Goal: Task Accomplishment & Management: Use online tool/utility

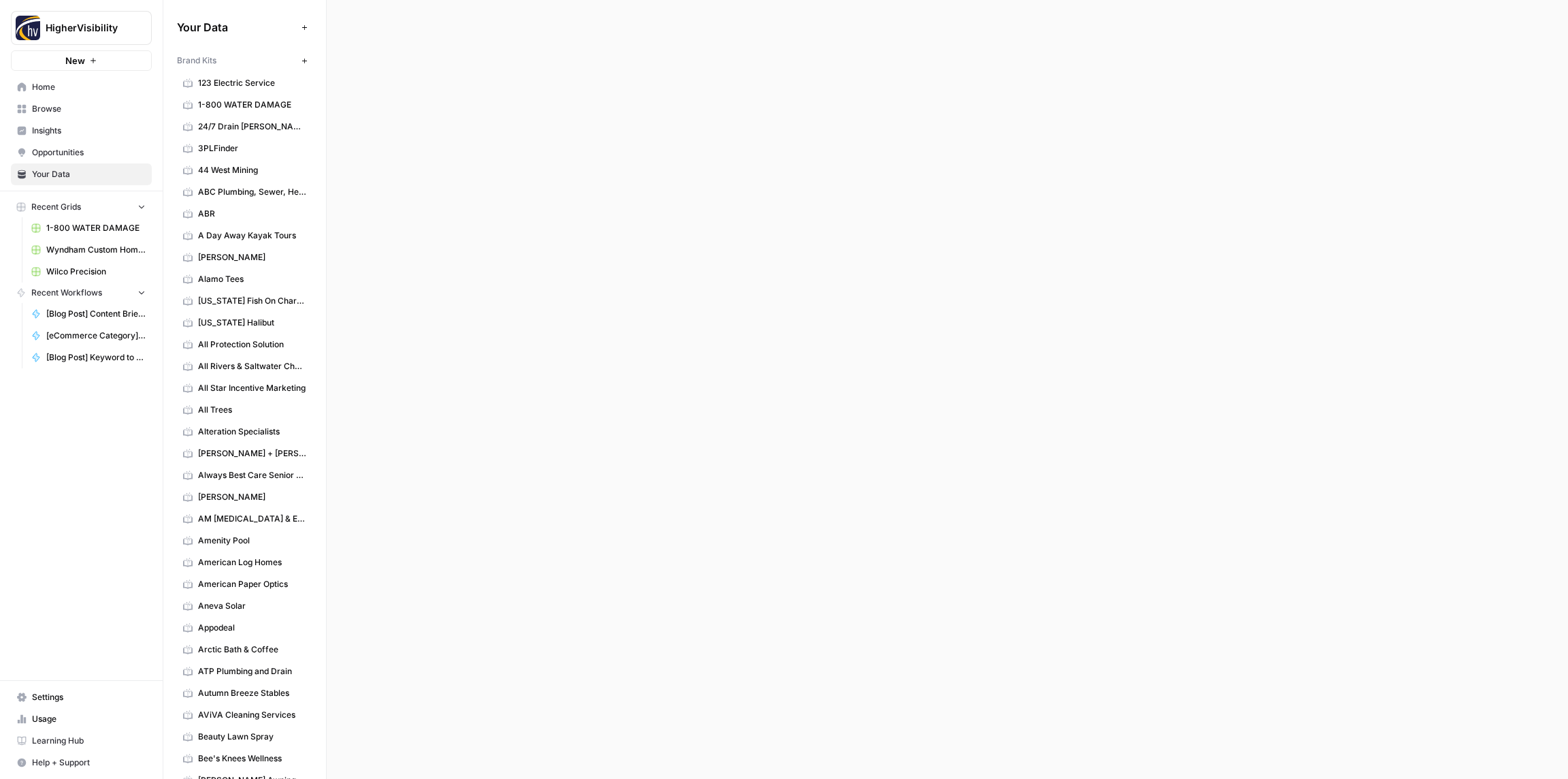
click at [44, 111] on span "Browse" at bounding box center [89, 109] width 114 height 12
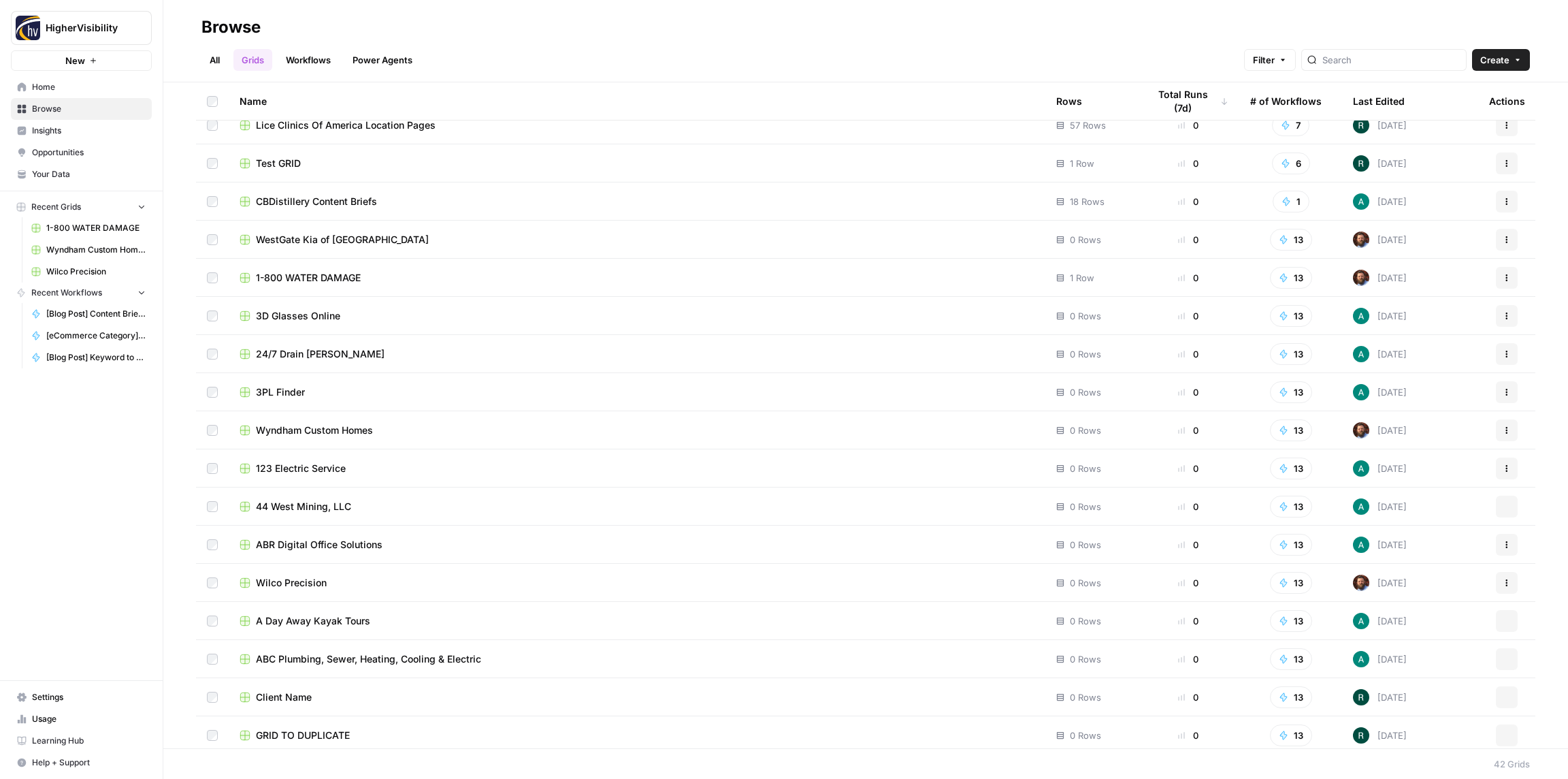
scroll to position [973, 0]
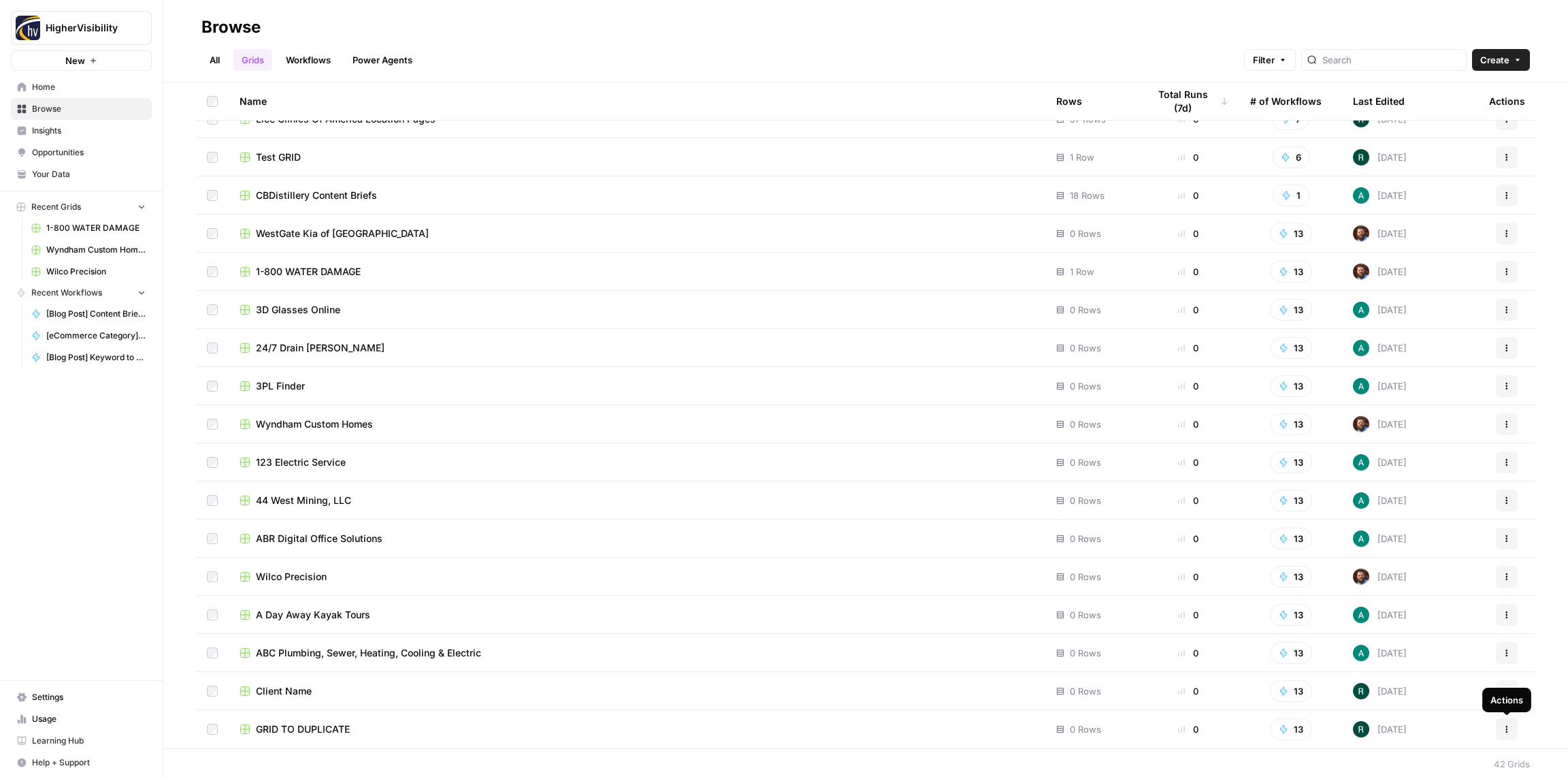
click at [1510, 728] on icon "button" at bounding box center [1507, 729] width 8 height 8
click at [1408, 616] on span "Duplicate" at bounding box center [1446, 617] width 109 height 14
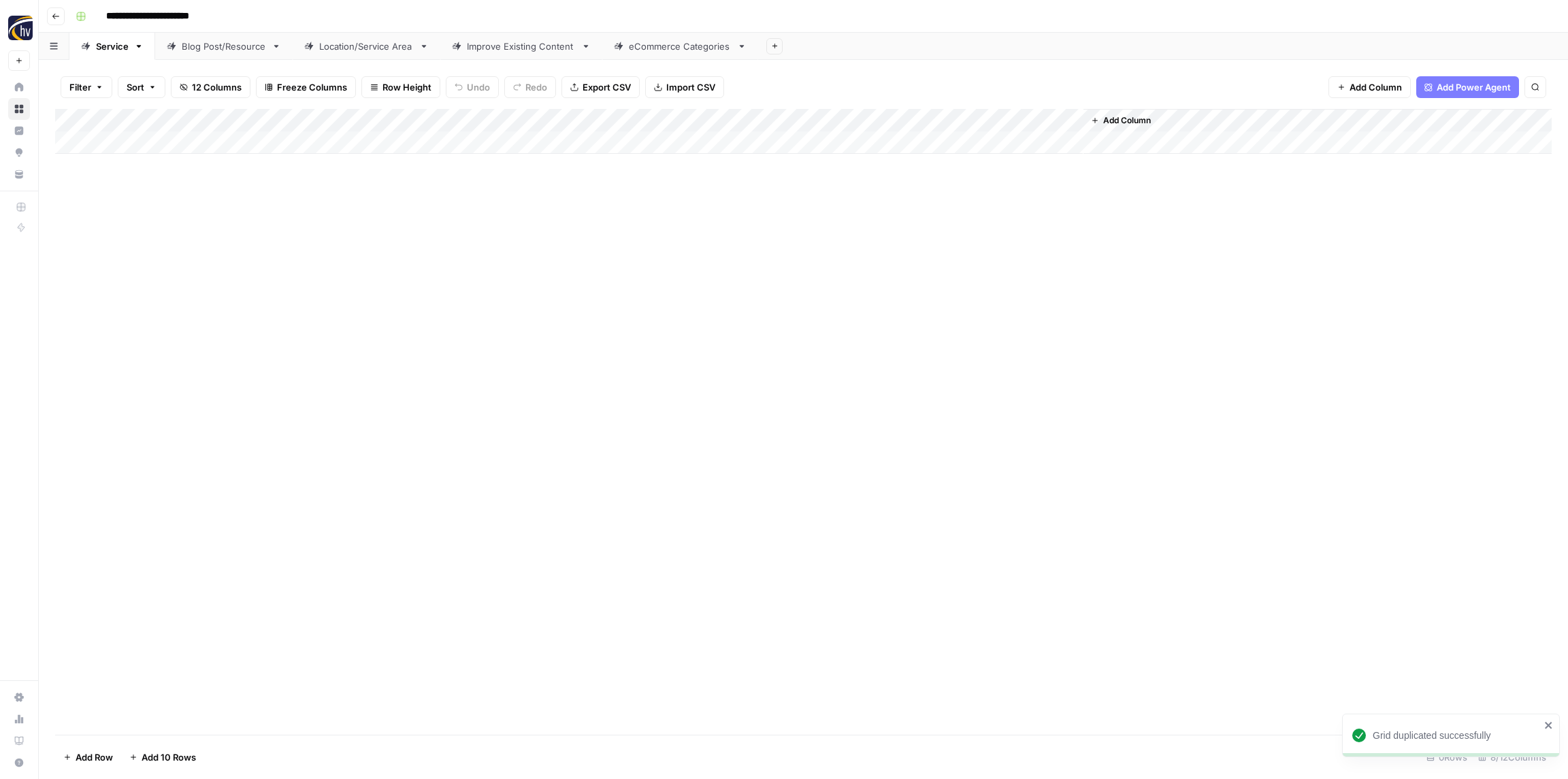
click at [141, 14] on input "**********" at bounding box center [170, 16] width 141 height 22
click at [141, 14] on input "**********" at bounding box center [170, 16] width 141 height 22
paste input
type input "**********"
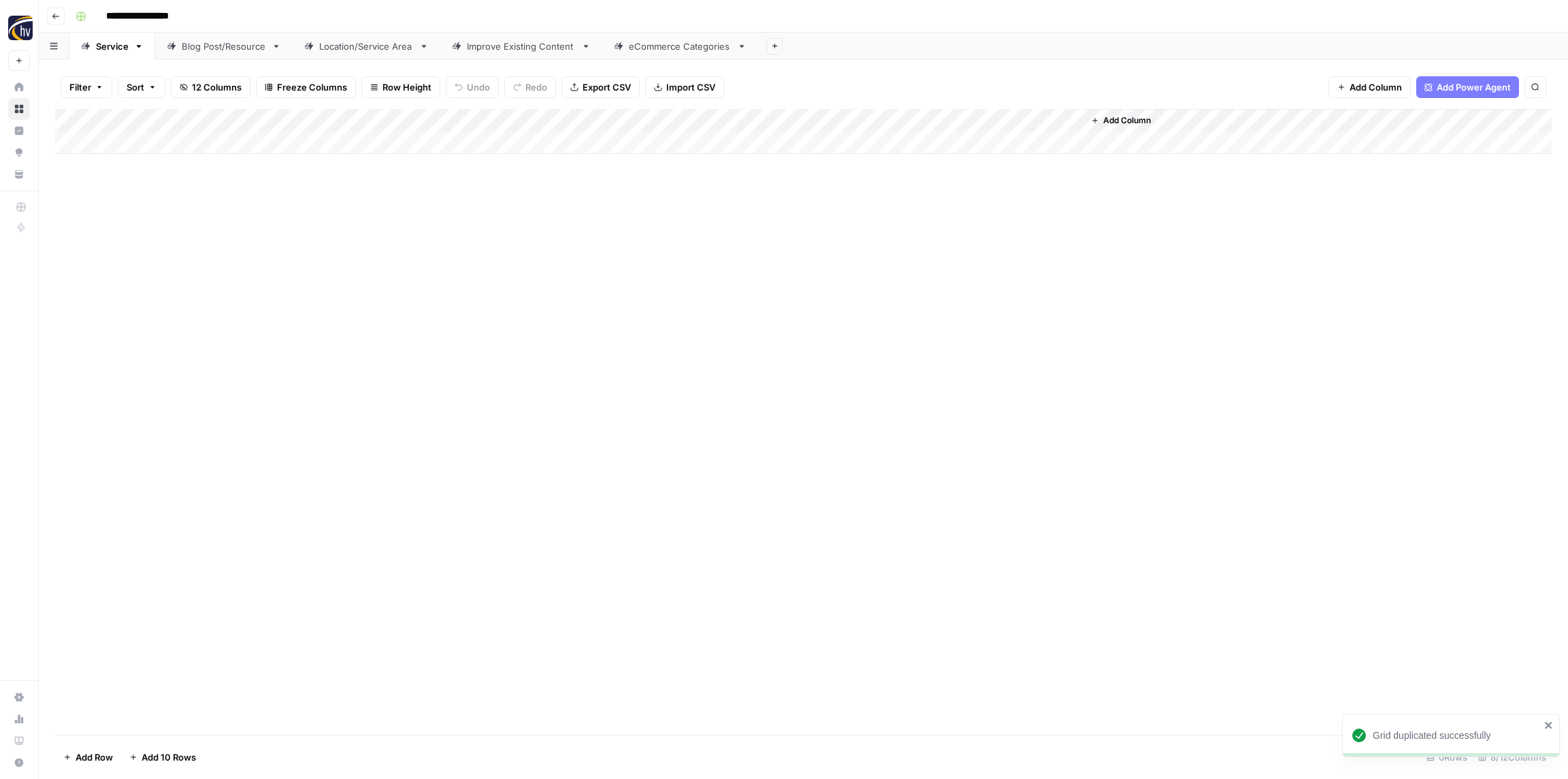
click at [296, 10] on div "**********" at bounding box center [812, 16] width 1484 height 22
click at [260, 121] on div "Add Column" at bounding box center [803, 131] width 1497 height 45
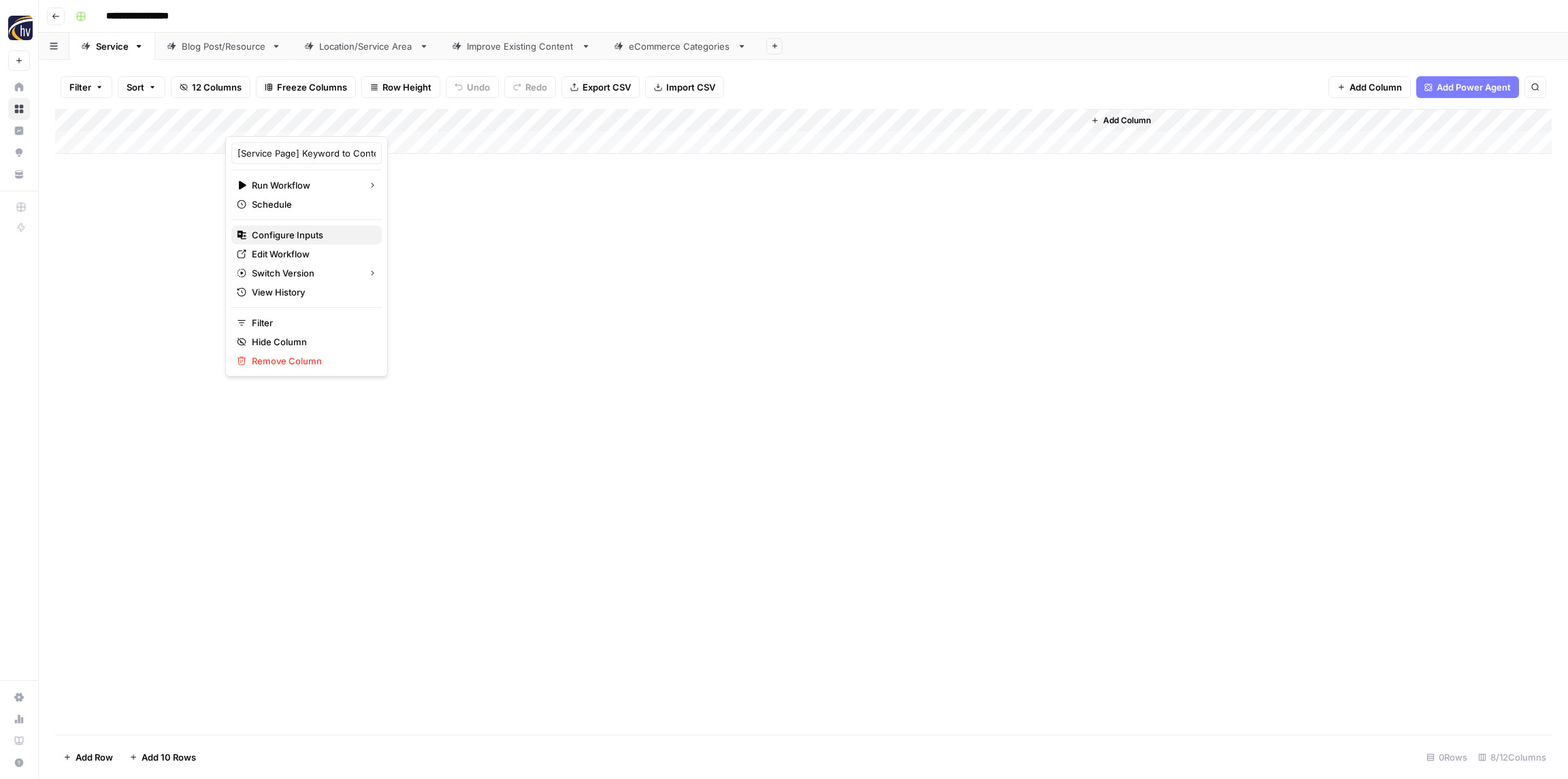
click at [284, 234] on span "Configure Inputs" at bounding box center [311, 235] width 119 height 14
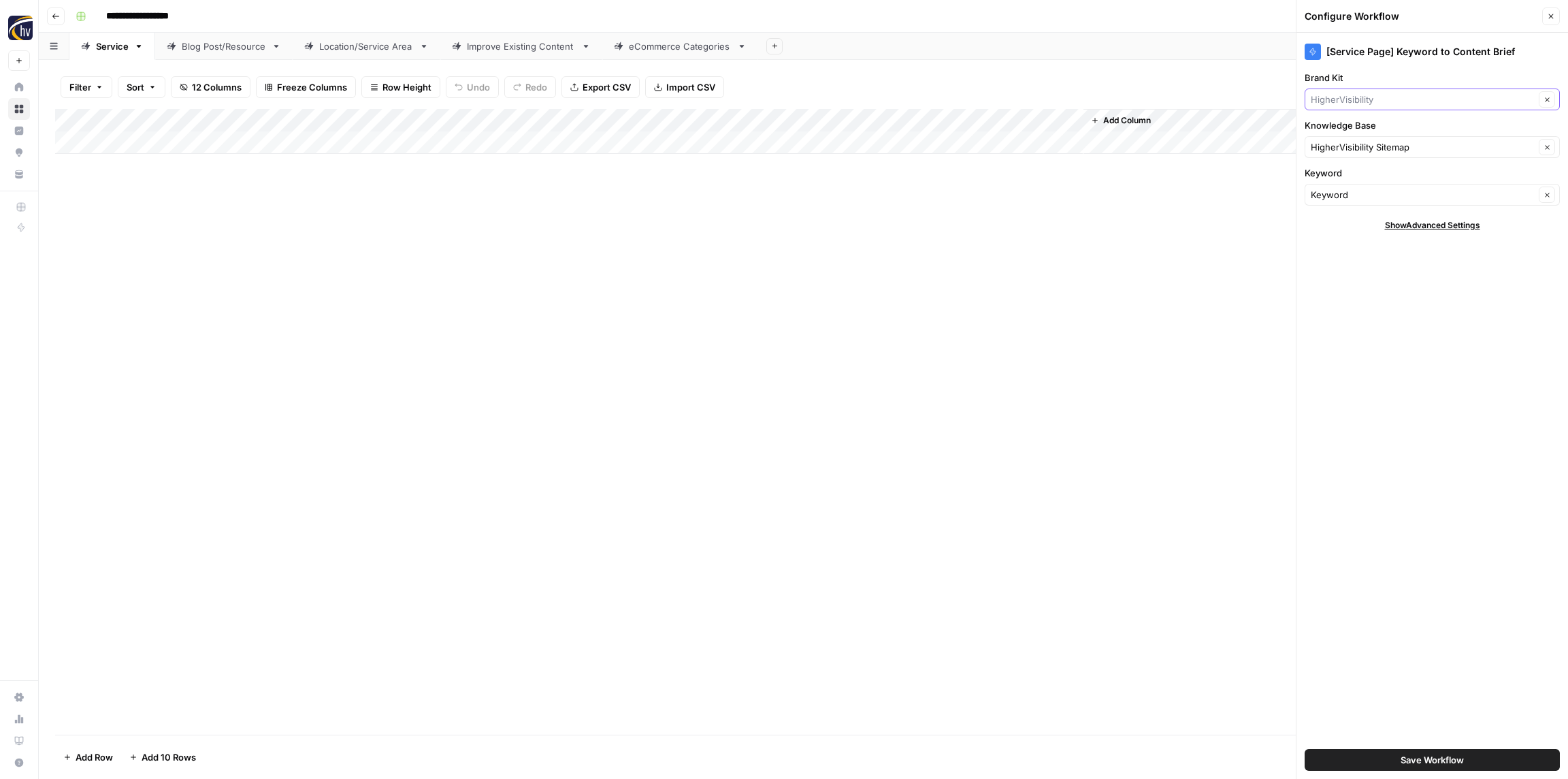
click at [1339, 94] on input "Brand Kit" at bounding box center [1423, 100] width 224 height 14
click at [1374, 169] on span "Westgate Dodge Ram Wake Forest" at bounding box center [1429, 170] width 227 height 14
type input "Westgate Dodge Ram Wake Forest"
click at [1361, 141] on input "Knowledge Base" at bounding box center [1423, 148] width 224 height 14
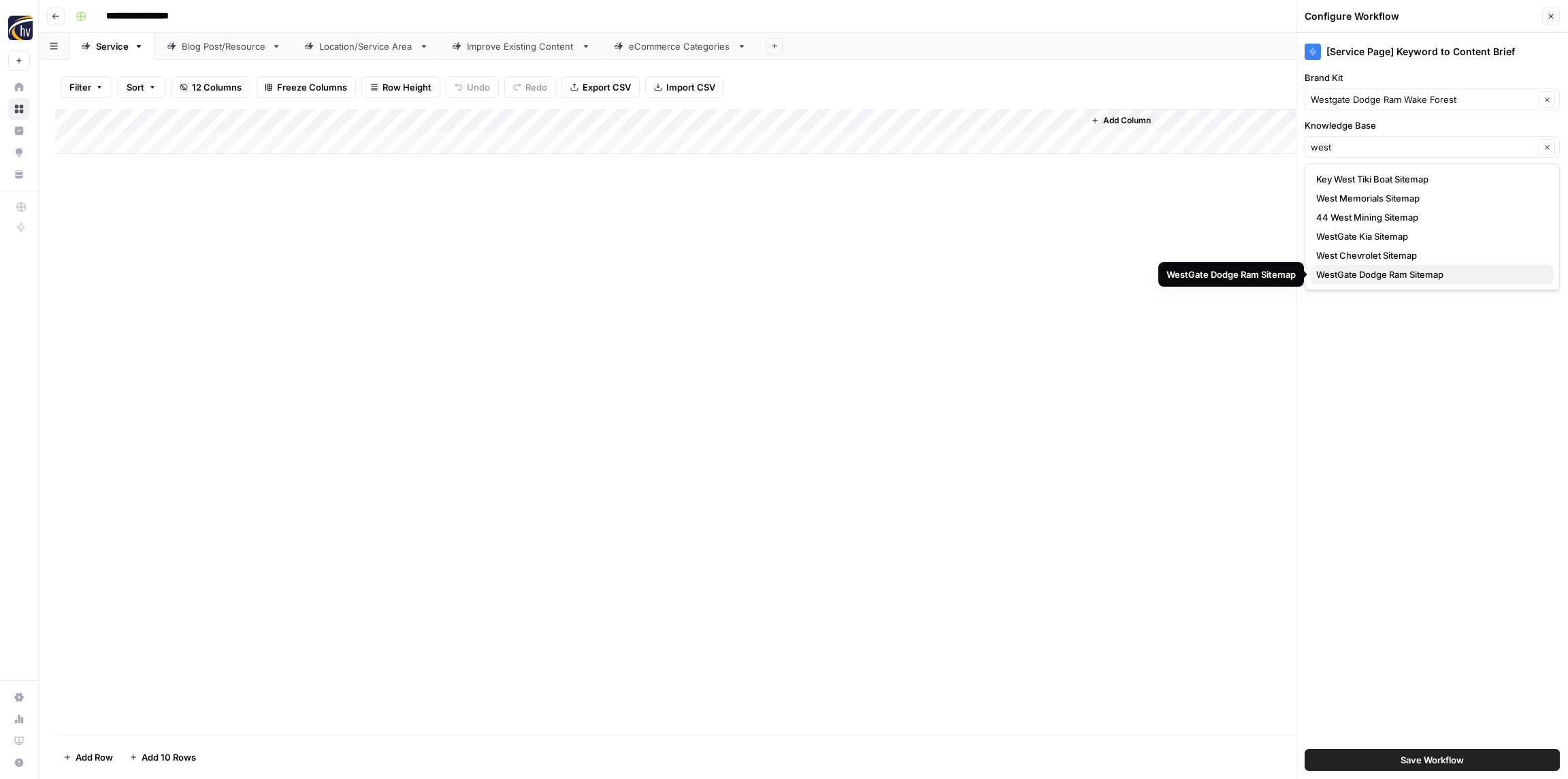
click at [1381, 274] on span "WestGate Dodge Ram Sitemap" at bounding box center [1429, 274] width 227 height 14
type input "WestGate Dodge Ram Sitemap"
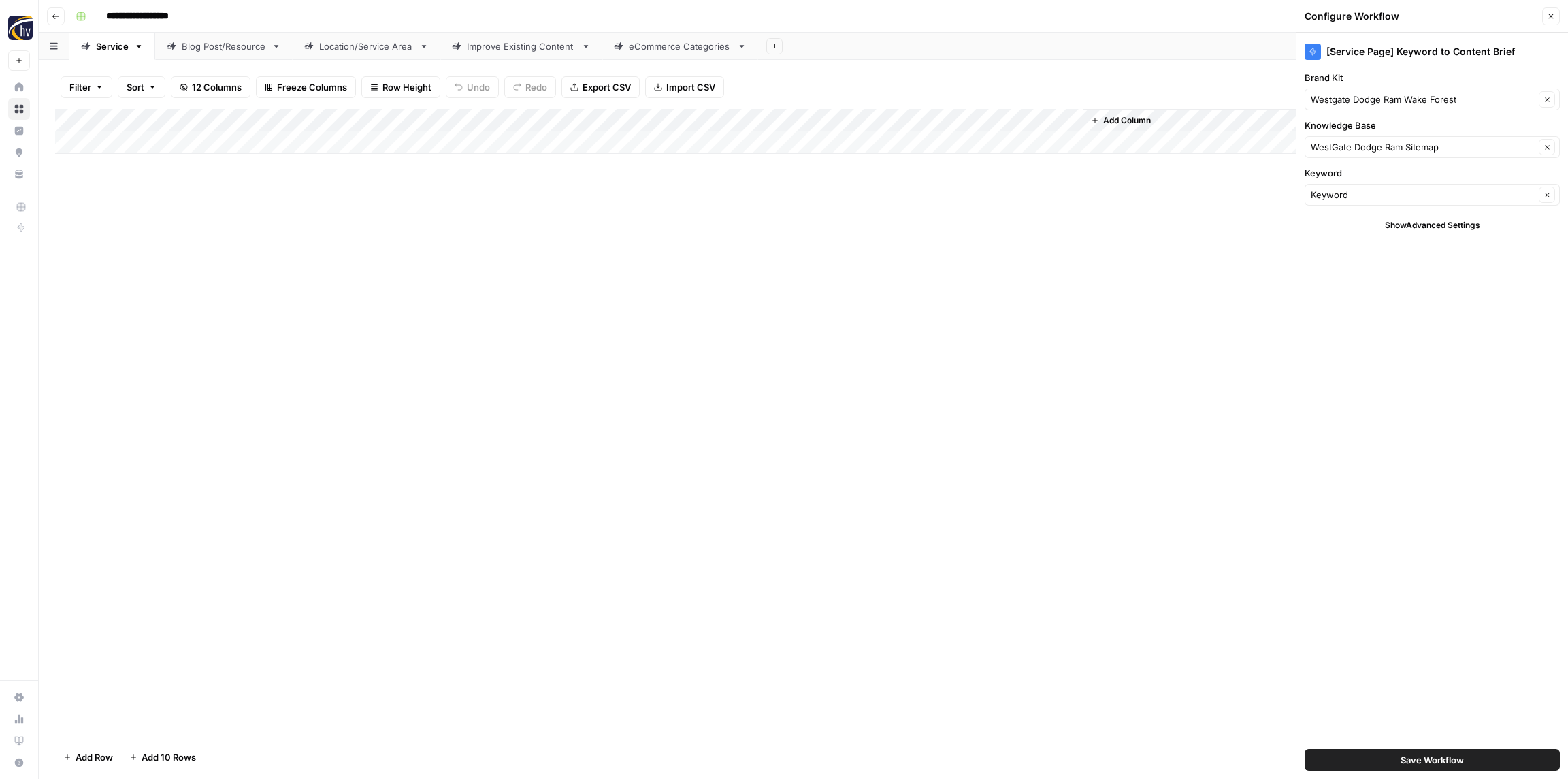
click at [1421, 761] on span "Save Workflow" at bounding box center [1432, 760] width 63 height 14
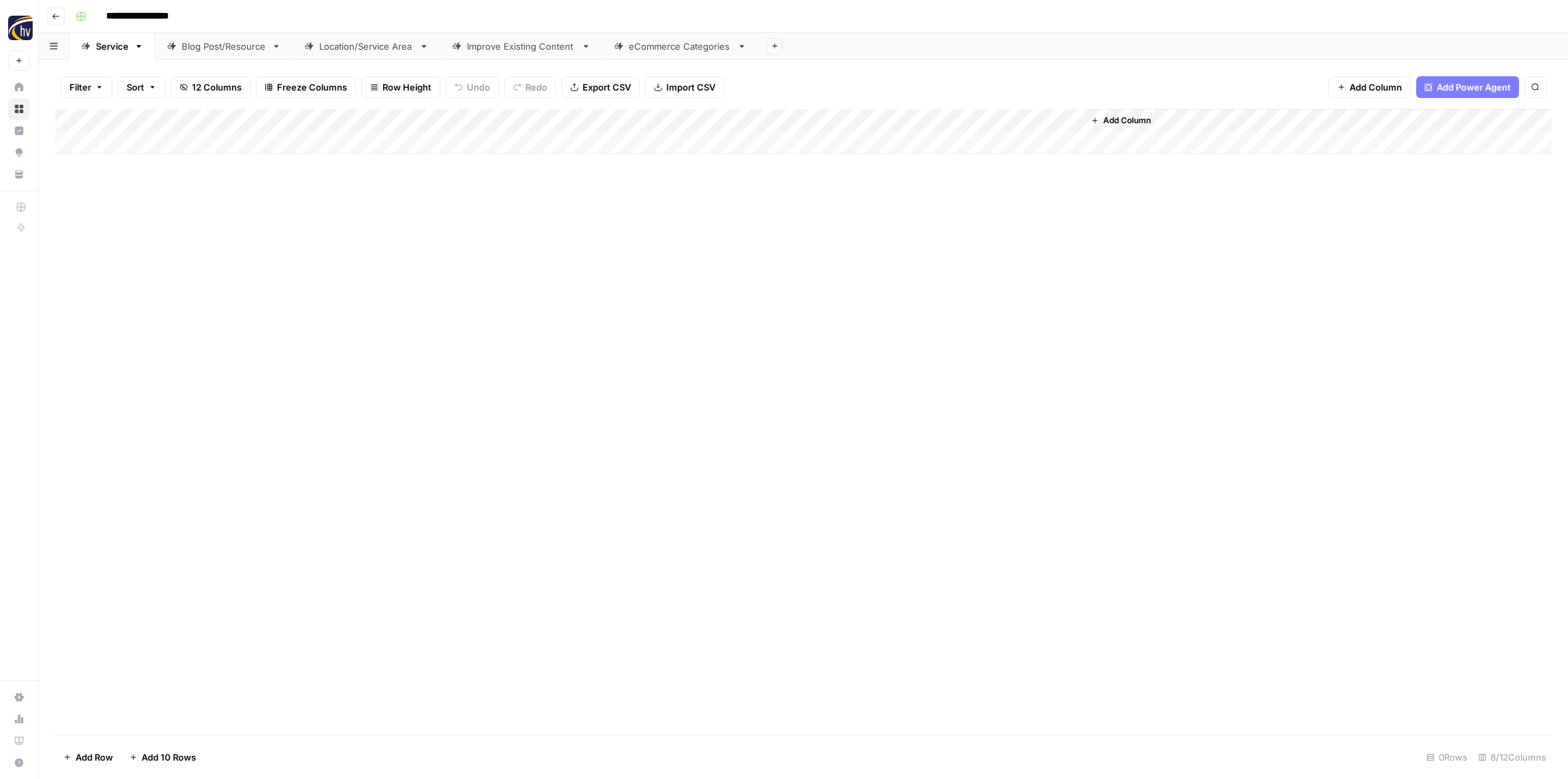
click at [887, 121] on div "Add Column" at bounding box center [803, 131] width 1497 height 45
click at [882, 230] on span "Configure Inputs" at bounding box center [924, 235] width 119 height 14
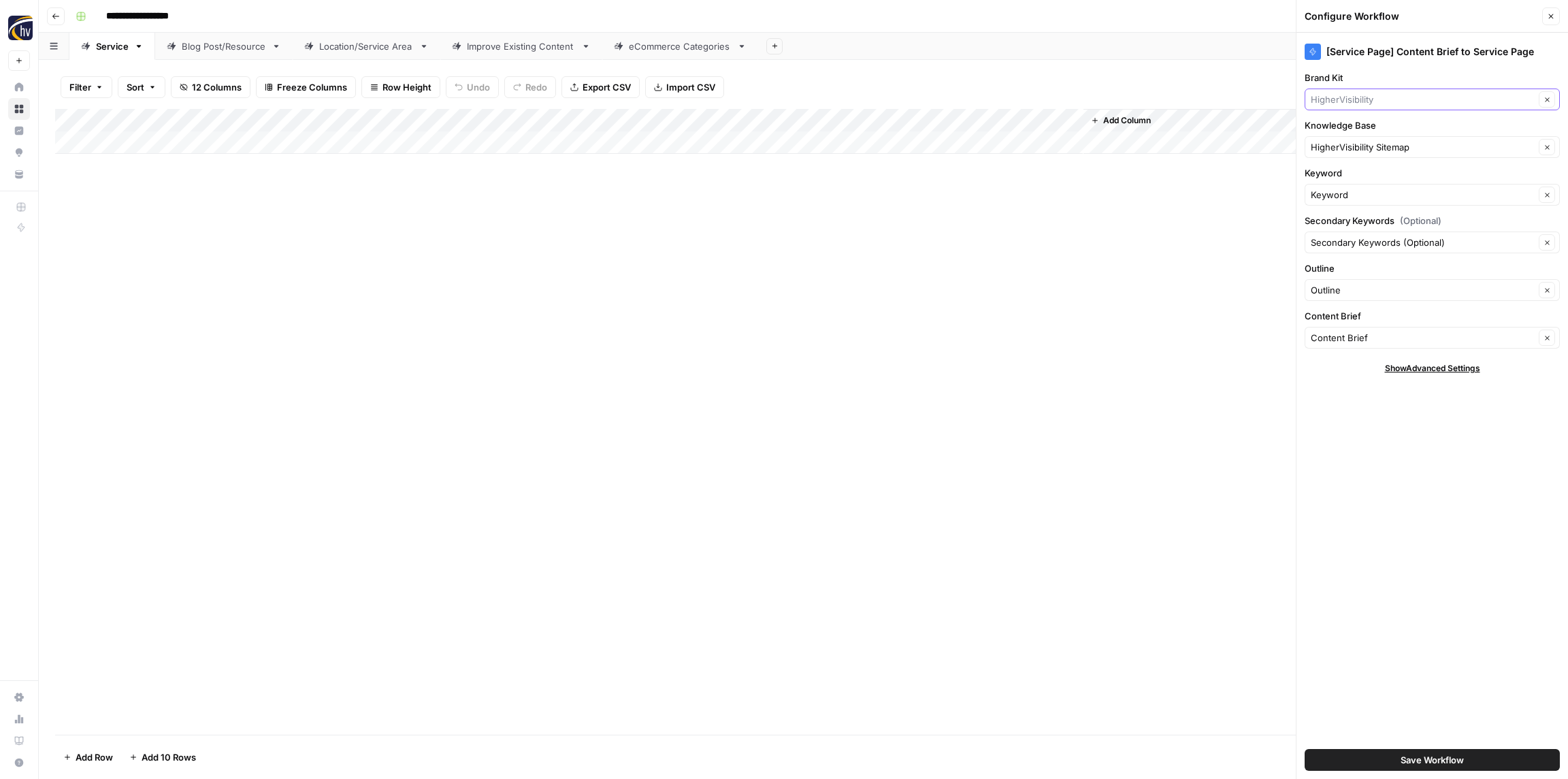
click at [1358, 101] on input "Brand Kit" at bounding box center [1423, 100] width 224 height 14
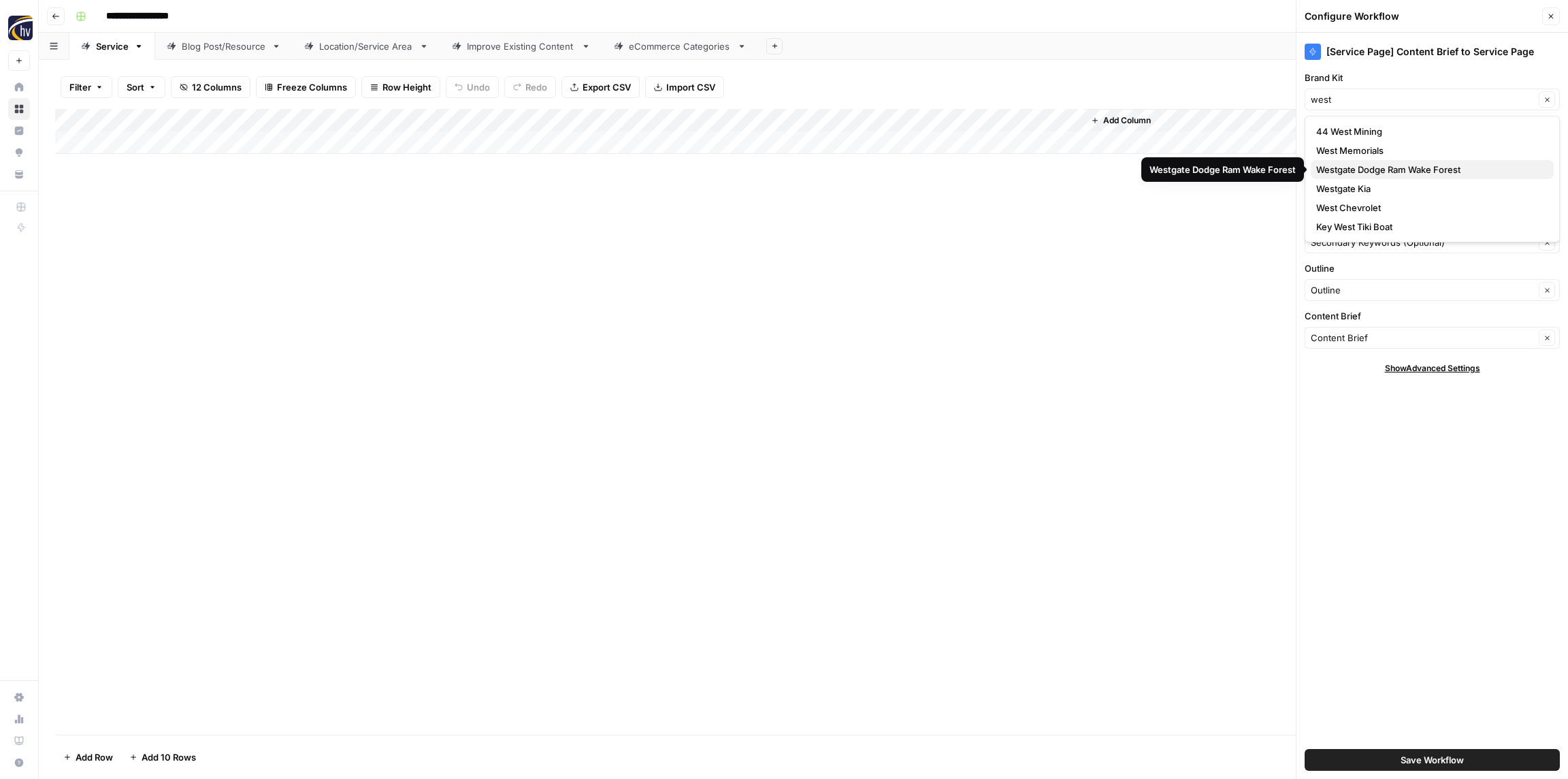
click at [1362, 166] on span "Westgate Dodge Ram Wake Forest" at bounding box center [1429, 170] width 227 height 14
type input "Westgate Dodge Ram Wake Forest"
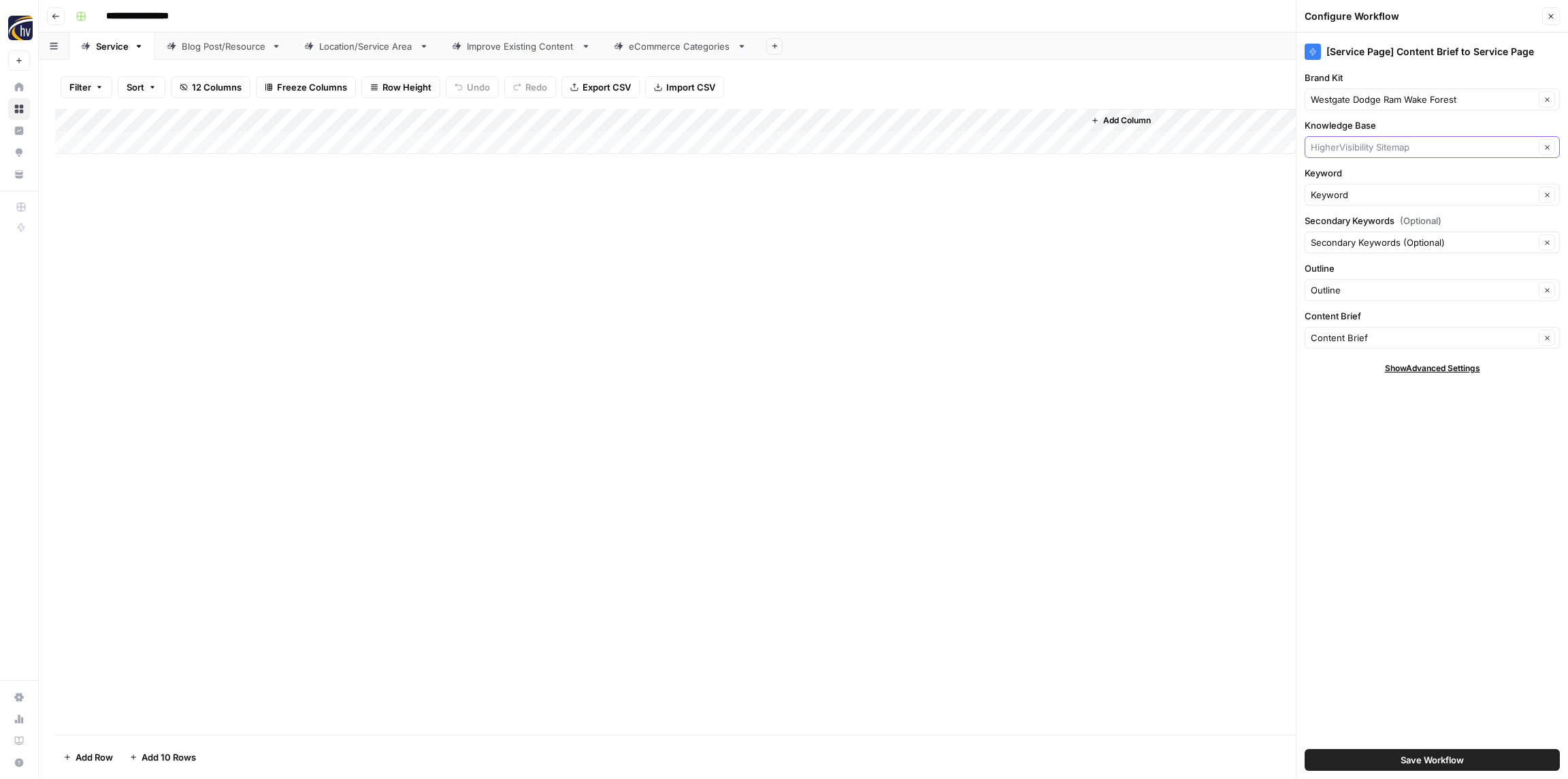
click at [1350, 147] on input "Knowledge Base" at bounding box center [1423, 148] width 224 height 14
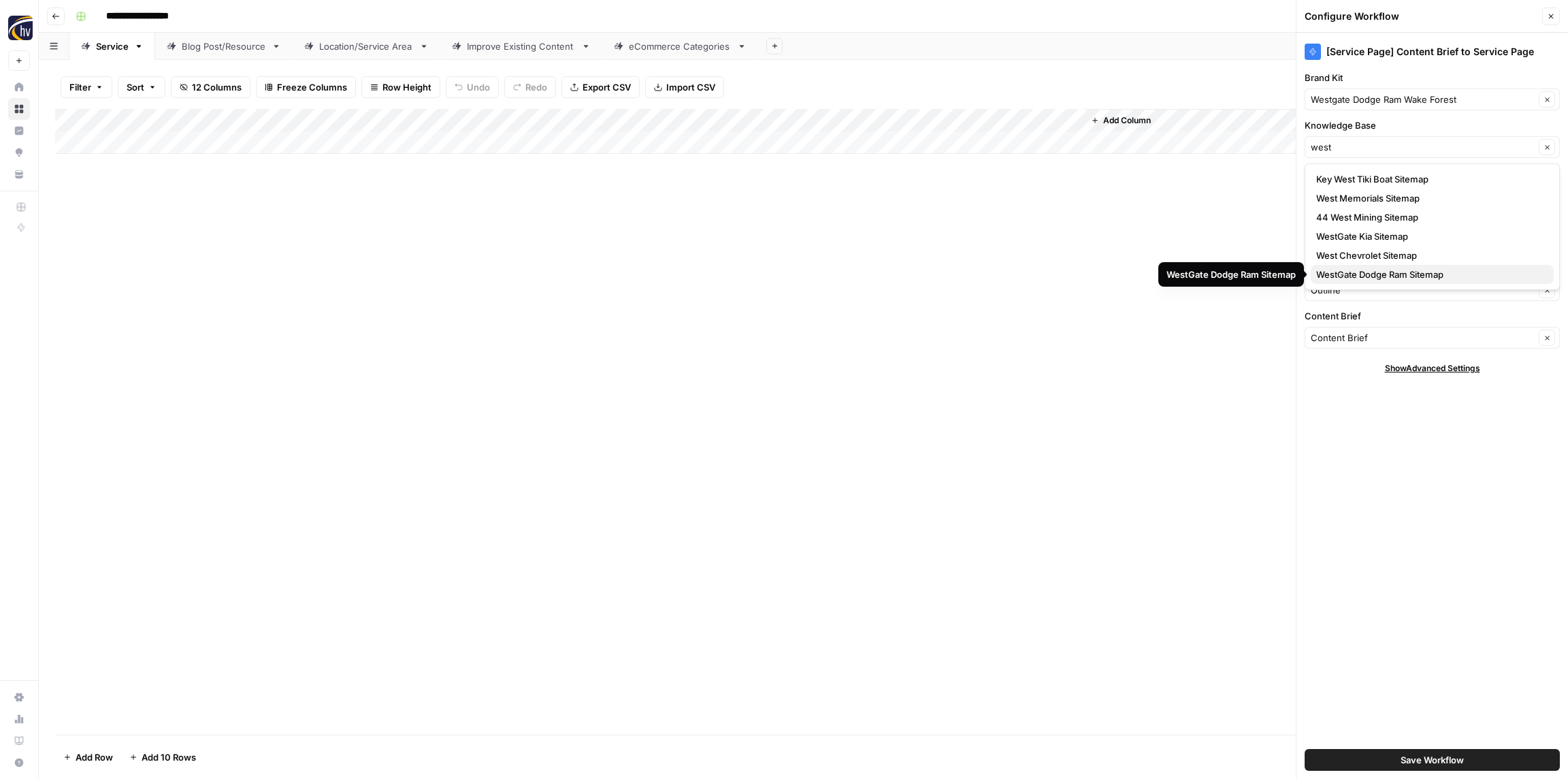
drag, startPoint x: 1360, startPoint y: 274, endPoint x: 1351, endPoint y: 266, distance: 12.0
click at [1360, 274] on span "WestGate Dodge Ram Sitemap" at bounding box center [1429, 274] width 227 height 14
type input "WestGate Dodge Ram Sitemap"
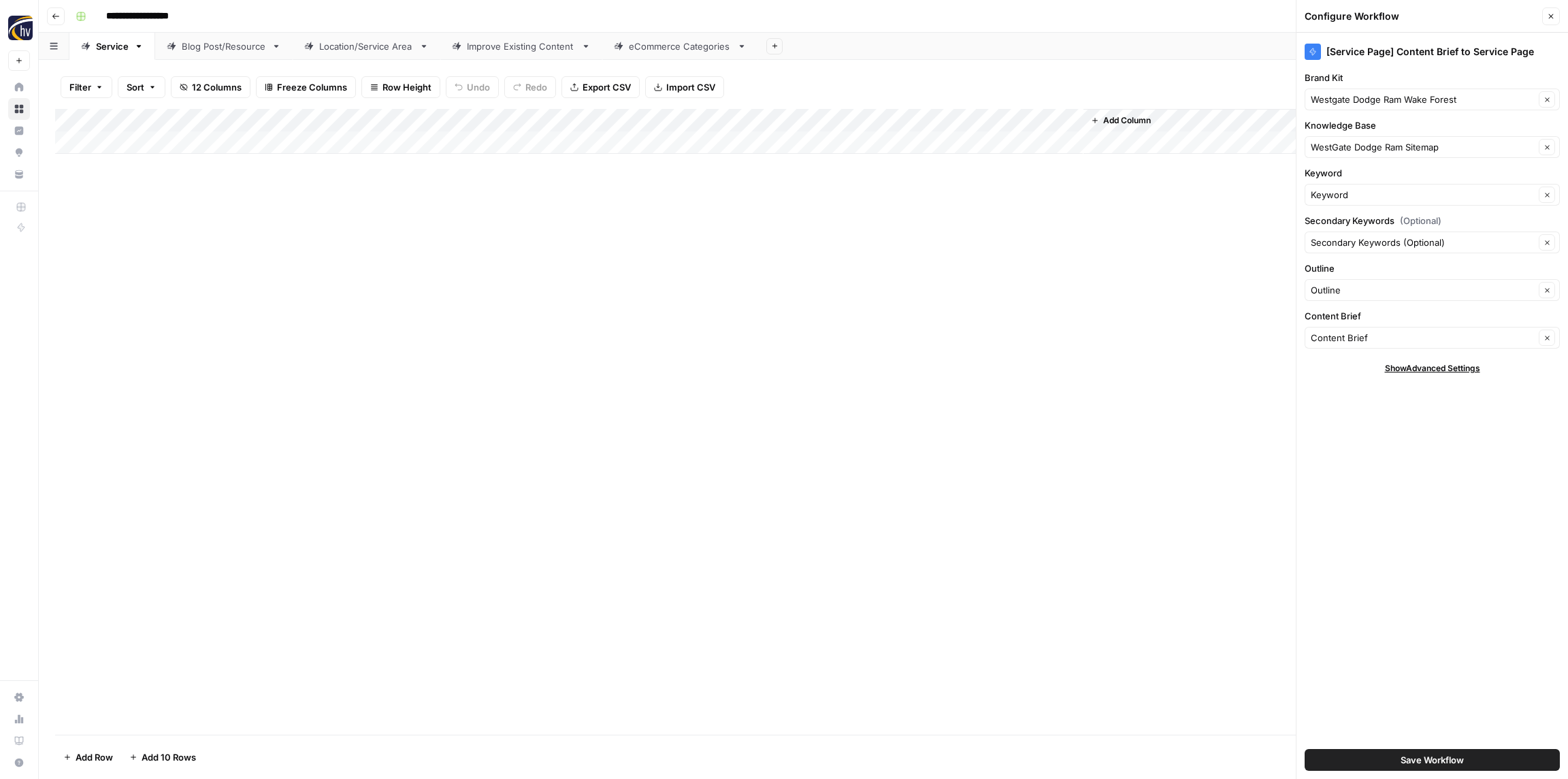
click at [1419, 754] on span "Save Workflow" at bounding box center [1432, 760] width 63 height 14
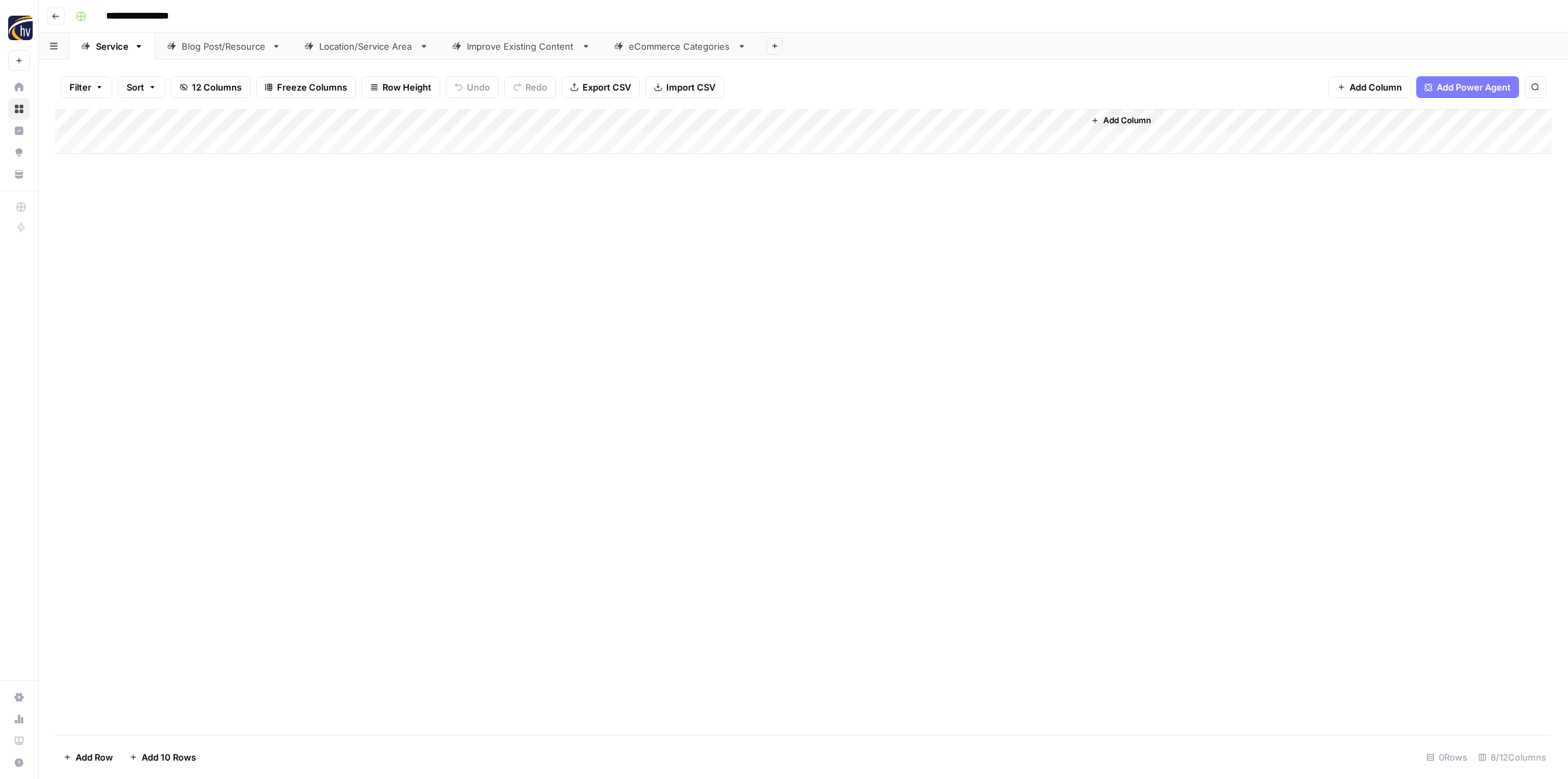
drag, startPoint x: 545, startPoint y: 234, endPoint x: 451, endPoint y: 185, distance: 106.0
click at [543, 233] on div "Add Column" at bounding box center [803, 422] width 1497 height 626
click at [217, 43] on div "Blog Post/Resource" at bounding box center [224, 46] width 84 height 14
click at [285, 118] on div "Add Column" at bounding box center [803, 131] width 1497 height 45
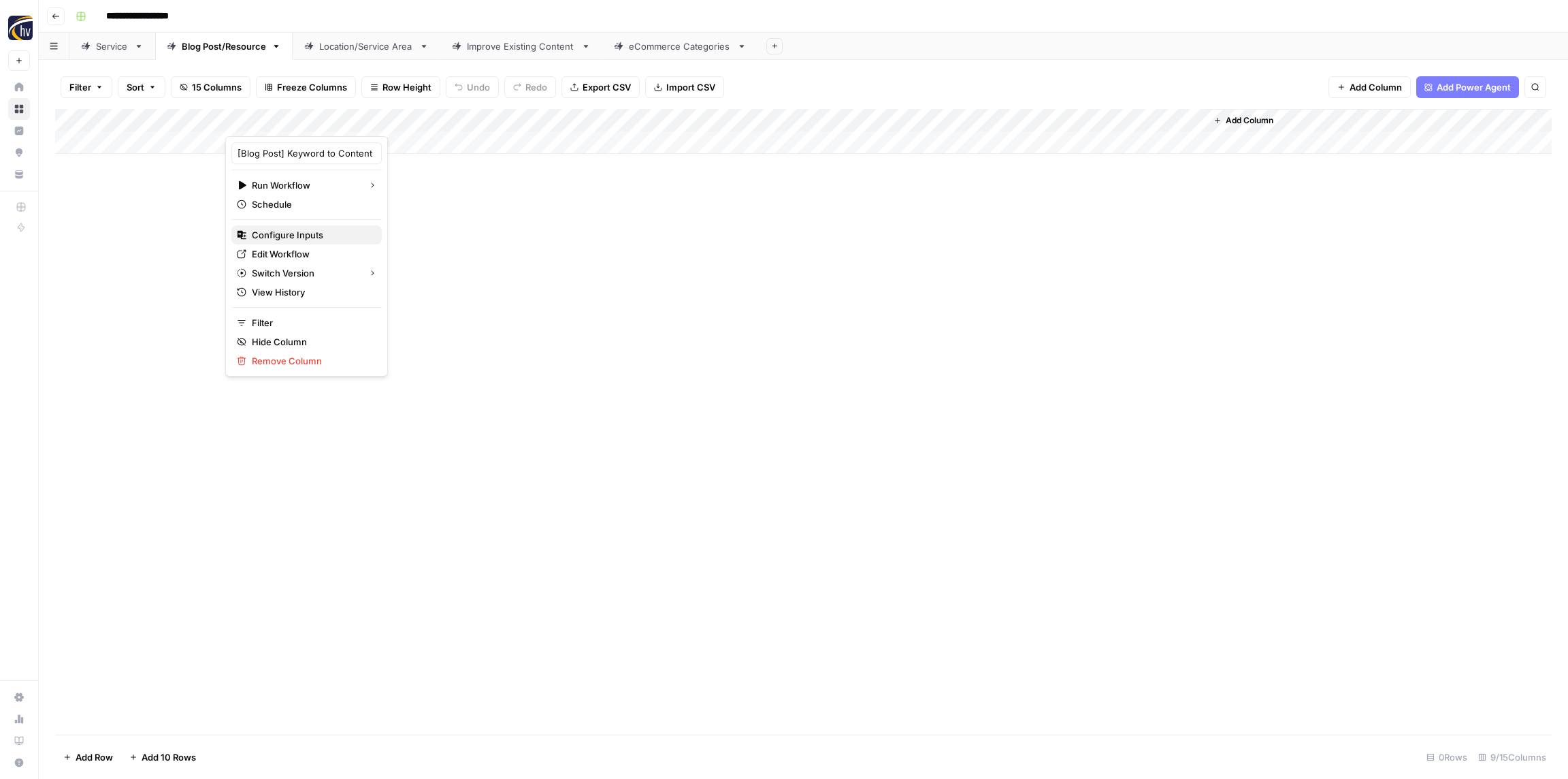
click at [286, 236] on span "Configure Inputs" at bounding box center [311, 235] width 119 height 14
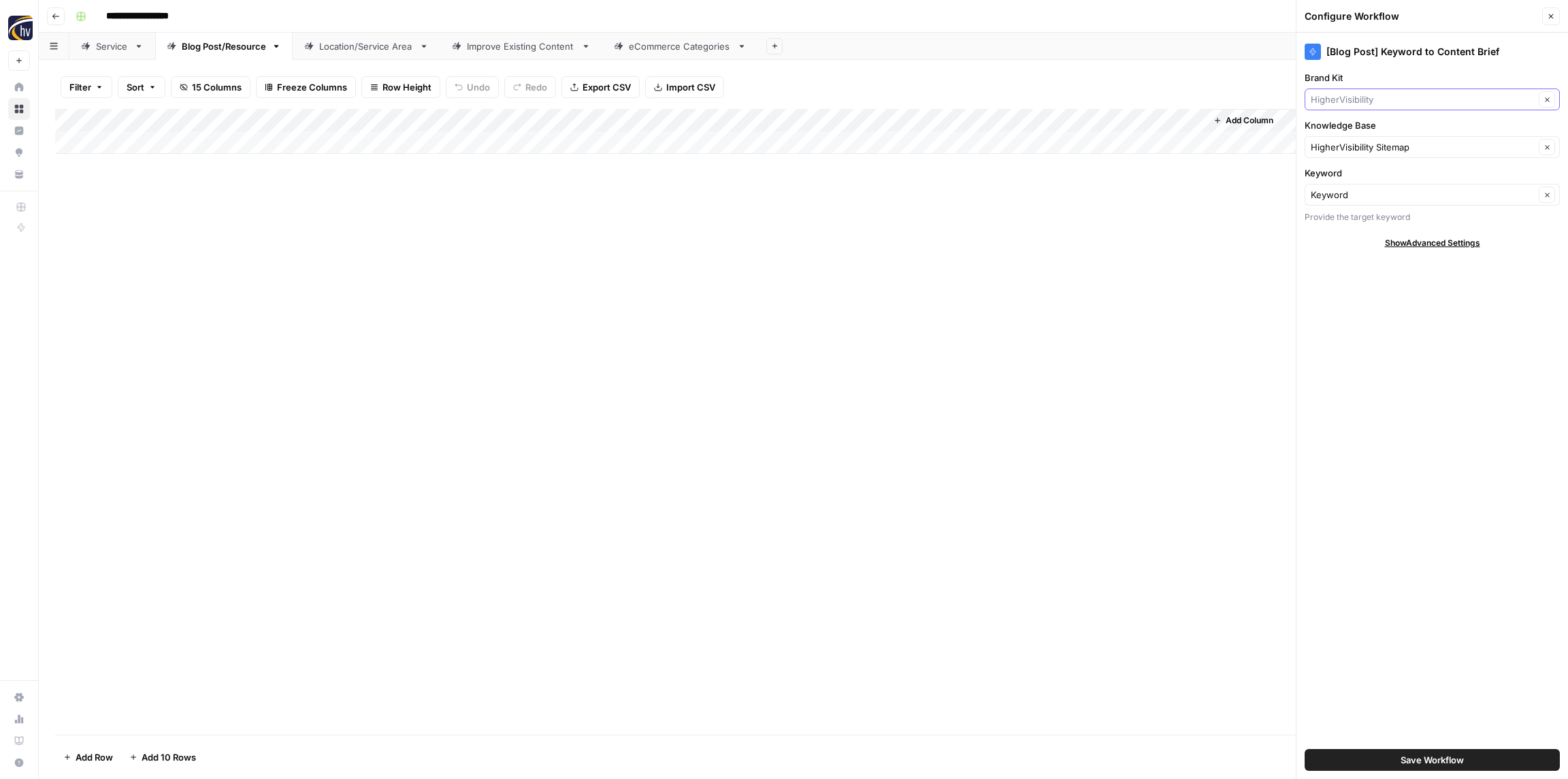
click at [1368, 104] on input "Brand Kit" at bounding box center [1423, 100] width 224 height 14
click at [1365, 171] on span "Westgate Dodge Ram Wake Forest" at bounding box center [1429, 170] width 227 height 14
type input "Westgate Dodge Ram Wake Forest"
click at [1363, 147] on input "Knowledge Base" at bounding box center [1423, 148] width 224 height 14
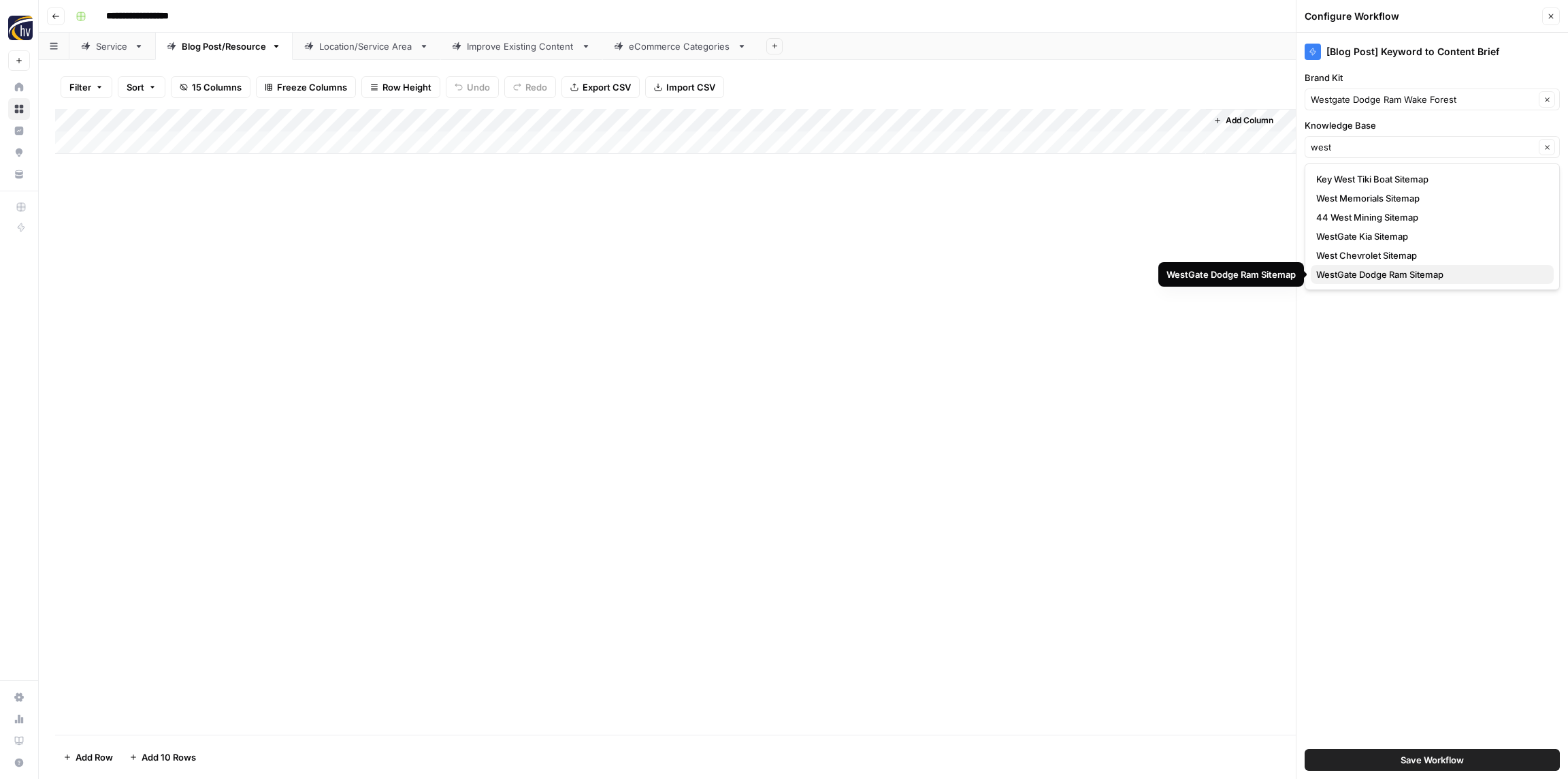
click at [1364, 274] on span "WestGate Dodge Ram Sitemap" at bounding box center [1429, 274] width 227 height 14
type input "WestGate Dodge Ram Sitemap"
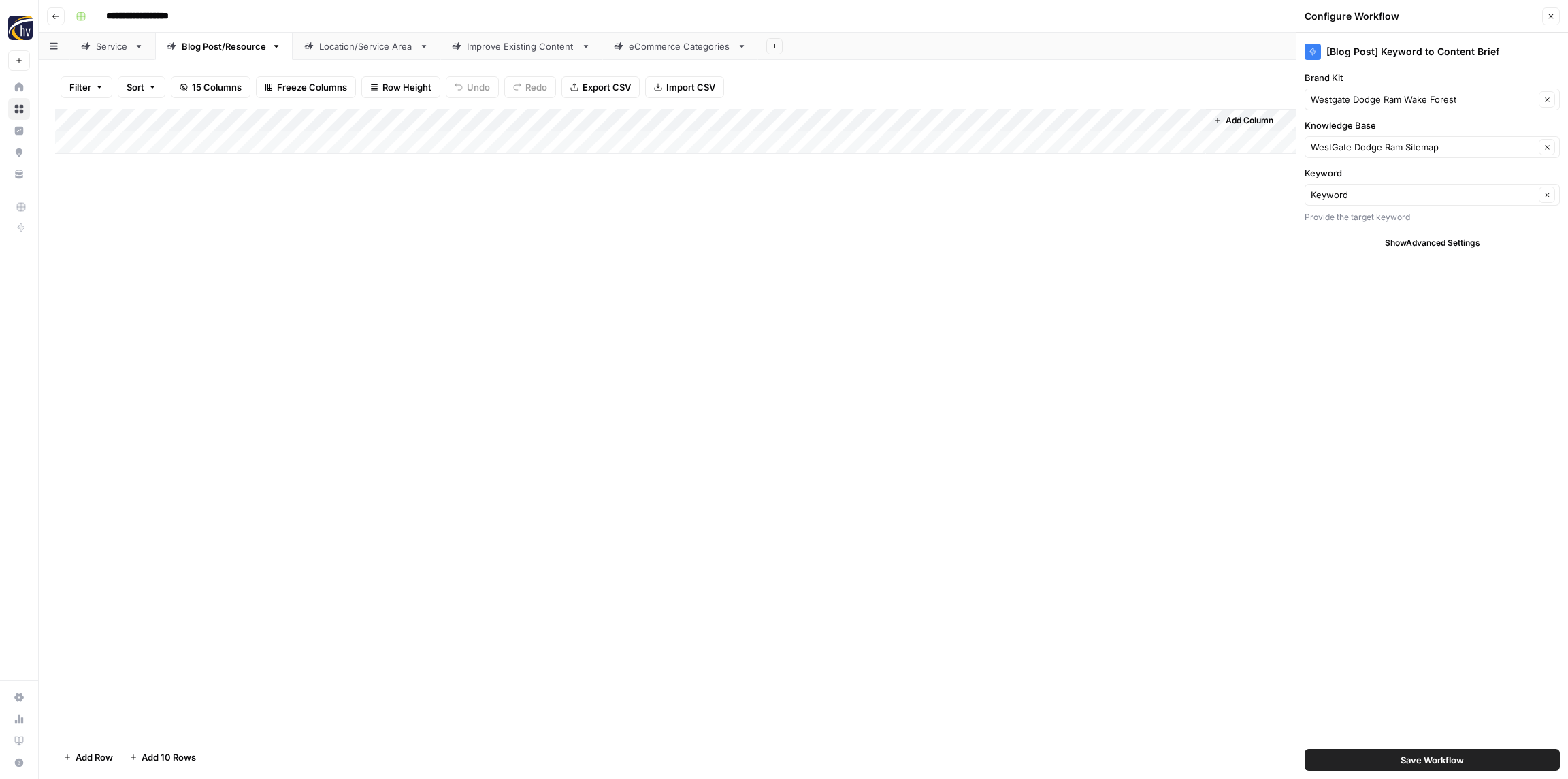
click at [1417, 764] on span "Save Workflow" at bounding box center [1432, 760] width 63 height 14
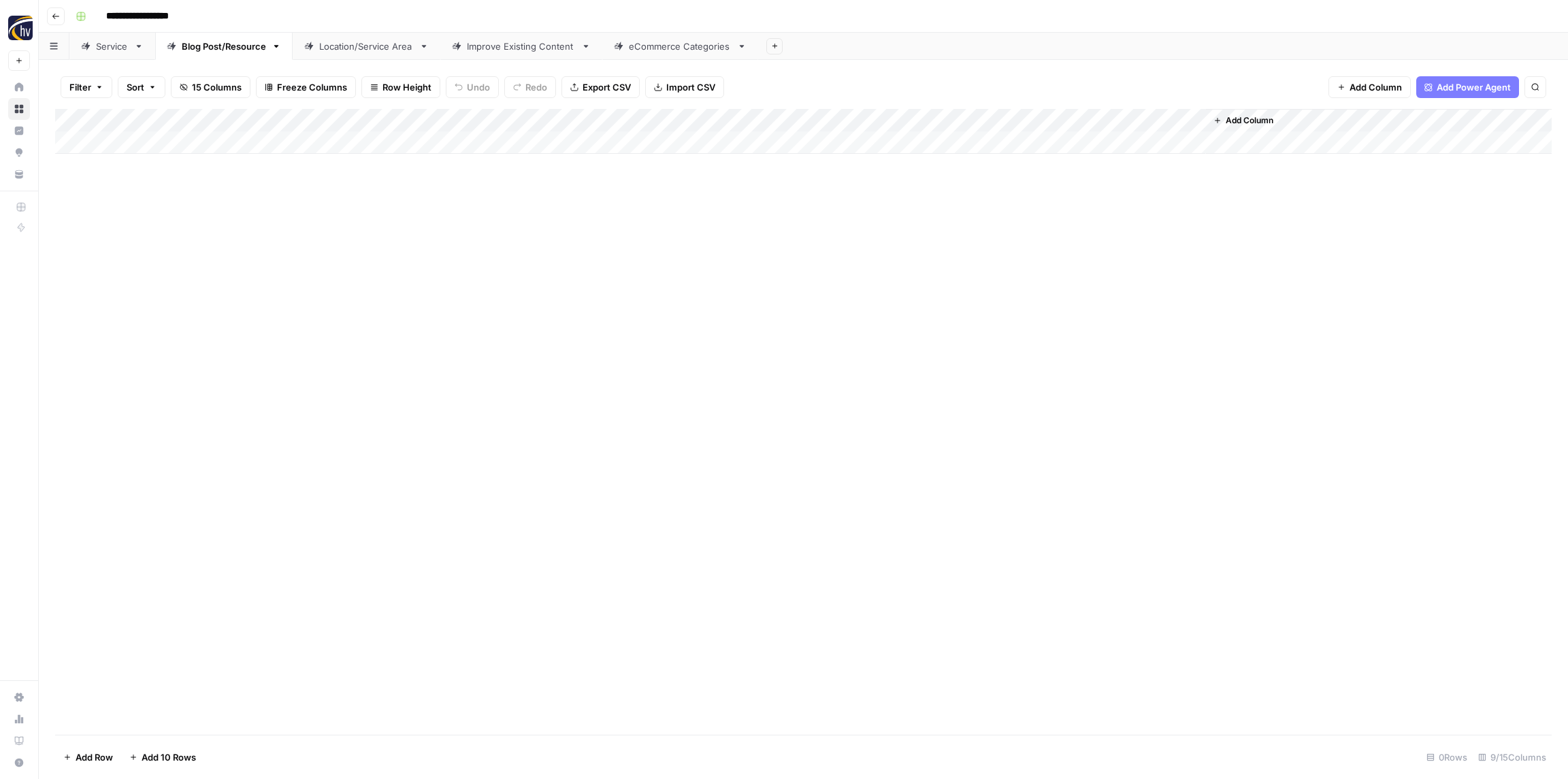
click at [1027, 116] on div "Add Column" at bounding box center [803, 131] width 1497 height 45
click at [1025, 229] on span "Configure Inputs" at bounding box center [1046, 235] width 119 height 14
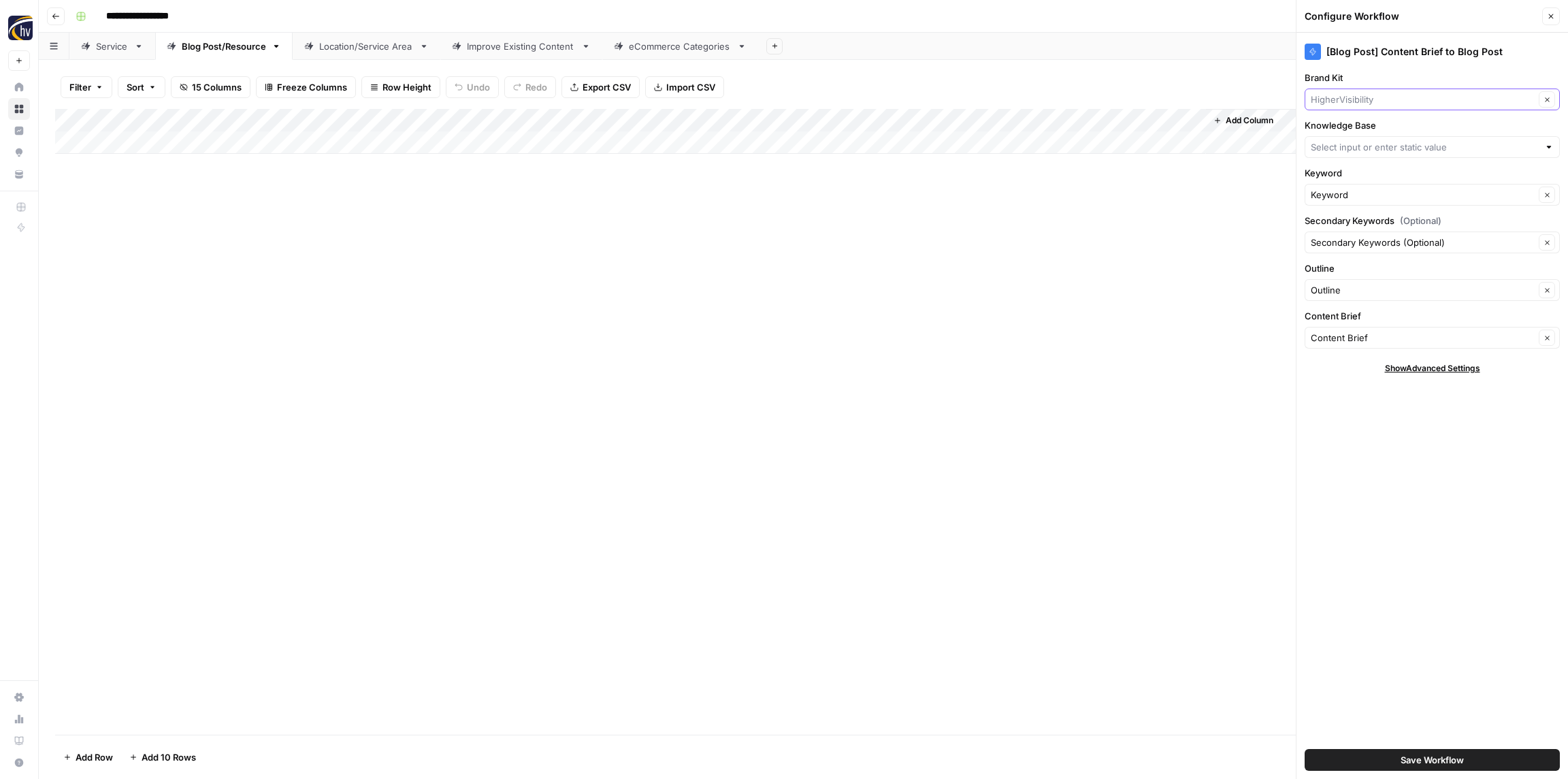
click at [1372, 101] on input "Brand Kit" at bounding box center [1423, 100] width 224 height 14
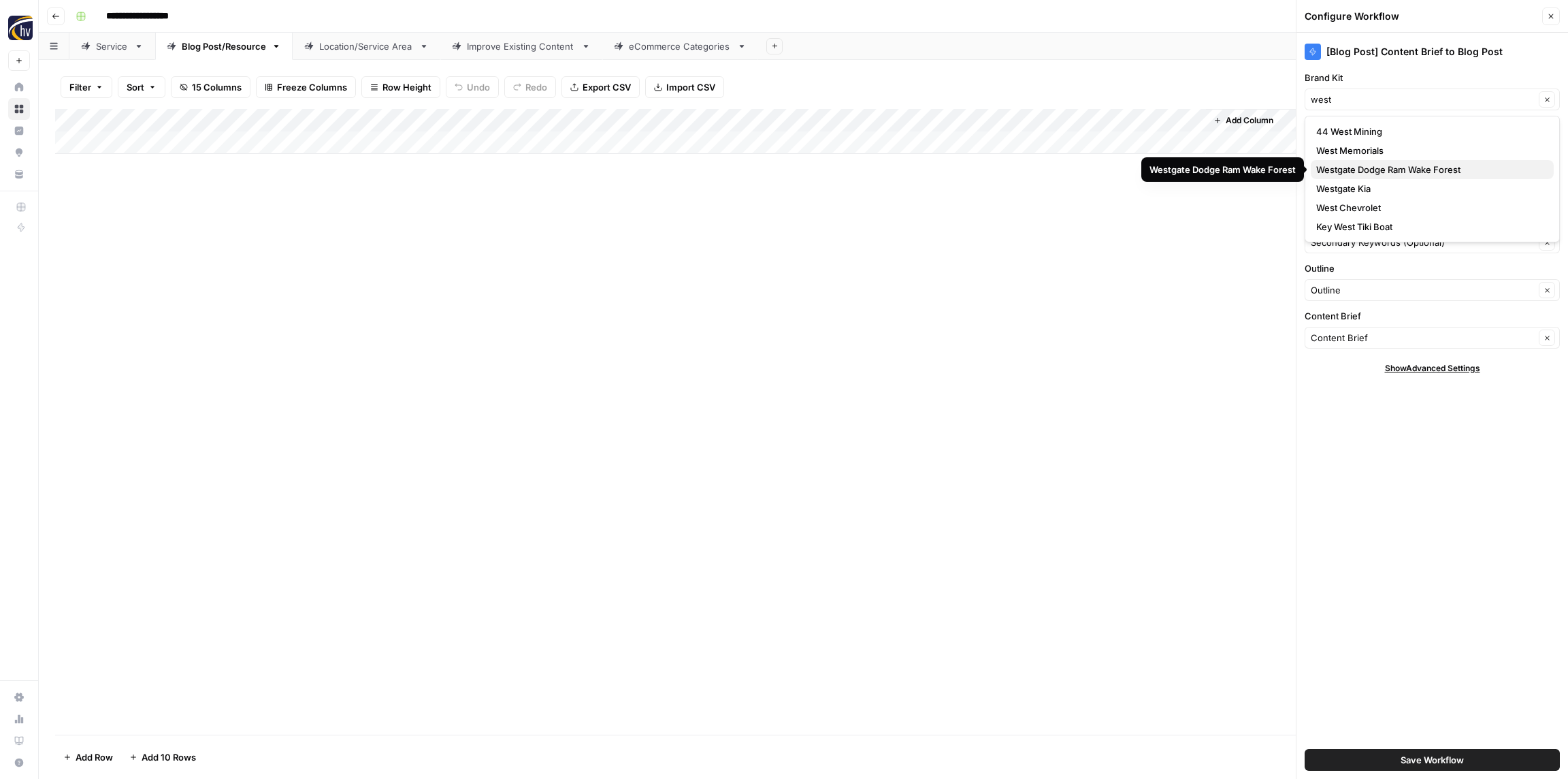
click at [1388, 174] on span "Westgate Dodge Ram Wake Forest" at bounding box center [1429, 170] width 227 height 14
type input "Westgate Dodge Ram Wake Forest"
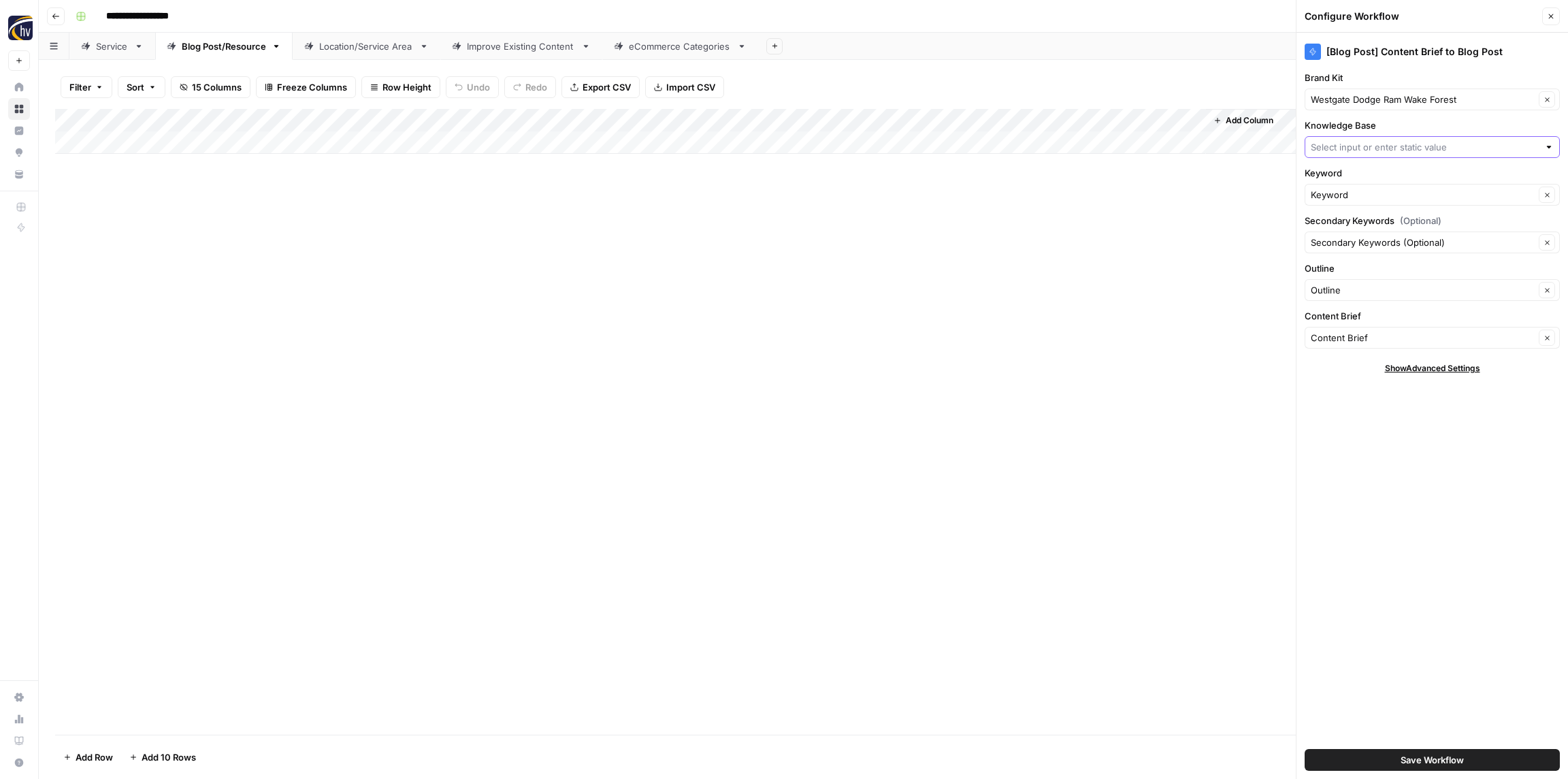
click at [1355, 145] on input "Knowledge Base" at bounding box center [1424, 148] width 228 height 14
click at [1365, 270] on span "WestGate Dodge Ram Sitemap" at bounding box center [1429, 274] width 227 height 14
type input "WestGate Dodge Ram Sitemap"
click at [1435, 751] on button "Save Workflow" at bounding box center [1432, 760] width 255 height 22
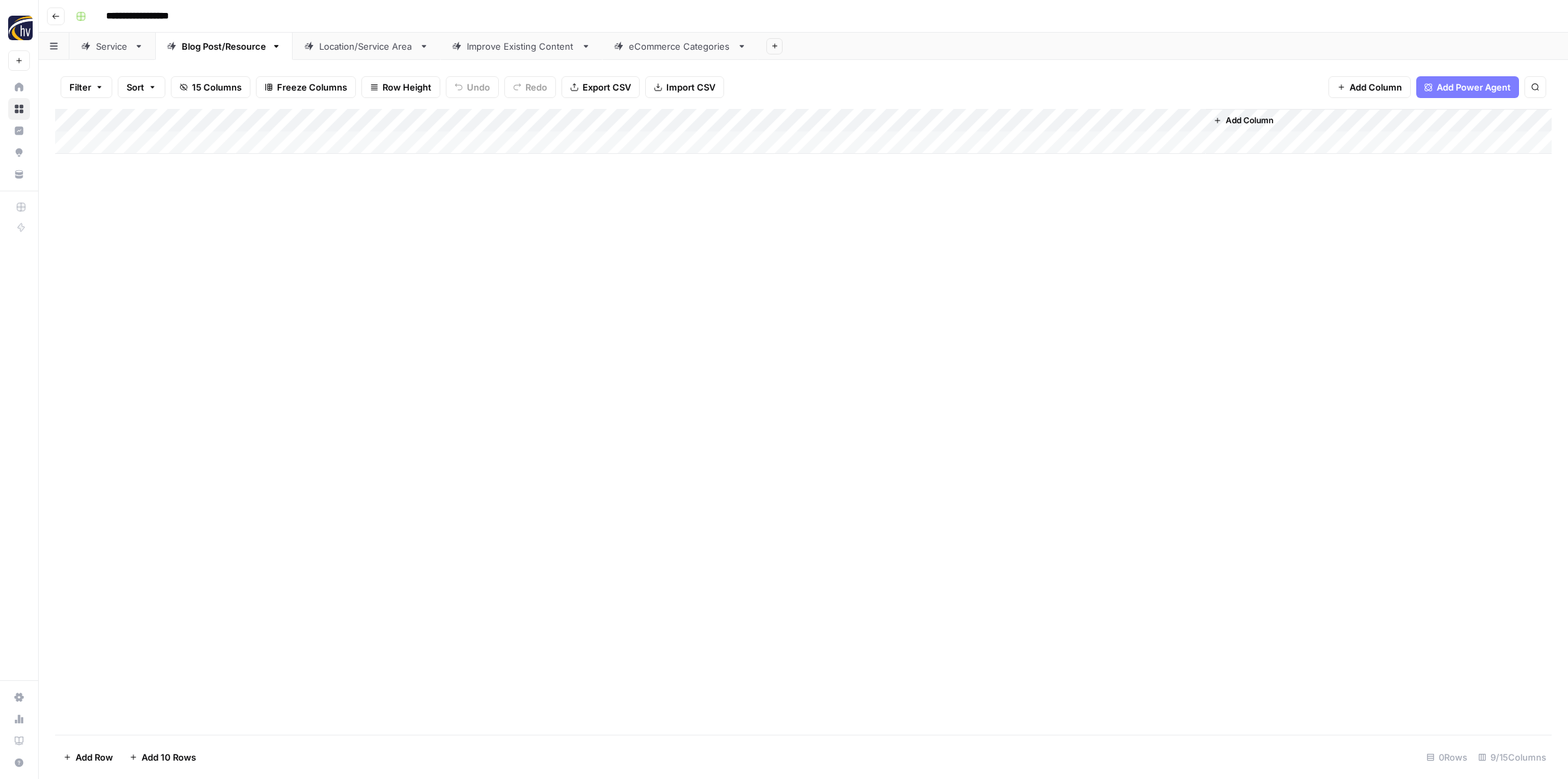
click at [367, 38] on link "Location/Service Area" at bounding box center [366, 46] width 147 height 27
click at [536, 123] on div "Add Column" at bounding box center [803, 131] width 1497 height 45
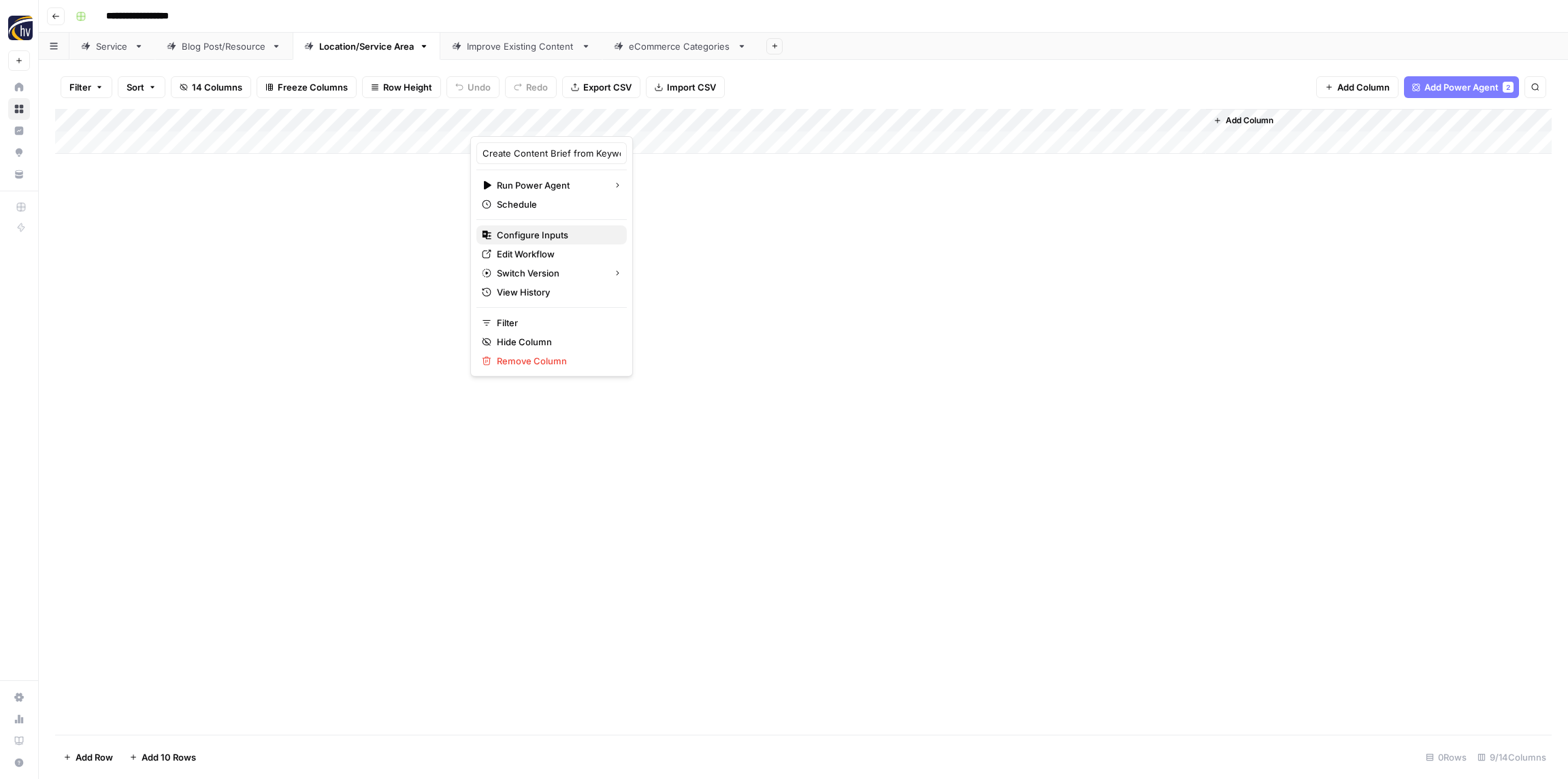
click at [541, 230] on span "Configure Inputs" at bounding box center [556, 235] width 119 height 14
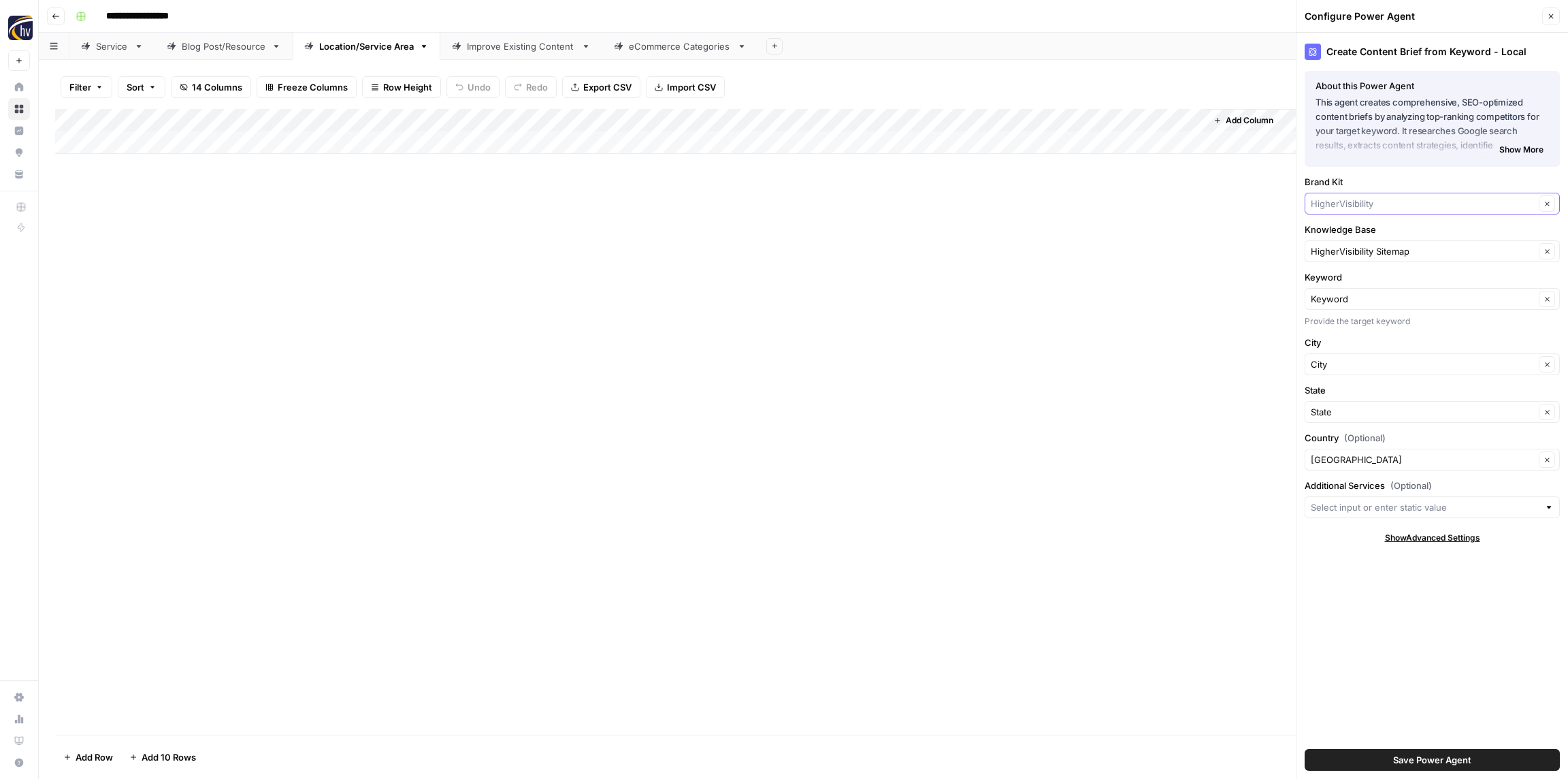
click at [1351, 201] on input "Brand Kit" at bounding box center [1423, 204] width 224 height 14
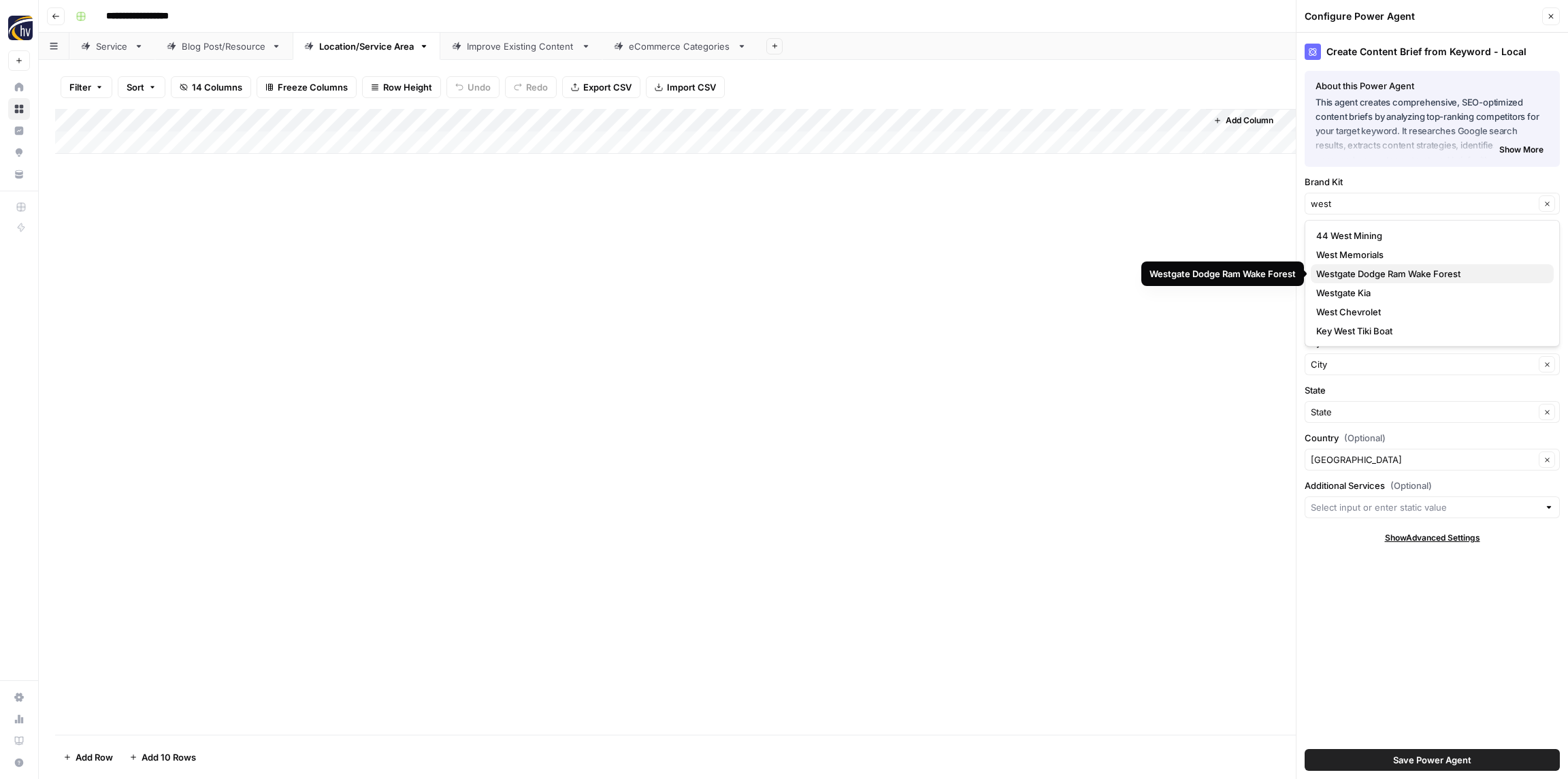
click at [1367, 278] on span "Westgate Dodge Ram Wake Forest" at bounding box center [1429, 273] width 227 height 14
type input "Westgate Dodge Ram Wake Forest"
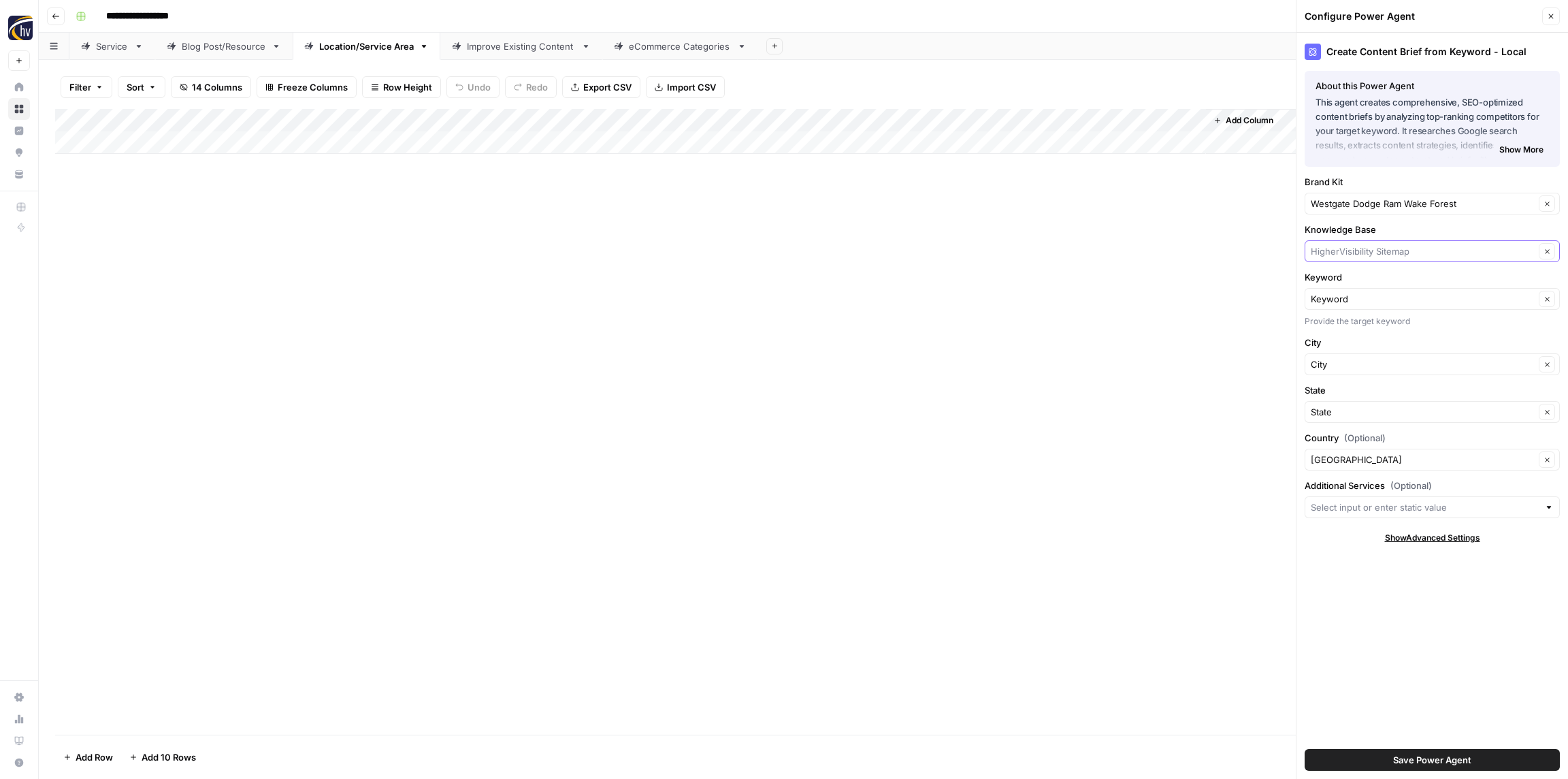
click at [1368, 249] on input "Knowledge Base" at bounding box center [1423, 251] width 224 height 14
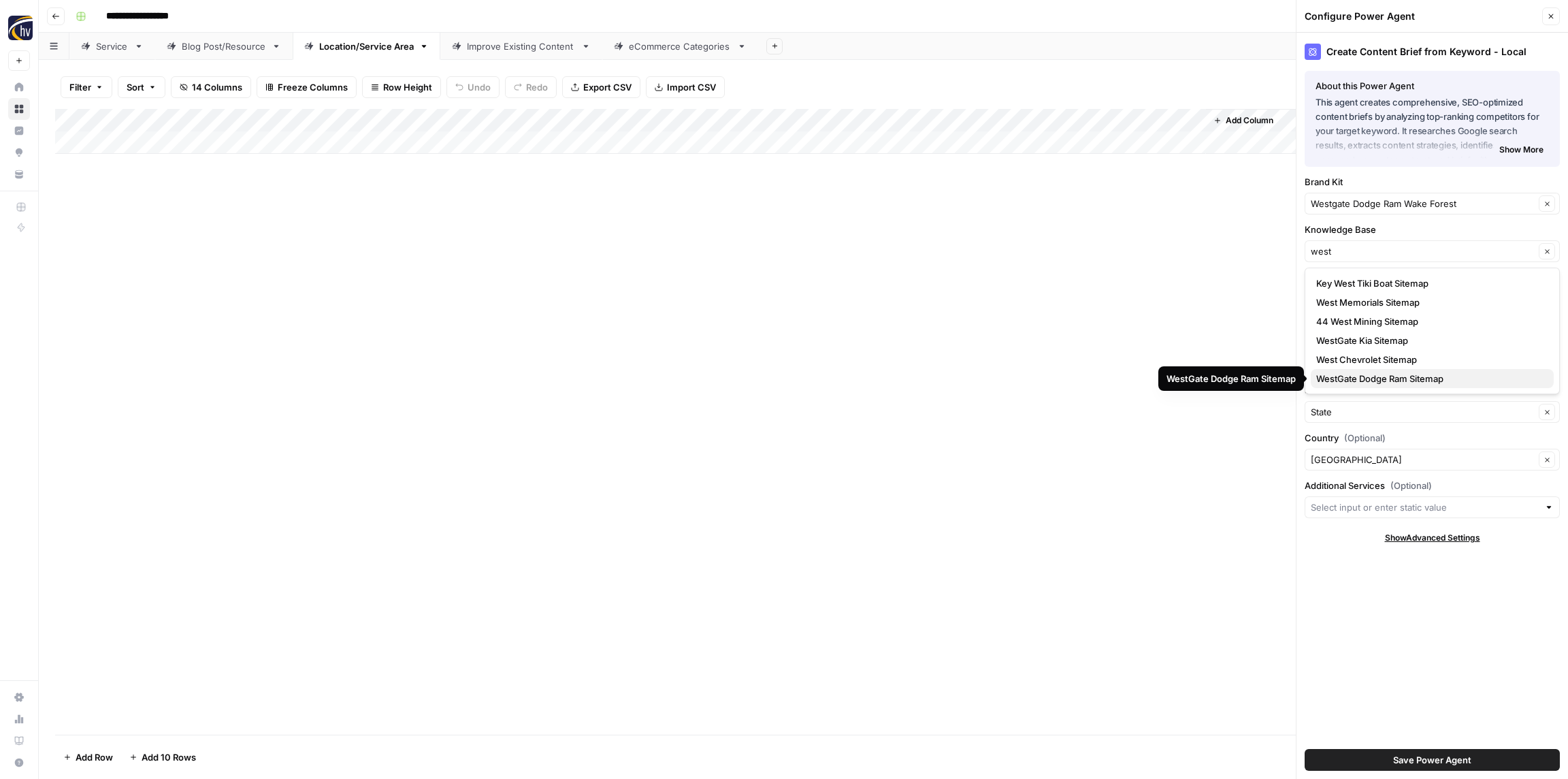
click at [1381, 380] on span "WestGate Dodge Ram Sitemap" at bounding box center [1429, 379] width 227 height 14
type input "WestGate Dodge Ram Sitemap"
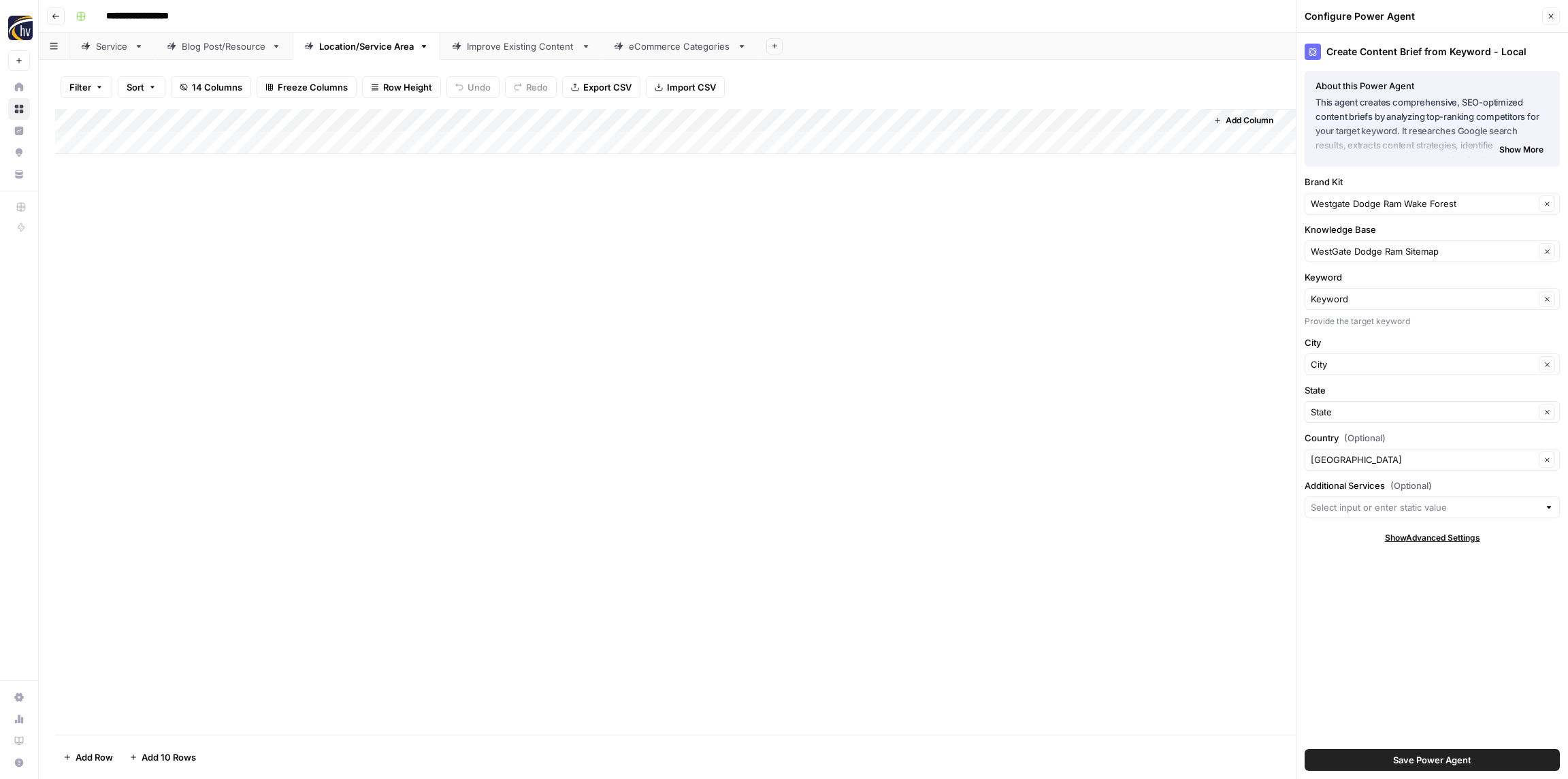
click at [1404, 759] on span "Save Power Agent" at bounding box center [1432, 760] width 78 height 14
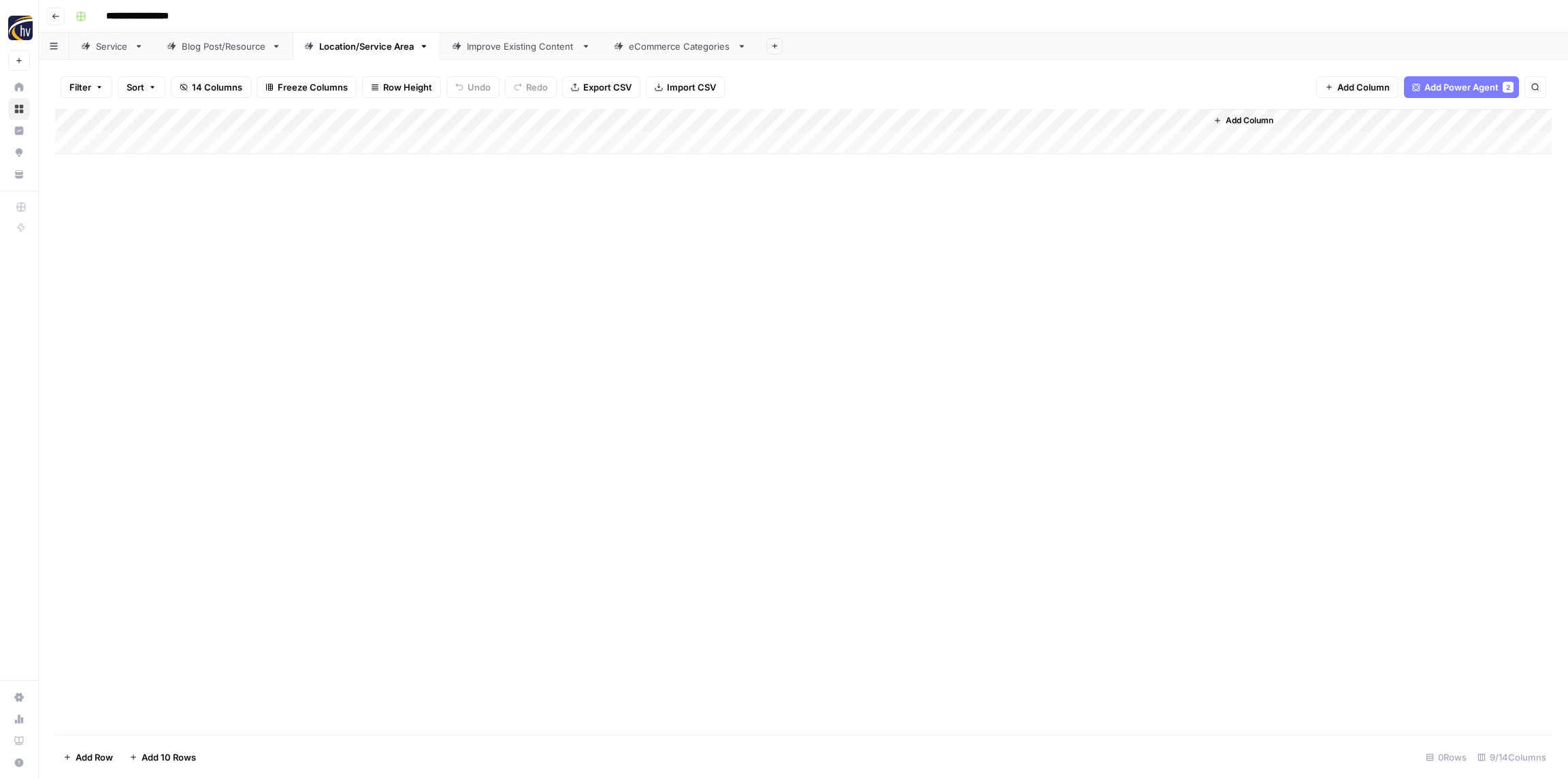
click at [1030, 120] on div "Add Column" at bounding box center [803, 131] width 1497 height 45
click at [1020, 239] on span "Configure Inputs" at bounding box center [1046, 235] width 119 height 14
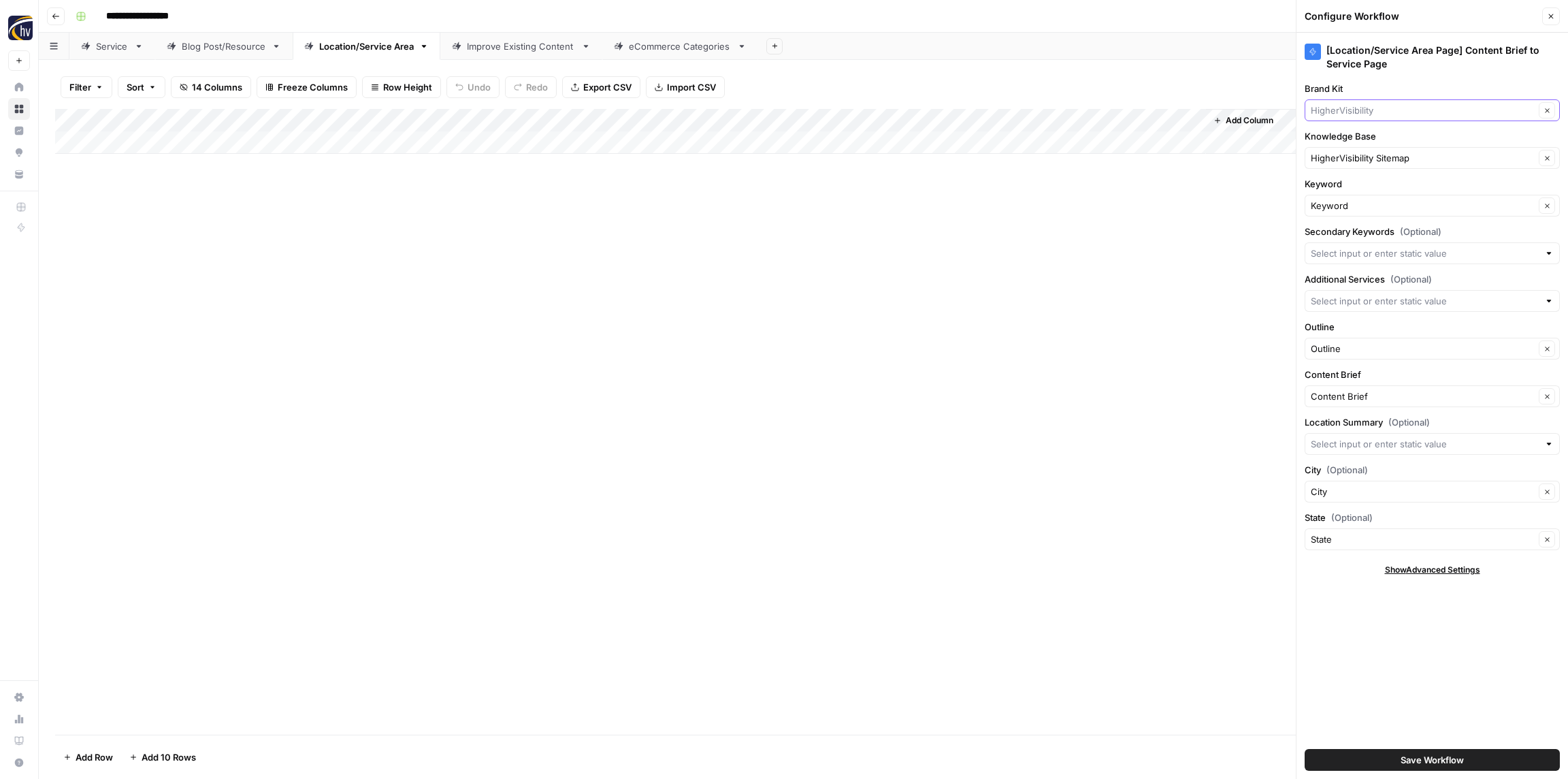
click at [1349, 111] on input "Brand Kit" at bounding box center [1423, 111] width 224 height 14
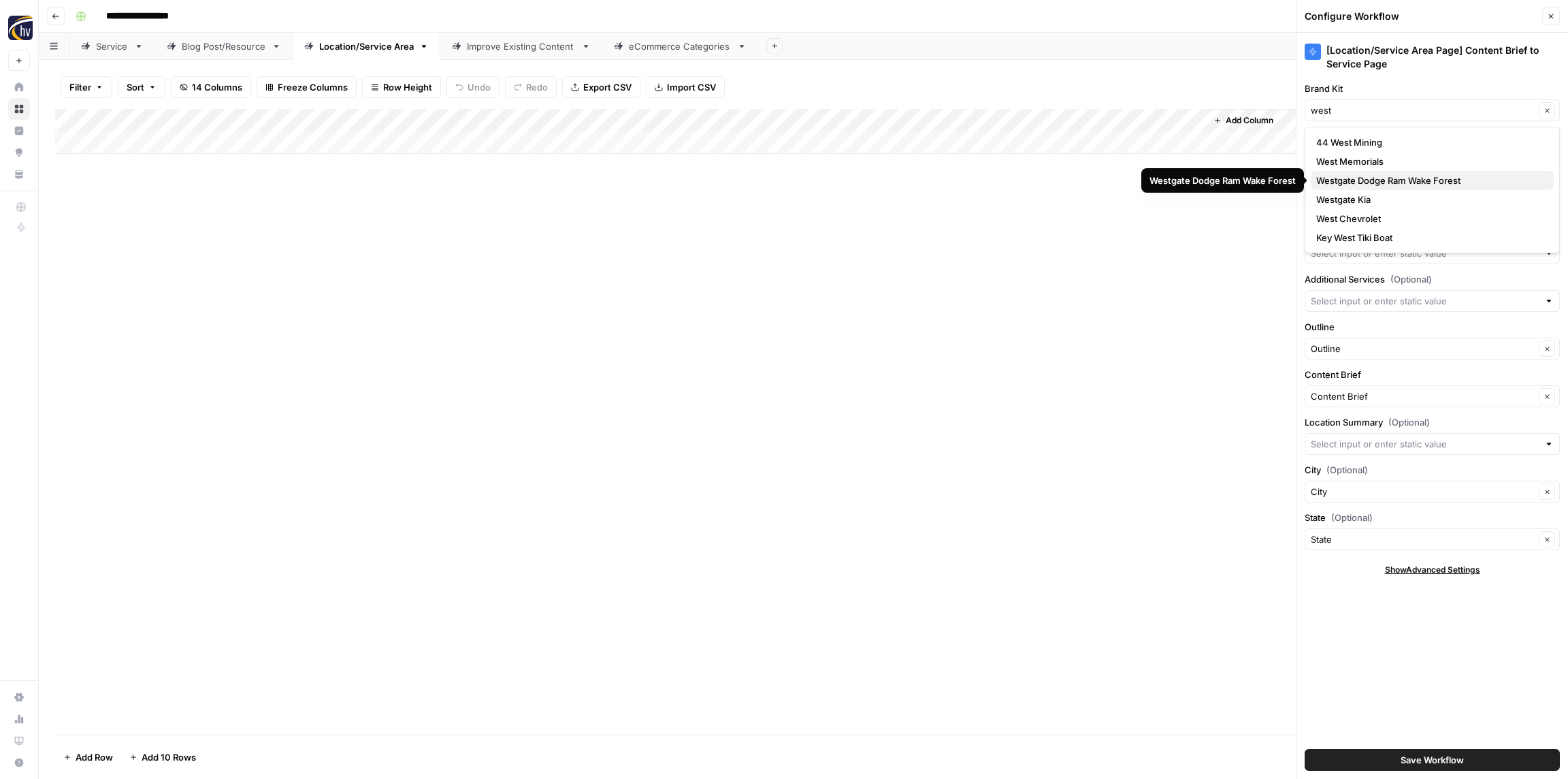
click at [1344, 181] on span "Westgate Dodge Ram Wake Forest" at bounding box center [1429, 181] width 227 height 14
type input "Westgate Dodge Ram Wake Forest"
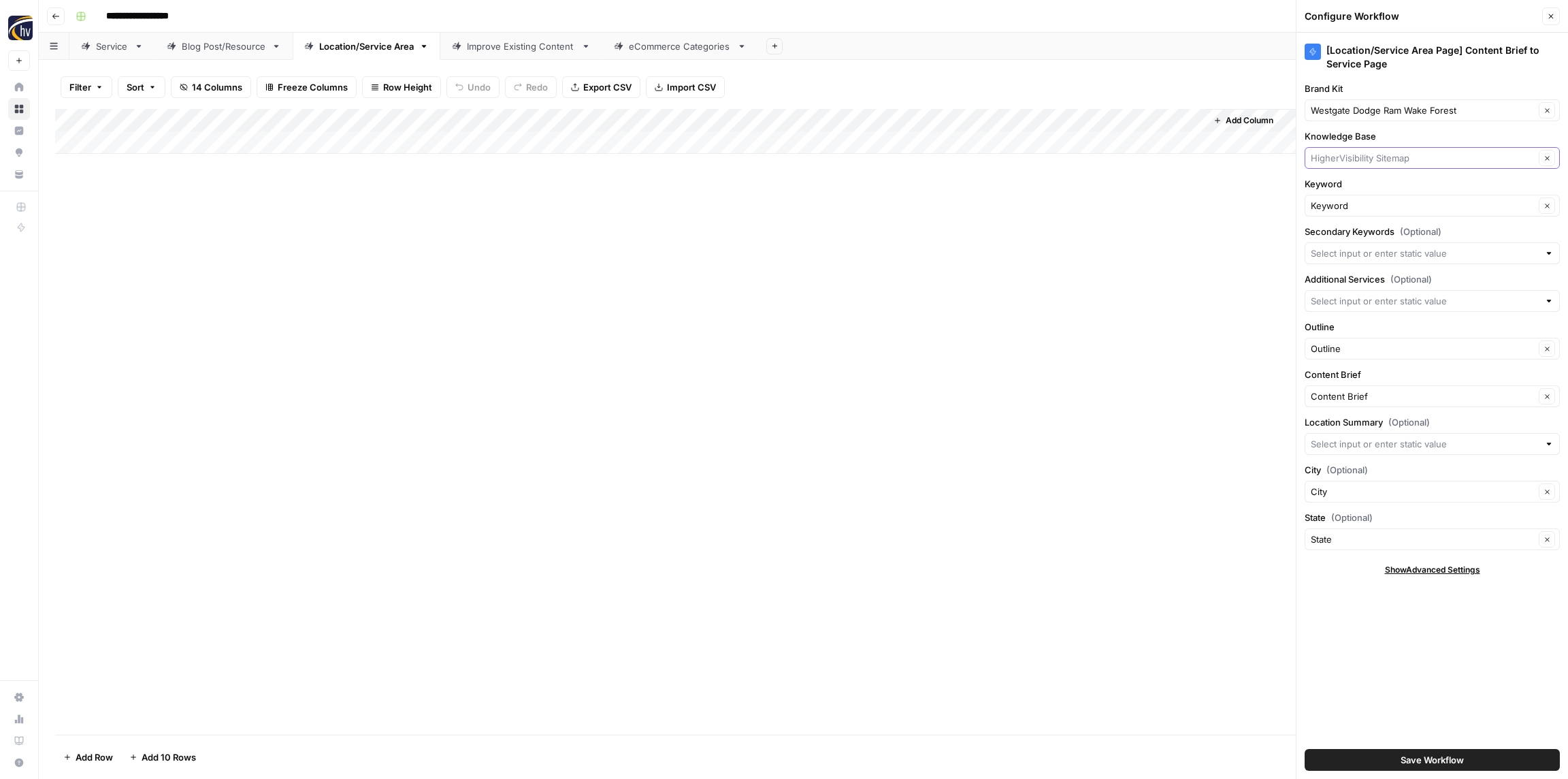
click at [1352, 157] on input "Knowledge Base" at bounding box center [1423, 158] width 224 height 14
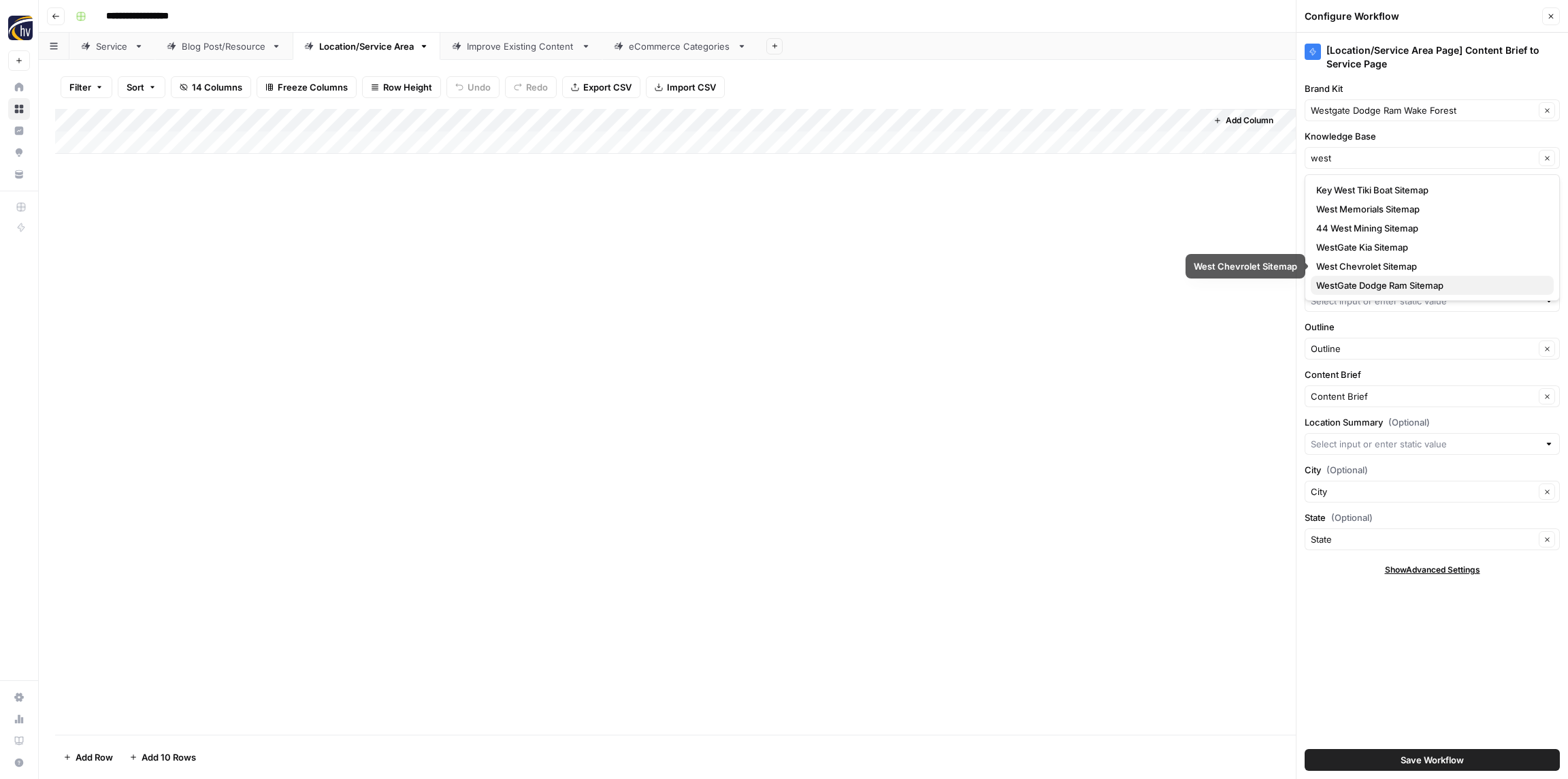
click at [1372, 283] on span "WestGate Dodge Ram Sitemap" at bounding box center [1429, 285] width 227 height 14
type input "WestGate Dodge Ram Sitemap"
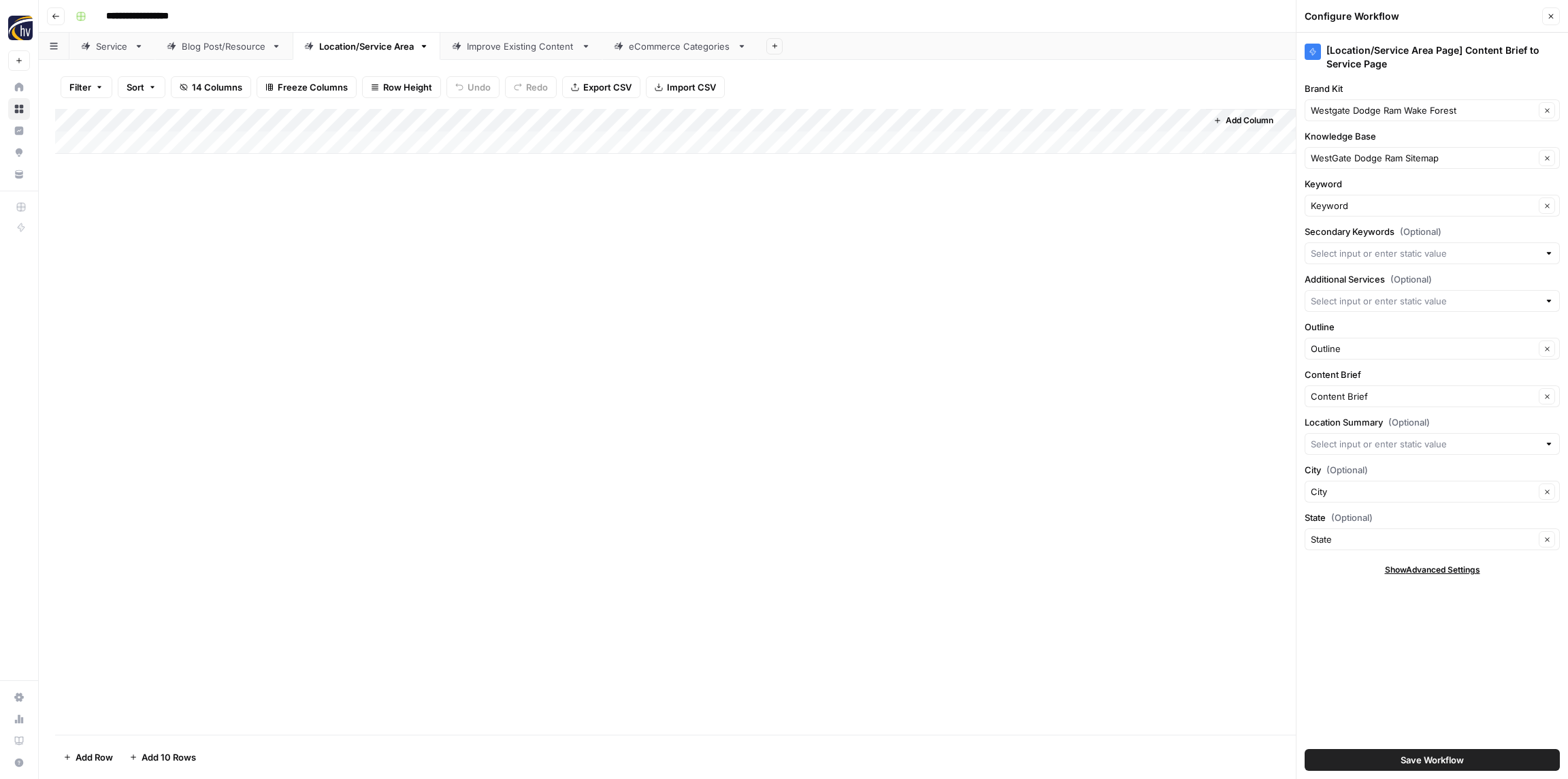
click at [1170, 297] on div "Add Column" at bounding box center [803, 422] width 1497 height 626
click at [1365, 753] on button "Save Workflow" at bounding box center [1432, 760] width 255 height 22
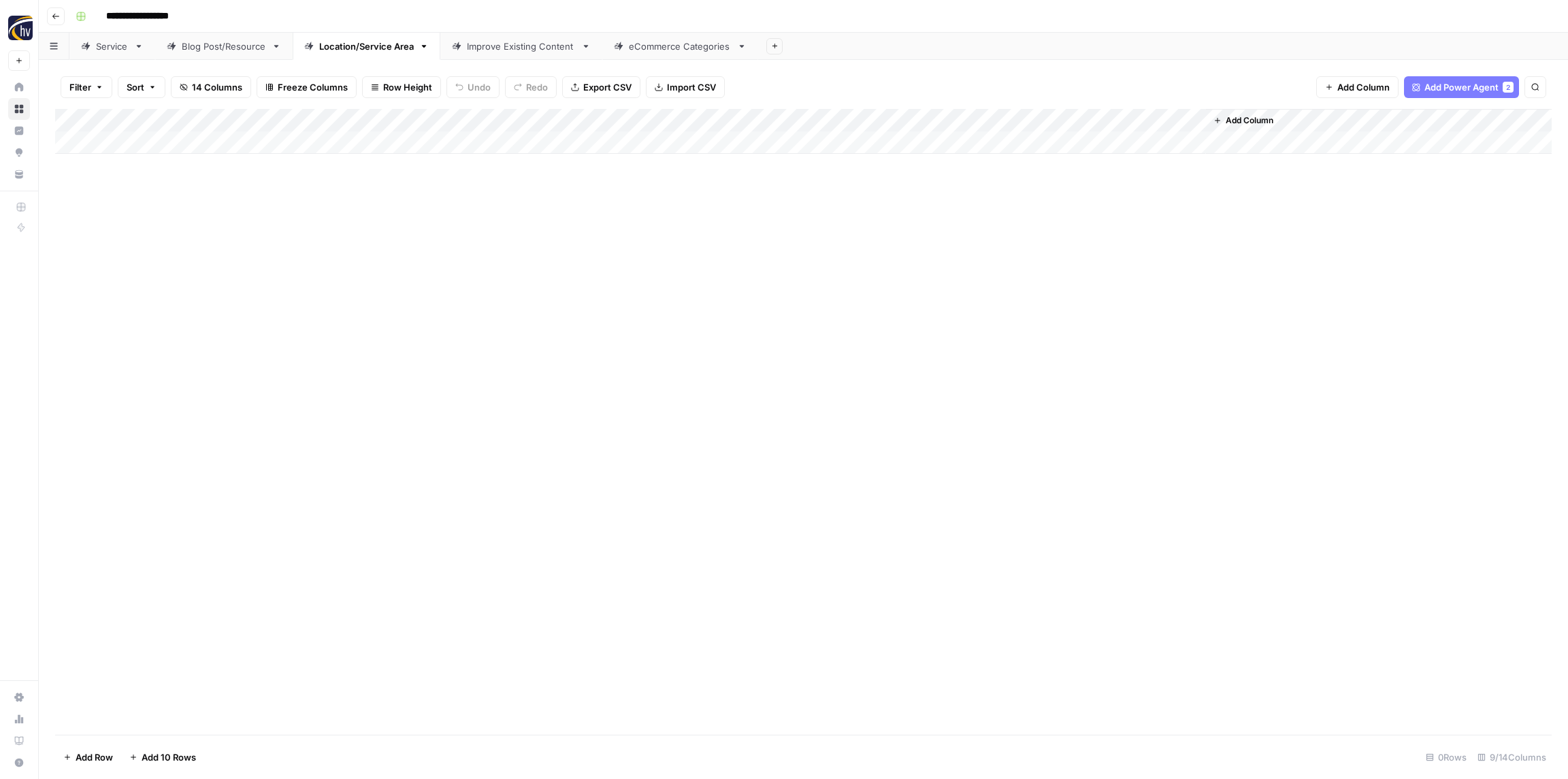
click at [1011, 114] on div "Add Column" at bounding box center [803, 131] width 1497 height 45
click at [1010, 239] on span "Configure Inputs" at bounding box center [1046, 235] width 119 height 14
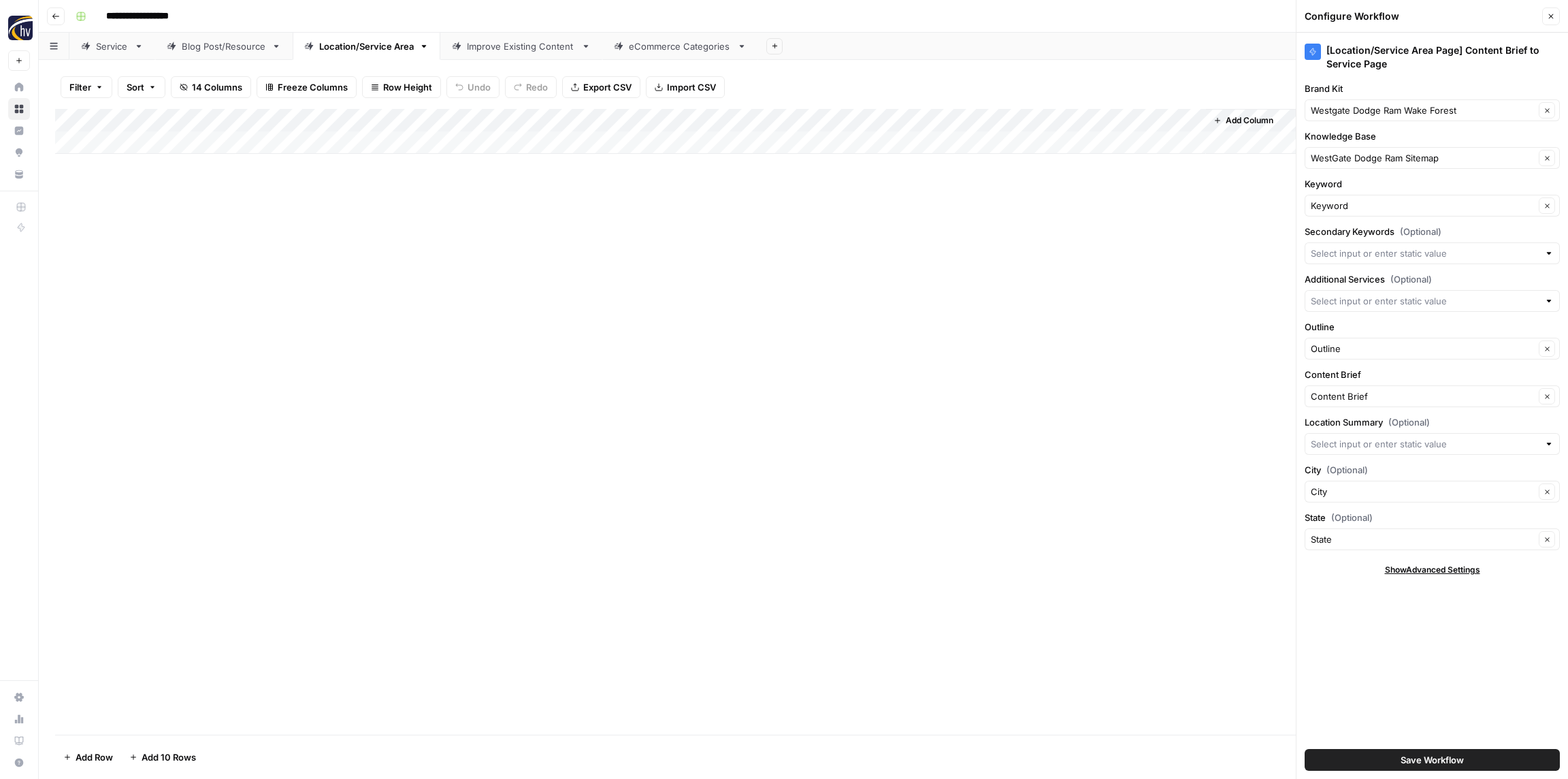
click at [1555, 17] on button "Close" at bounding box center [1550, 16] width 18 height 18
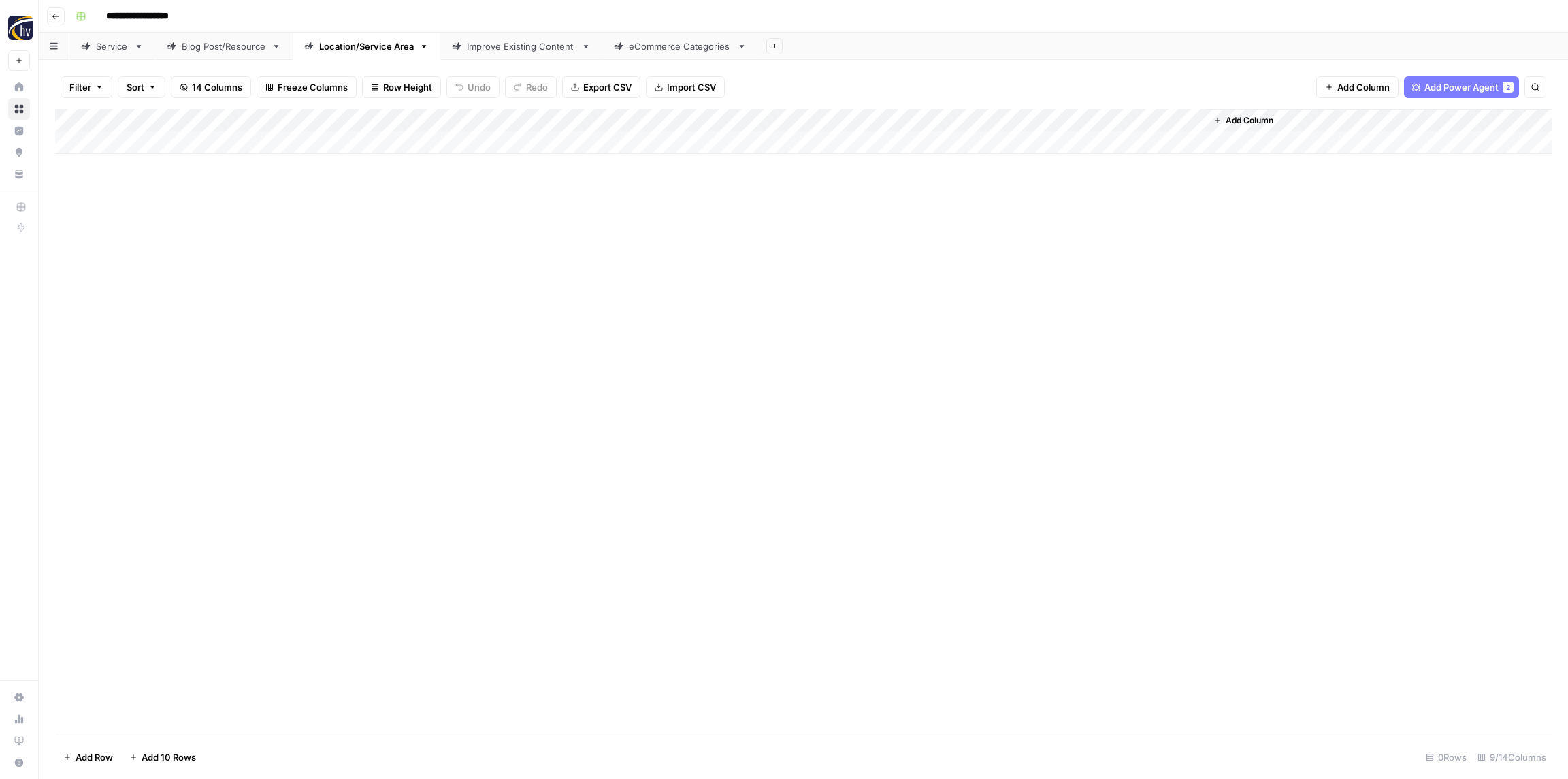
click at [532, 54] on link "Improve Existing Content" at bounding box center [521, 46] width 162 height 27
click at [546, 117] on div "Add Column" at bounding box center [803, 131] width 1497 height 45
click at [1219, 120] on div "Add Column" at bounding box center [803, 131] width 1497 height 45
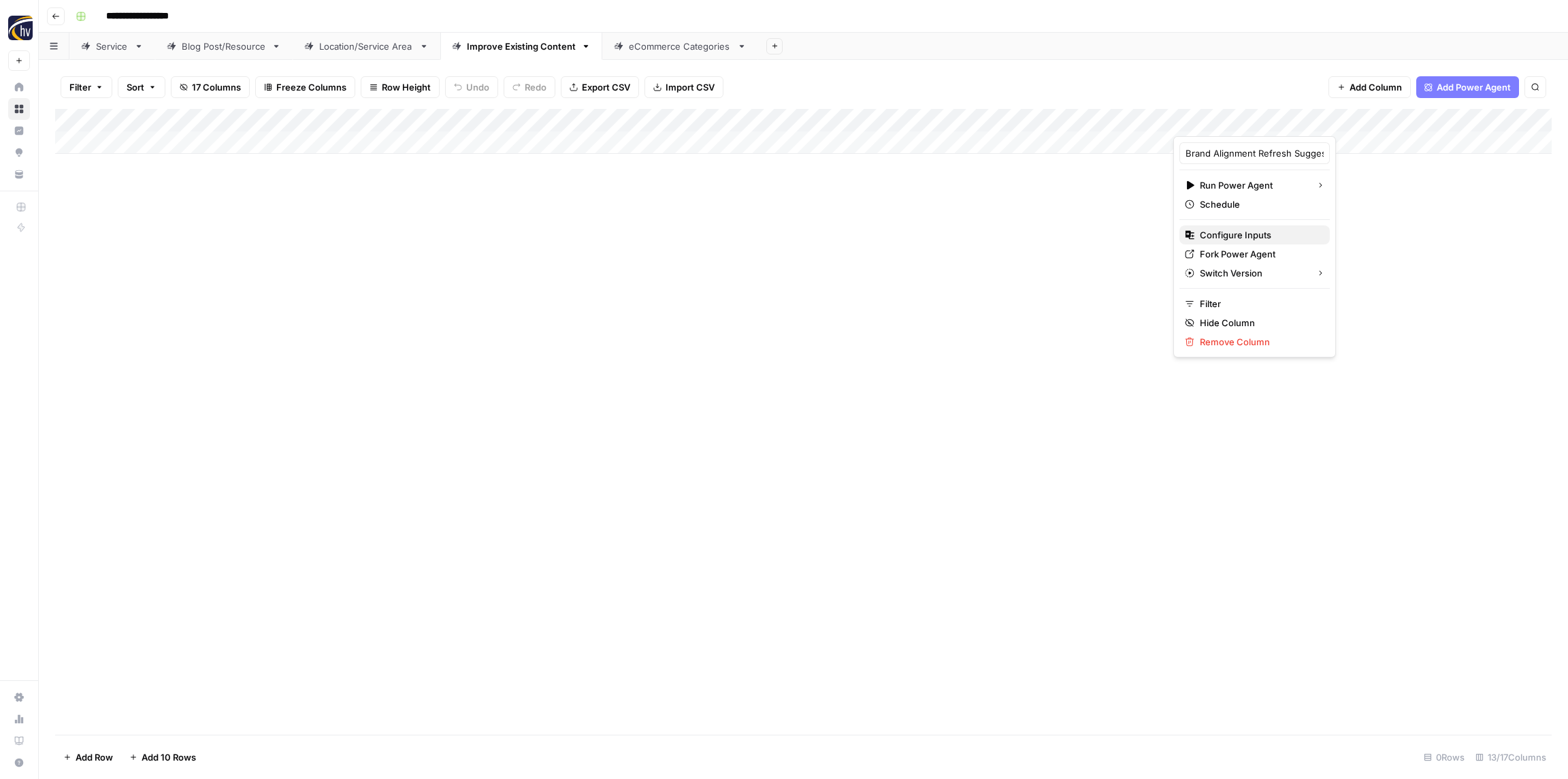
click at [1223, 232] on span "Configure Inputs" at bounding box center [1259, 235] width 119 height 14
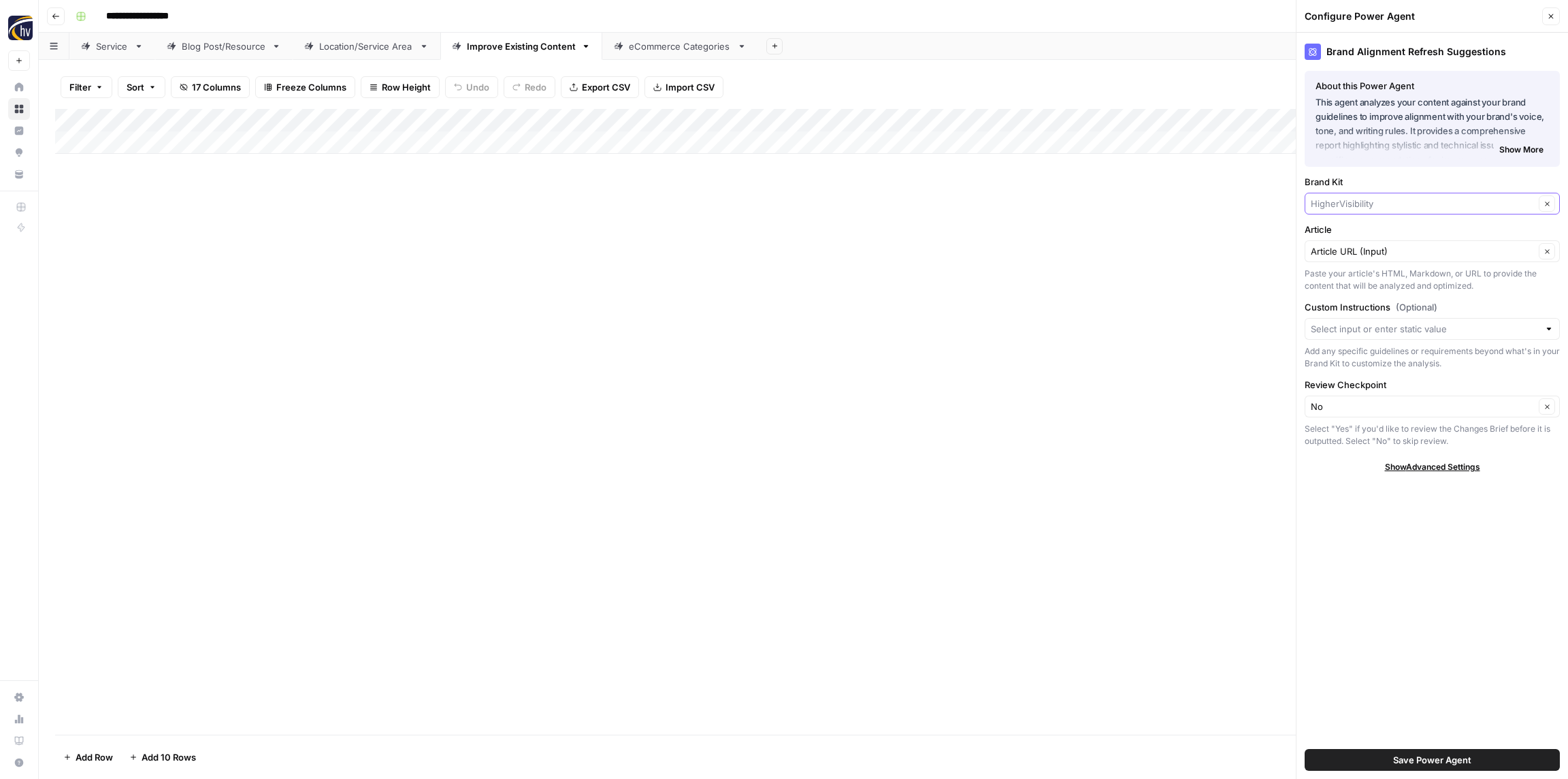
click at [1356, 201] on input "Brand Kit" at bounding box center [1423, 204] width 224 height 14
click at [1355, 269] on span "Westgate Dodge Ram Wake Forest" at bounding box center [1429, 273] width 227 height 14
type input "Westgate Dodge Ram Wake Forest"
click at [1398, 758] on span "Save Power Agent" at bounding box center [1432, 760] width 78 height 14
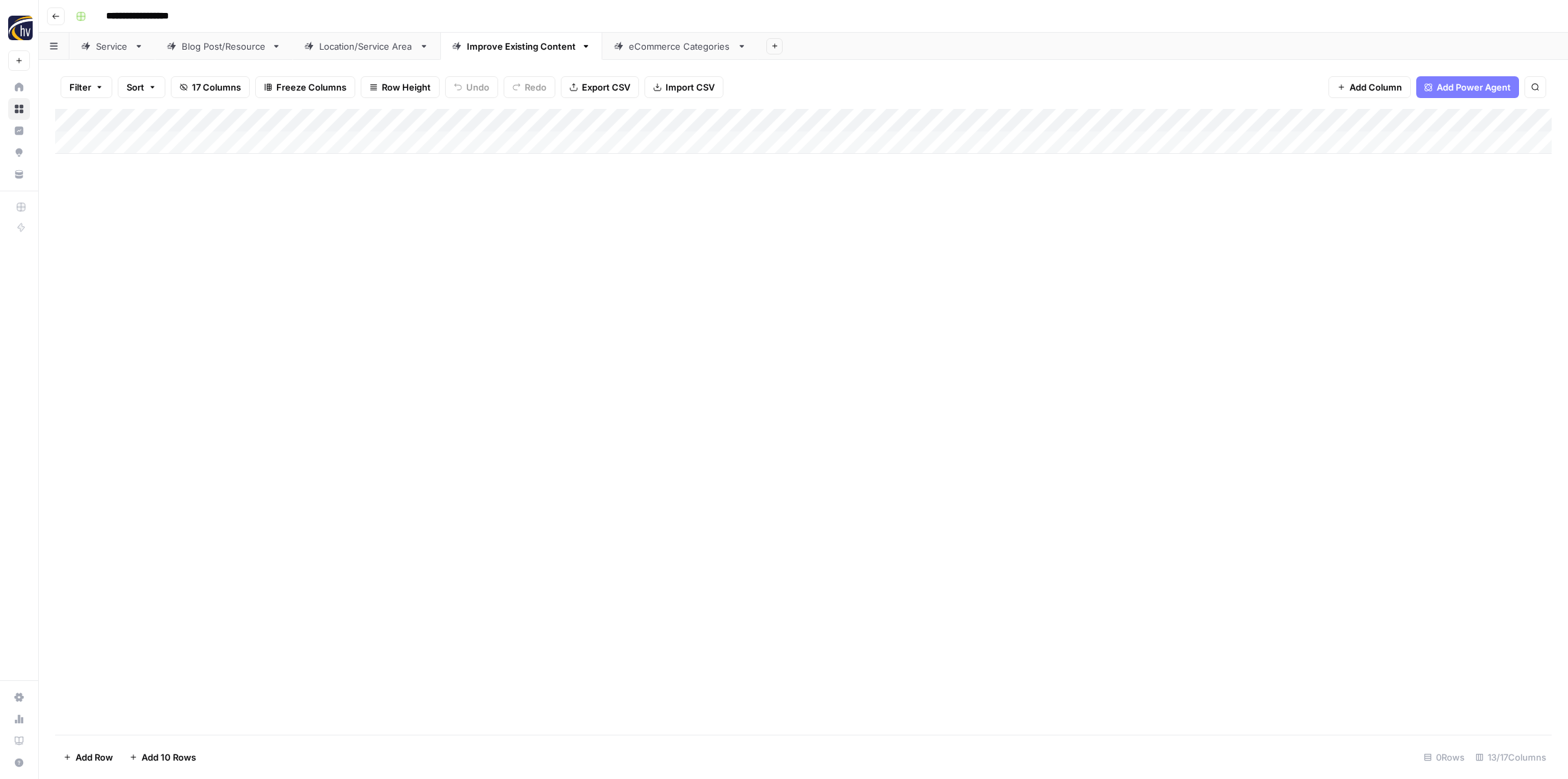
click at [938, 119] on div "Add Column" at bounding box center [803, 131] width 1497 height 45
click at [895, 234] on span "Configure Inputs" at bounding box center [926, 235] width 119 height 14
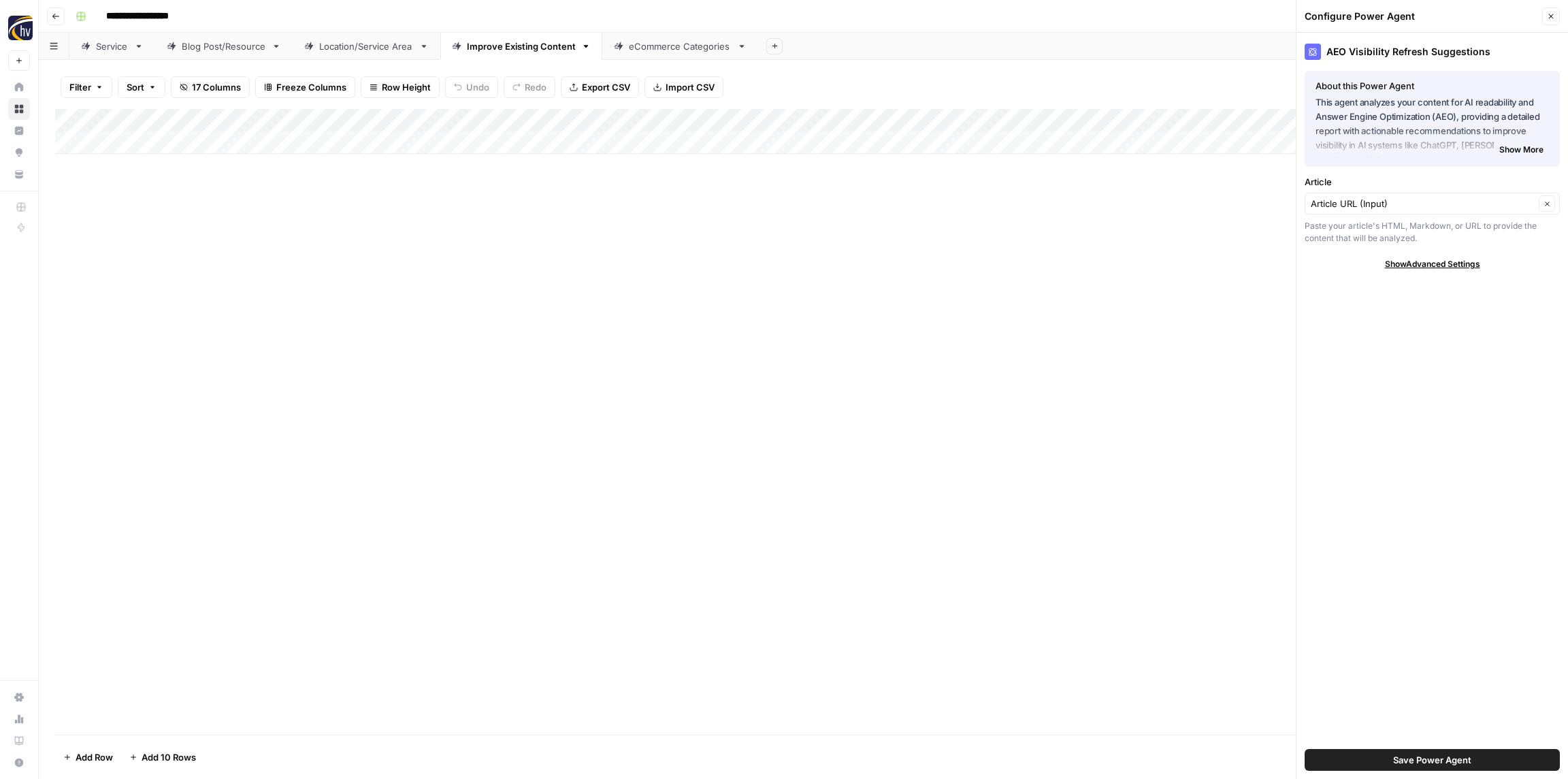
click at [1550, 17] on icon "button" at bounding box center [1551, 17] width 5 height 5
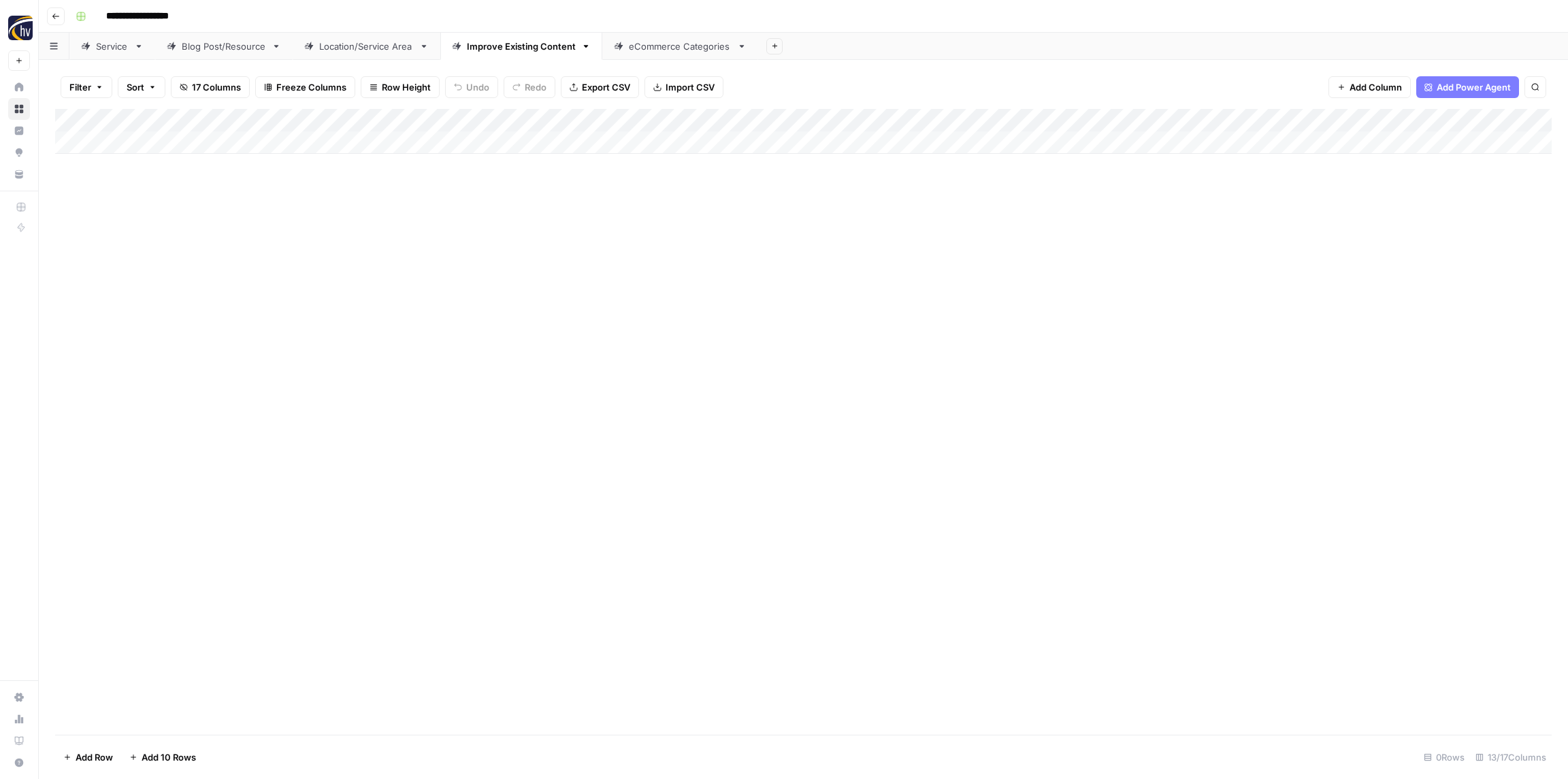
click at [1541, 119] on div "Add Column" at bounding box center [803, 131] width 1497 height 45
click at [1500, 233] on span "Configure Inputs" at bounding box center [1523, 235] width 119 height 14
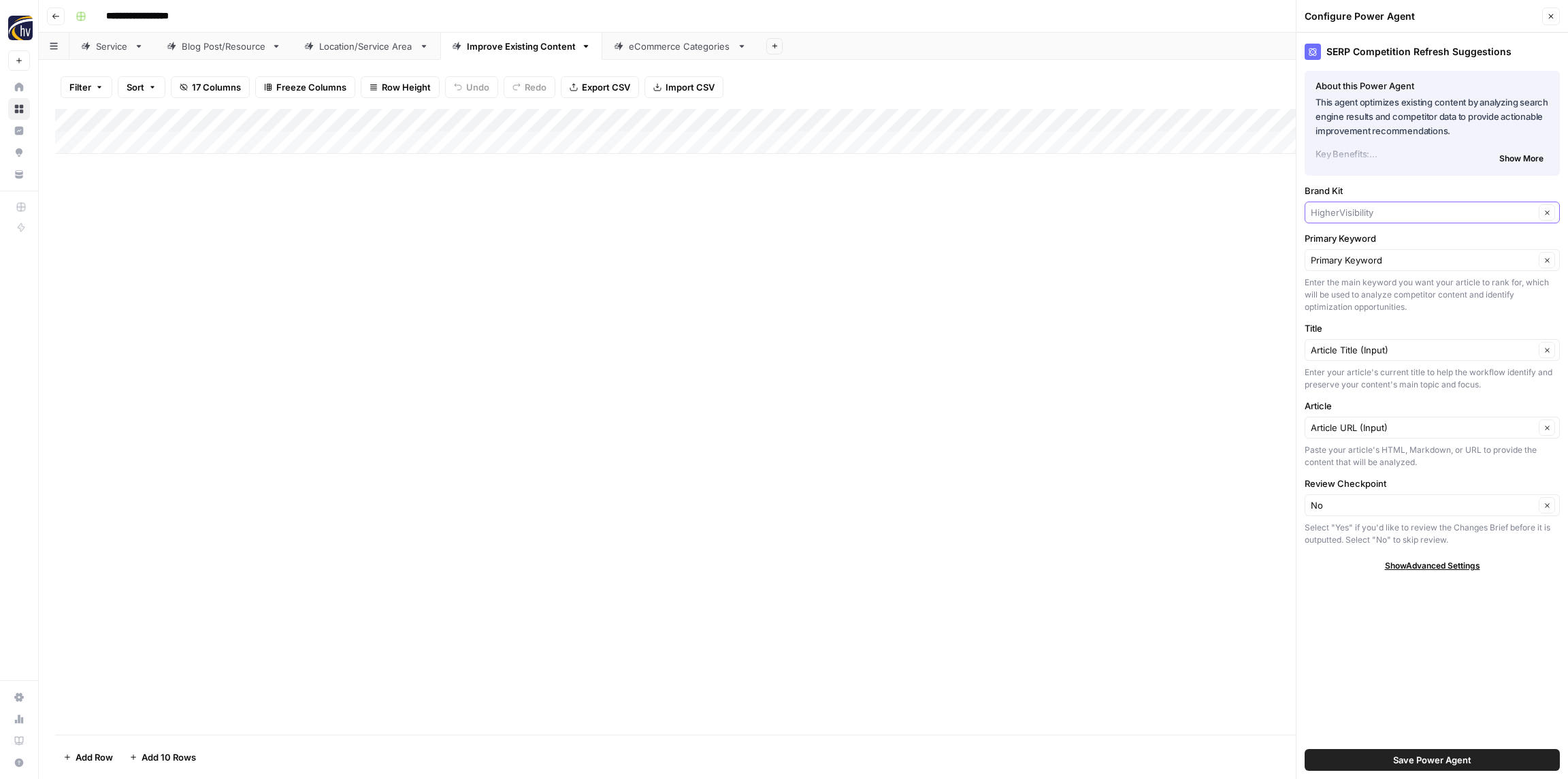
click at [1395, 214] on input "Brand Kit" at bounding box center [1423, 213] width 224 height 14
click at [1373, 285] on span "Westgate Dodge Ram Wake Forest" at bounding box center [1429, 283] width 227 height 14
type input "Westgate Dodge Ram Wake Forest"
click at [1387, 751] on button "Save Power Agent" at bounding box center [1432, 760] width 255 height 22
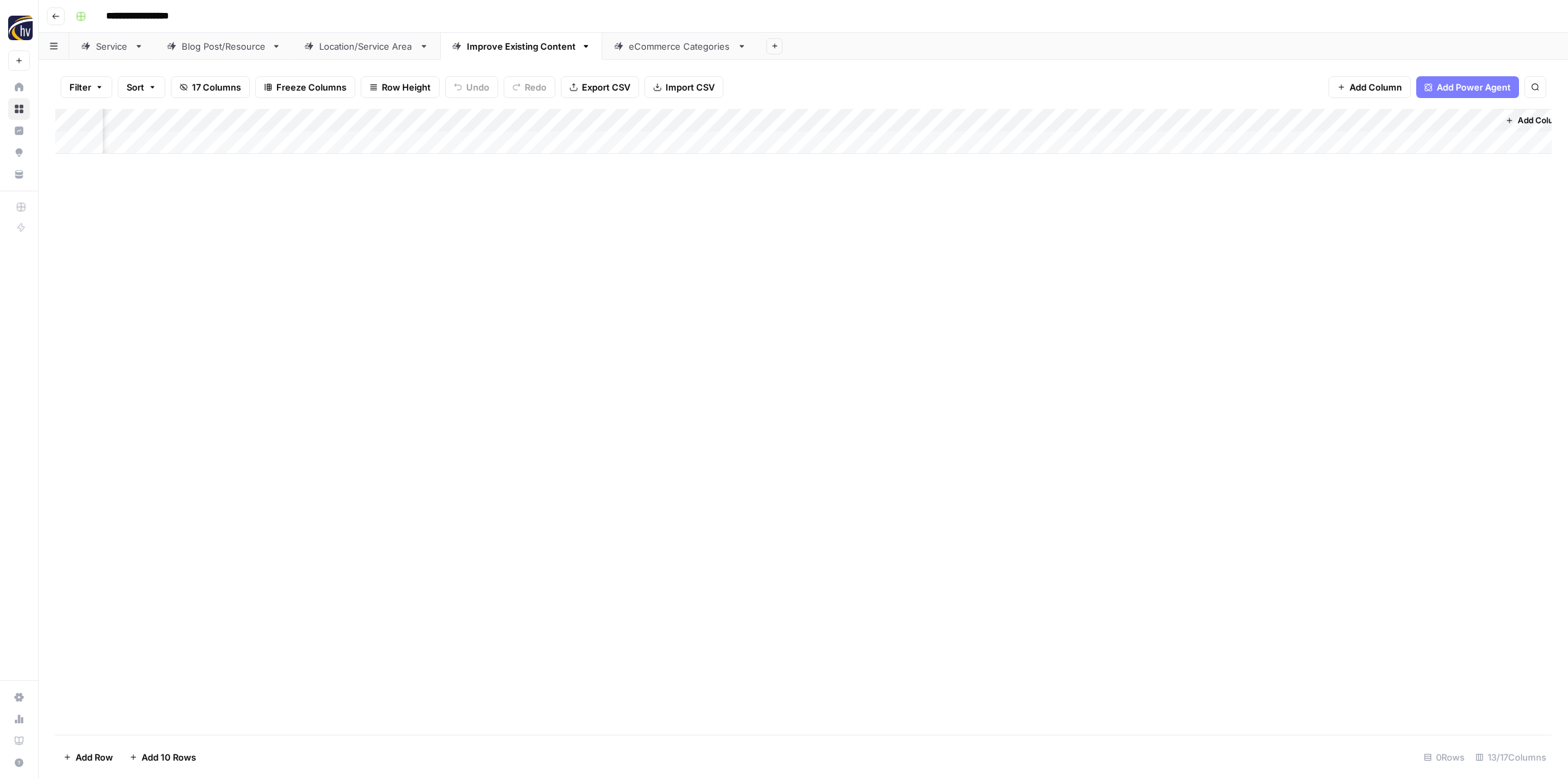
scroll to position [0, 853]
click at [1142, 118] on div "Add Column" at bounding box center [803, 131] width 1497 height 45
click at [1079, 237] on span "Configure Inputs" at bounding box center [1104, 235] width 119 height 14
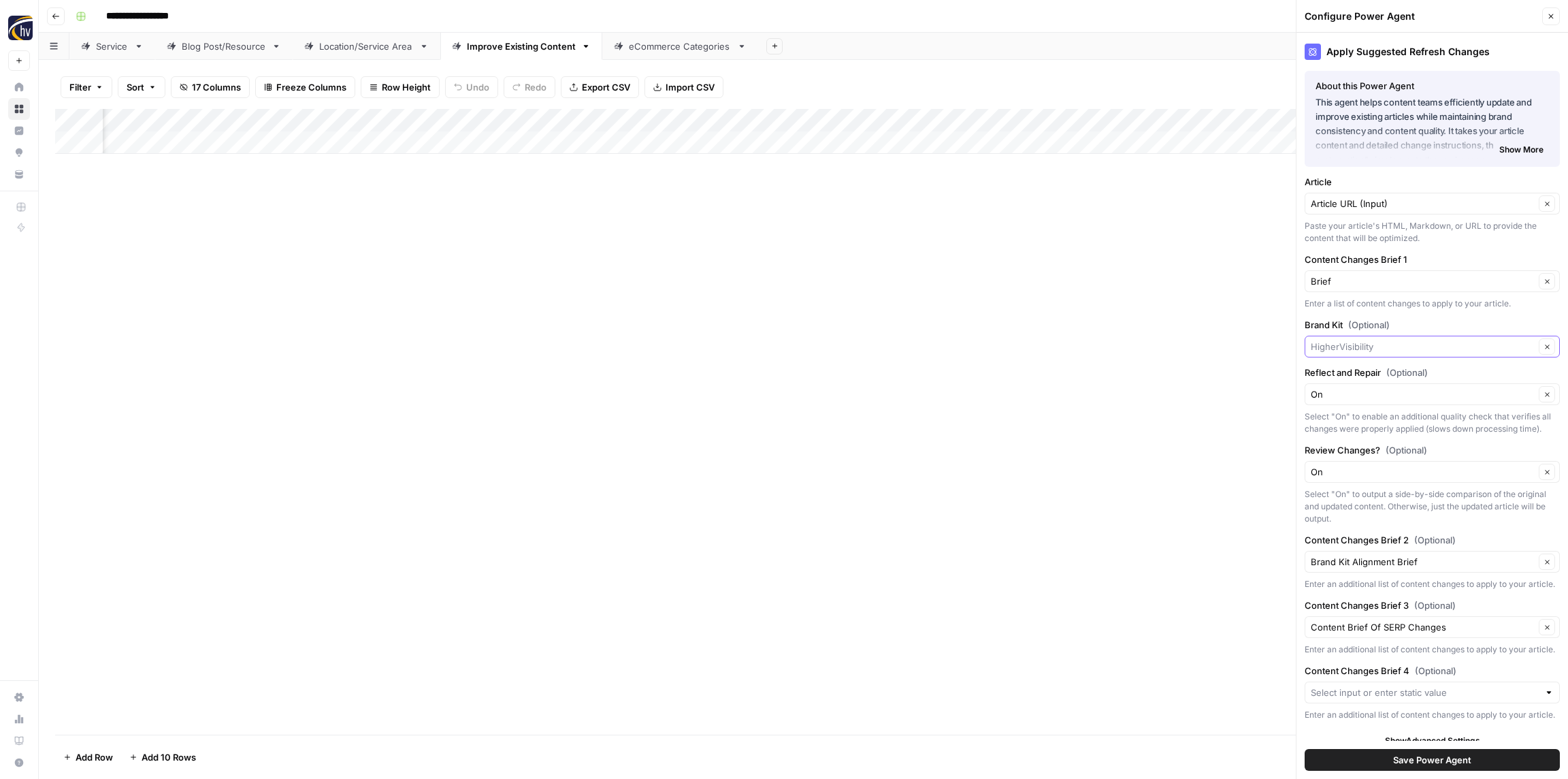
click at [1355, 343] on input "Brand Kit (Optional)" at bounding box center [1423, 346] width 224 height 14
click at [1352, 412] on span "Westgate Dodge Ram Wake Forest" at bounding box center [1429, 417] width 227 height 14
type input "Westgate Dodge Ram Wake Forest"
click at [1427, 759] on span "Save Power Agent" at bounding box center [1432, 760] width 78 height 14
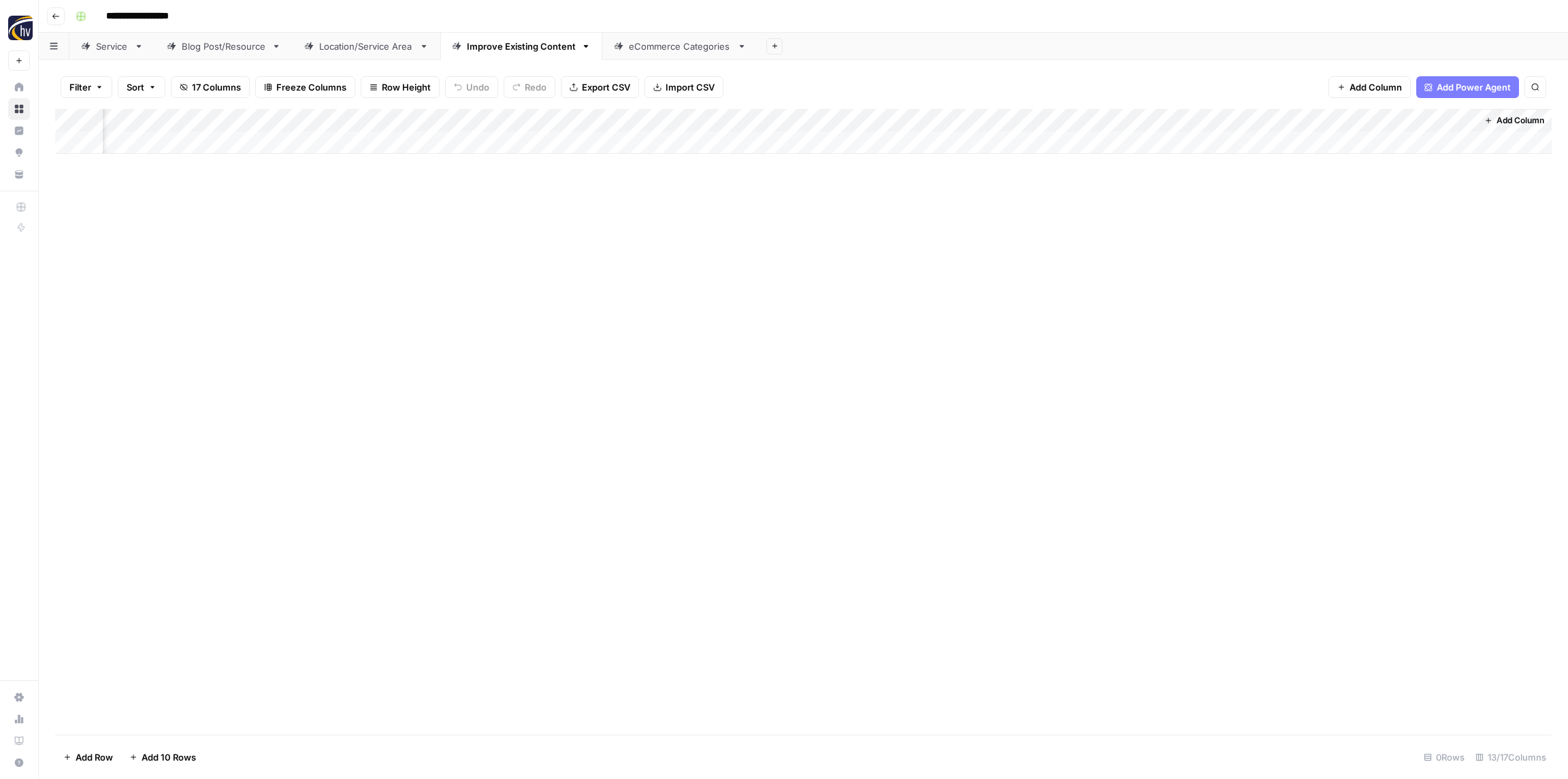
click at [649, 51] on div "eCommerce Categories" at bounding box center [680, 46] width 103 height 14
click at [460, 117] on div "Add Column" at bounding box center [803, 131] width 1497 height 45
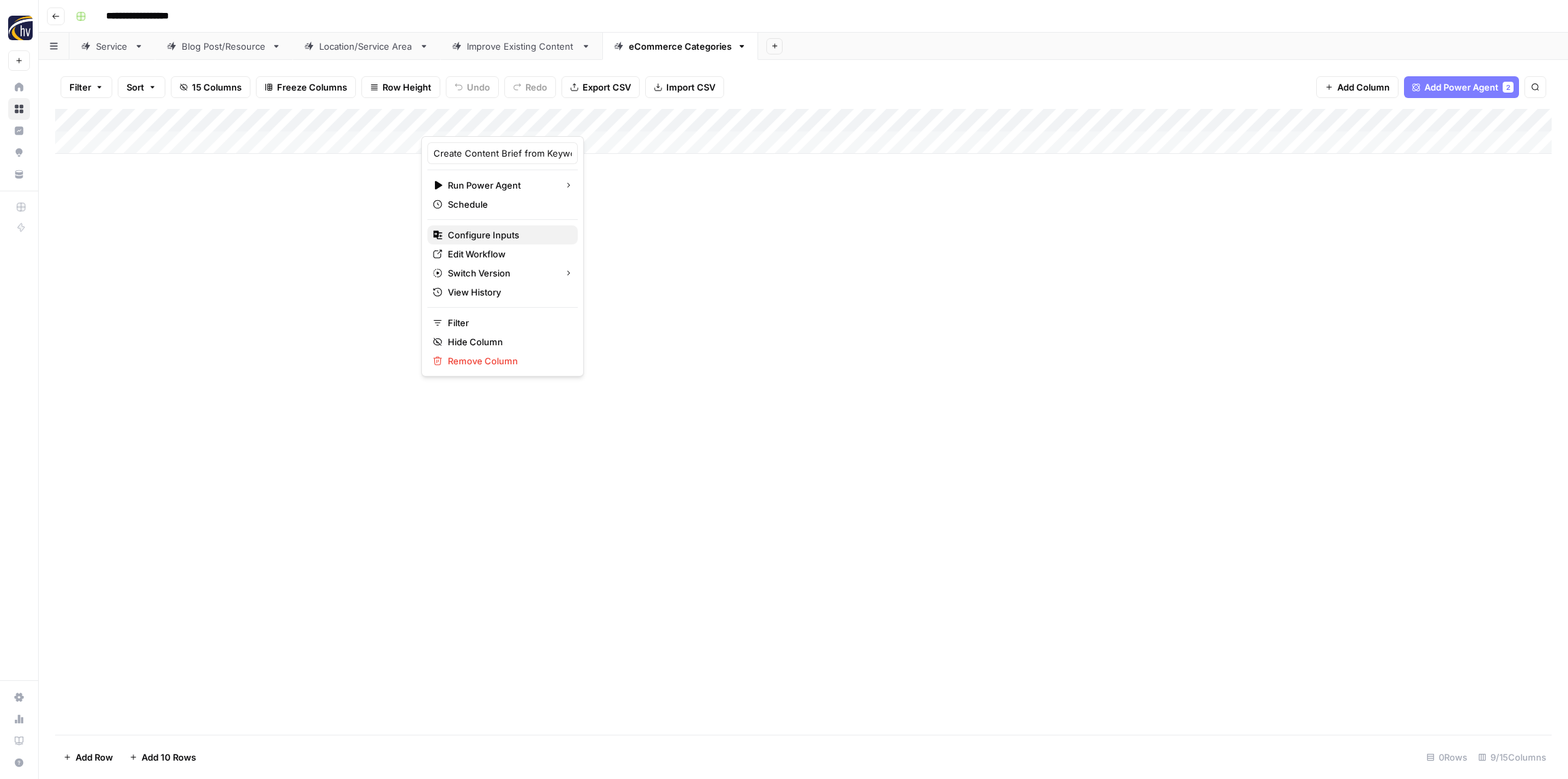
click at [501, 236] on span "Configure Inputs" at bounding box center [507, 235] width 119 height 14
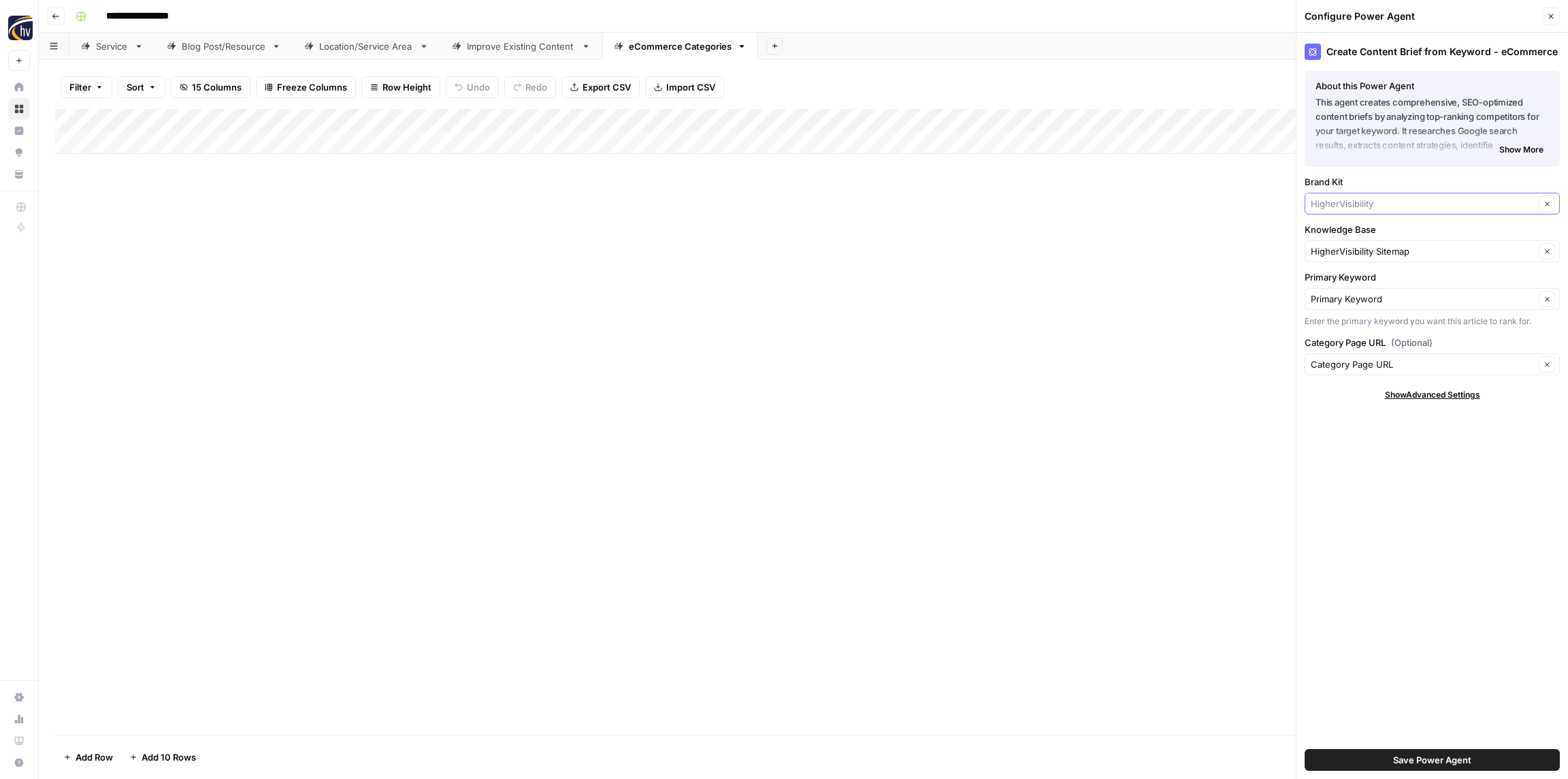
click at [1363, 201] on input "Brand Kit" at bounding box center [1423, 204] width 224 height 14
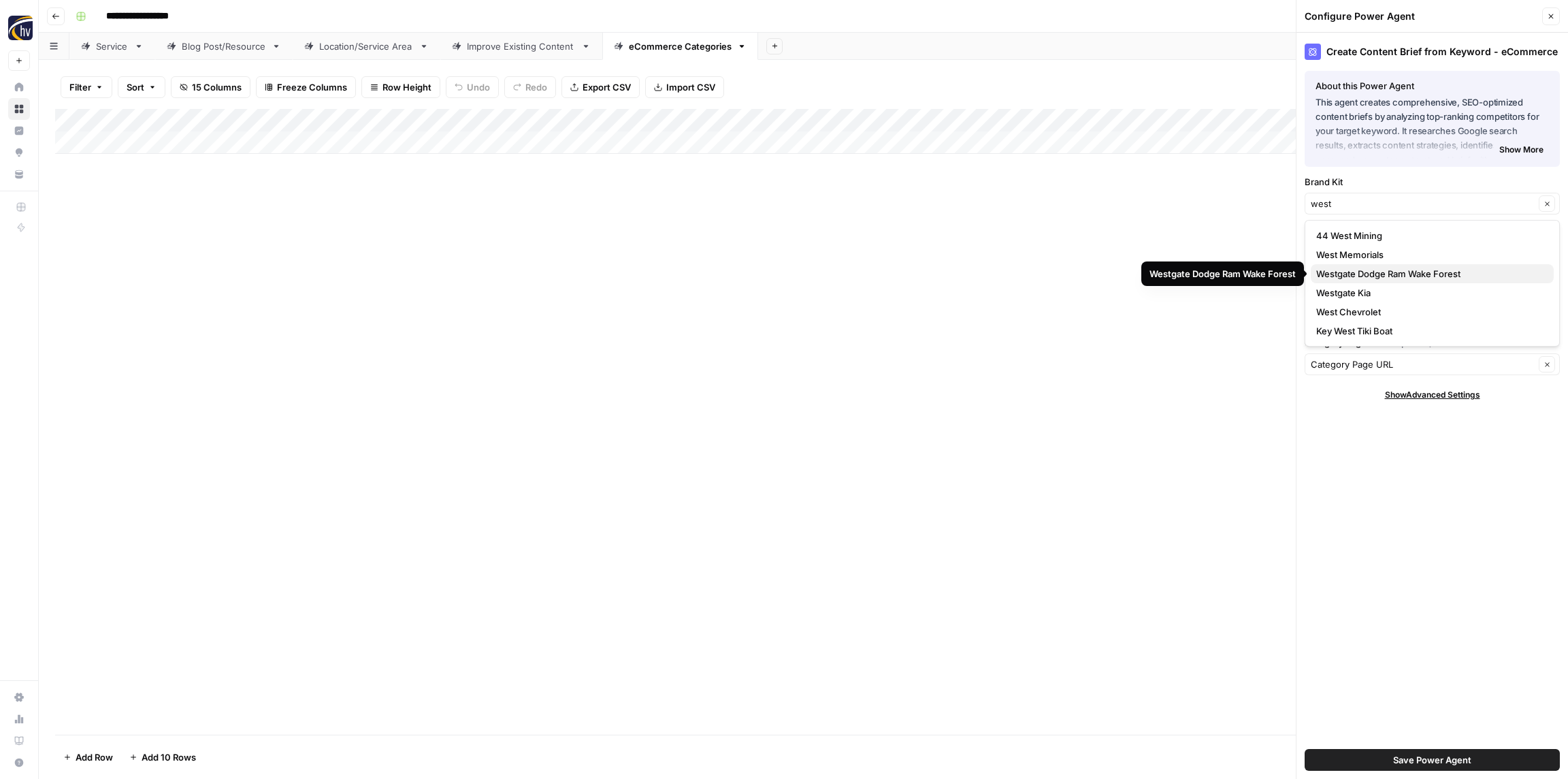
click at [1363, 271] on span "Westgate Dodge Ram Wake Forest" at bounding box center [1429, 273] width 227 height 14
type input "Westgate Dodge Ram Wake Forest"
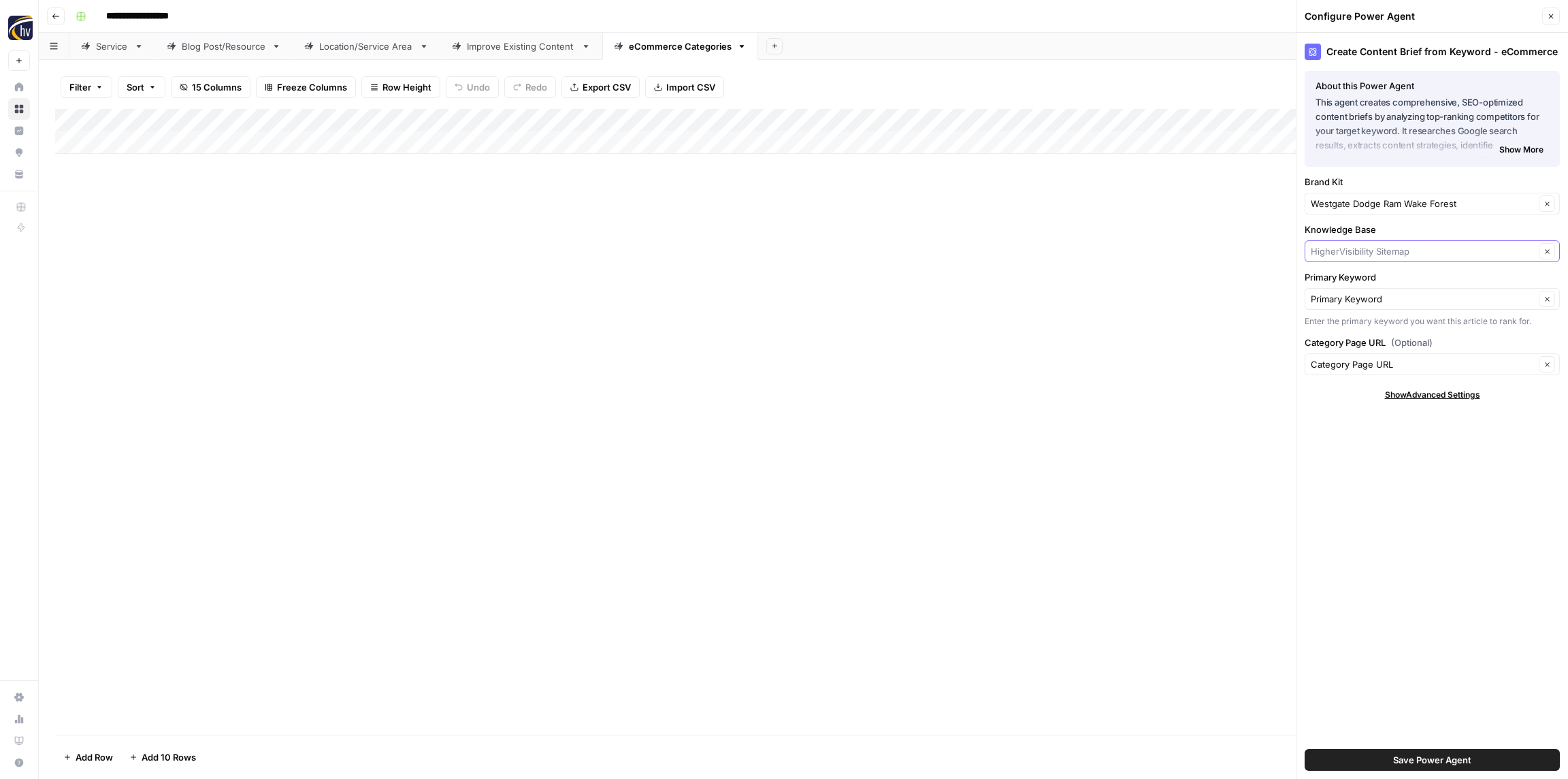
click at [1355, 248] on input "Knowledge Base" at bounding box center [1423, 251] width 224 height 14
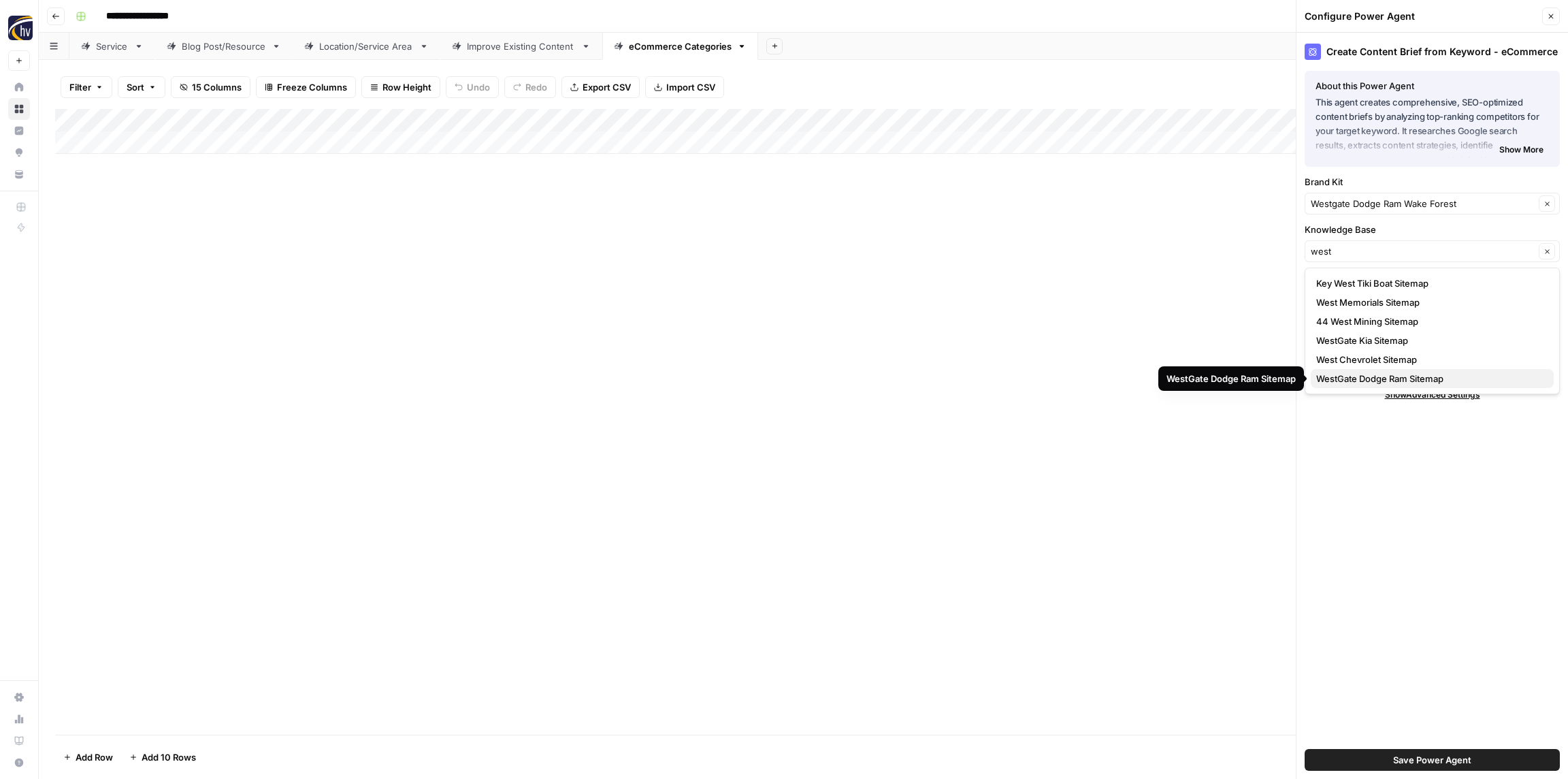
click at [1392, 380] on span "WestGate Dodge Ram Sitemap" at bounding box center [1429, 379] width 227 height 14
type input "WestGate Dodge Ram Sitemap"
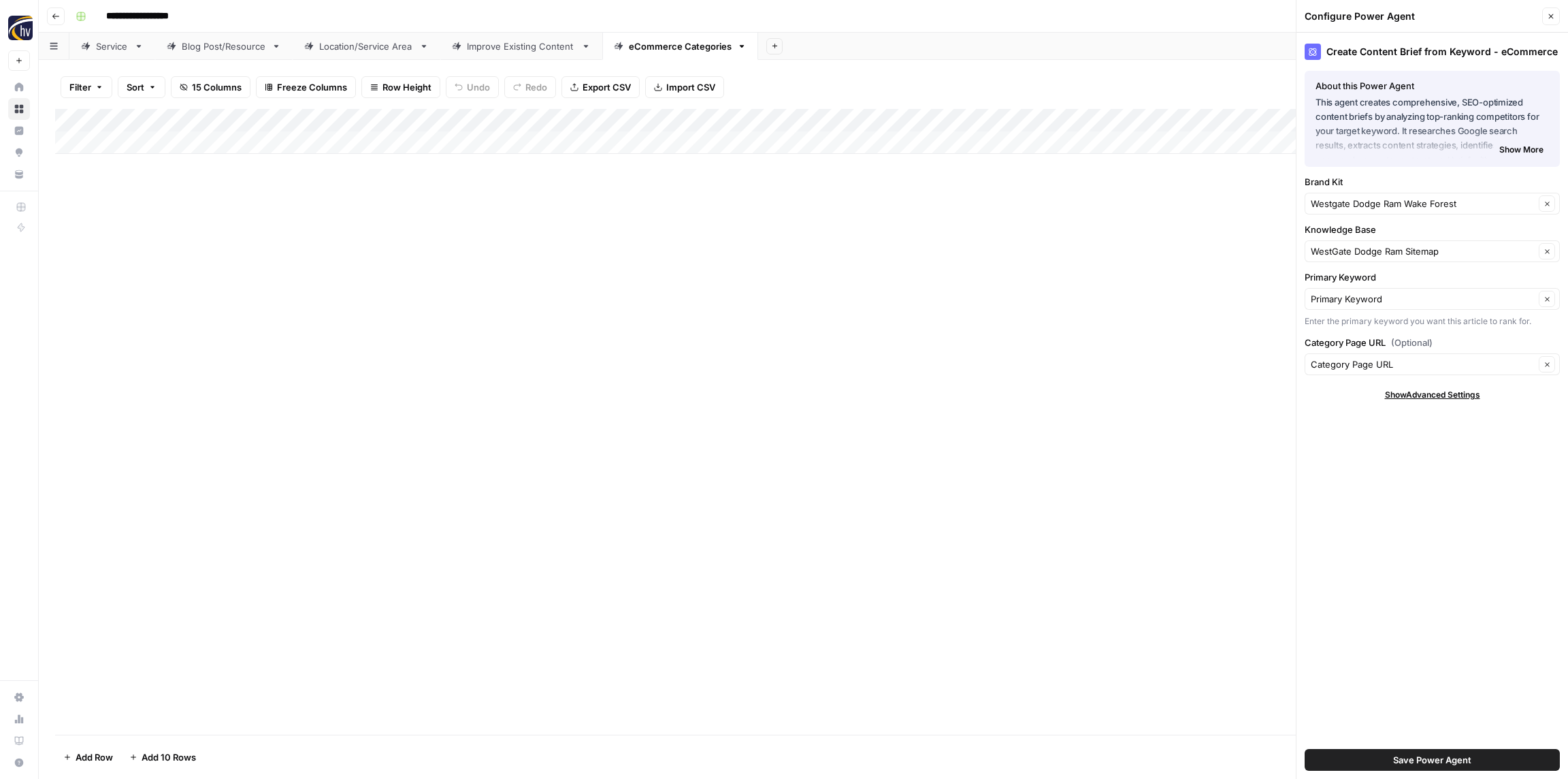
click at [1452, 758] on span "Save Power Agent" at bounding box center [1432, 760] width 78 height 14
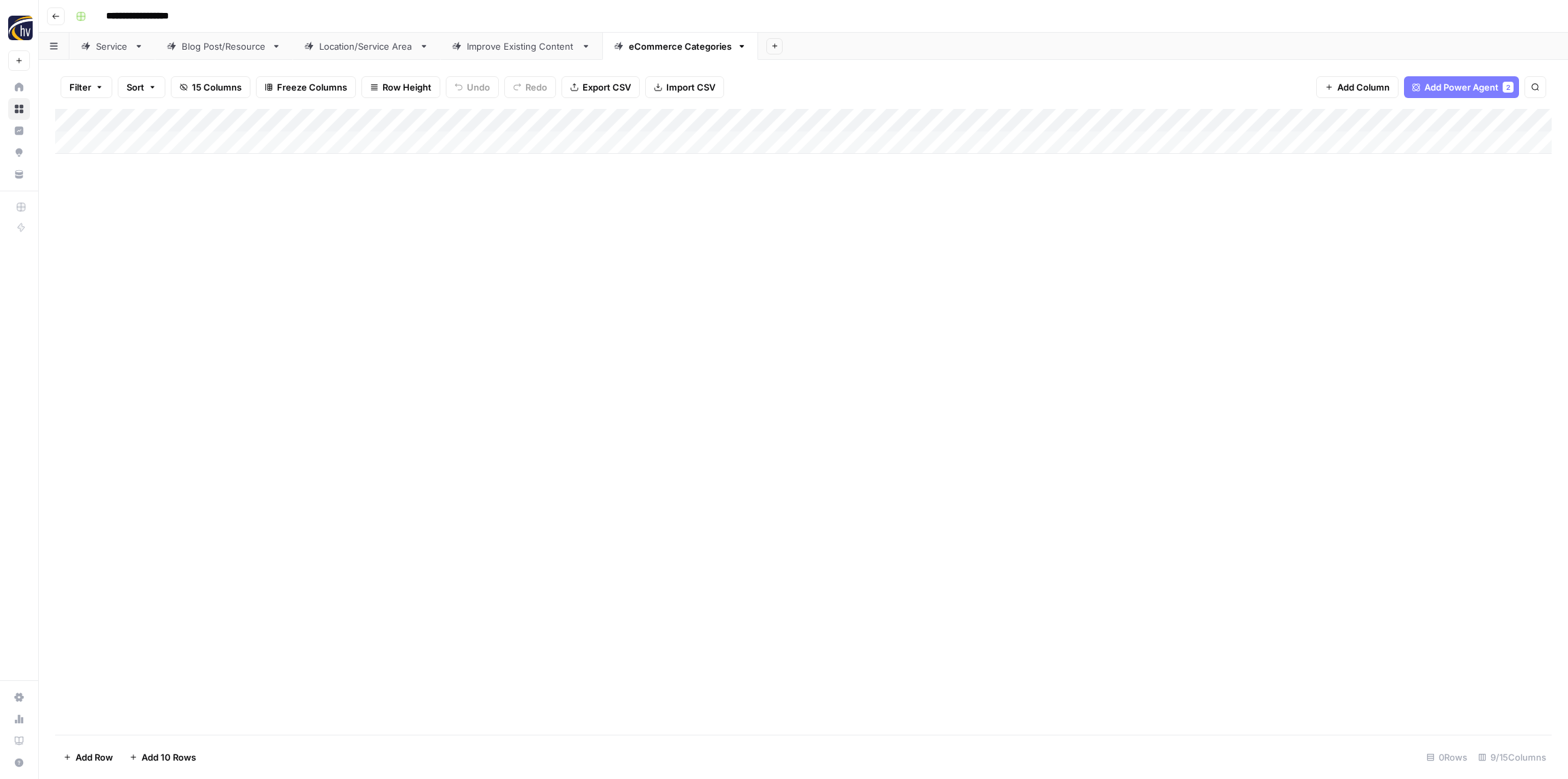
click at [1265, 119] on div "Add Column" at bounding box center [803, 131] width 1497 height 45
click at [1237, 235] on span "Configure Inputs" at bounding box center [1269, 235] width 119 height 14
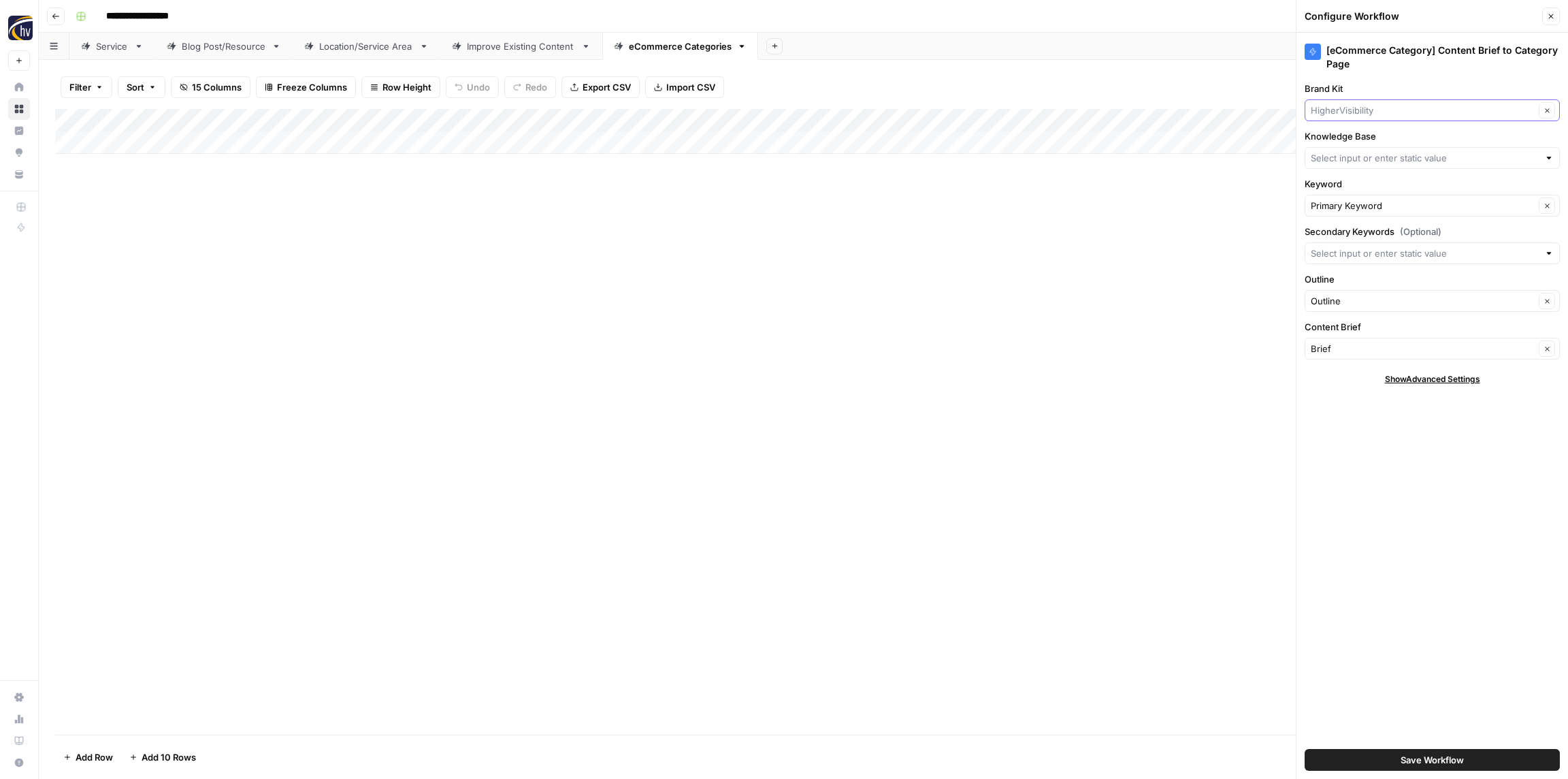
click at [1347, 114] on input "Brand Kit" at bounding box center [1423, 111] width 224 height 14
click at [1355, 177] on span "Westgate Dodge Ram Wake Forest" at bounding box center [1429, 181] width 227 height 14
type input "Westgate Dodge Ram Wake Forest"
click at [1333, 167] on div at bounding box center [1432, 157] width 255 height 22
click at [1357, 283] on span "WestGate Dodge Ram Sitemap" at bounding box center [1429, 285] width 227 height 14
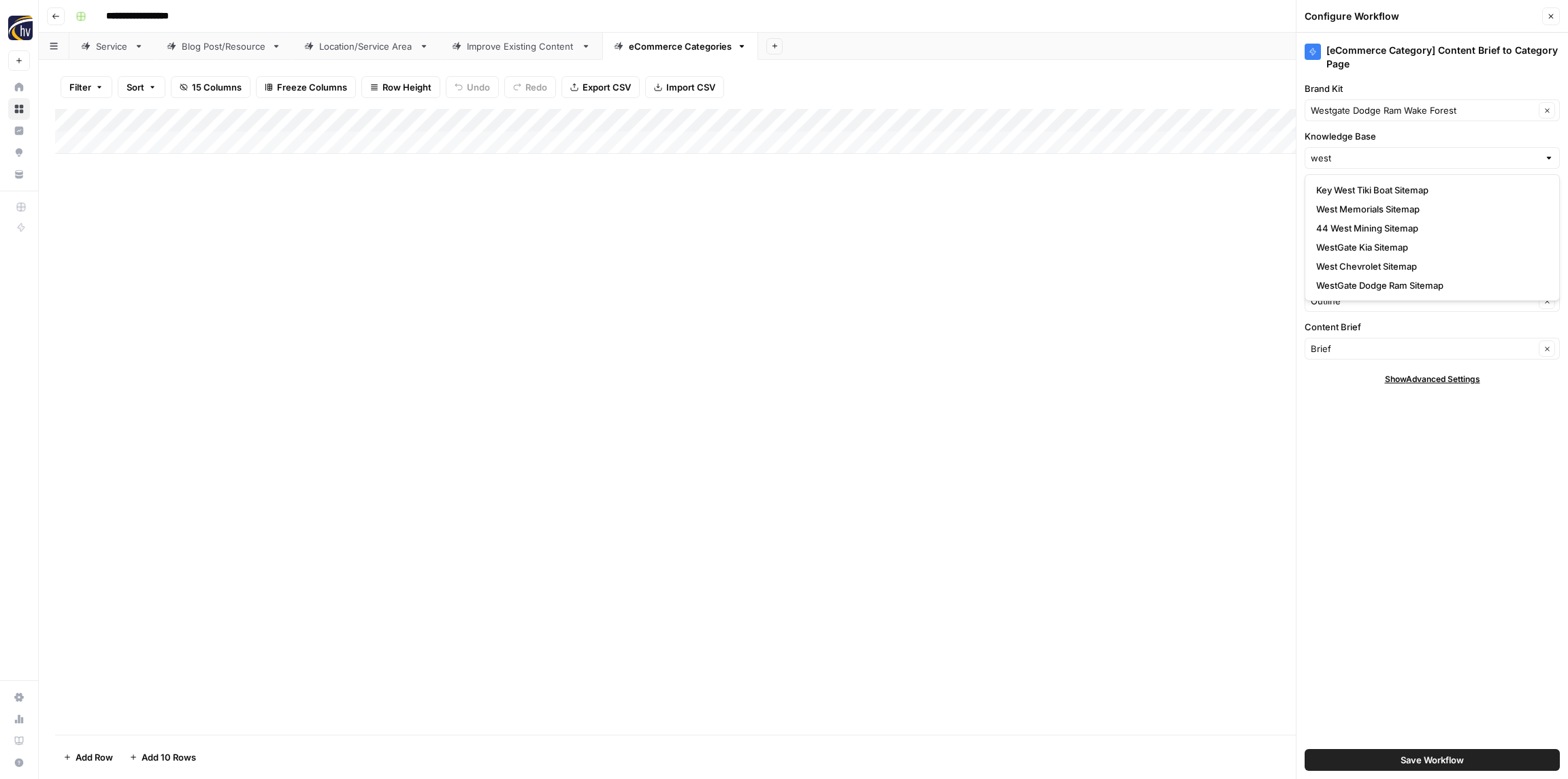
type input "WestGate Dodge Ram Sitemap"
click at [1396, 764] on button "Save Workflow" at bounding box center [1432, 760] width 255 height 22
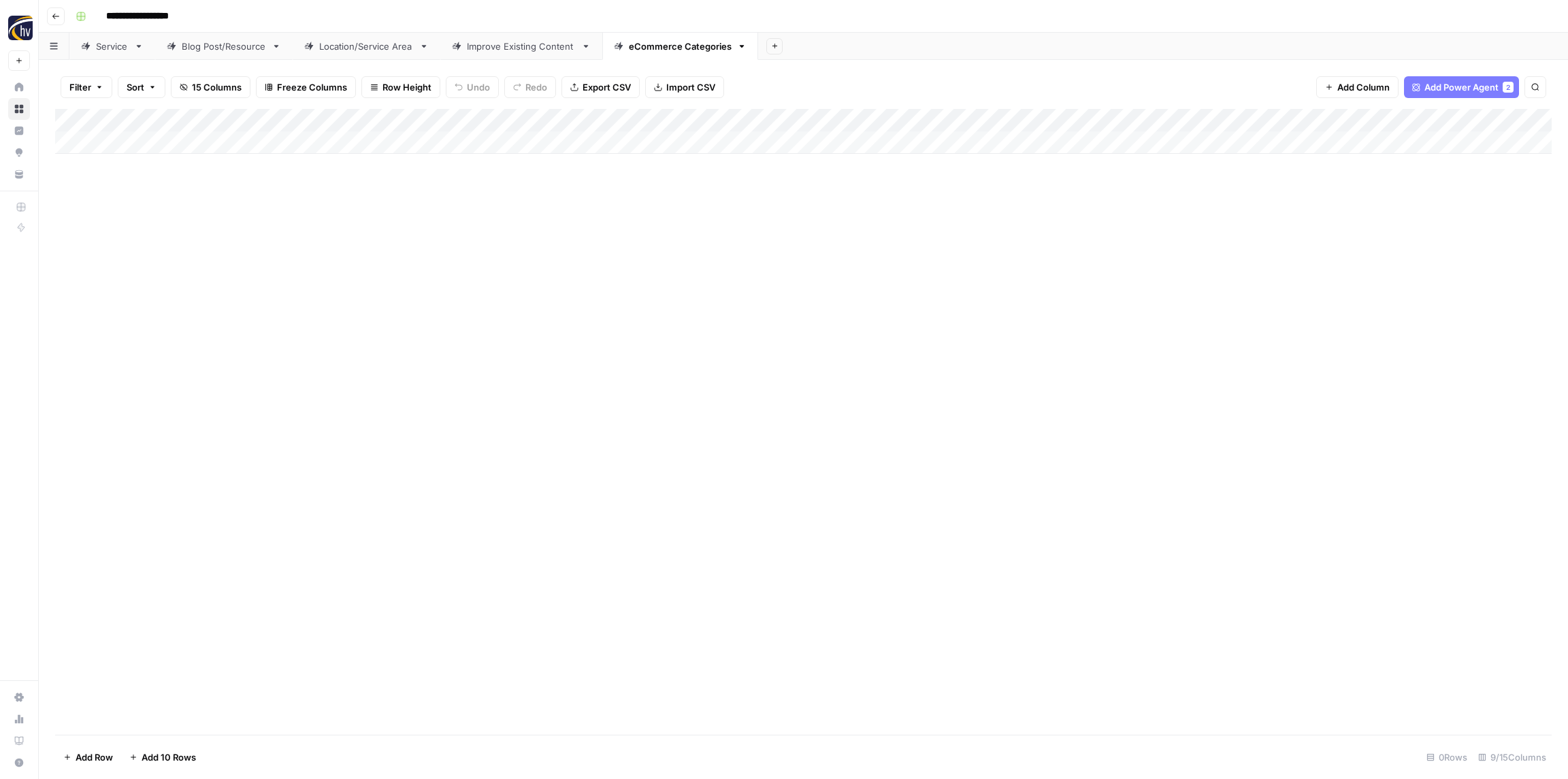
drag, startPoint x: 996, startPoint y: 330, endPoint x: 987, endPoint y: 329, distance: 9.1
click at [995, 330] on div "Add Column" at bounding box center [803, 422] width 1497 height 626
click at [58, 14] on icon "button" at bounding box center [55, 16] width 8 height 8
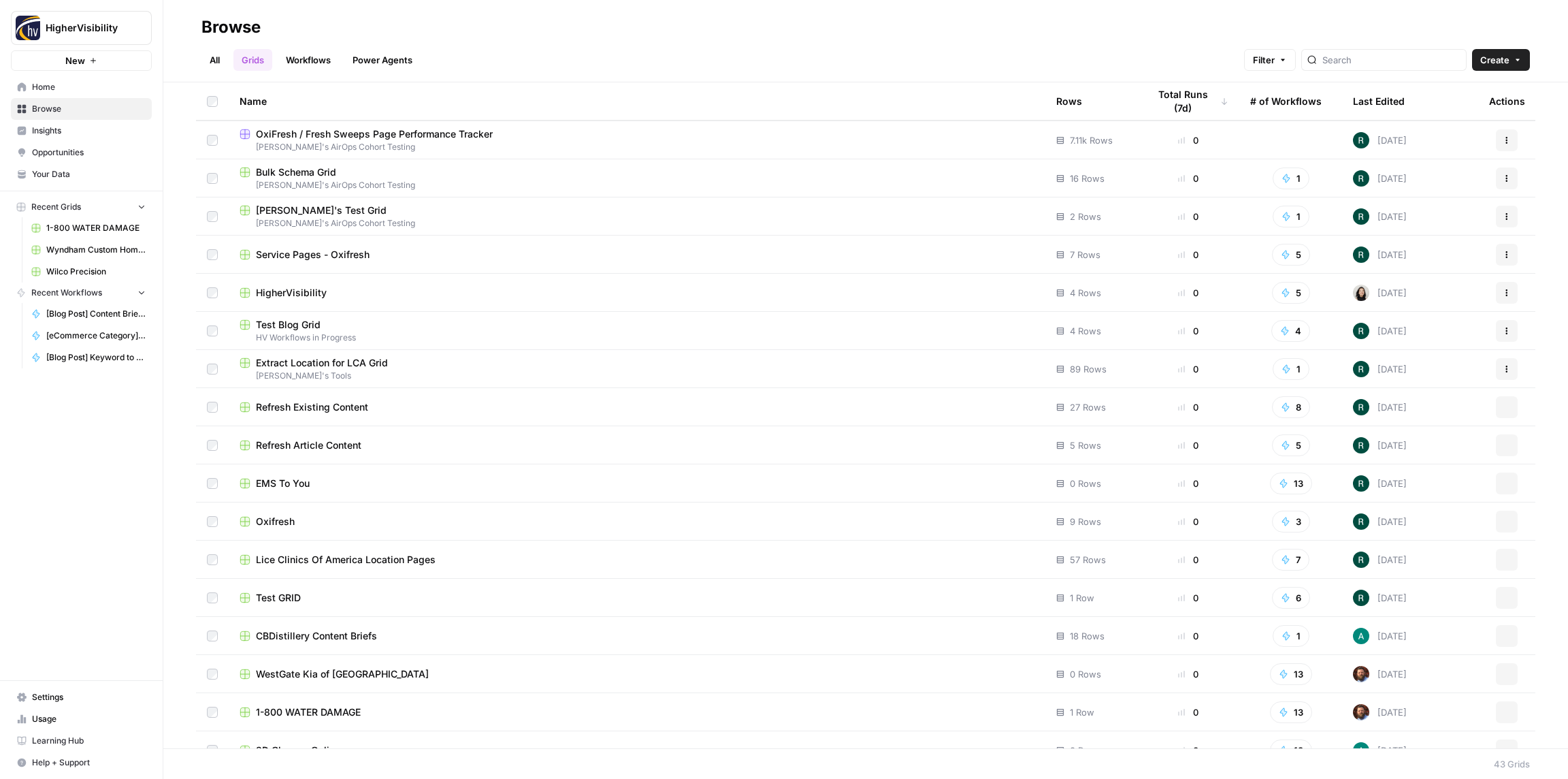
scroll to position [1012, 0]
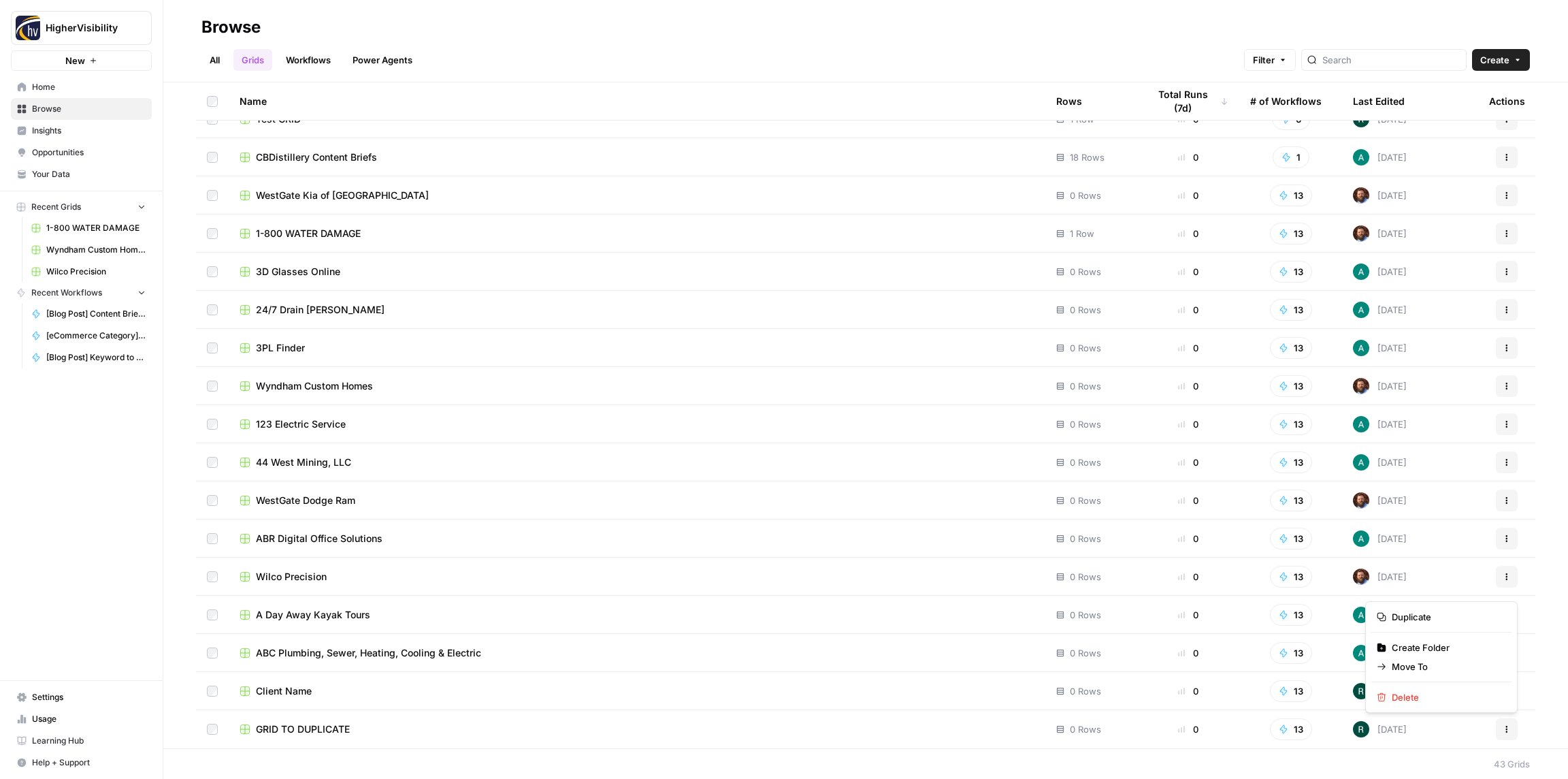
click at [1513, 729] on button "Actions" at bounding box center [1507, 729] width 22 height 22
click at [1441, 622] on span "Duplicate" at bounding box center [1446, 617] width 109 height 14
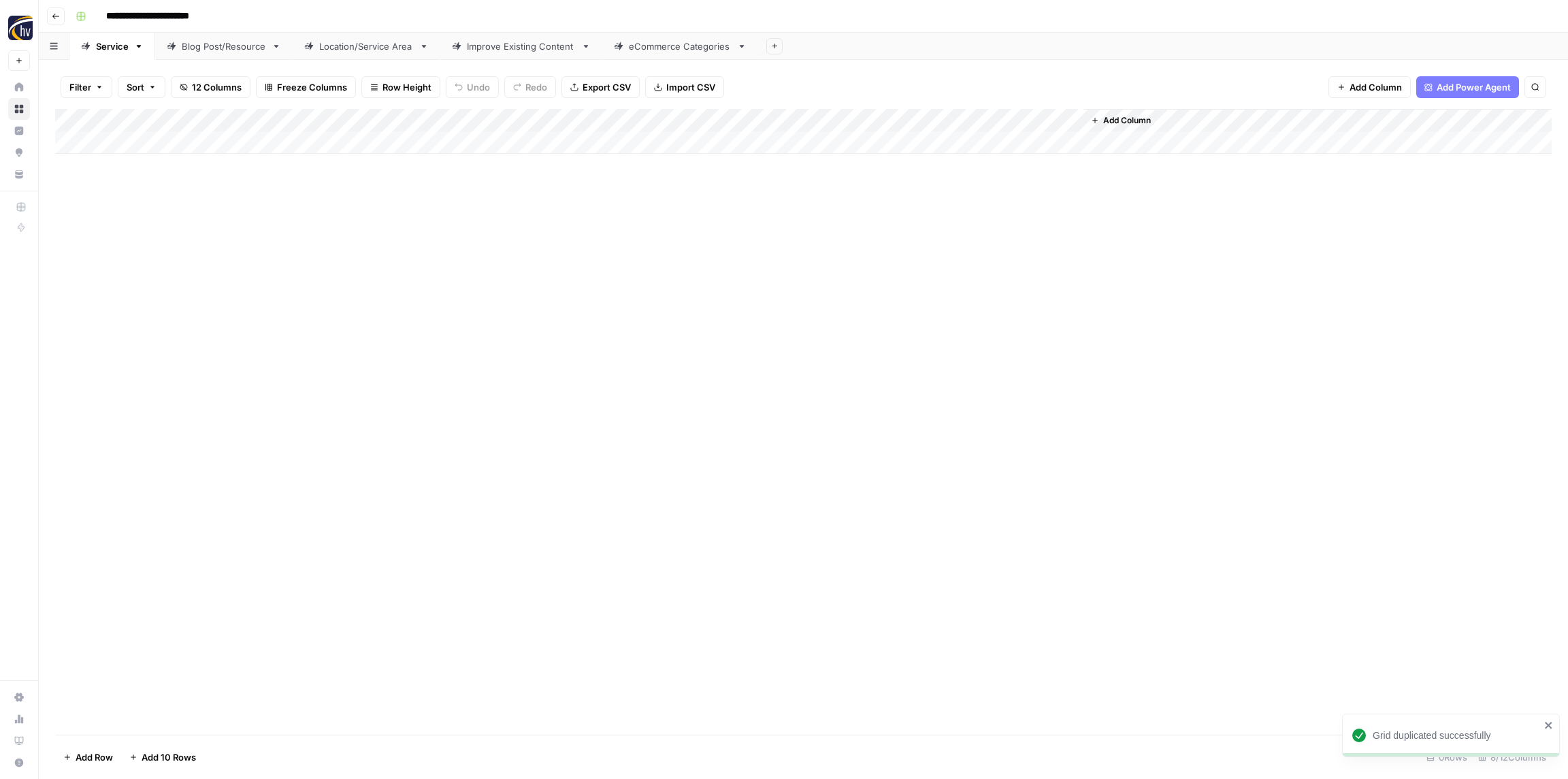
click at [179, 18] on input "**********" at bounding box center [170, 16] width 141 height 22
paste input
type input "**********"
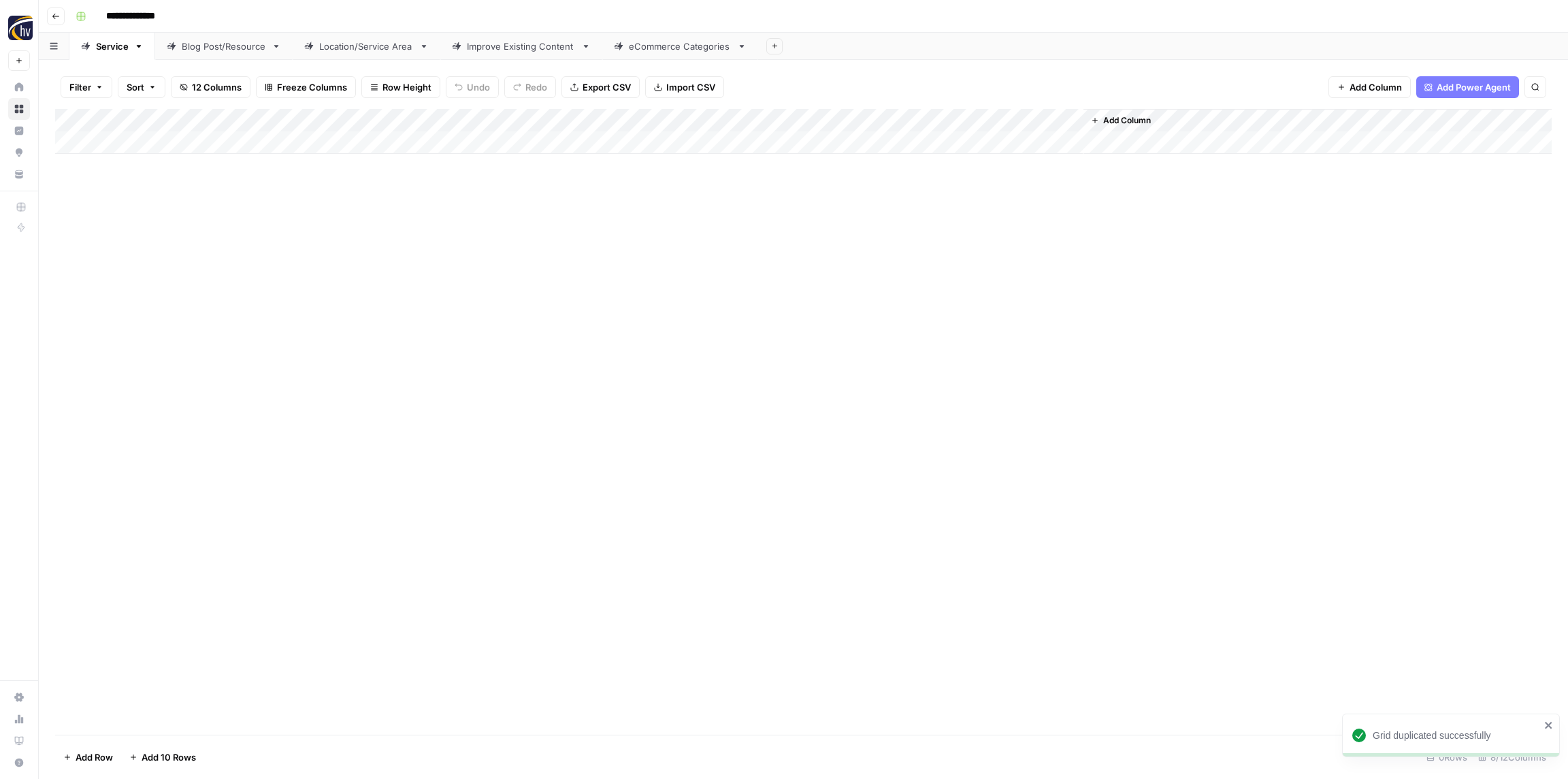
click at [259, 18] on div "**********" at bounding box center [812, 16] width 1484 height 22
click at [260, 118] on div "Add Column" at bounding box center [803, 131] width 1497 height 45
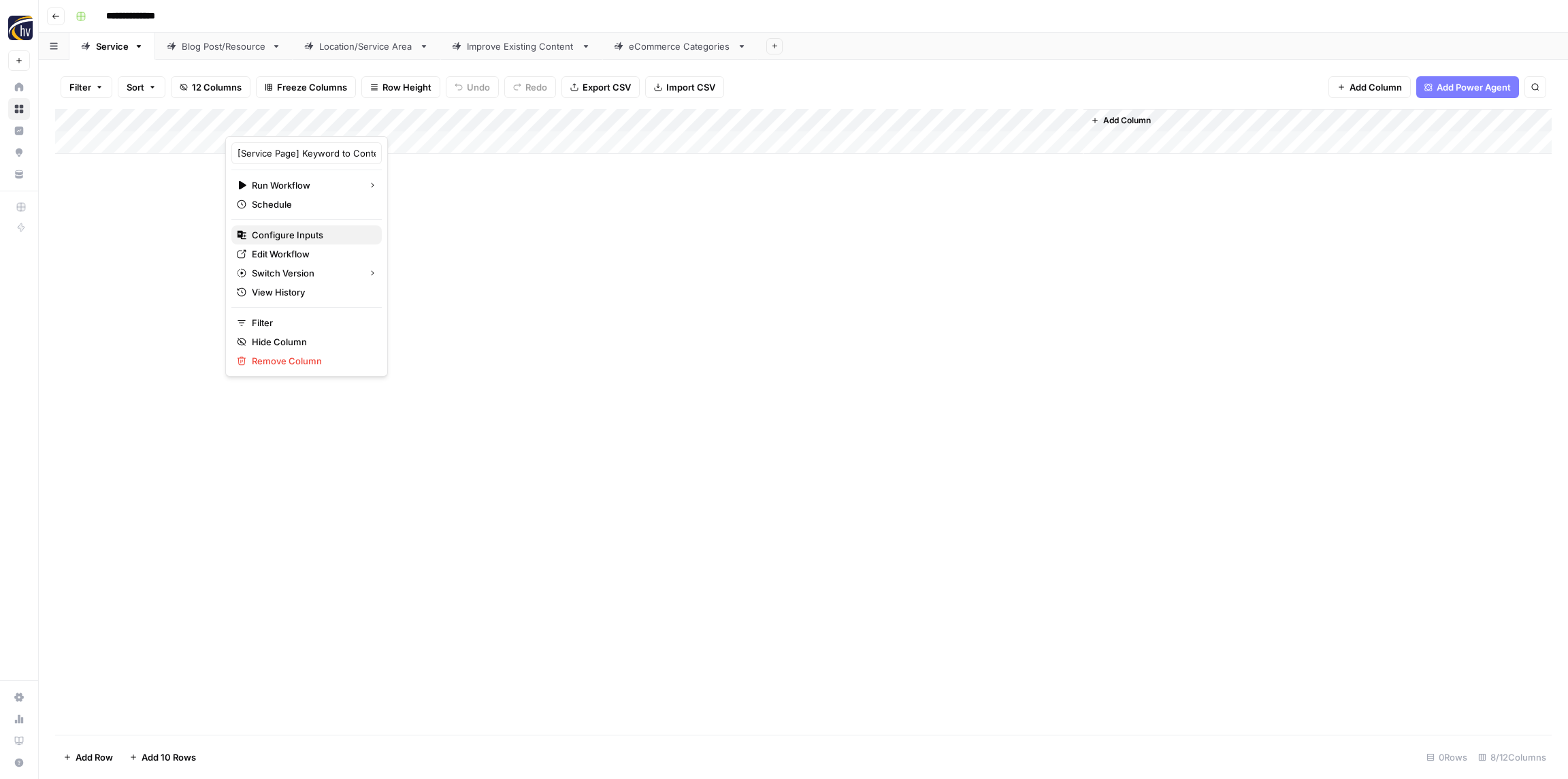
click at [275, 235] on span "Configure Inputs" at bounding box center [311, 235] width 119 height 14
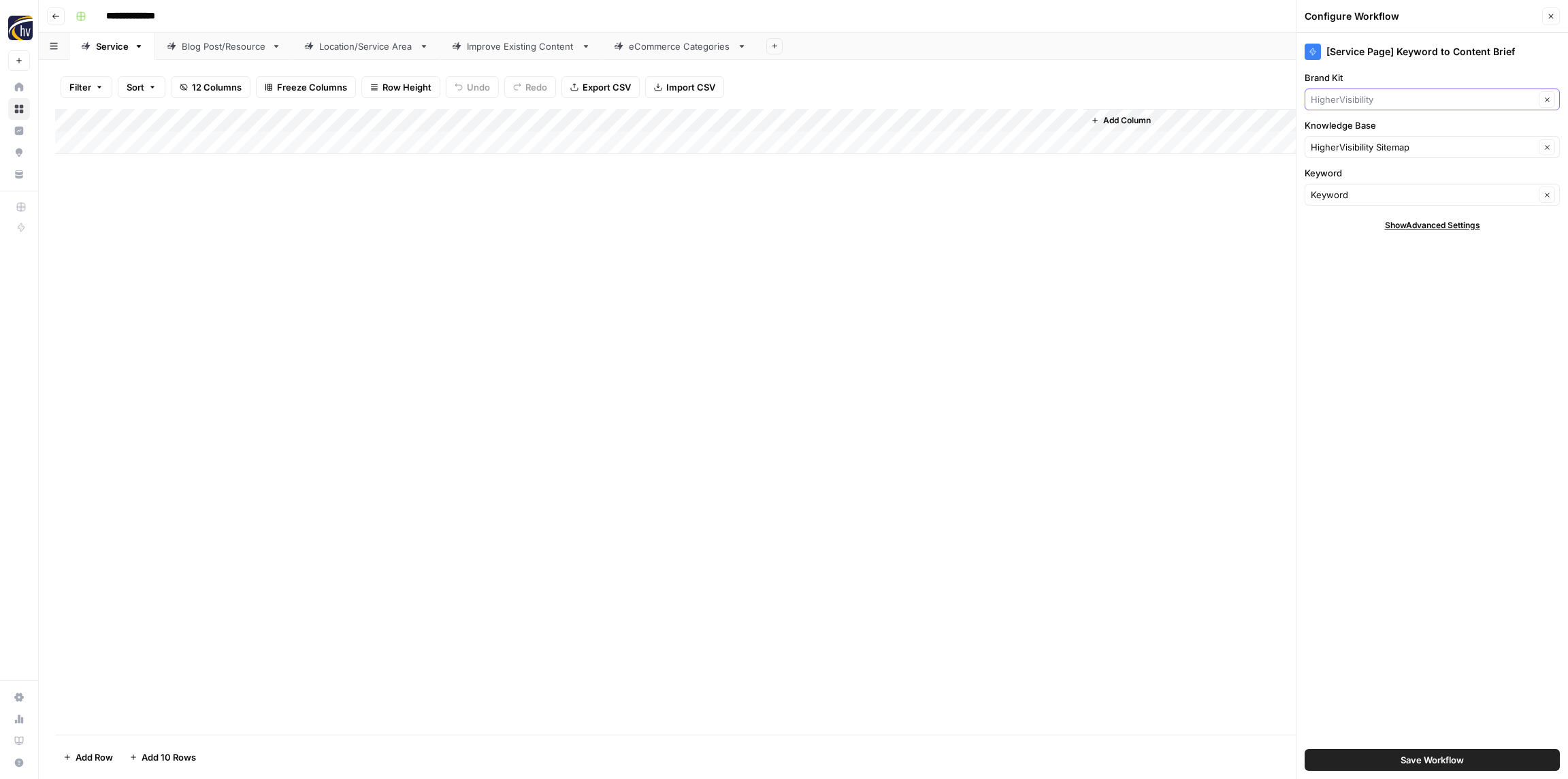
click at [1335, 104] on input "Brand Kit" at bounding box center [1423, 100] width 224 height 14
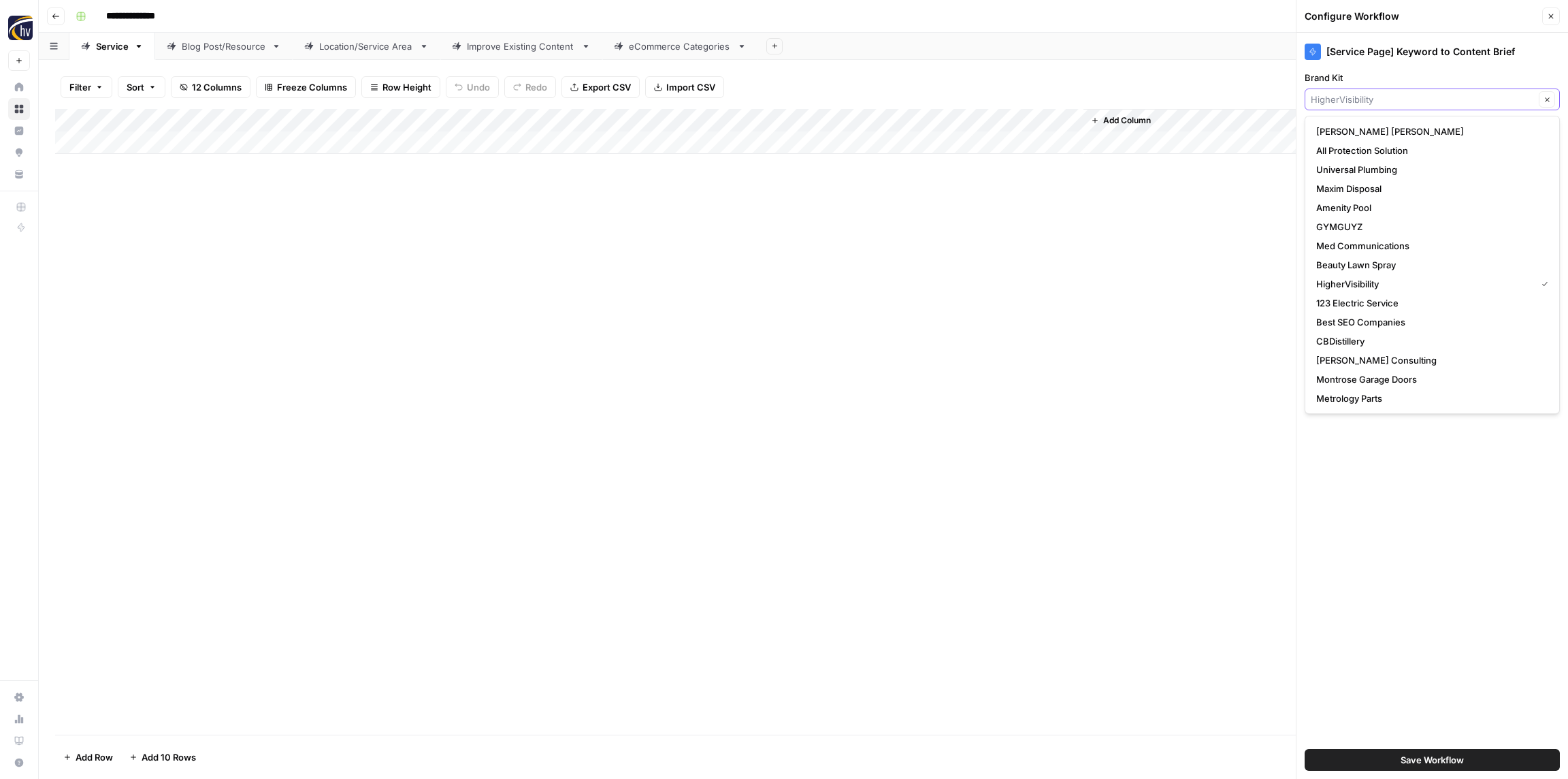
paste input "West Chevrolet"
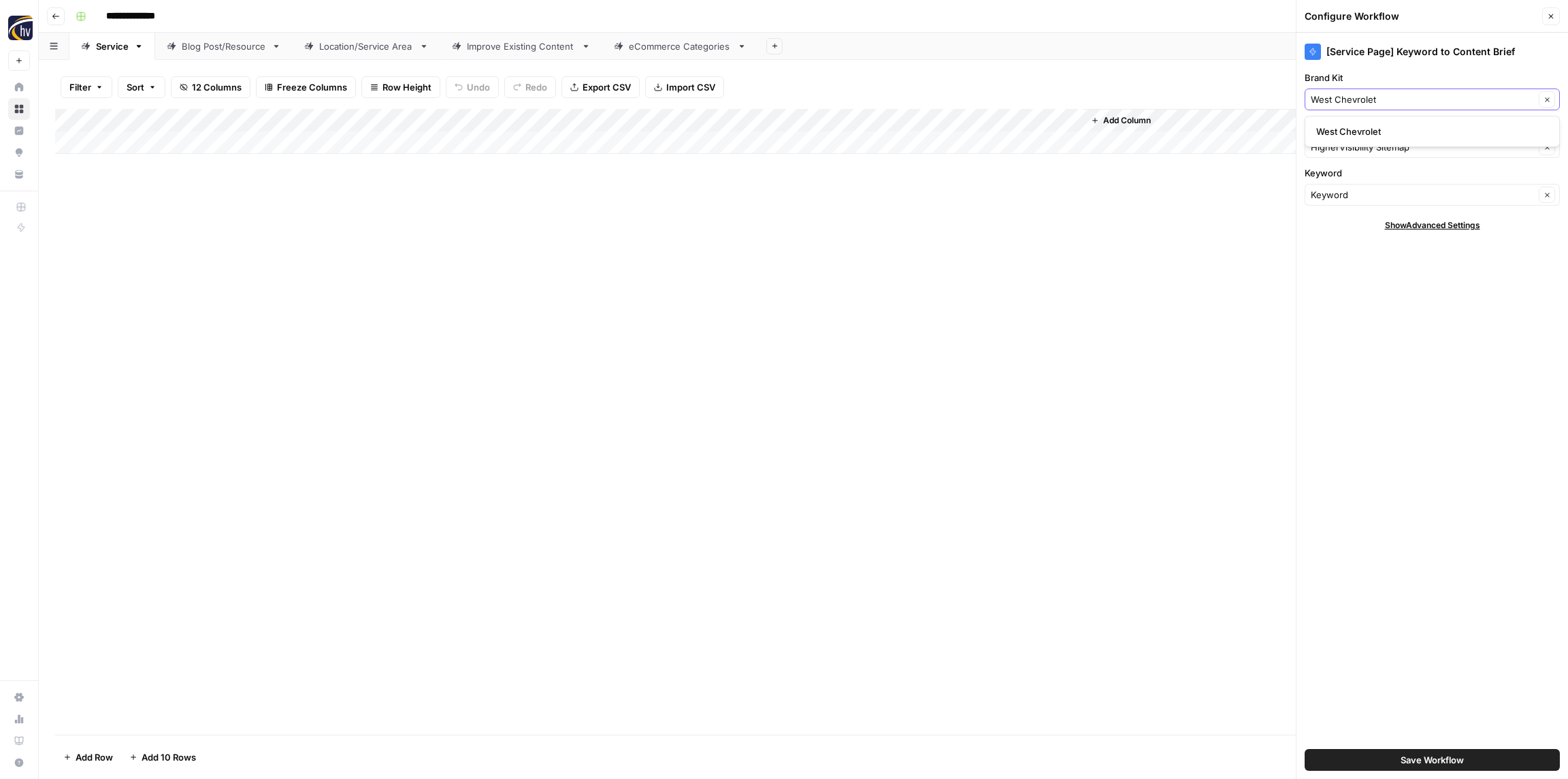
type input "West Chevrolet"
click at [1351, 134] on span "West Chevrolet" at bounding box center [1429, 131] width 227 height 14
click at [1338, 147] on input "Knowledge Base" at bounding box center [1423, 148] width 224 height 14
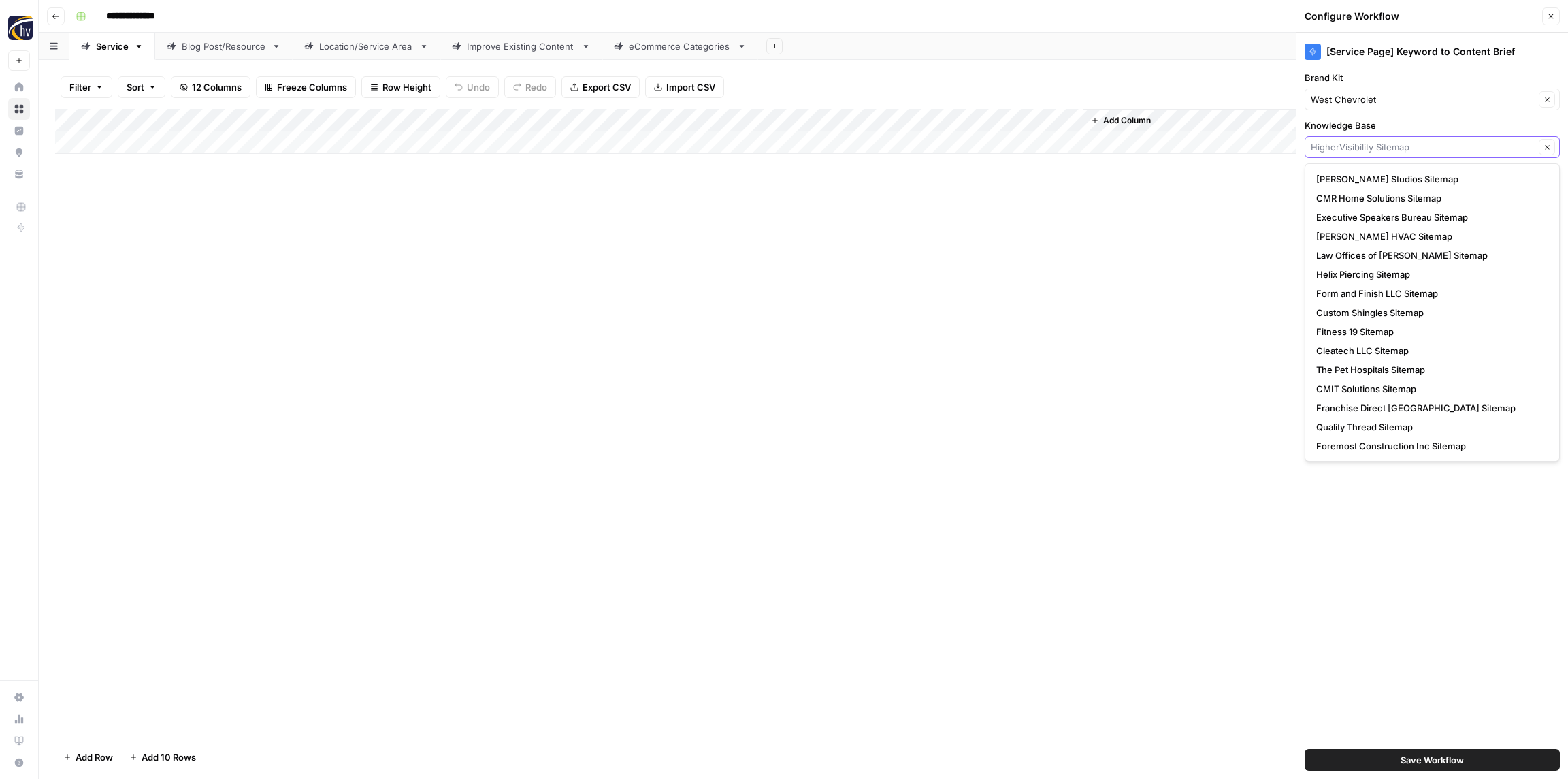
click at [1347, 148] on input "Knowledge Base" at bounding box center [1423, 148] width 224 height 14
paste input "West Chevrolet"
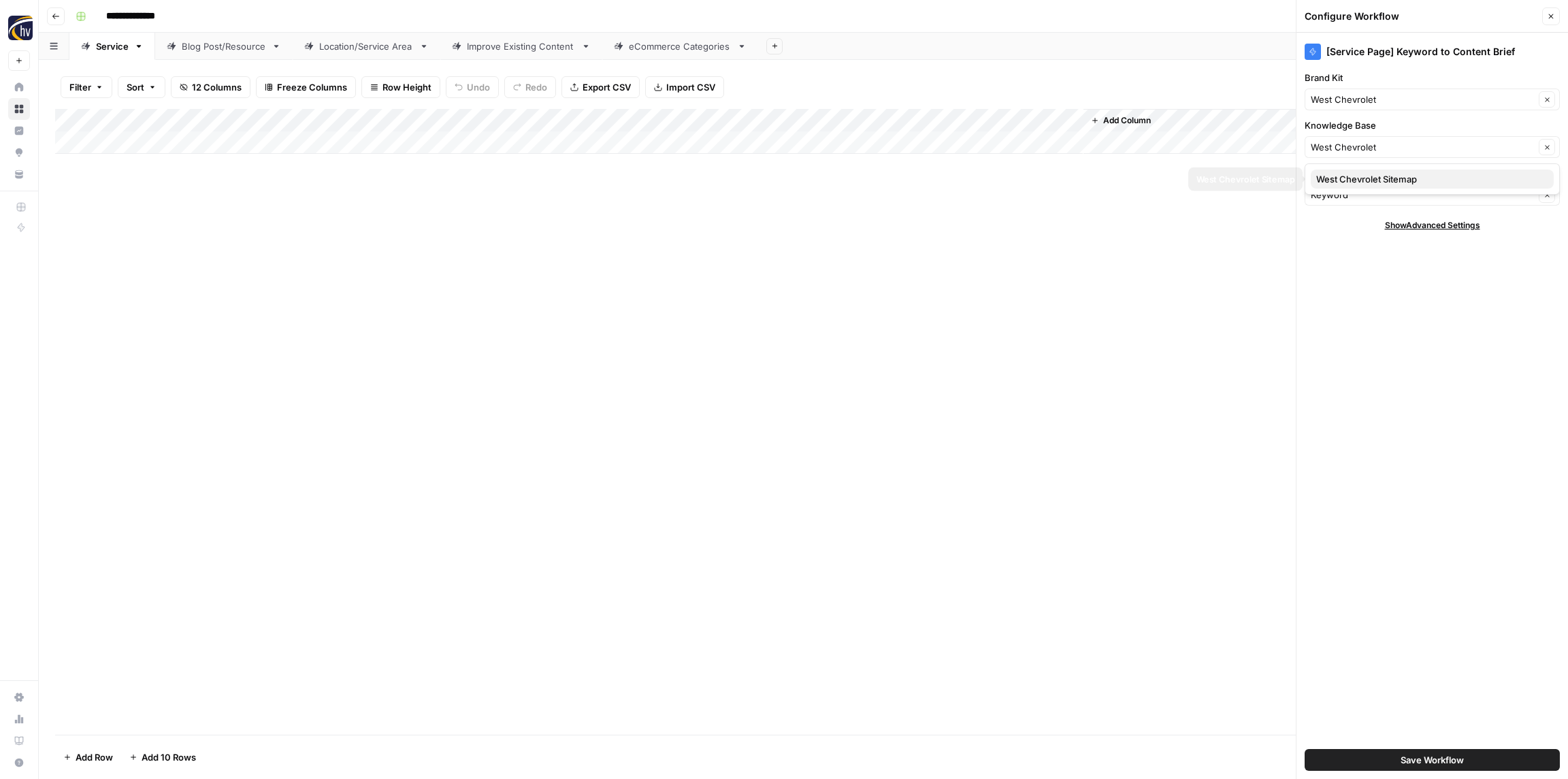
click at [1358, 177] on span "West Chevrolet Sitemap" at bounding box center [1429, 179] width 227 height 14
type input "West Chevrolet Sitemap"
click at [1412, 761] on span "Save Workflow" at bounding box center [1432, 760] width 63 height 14
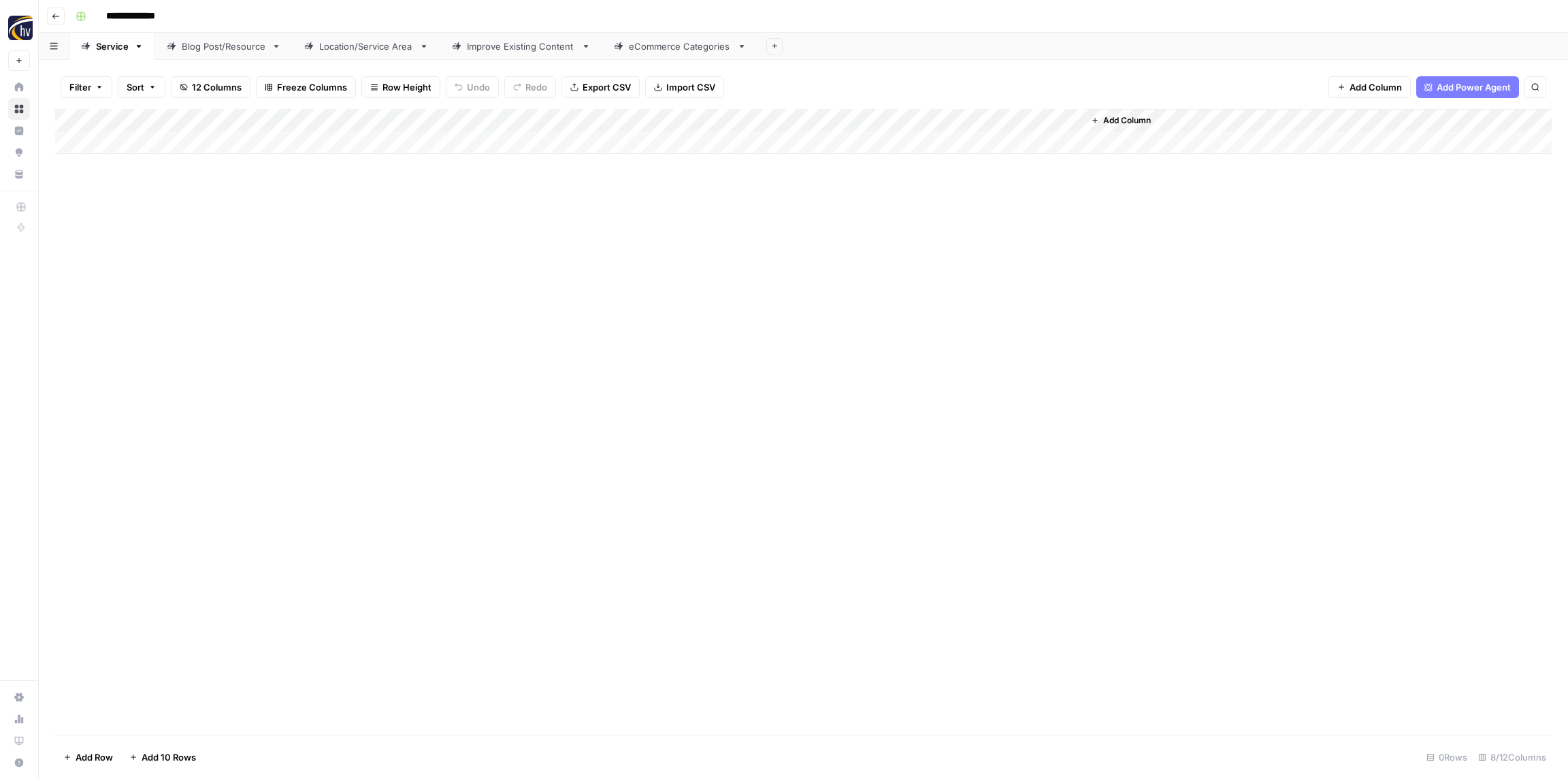
click at [875, 111] on div "Add Column" at bounding box center [803, 131] width 1497 height 45
click at [892, 230] on span "Configure Inputs" at bounding box center [924, 235] width 119 height 14
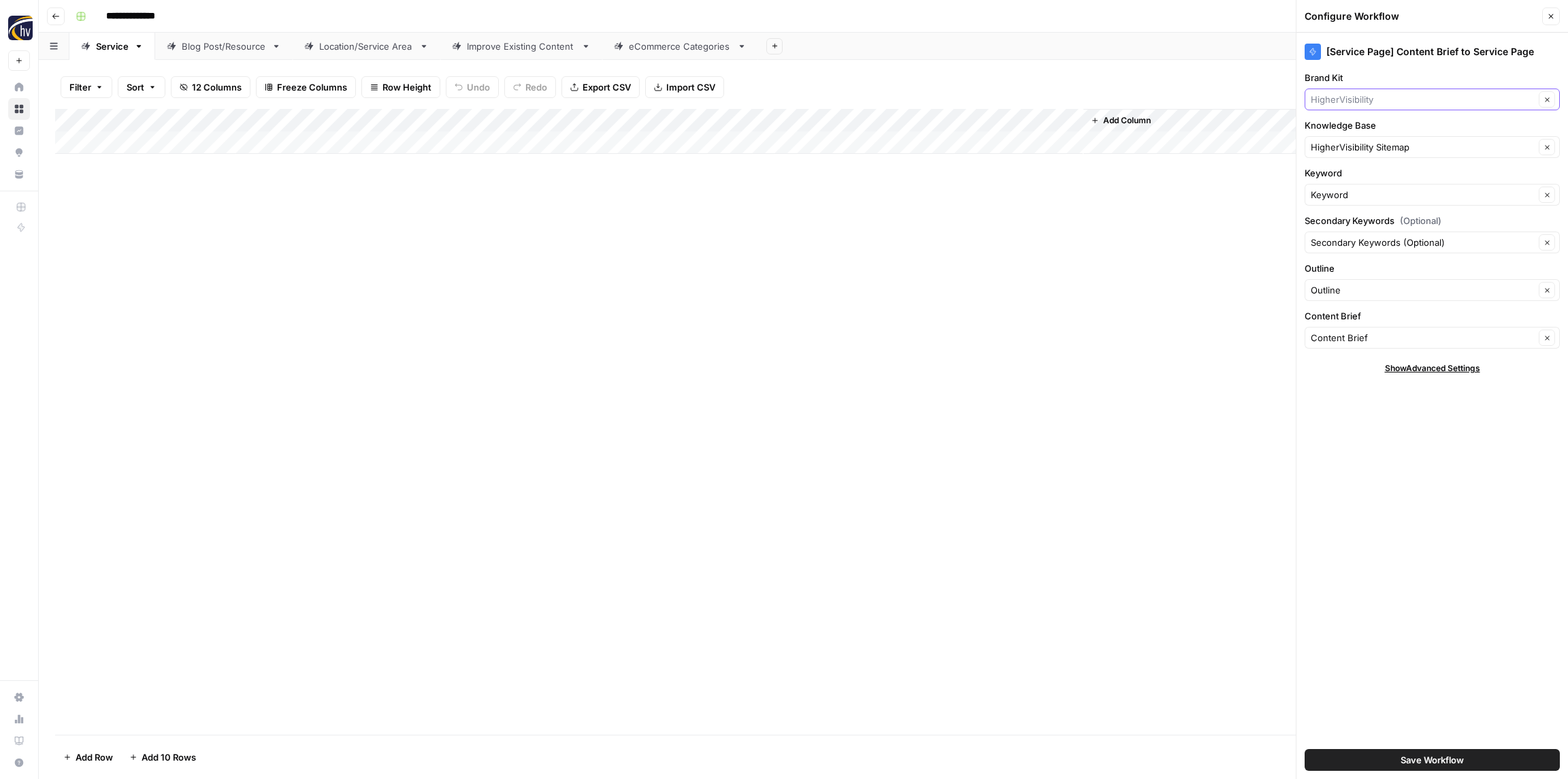
click at [1351, 100] on input "Brand Kit" at bounding box center [1423, 100] width 224 height 14
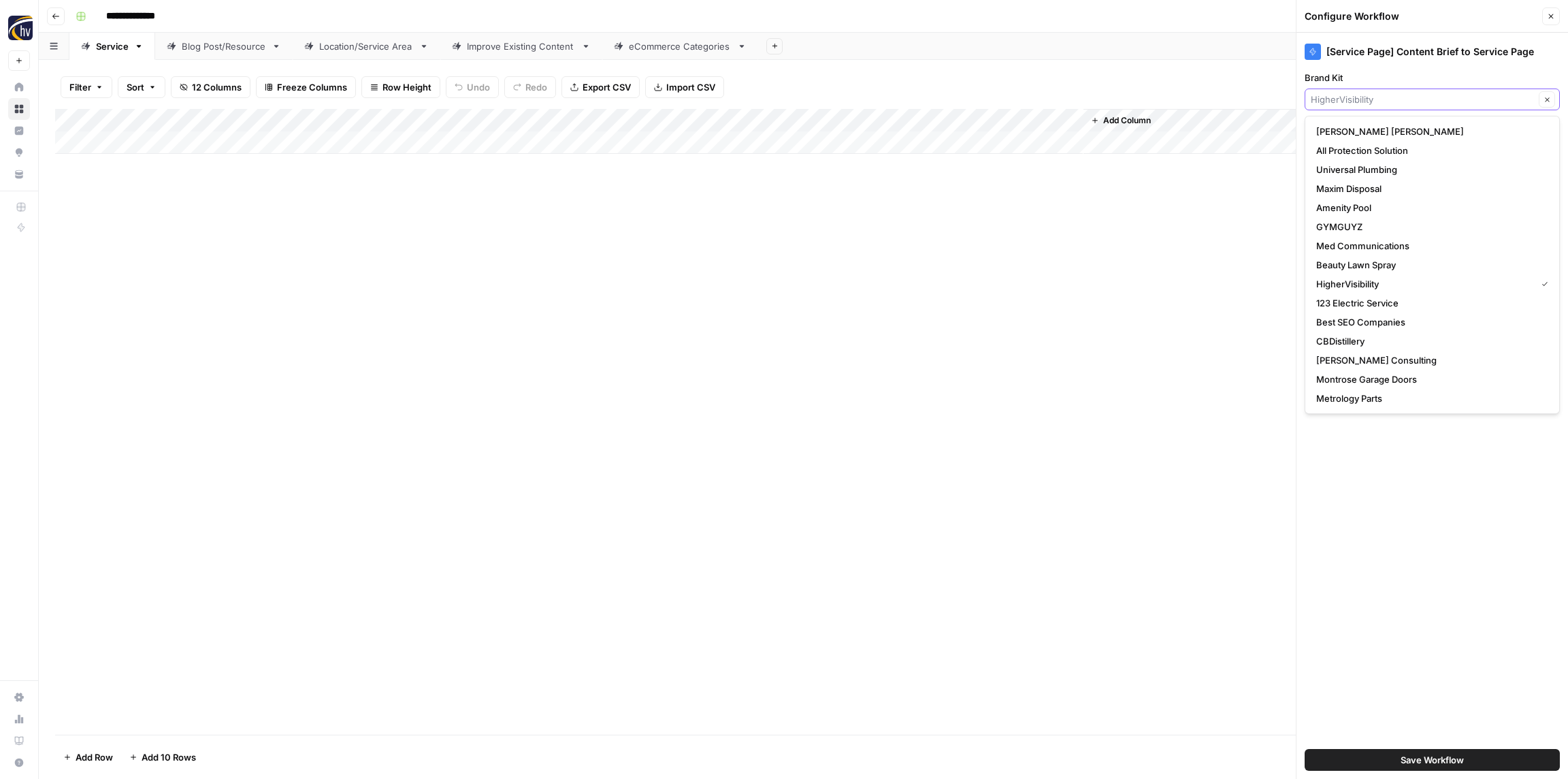
paste input "West Chevrolet"
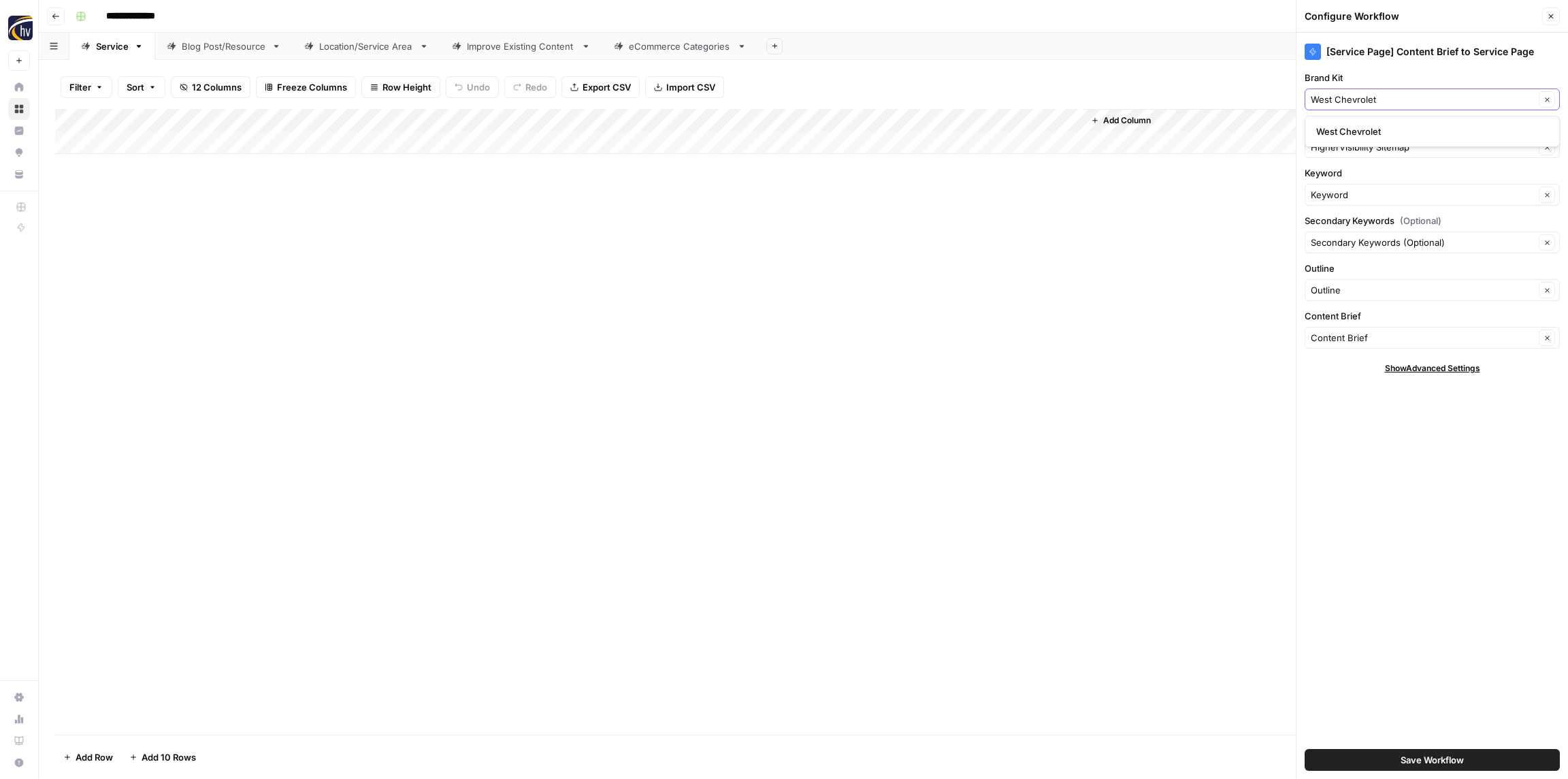
type input "West Chevrolet"
click at [1343, 134] on span "West Chevrolet" at bounding box center [1429, 131] width 227 height 14
click at [1338, 144] on input "Knowledge Base" at bounding box center [1423, 148] width 224 height 14
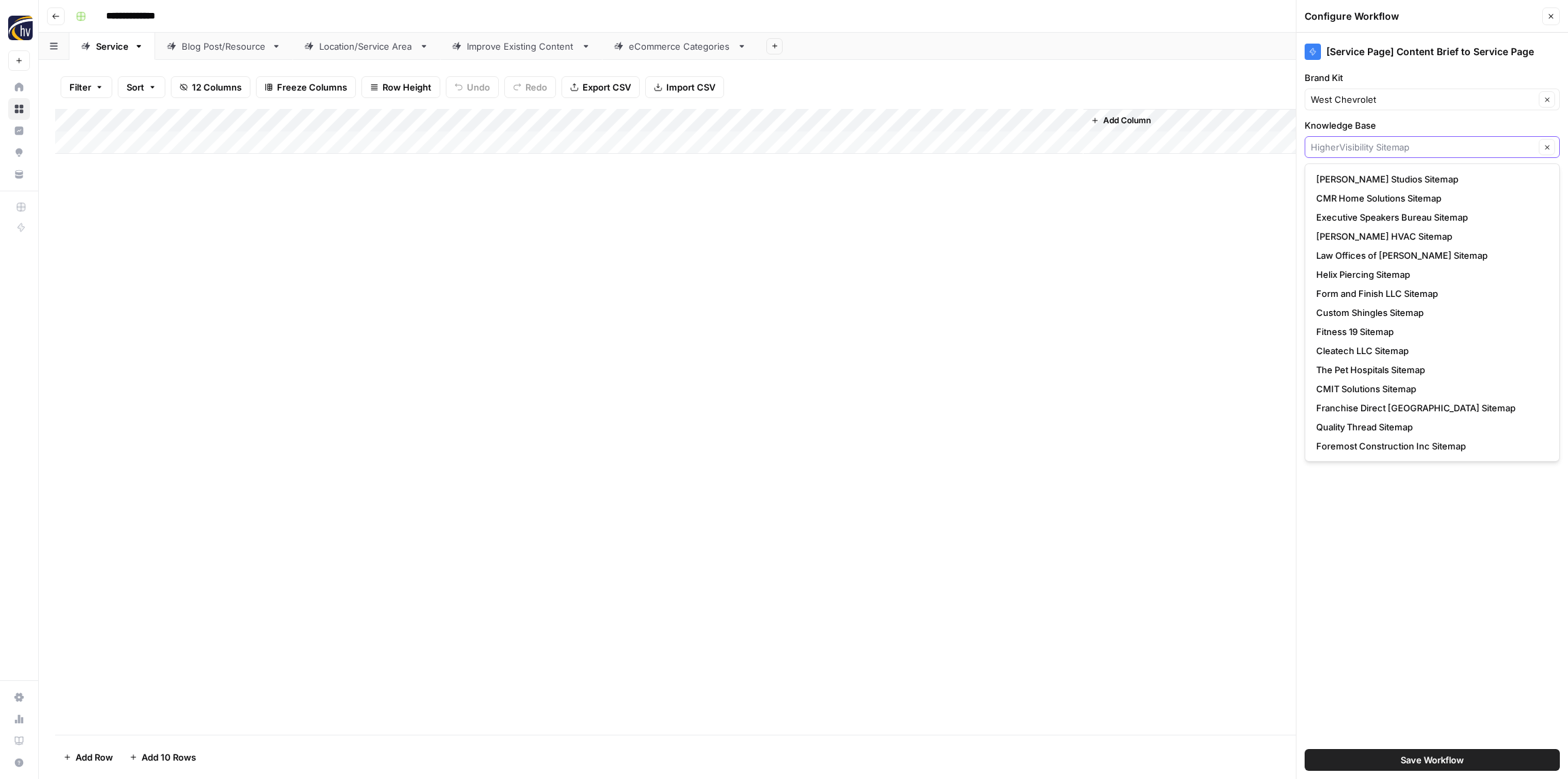
paste input "West Chevrolet"
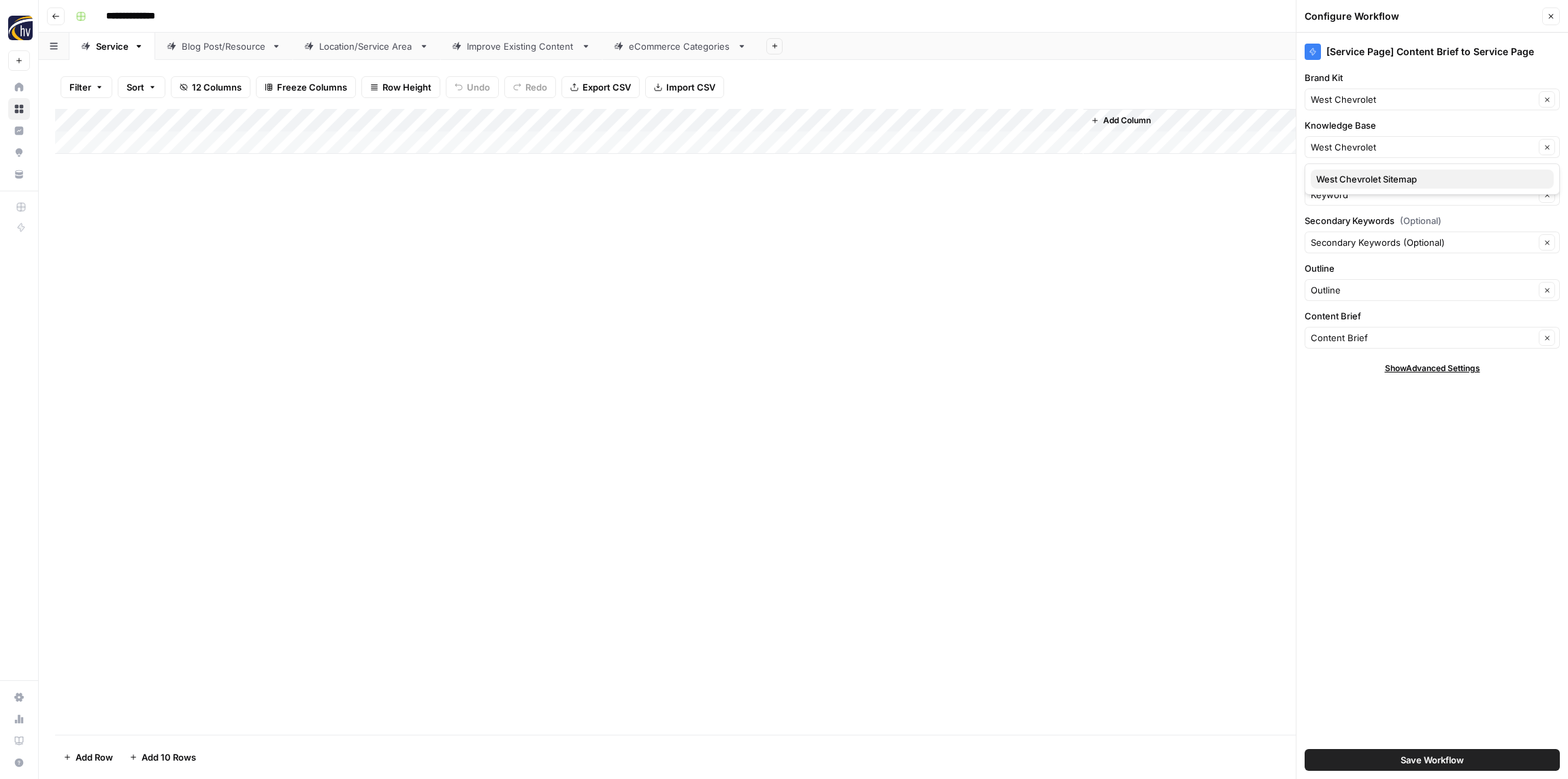
click at [1351, 179] on span "West Chevrolet Sitemap" at bounding box center [1429, 179] width 227 height 14
type input "West Chevrolet Sitemap"
click at [1411, 760] on span "Save Workflow" at bounding box center [1432, 760] width 63 height 14
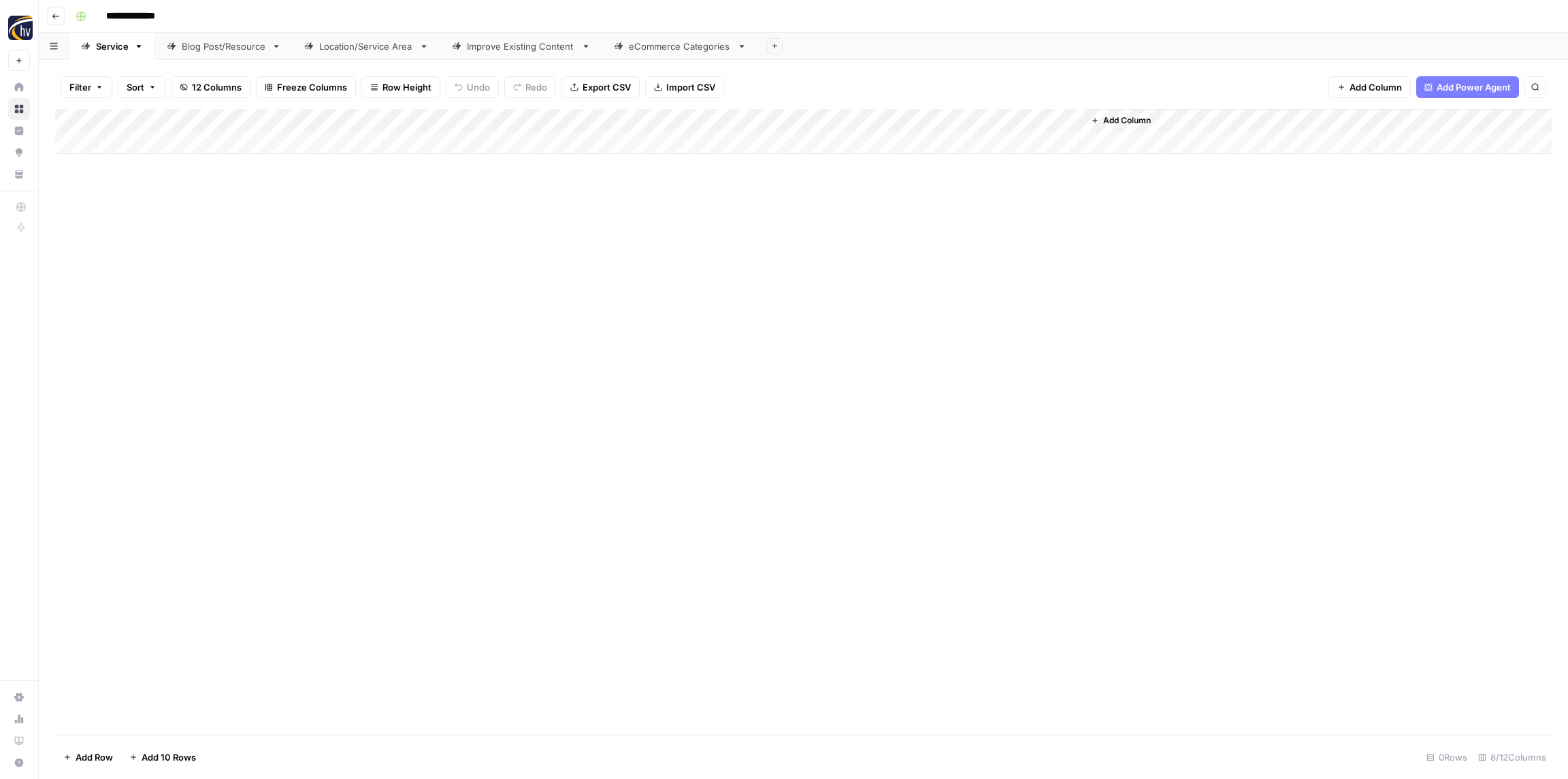
click at [217, 41] on div "Blog Post/Resource" at bounding box center [224, 46] width 84 height 14
click at [289, 114] on div "Add Column" at bounding box center [803, 131] width 1497 height 45
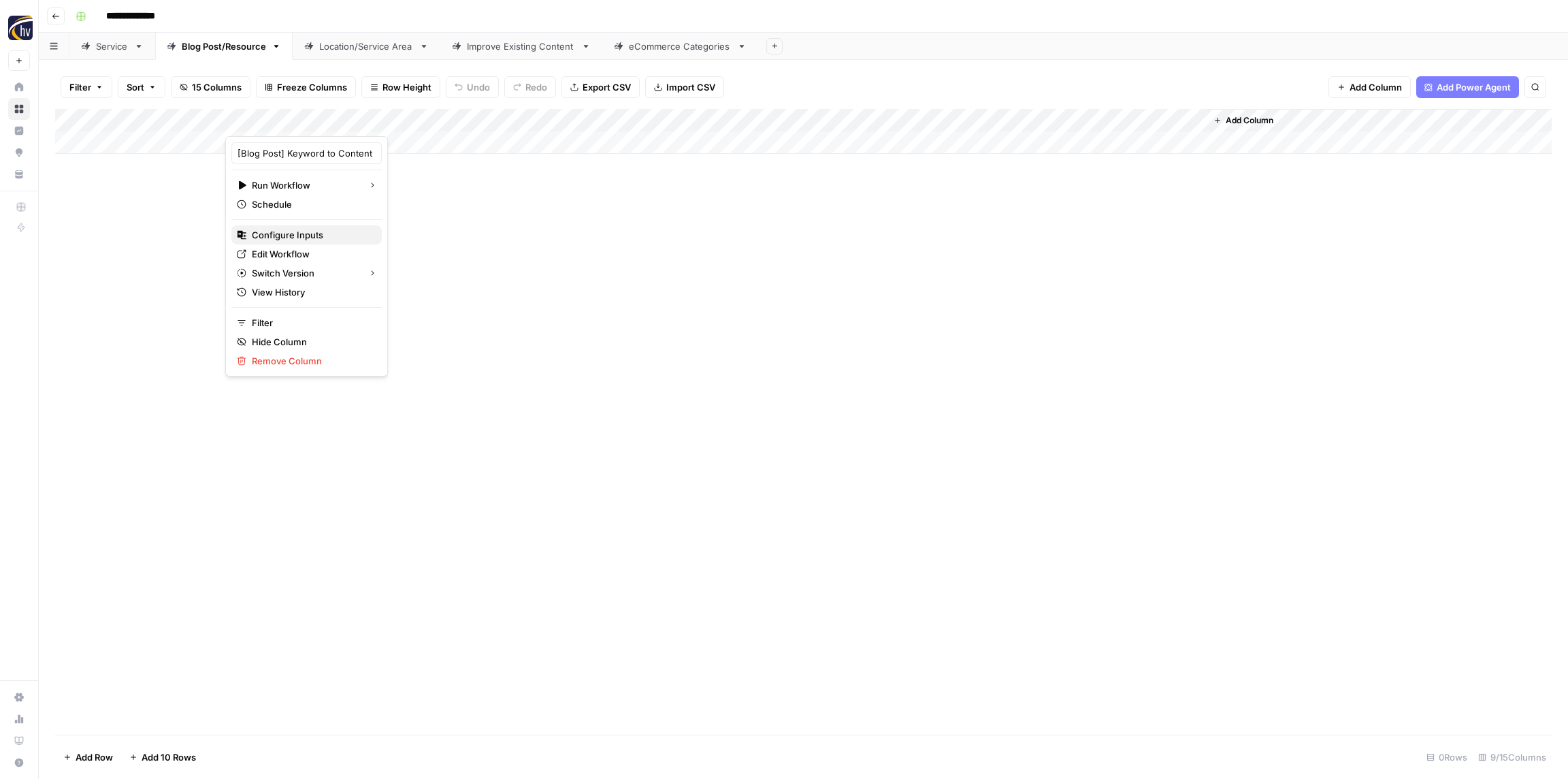
click at [273, 231] on span "Configure Inputs" at bounding box center [311, 235] width 119 height 14
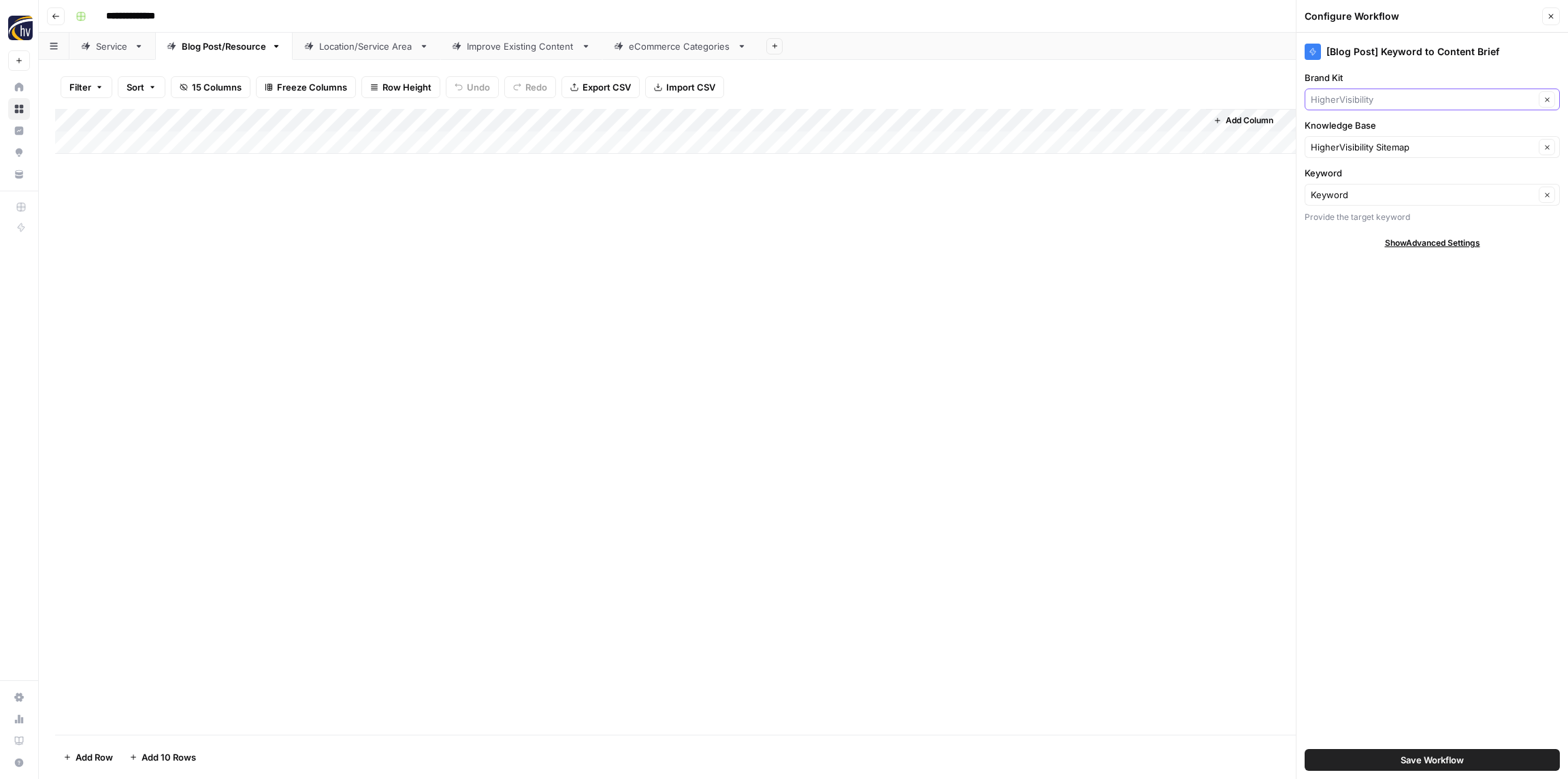
click at [1372, 99] on input "Brand Kit" at bounding box center [1423, 100] width 224 height 14
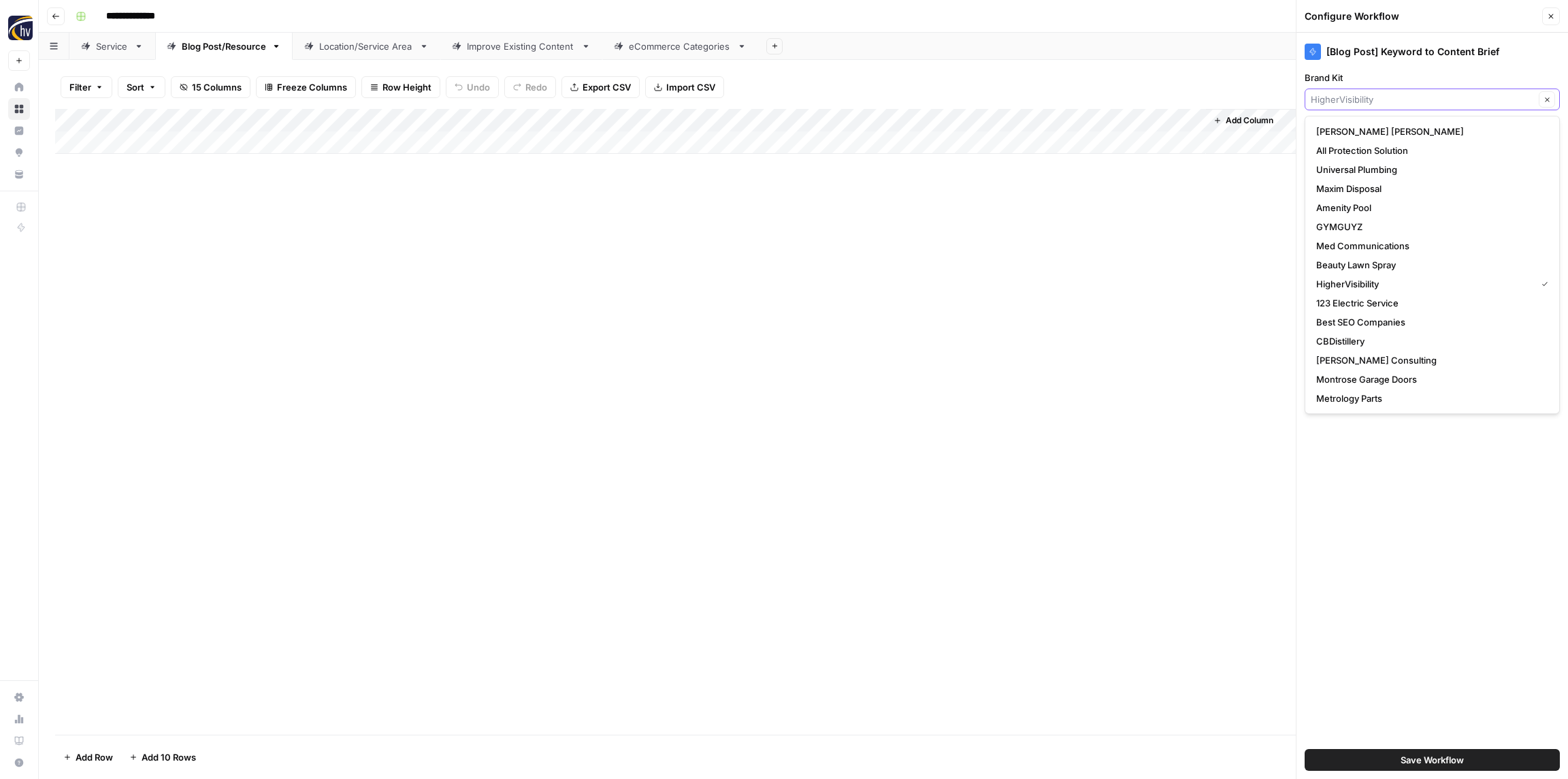
paste input "West Chevrolet"
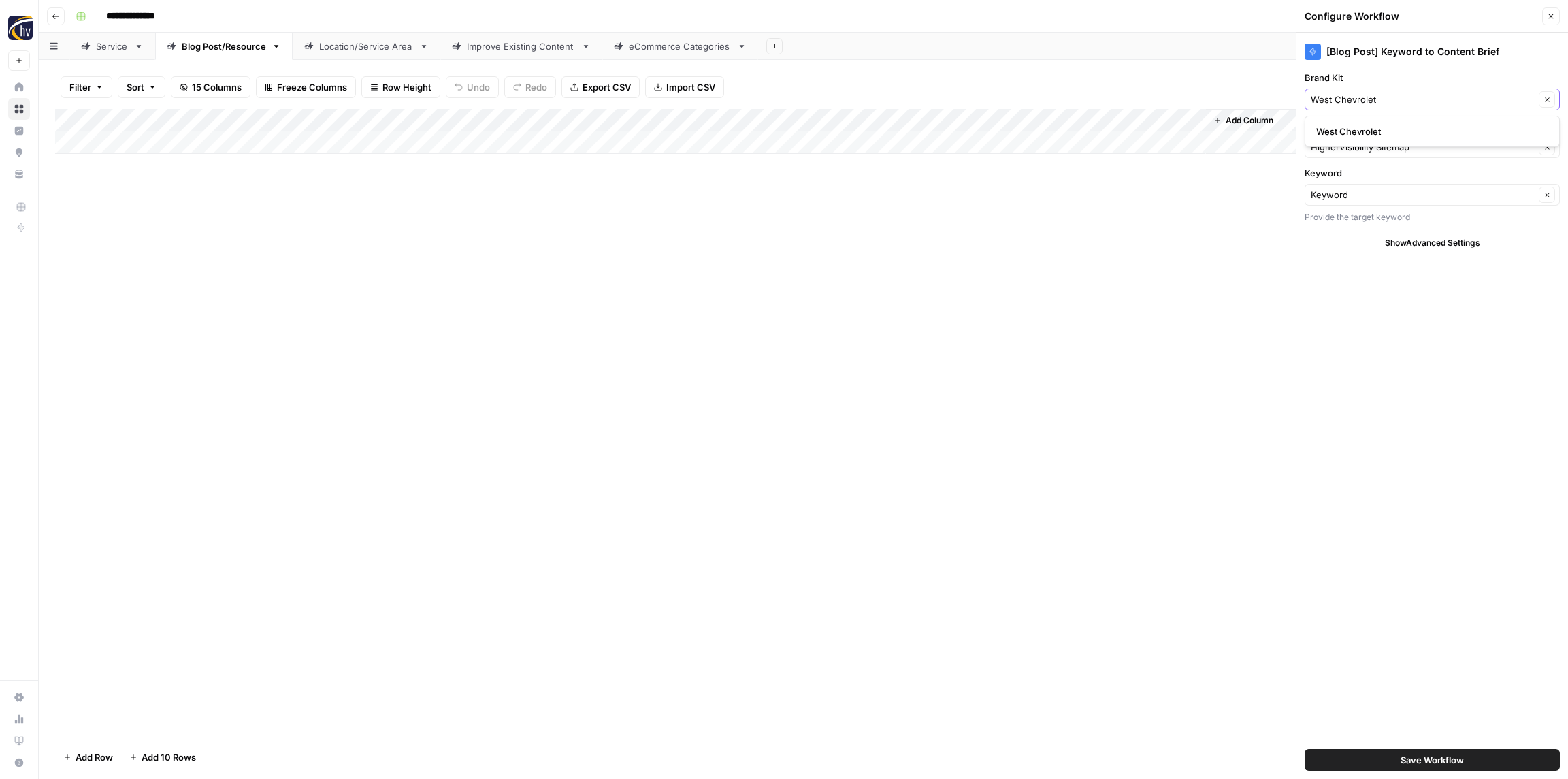
type input "West Chevrolet"
click at [1361, 134] on span "West Chevrolet" at bounding box center [1429, 131] width 227 height 14
click at [1337, 144] on input "Knowledge Base" at bounding box center [1423, 148] width 224 height 14
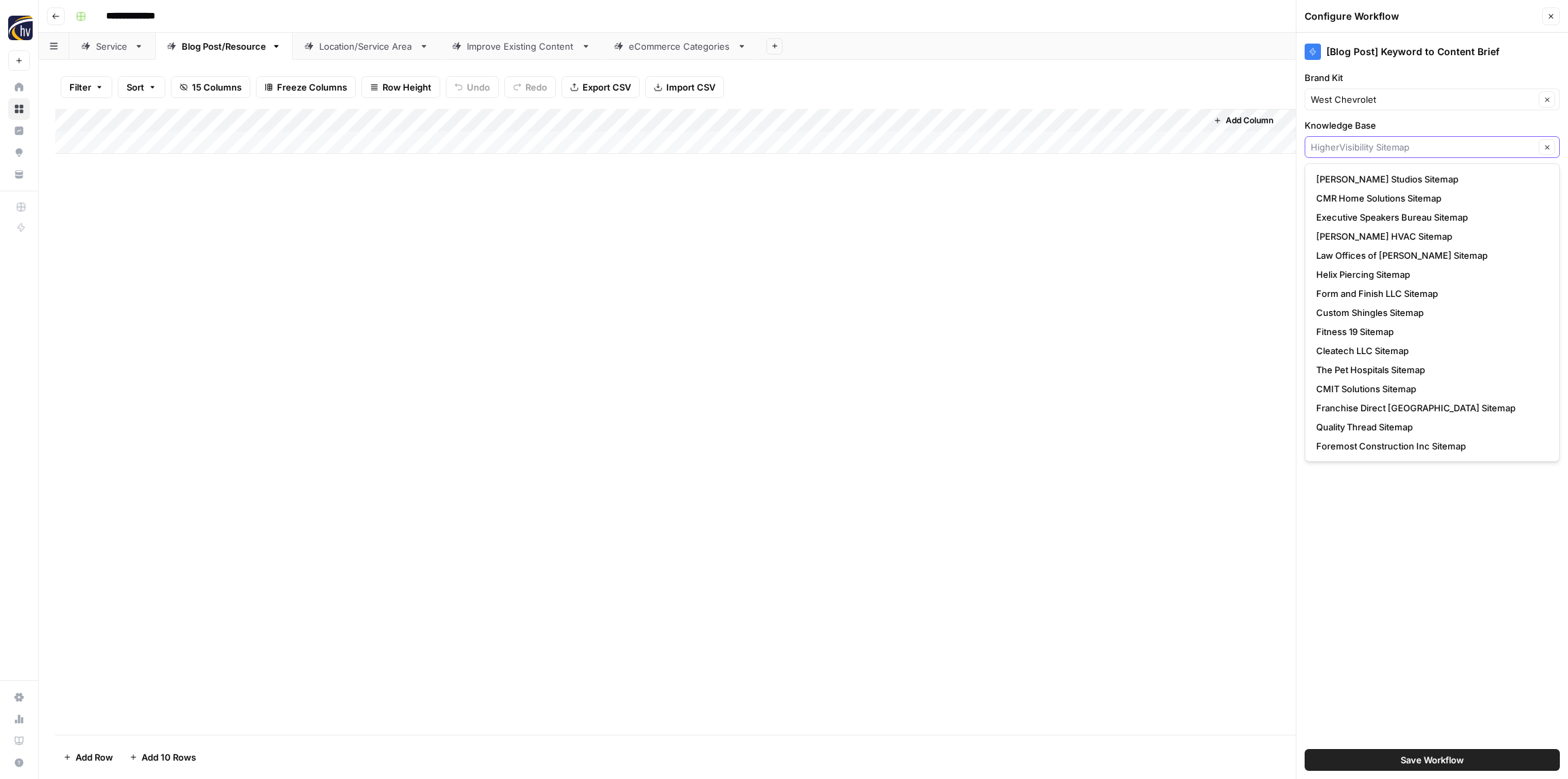
paste input "West Chevrolet"
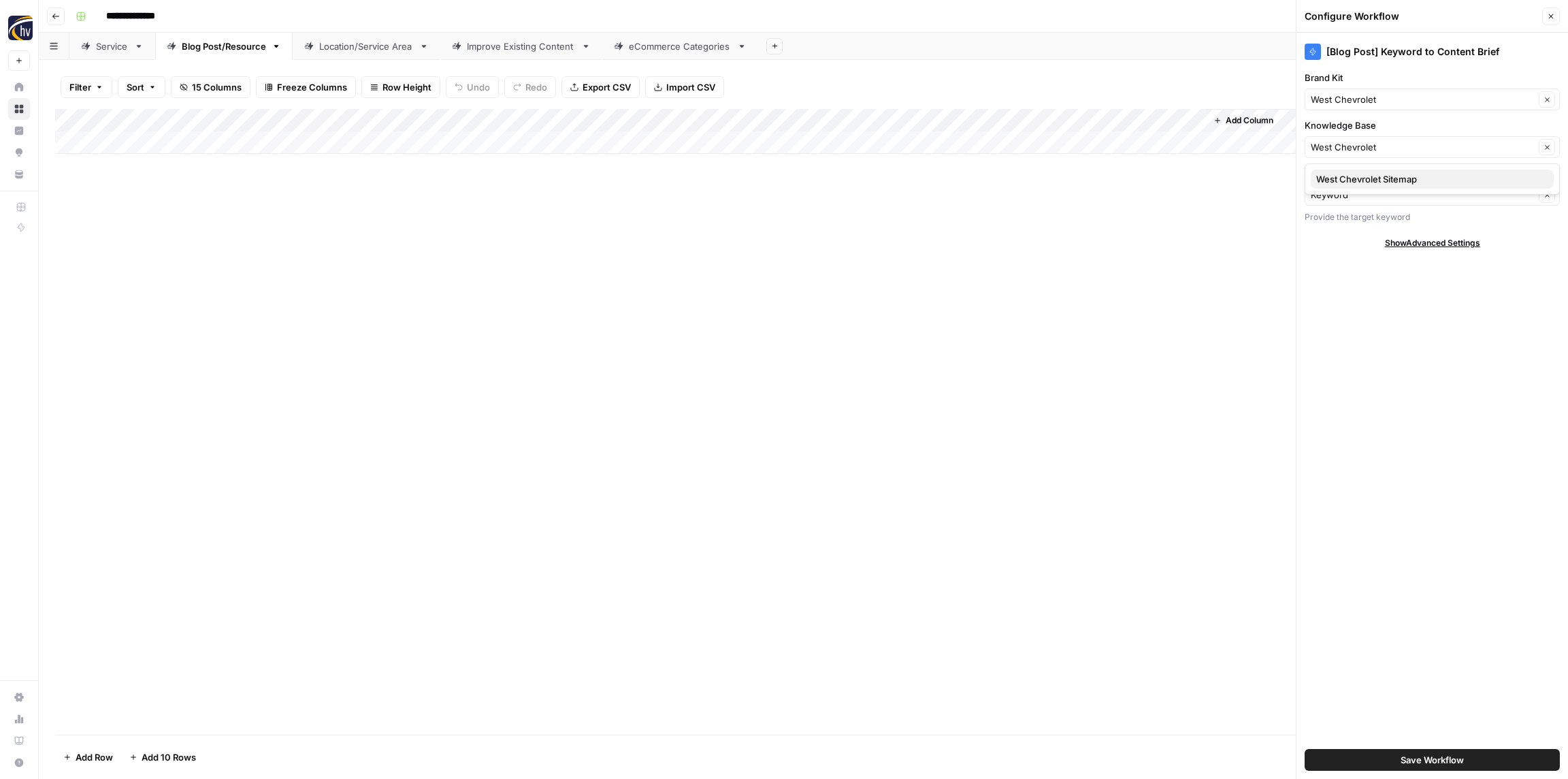
click at [1345, 182] on span "West Chevrolet Sitemap" at bounding box center [1429, 179] width 227 height 14
type input "West Chevrolet Sitemap"
click at [1427, 760] on span "Save Workflow" at bounding box center [1432, 760] width 63 height 14
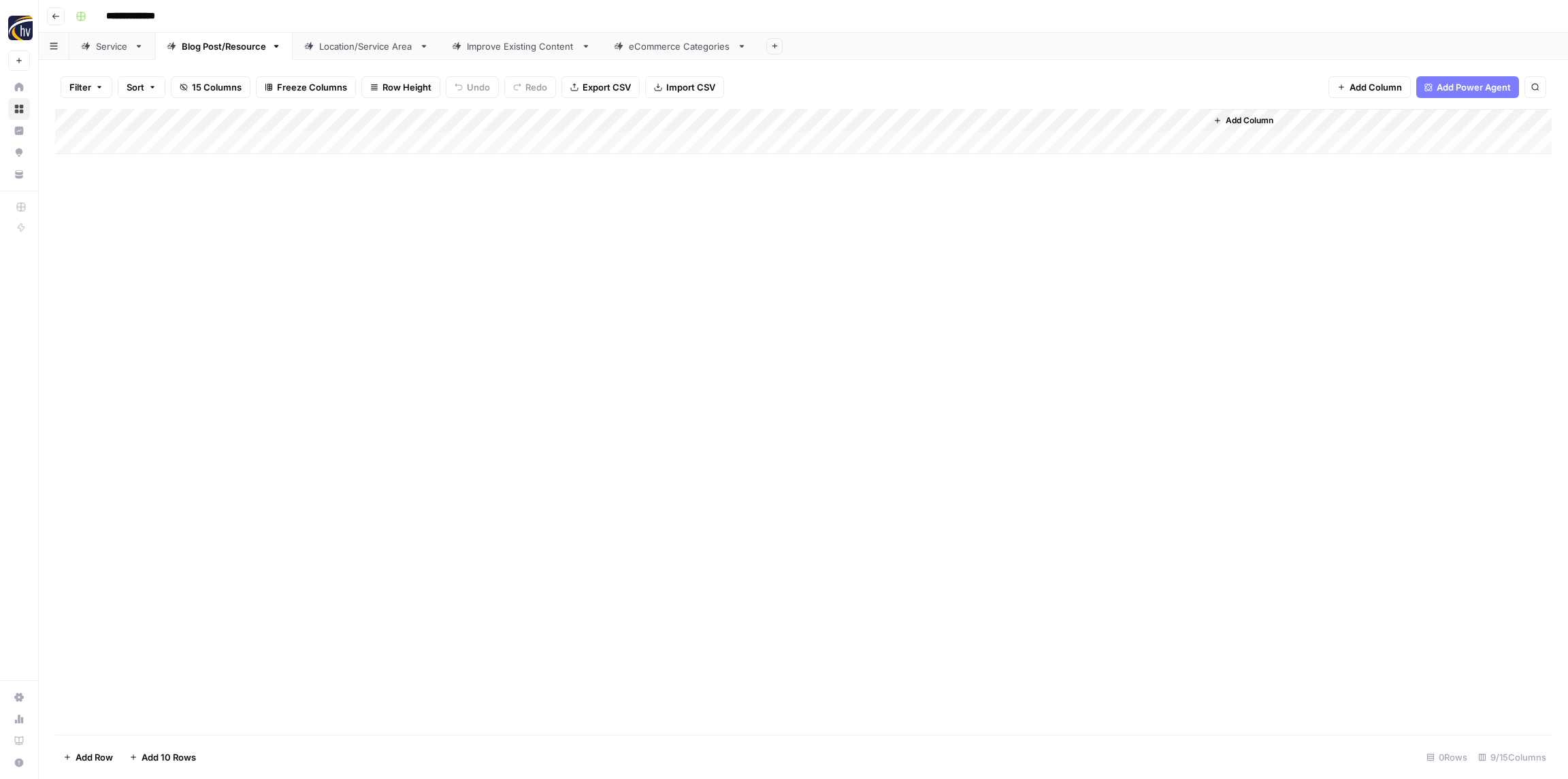
click at [1014, 121] on div "Add Column" at bounding box center [803, 131] width 1497 height 45
click at [1014, 231] on span "Configure Inputs" at bounding box center [1046, 235] width 119 height 14
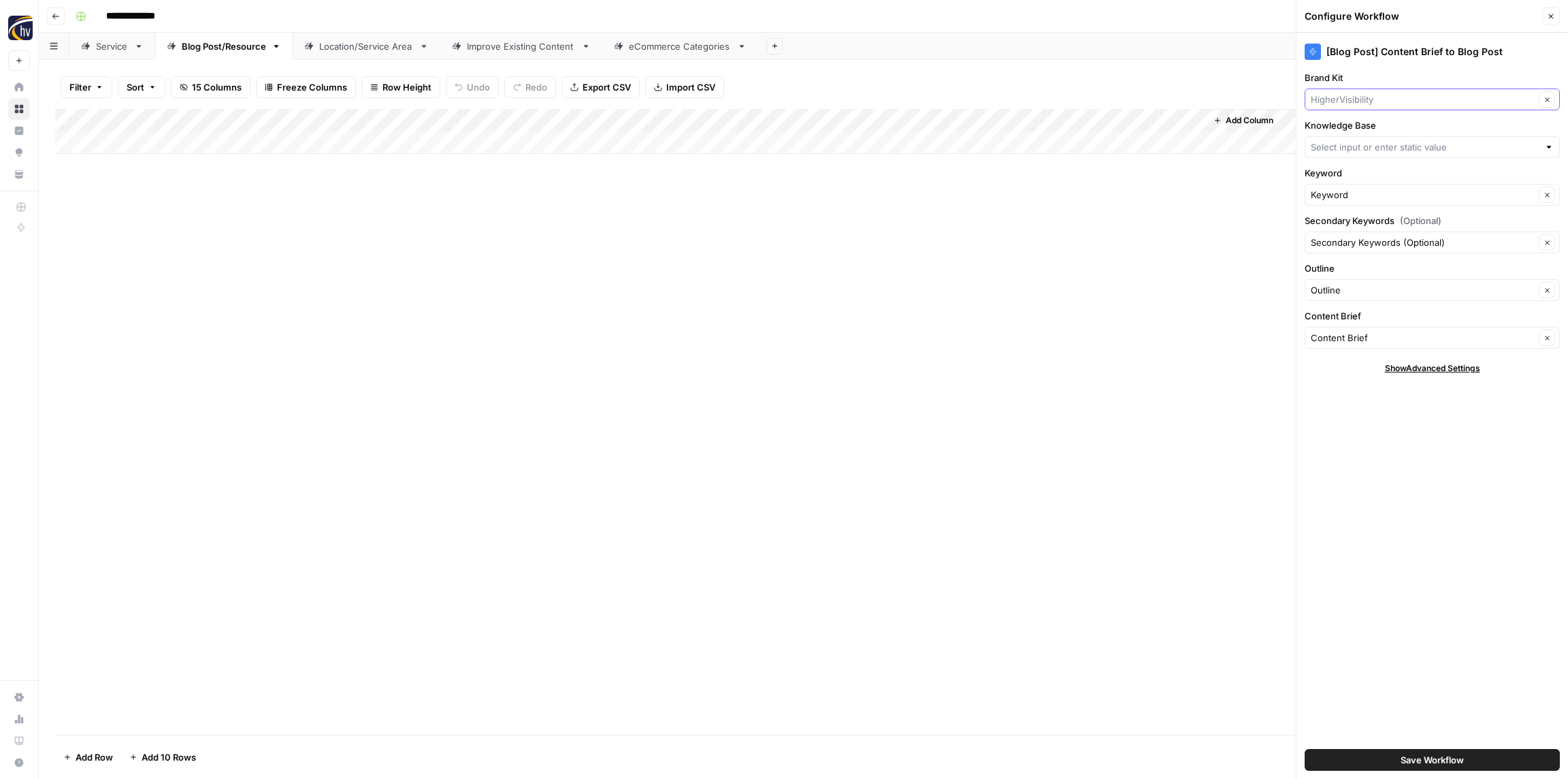
click at [1345, 99] on input "Brand Kit" at bounding box center [1423, 100] width 224 height 14
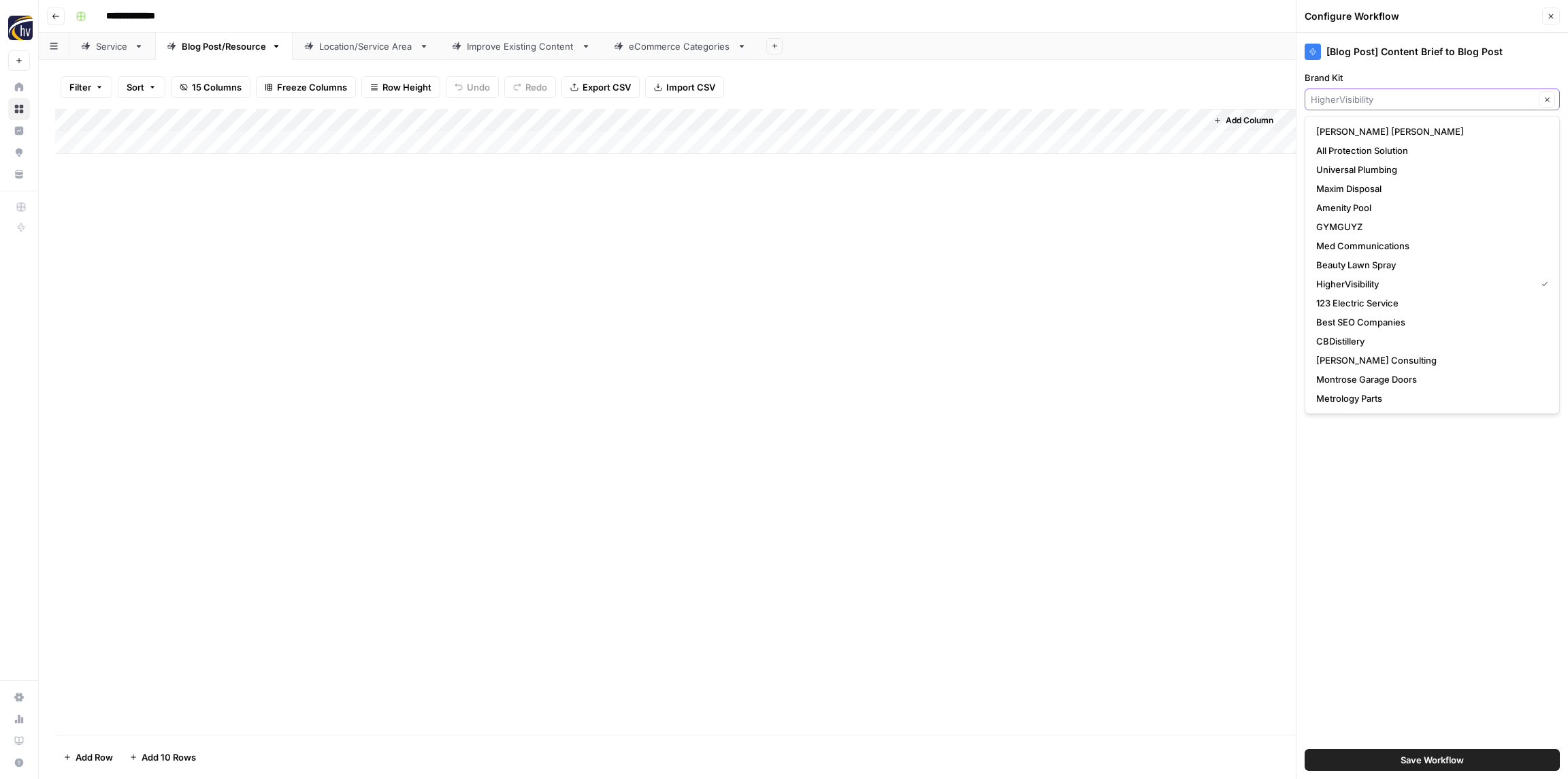
paste input "West Chevrolet"
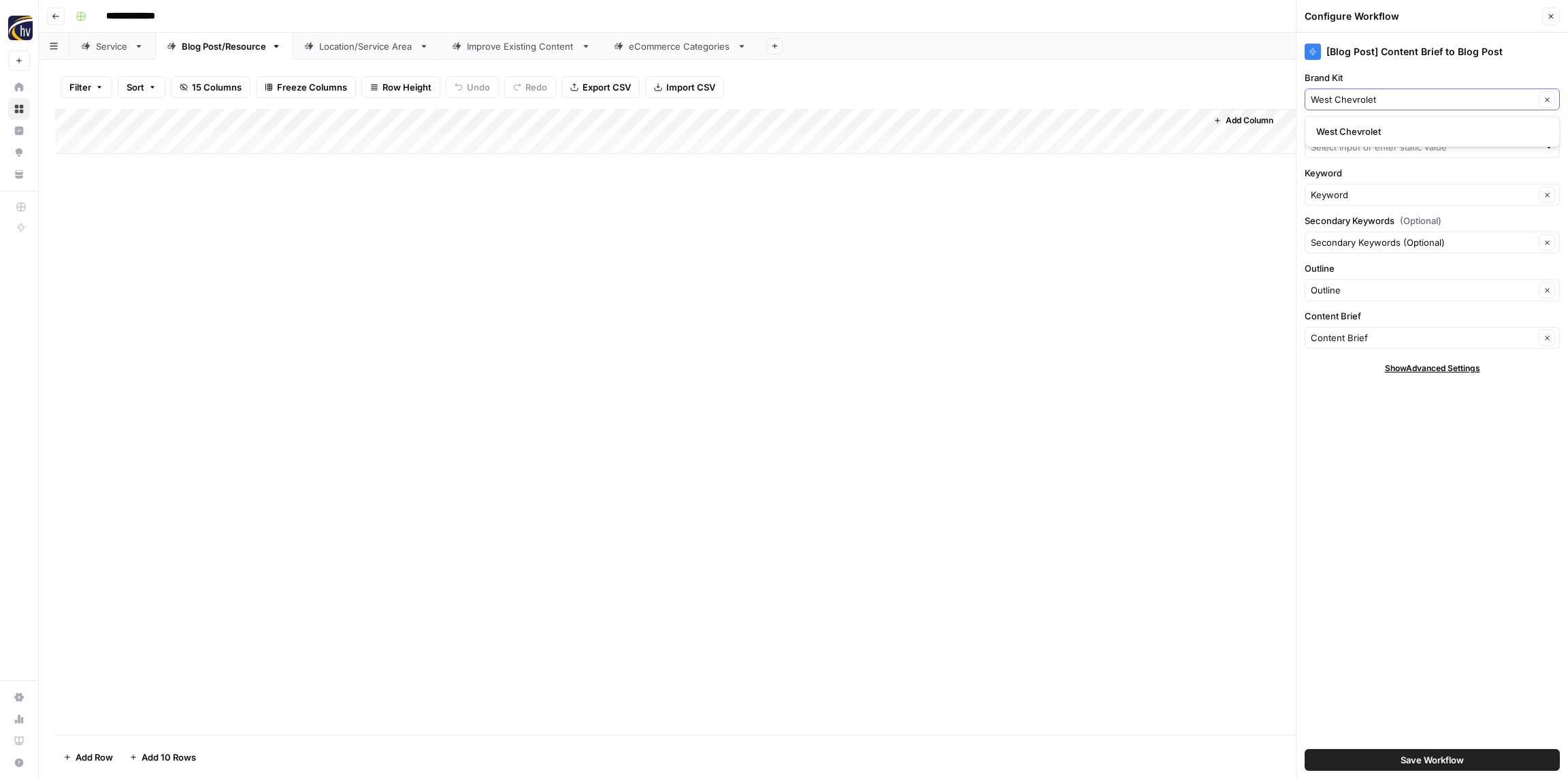
type input "West Chevrolet"
click at [1349, 130] on span "West Chevrolet" at bounding box center [1429, 131] width 227 height 14
click at [1341, 152] on input "Knowledge Base" at bounding box center [1424, 148] width 228 height 14
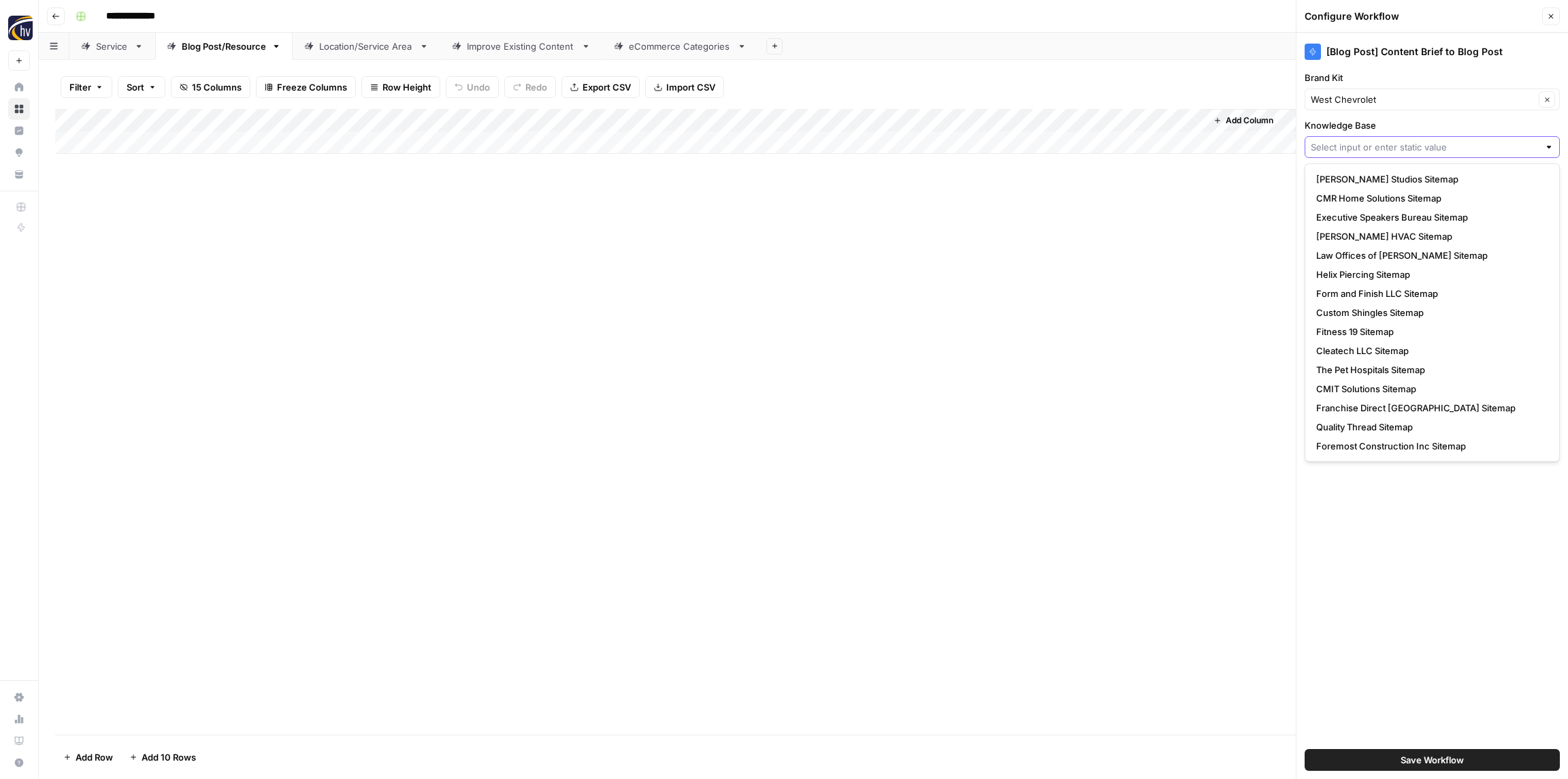
paste input "West Chevrolet"
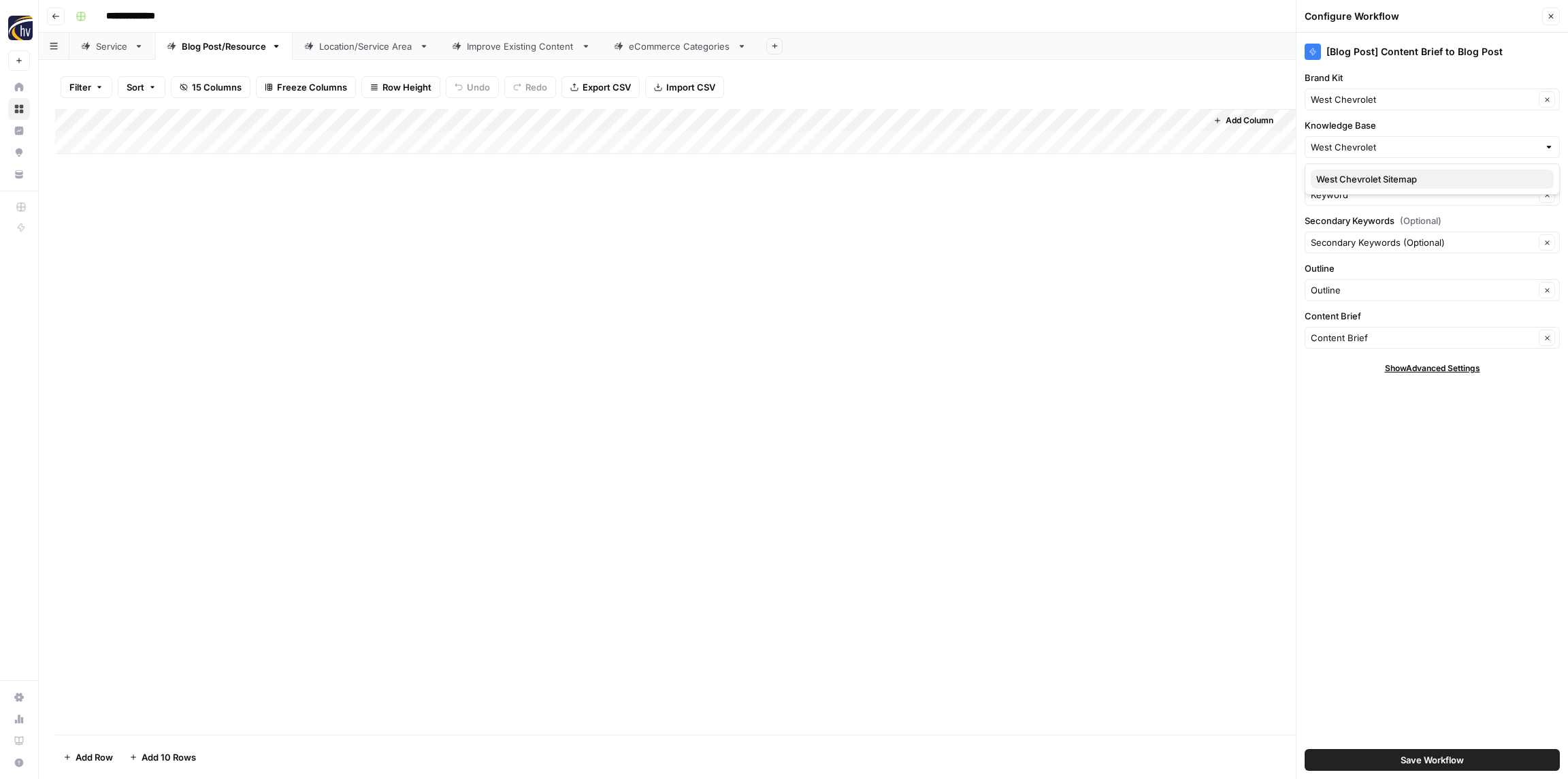
click at [1352, 183] on span "West Chevrolet Sitemap" at bounding box center [1429, 179] width 227 height 14
type input "West Chevrolet Sitemap"
click at [1416, 761] on span "Save Workflow" at bounding box center [1432, 760] width 63 height 14
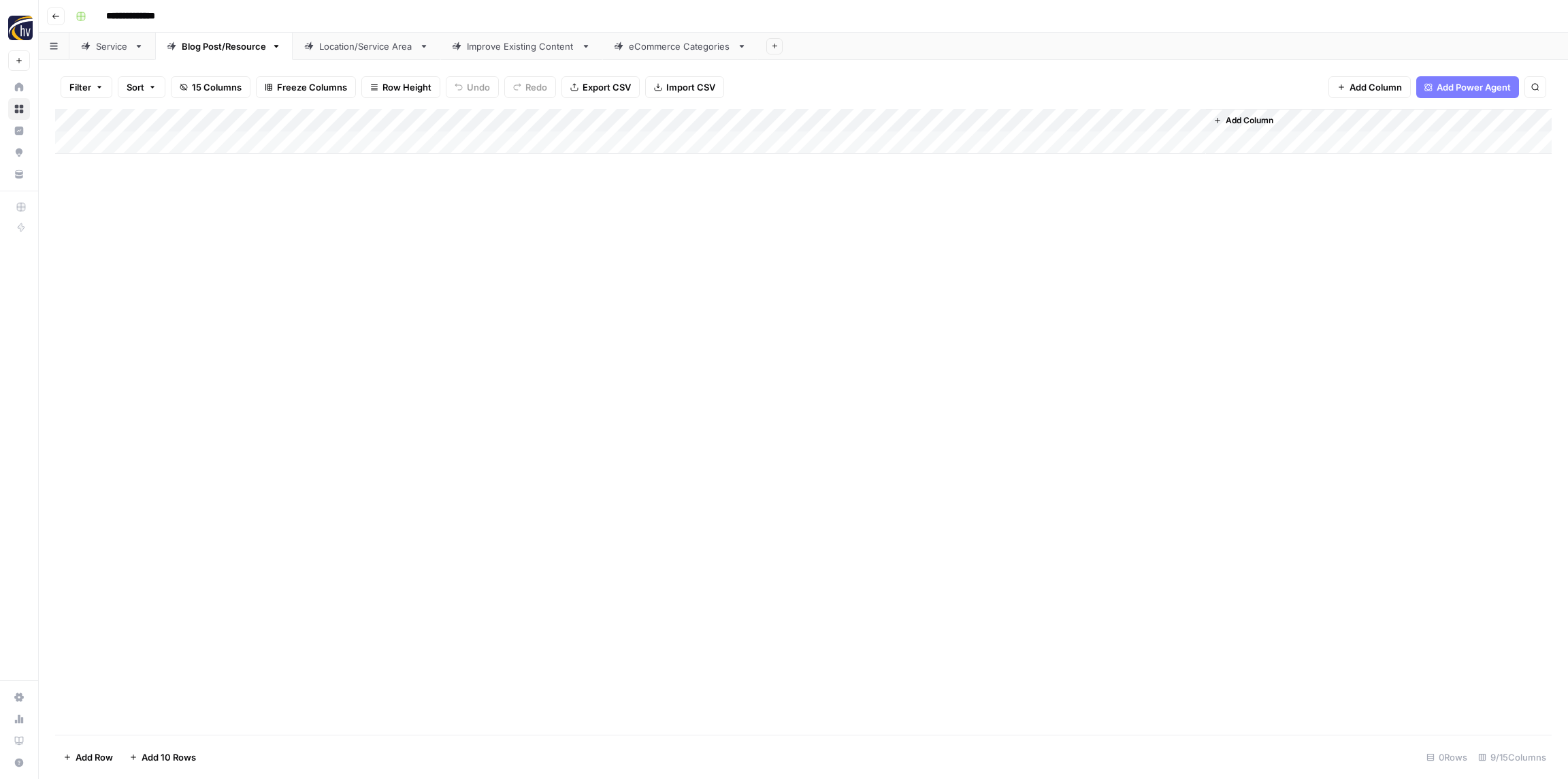
click at [361, 48] on div "Location/Service Area" at bounding box center [366, 46] width 94 height 14
click at [514, 121] on div "Add Column" at bounding box center [803, 131] width 1497 height 45
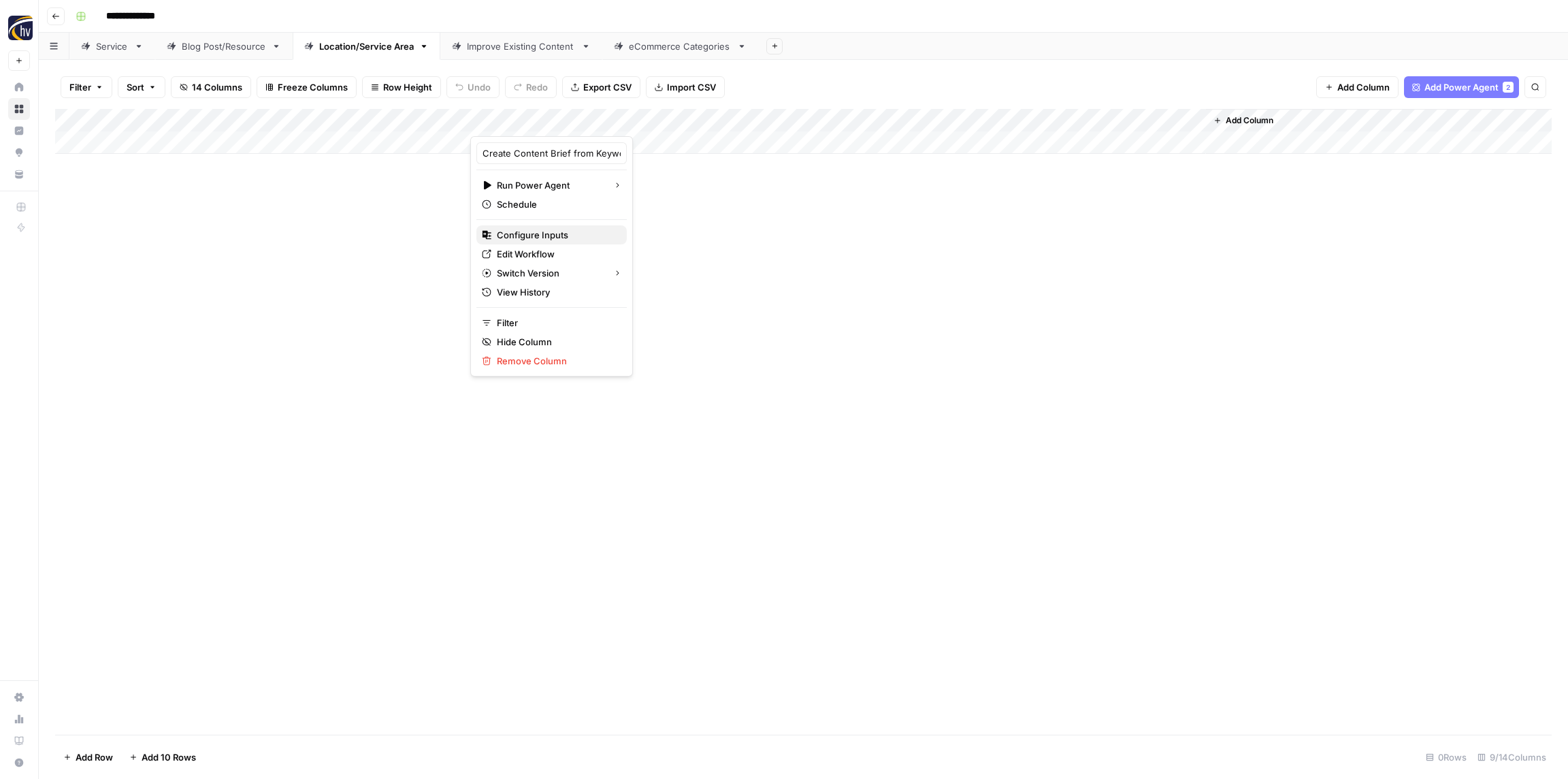
click at [537, 238] on span "Configure Inputs" at bounding box center [556, 235] width 119 height 14
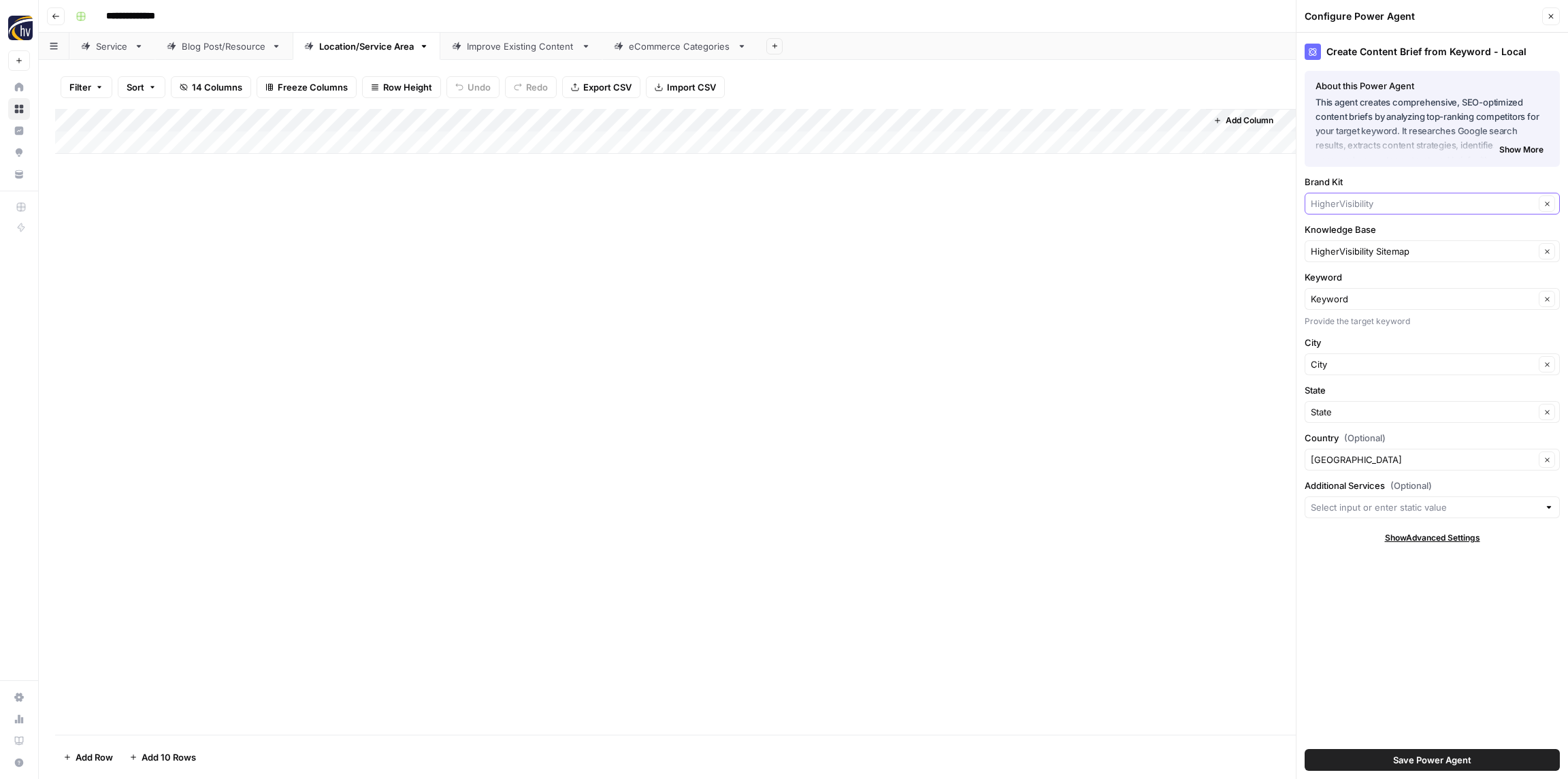
click at [1354, 198] on input "Brand Kit" at bounding box center [1423, 204] width 224 height 14
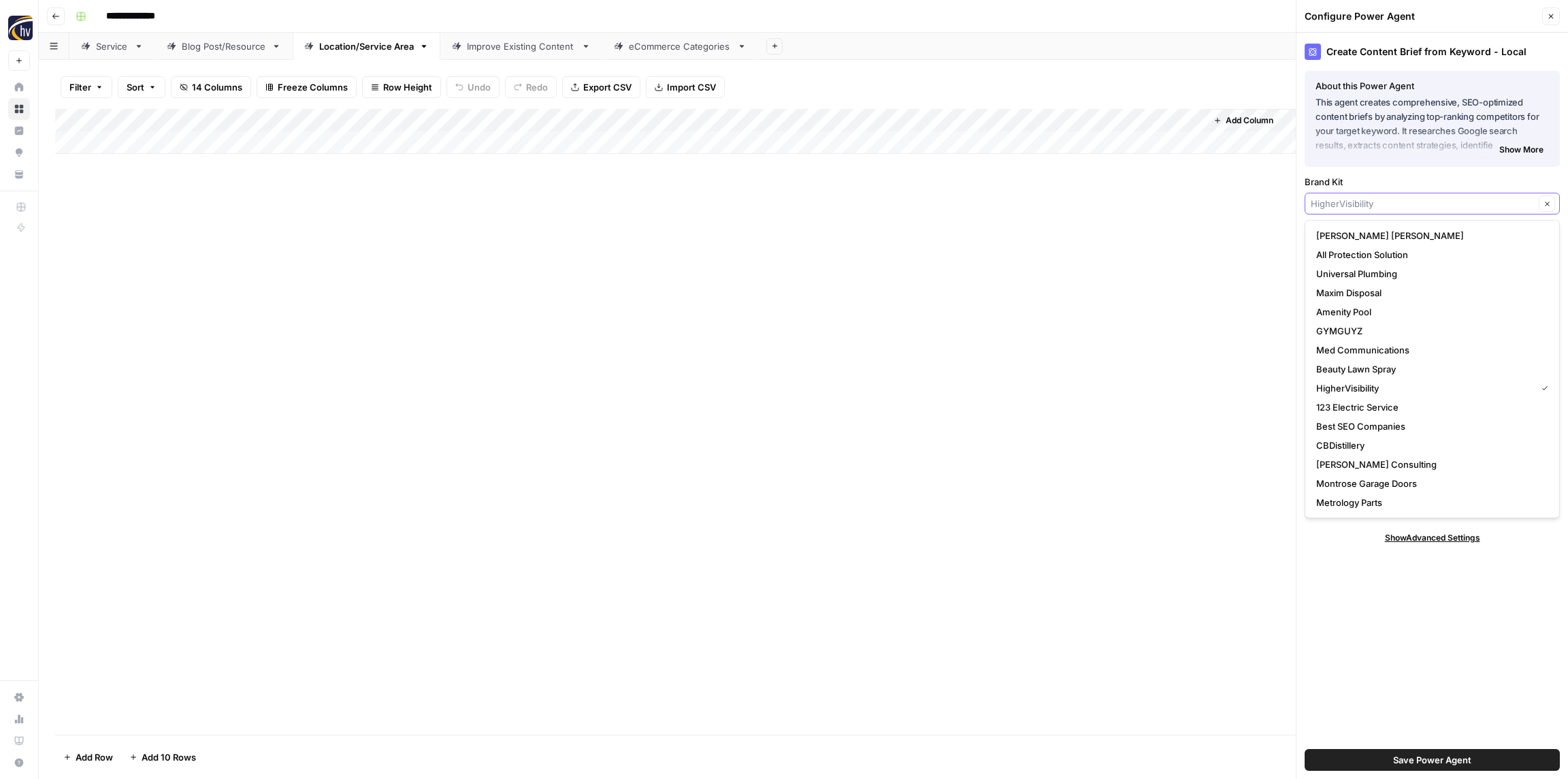
paste input "West Chevrolet"
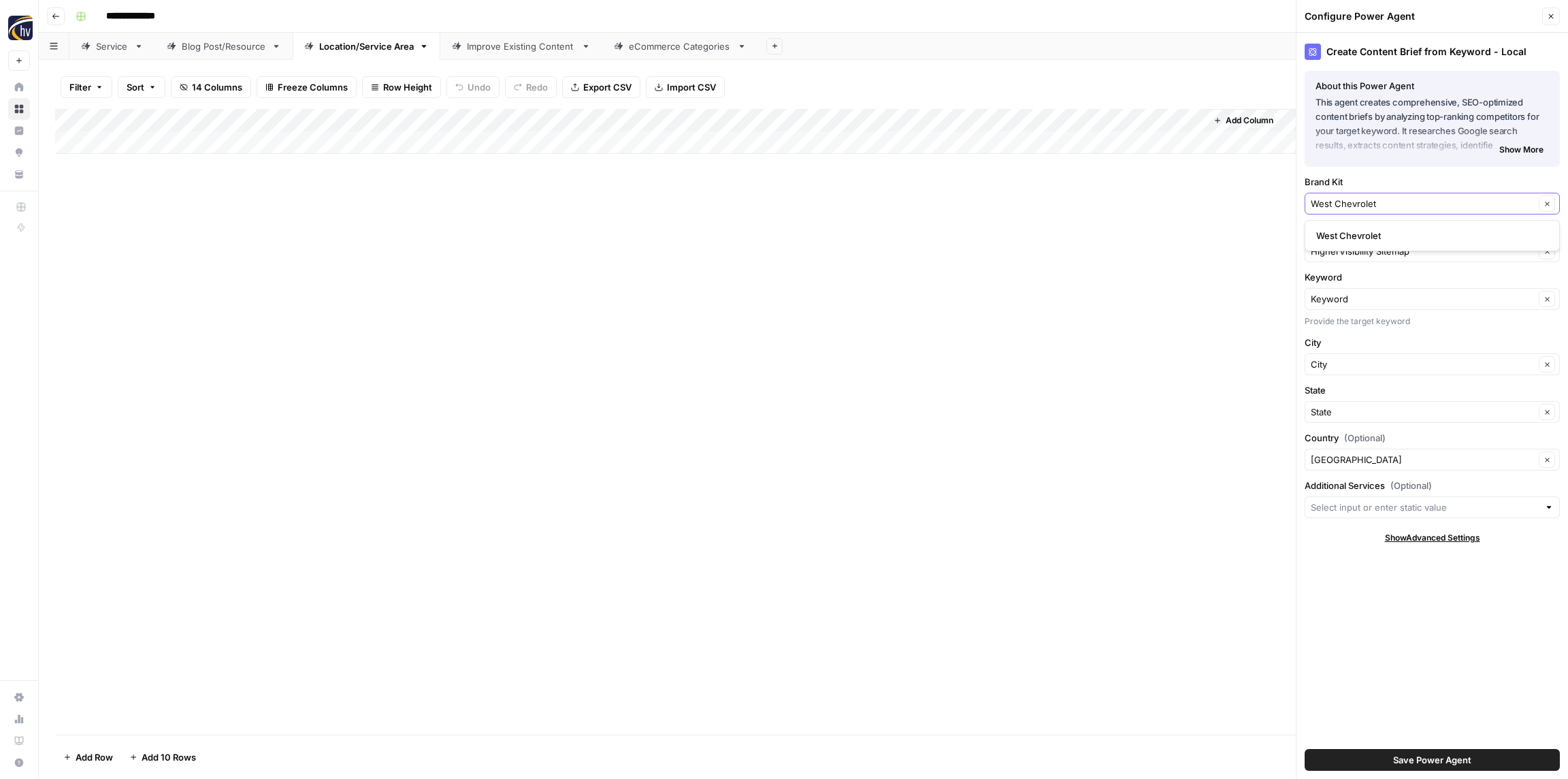
type input "West Chevrolet"
click at [1352, 238] on span "West Chevrolet" at bounding box center [1429, 236] width 227 height 14
click at [1342, 250] on input "Knowledge Base" at bounding box center [1423, 251] width 224 height 14
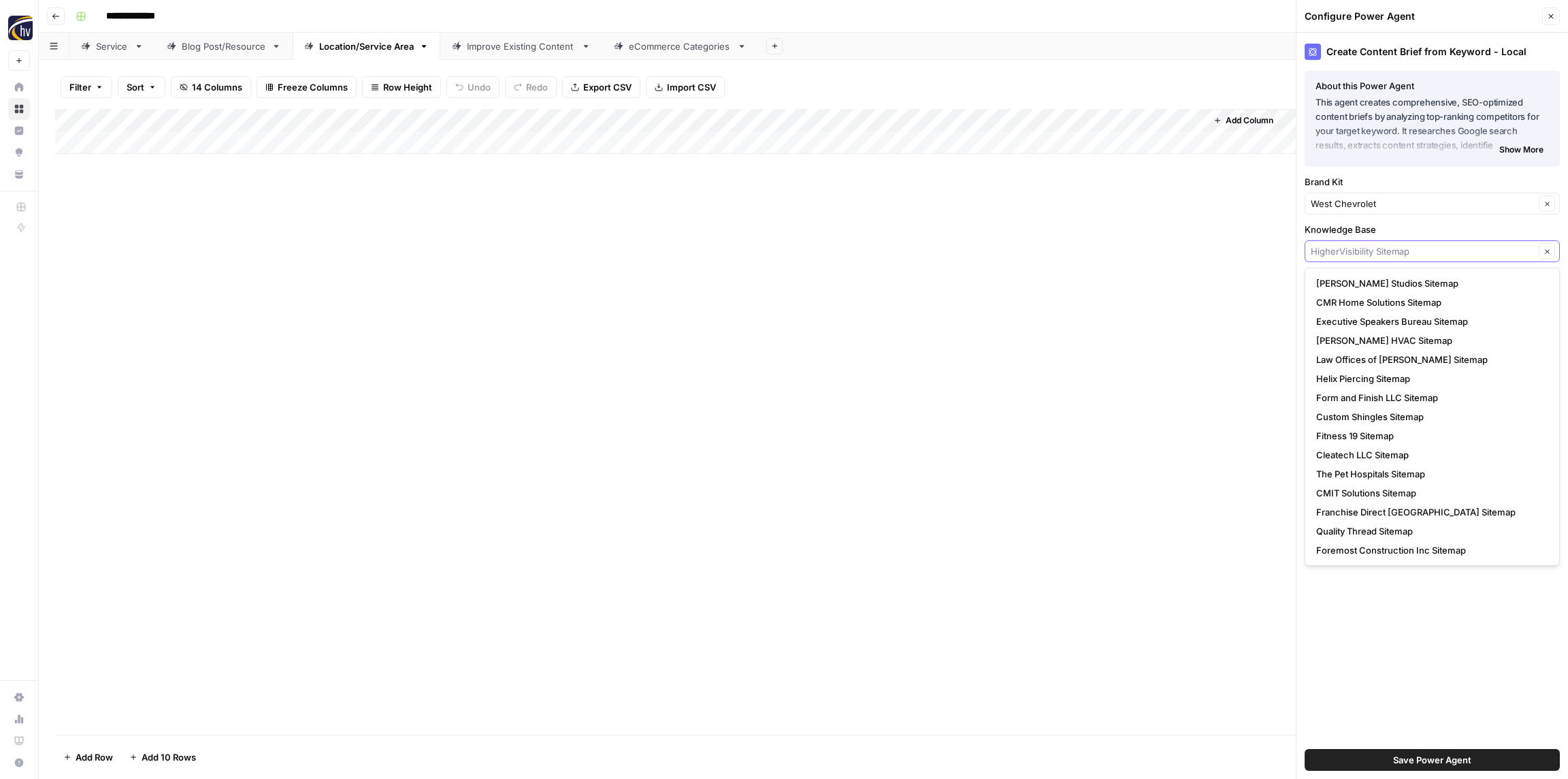
click at [1355, 249] on input "Knowledge Base" at bounding box center [1423, 251] width 224 height 14
paste input "West Chevrolet"
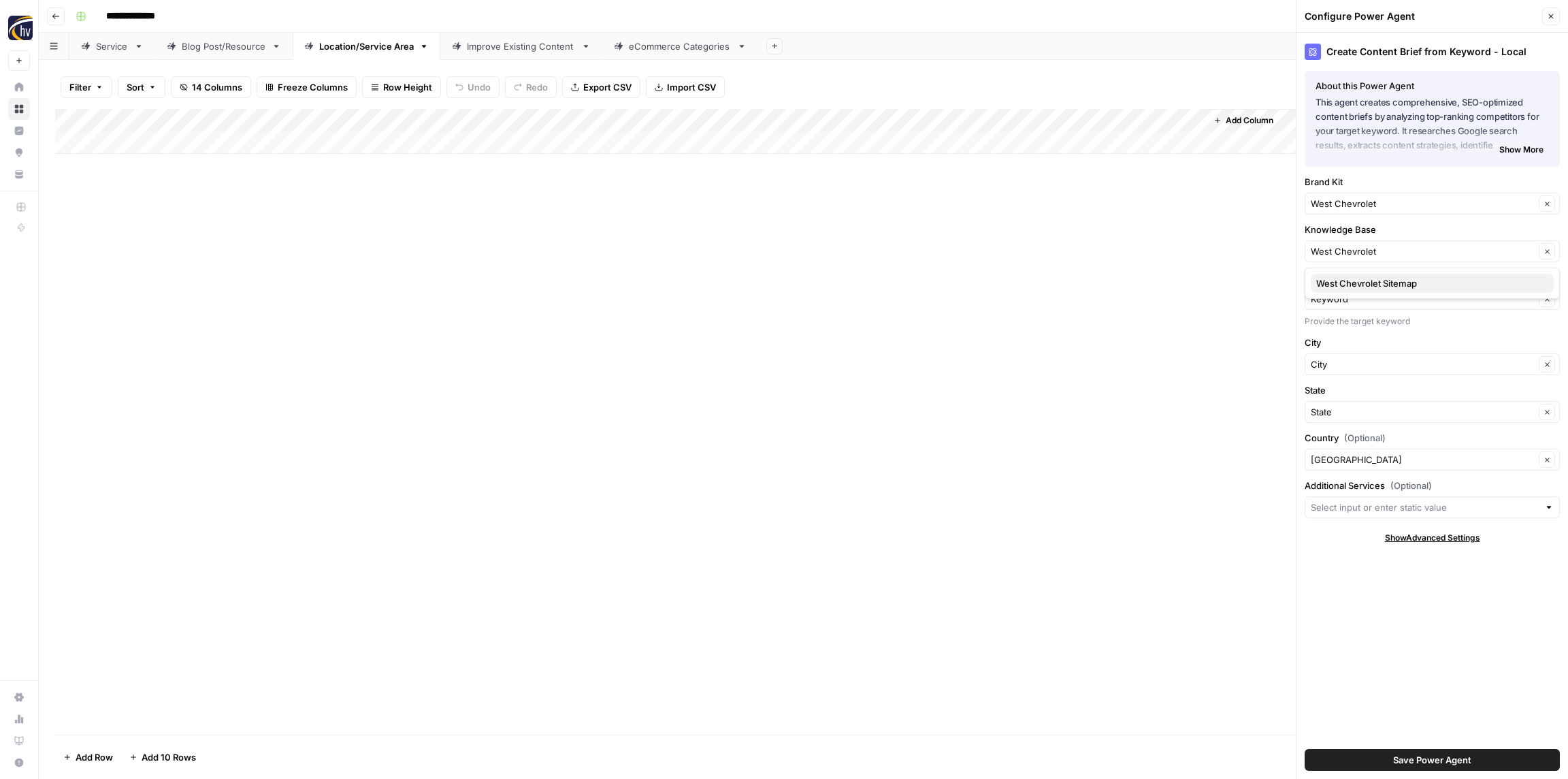
click at [1350, 286] on span "West Chevrolet Sitemap" at bounding box center [1429, 283] width 227 height 14
type input "West Chevrolet Sitemap"
click at [1417, 767] on button "Save Power Agent" at bounding box center [1432, 760] width 255 height 22
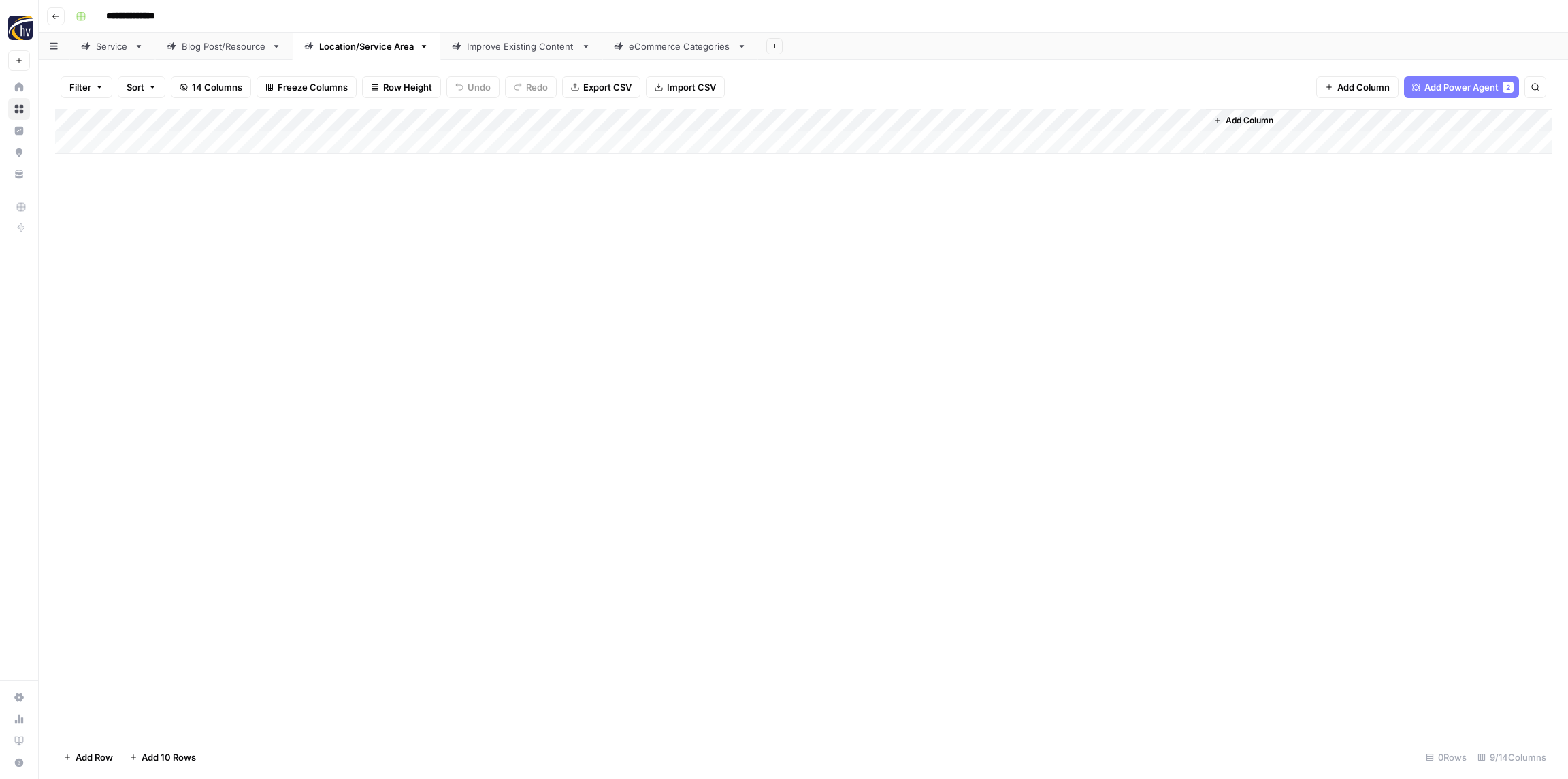
click at [1007, 118] on div "Add Column" at bounding box center [803, 131] width 1497 height 45
click at [1014, 238] on span "Configure Inputs" at bounding box center [1046, 235] width 119 height 14
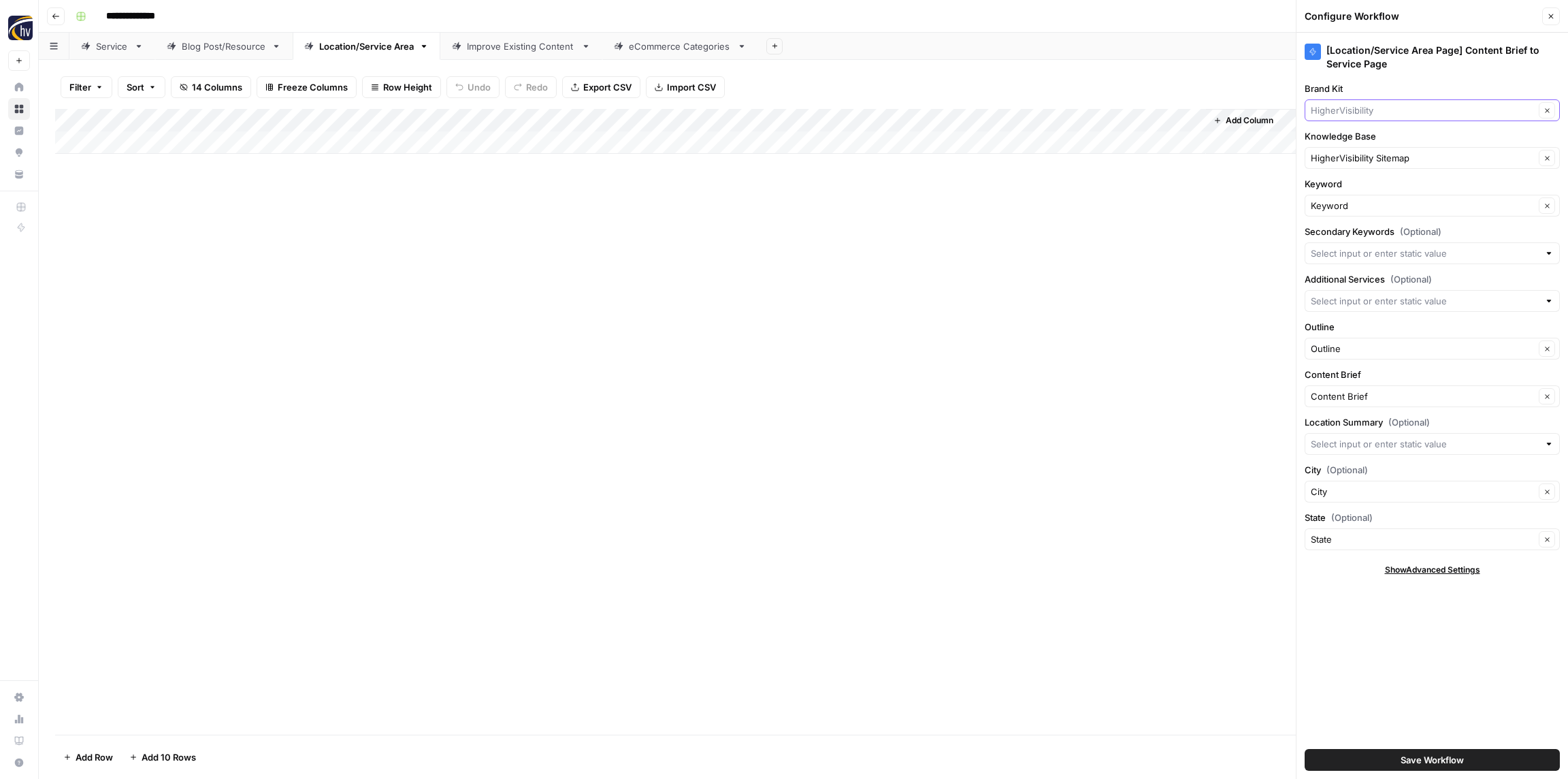
click at [1353, 111] on input "Brand Kit" at bounding box center [1423, 111] width 224 height 14
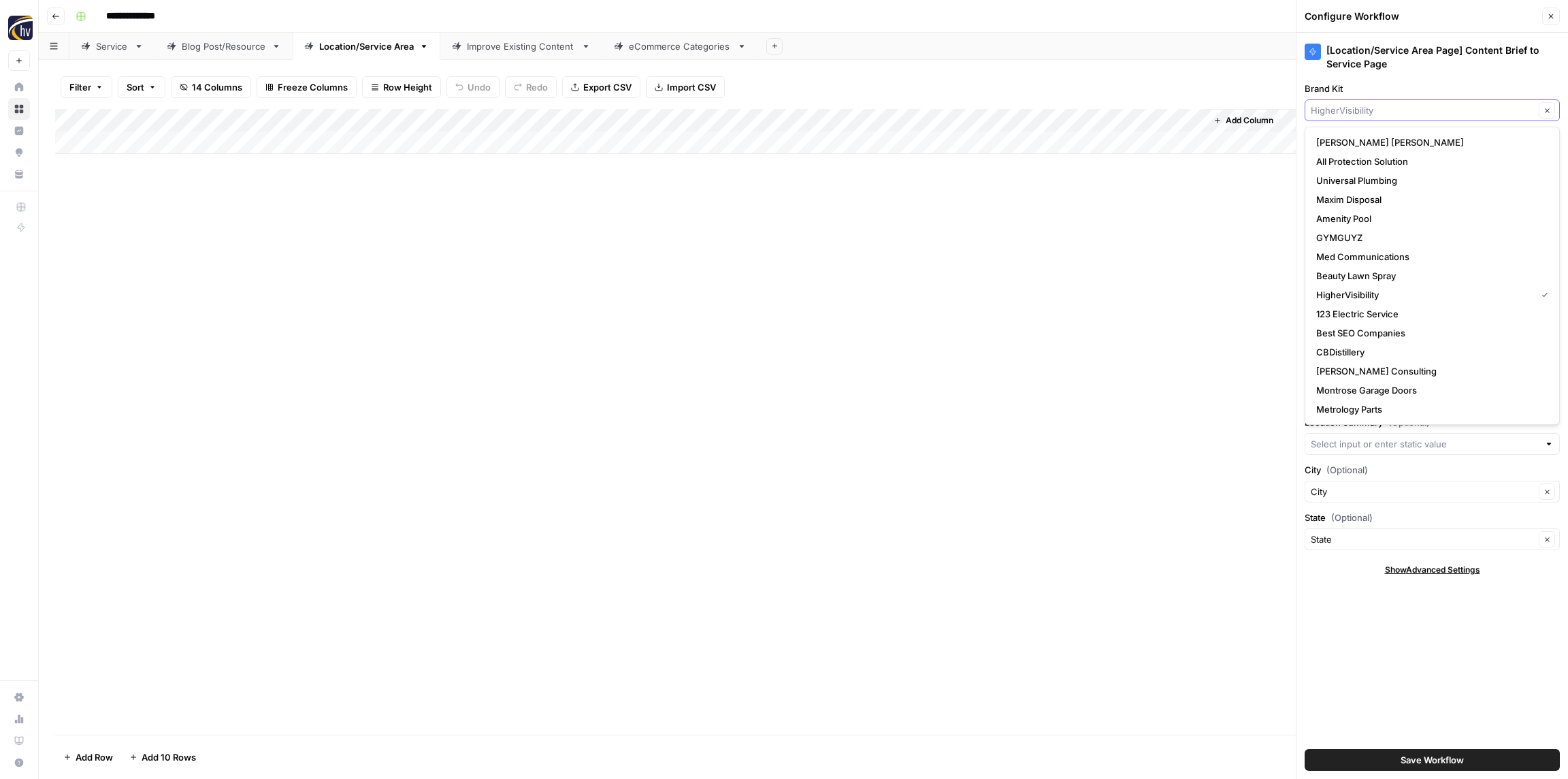
paste input "West Chevrolet"
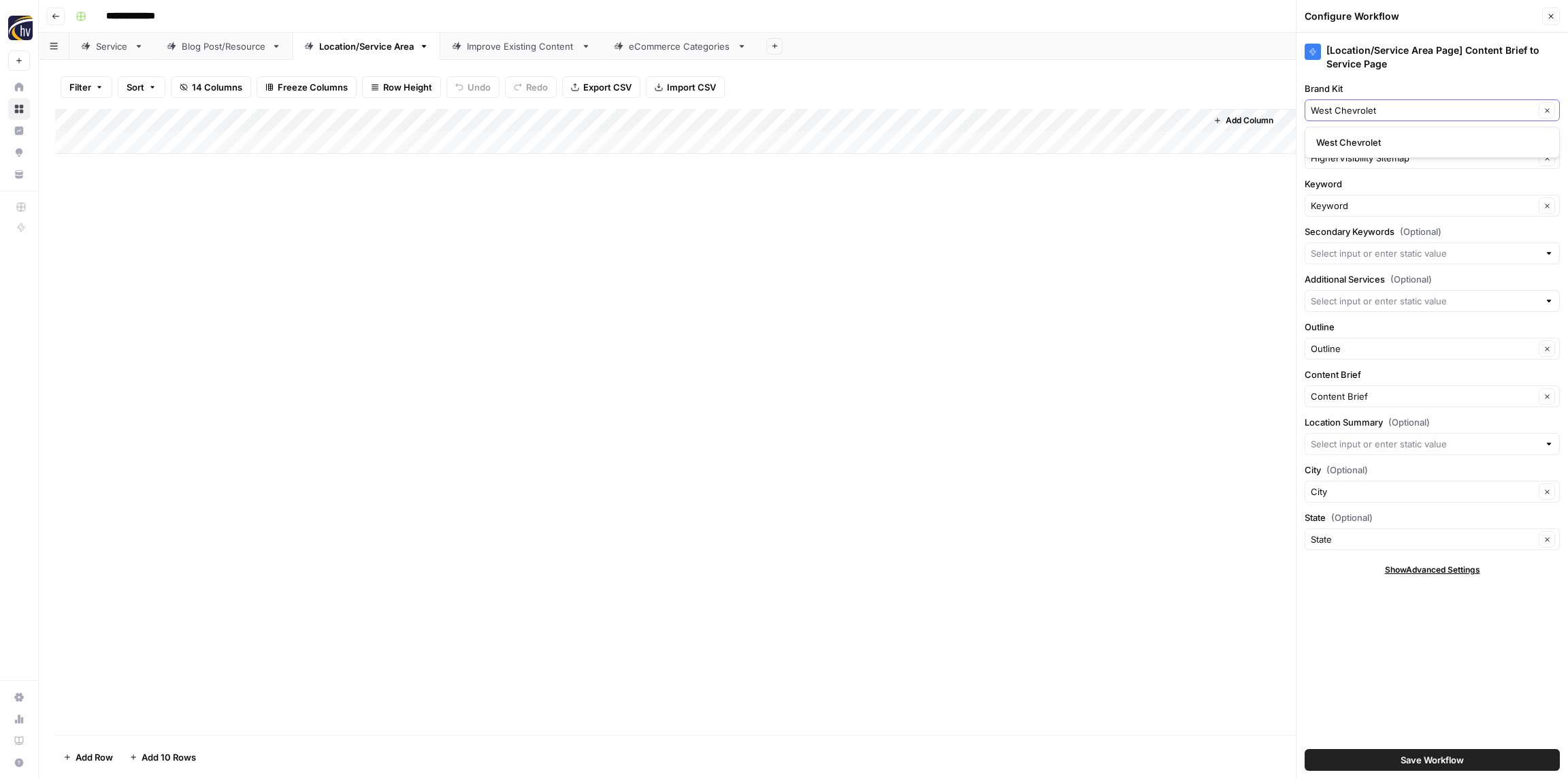
type input "West Chevrolet"
click at [1355, 148] on span "West Chevrolet" at bounding box center [1429, 142] width 227 height 14
click at [1338, 157] on input "Knowledge Base" at bounding box center [1423, 158] width 224 height 14
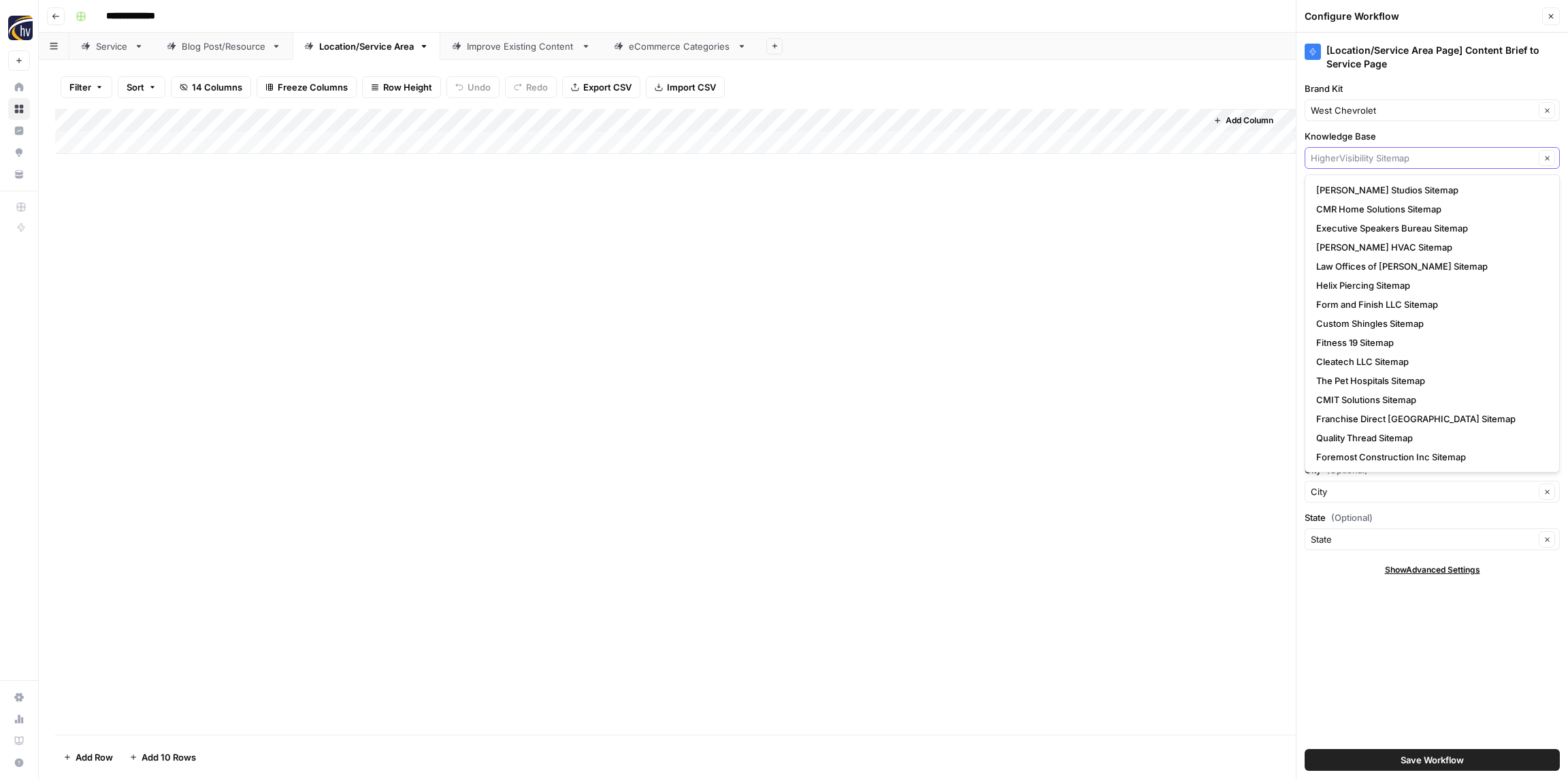
paste input "West Chevrolet"
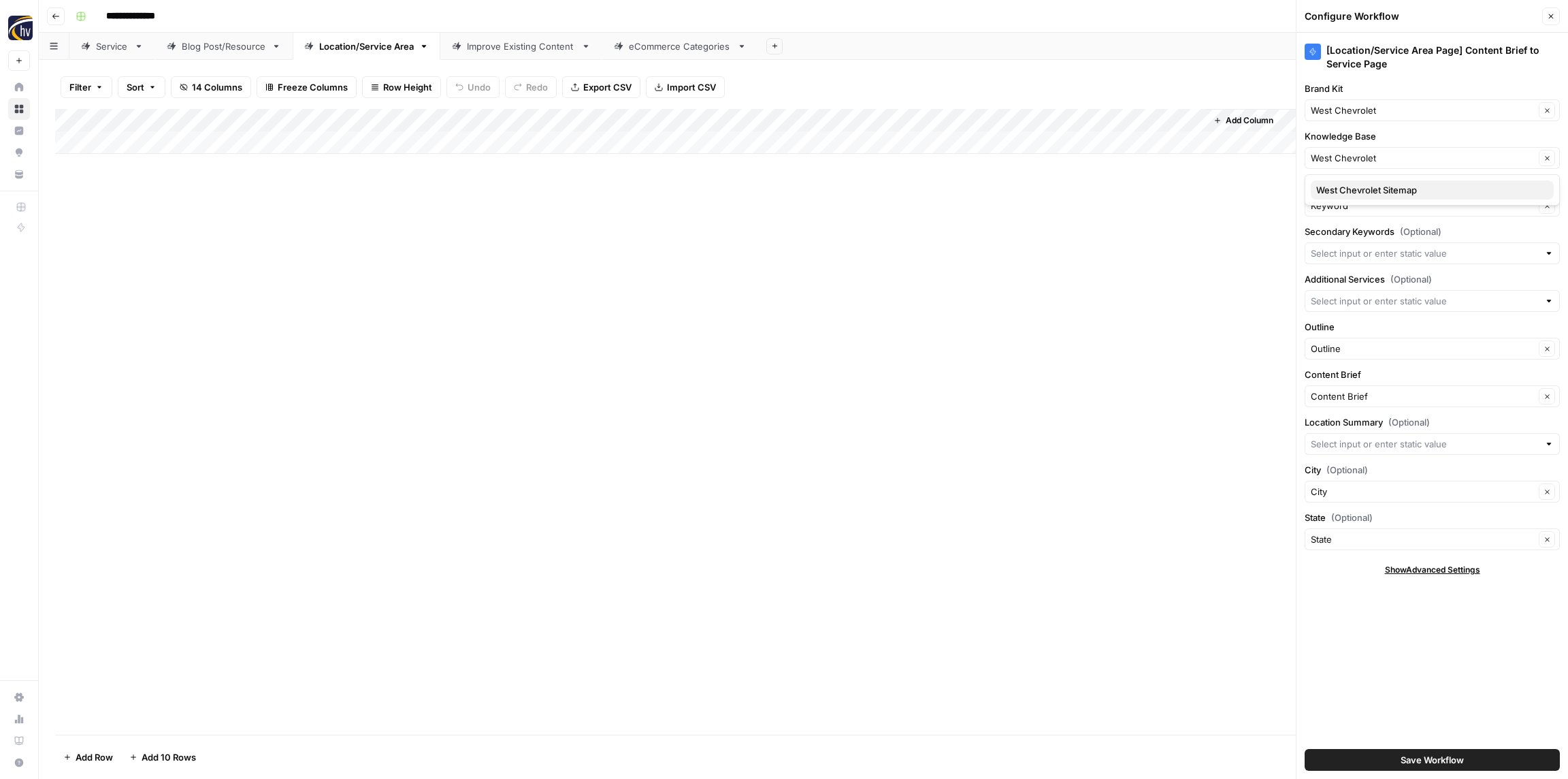
click at [1356, 193] on span "West Chevrolet Sitemap" at bounding box center [1429, 190] width 227 height 14
type input "West Chevrolet Sitemap"
click at [1405, 757] on span "Save Workflow" at bounding box center [1432, 760] width 63 height 14
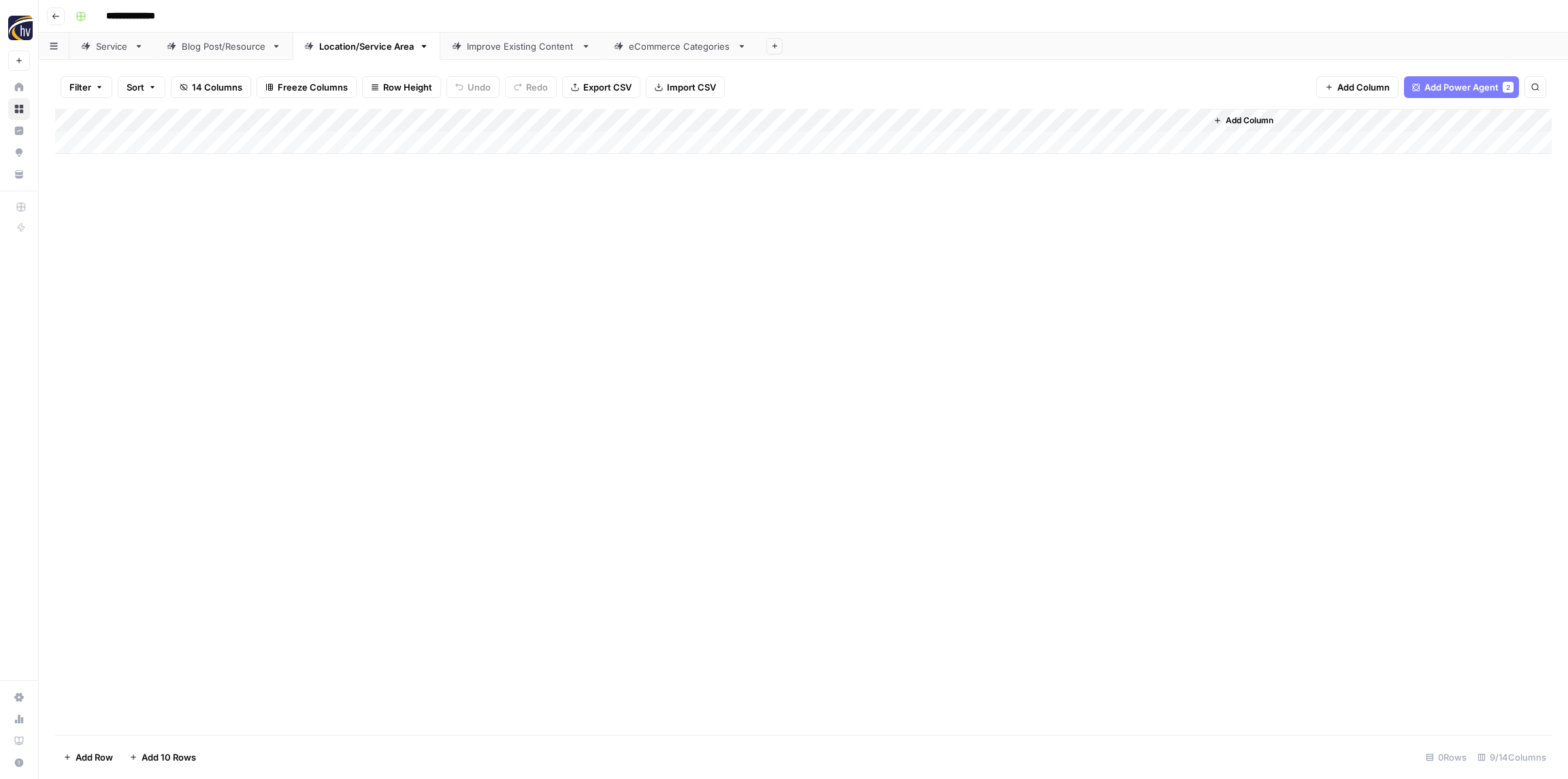
click at [506, 49] on div "Improve Existing Content" at bounding box center [521, 46] width 109 height 14
click at [892, 120] on div "Add Column" at bounding box center [803, 131] width 1497 height 45
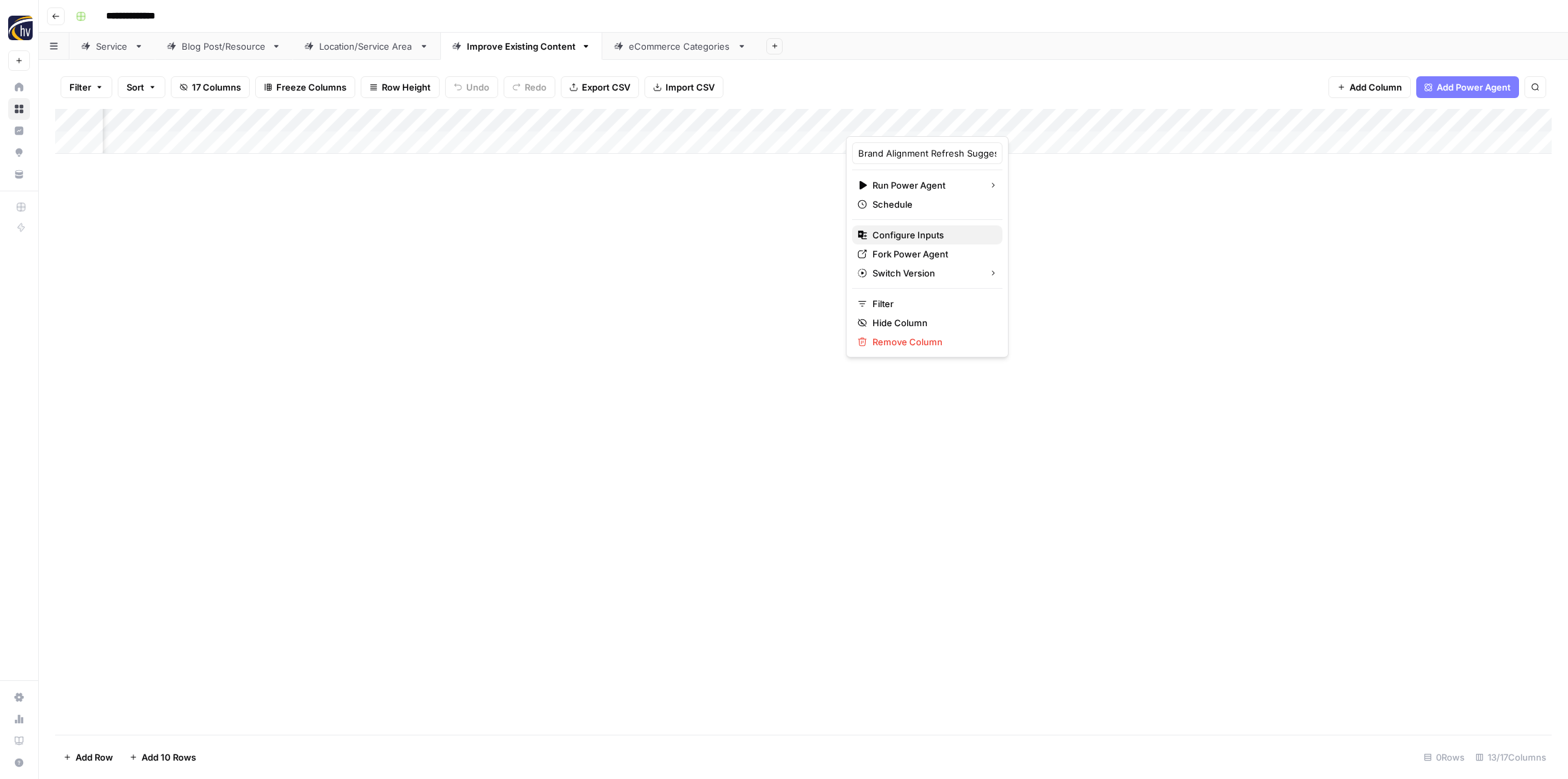
click at [899, 234] on span "Configure Inputs" at bounding box center [931, 235] width 119 height 14
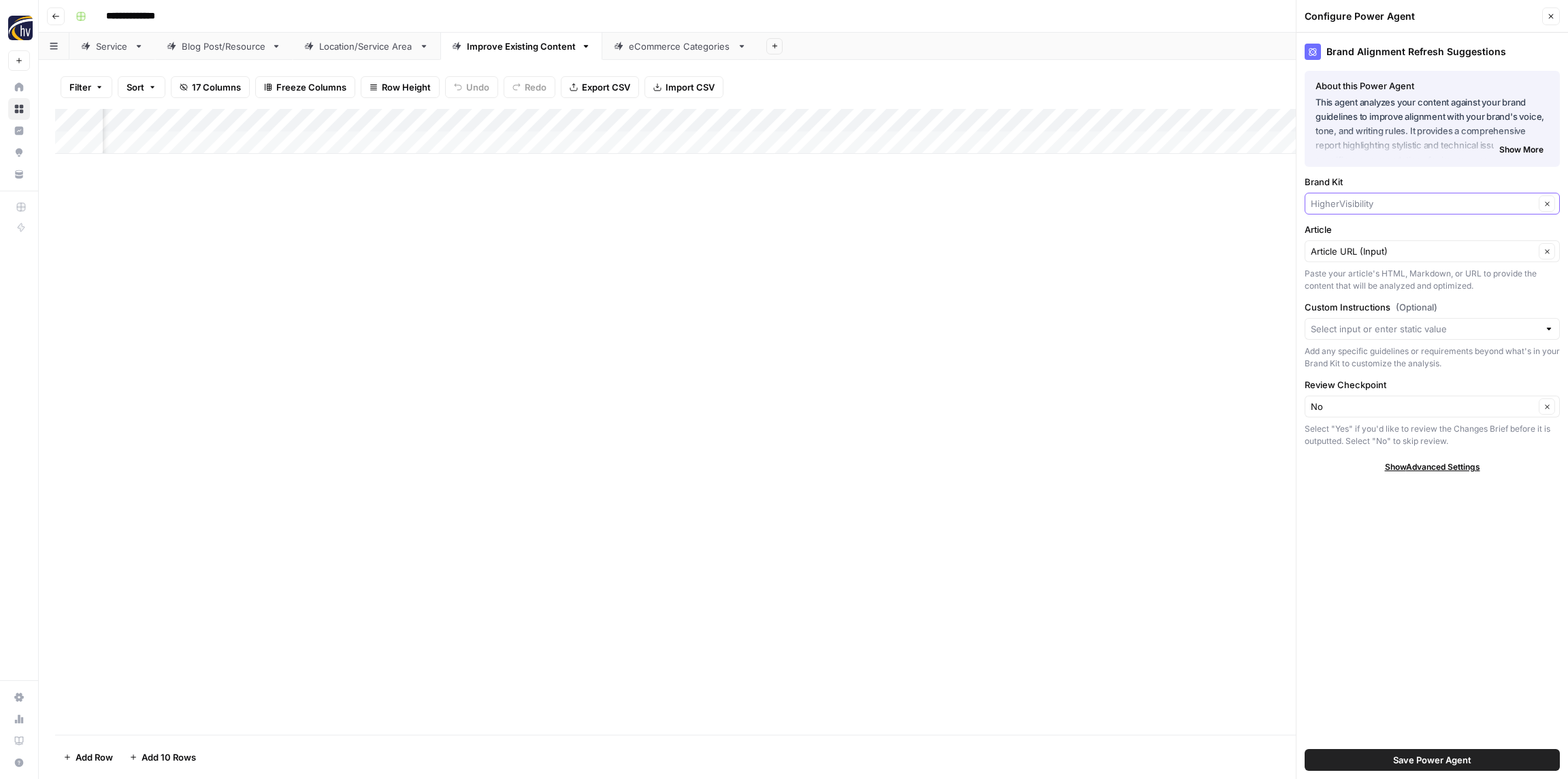
click at [1361, 208] on input "Brand Kit" at bounding box center [1423, 204] width 224 height 14
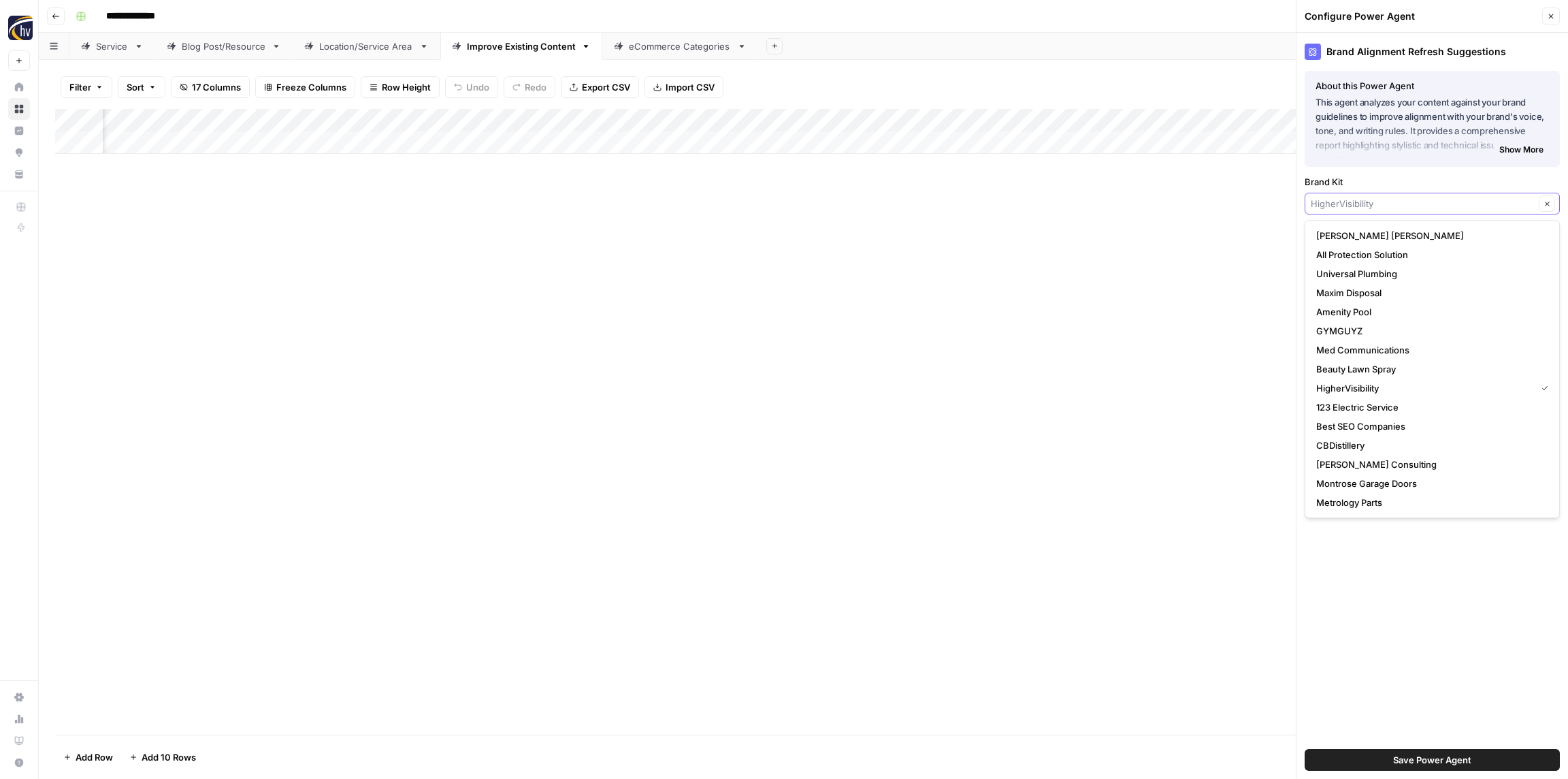
paste input "West Chevrolet"
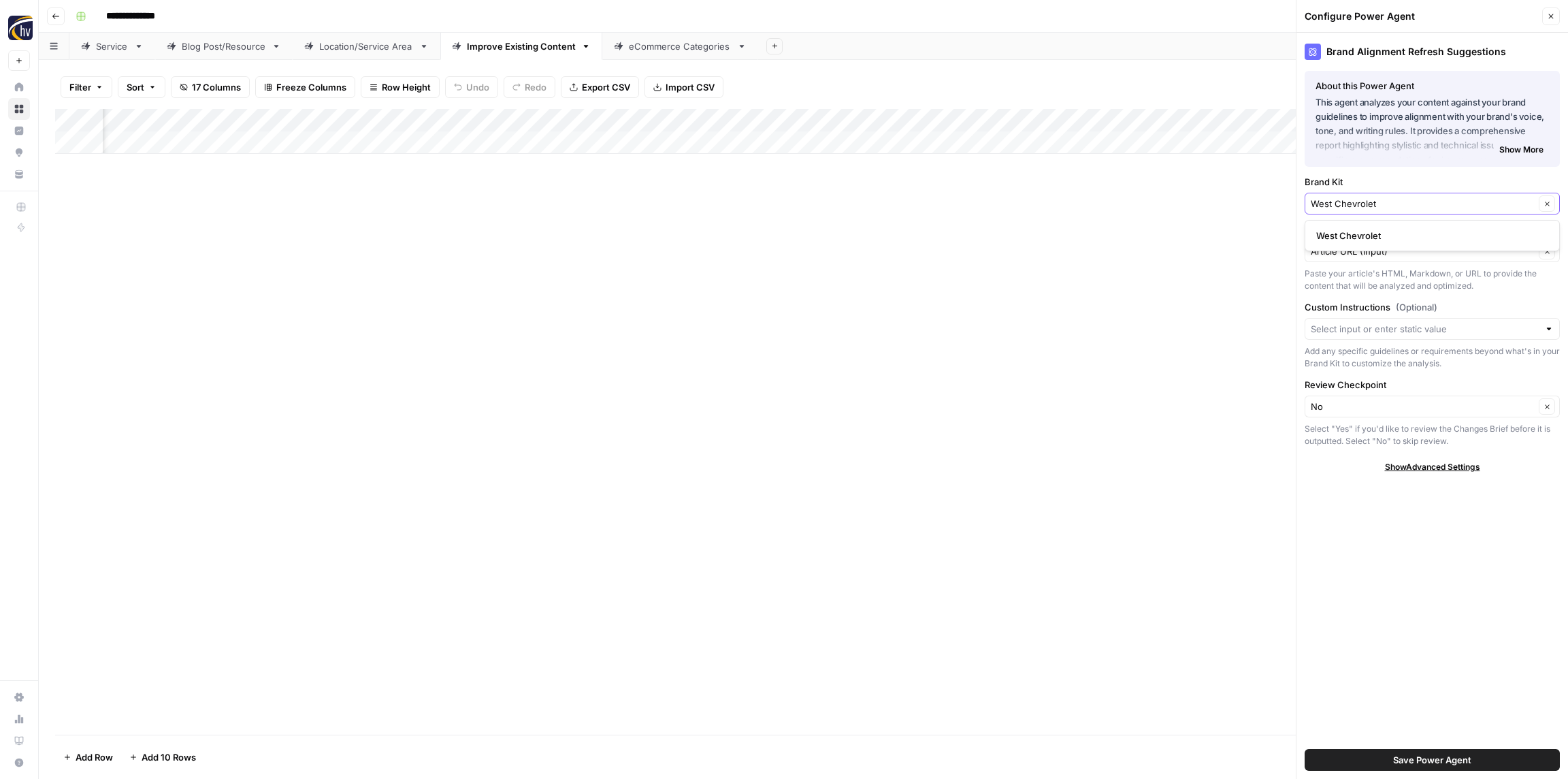
type input "West Chevrolet"
click at [1348, 235] on span "West Chevrolet" at bounding box center [1429, 236] width 227 height 14
click at [1384, 760] on button "Save Power Agent" at bounding box center [1432, 760] width 255 height 22
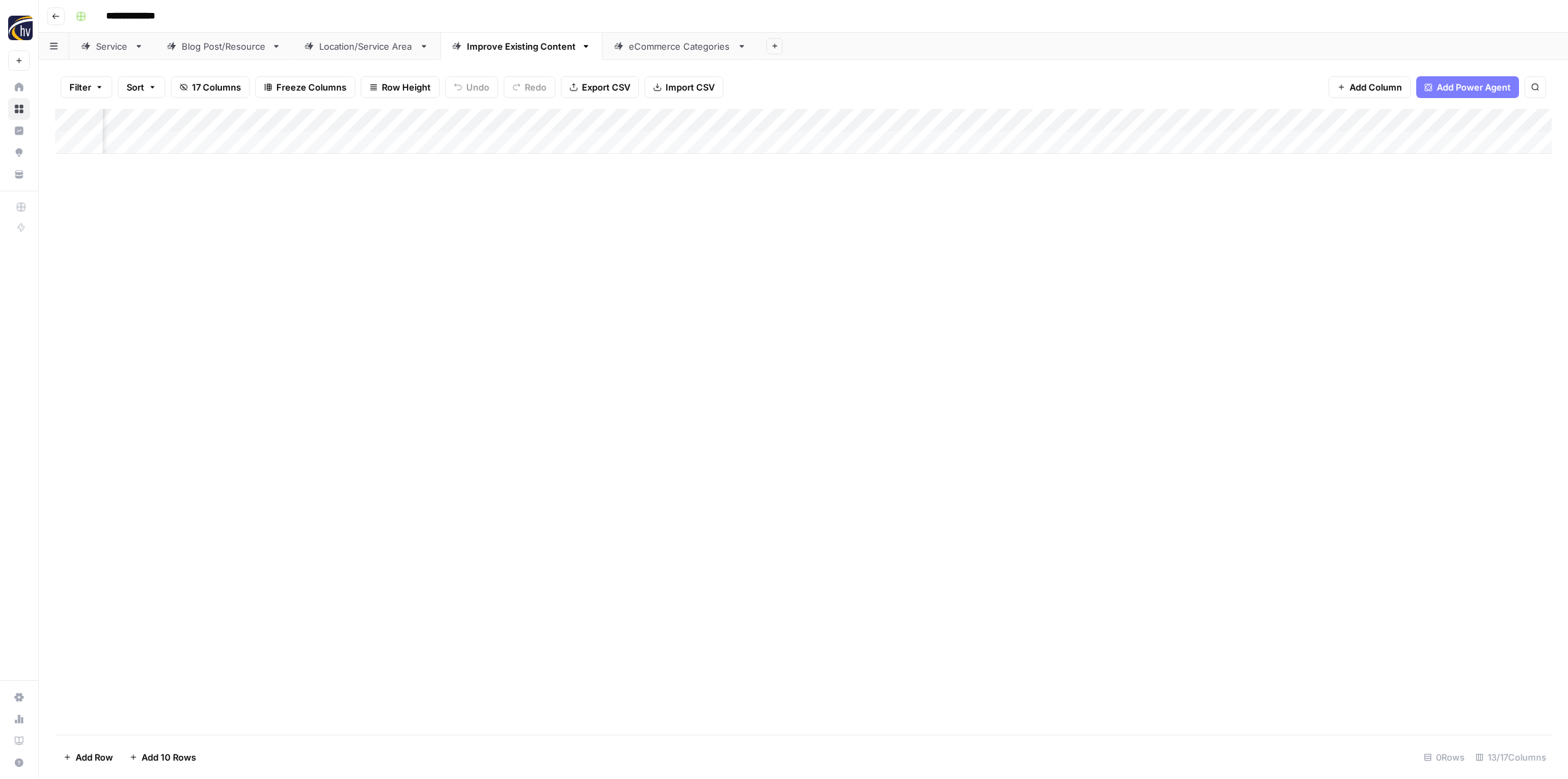
click at [1249, 118] on div "Add Column" at bounding box center [803, 131] width 1497 height 45
click at [1248, 228] on span "Configure Inputs" at bounding box center [1278, 235] width 119 height 14
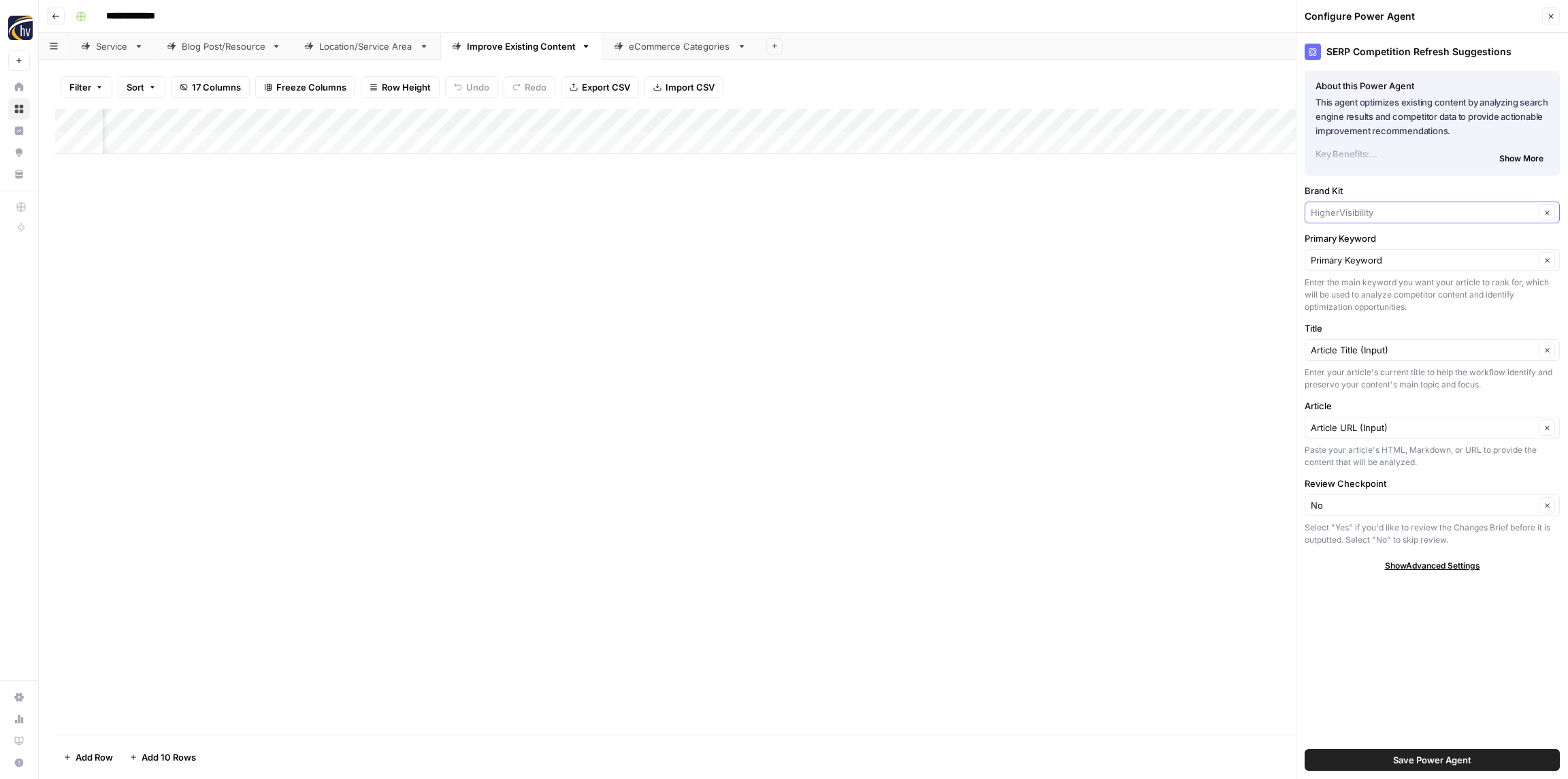
click at [1351, 216] on input "Brand Kit" at bounding box center [1423, 213] width 224 height 14
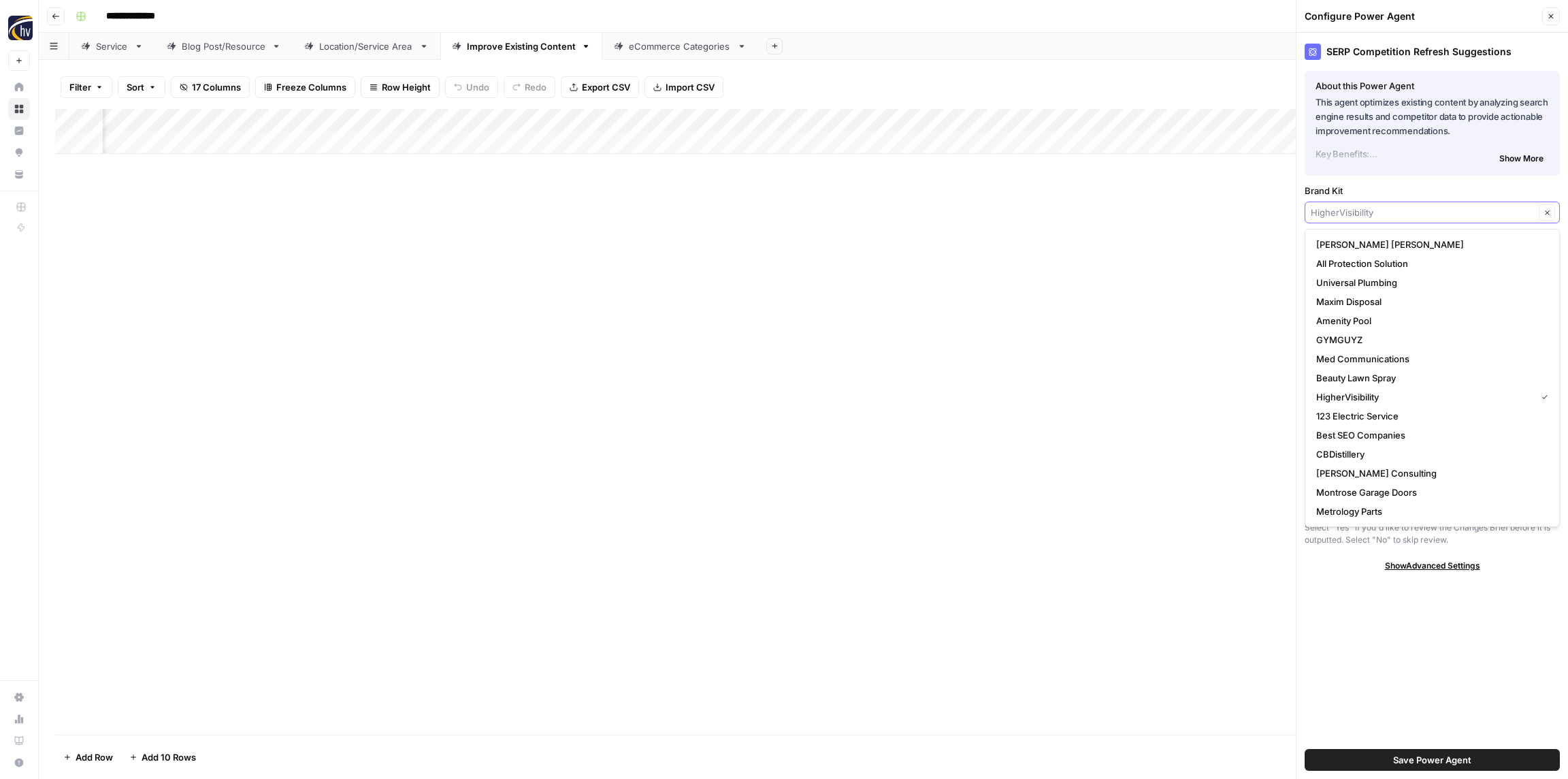
paste input "West Chevrolet"
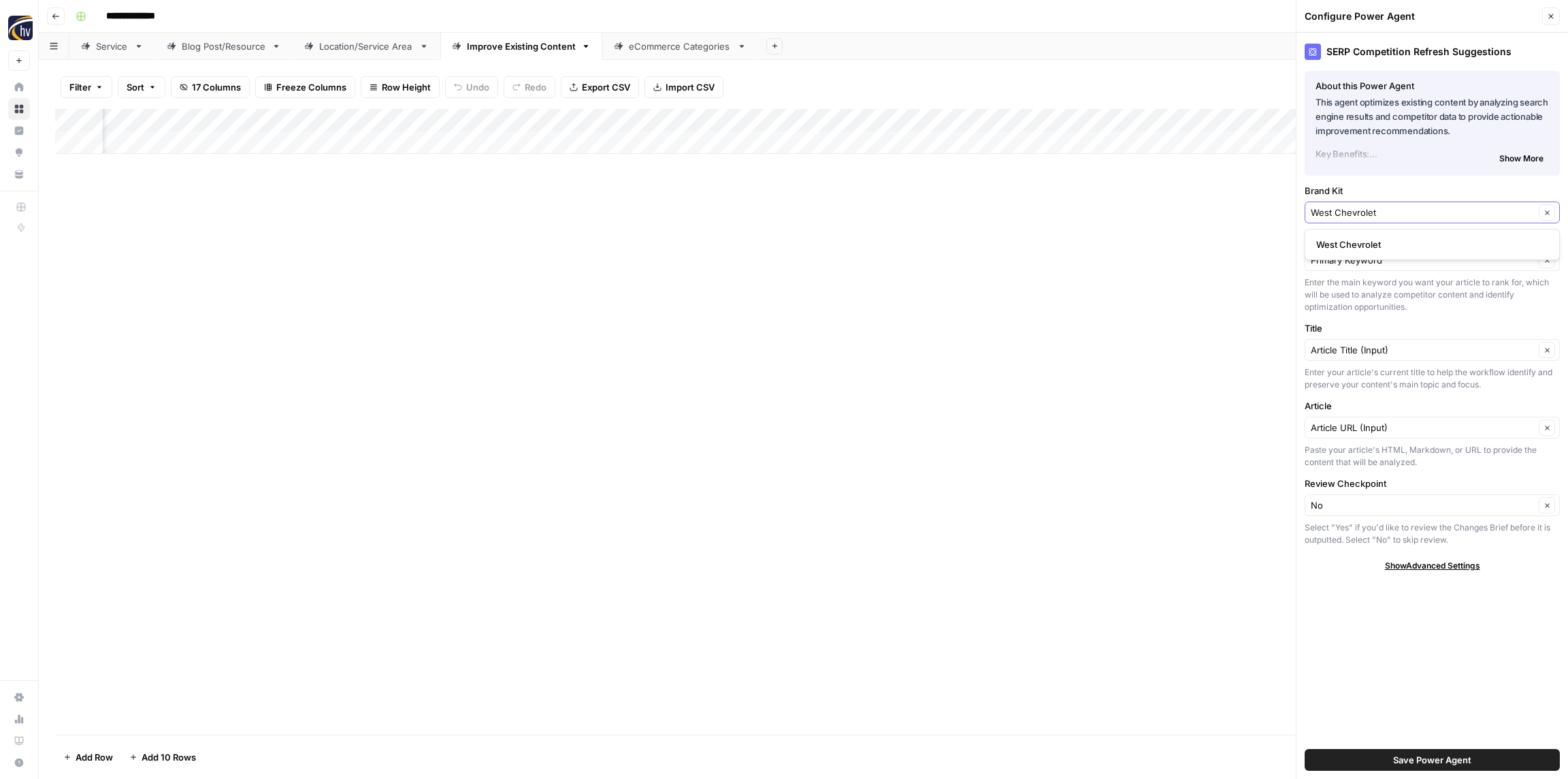
type input "West Chevrolet"
click at [1361, 251] on button "West Chevrolet" at bounding box center [1432, 244] width 243 height 19
click at [1414, 761] on span "Save Power Agent" at bounding box center [1432, 760] width 78 height 14
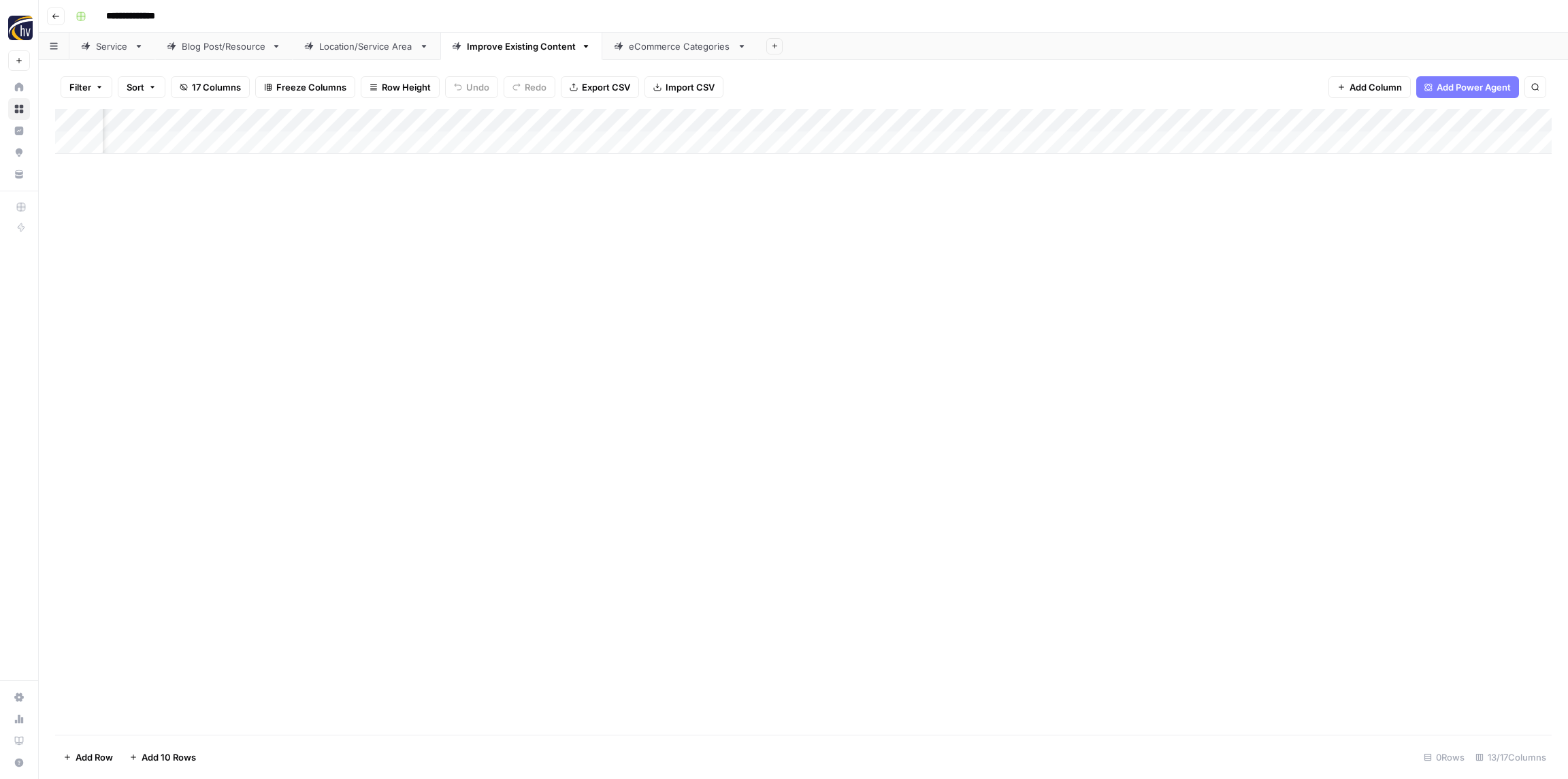
scroll to position [0, 611]
click at [1332, 117] on div "Add Column" at bounding box center [803, 131] width 1497 height 45
click at [1327, 240] on span "Configure Inputs" at bounding box center [1347, 235] width 119 height 14
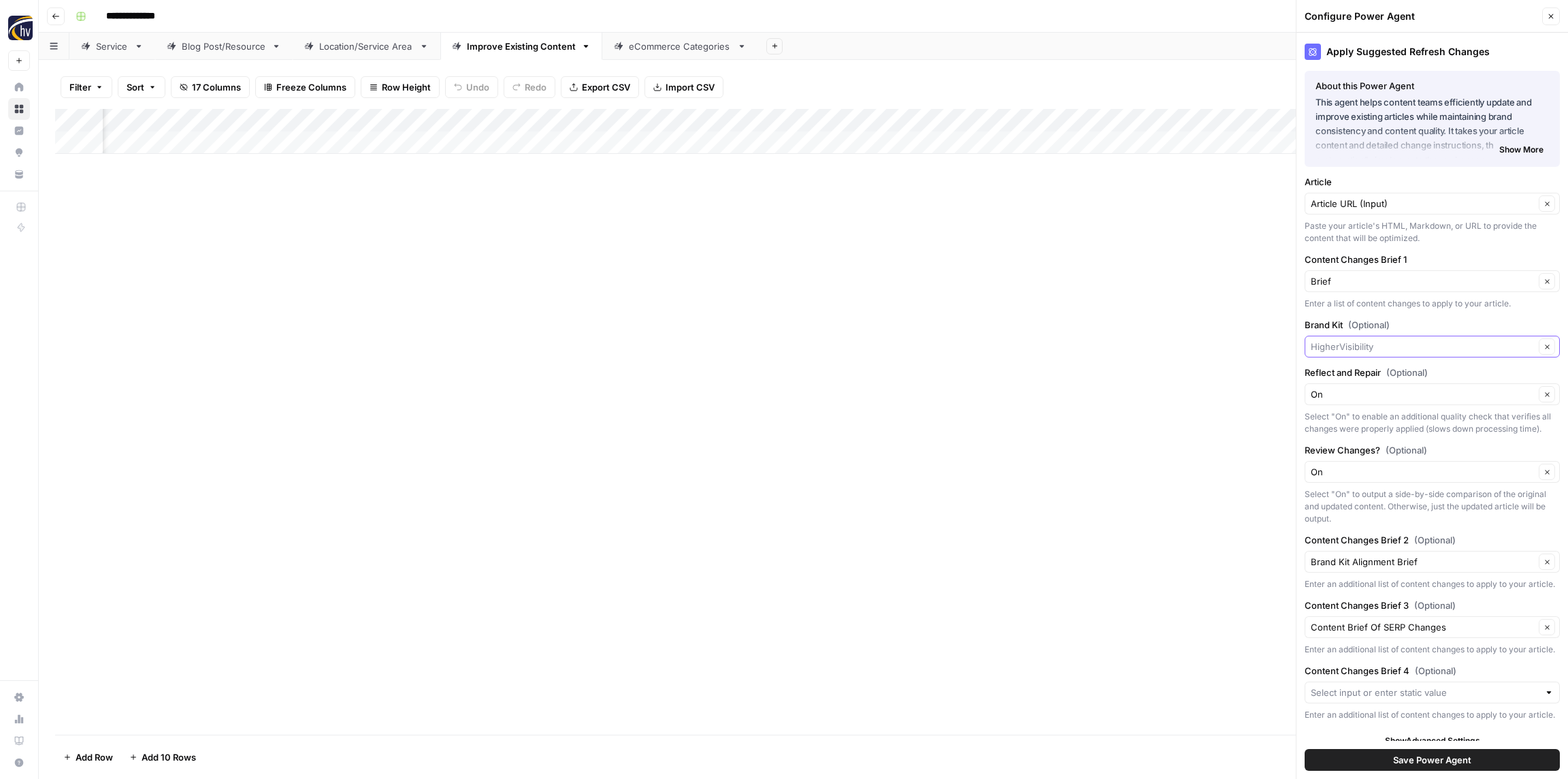
click at [1332, 345] on input "Brand Kit (Optional)" at bounding box center [1423, 346] width 224 height 14
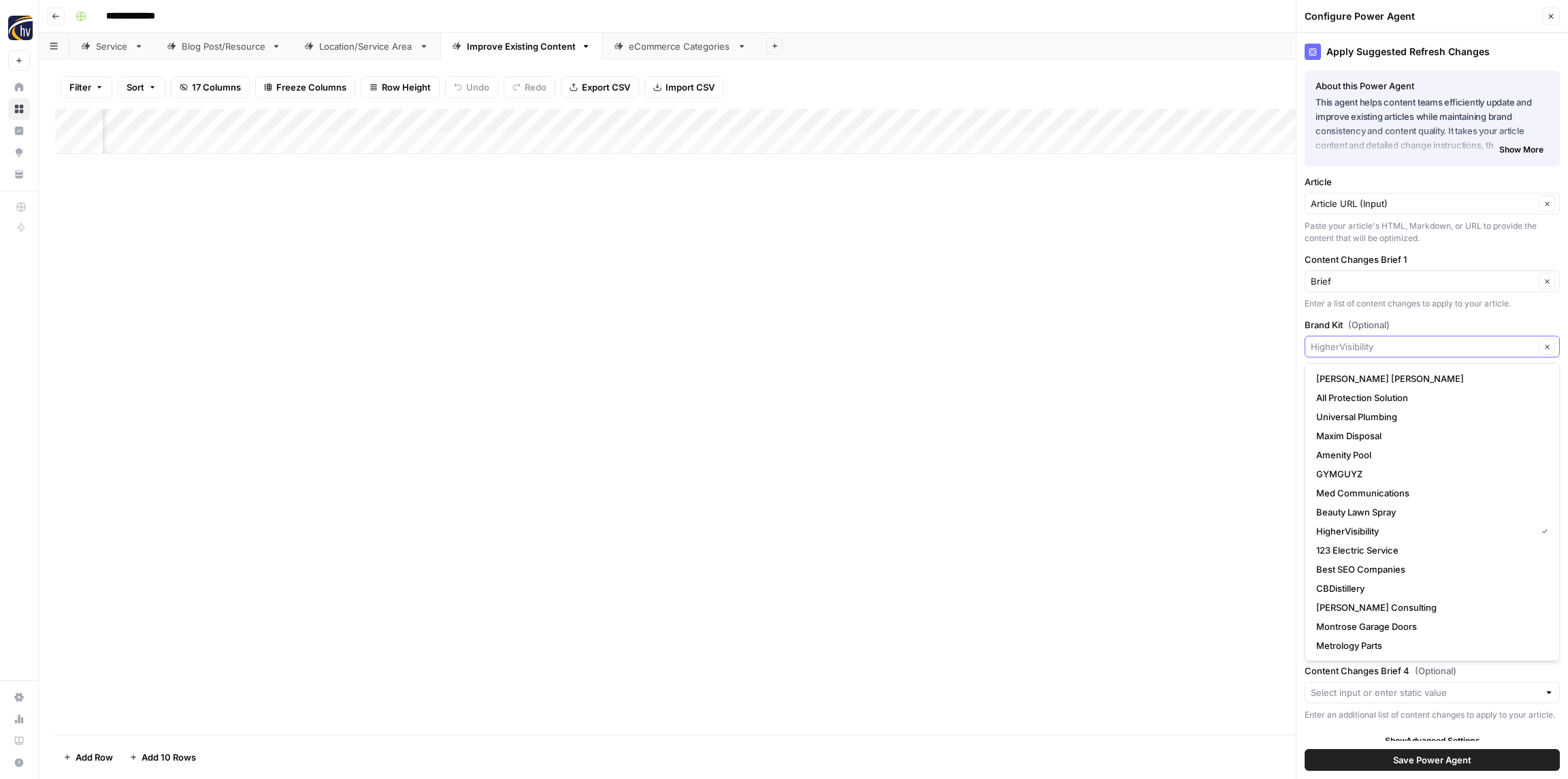
paste input "West Chevrolet"
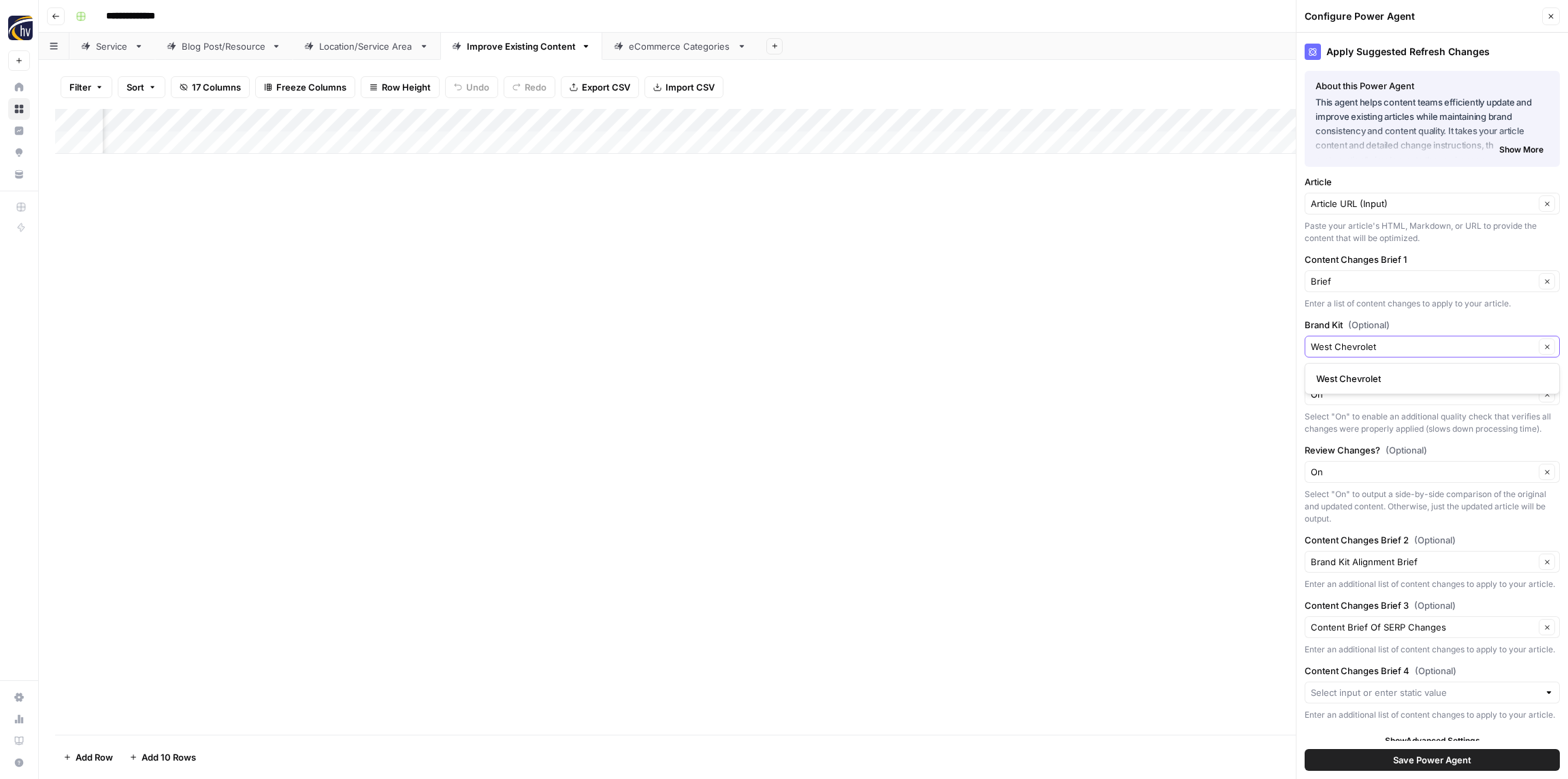
type input "West Chevrolet"
click at [1347, 375] on span "West Chevrolet" at bounding box center [1429, 379] width 227 height 14
click at [1423, 758] on span "Save Power Agent" at bounding box center [1432, 760] width 78 height 14
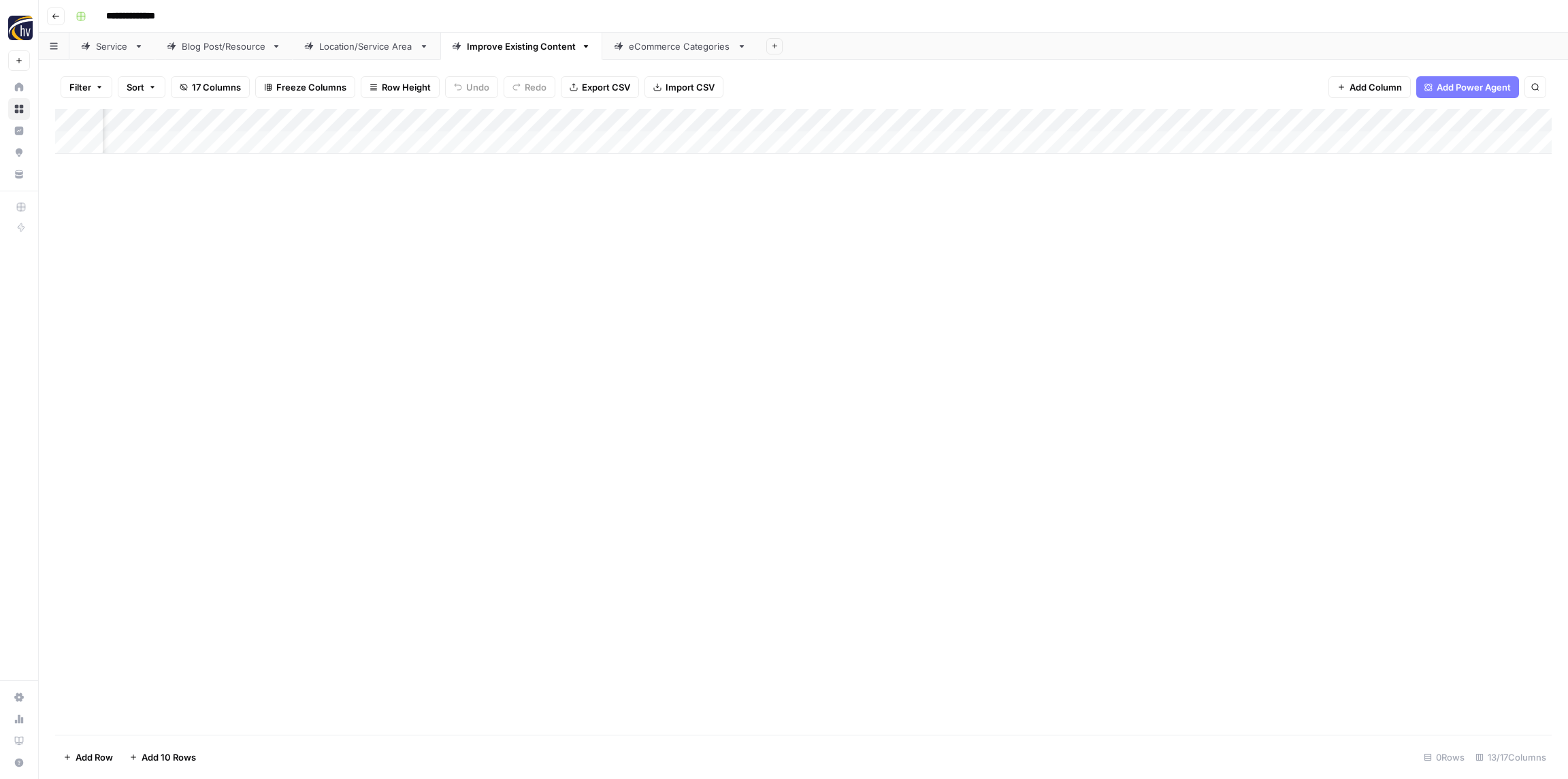
click at [656, 51] on div "eCommerce Categories" at bounding box center [680, 46] width 103 height 14
click at [553, 121] on div "Add Column" at bounding box center [803, 131] width 1497 height 45
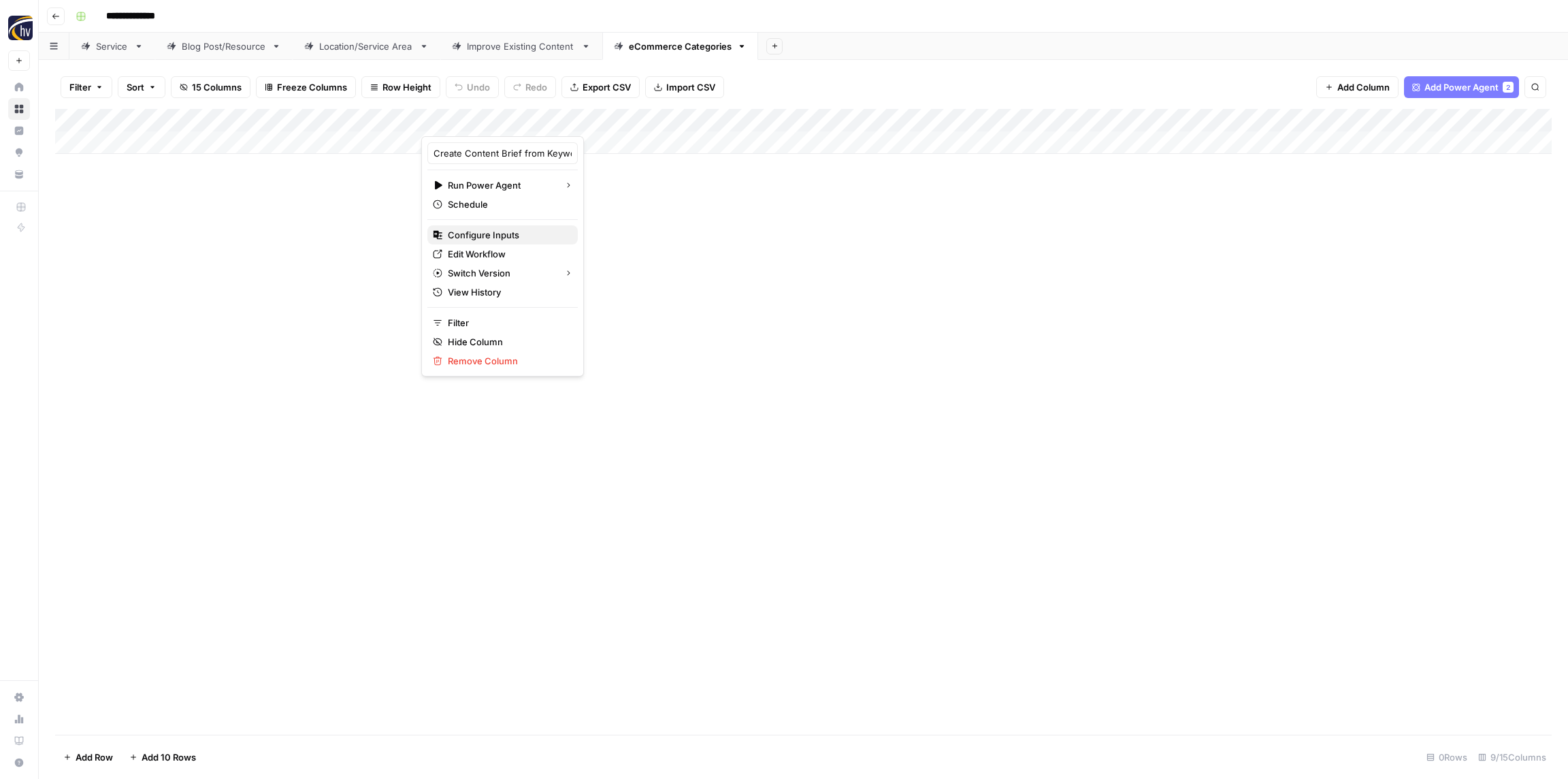
click at [481, 233] on span "Configure Inputs" at bounding box center [507, 235] width 119 height 14
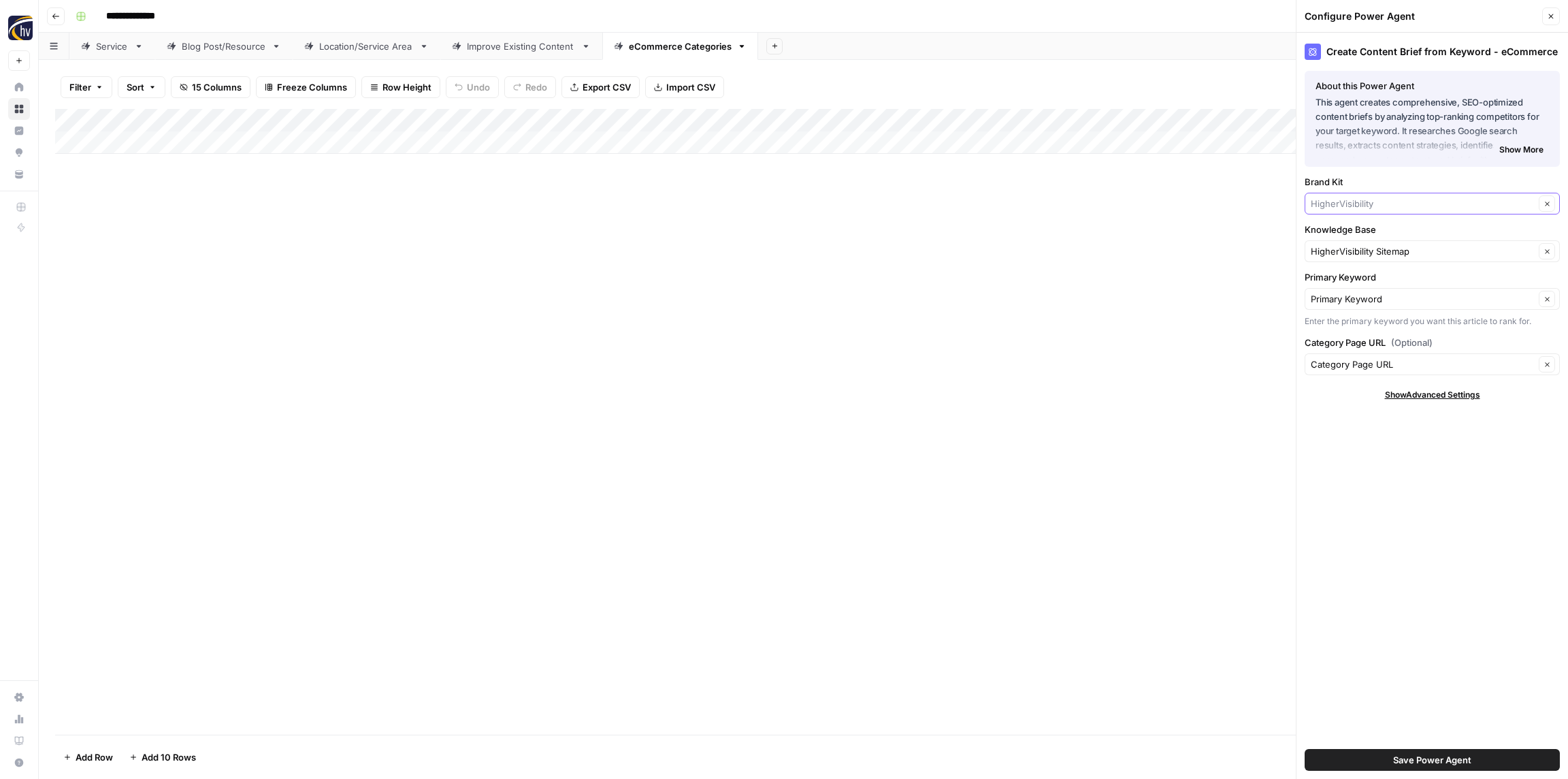
click at [1357, 201] on input "Brand Kit" at bounding box center [1423, 204] width 224 height 14
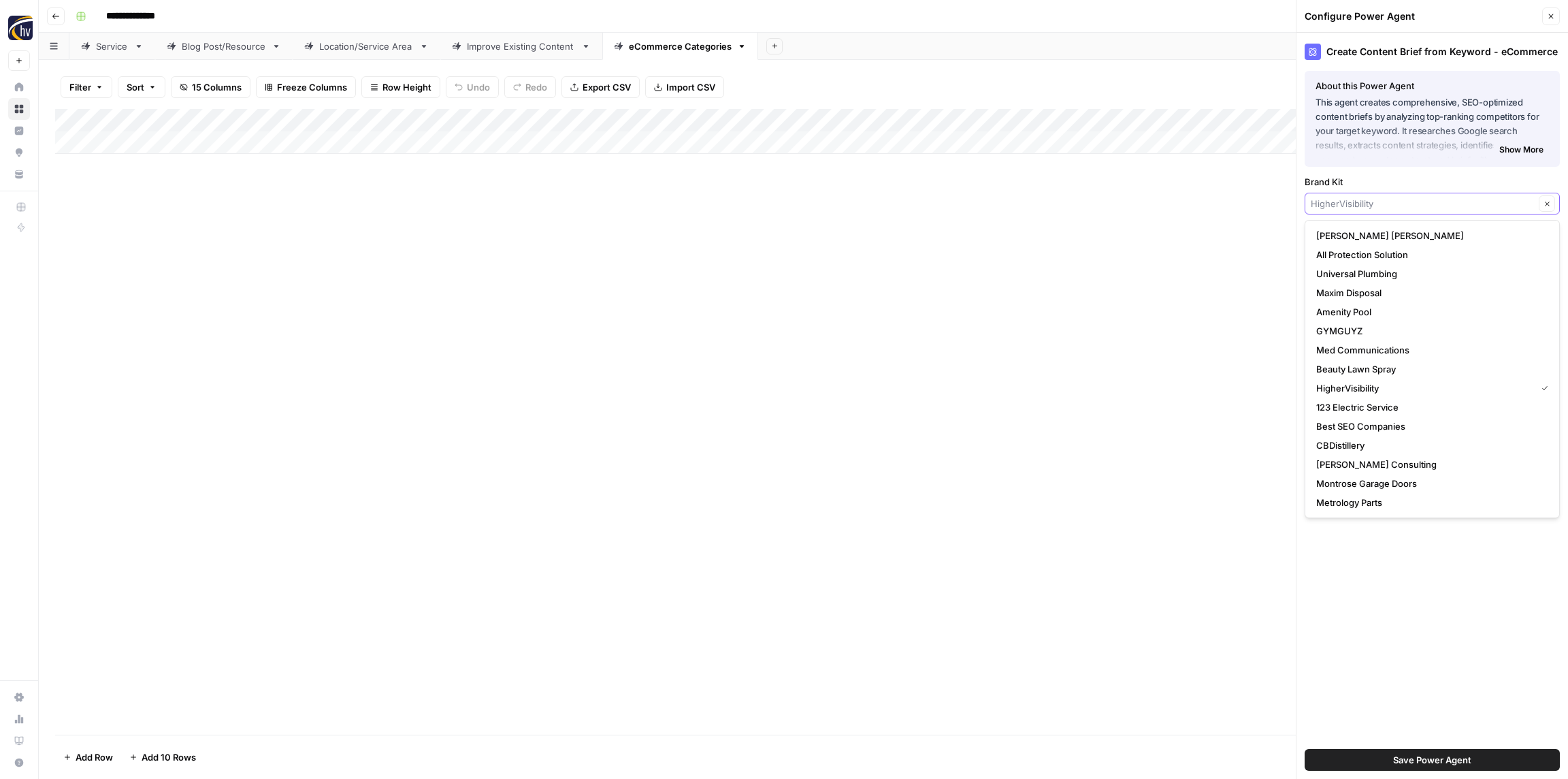
paste input "West Chevrolet"
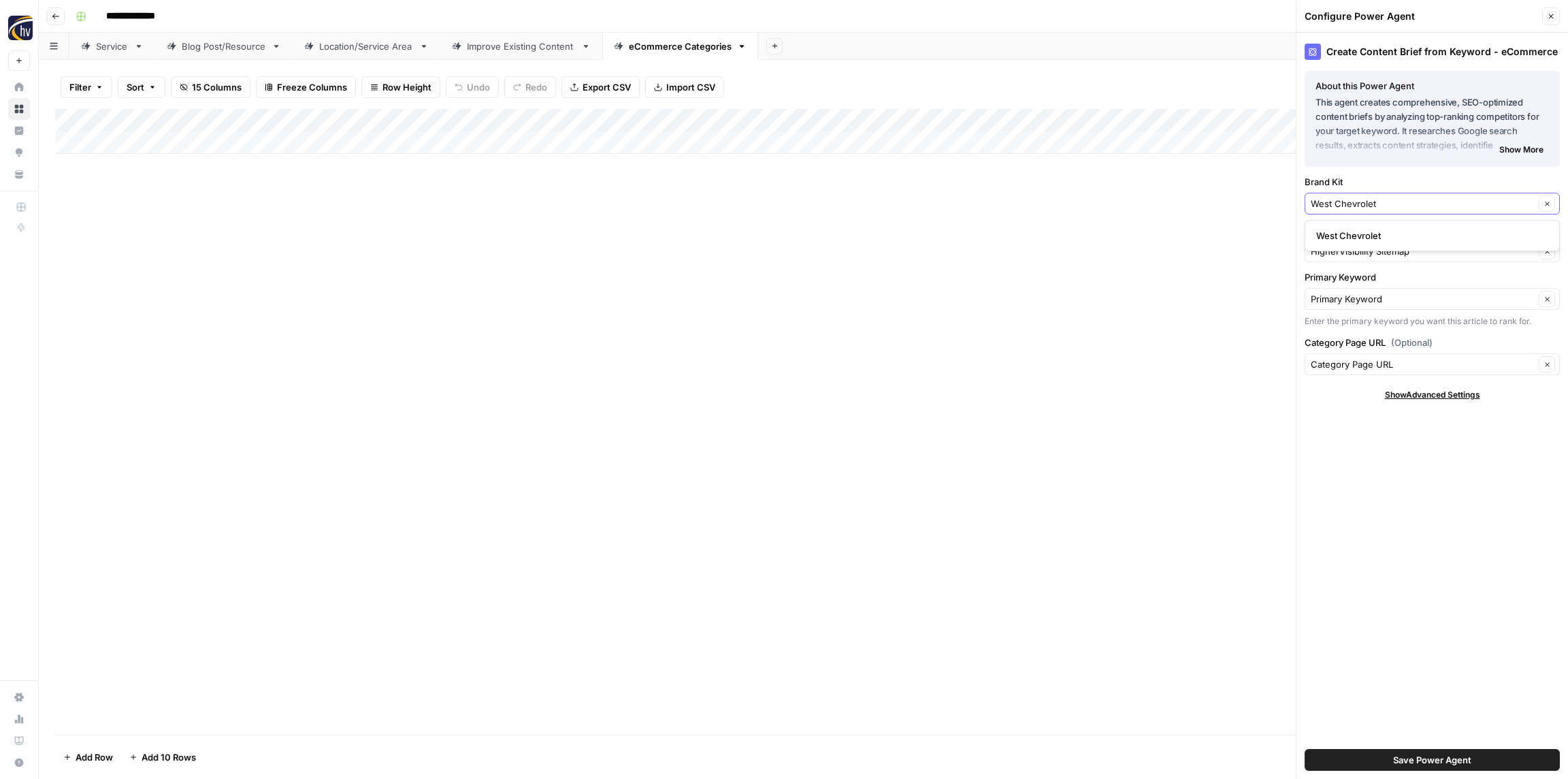
type input "West Chevrolet"
click at [1351, 230] on span "West Chevrolet" at bounding box center [1429, 236] width 227 height 14
click at [1344, 247] on input "Knowledge Base" at bounding box center [1423, 251] width 224 height 14
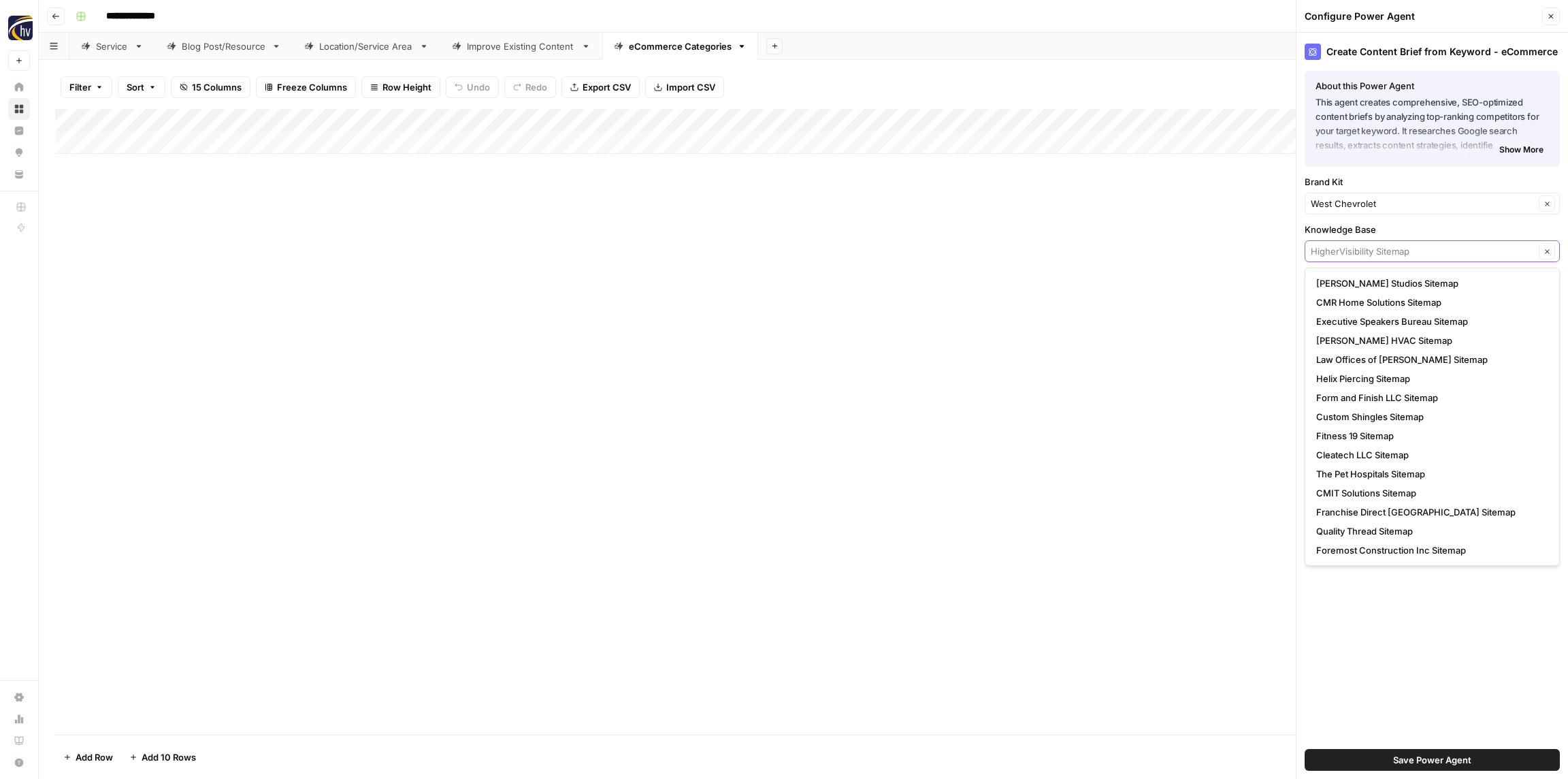
paste input "West Chevrolet"
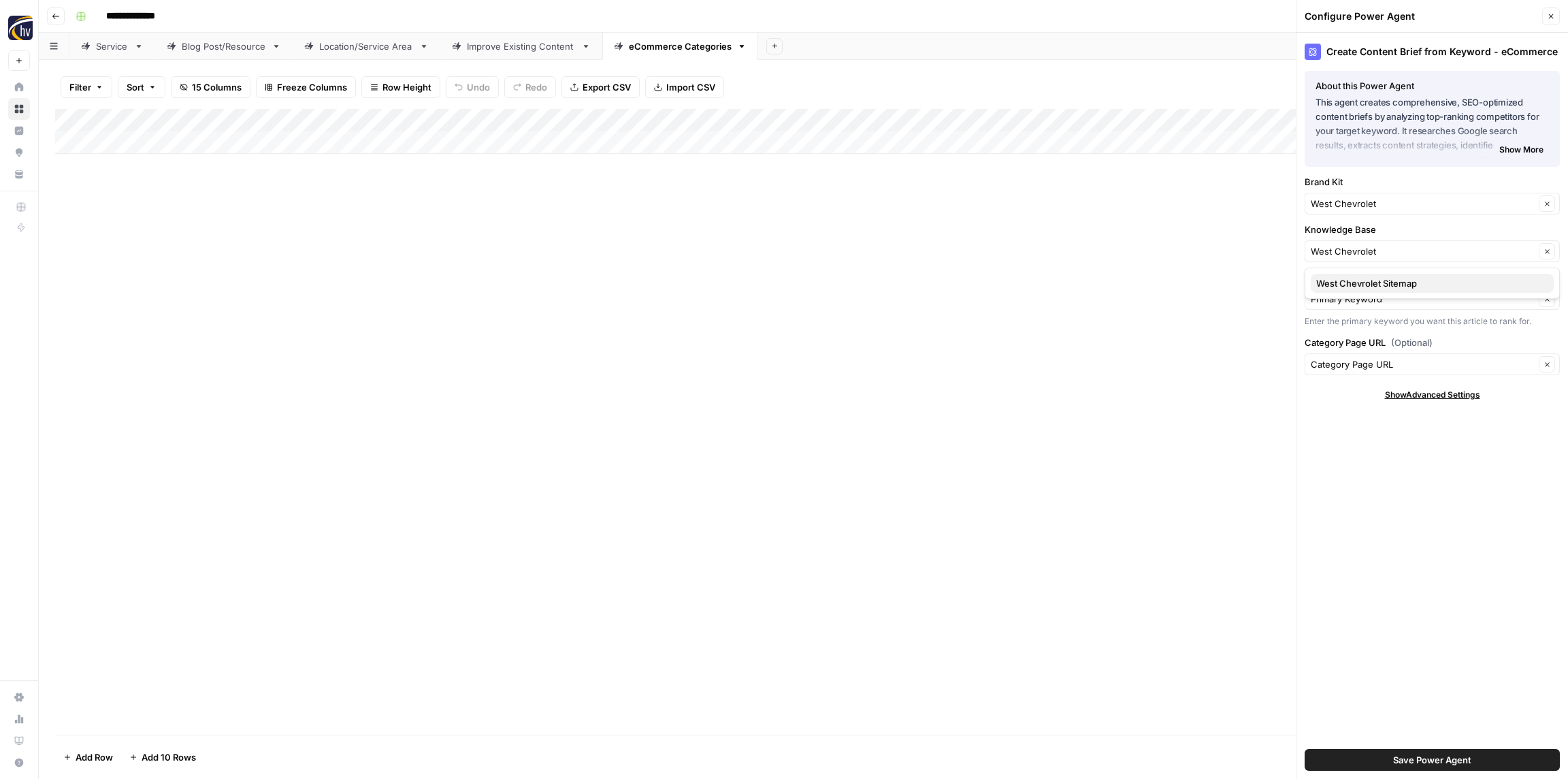
click at [1373, 289] on span "West Chevrolet Sitemap" at bounding box center [1429, 283] width 227 height 14
type input "West Chevrolet Sitemap"
click at [1414, 757] on span "Save Power Agent" at bounding box center [1432, 760] width 78 height 14
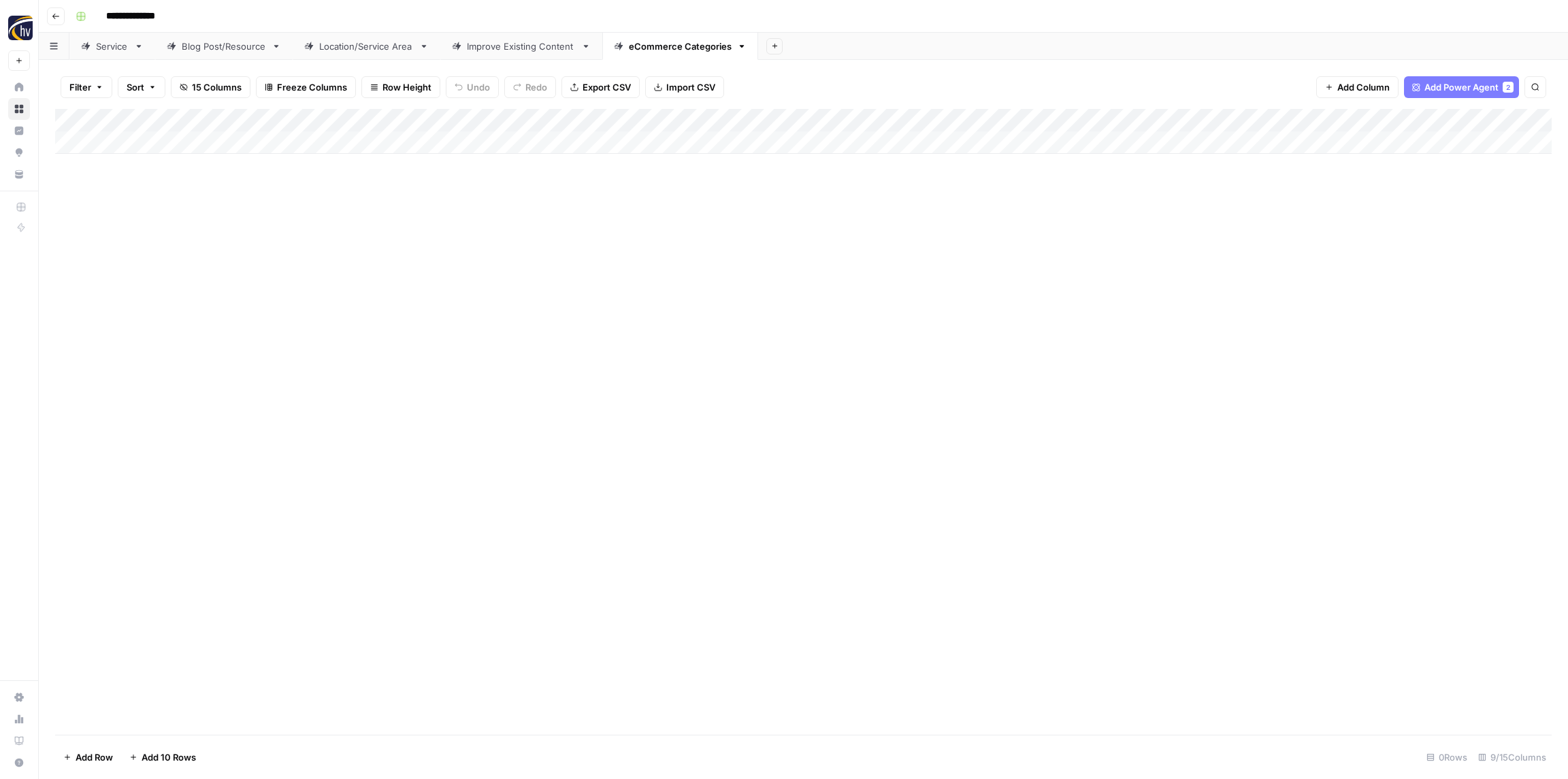
click at [1295, 121] on div "Add Column" at bounding box center [803, 131] width 1497 height 45
click at [1245, 230] on span "Configure Inputs" at bounding box center [1269, 235] width 119 height 14
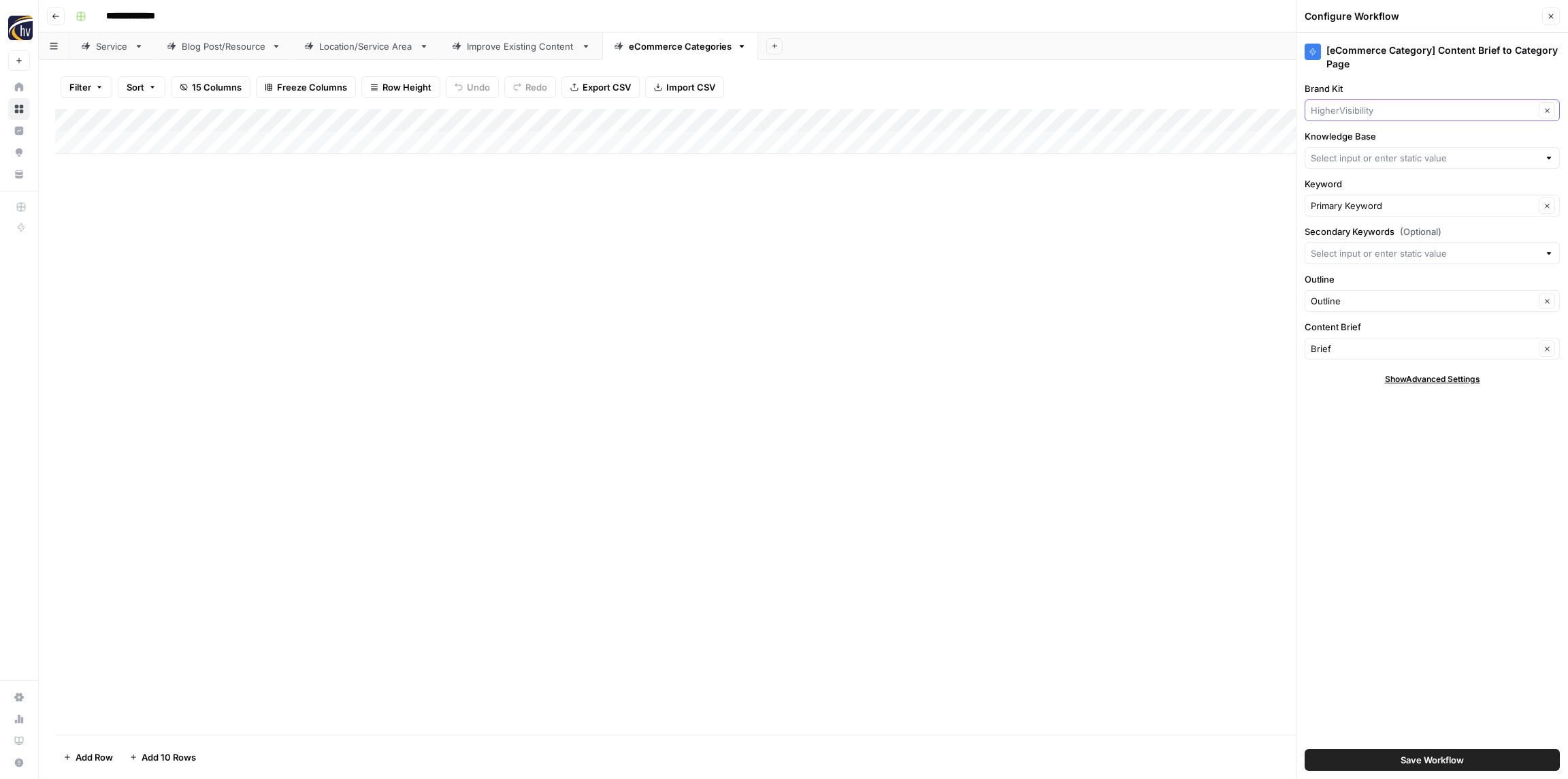
click at [1357, 111] on input "Brand Kit" at bounding box center [1423, 111] width 224 height 14
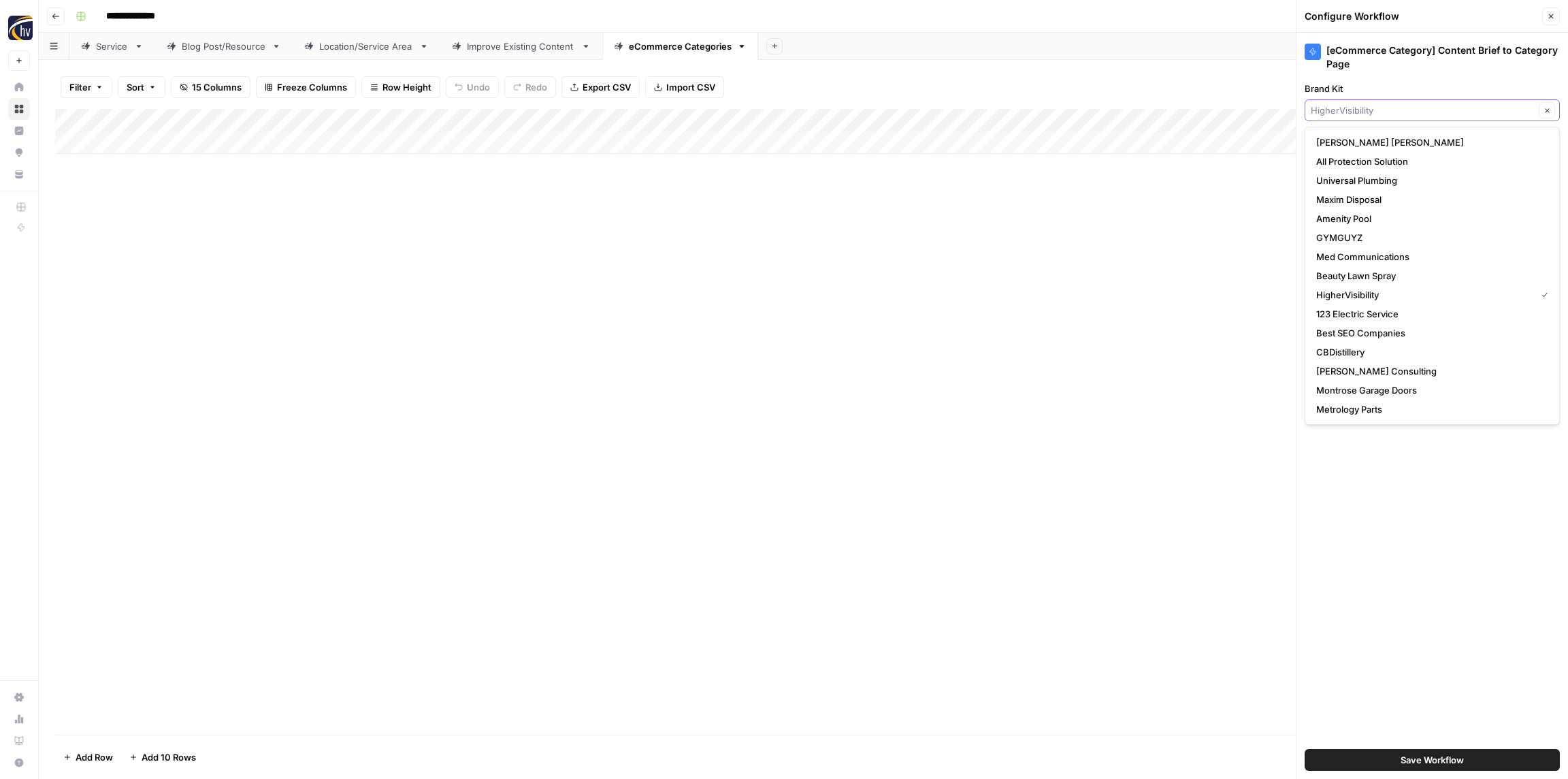
paste input "West Chevrolet"
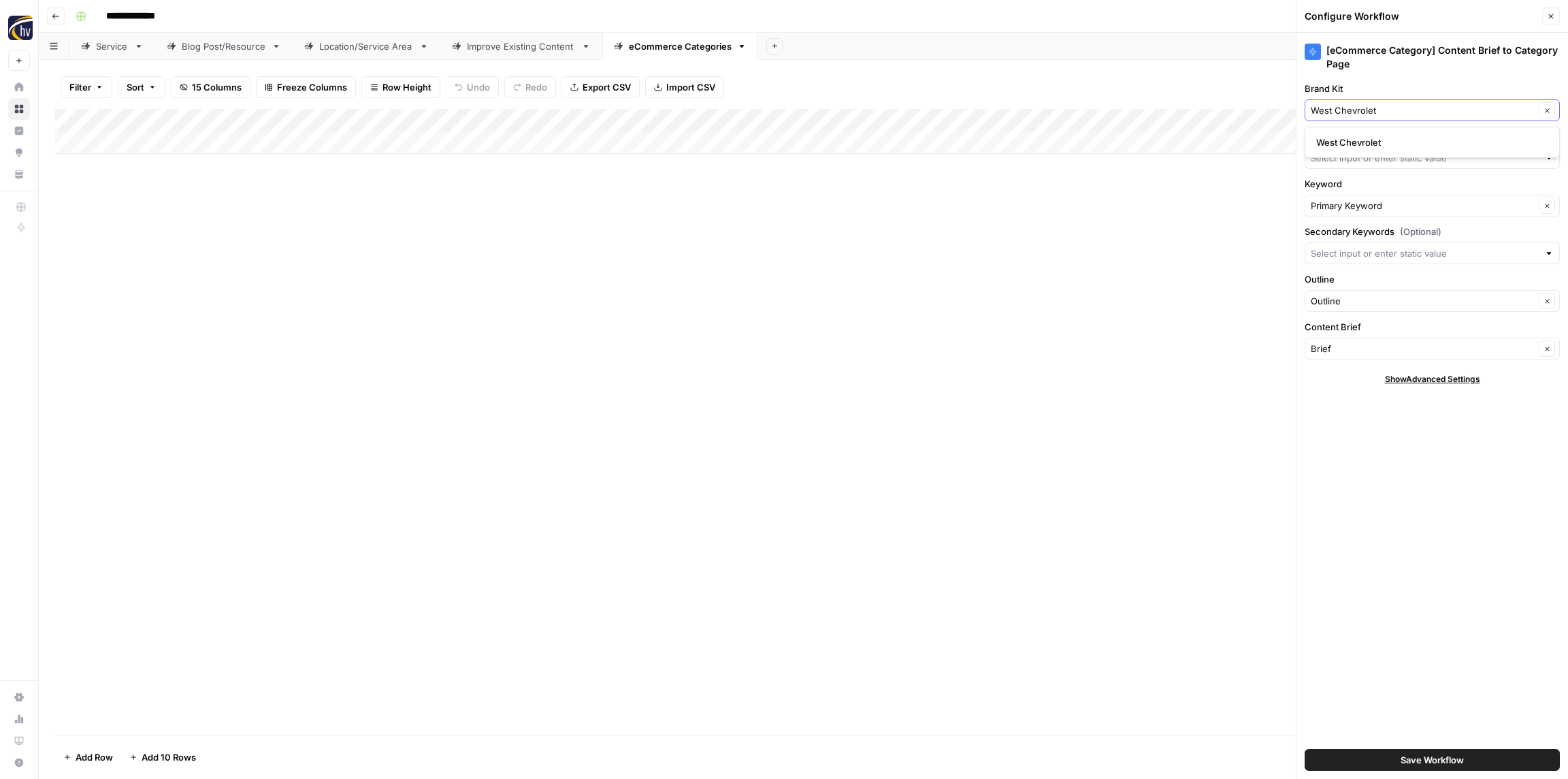
type input "West Chevrolet"
click at [1351, 141] on span "West Chevrolet" at bounding box center [1429, 142] width 227 height 14
click at [1337, 158] on input "Knowledge Base" at bounding box center [1424, 158] width 228 height 14
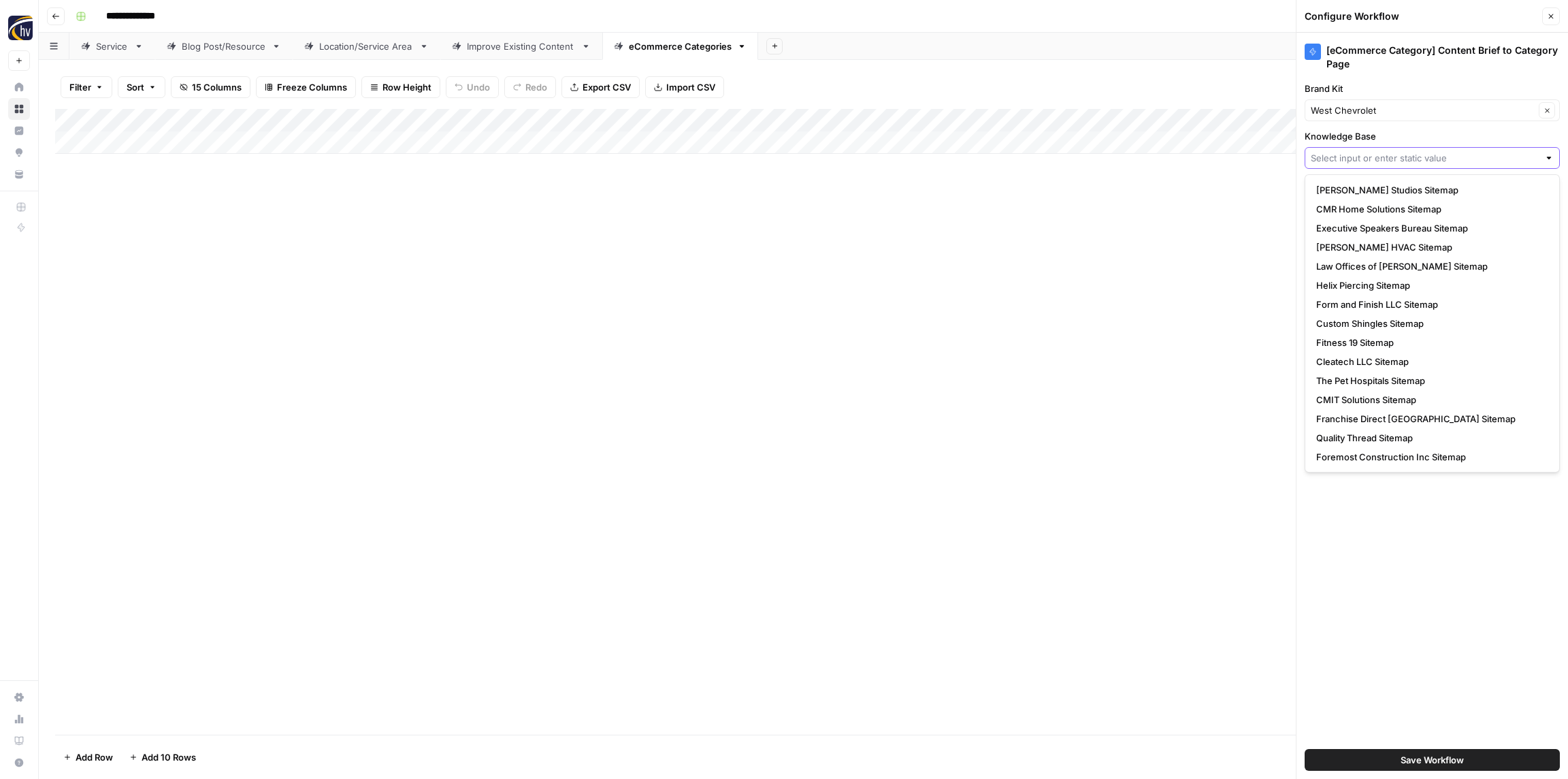
paste input "West Chevrolet"
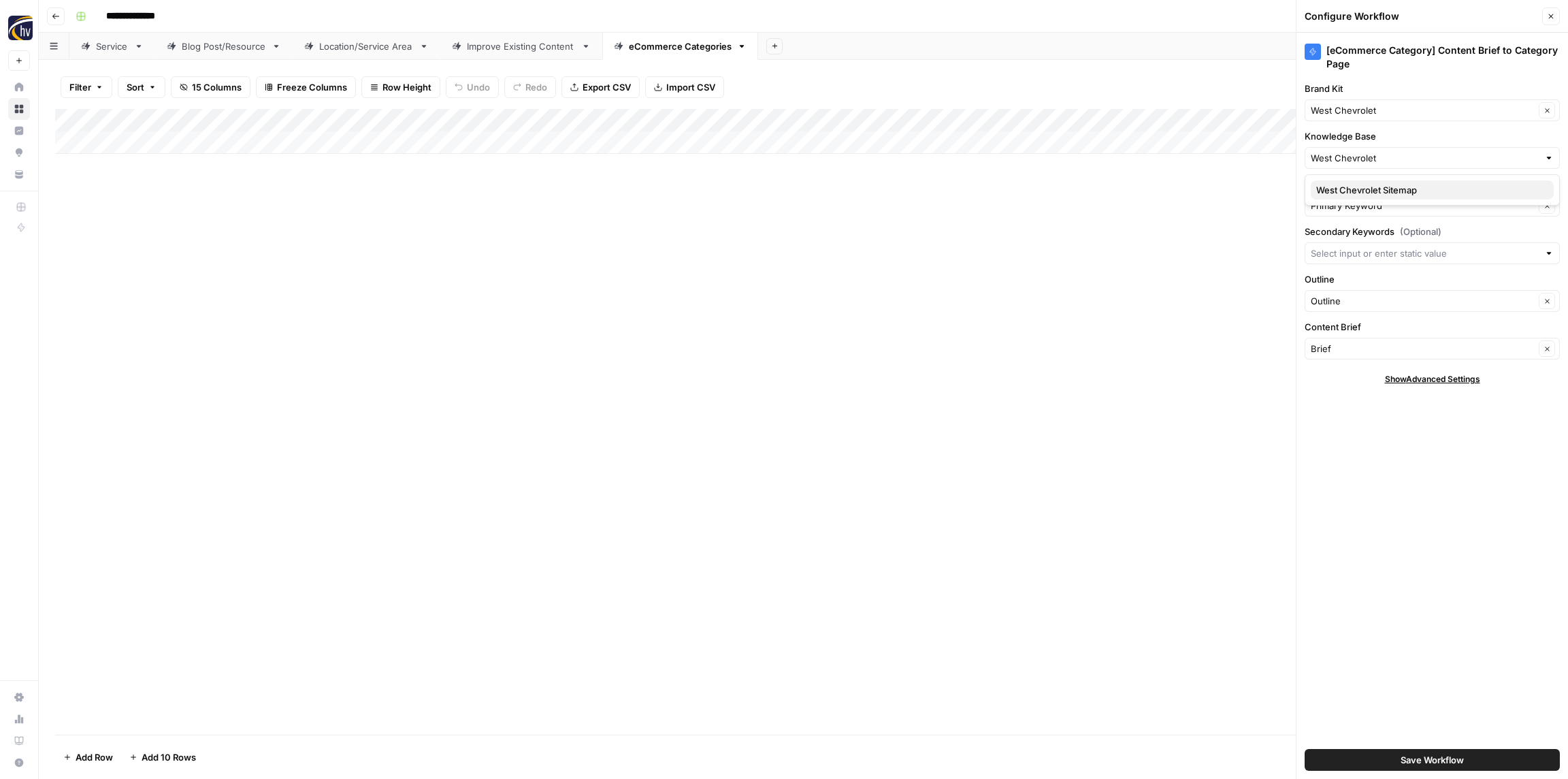
click at [1344, 188] on span "West Chevrolet Sitemap" at bounding box center [1429, 190] width 227 height 14
type input "West Chevrolet Sitemap"
click at [1421, 762] on span "Save Workflow" at bounding box center [1432, 760] width 63 height 14
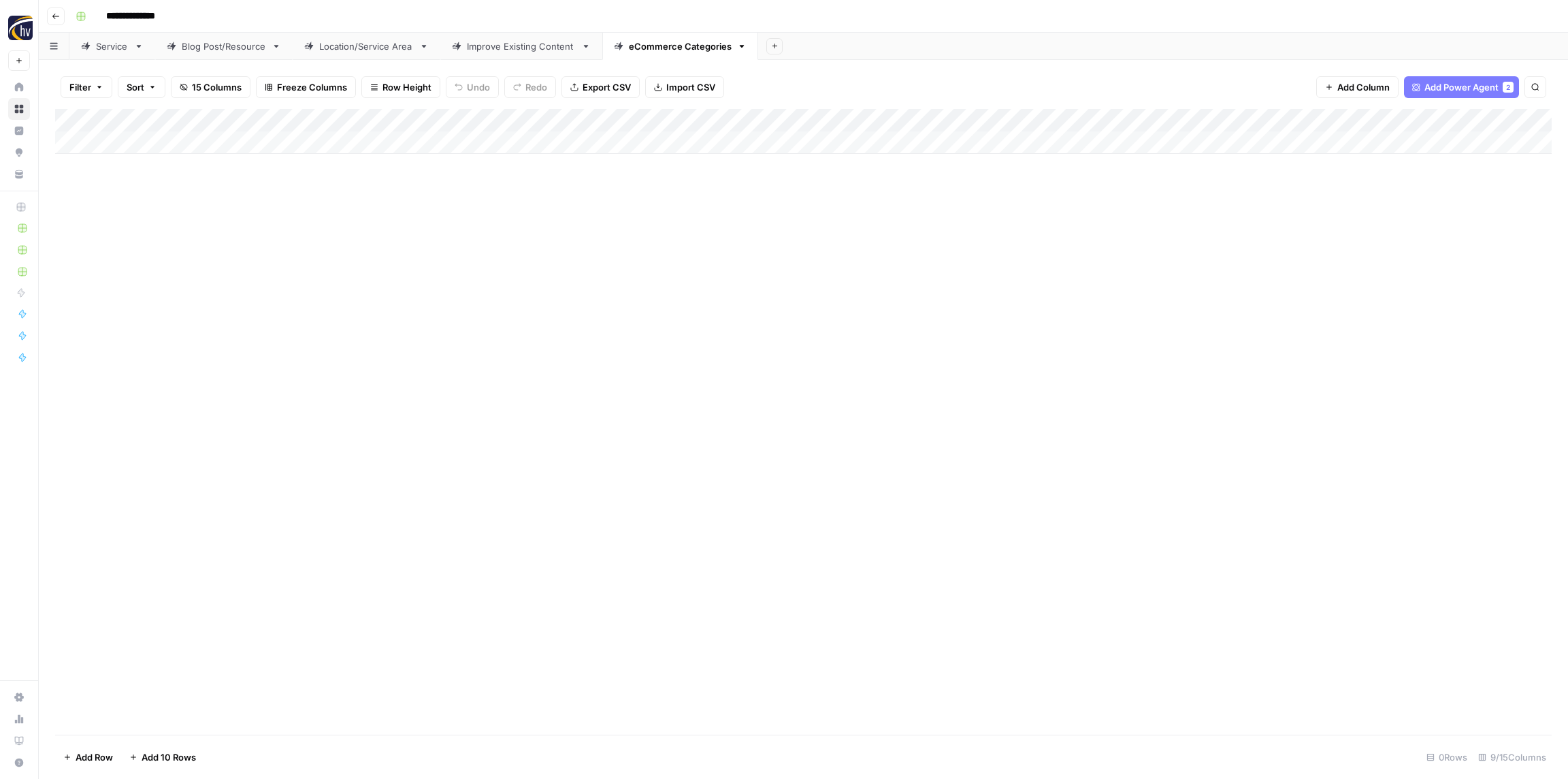
click at [59, 18] on icon "button" at bounding box center [55, 16] width 8 height 8
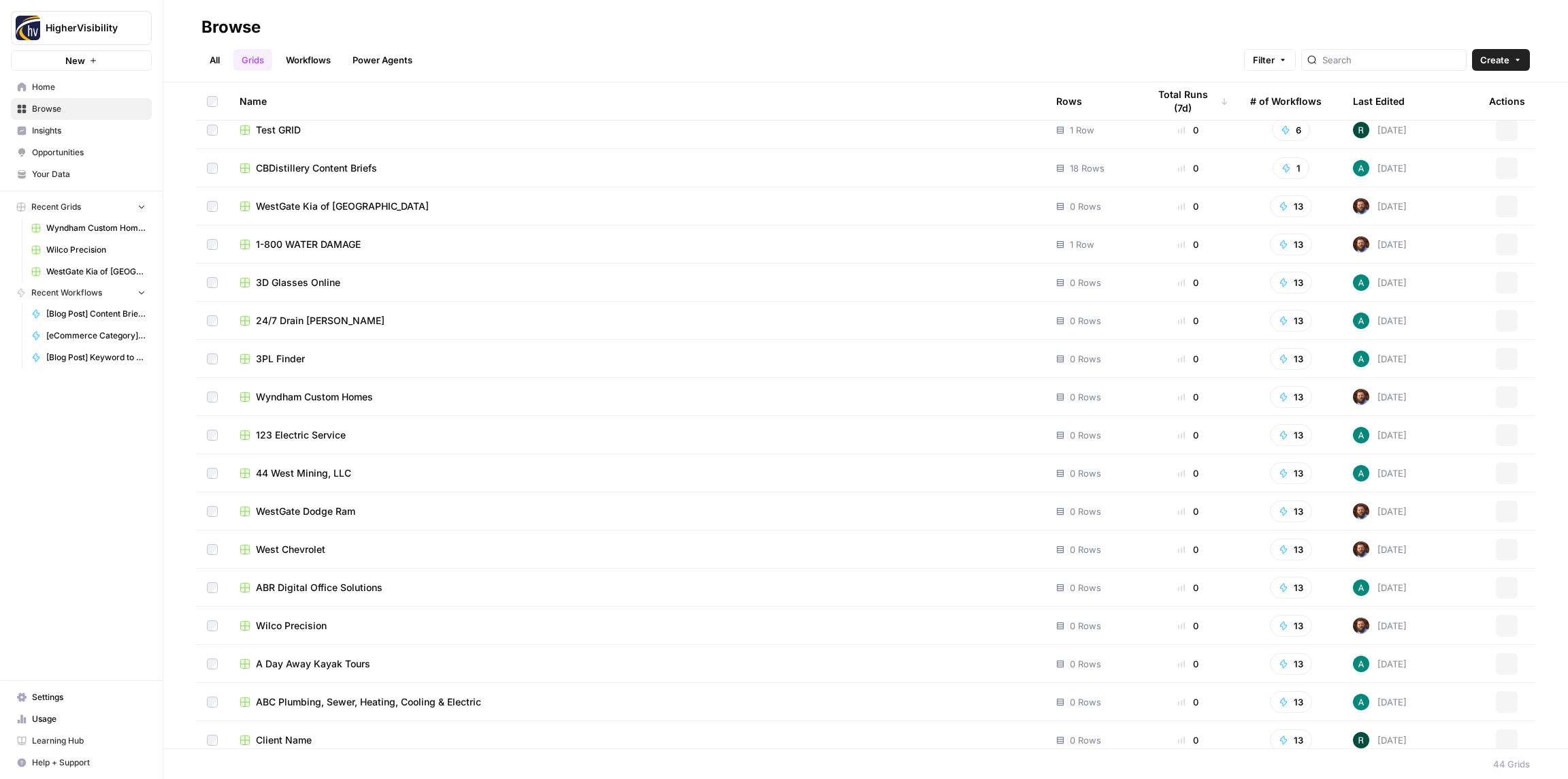
scroll to position [1050, 0]
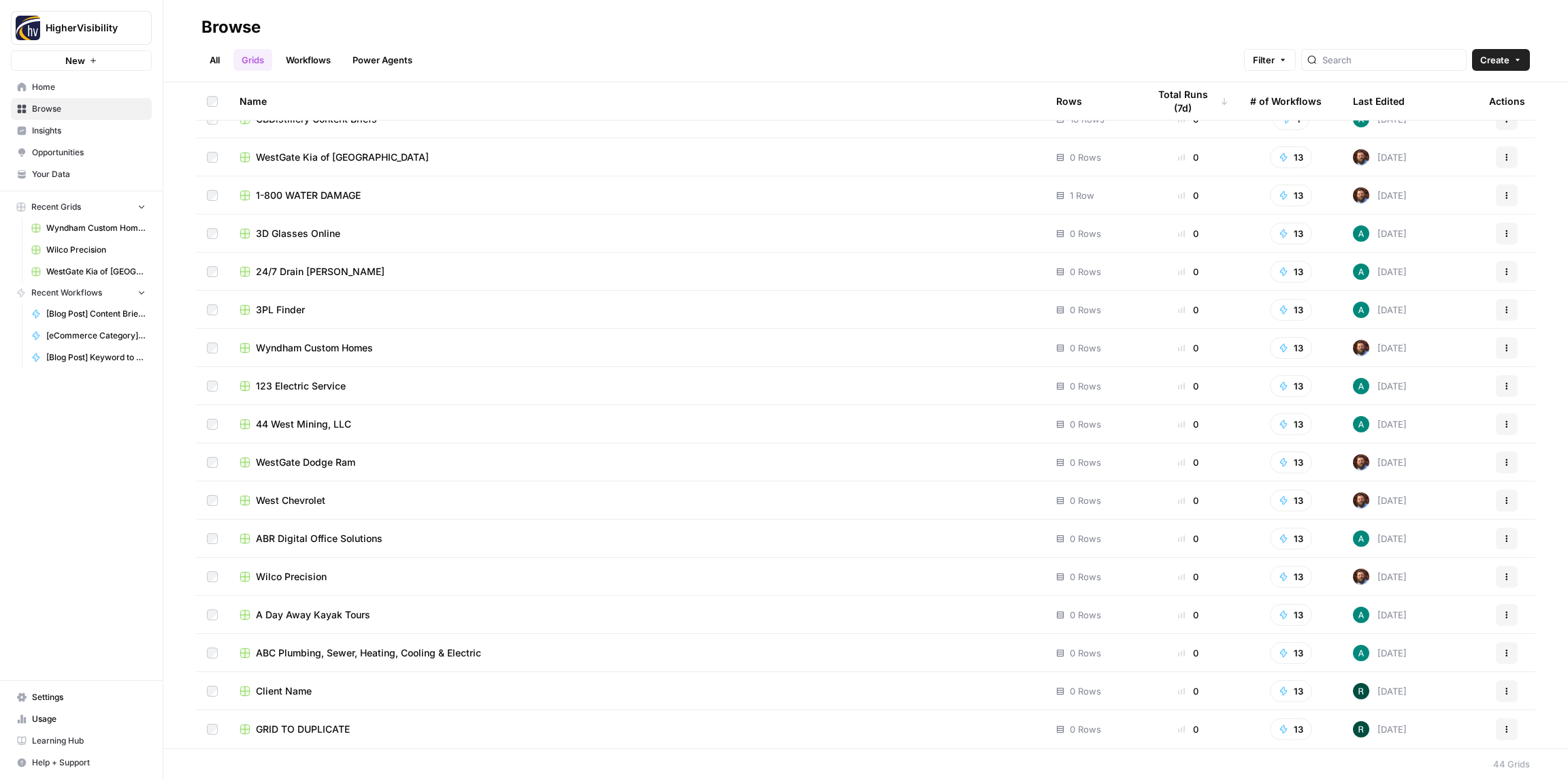
click at [1505, 730] on icon "button" at bounding box center [1507, 729] width 8 height 8
click at [1421, 616] on span "Duplicate" at bounding box center [1446, 617] width 109 height 14
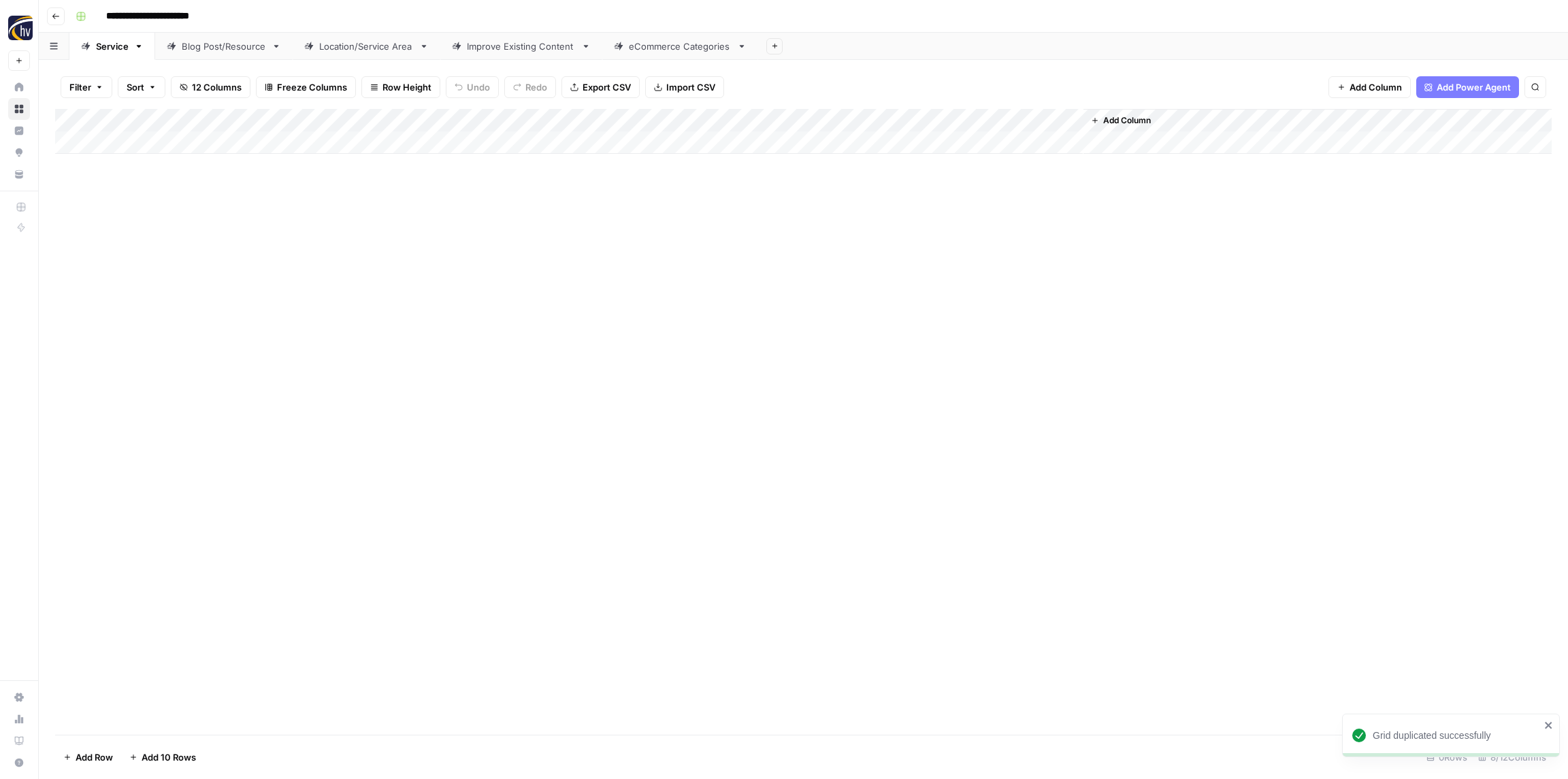
click at [179, 17] on input "**********" at bounding box center [170, 16] width 141 height 22
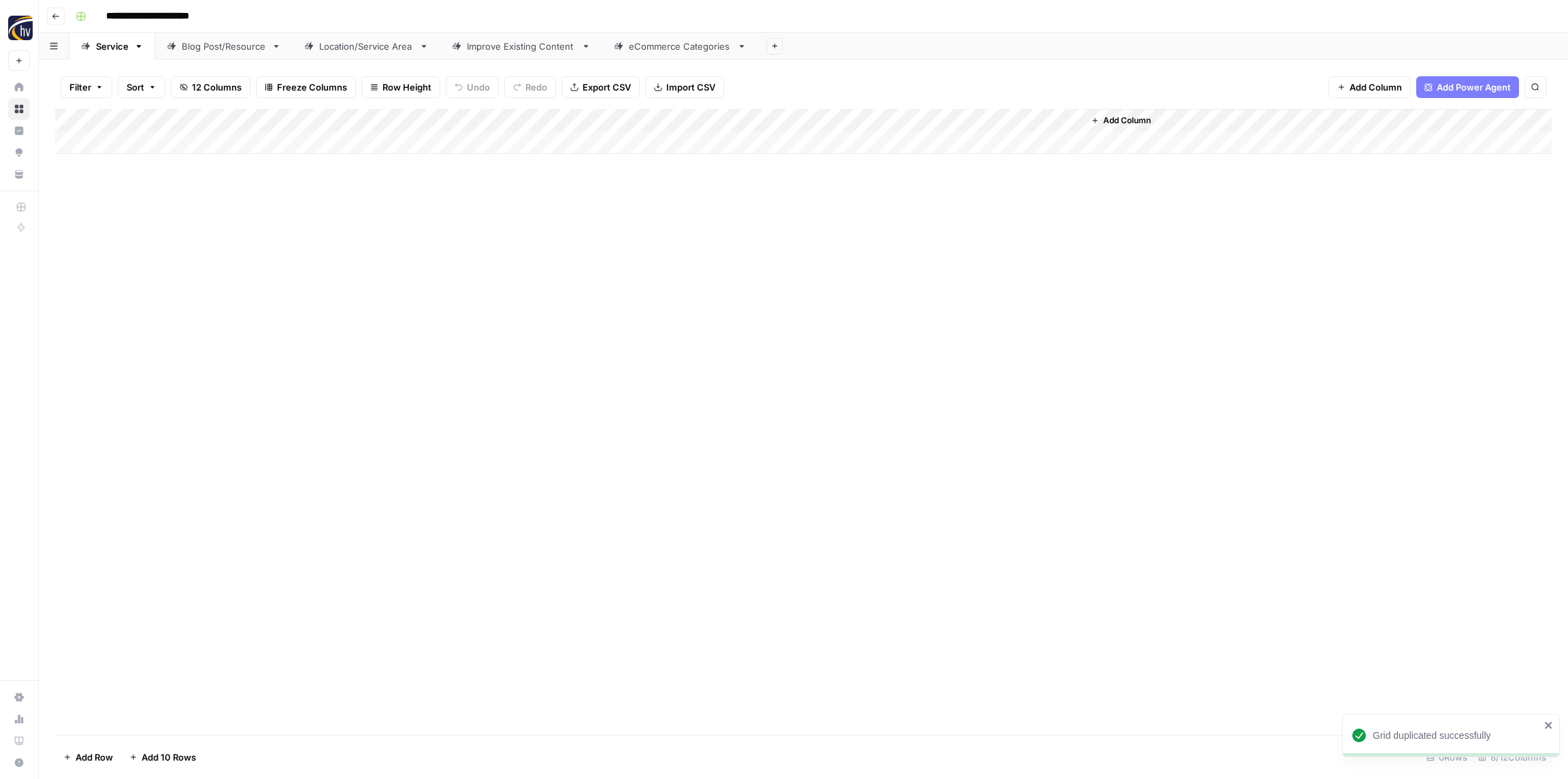
click at [178, 17] on input "**********" at bounding box center [170, 16] width 141 height 22
paste input
type input "**********"
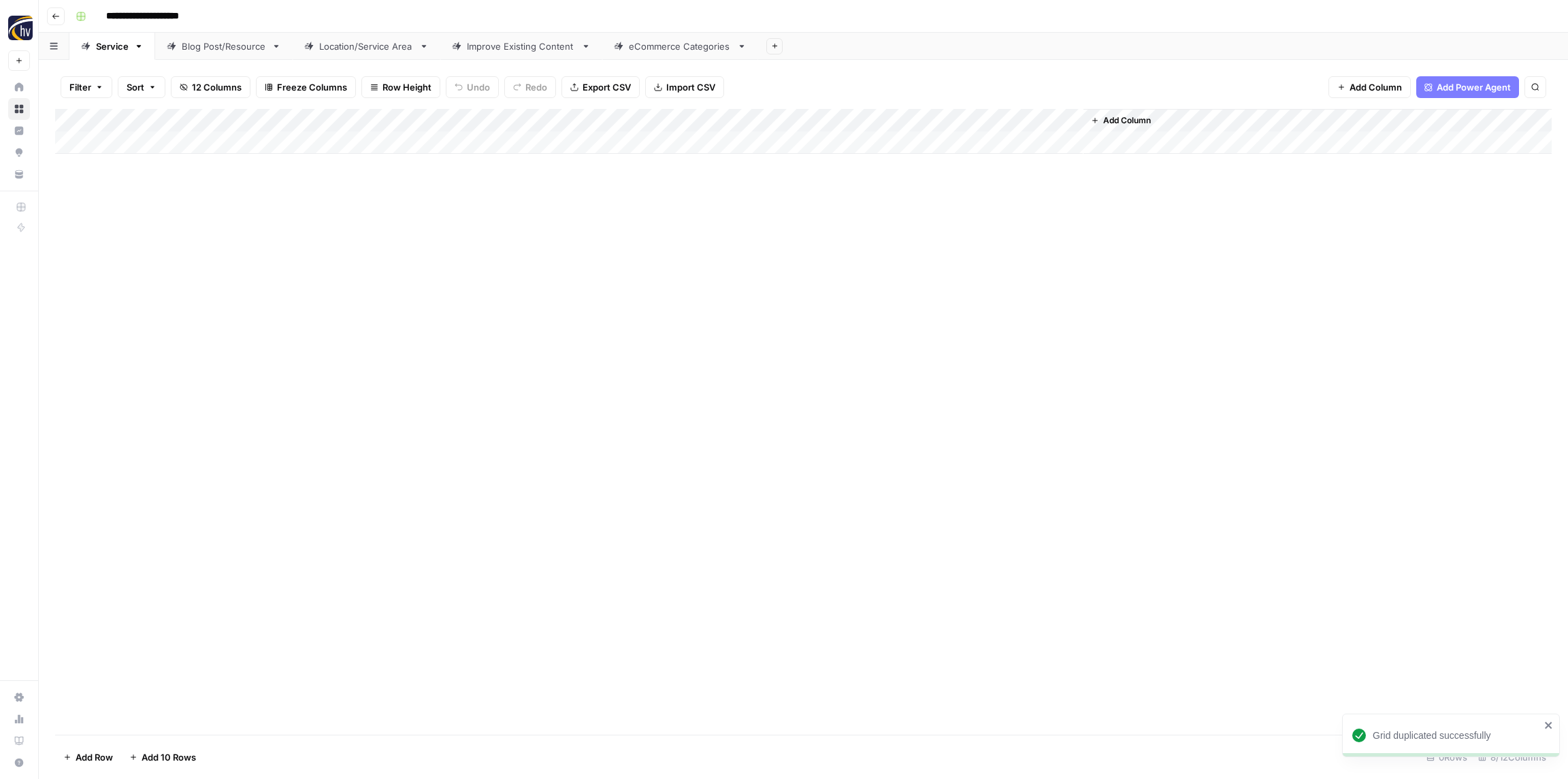
click at [254, 10] on div "**********" at bounding box center [812, 16] width 1484 height 22
click at [243, 278] on div "Add Column" at bounding box center [803, 422] width 1497 height 626
click at [263, 125] on div "Add Column" at bounding box center [803, 131] width 1497 height 45
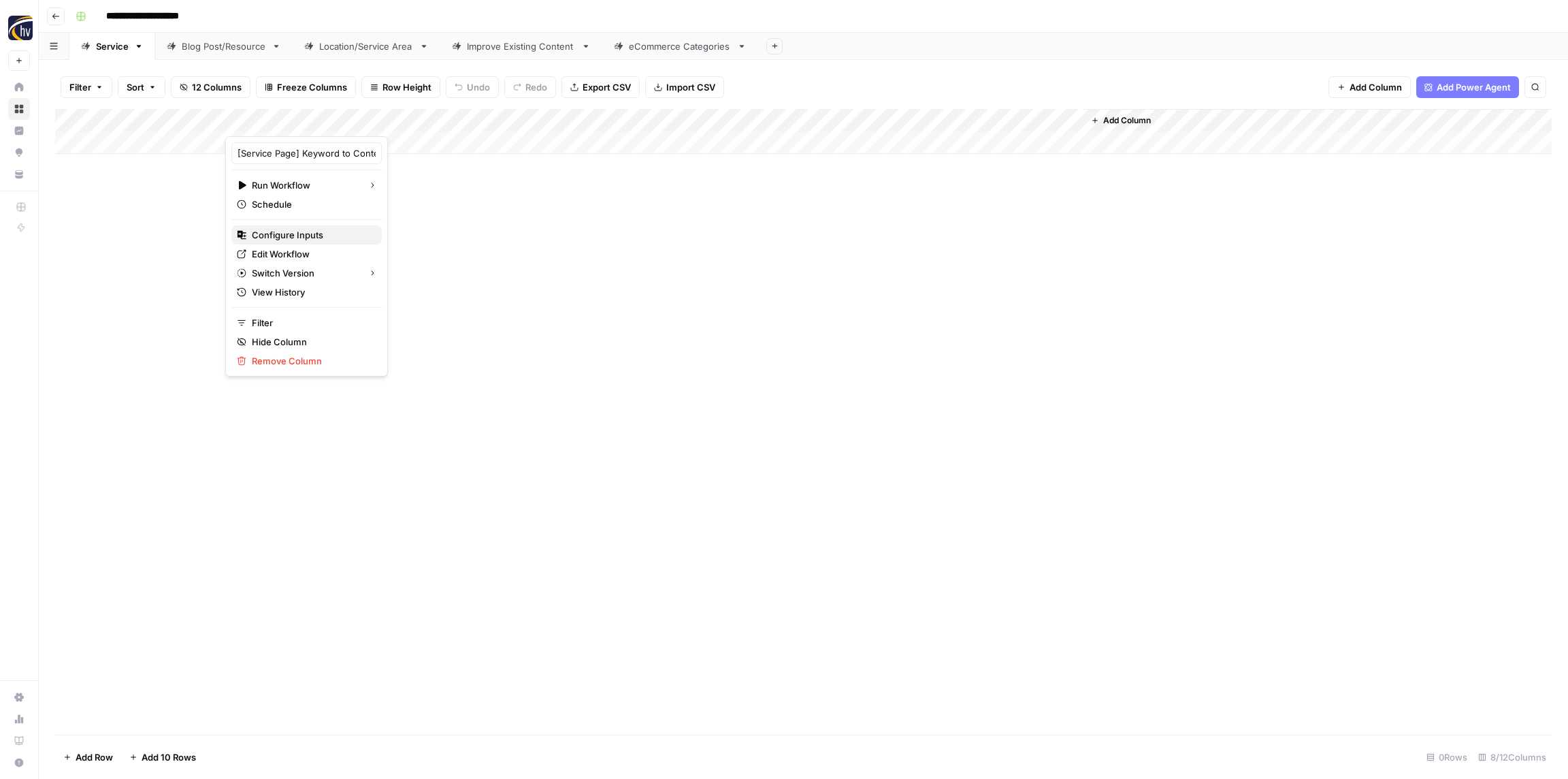
click at [284, 236] on span "Configure Inputs" at bounding box center [311, 235] width 119 height 14
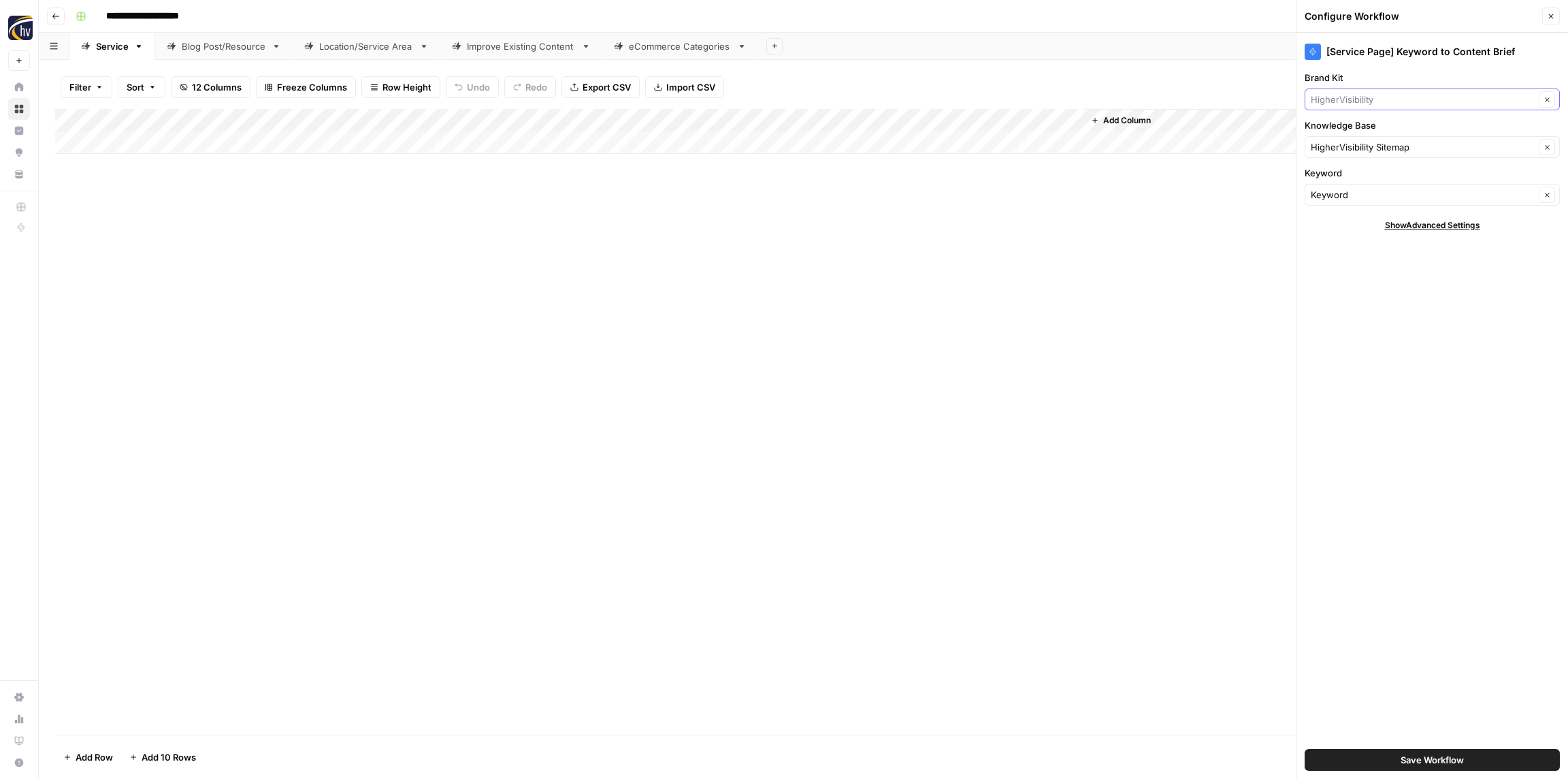
click at [1362, 101] on input "Brand Kit" at bounding box center [1423, 100] width 224 height 14
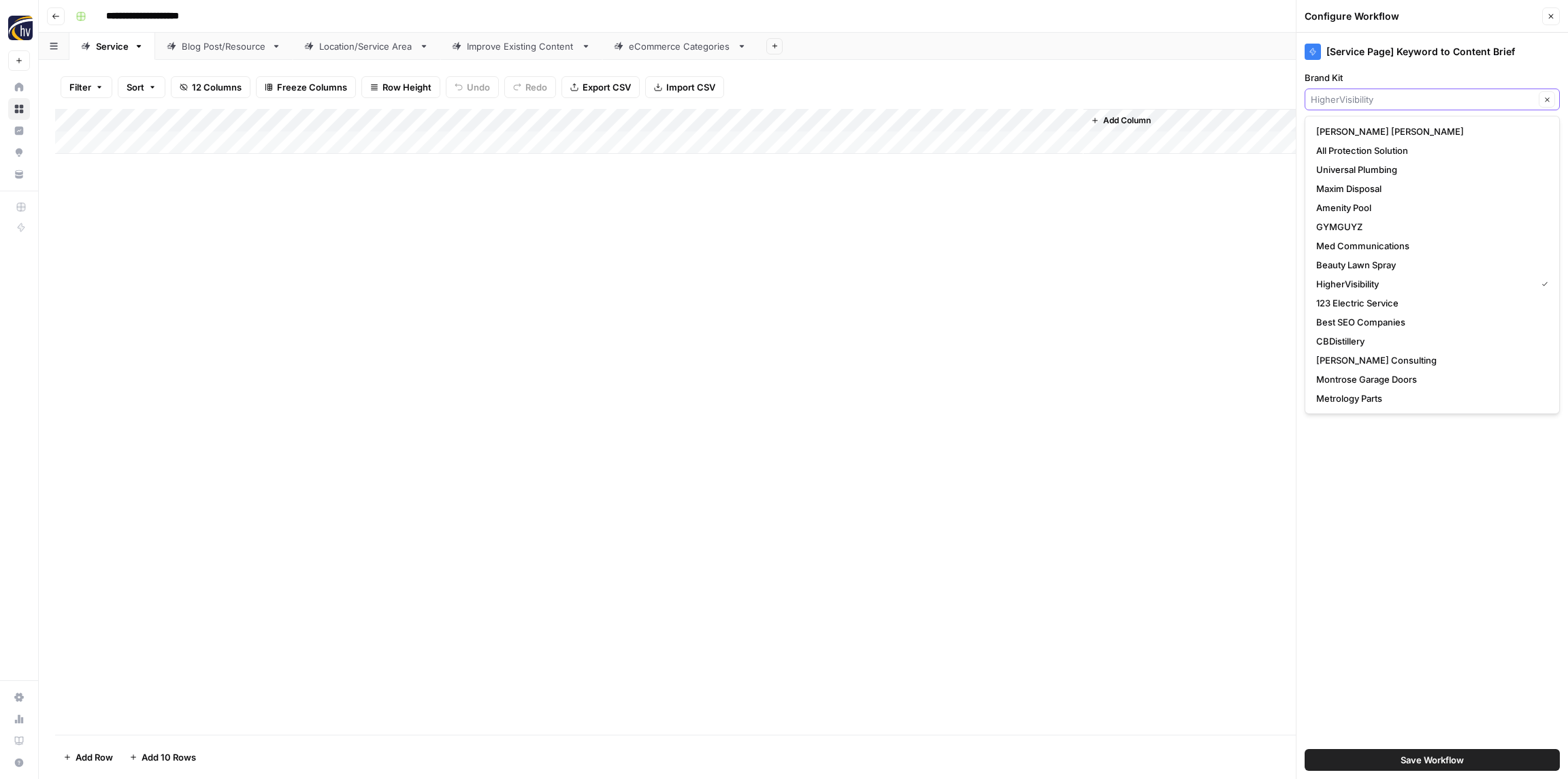
paste input "[PERSON_NAME] Electrical Group"
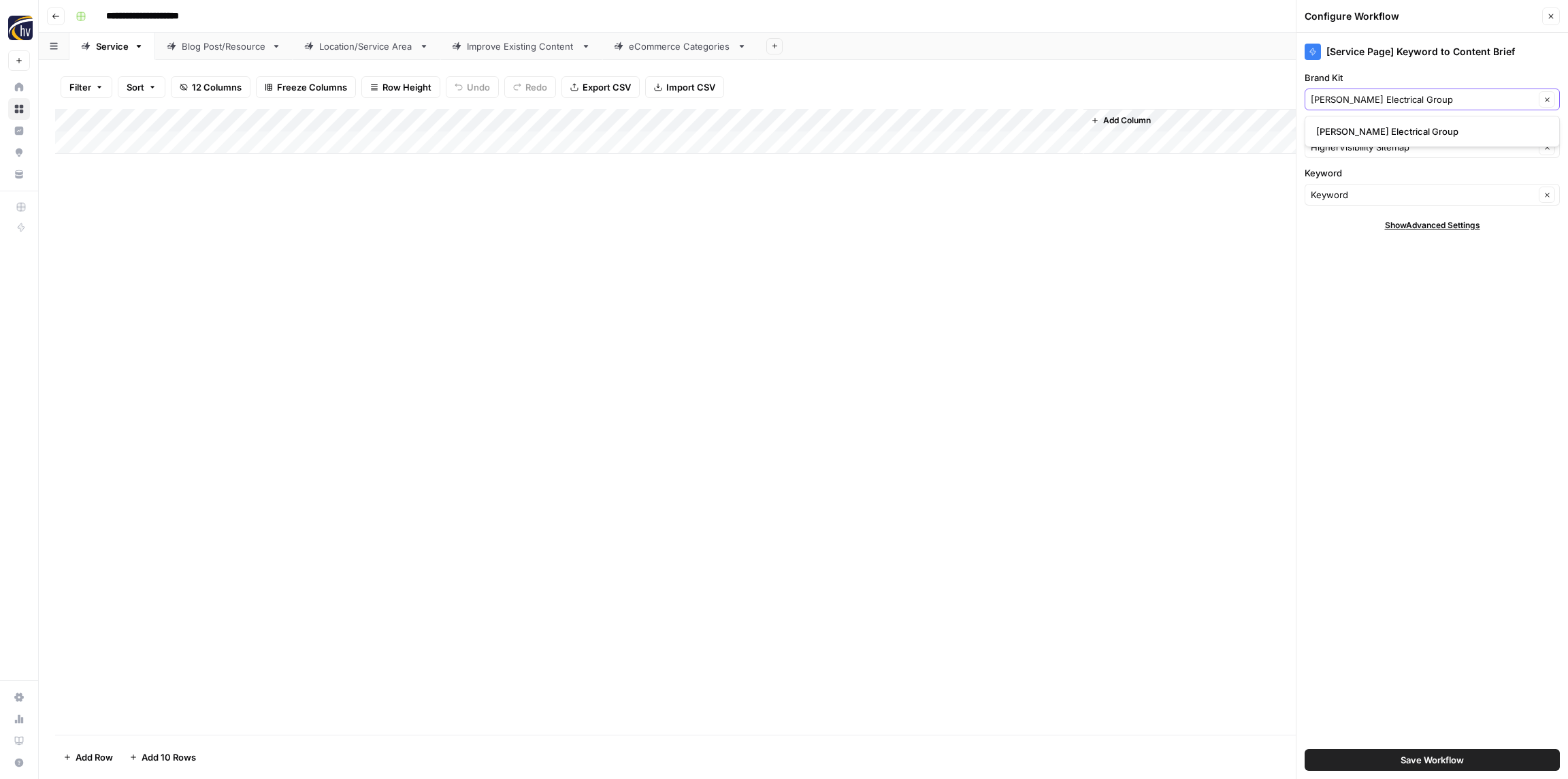
type input "[PERSON_NAME] Electrical Group"
click at [1355, 133] on span "[PERSON_NAME] Electrical Group" at bounding box center [1429, 131] width 227 height 14
click at [1338, 144] on input "Knowledge Base" at bounding box center [1423, 148] width 224 height 14
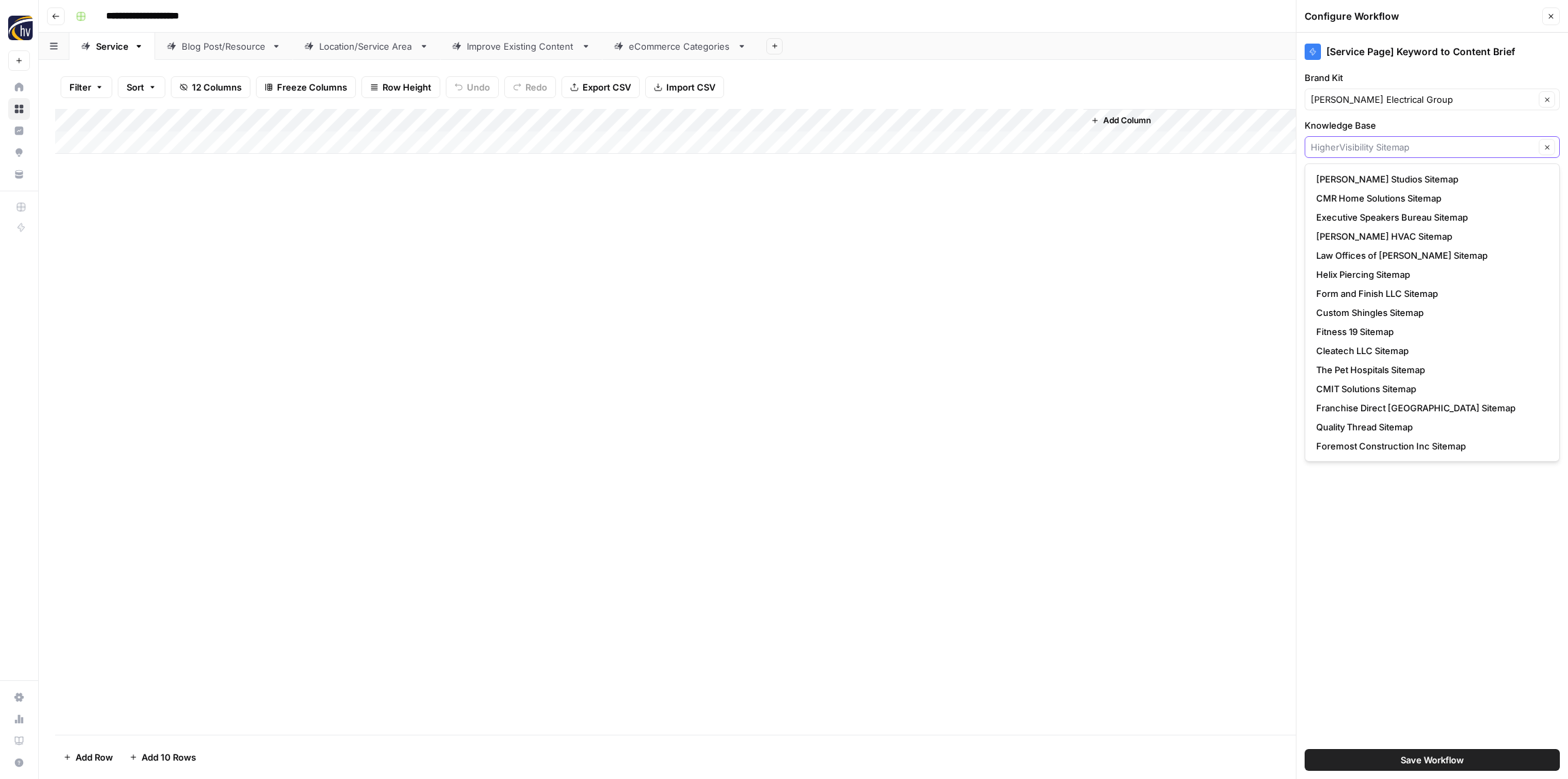
paste input "[PERSON_NAME] Electrical Group"
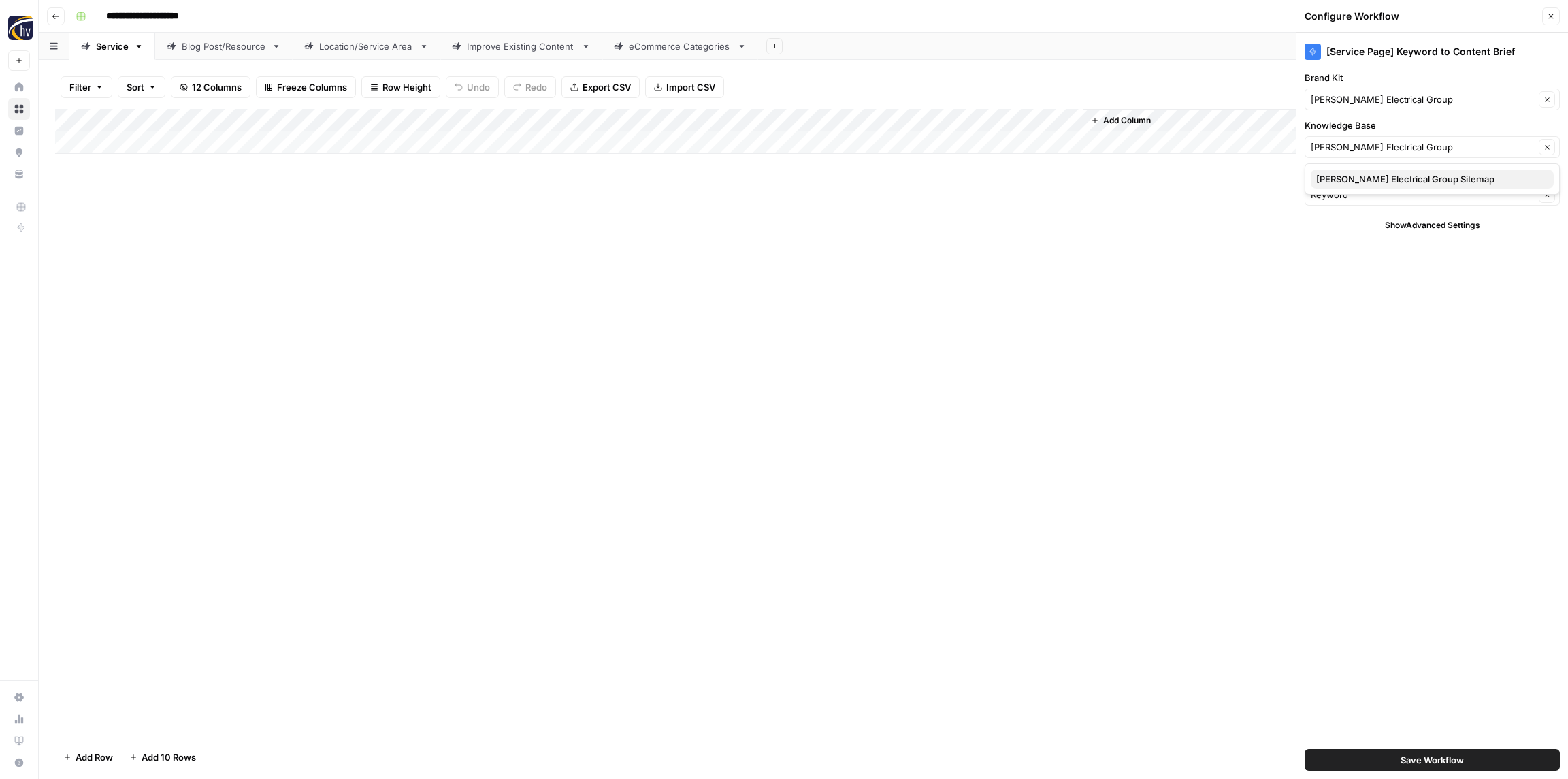
click at [1341, 181] on span "[PERSON_NAME] Electrical Group Sitemap" at bounding box center [1429, 179] width 227 height 14
type input "[PERSON_NAME] Electrical Group Sitemap"
click at [1438, 763] on span "Save Workflow" at bounding box center [1432, 760] width 63 height 14
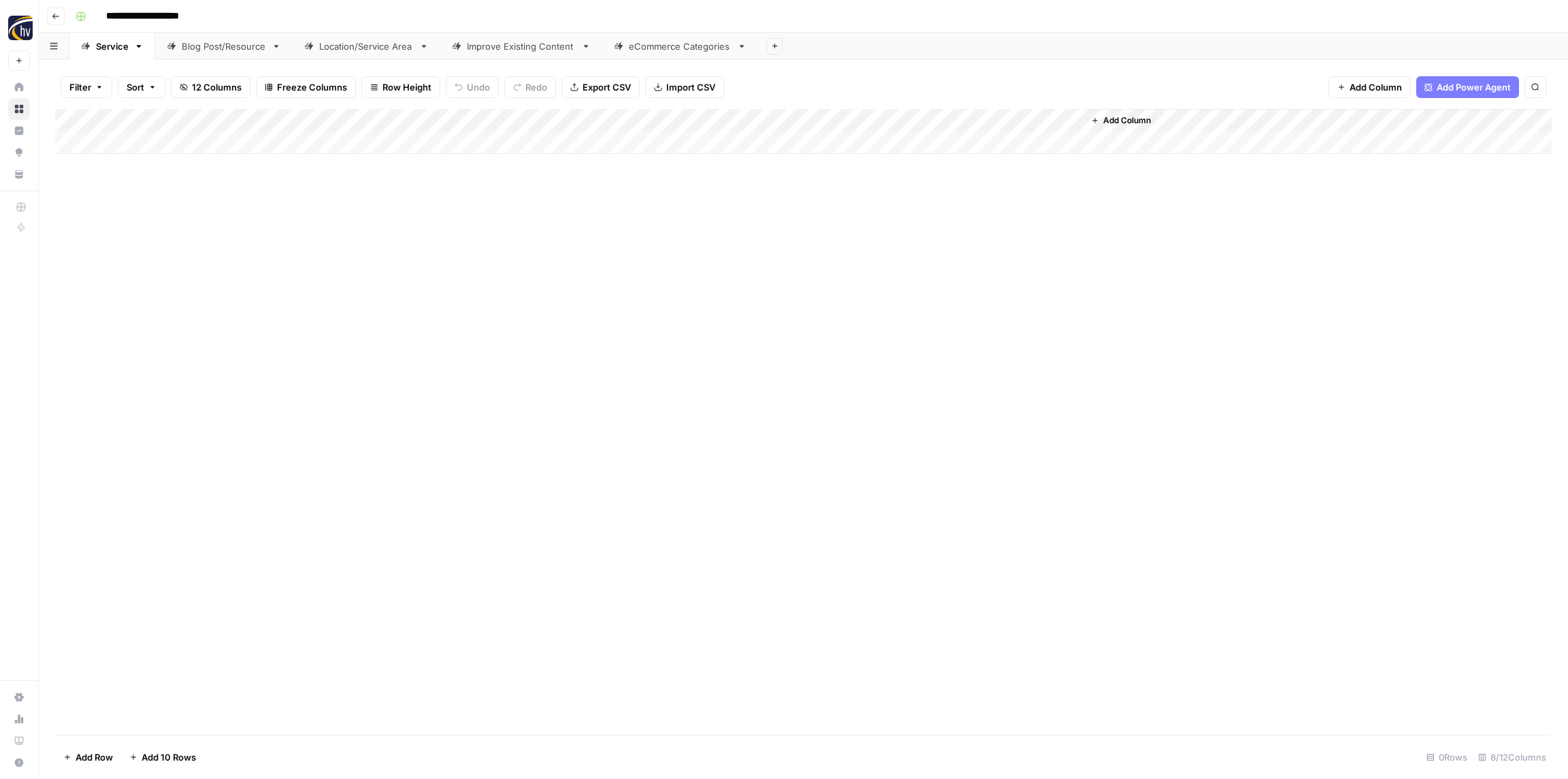
click at [898, 119] on div "Add Column" at bounding box center [803, 131] width 1497 height 45
click at [892, 240] on span "Configure Inputs" at bounding box center [924, 235] width 119 height 14
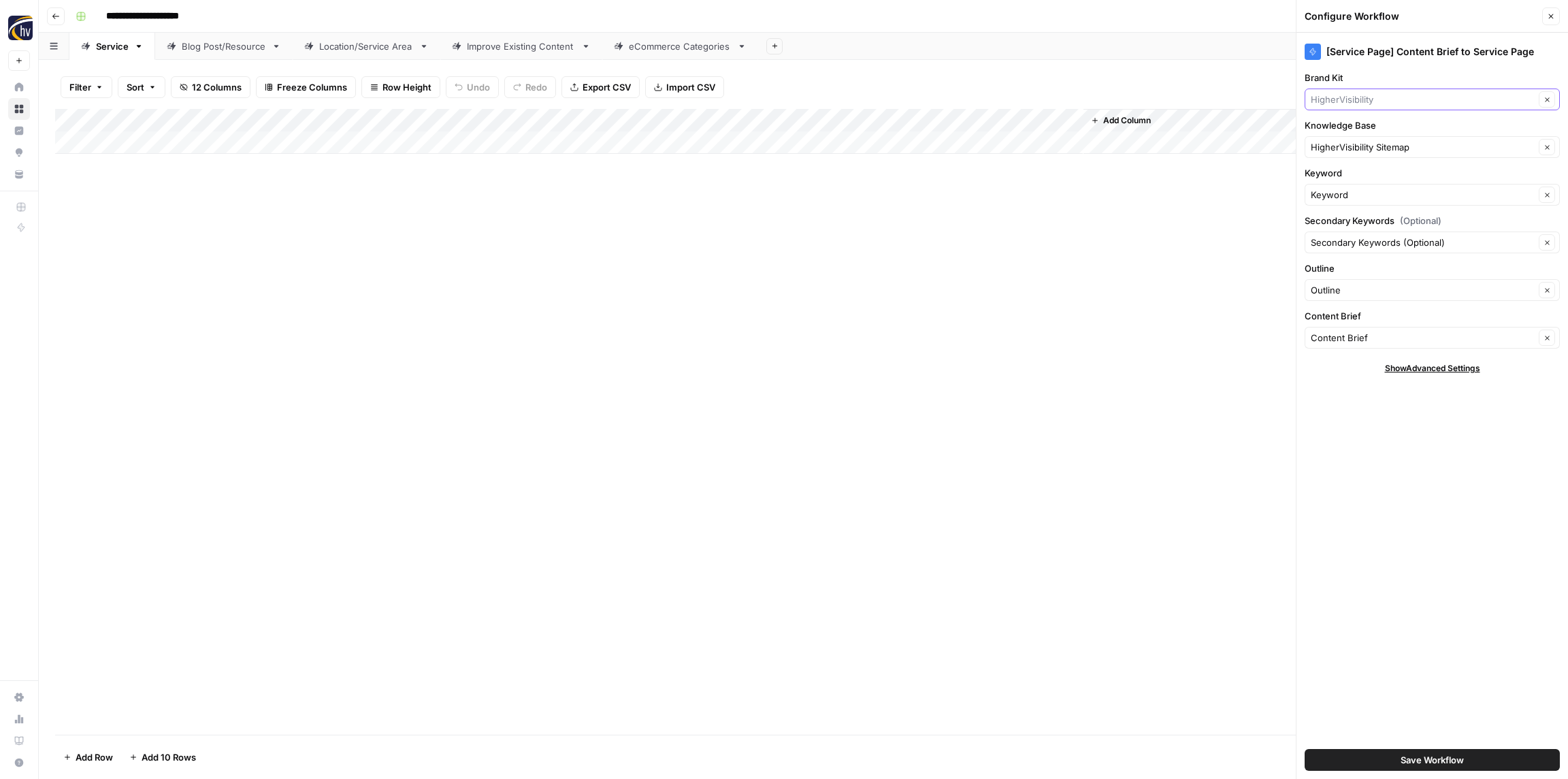
click at [1342, 101] on input "Brand Kit" at bounding box center [1423, 100] width 224 height 14
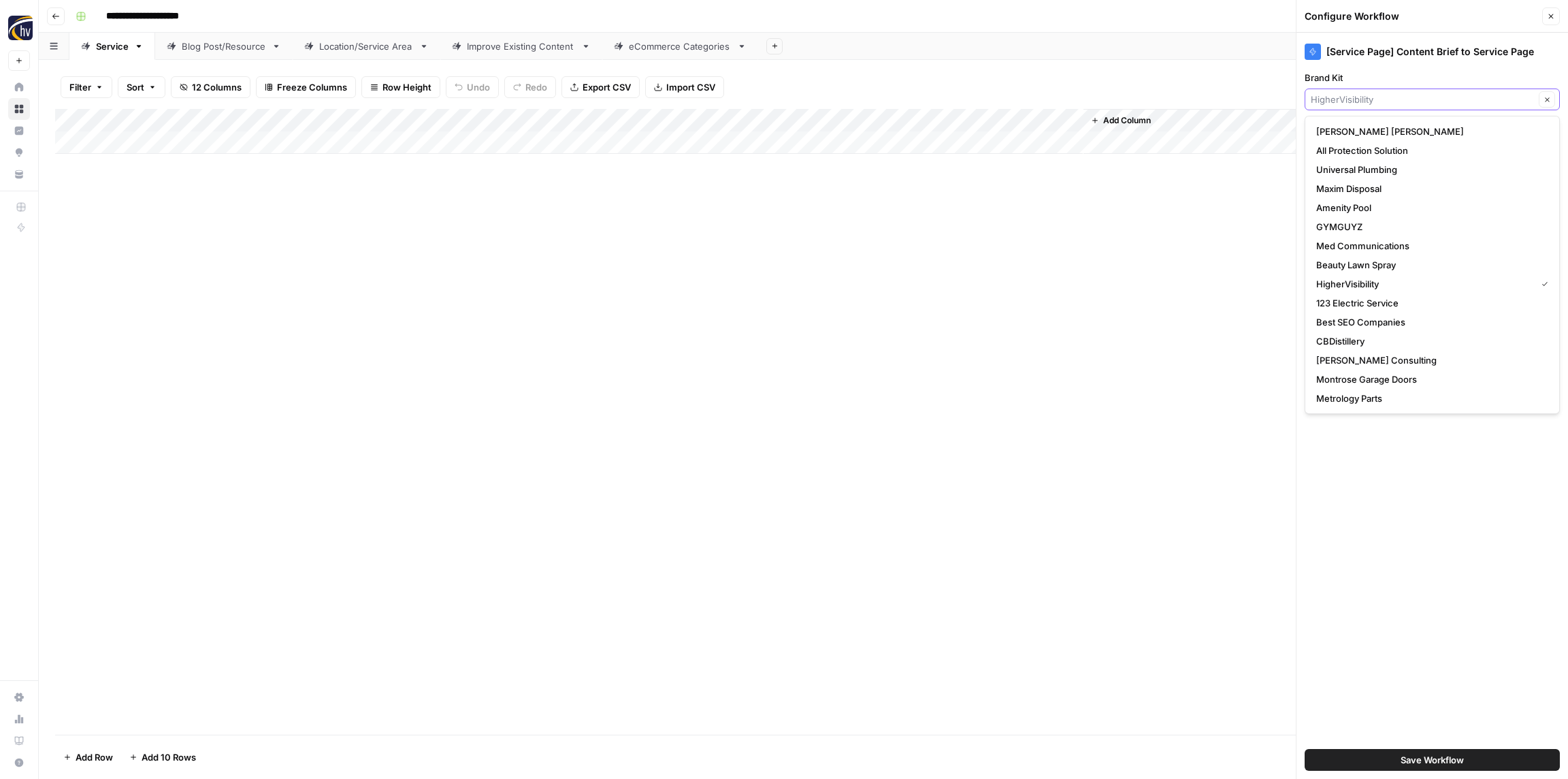
paste input "[PERSON_NAME] Electrical Group"
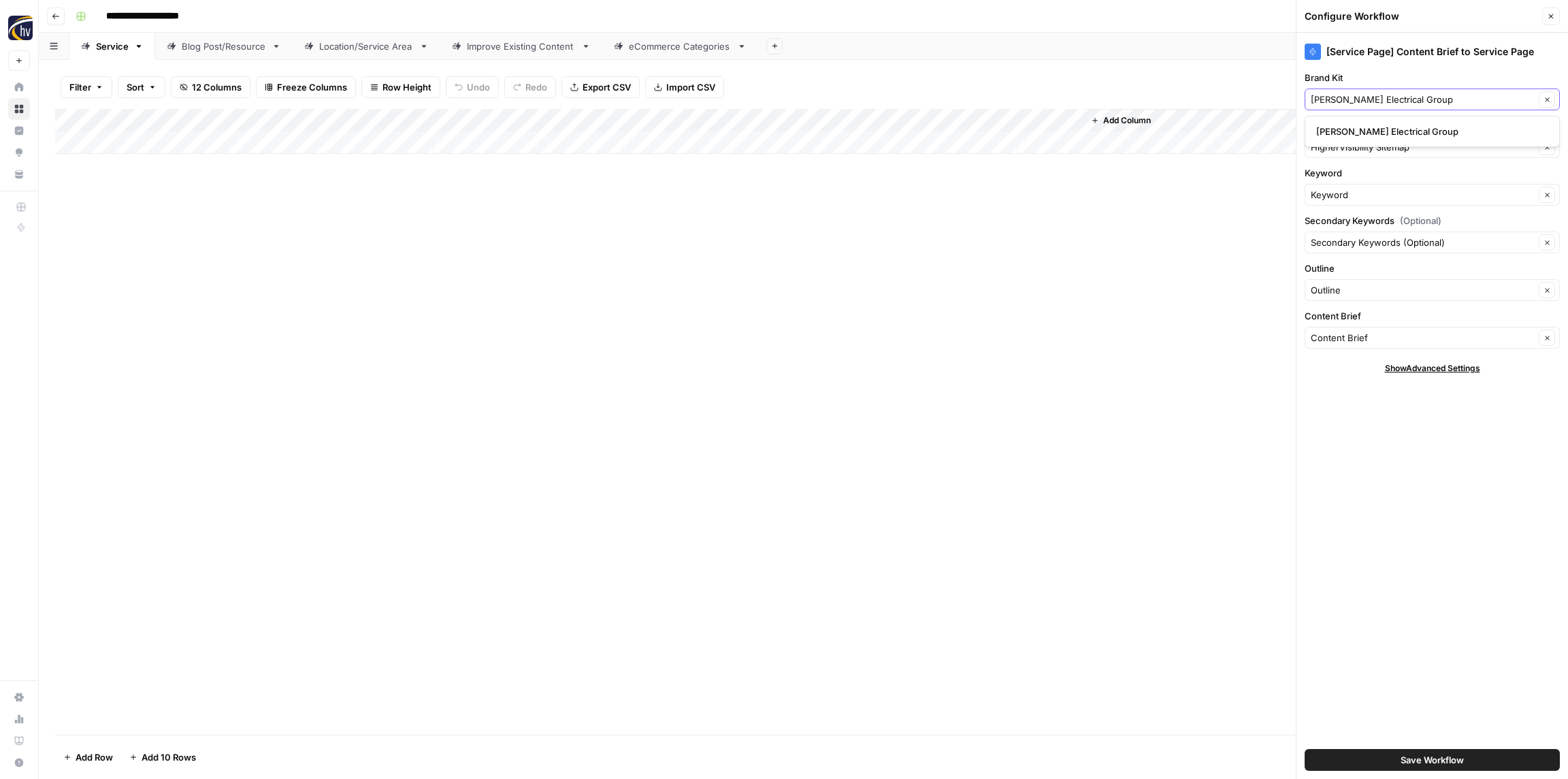
type input "[PERSON_NAME] Electrical Group"
click at [1350, 132] on span "[PERSON_NAME] Electrical Group" at bounding box center [1429, 131] width 227 height 14
click at [1347, 145] on input "Knowledge Base" at bounding box center [1423, 148] width 224 height 14
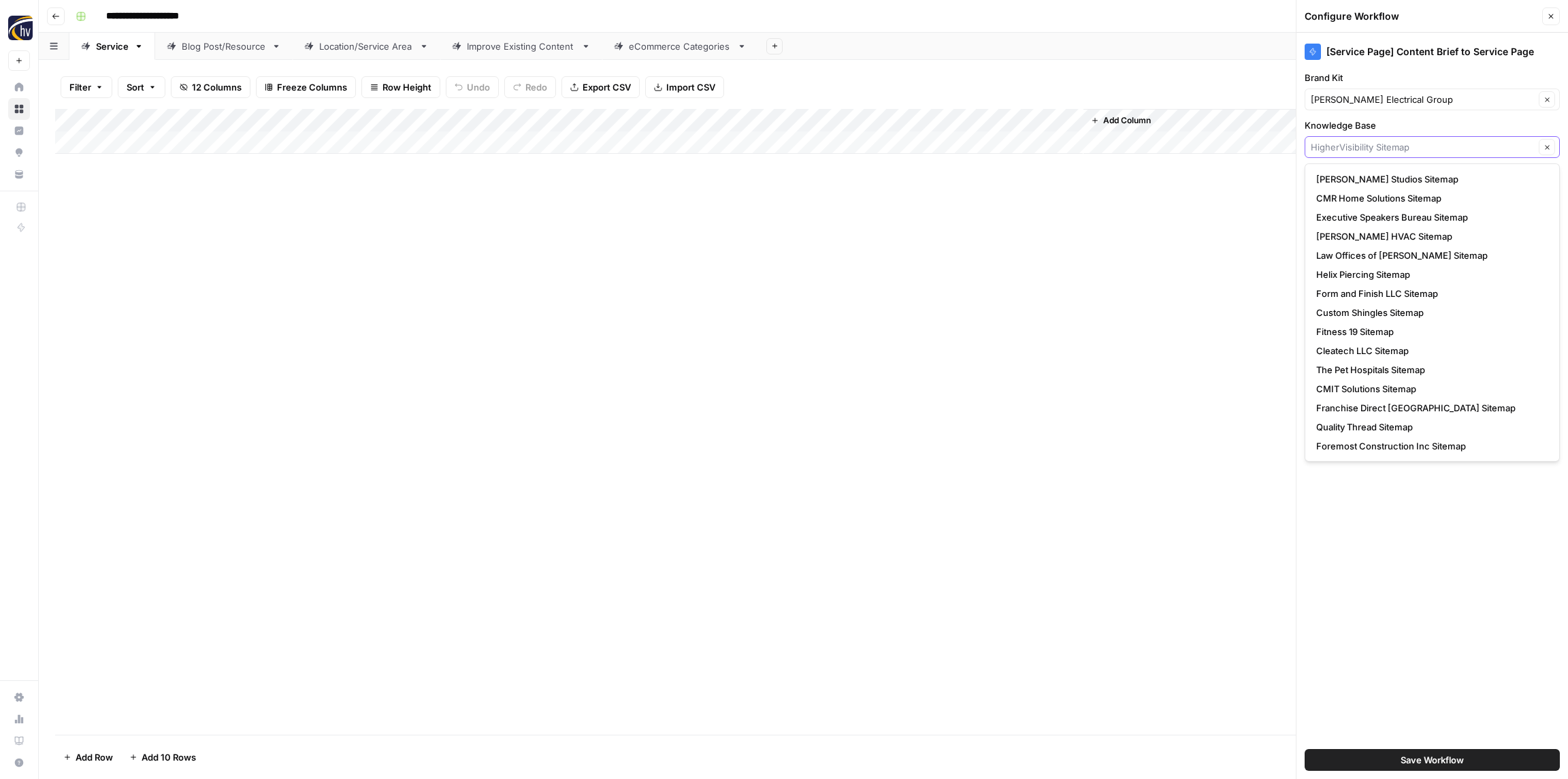
paste input "[PERSON_NAME] Electrical Group"
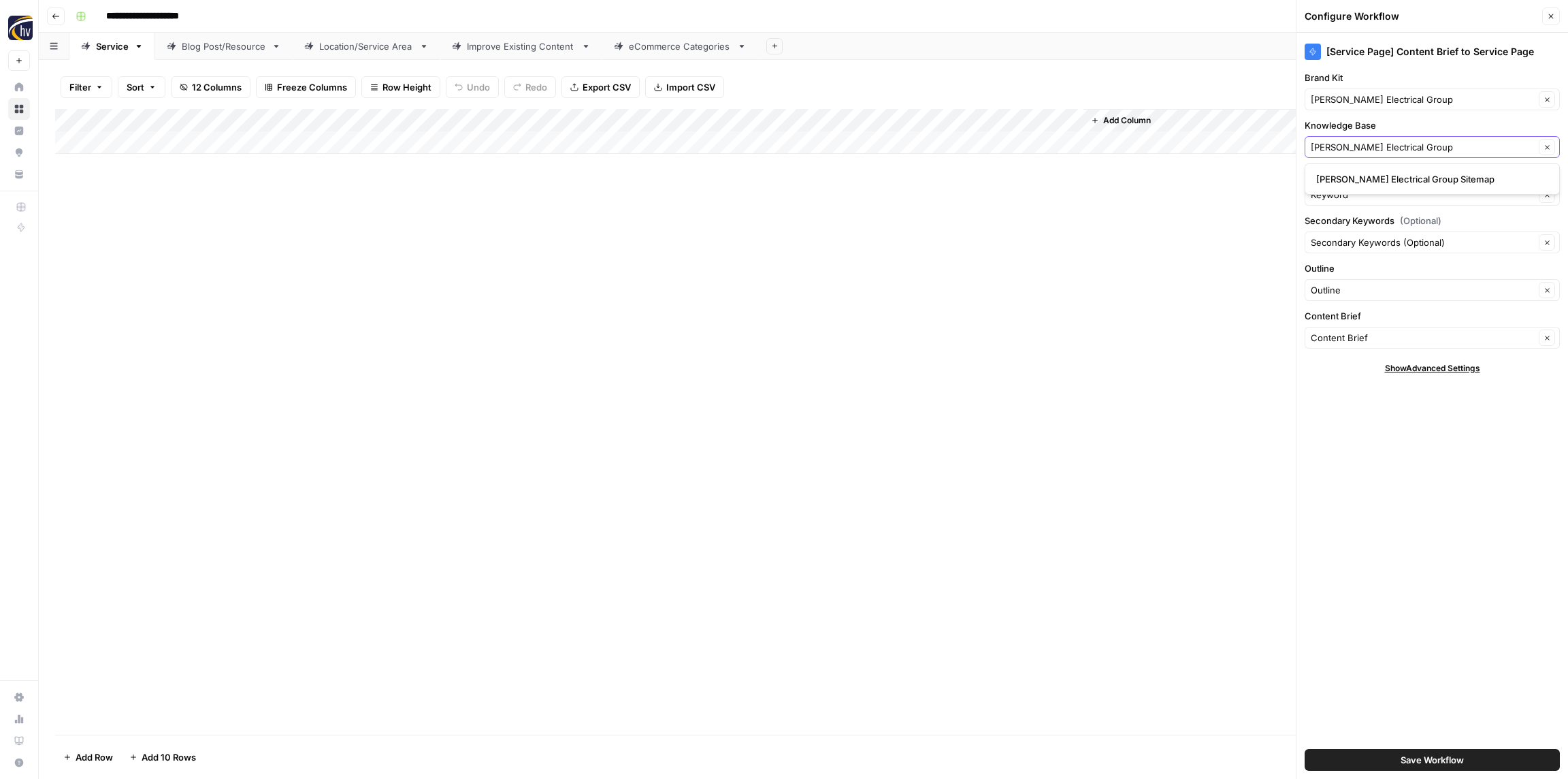
type input "[PERSON_NAME] Electrical Group"
click at [1349, 181] on span "[PERSON_NAME] Electrical Group Sitemap" at bounding box center [1429, 179] width 227 height 14
type input "[PERSON_NAME] Electrical Group Sitemap"
click at [1412, 754] on span "Save Workflow" at bounding box center [1432, 760] width 63 height 14
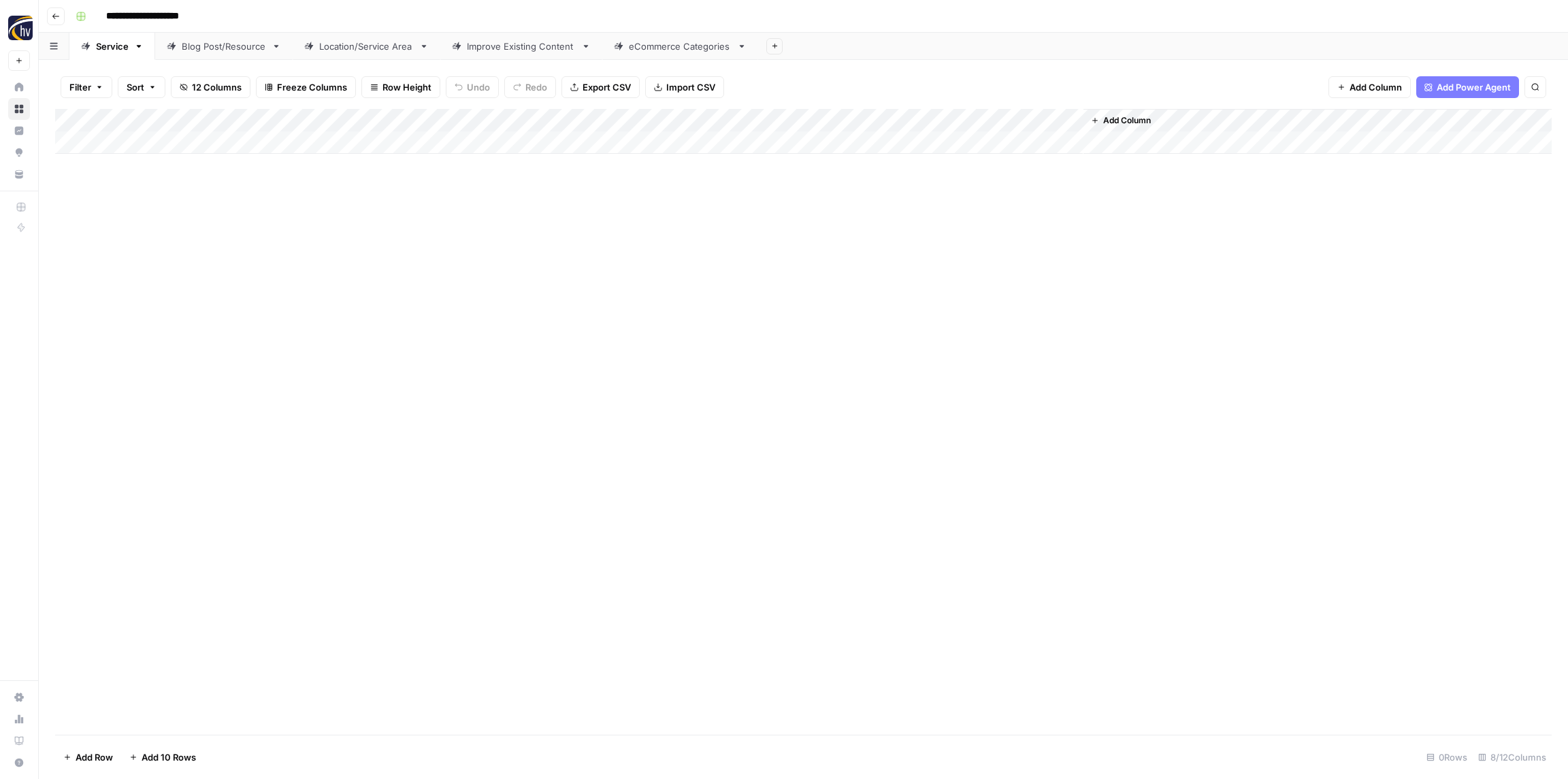
click at [205, 47] on div "Blog Post/Resource" at bounding box center [224, 46] width 84 height 14
click at [278, 118] on div "Add Column" at bounding box center [803, 131] width 1497 height 45
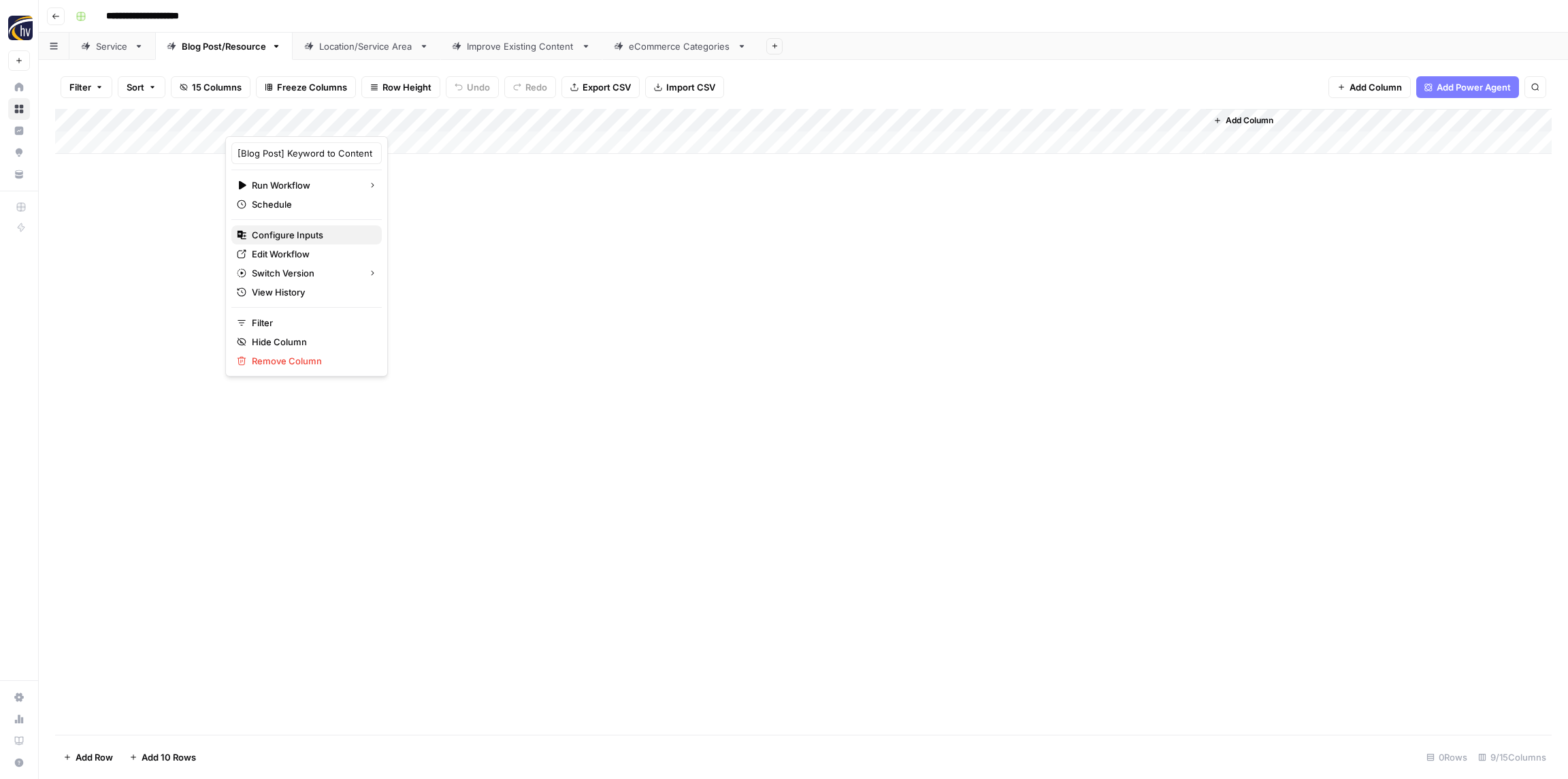
click at [290, 230] on span "Configure Inputs" at bounding box center [311, 235] width 119 height 14
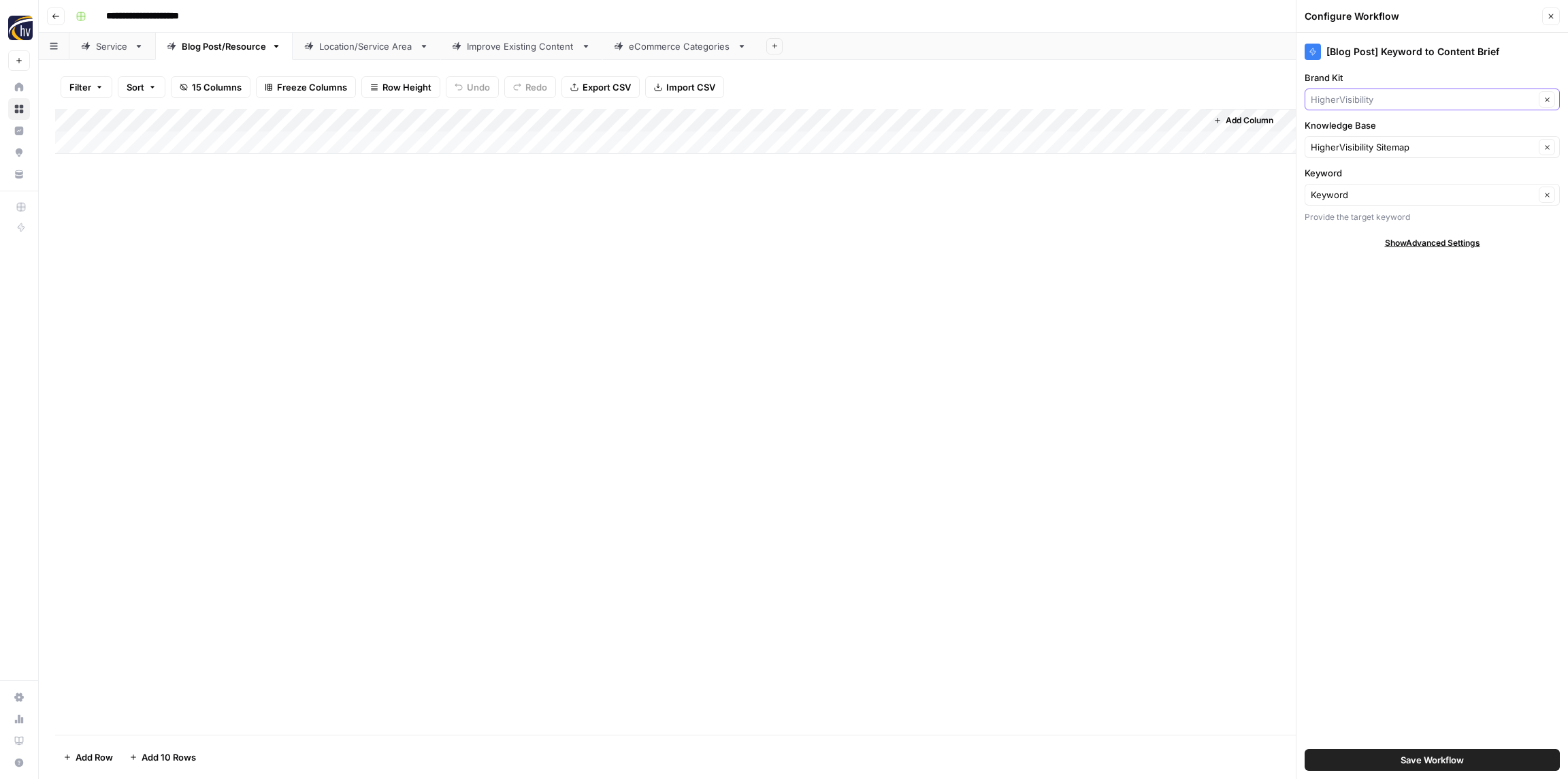
click at [1357, 104] on input "Brand Kit" at bounding box center [1423, 100] width 224 height 14
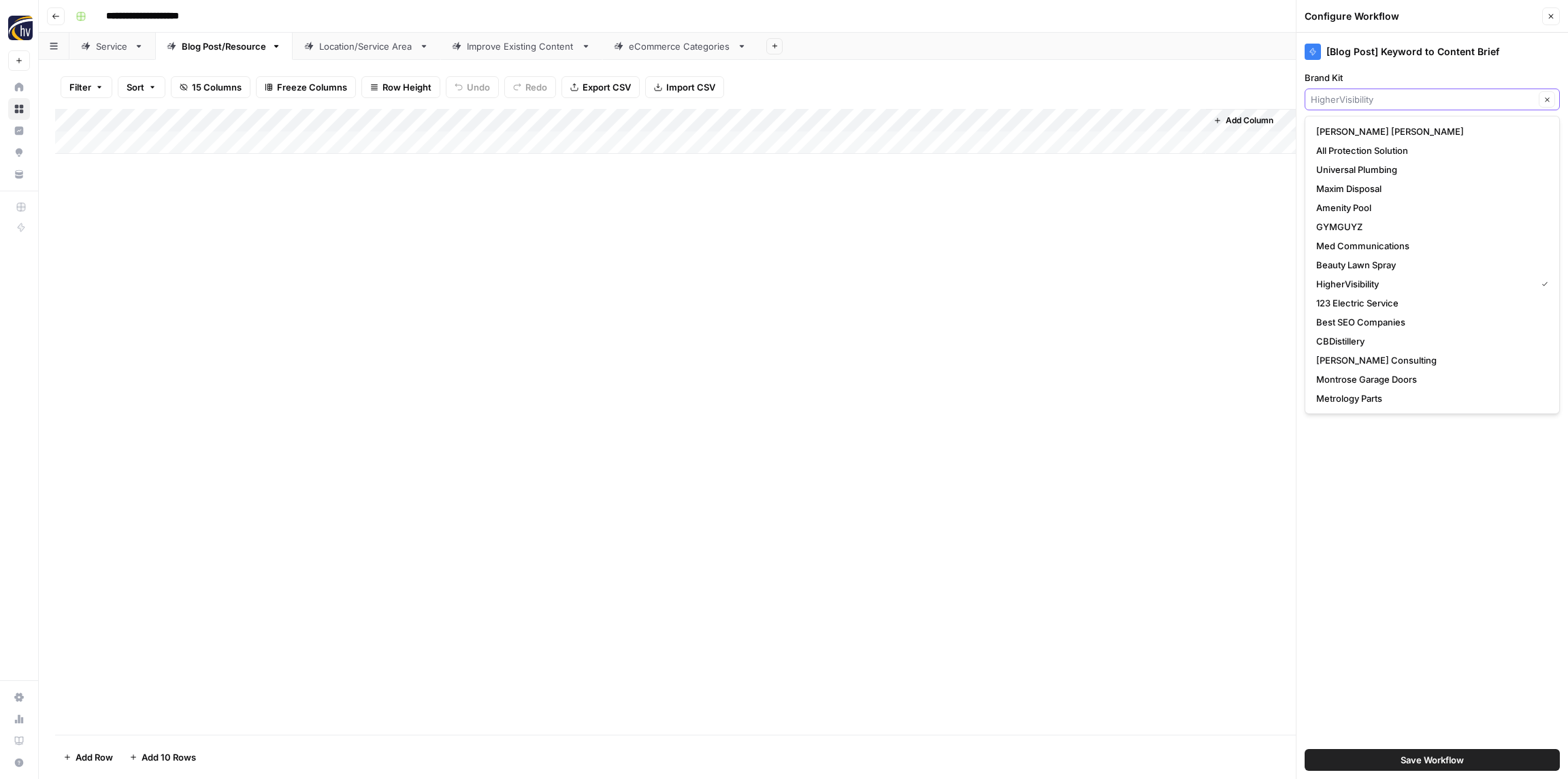
paste input "[PERSON_NAME] Electrical Group"
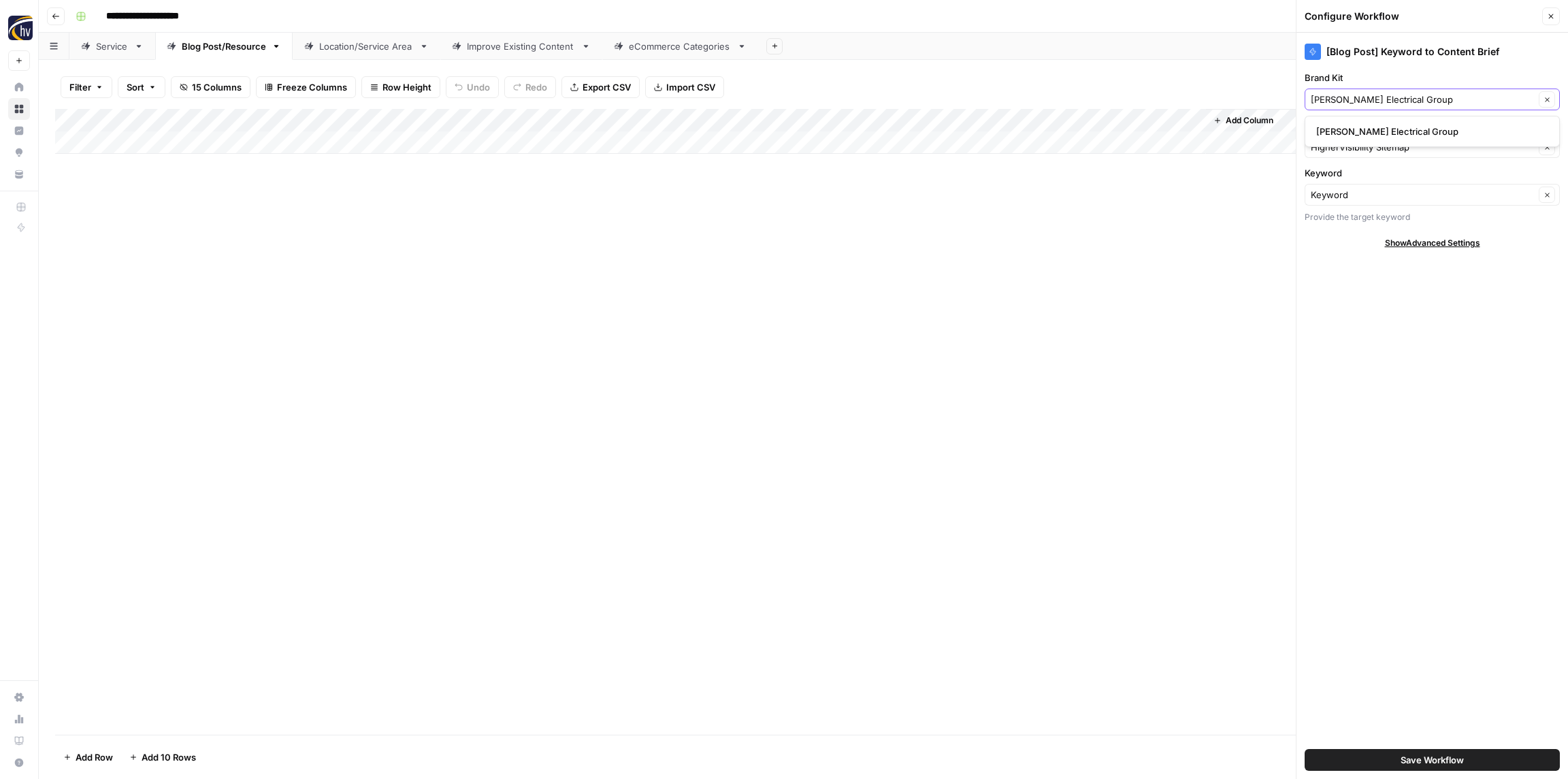
type input "[PERSON_NAME] Electrical Group"
click at [1353, 131] on span "[PERSON_NAME] Electrical Group" at bounding box center [1429, 131] width 227 height 14
click at [1341, 143] on input "Knowledge Base" at bounding box center [1423, 148] width 224 height 14
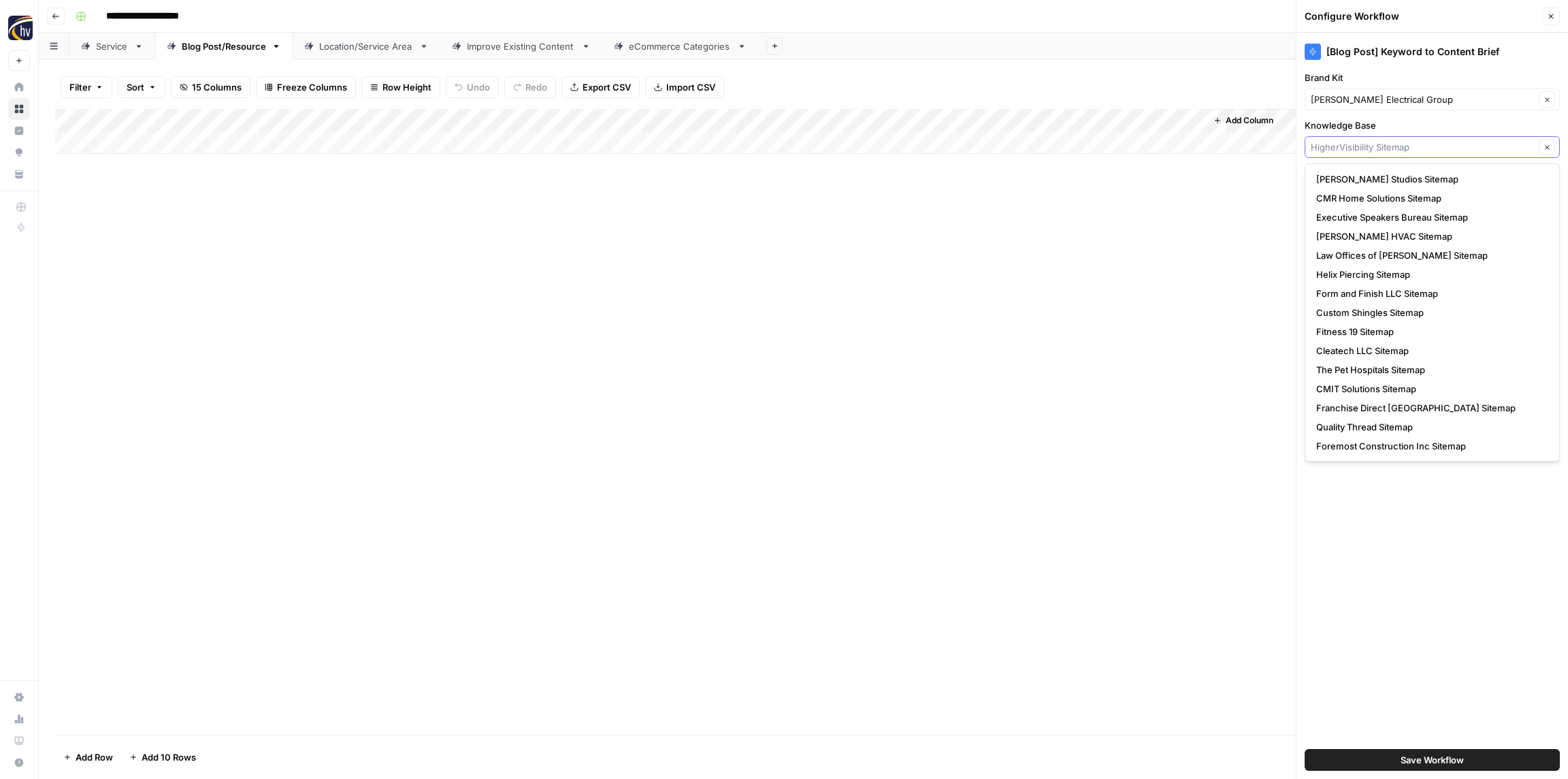
paste input "[PERSON_NAME] Electrical Group"
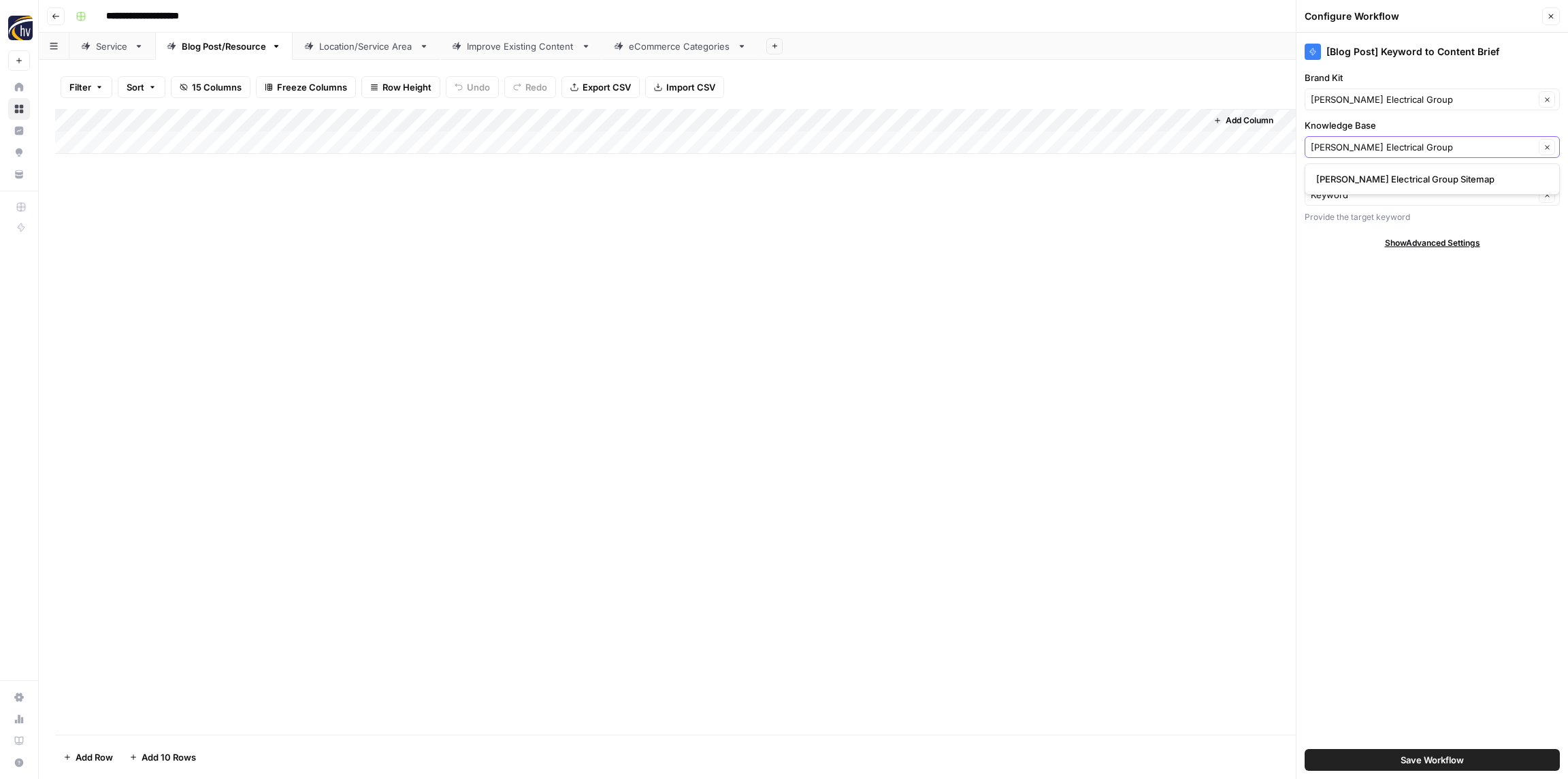
type input "[PERSON_NAME] Electrical Group"
click at [1361, 177] on span "[PERSON_NAME] Electrical Group Sitemap" at bounding box center [1429, 179] width 227 height 14
type input "[PERSON_NAME] Electrical Group Sitemap"
click at [1393, 764] on button "Save Workflow" at bounding box center [1432, 760] width 255 height 22
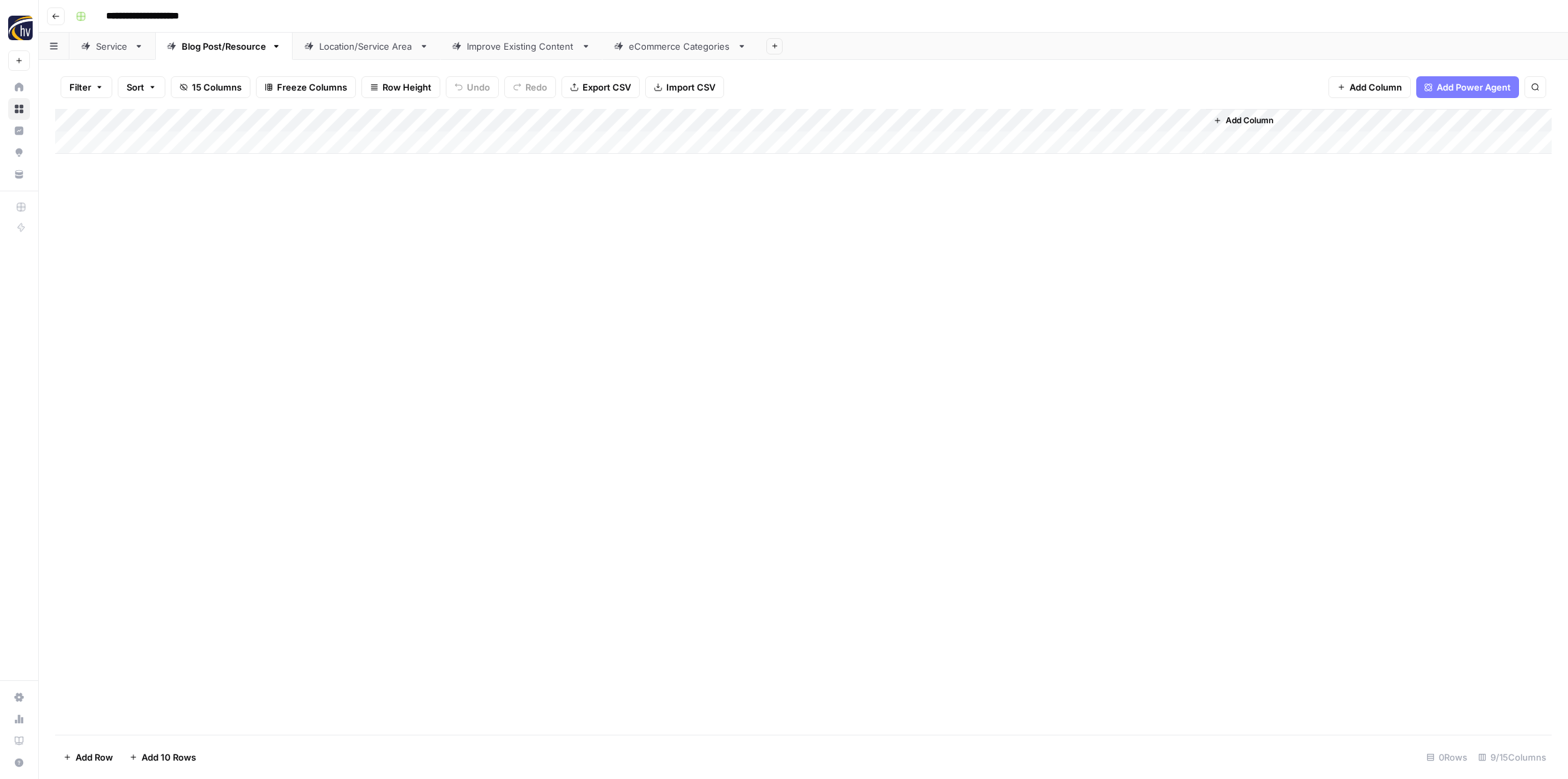
click at [1014, 118] on div "Add Column" at bounding box center [803, 131] width 1497 height 45
click at [1014, 230] on span "Configure Inputs" at bounding box center [1046, 235] width 119 height 14
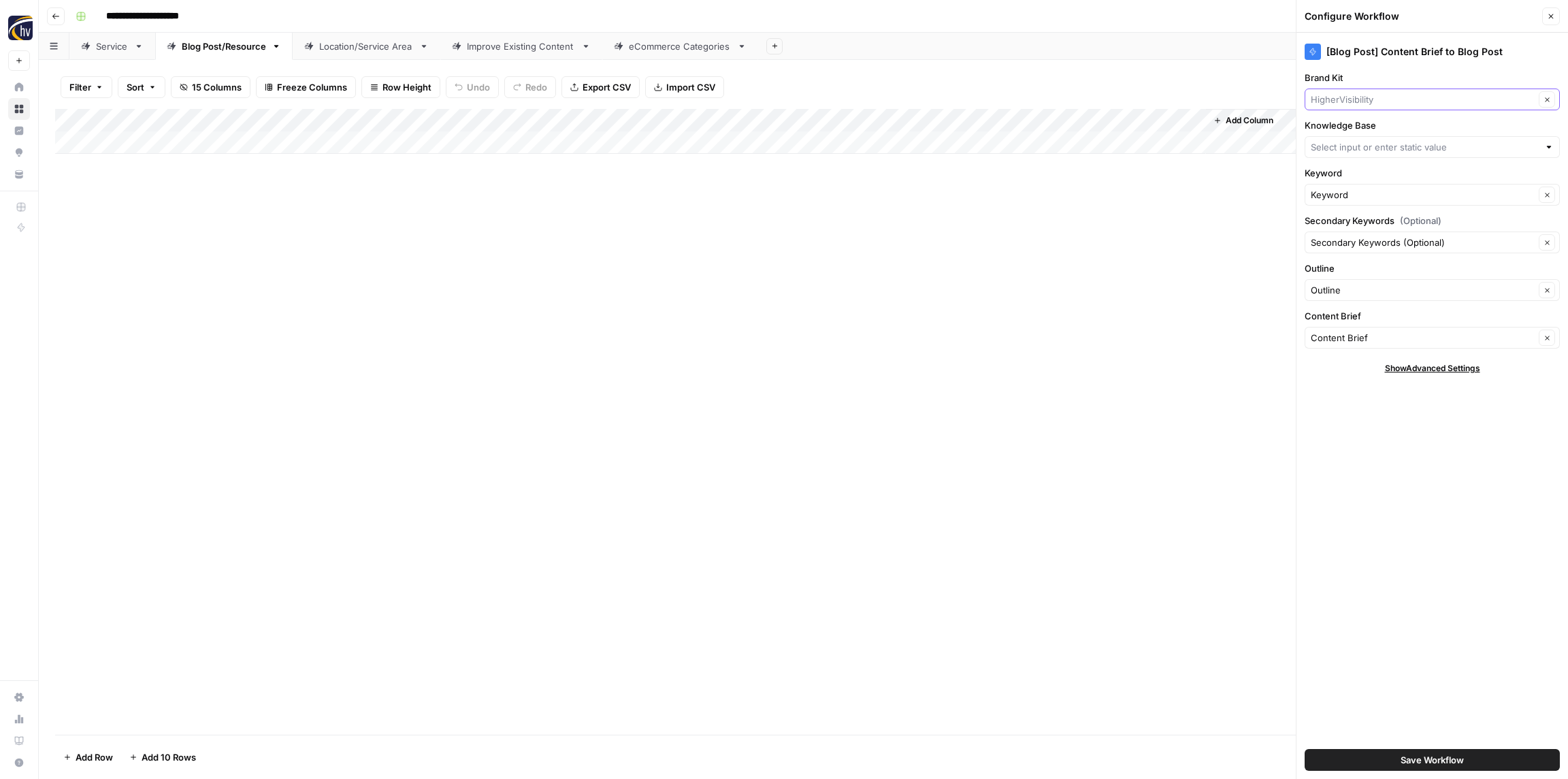
click at [1346, 100] on input "Brand Kit" at bounding box center [1423, 100] width 224 height 14
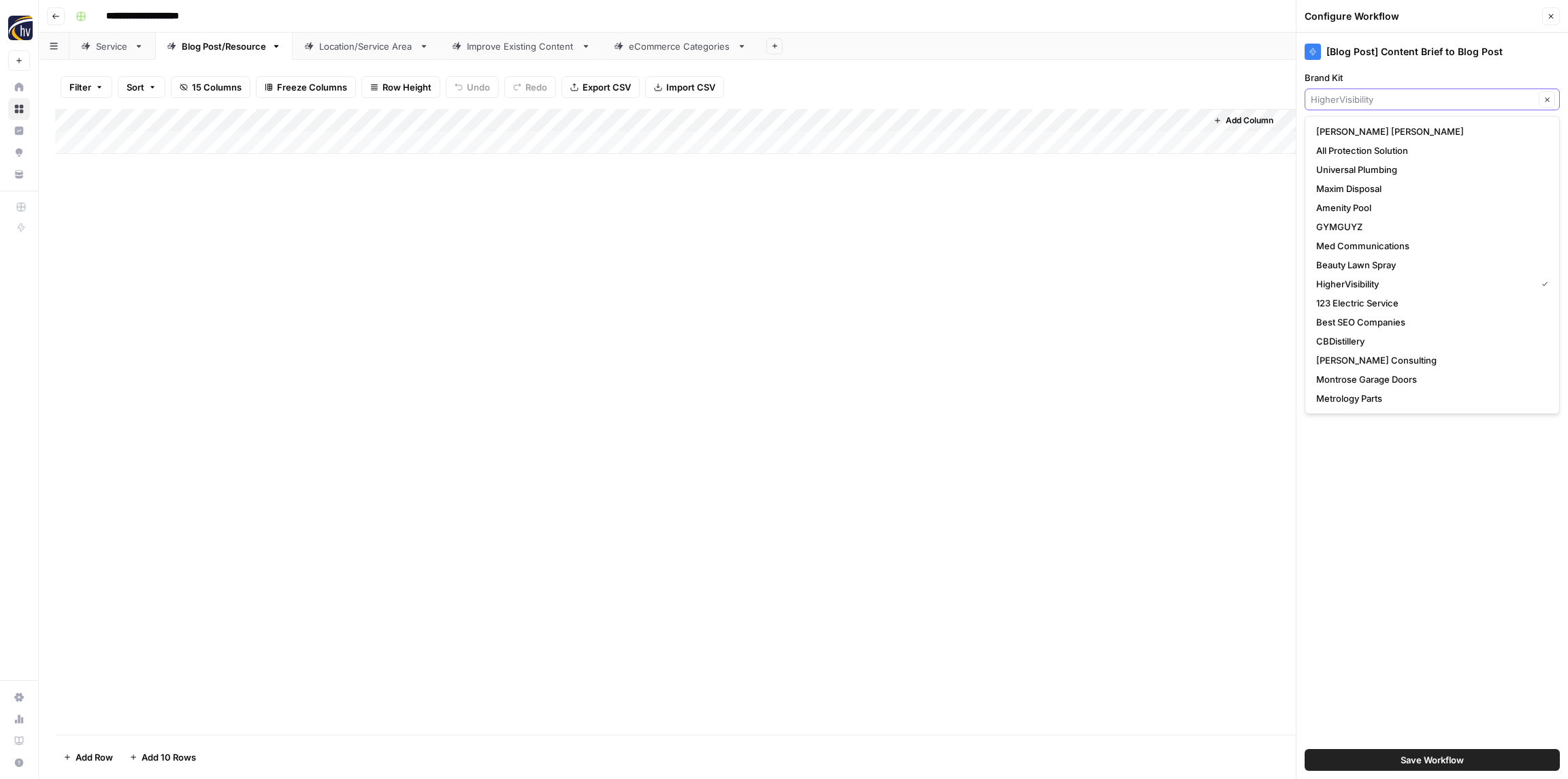
paste input "[PERSON_NAME] Electrical Group"
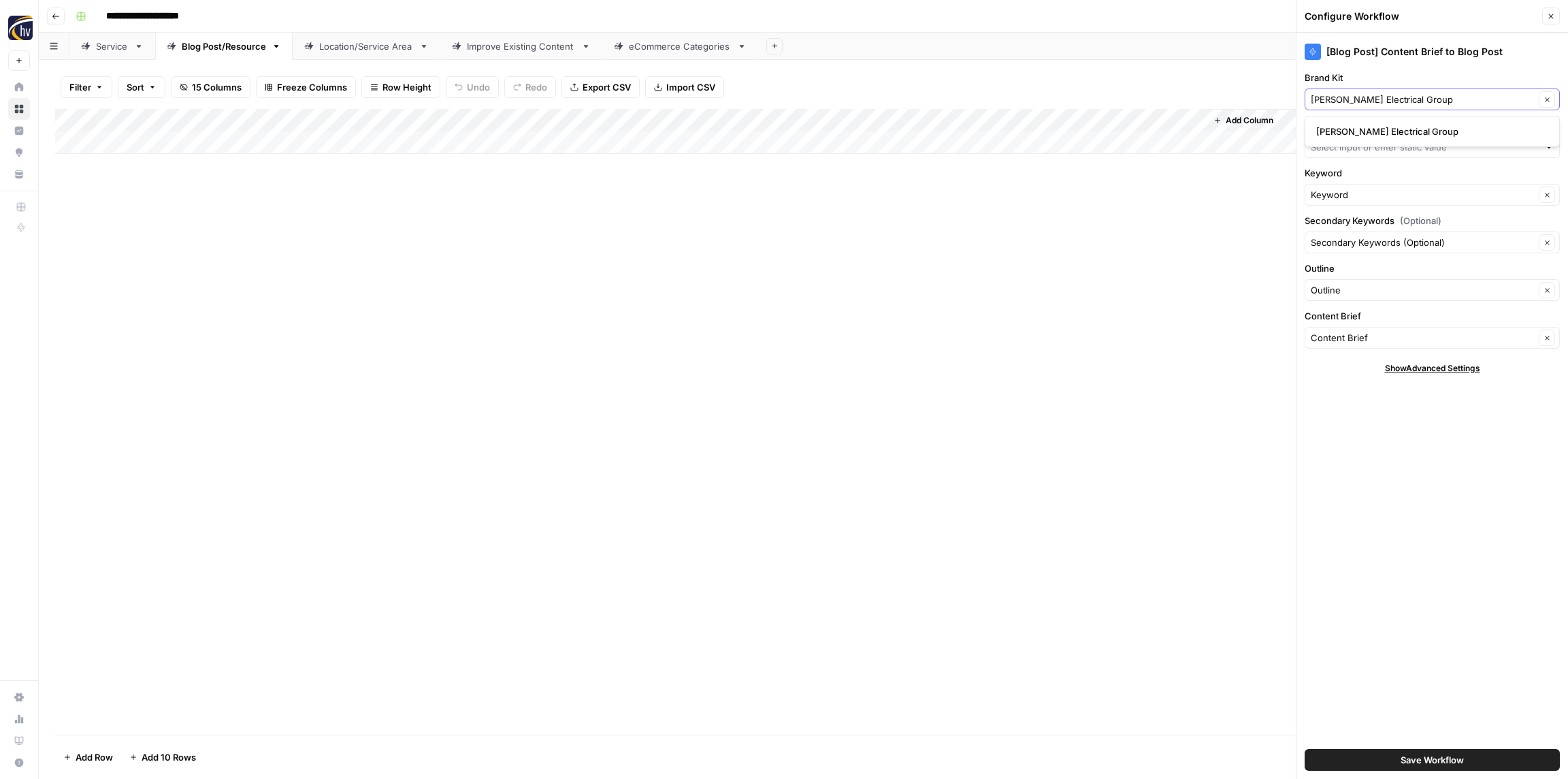
type input "[PERSON_NAME] Electrical Group"
click at [1358, 127] on span "[PERSON_NAME] Electrical Group" at bounding box center [1429, 131] width 227 height 14
click at [1347, 149] on input "Knowledge Base" at bounding box center [1424, 148] width 228 height 14
paste input "[PERSON_NAME] Electrical Group"
click at [1351, 182] on span "[PERSON_NAME] Electrical Group Sitemap" at bounding box center [1429, 179] width 227 height 14
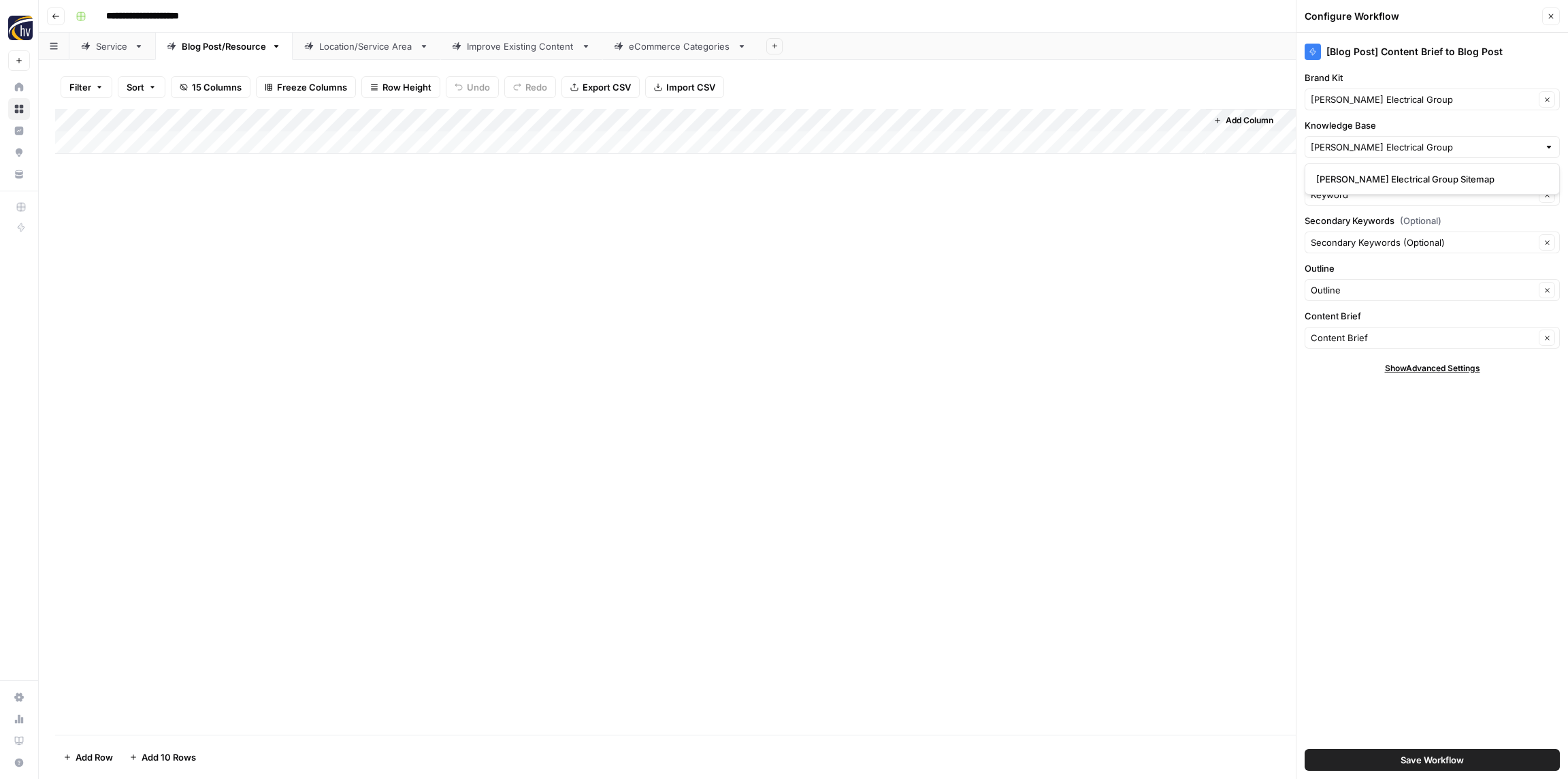
type input "[PERSON_NAME] Electrical Group Sitemap"
drag, startPoint x: 1421, startPoint y: 759, endPoint x: 1414, endPoint y: 756, distance: 7.6
click at [1420, 759] on span "Save Workflow" at bounding box center [1432, 760] width 63 height 14
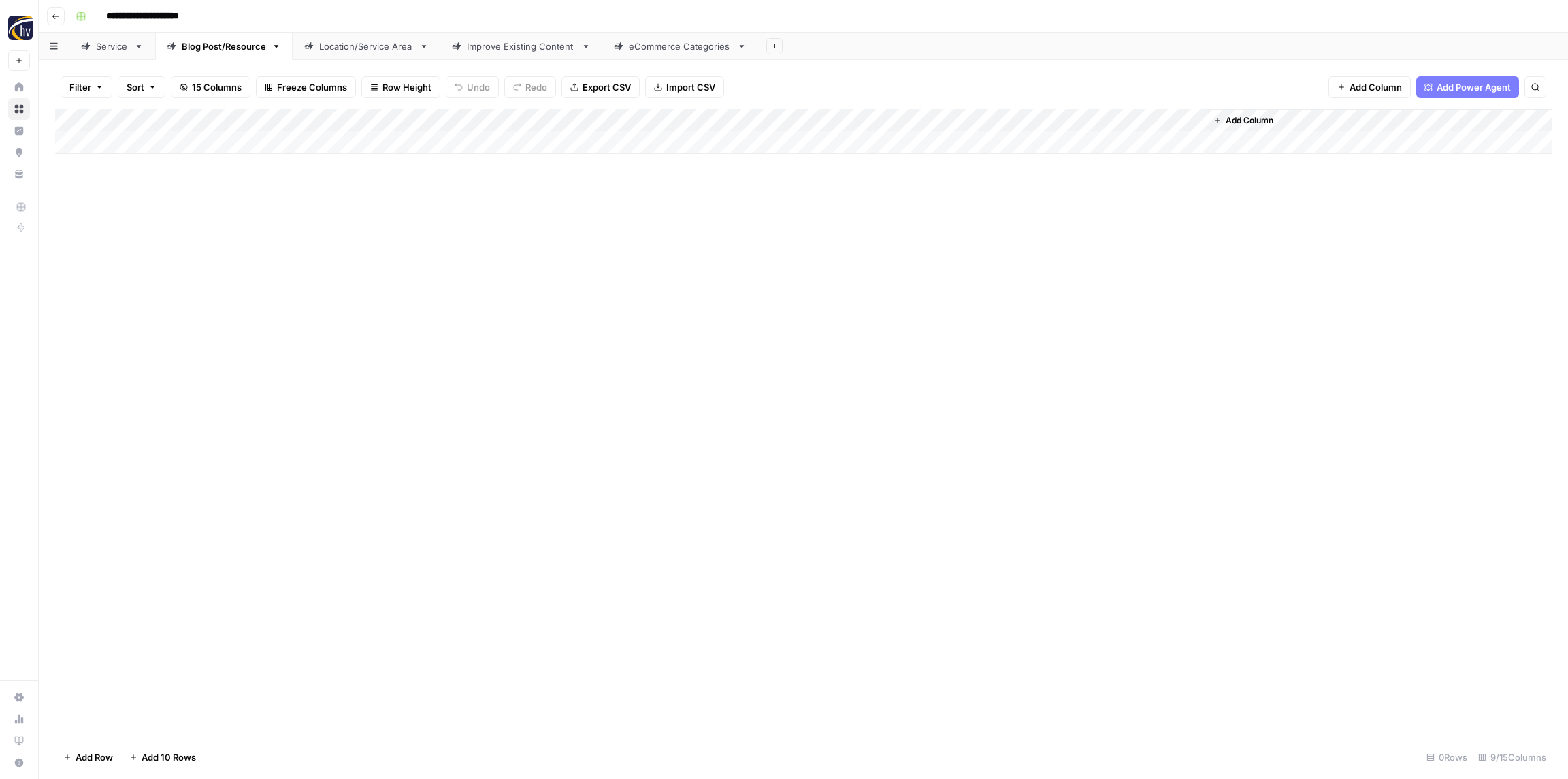
click at [335, 49] on div "Location/Service Area" at bounding box center [366, 46] width 94 height 14
click at [509, 116] on div "Add Column" at bounding box center [803, 131] width 1497 height 45
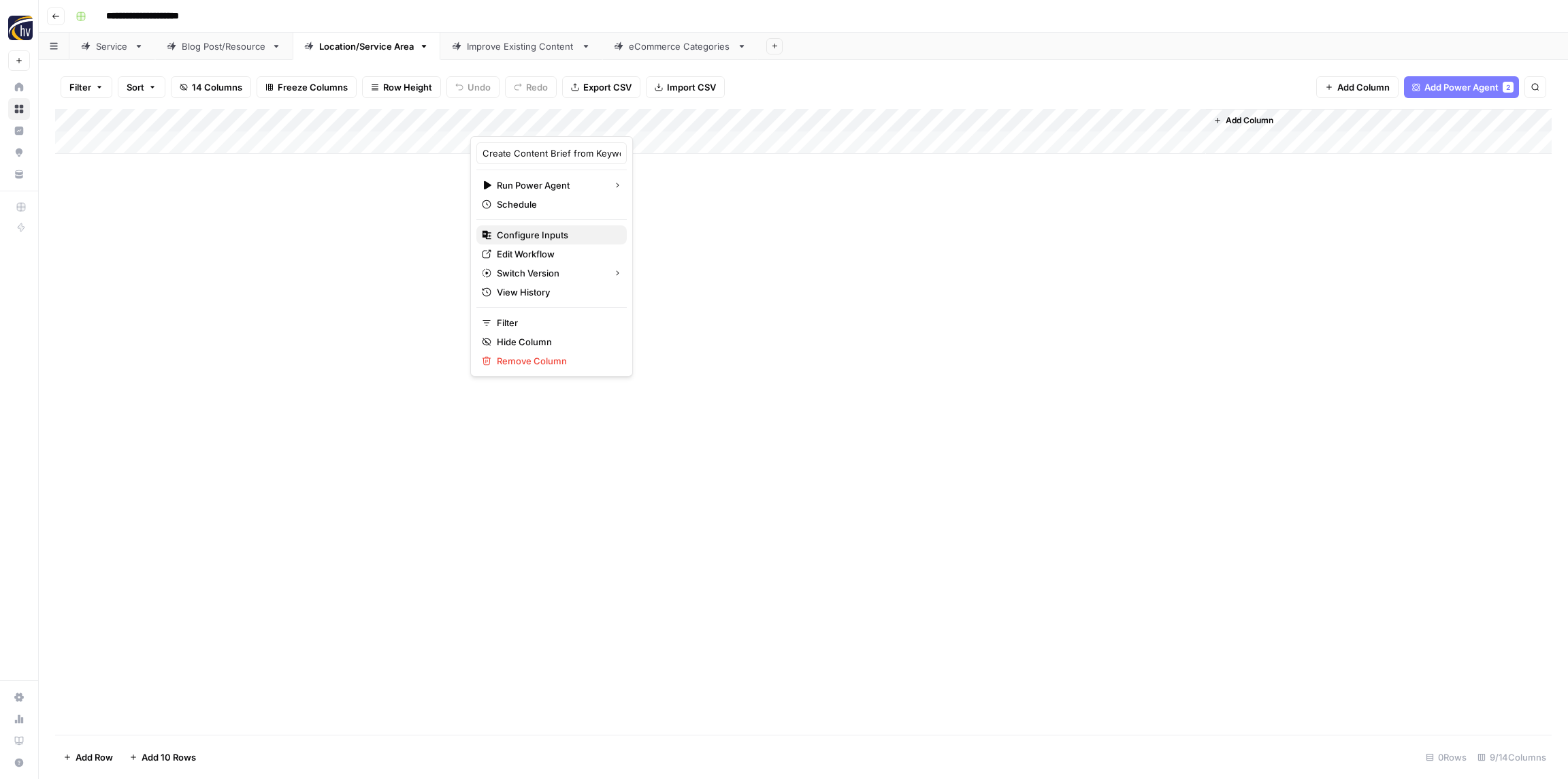
click at [533, 232] on span "Configure Inputs" at bounding box center [556, 235] width 119 height 14
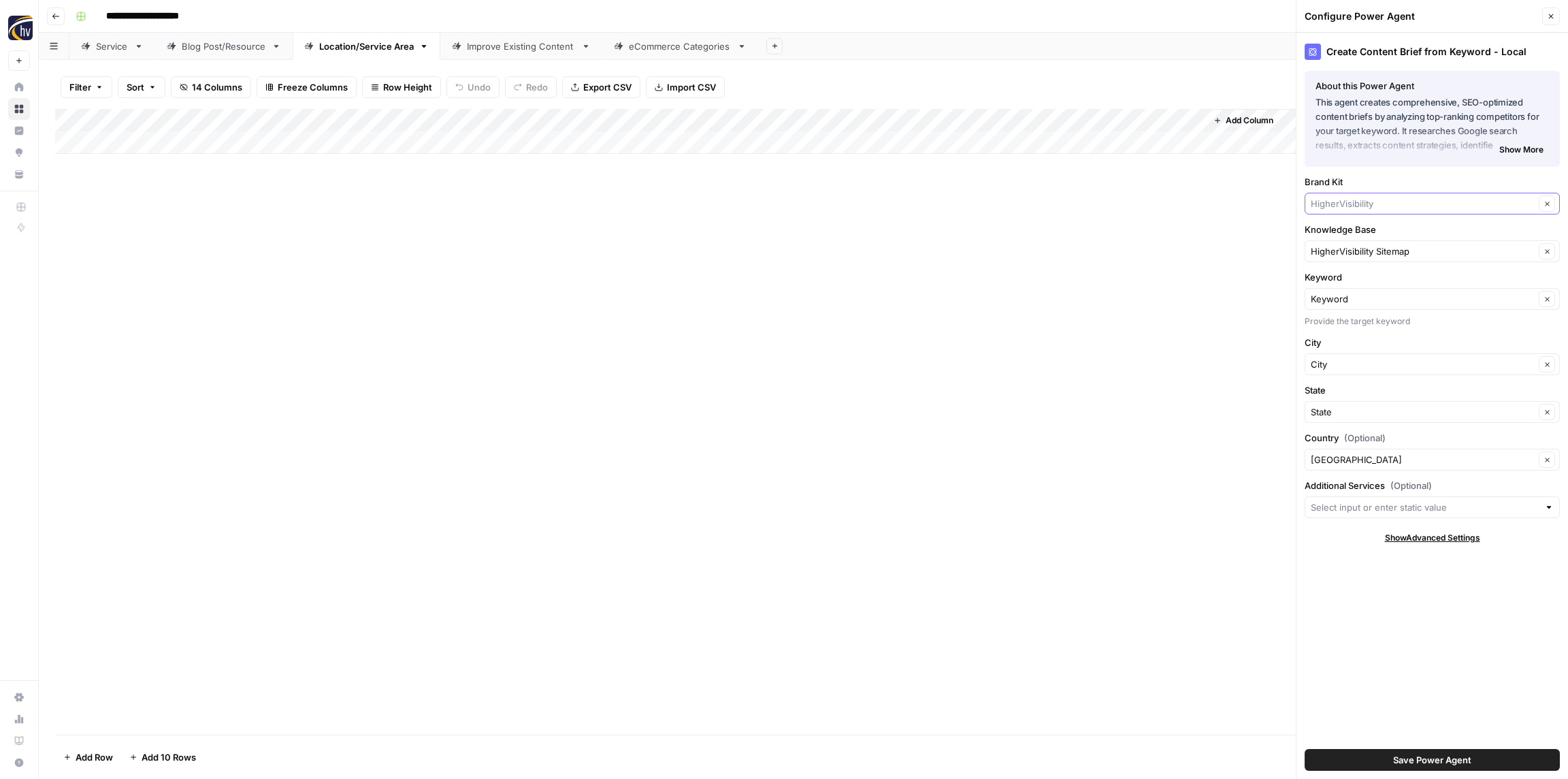
click at [1346, 206] on input "Brand Kit" at bounding box center [1423, 204] width 224 height 14
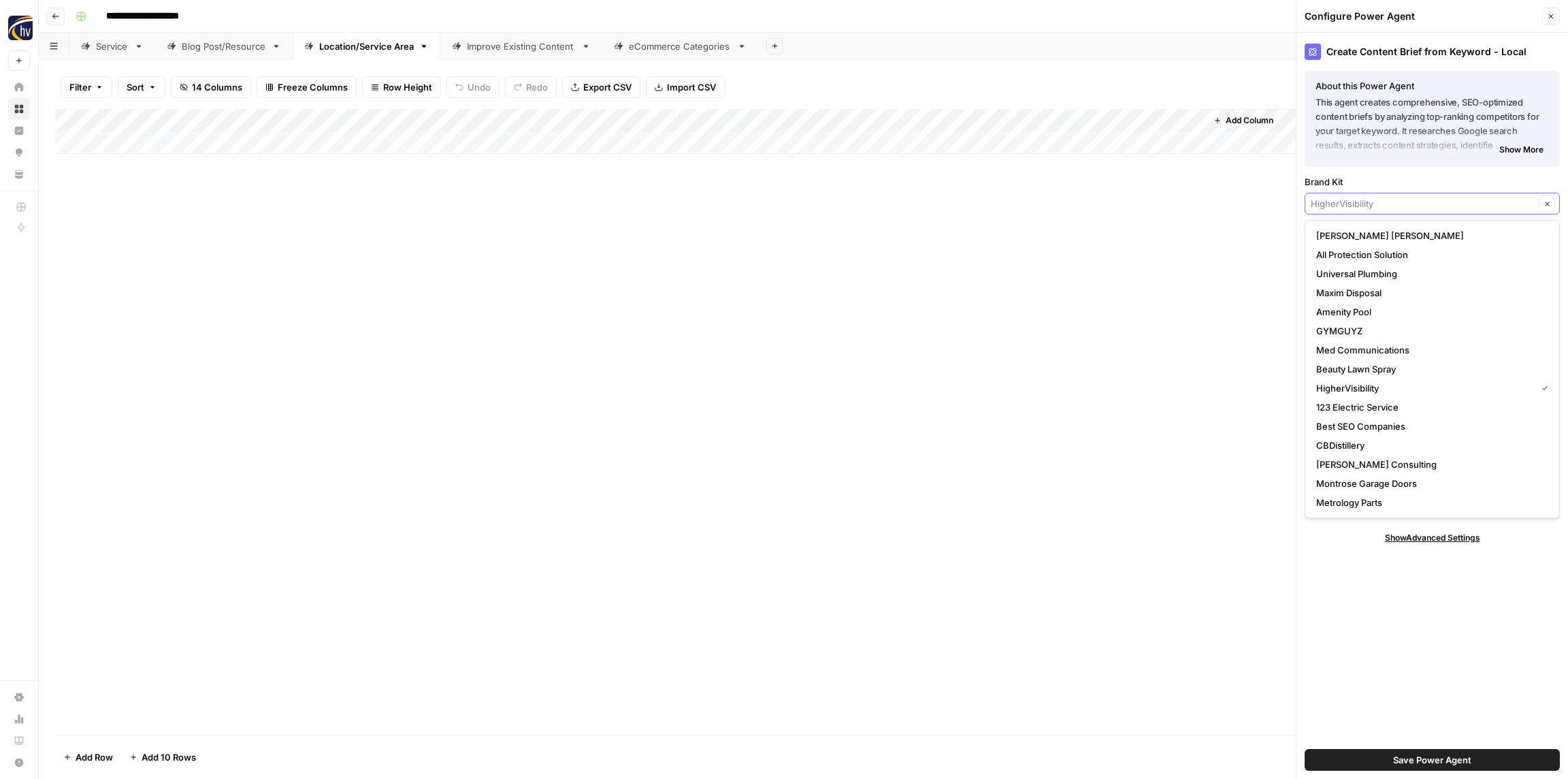
paste input "[PERSON_NAME] Electrical Group"
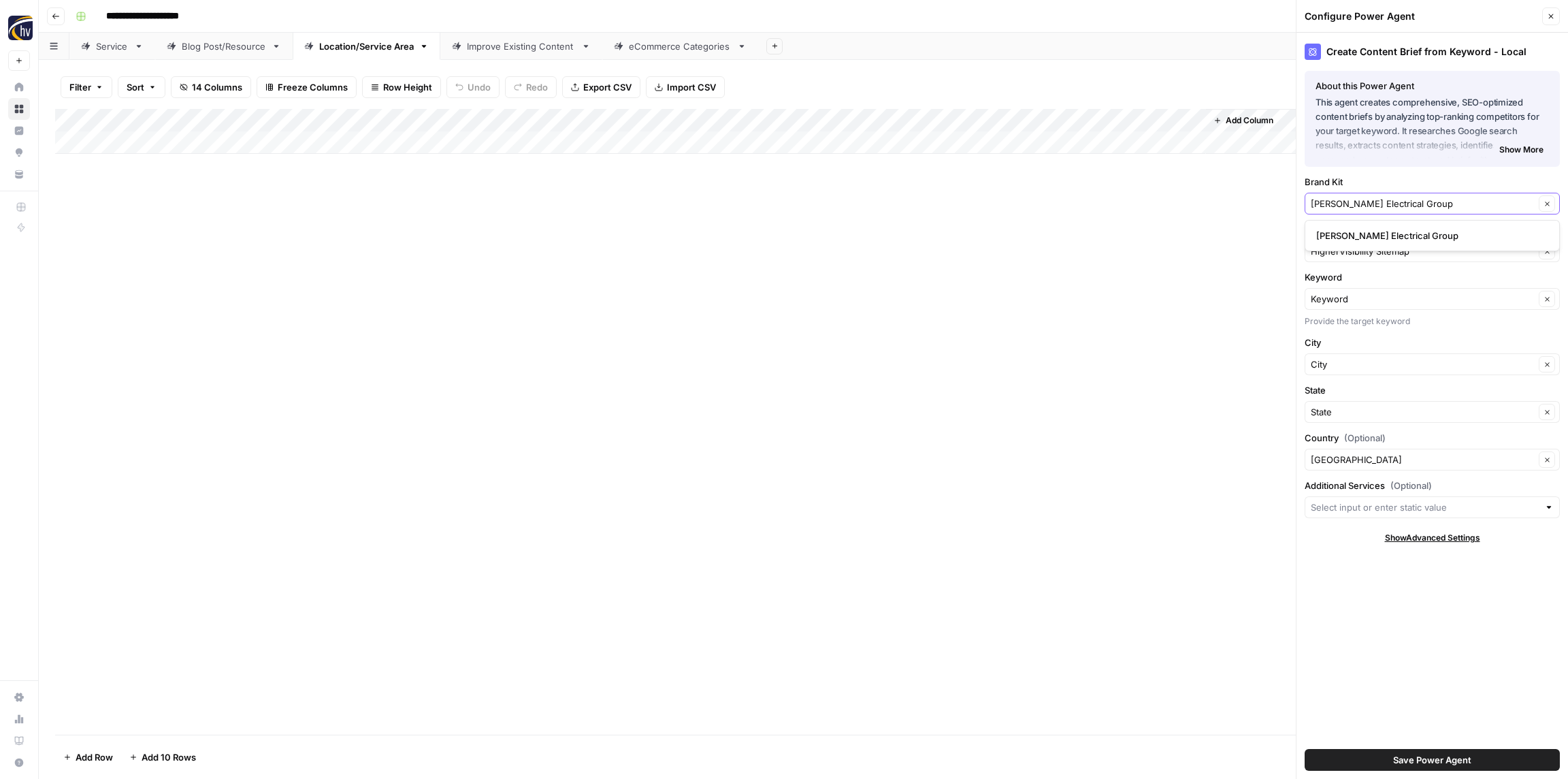
type input "[PERSON_NAME] Electrical Group"
click at [1344, 234] on span "[PERSON_NAME] Electrical Group" at bounding box center [1429, 236] width 227 height 14
click at [1335, 249] on input "Knowledge Base" at bounding box center [1423, 251] width 224 height 14
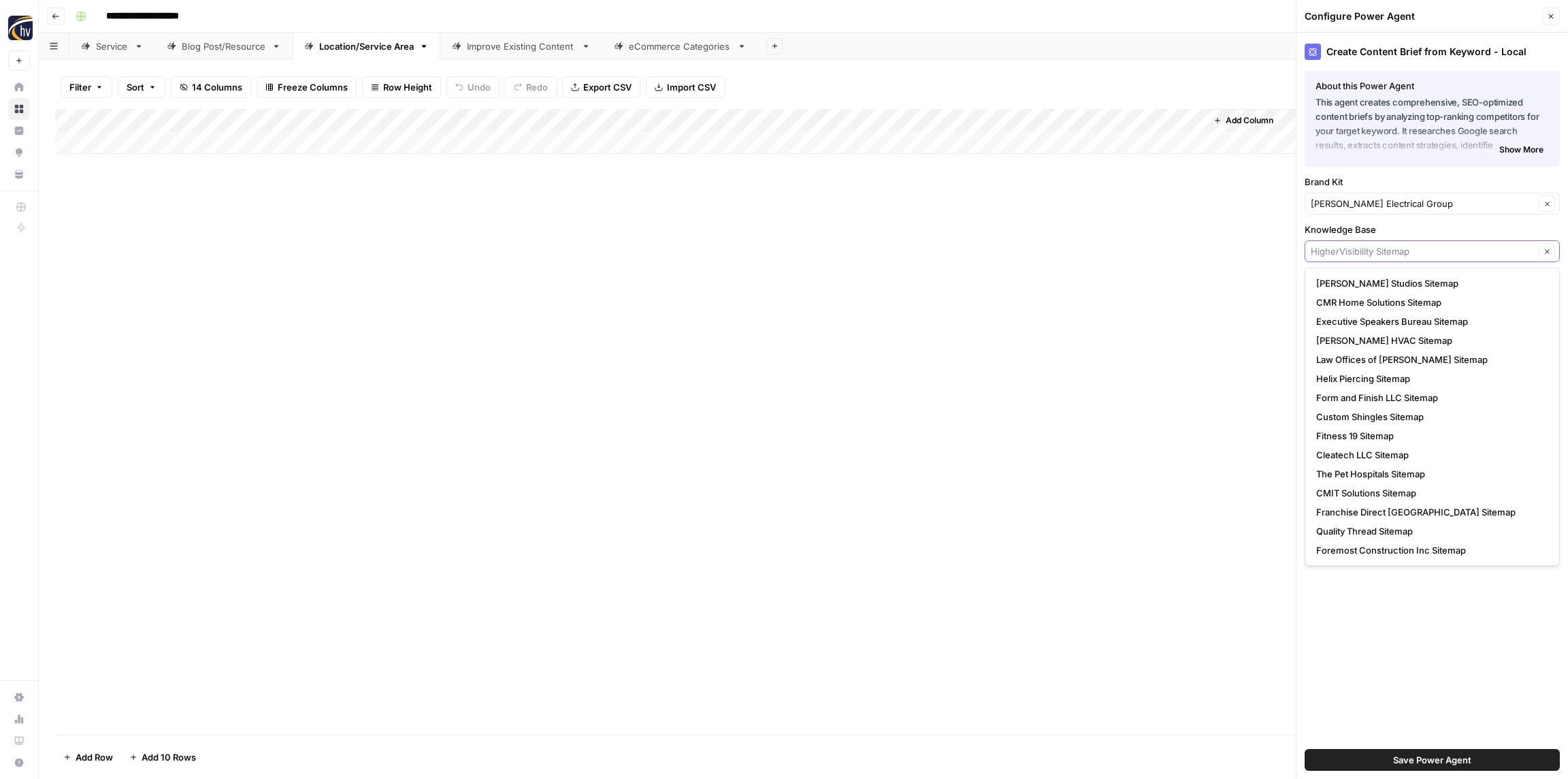
paste input "[PERSON_NAME] Electrical Group"
type input "[PERSON_NAME] Electrical Group"
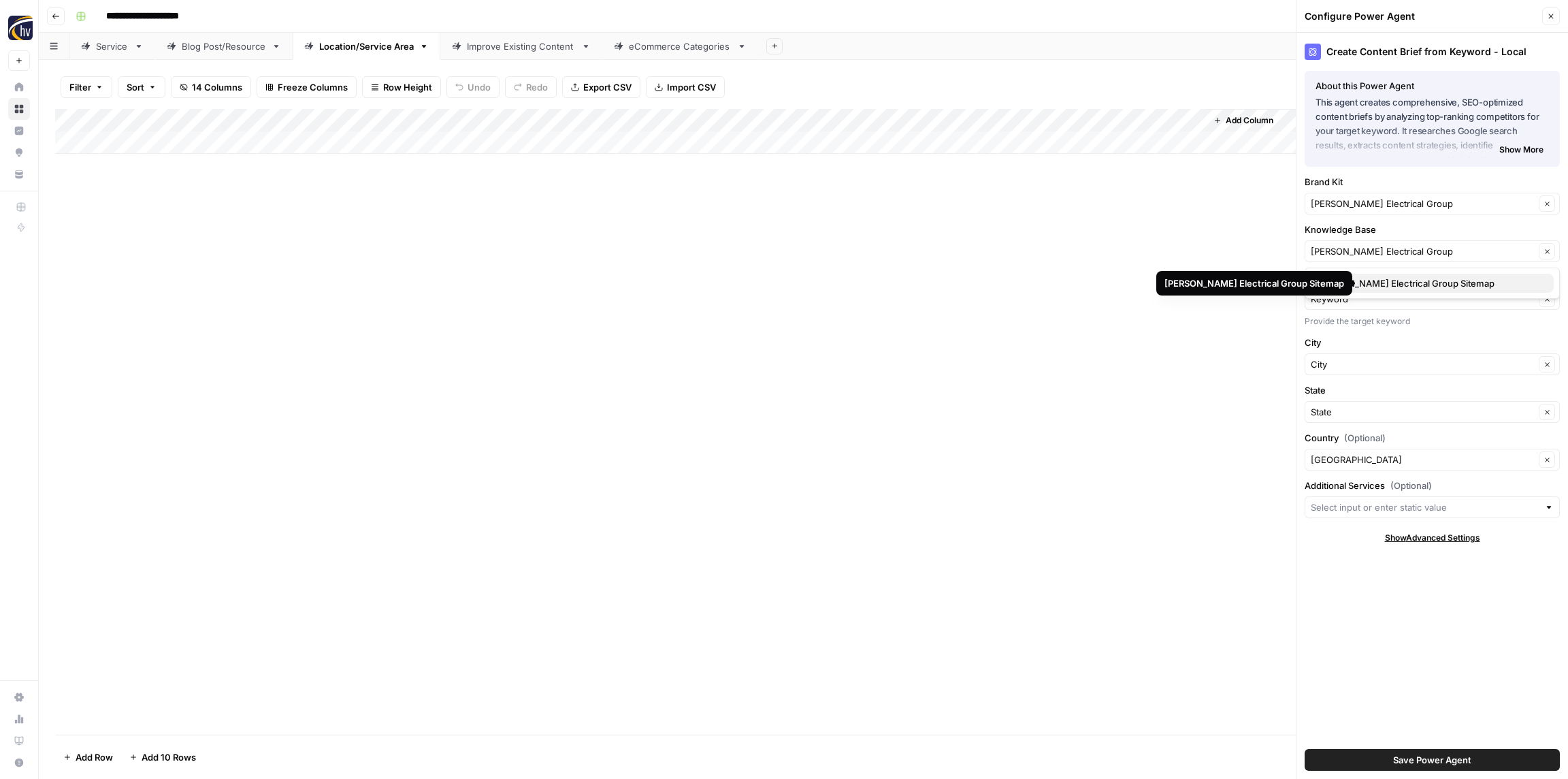
click at [1345, 287] on span "[PERSON_NAME] Electrical Group Sitemap" at bounding box center [1429, 283] width 227 height 14
type input "[PERSON_NAME] Electrical Group Sitemap"
click at [1416, 761] on span "Save Power Agent" at bounding box center [1432, 760] width 78 height 14
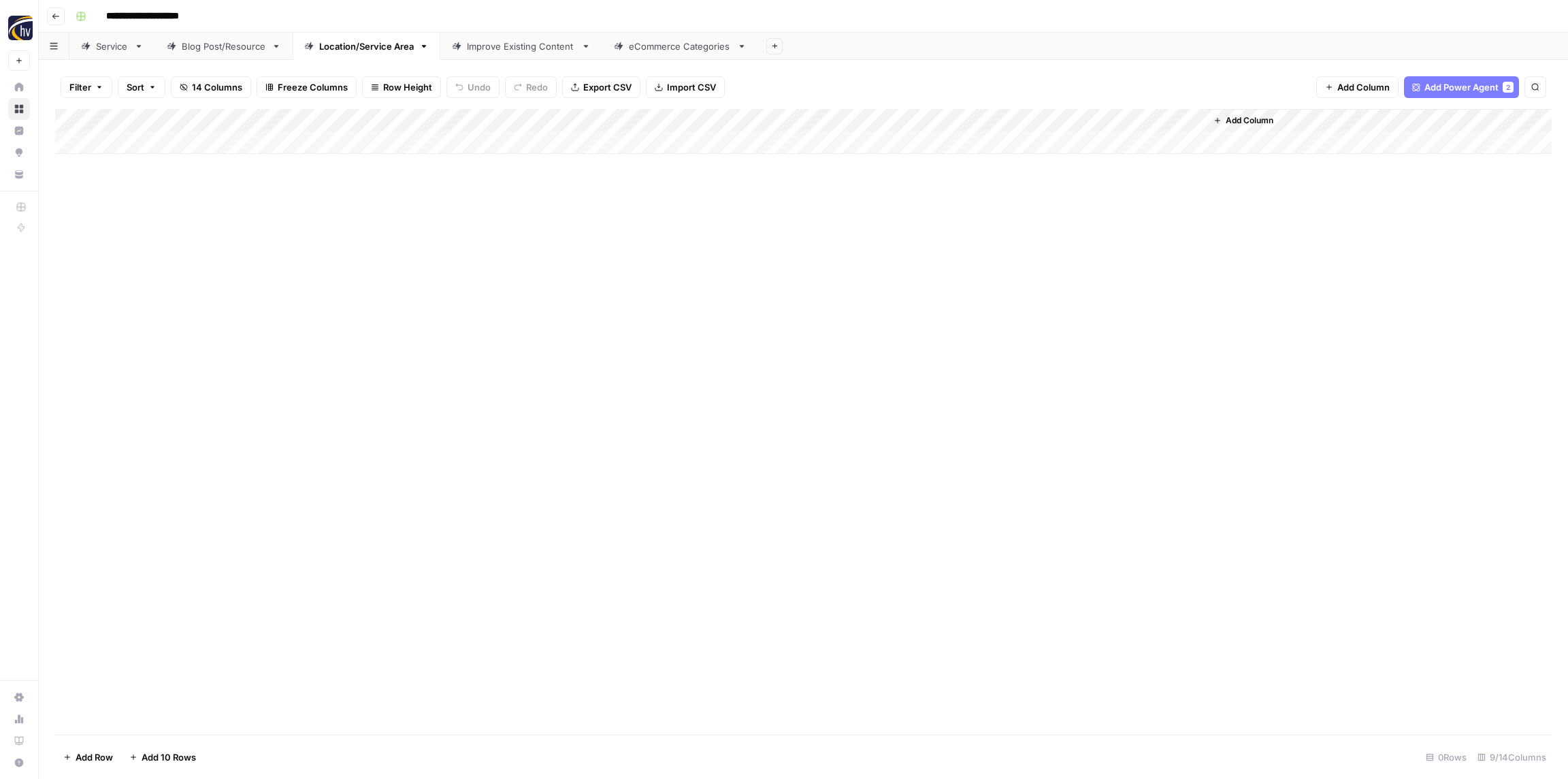
click at [1025, 121] on div "Add Column" at bounding box center [803, 131] width 1497 height 45
click at [1024, 235] on span "Configure Inputs" at bounding box center [1046, 235] width 119 height 14
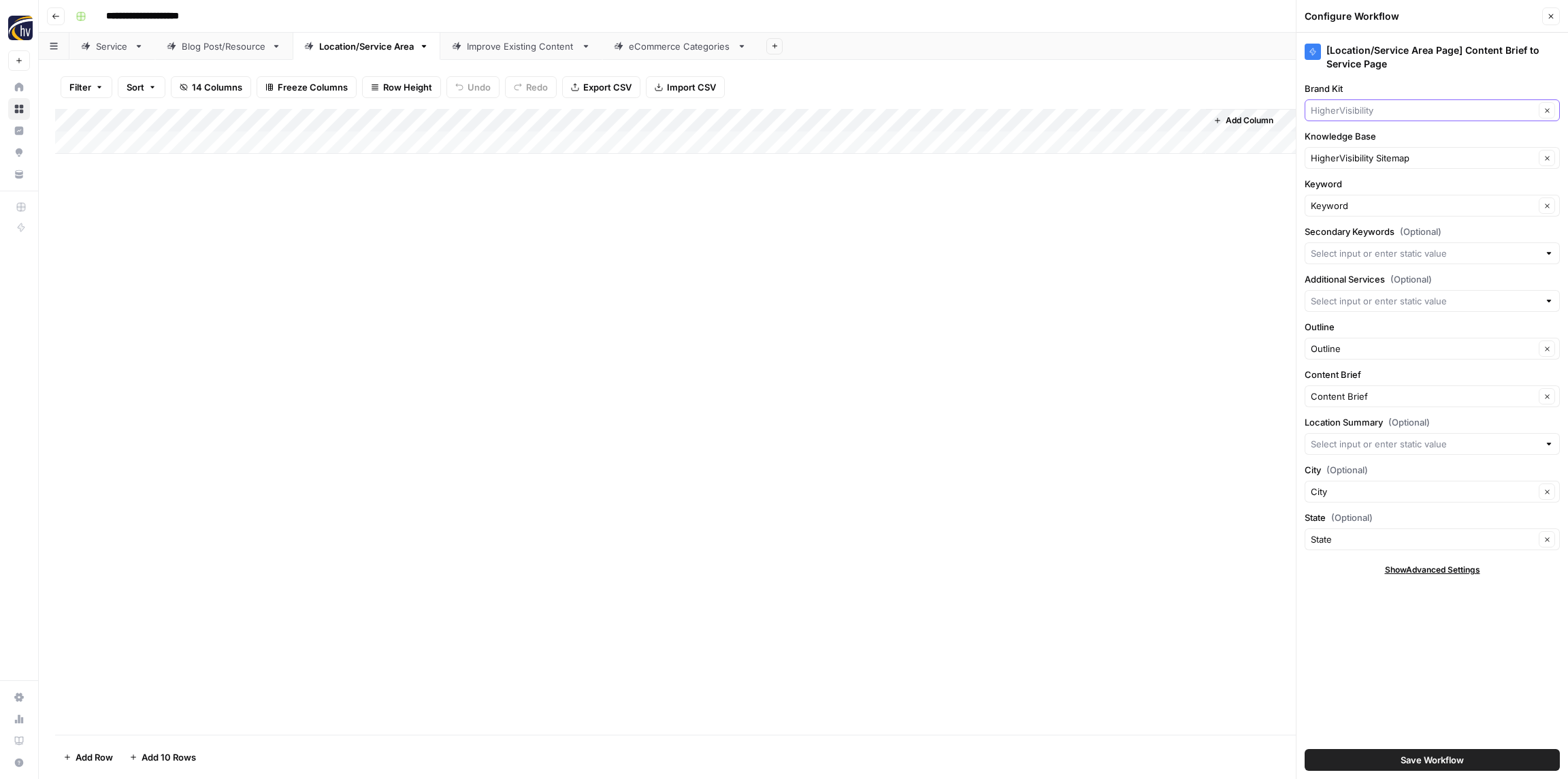
click at [1334, 114] on input "Brand Kit" at bounding box center [1423, 111] width 224 height 14
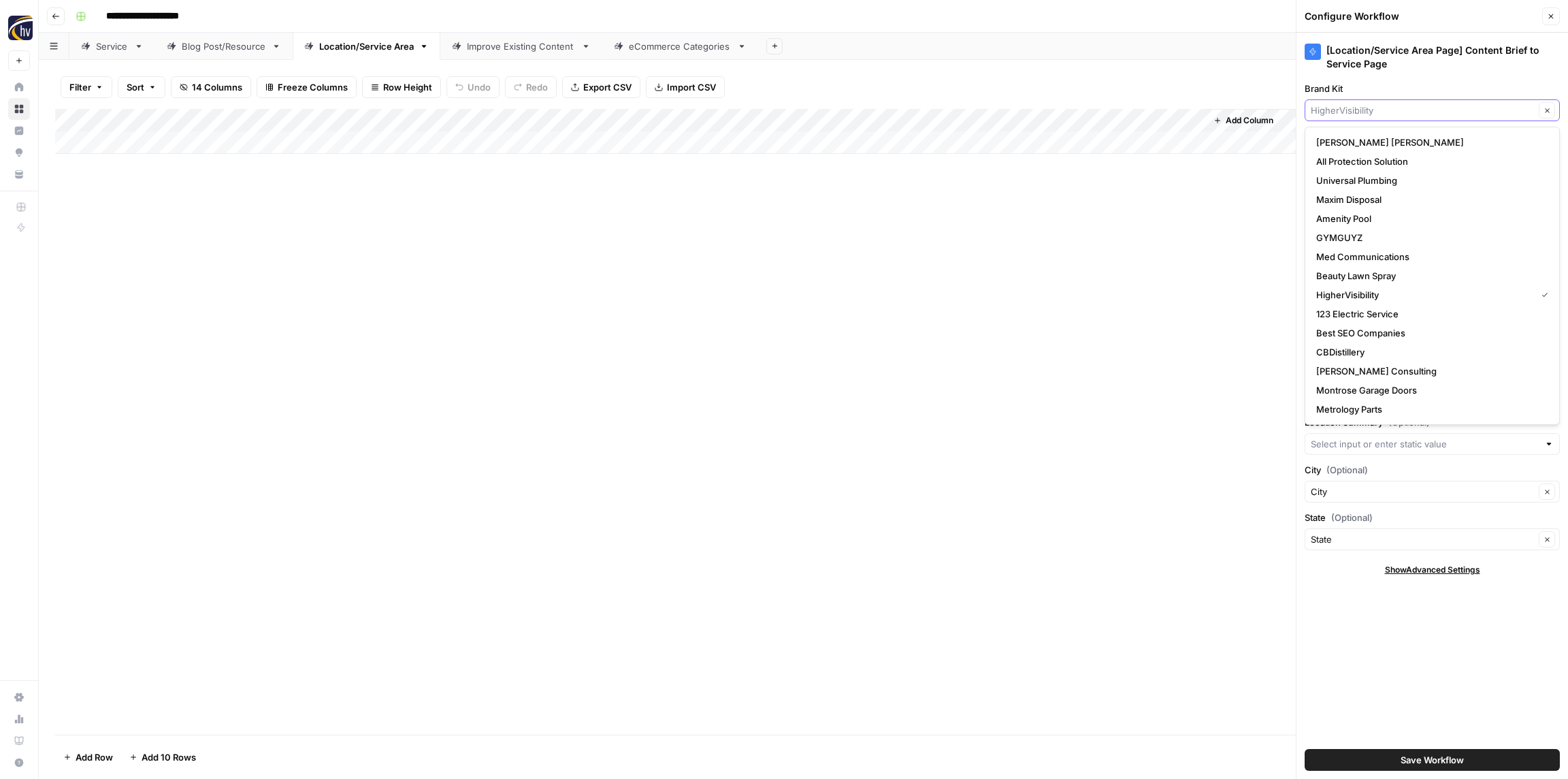
paste input "[PERSON_NAME] Electrical Group"
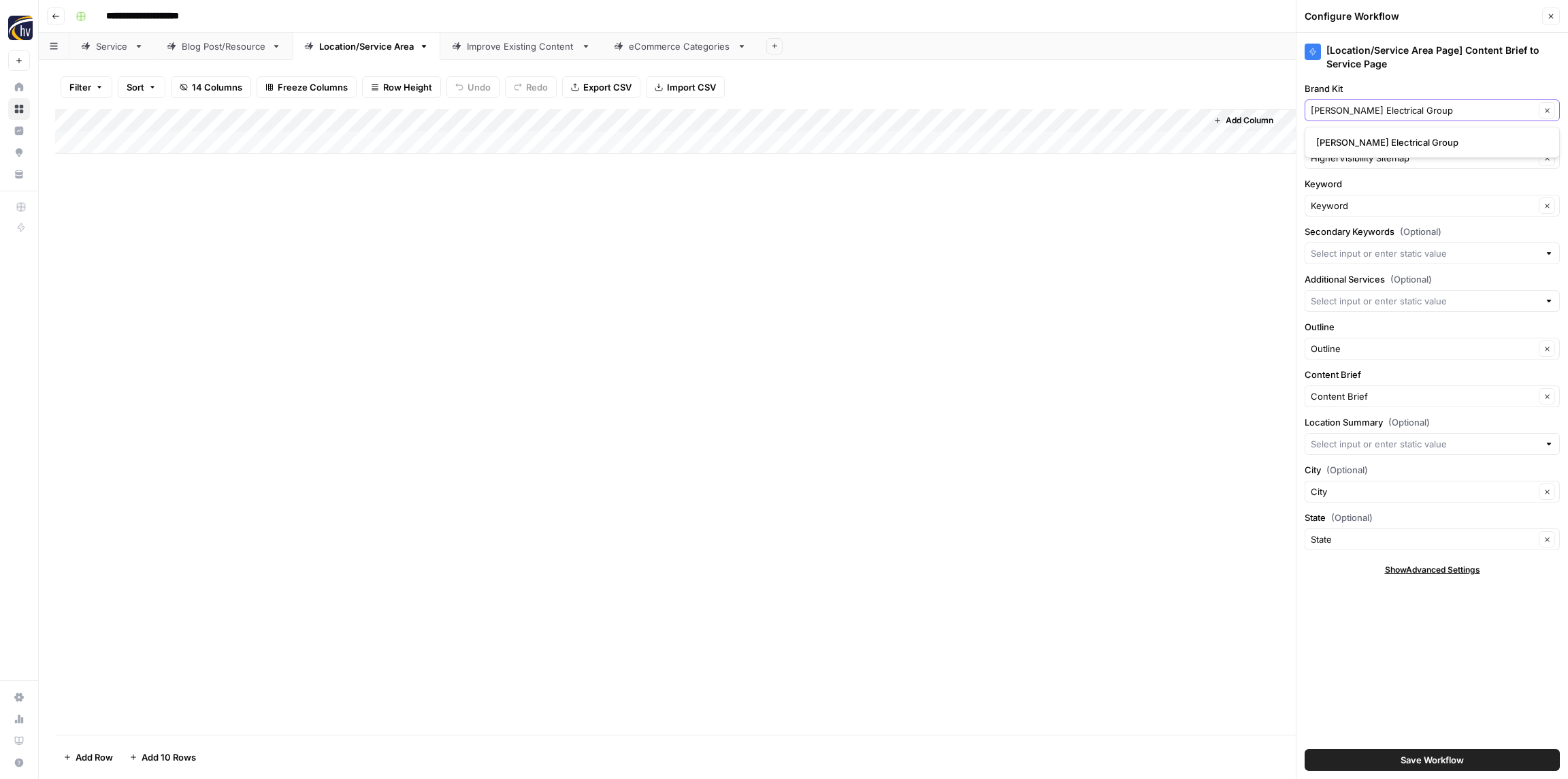
type input "[PERSON_NAME] Electrical Group"
click at [1344, 141] on span "[PERSON_NAME] Electrical Group" at bounding box center [1429, 142] width 227 height 14
click at [1341, 162] on input "Knowledge Base" at bounding box center [1423, 158] width 224 height 14
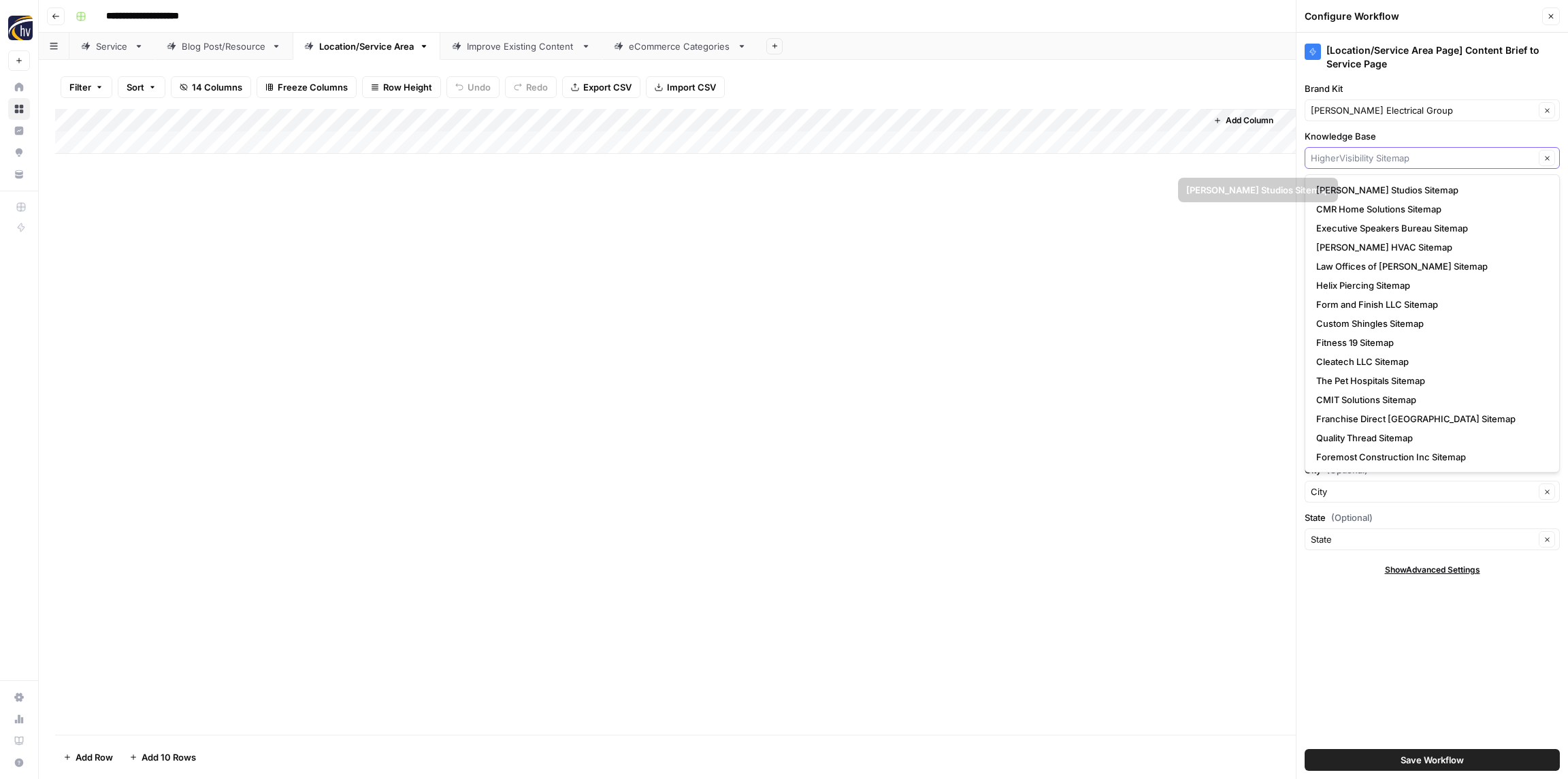
click at [1344, 152] on input "Knowledge Base" at bounding box center [1423, 158] width 224 height 14
paste input "[PERSON_NAME] Electrical Group"
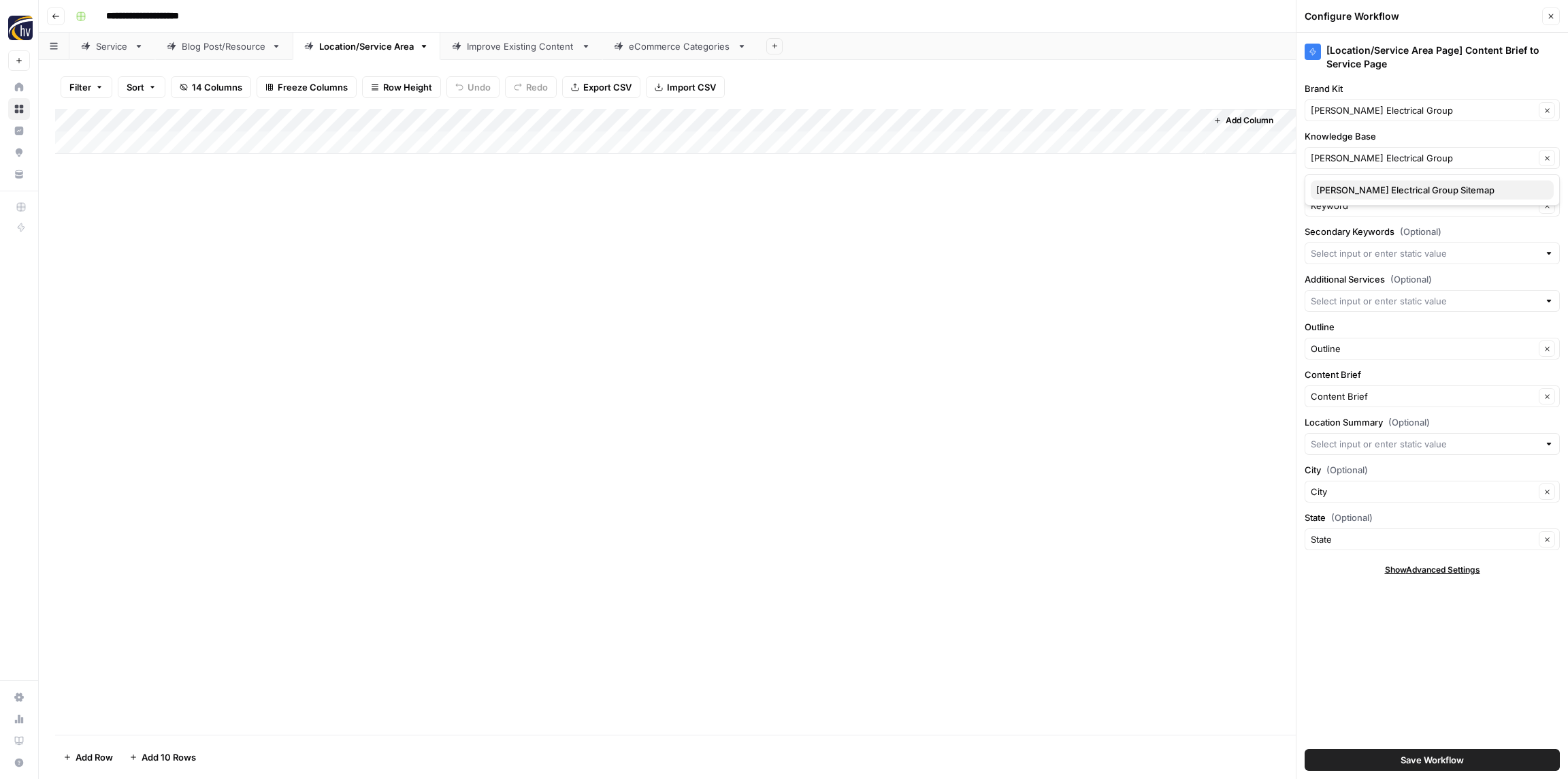
click at [1351, 186] on span "[PERSON_NAME] Electrical Group Sitemap" at bounding box center [1429, 190] width 227 height 14
type input "[PERSON_NAME] Electrical Group Sitemap"
drag, startPoint x: 1434, startPoint y: 764, endPoint x: 1429, endPoint y: 755, distance: 10.3
click at [1434, 764] on span "Save Workflow" at bounding box center [1432, 760] width 63 height 14
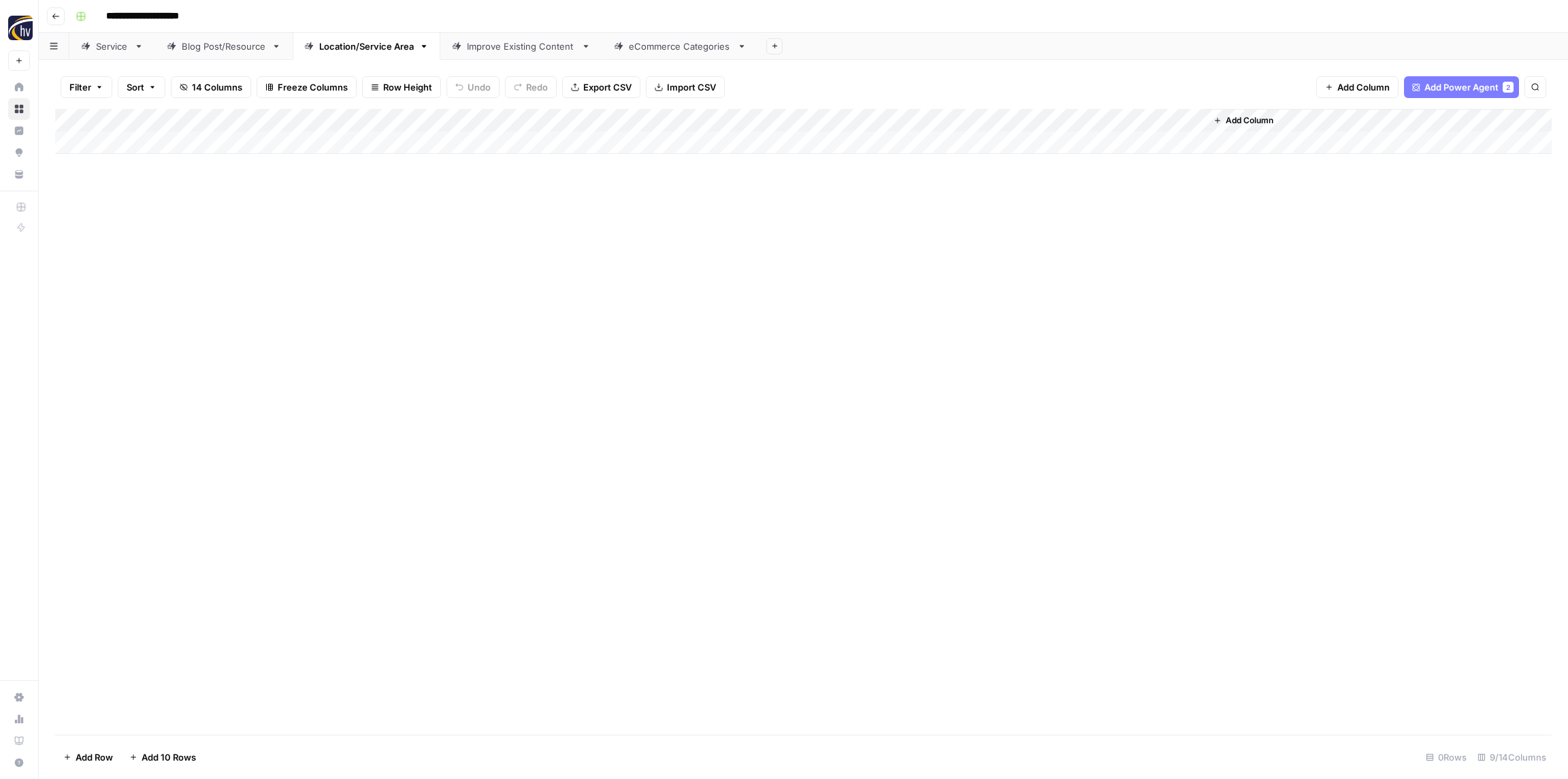
click at [499, 45] on div "Improve Existing Content" at bounding box center [521, 46] width 109 height 14
click at [961, 121] on div "Add Column" at bounding box center [803, 131] width 1497 height 45
click at [962, 121] on div "Add Column" at bounding box center [803, 131] width 1497 height 45
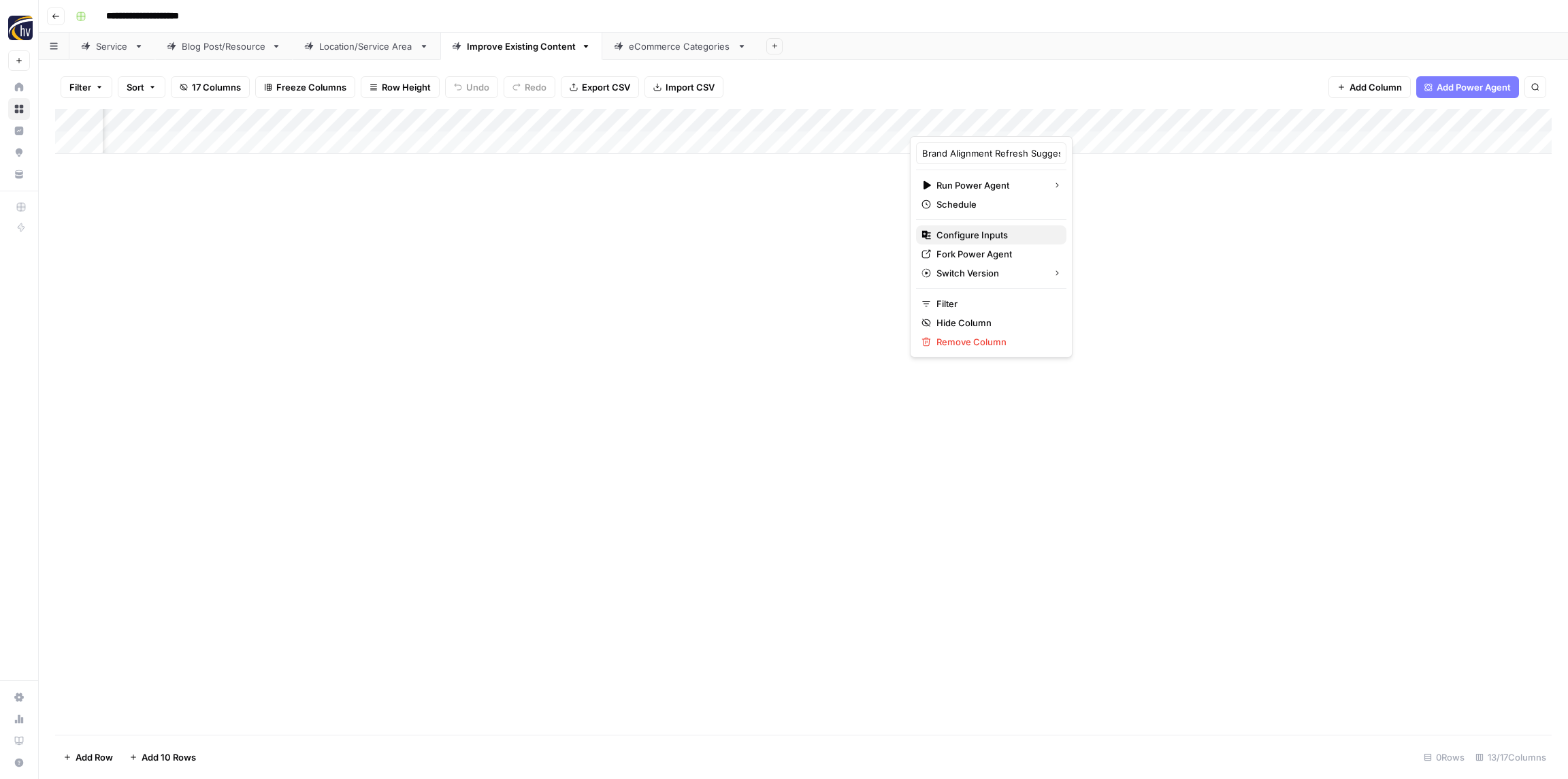
click at [972, 235] on span "Configure Inputs" at bounding box center [996, 235] width 119 height 14
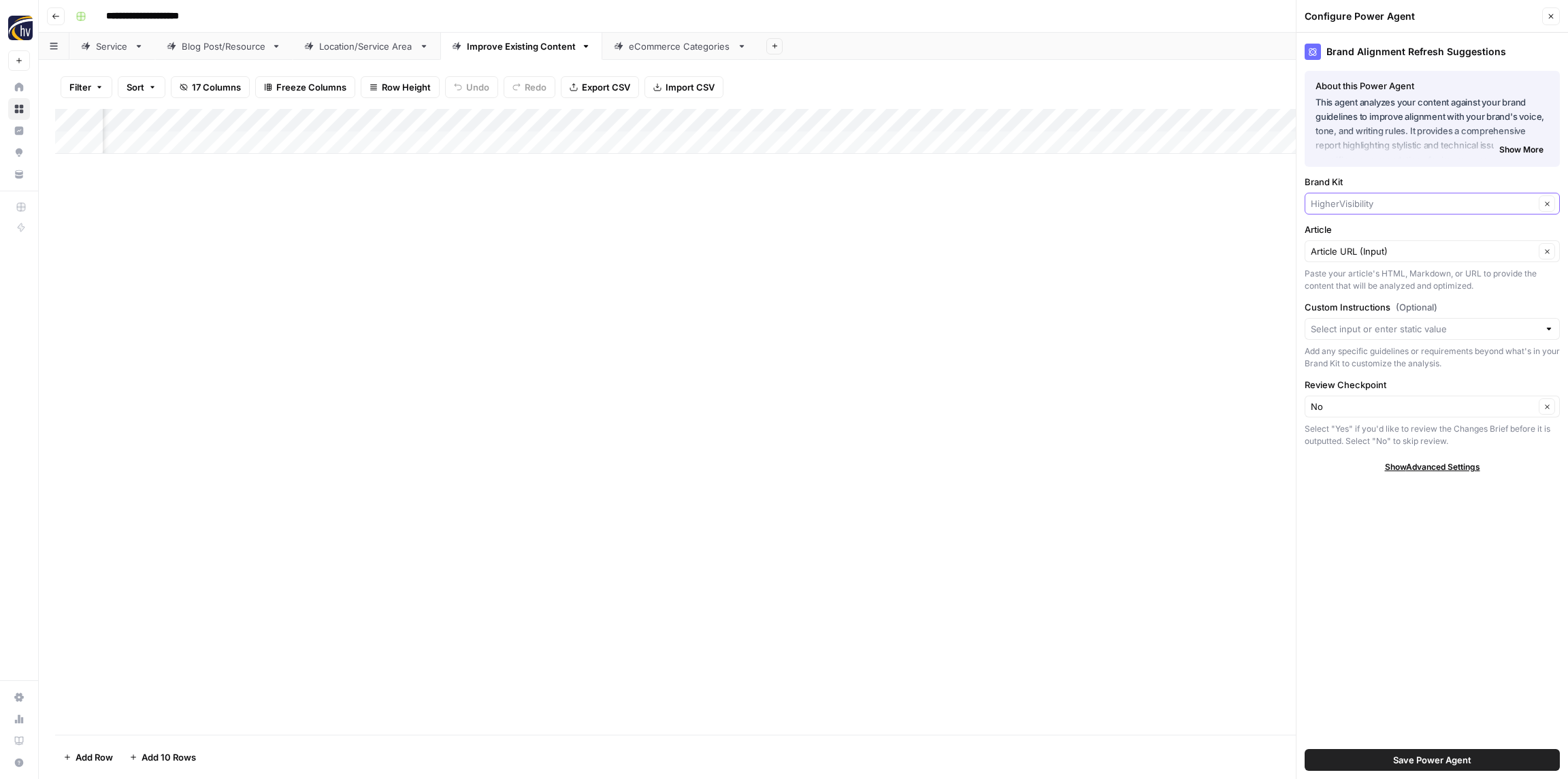
click at [1365, 201] on input "Brand Kit" at bounding box center [1423, 204] width 224 height 14
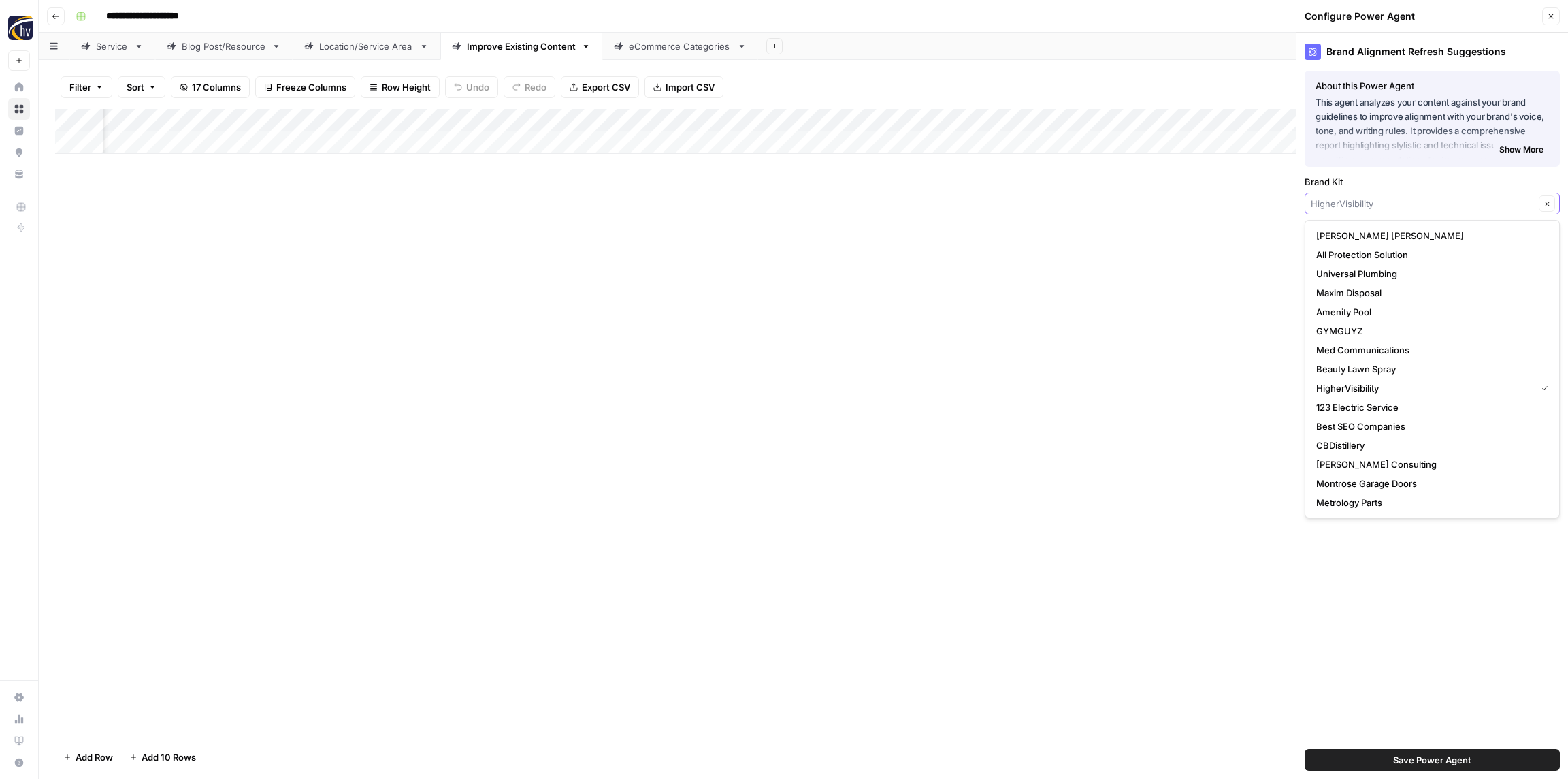
paste input "[PERSON_NAME] Electrical Group"
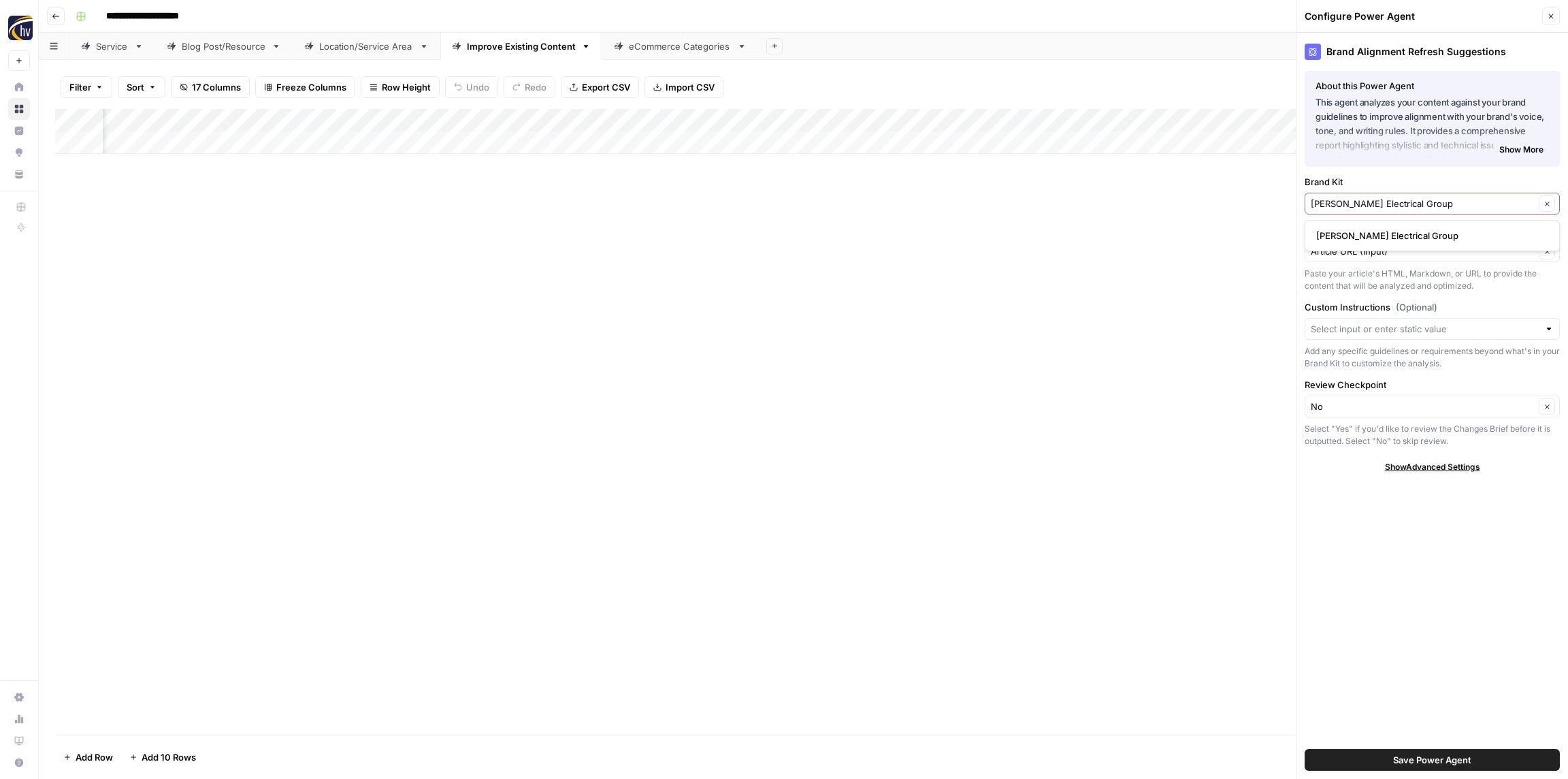
type input "[PERSON_NAME] Electrical Group"
click at [1340, 238] on span "[PERSON_NAME] Electrical Group" at bounding box center [1429, 236] width 227 height 14
drag, startPoint x: 1407, startPoint y: 764, endPoint x: 1398, endPoint y: 760, distance: 9.8
click at [1406, 764] on span "Save Power Agent" at bounding box center [1432, 760] width 78 height 14
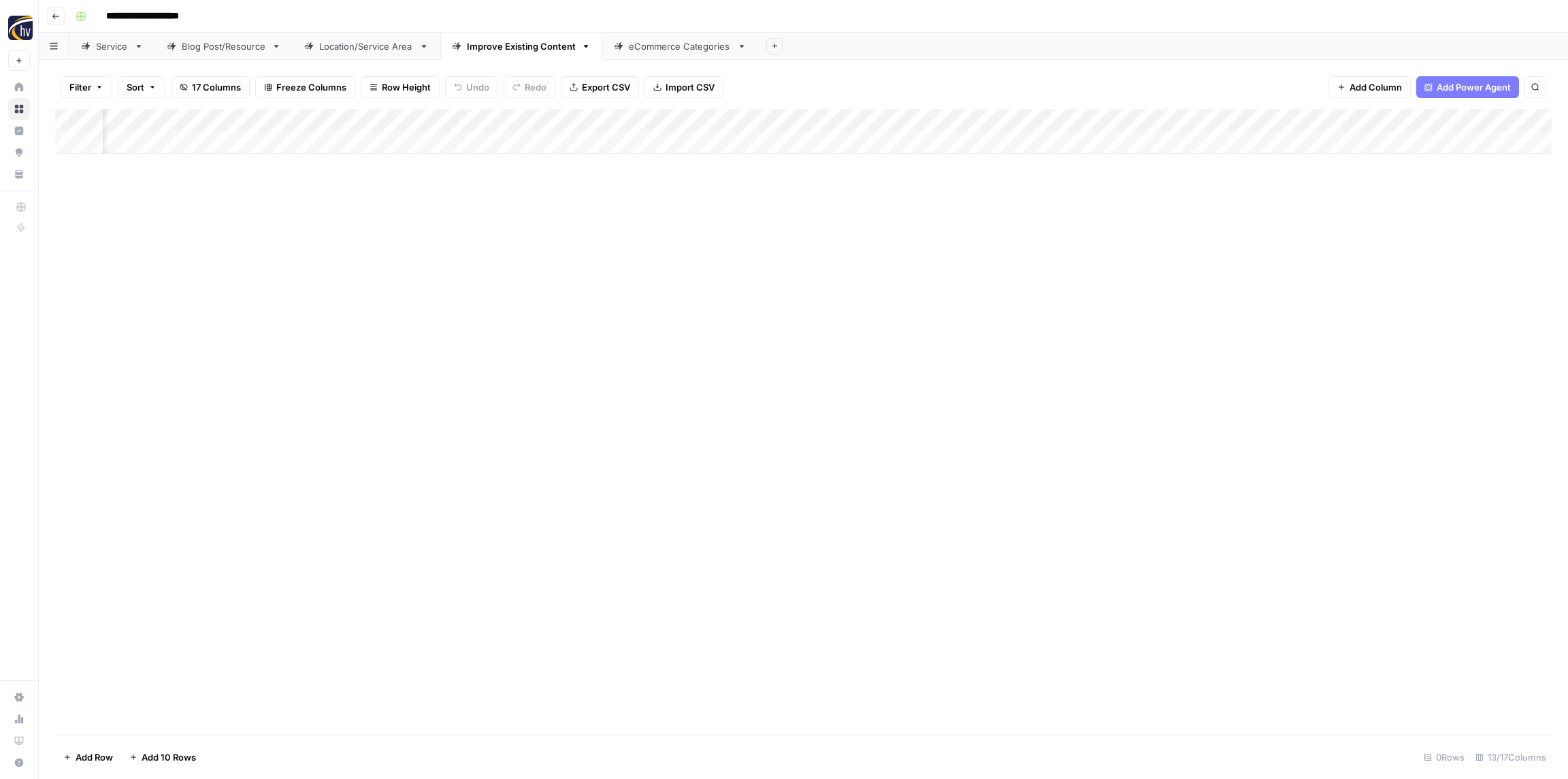
click at [1318, 118] on div "Add Column" at bounding box center [803, 131] width 1497 height 45
click at [1288, 239] on span "Configure Inputs" at bounding box center [1342, 235] width 119 height 14
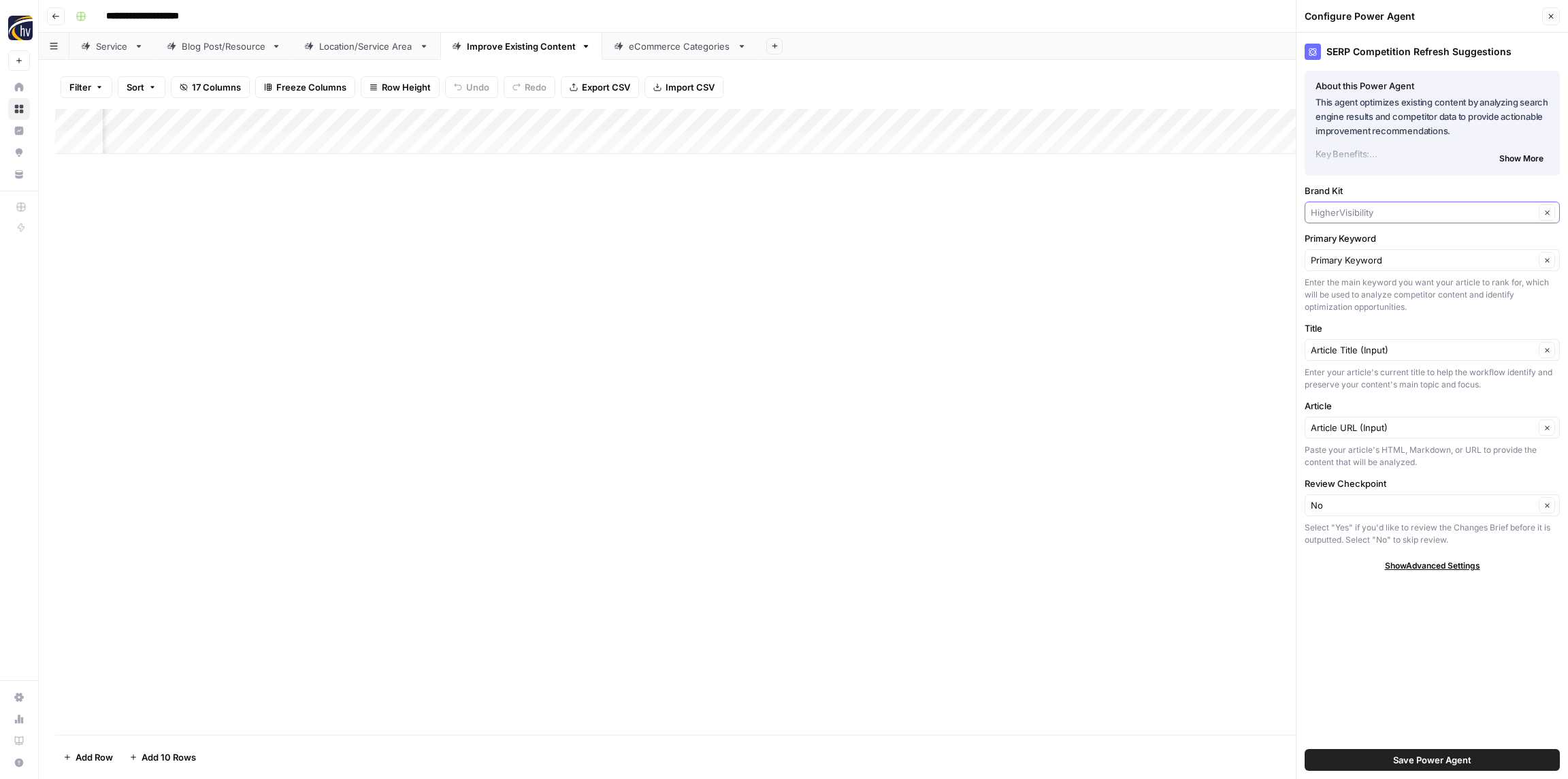
click at [1338, 215] on input "Brand Kit" at bounding box center [1423, 213] width 224 height 14
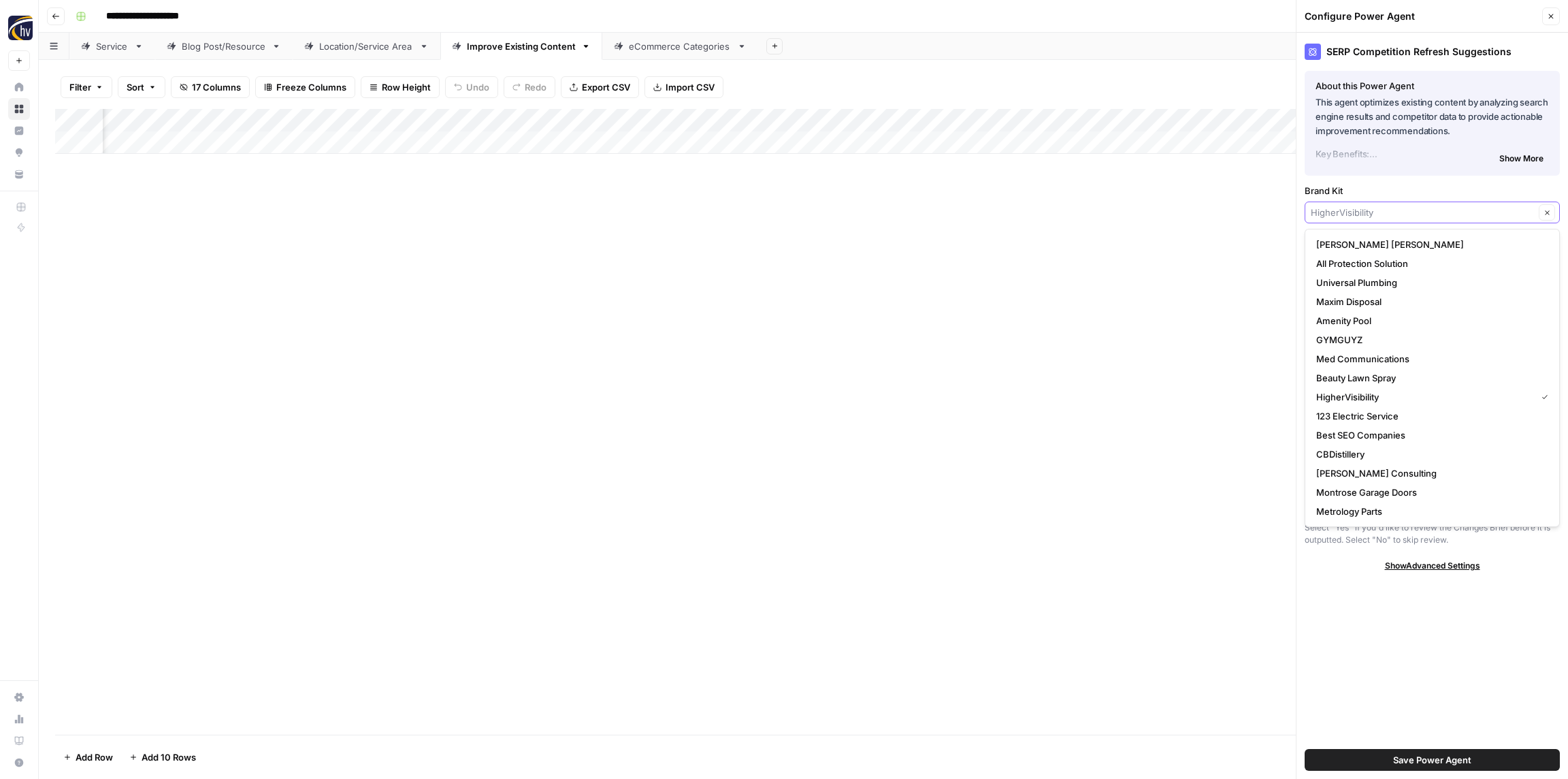
paste input "[PERSON_NAME] Electrical Group"
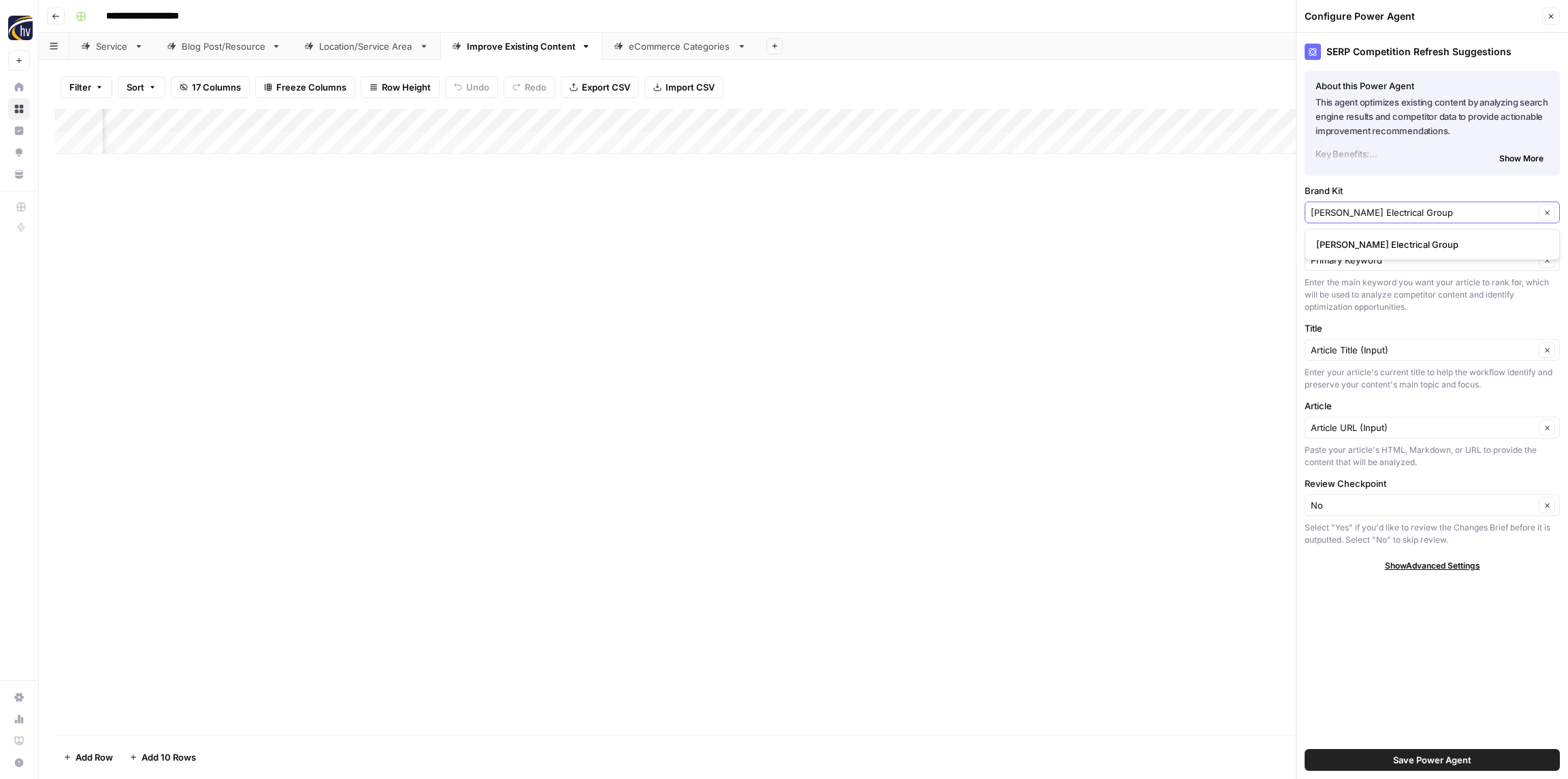
type input "[PERSON_NAME] Electrical Group"
click at [1358, 238] on span "[PERSON_NAME] Electrical Group" at bounding box center [1429, 244] width 227 height 14
click at [1378, 754] on button "Save Power Agent" at bounding box center [1432, 760] width 255 height 22
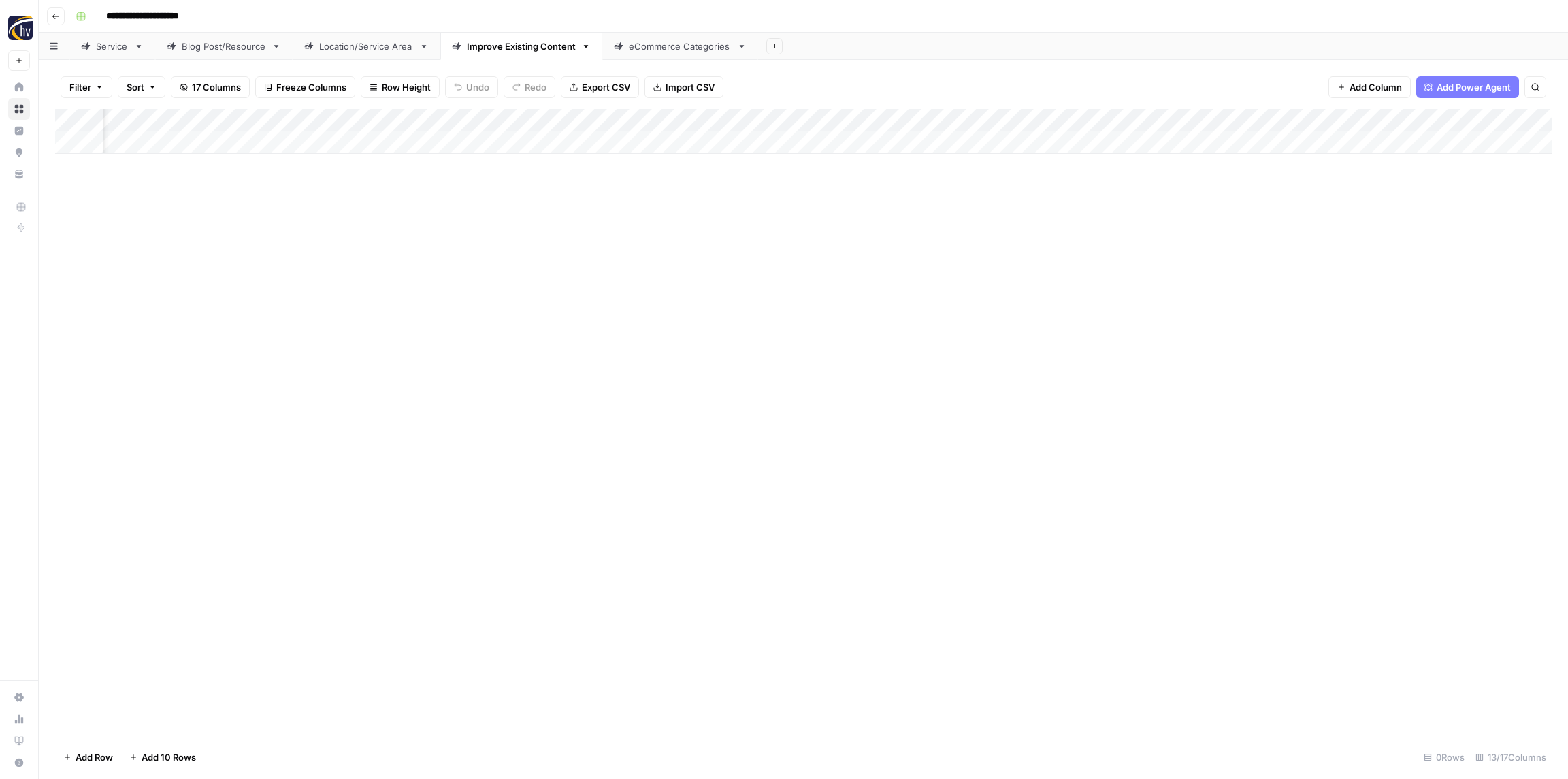
scroll to position [0, 664]
click at [1363, 121] on div "Add Column" at bounding box center [803, 131] width 1497 height 45
click at [1253, 114] on div "Add Column" at bounding box center [803, 131] width 1497 height 45
click at [1253, 240] on span "Configure Inputs" at bounding box center [1295, 235] width 119 height 14
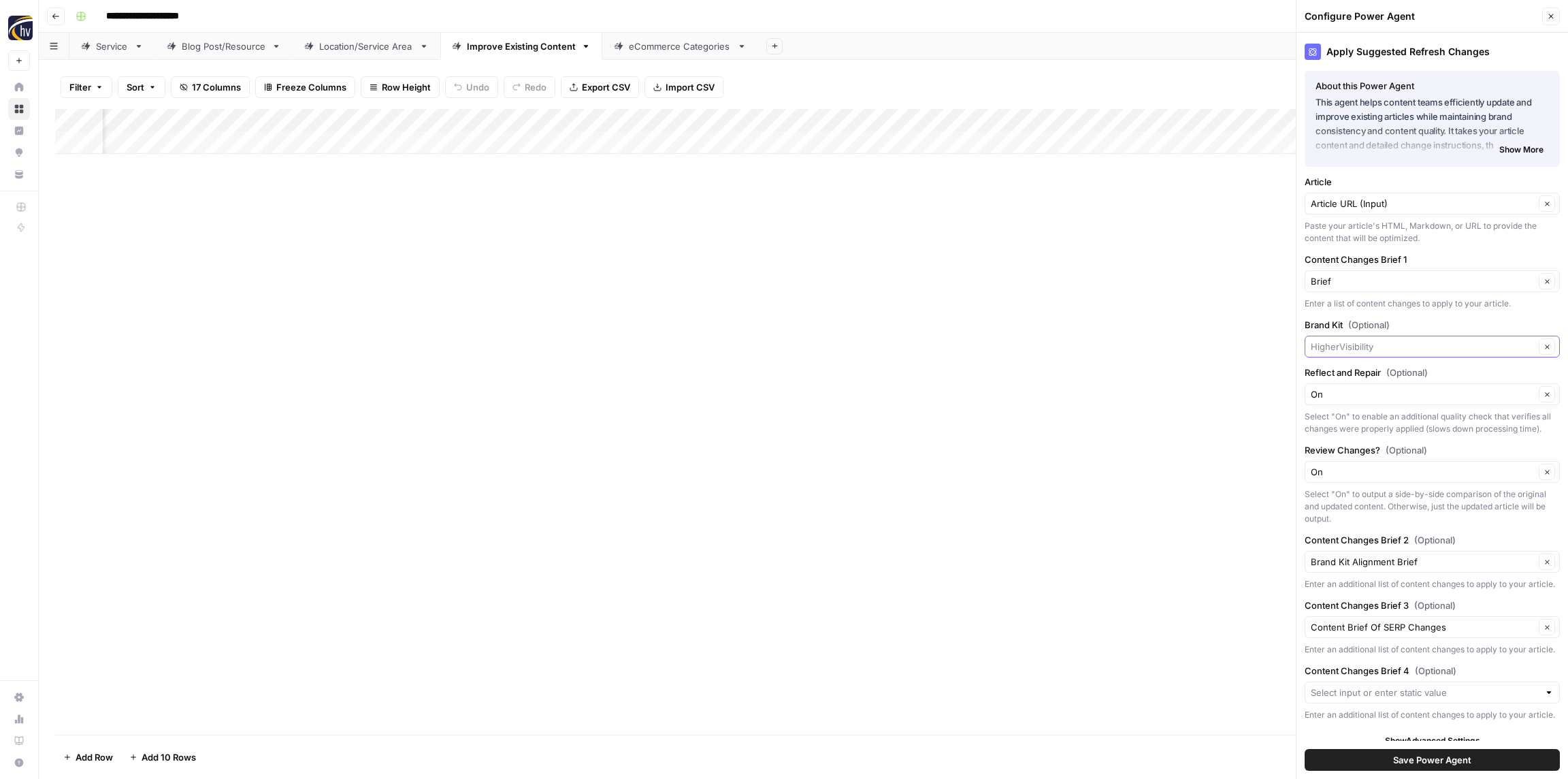
click at [1358, 343] on input "Brand Kit (Optional)" at bounding box center [1423, 346] width 224 height 14
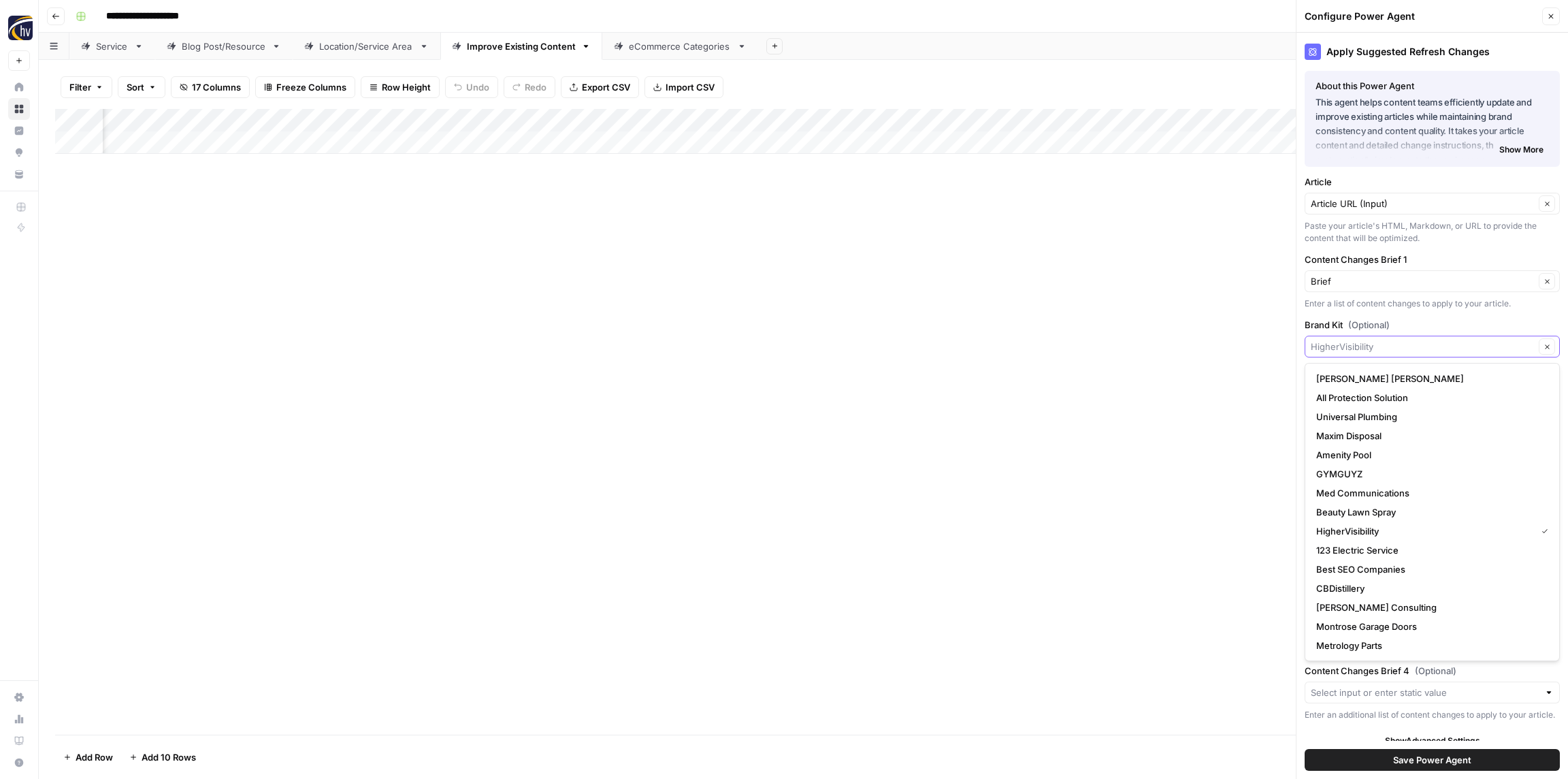
paste input "[PERSON_NAME] Electrical Group"
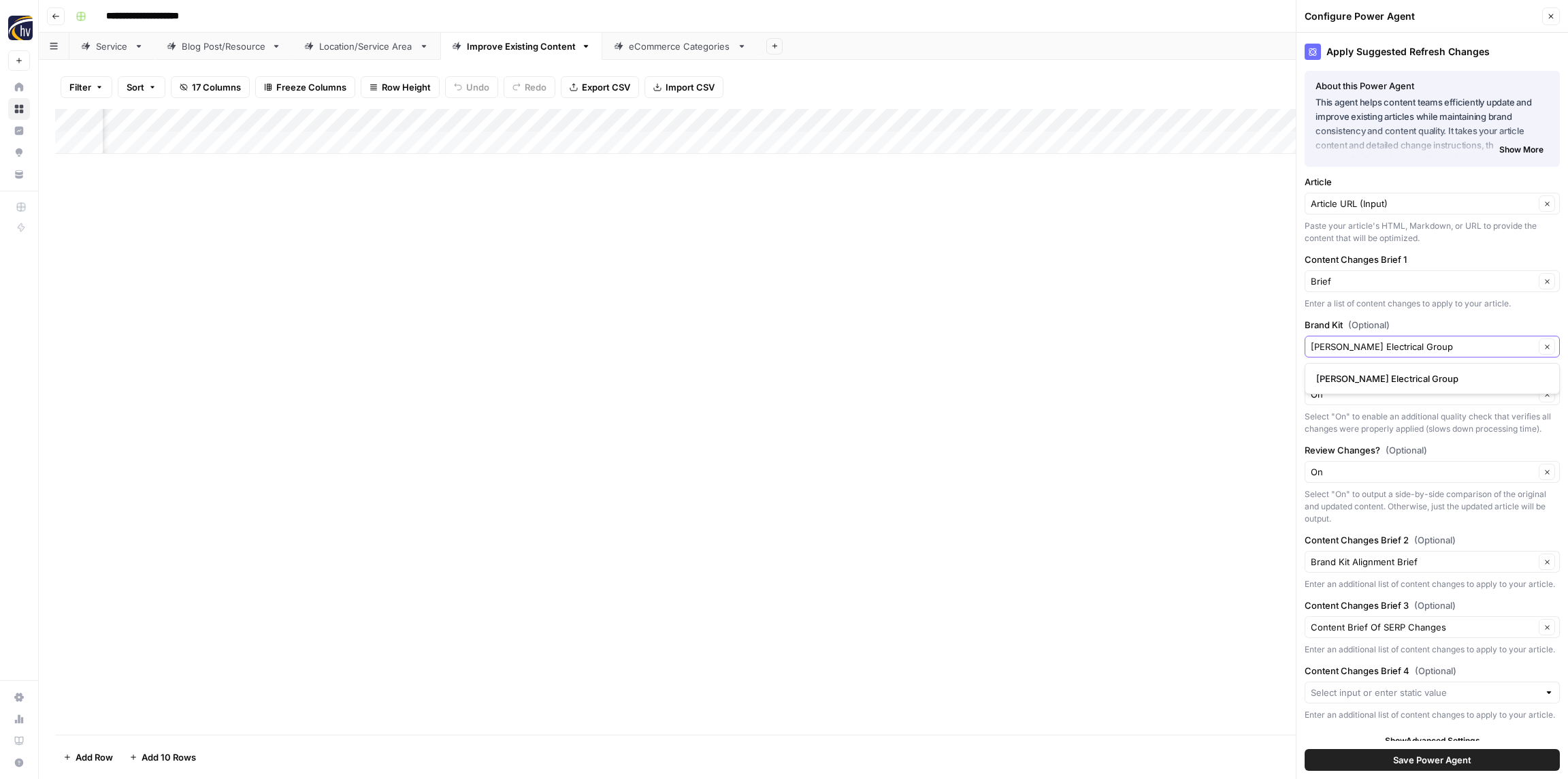
type input "[PERSON_NAME] Electrical Group"
click at [1355, 380] on span "[PERSON_NAME] Electrical Group" at bounding box center [1429, 379] width 227 height 14
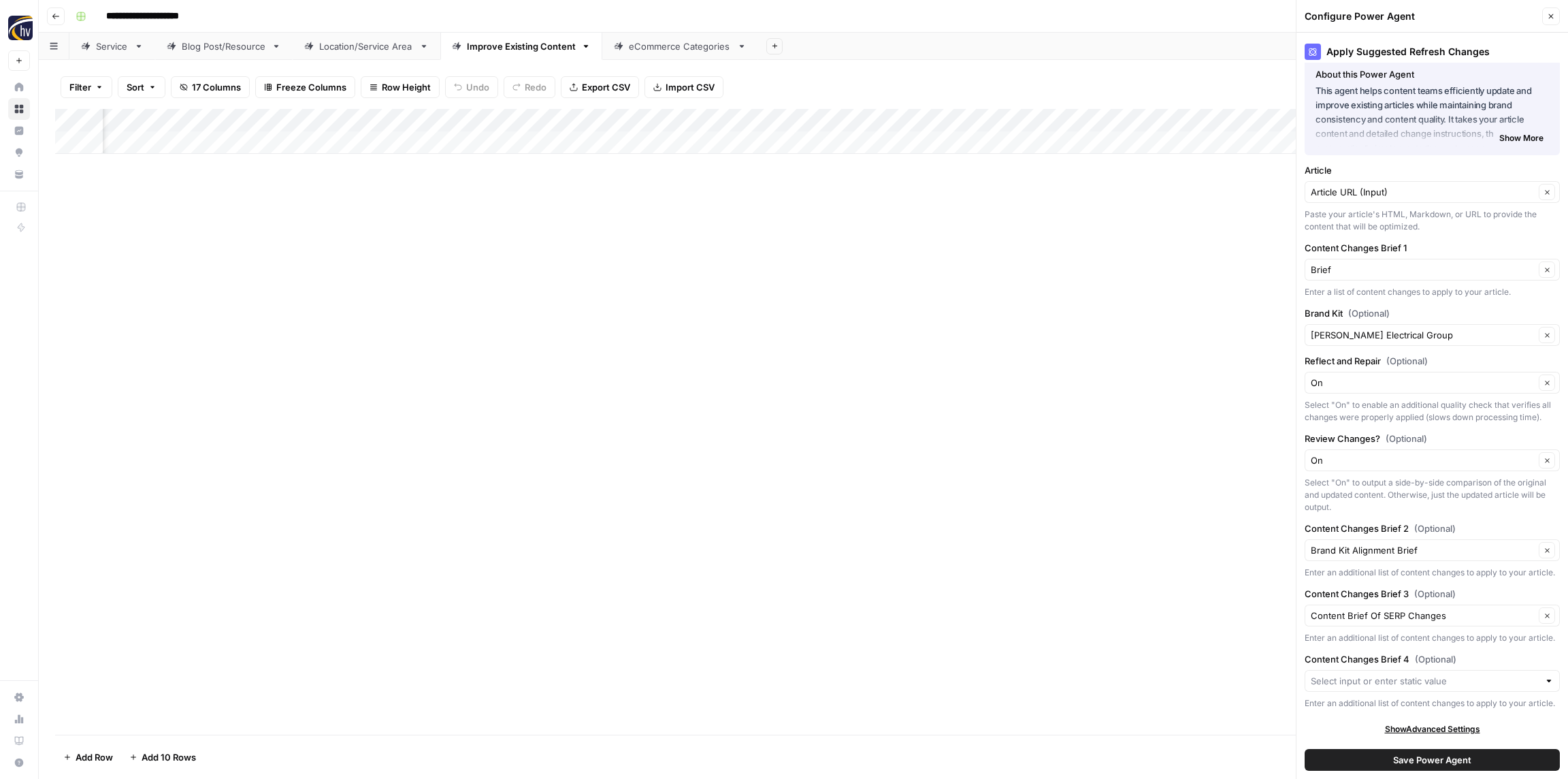
click at [1452, 764] on span "Save Power Agent" at bounding box center [1432, 760] width 78 height 14
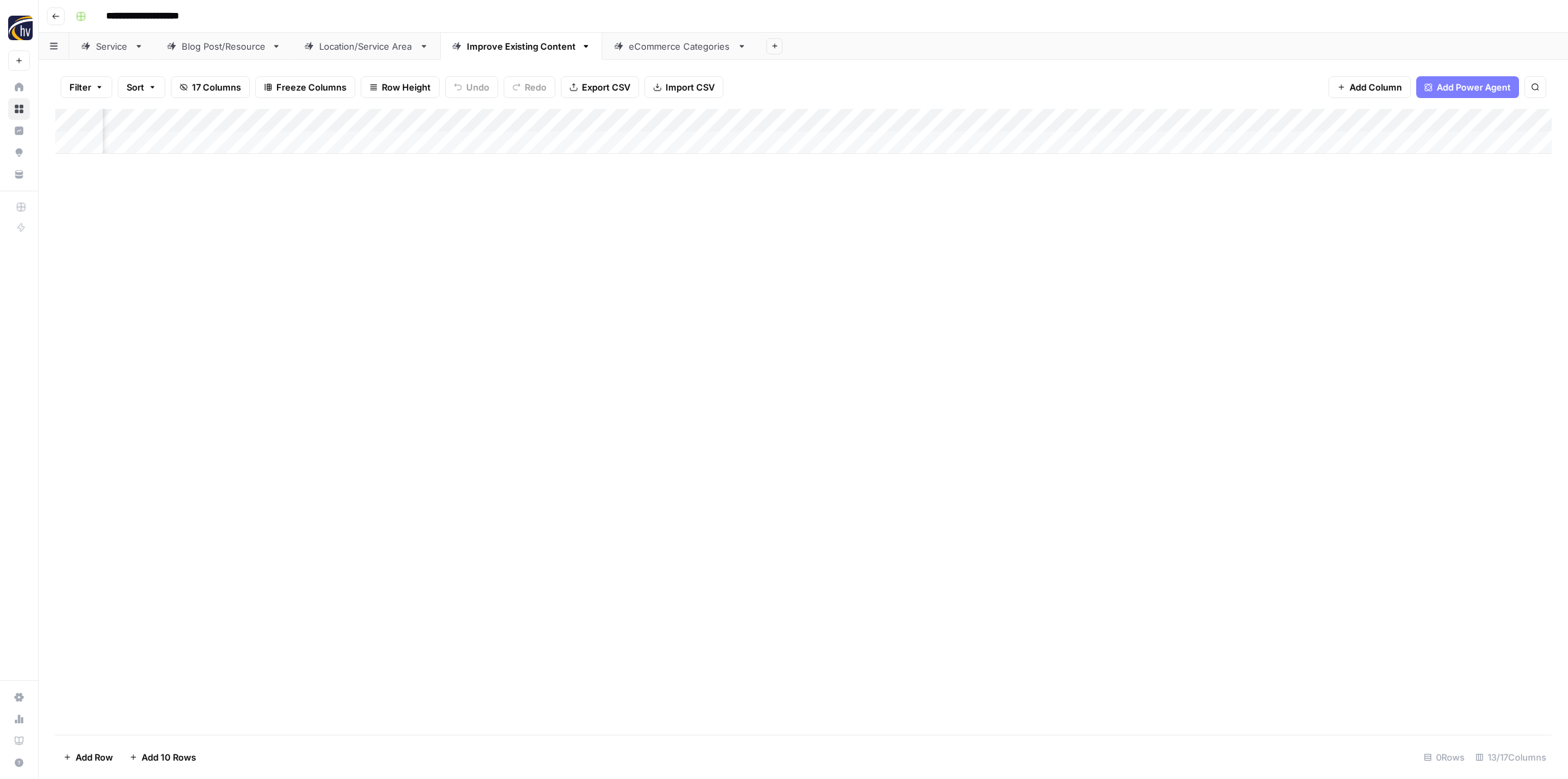
click at [670, 46] on div "eCommerce Categories" at bounding box center [680, 46] width 103 height 14
click at [490, 116] on div "Add Column" at bounding box center [803, 131] width 1497 height 45
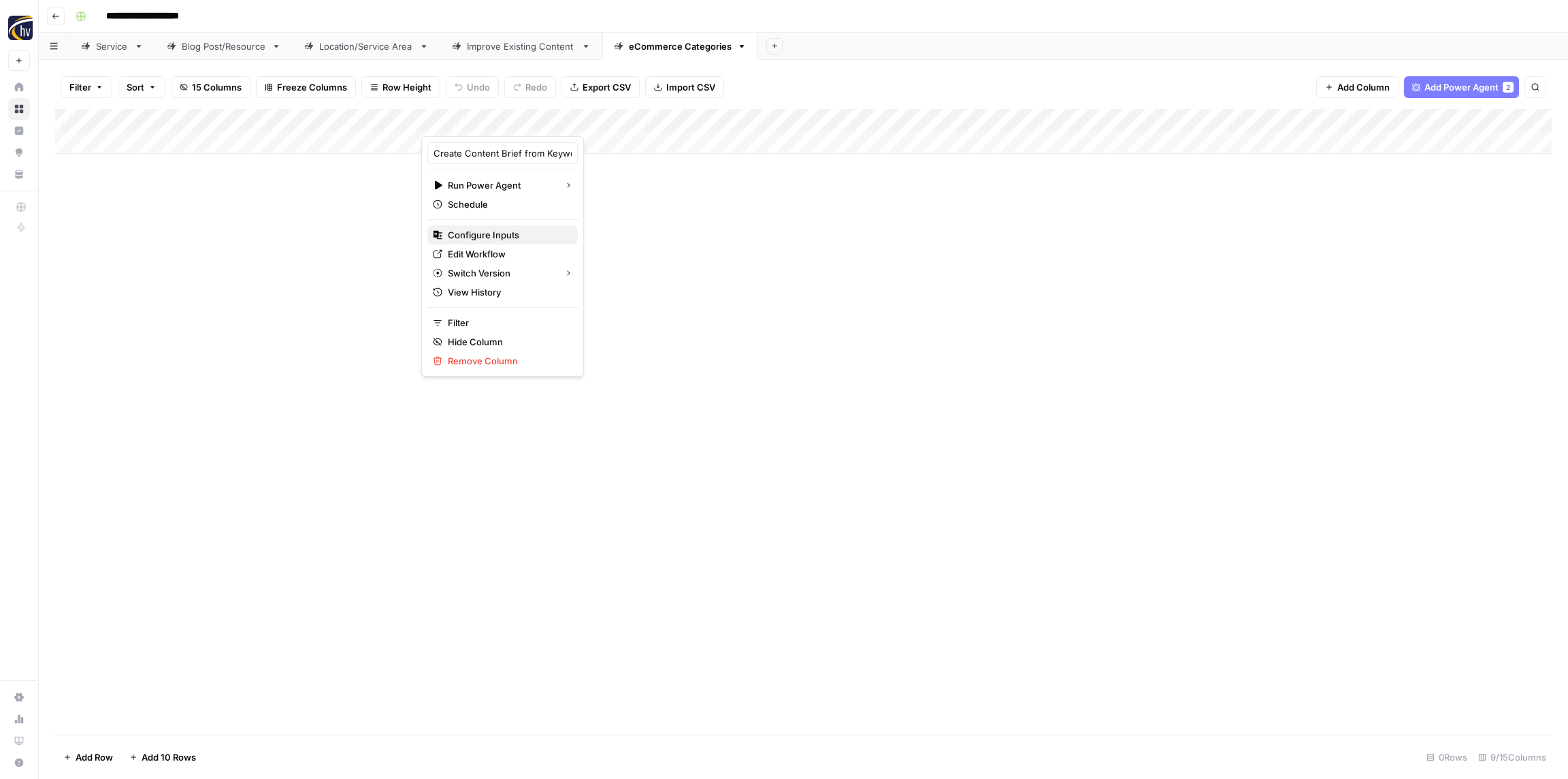
click at [490, 231] on span "Configure Inputs" at bounding box center [507, 235] width 119 height 14
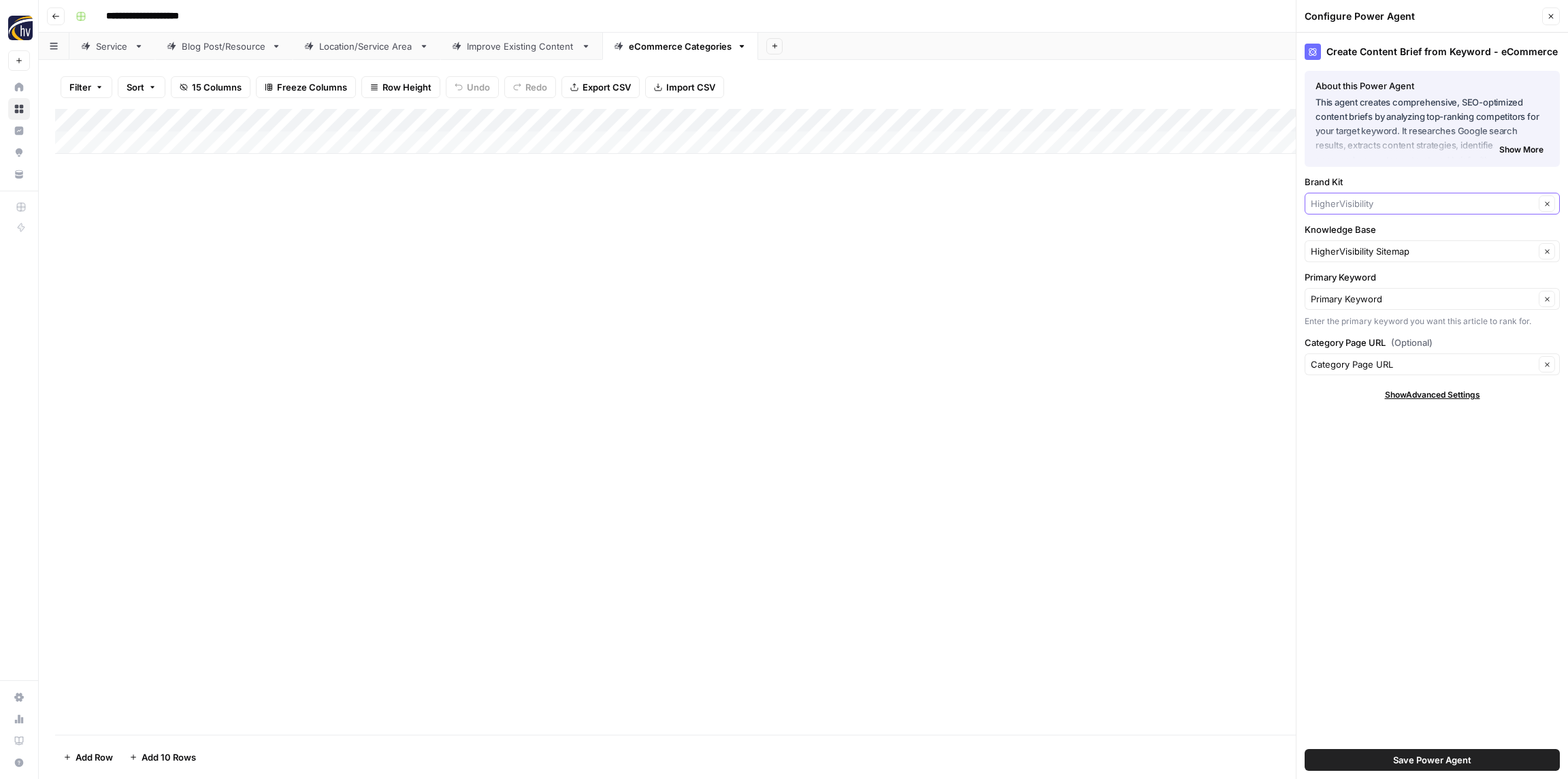
click at [1348, 202] on input "Brand Kit" at bounding box center [1423, 204] width 224 height 14
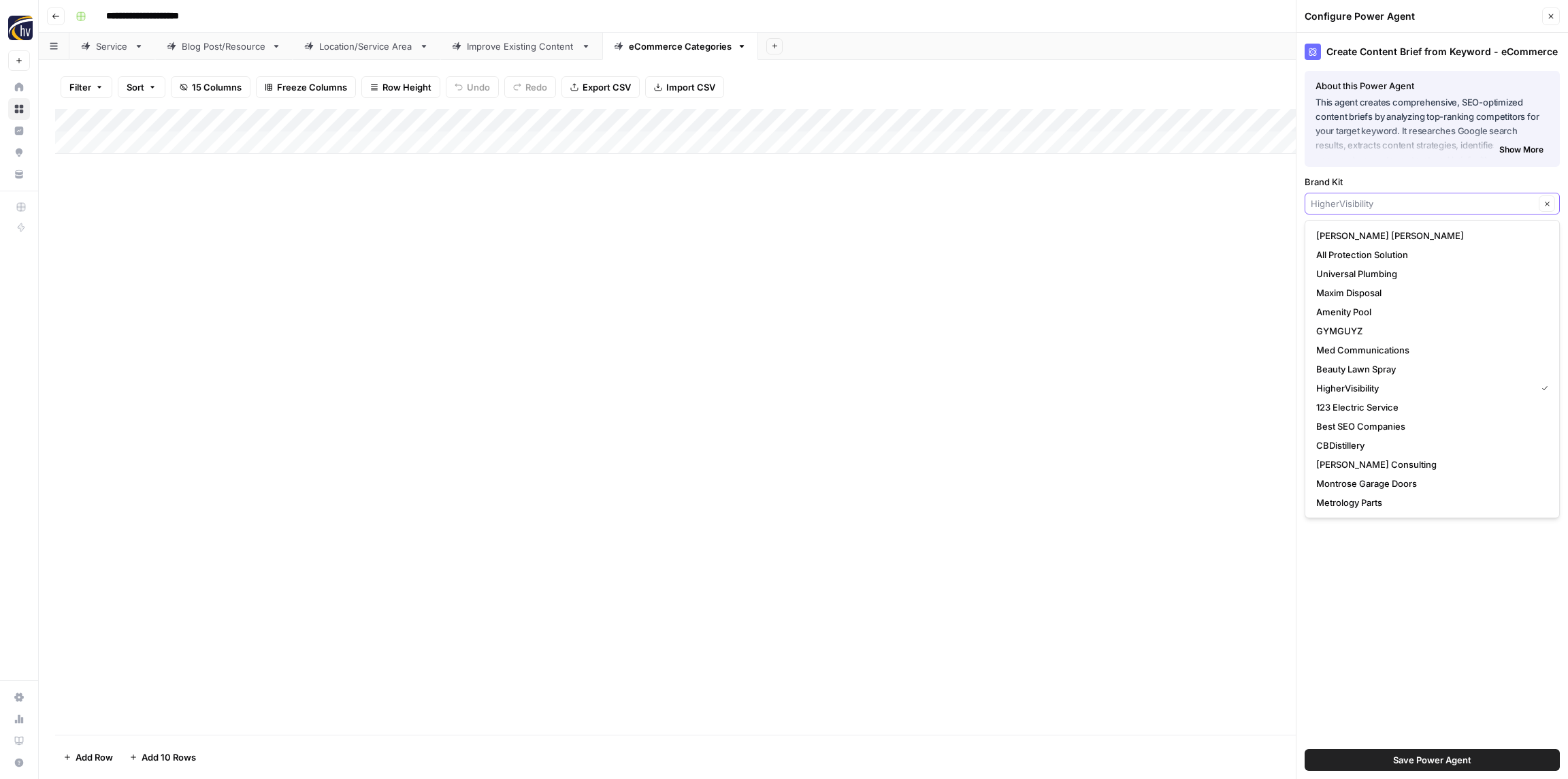
paste input "[PERSON_NAME] Electrical Group"
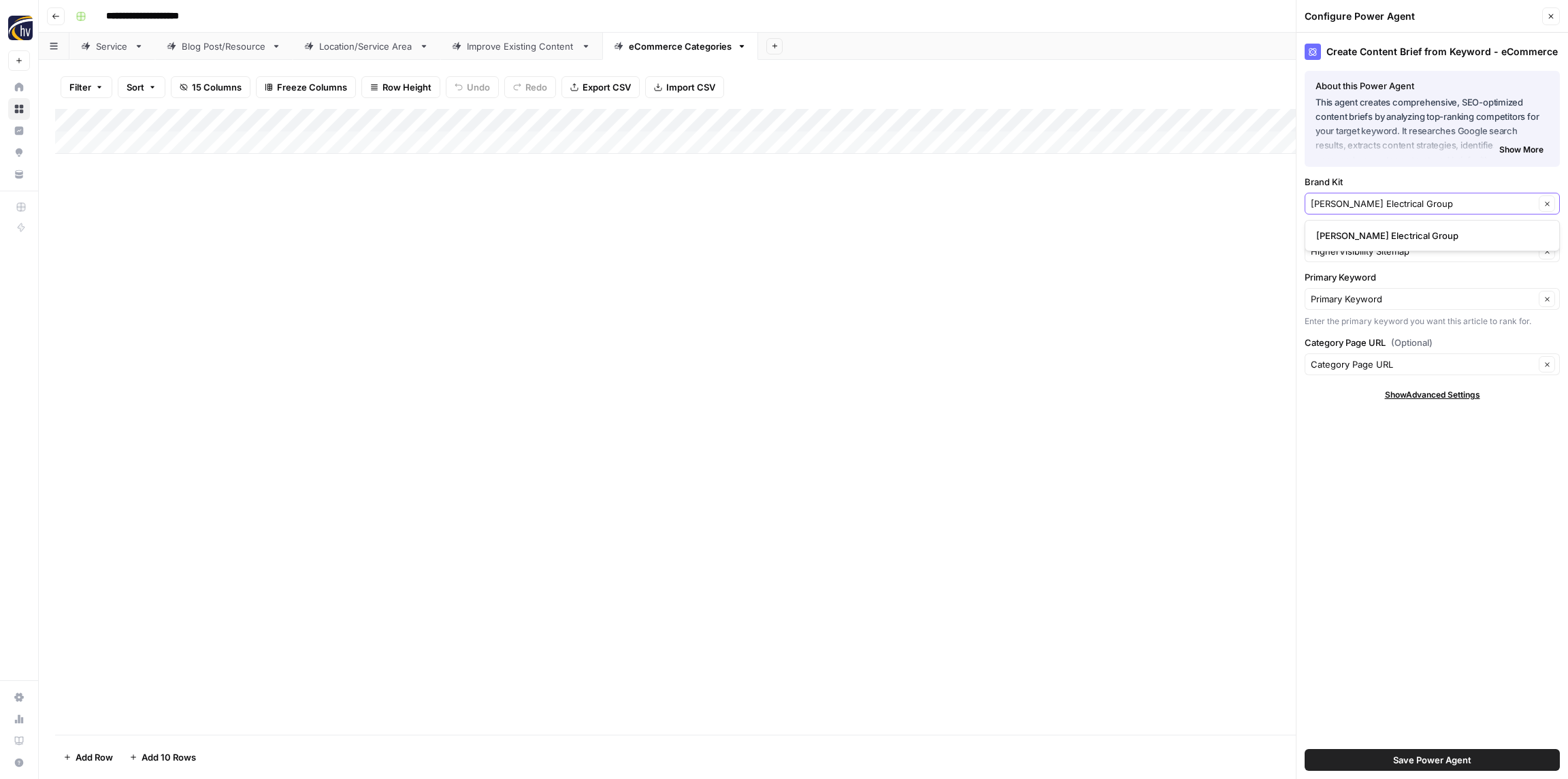
type input "[PERSON_NAME] Electrical Group"
click at [1346, 234] on span "[PERSON_NAME] Electrical Group" at bounding box center [1429, 236] width 227 height 14
click at [1342, 240] on div "Knowledge Base HigherVisibility Sitemap Clear" at bounding box center [1432, 242] width 255 height 39
click at [1338, 250] on input "Knowledge Base" at bounding box center [1423, 251] width 224 height 14
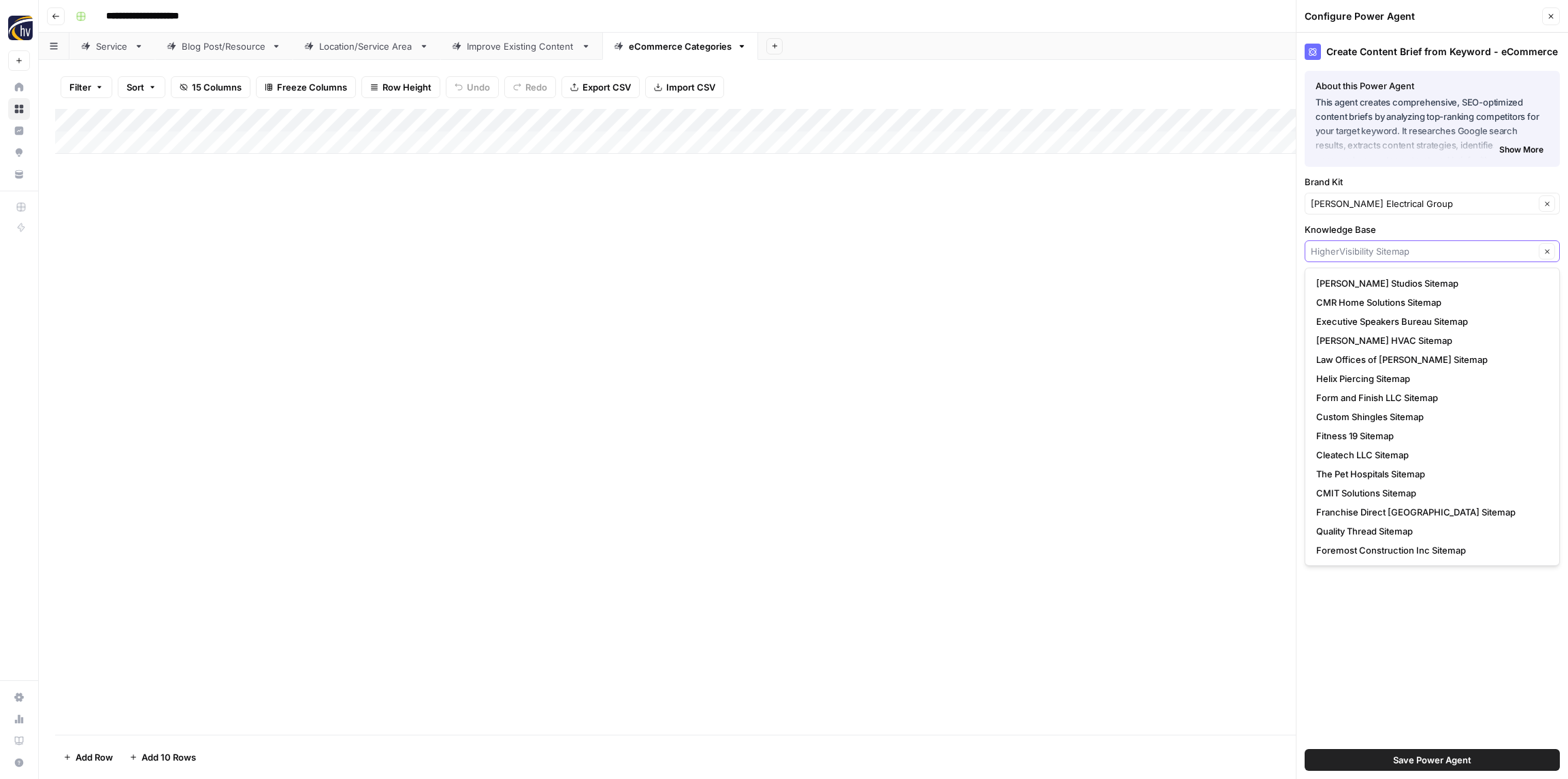
paste input "[PERSON_NAME] Electrical Group"
type input "[PERSON_NAME] Electrical Group"
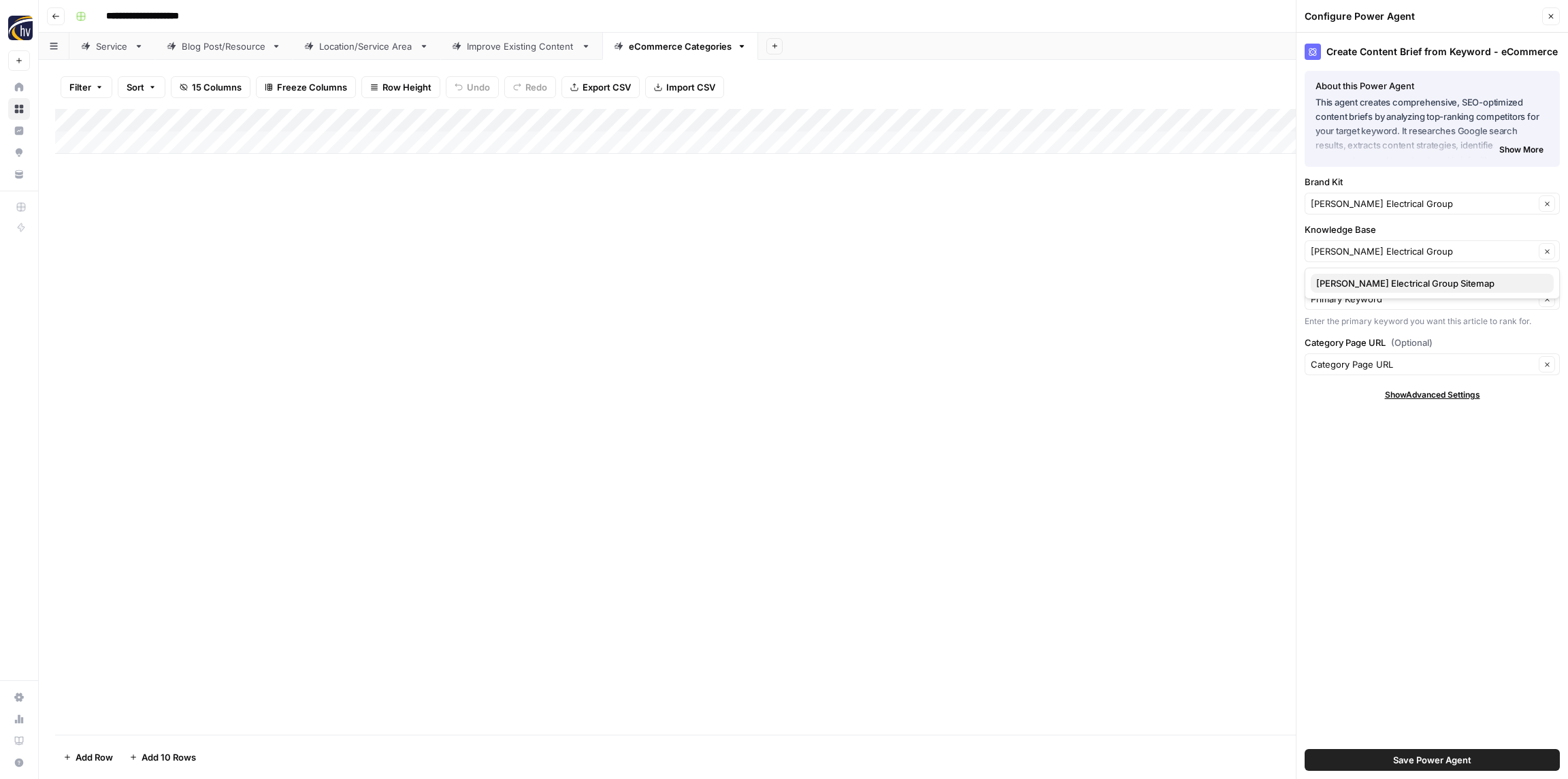
click at [1348, 276] on button "[PERSON_NAME] Electrical Group Sitemap" at bounding box center [1432, 283] width 243 height 19
type input "[PERSON_NAME] Electrical Group Sitemap"
click at [1421, 762] on span "Save Power Agent" at bounding box center [1432, 760] width 78 height 14
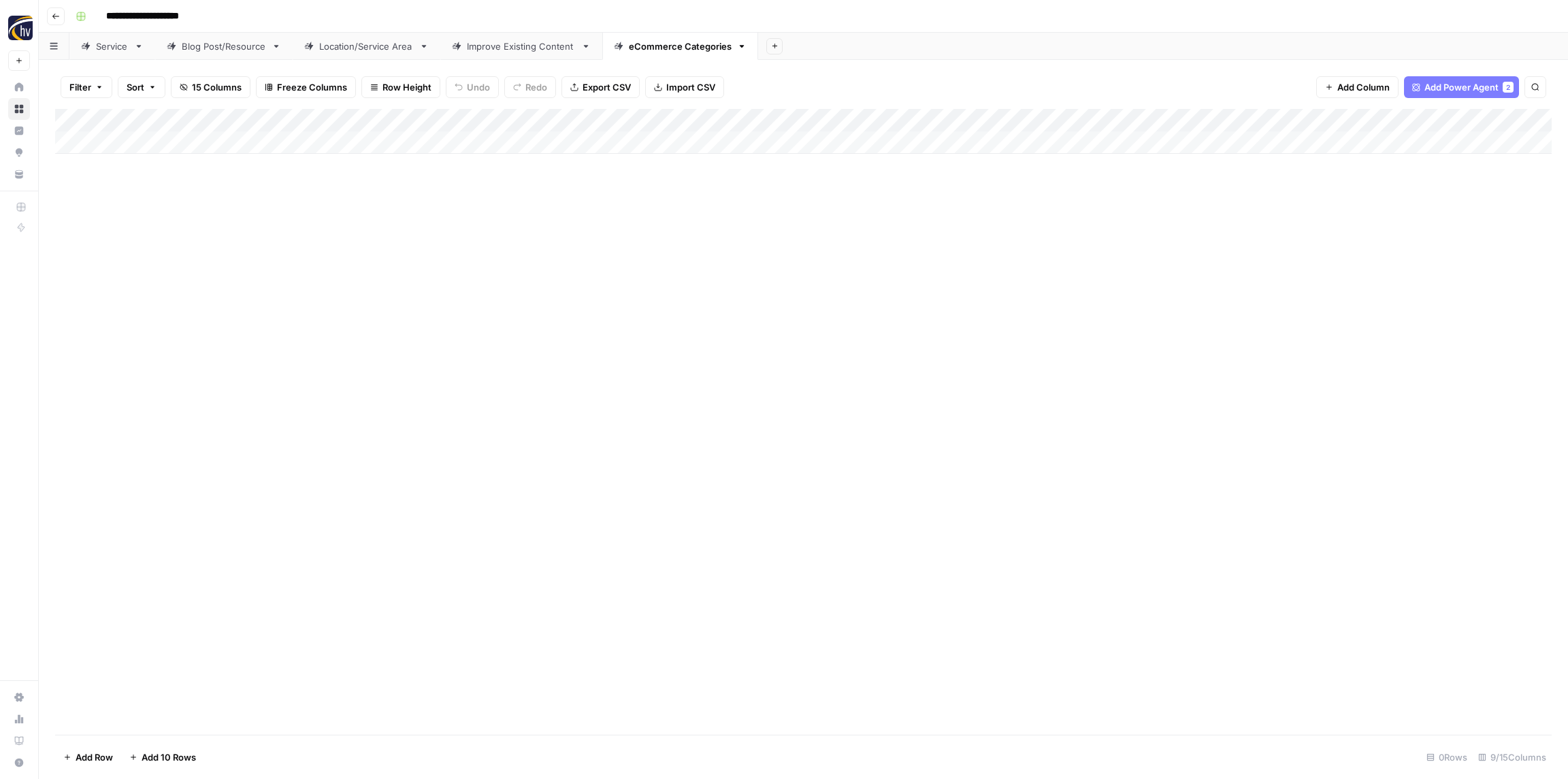
click at [1252, 123] on div "Add Column" at bounding box center [803, 131] width 1497 height 45
click at [1234, 235] on span "Configure Inputs" at bounding box center [1269, 235] width 119 height 14
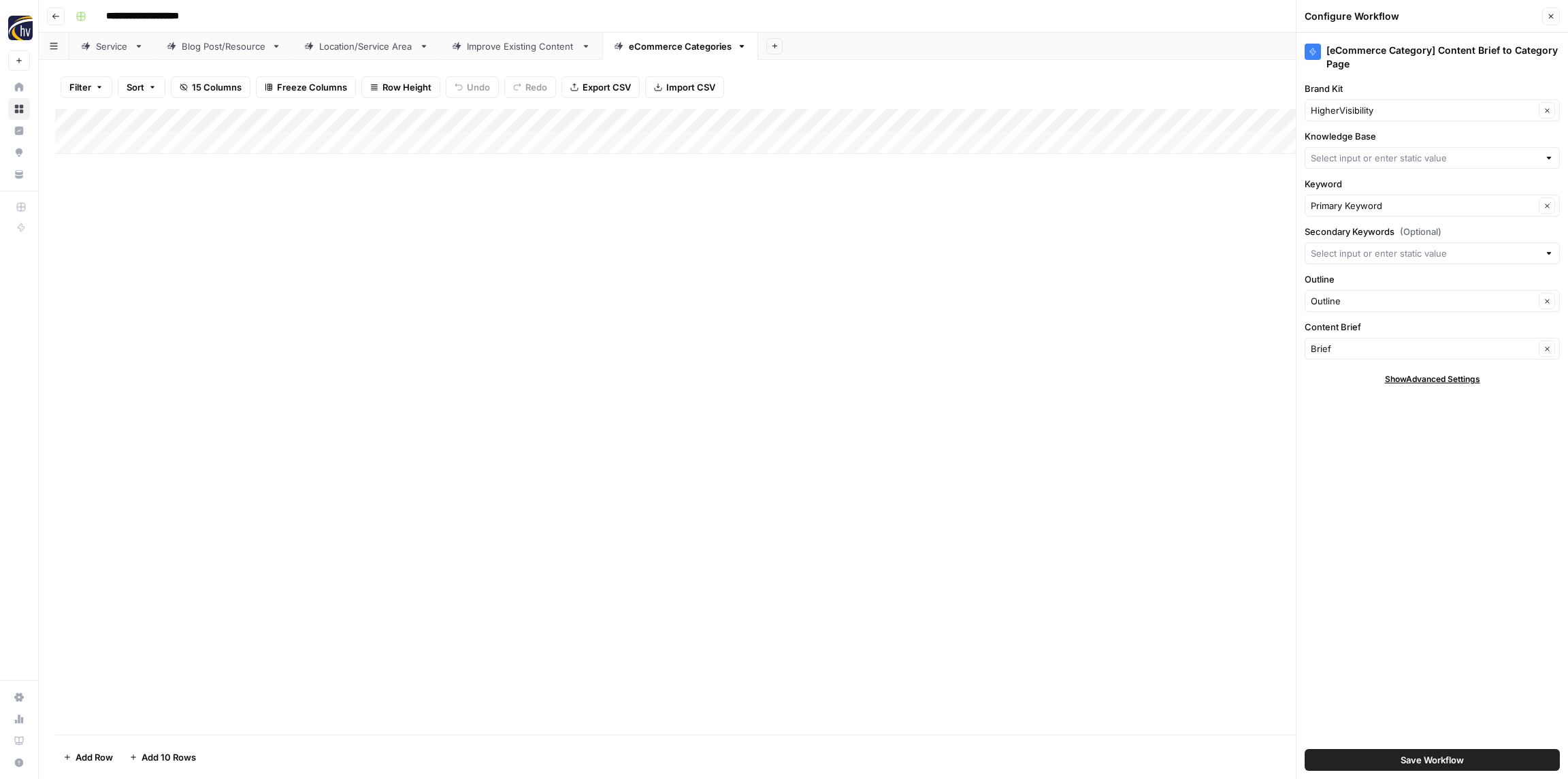
click at [1339, 117] on div "HigherVisibility Clear" at bounding box center [1432, 110] width 255 height 22
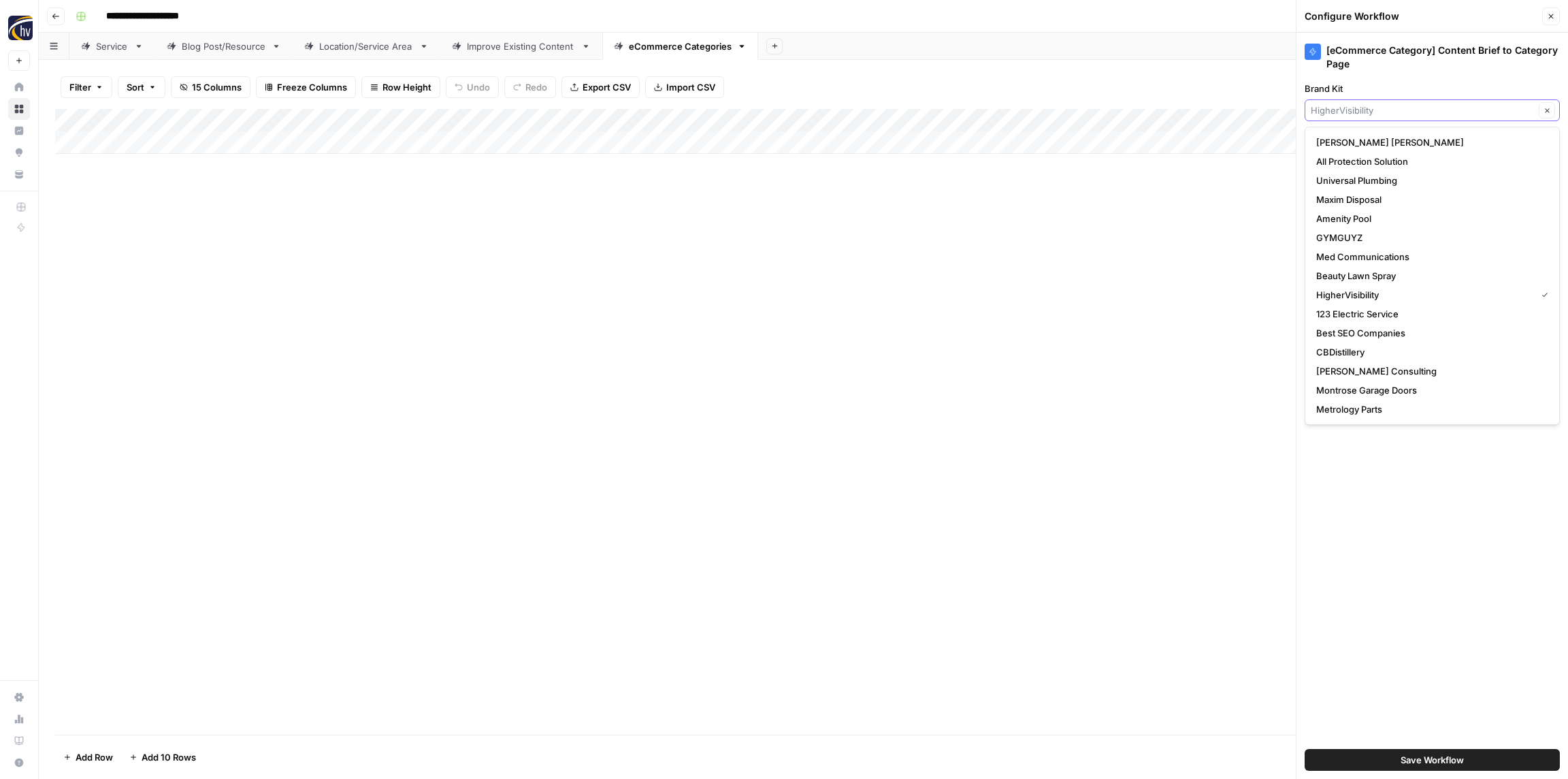
click at [1345, 106] on input "Brand Kit" at bounding box center [1423, 111] width 224 height 14
paste input "[PERSON_NAME] Electrical Group"
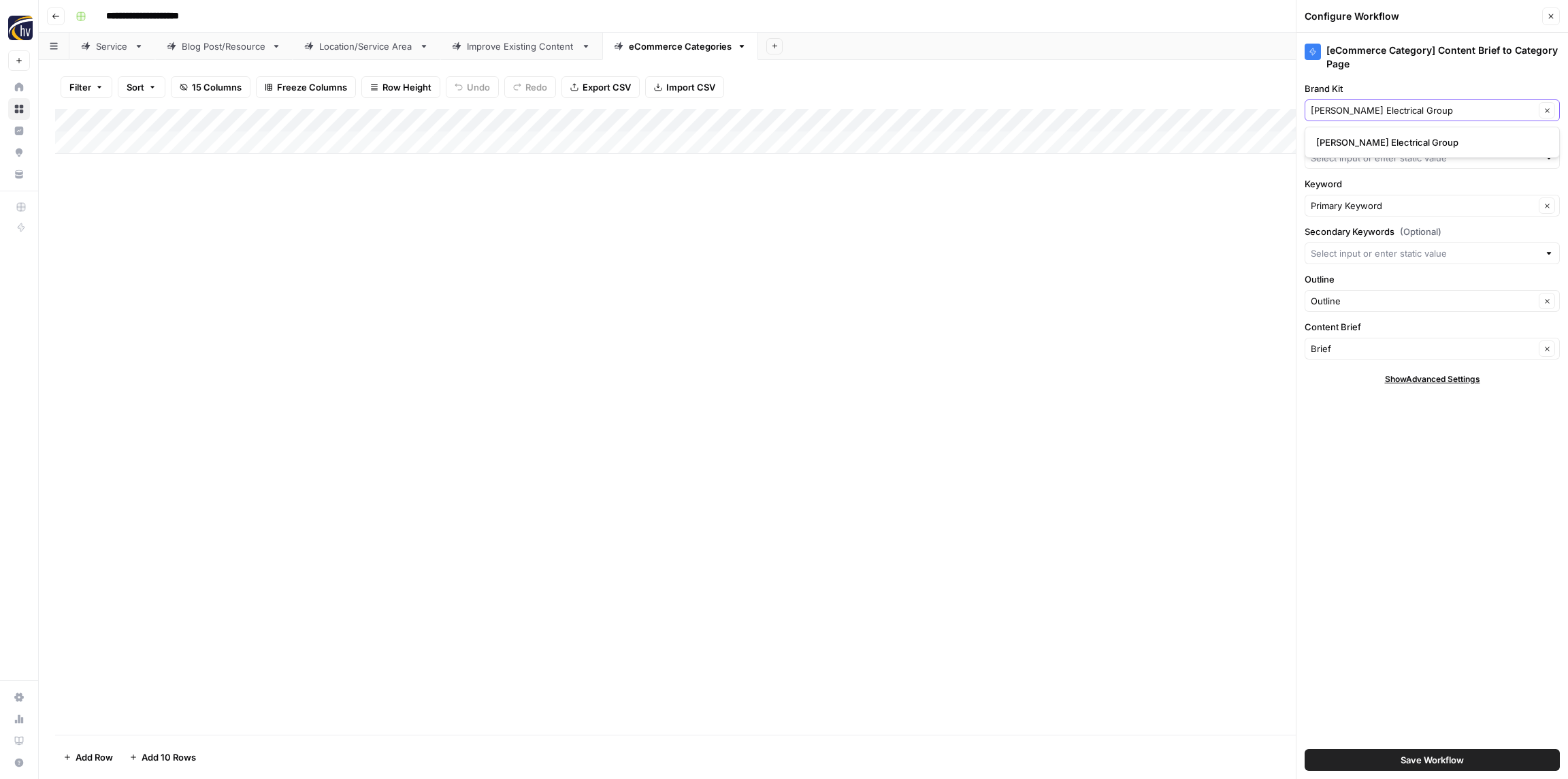
type input "[PERSON_NAME] Electrical Group"
click at [1352, 144] on span "[PERSON_NAME] Electrical Group" at bounding box center [1429, 142] width 227 height 14
click at [1349, 162] on input "Knowledge Base" at bounding box center [1424, 158] width 228 height 14
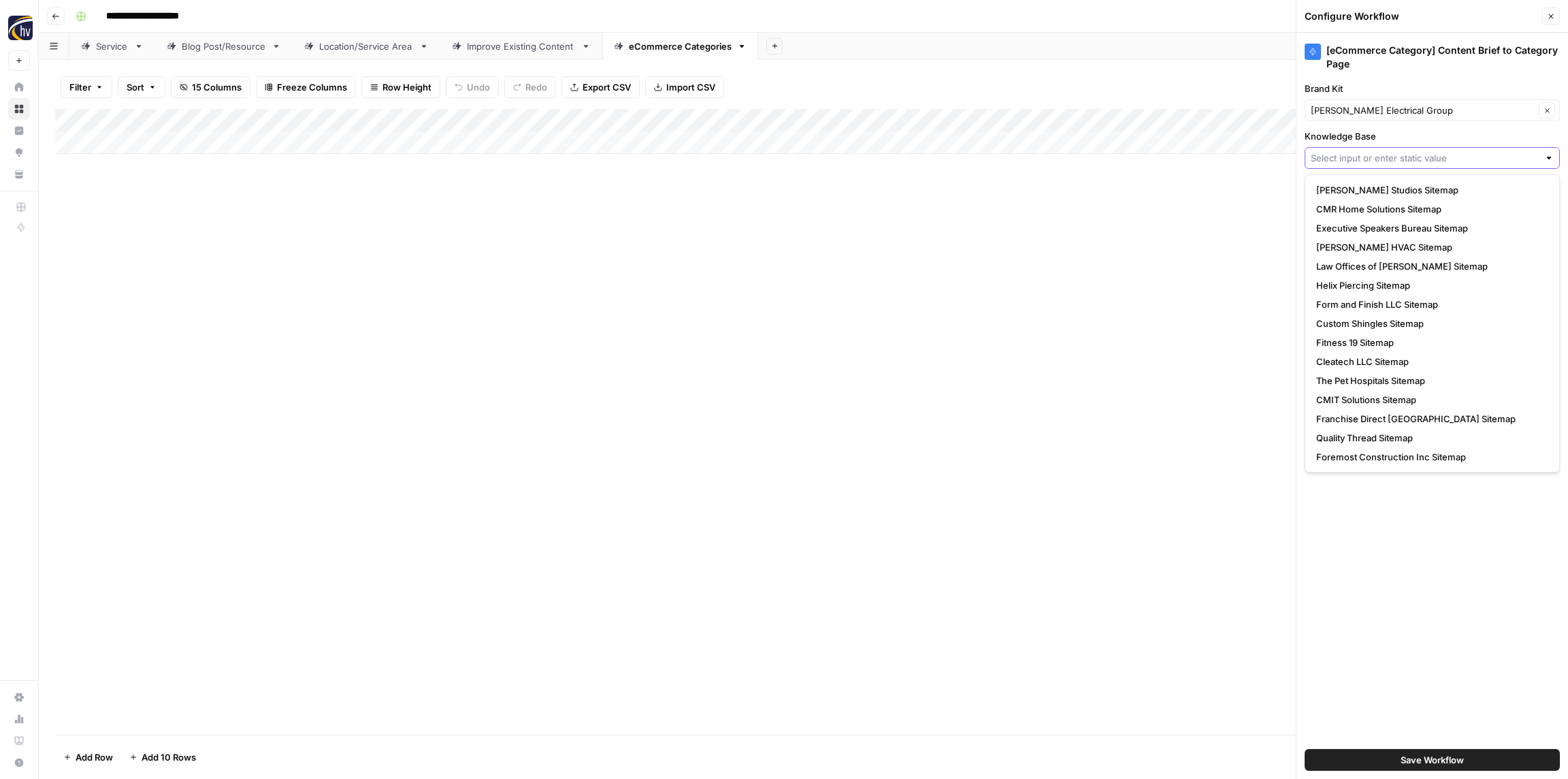
paste input "[PERSON_NAME] Electrical Group"
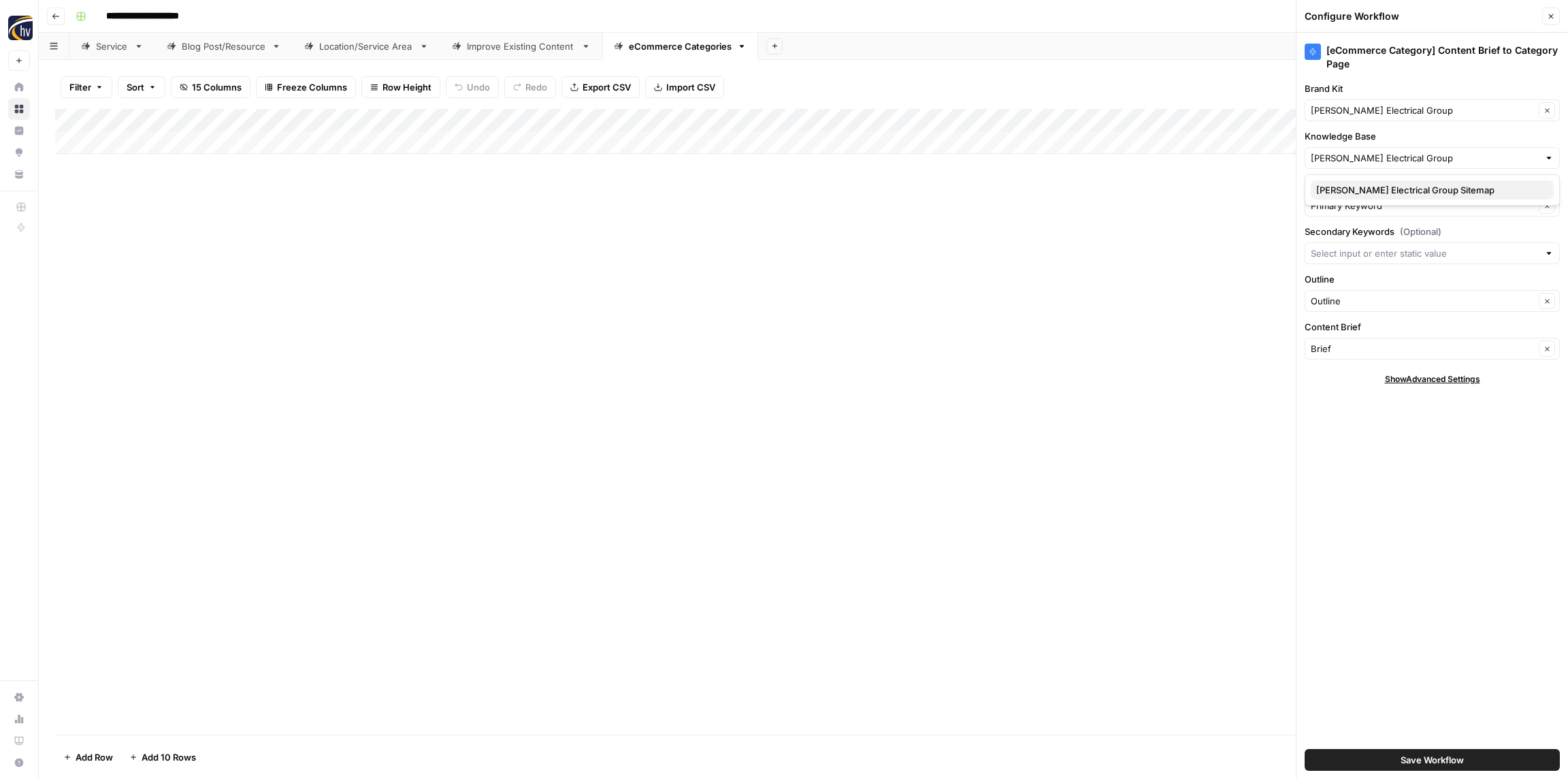
click at [1352, 195] on span "[PERSON_NAME] Electrical Group Sitemap" at bounding box center [1429, 190] width 227 height 14
type input "[PERSON_NAME] Electrical Group Sitemap"
click at [1425, 761] on span "Save Workflow" at bounding box center [1432, 760] width 63 height 14
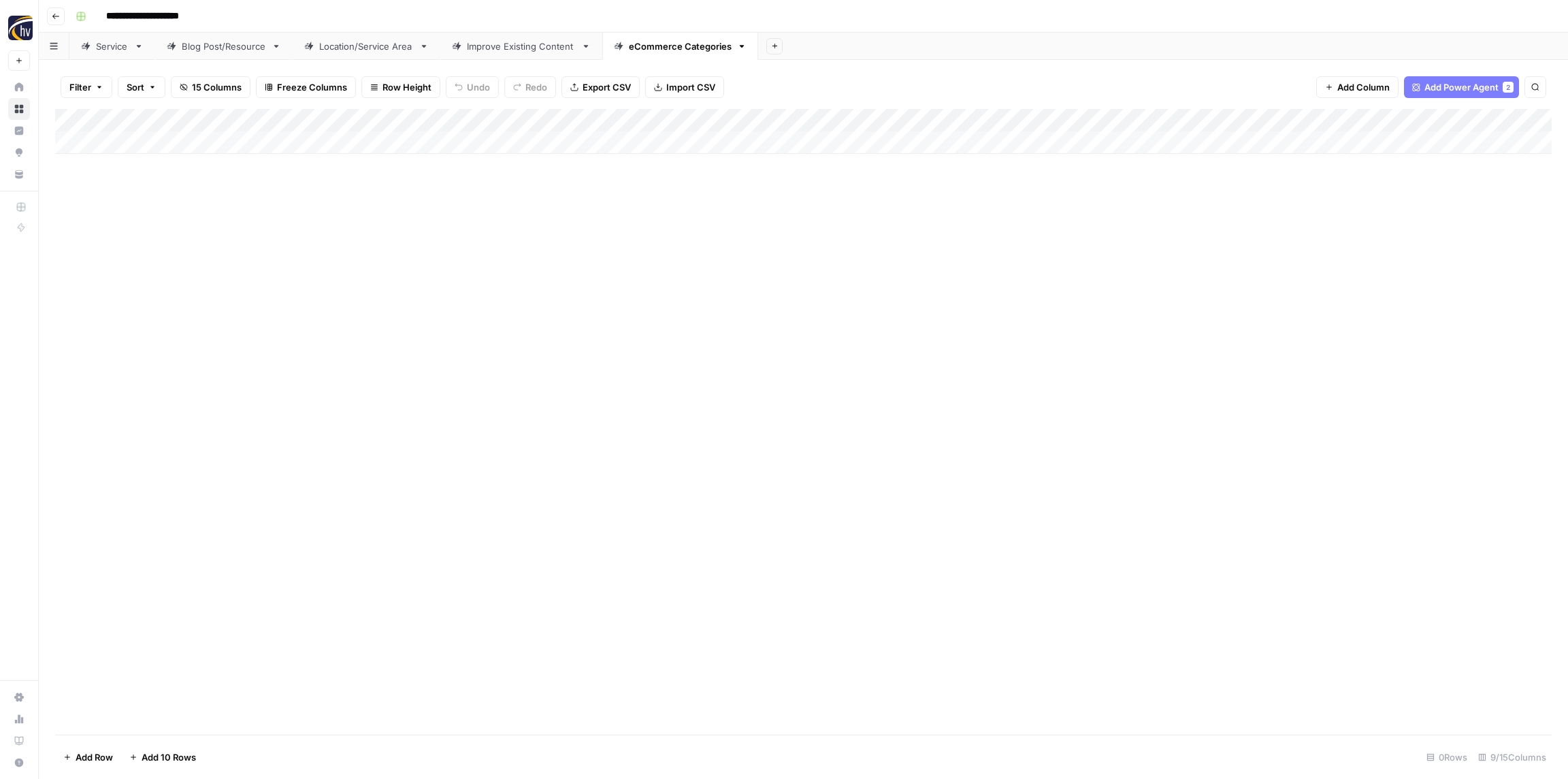
click at [55, 15] on icon "button" at bounding box center [55, 16] width 8 height 8
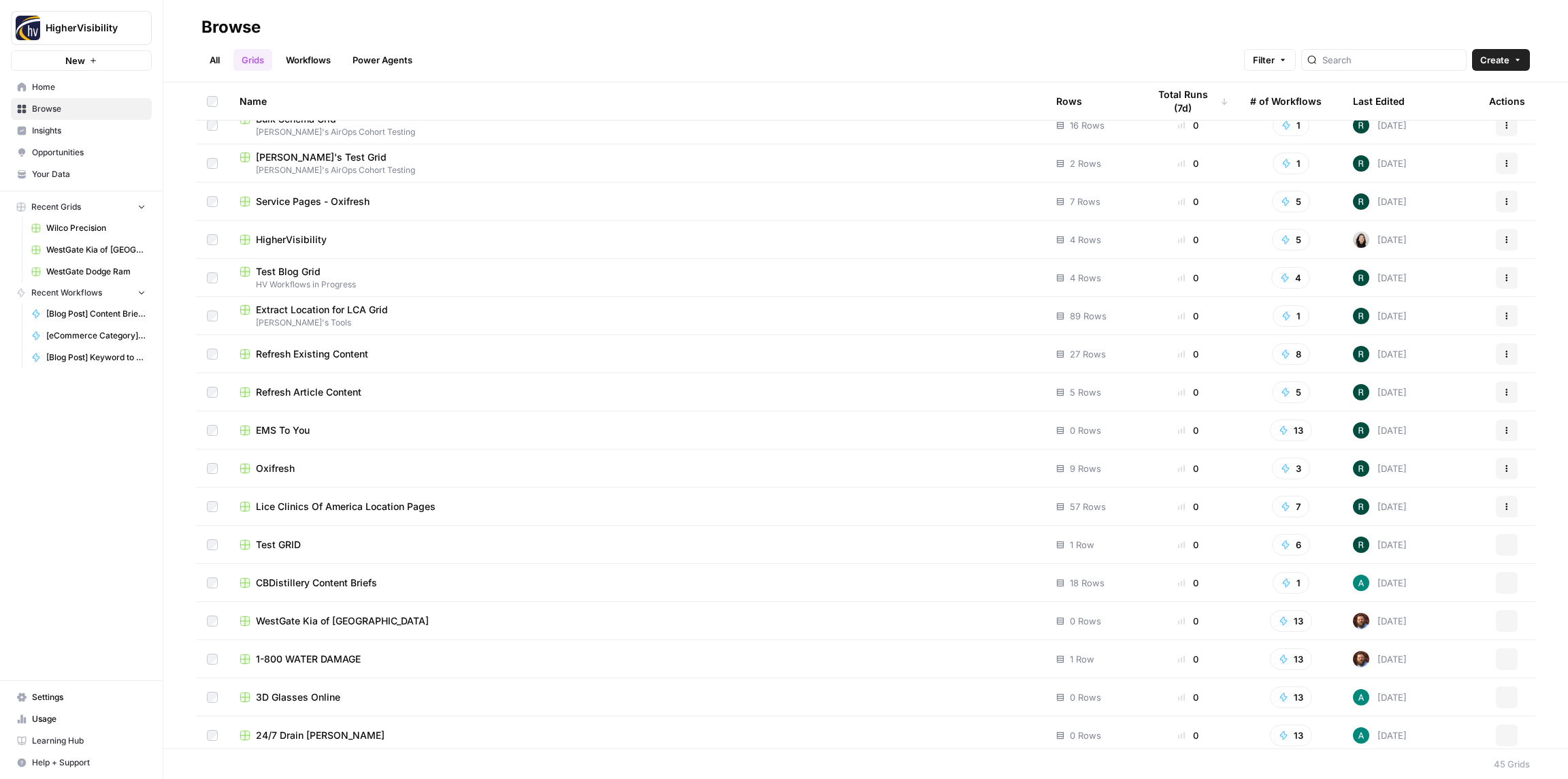
scroll to position [1088, 0]
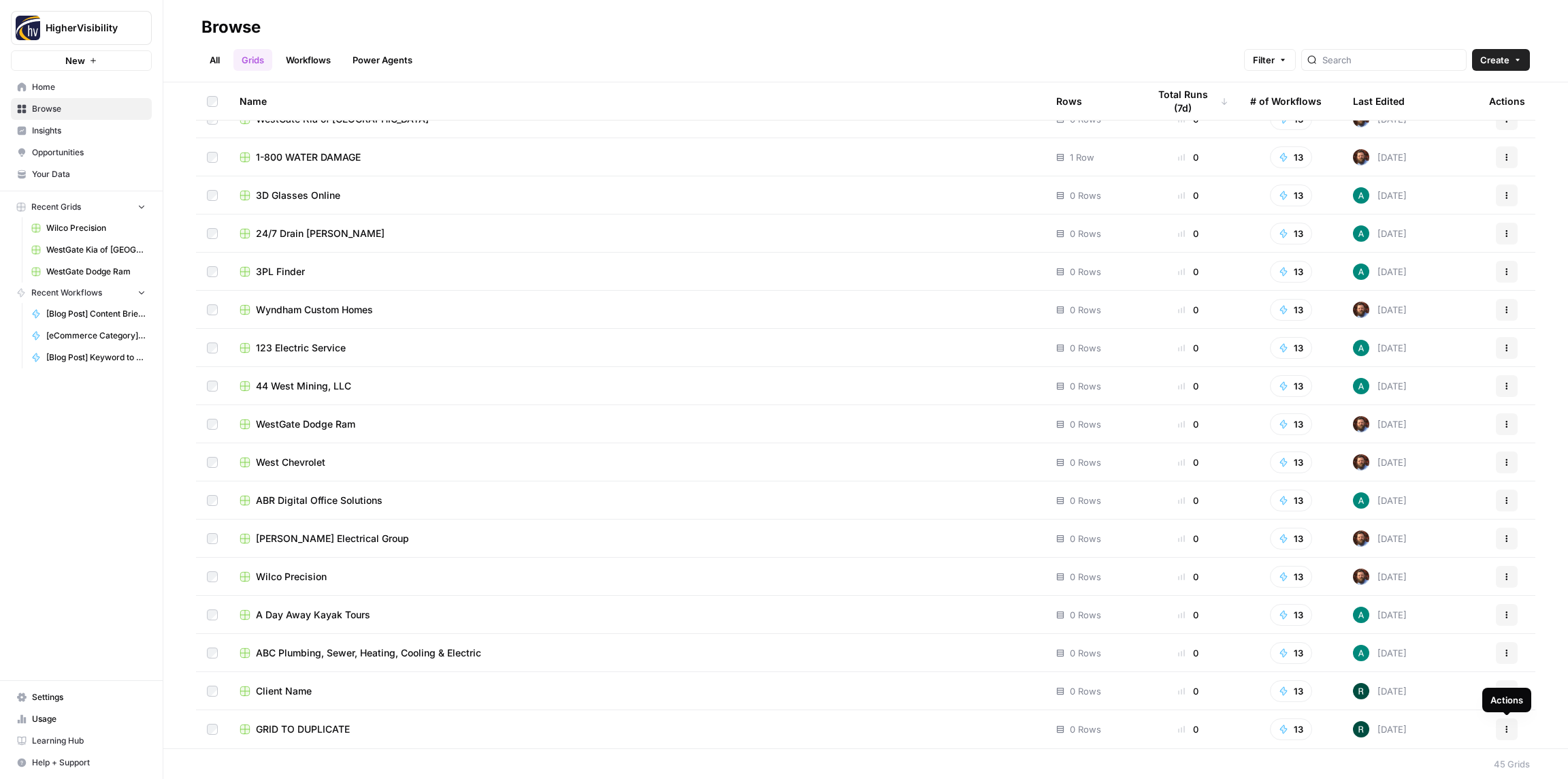
click at [1507, 728] on icon "button" at bounding box center [1507, 729] width 8 height 8
click at [1437, 618] on span "Duplicate" at bounding box center [1446, 617] width 109 height 14
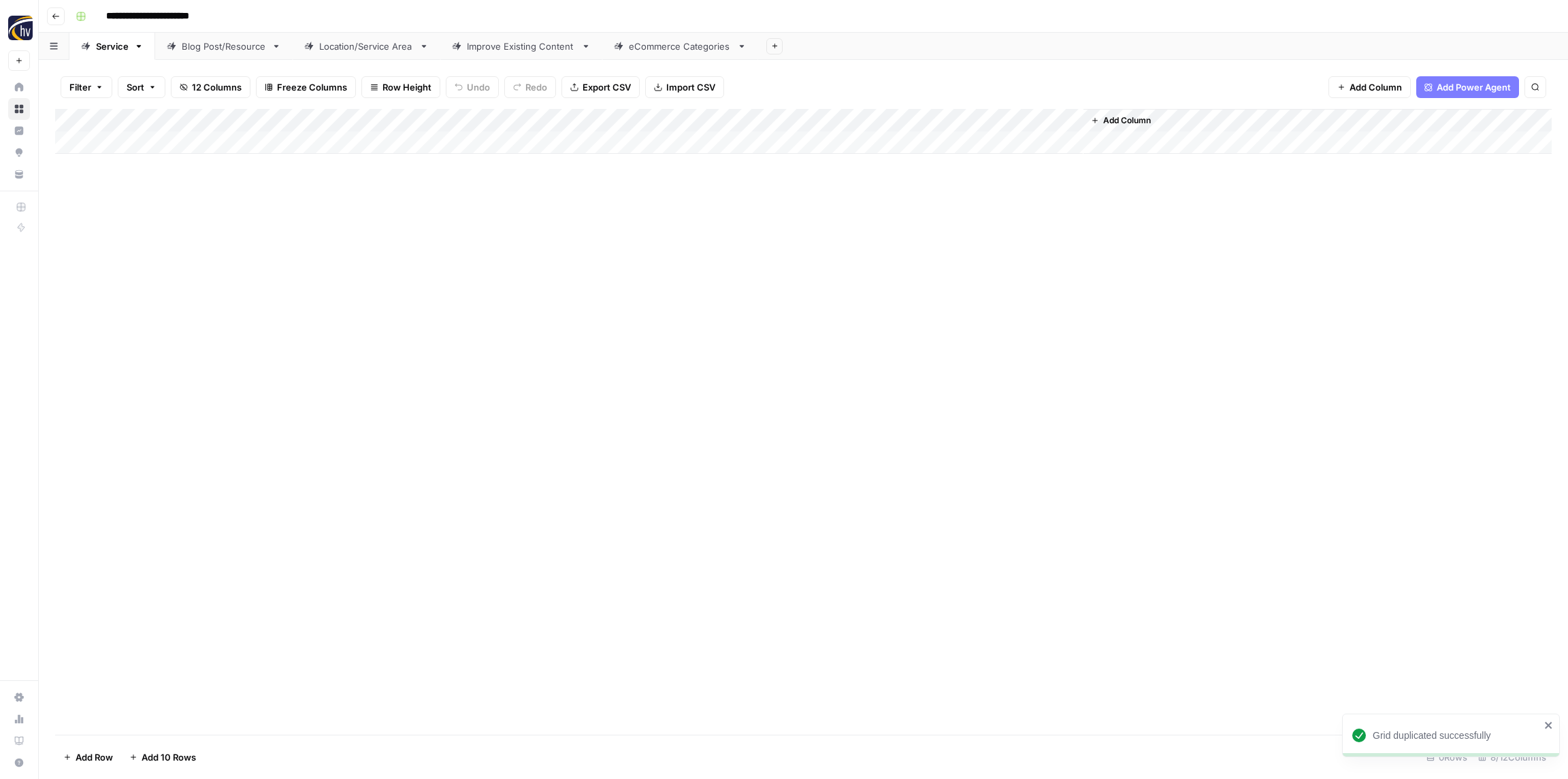
click at [174, 14] on input "**********" at bounding box center [170, 16] width 141 height 22
paste input
type input "**********"
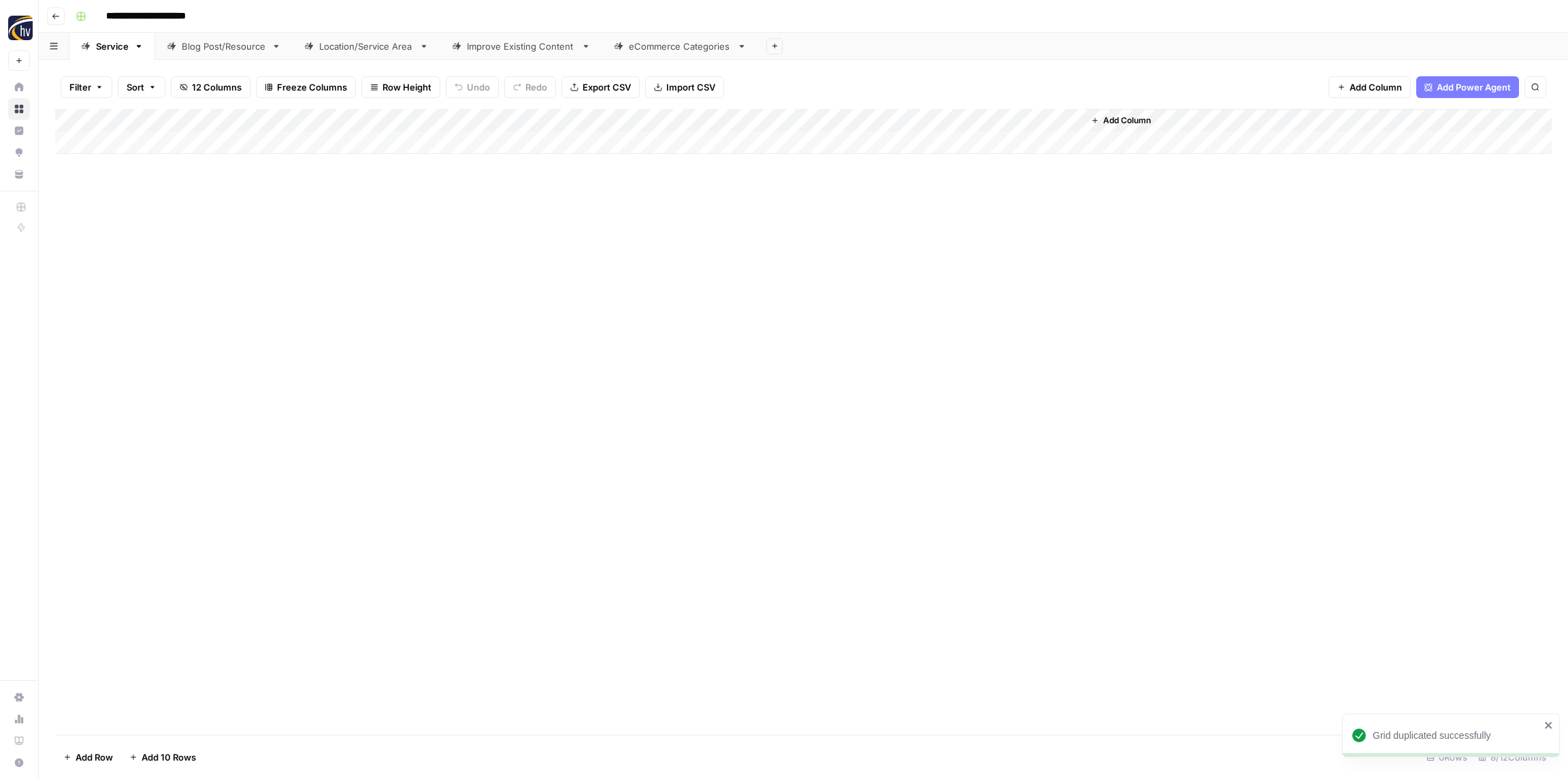
click at [316, 15] on div "**********" at bounding box center [812, 16] width 1484 height 22
click at [278, 118] on div "Add Column" at bounding box center [803, 131] width 1497 height 45
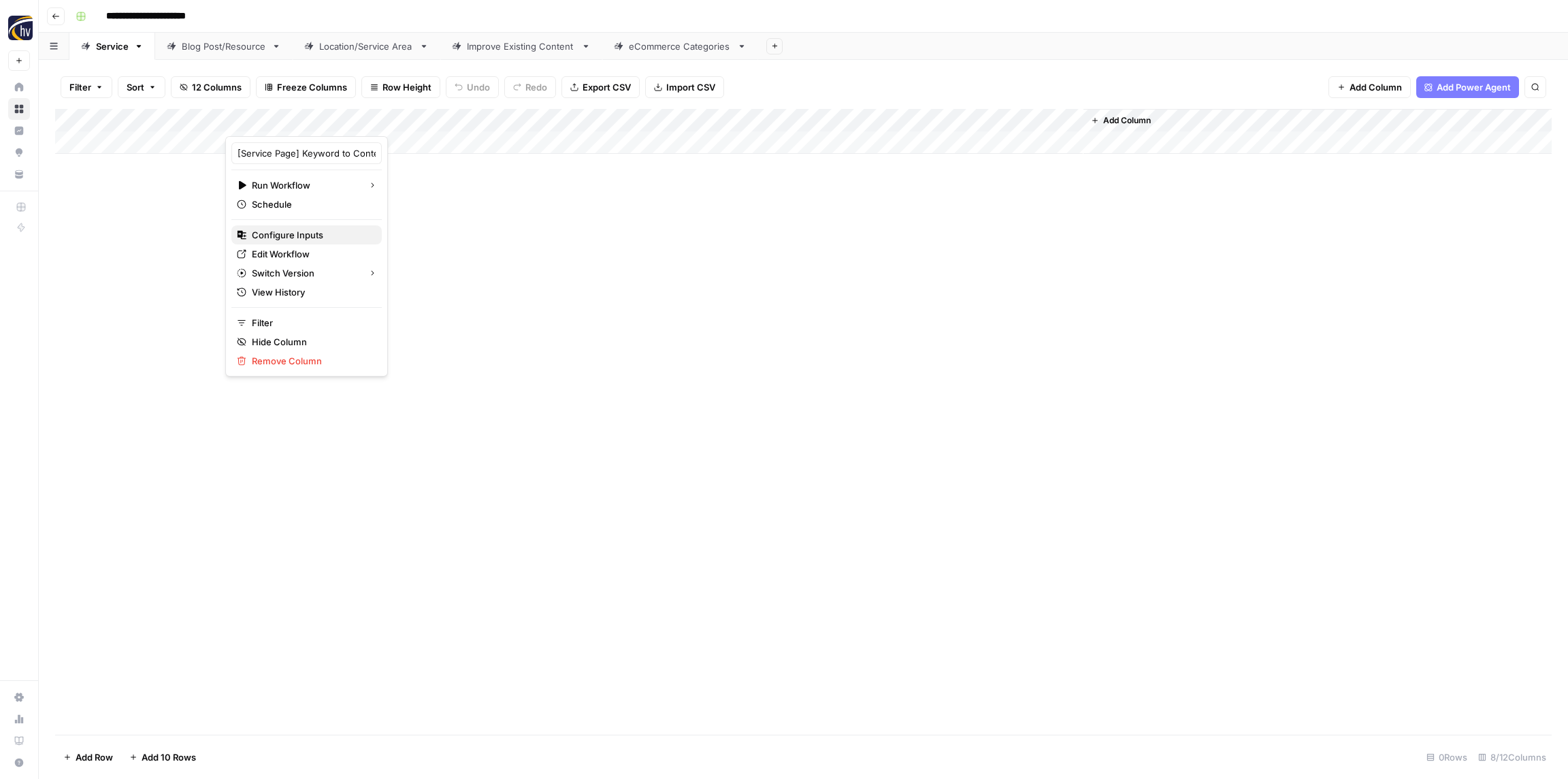
click at [293, 234] on span "Configure Inputs" at bounding box center [311, 235] width 119 height 14
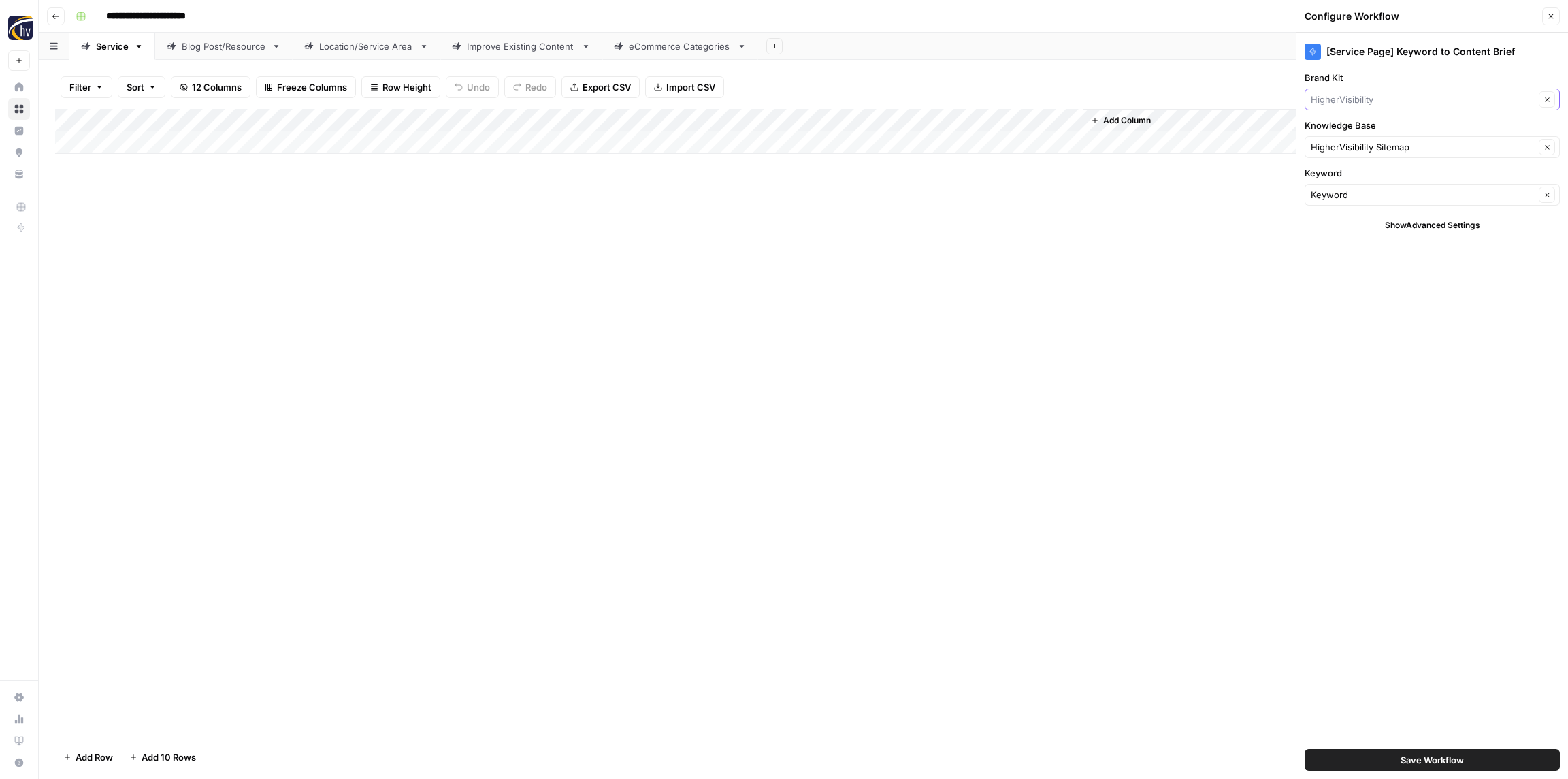
click at [1333, 96] on input "Brand Kit" at bounding box center [1423, 100] width 224 height 14
click at [1333, 97] on input "Brand Kit" at bounding box center [1423, 100] width 224 height 14
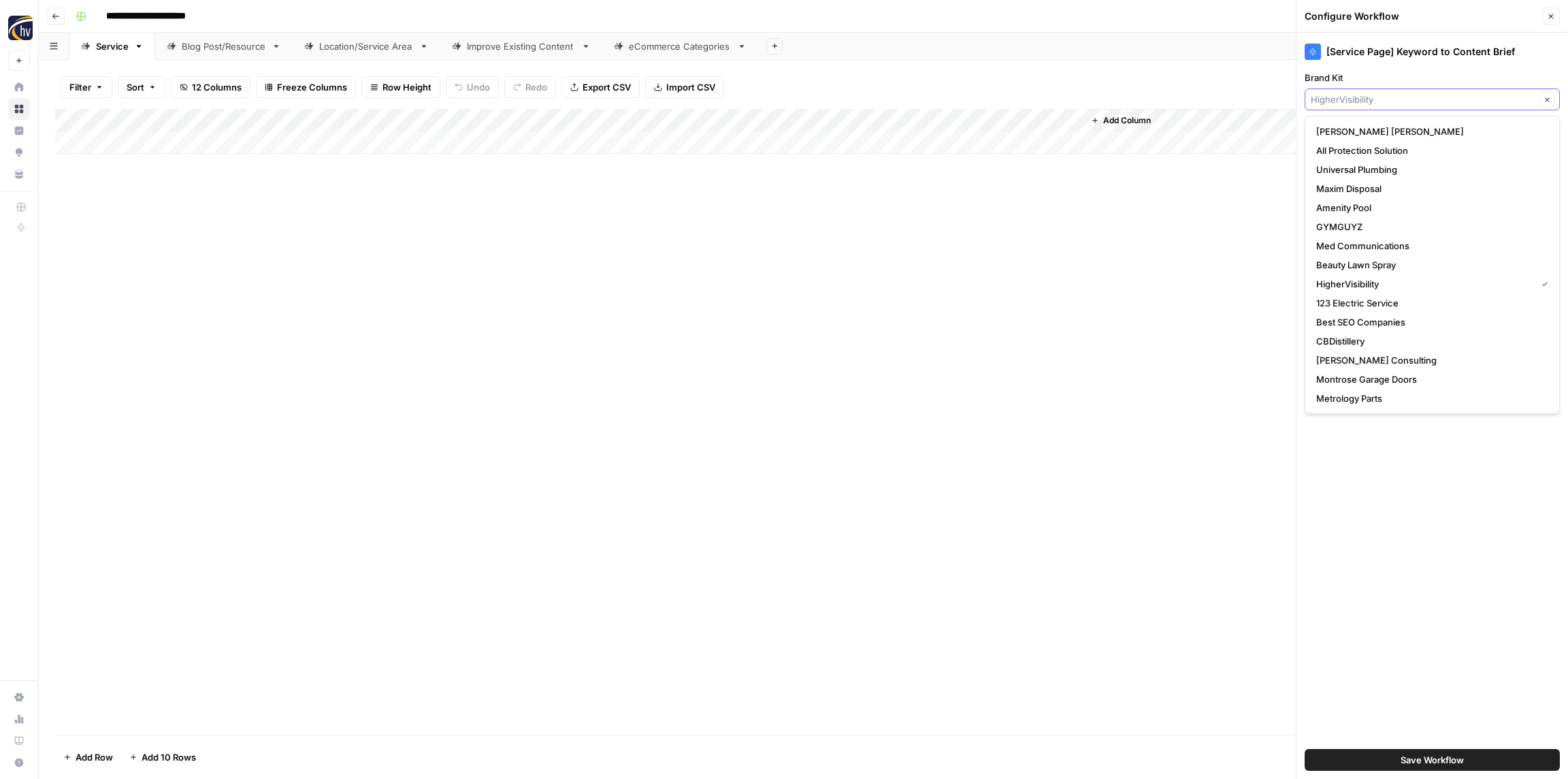
click at [1333, 97] on input "Brand Kit" at bounding box center [1423, 100] width 224 height 14
paste input "[PERSON_NAME] Management Group"
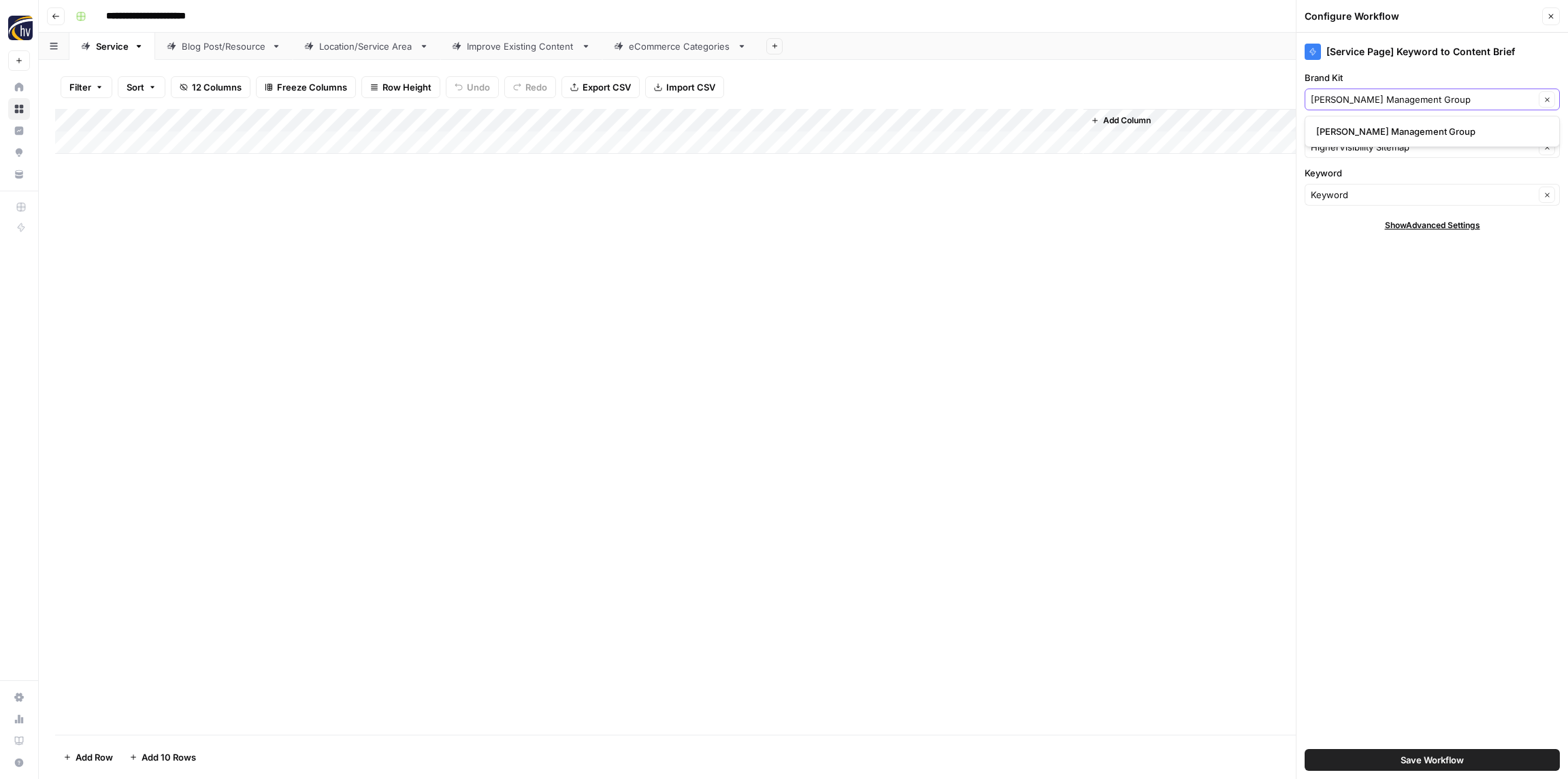
type input "[PERSON_NAME] Management Group"
click at [1347, 130] on span "[PERSON_NAME] Management Group" at bounding box center [1429, 131] width 227 height 14
click at [1348, 150] on input "Knowledge Base" at bounding box center [1423, 148] width 224 height 14
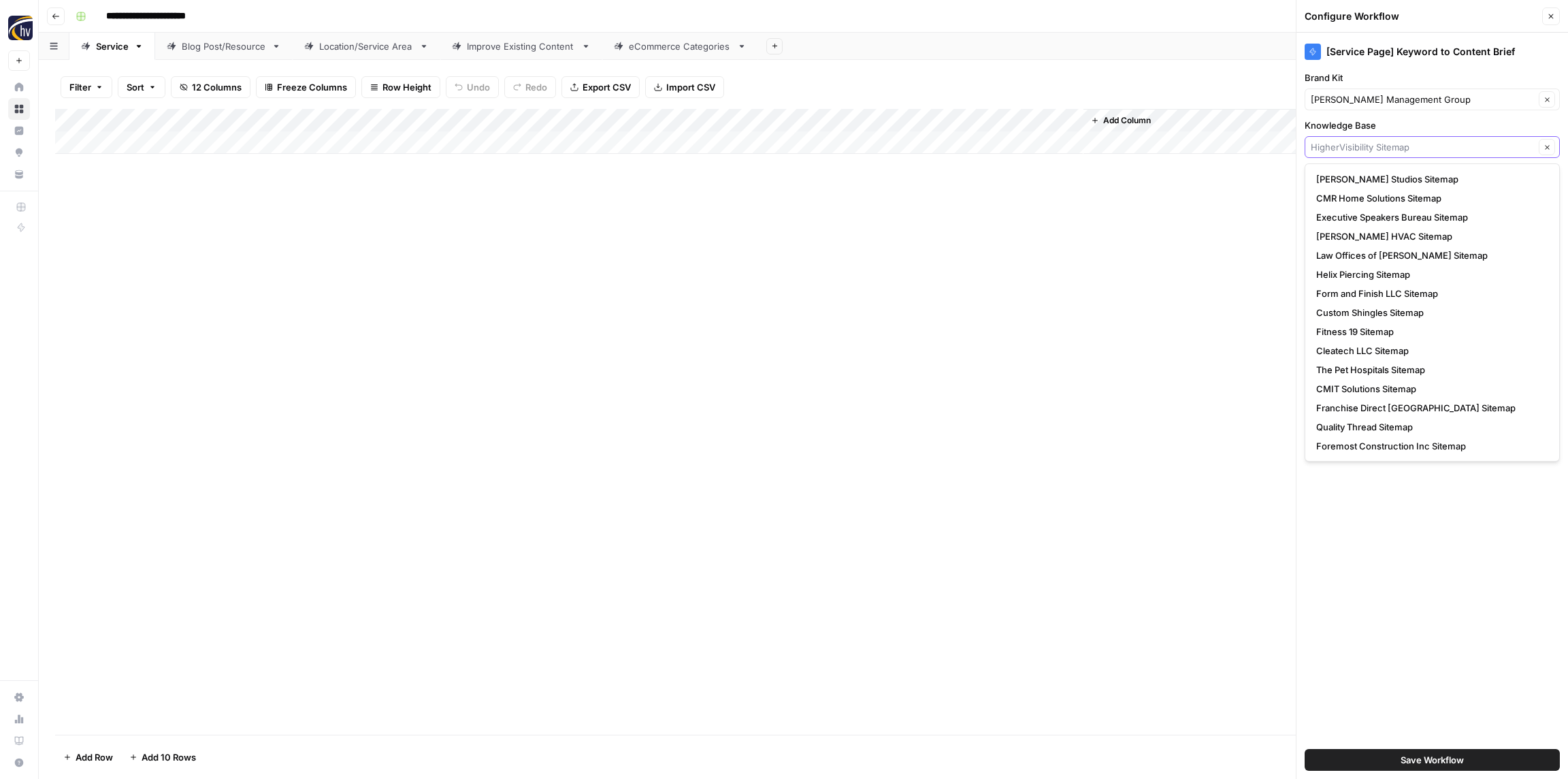
click at [1348, 150] on input "Knowledge Base" at bounding box center [1423, 148] width 224 height 14
paste input "[PERSON_NAME] Management Group"
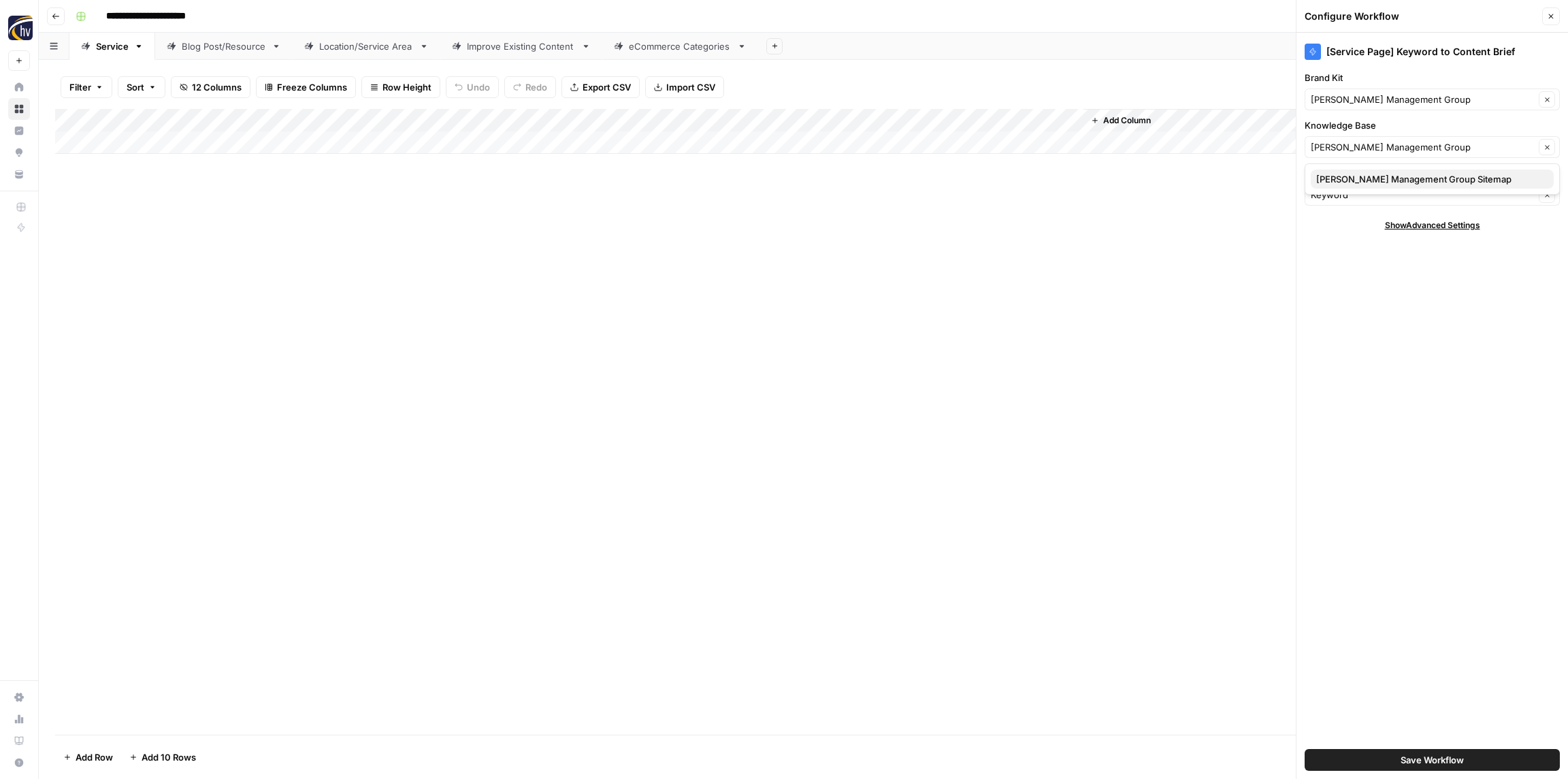
click at [1356, 177] on span "[PERSON_NAME] Management Group Sitemap" at bounding box center [1429, 179] width 227 height 14
type input "[PERSON_NAME] Management Group Sitemap"
click at [1433, 764] on span "Save Workflow" at bounding box center [1432, 760] width 63 height 14
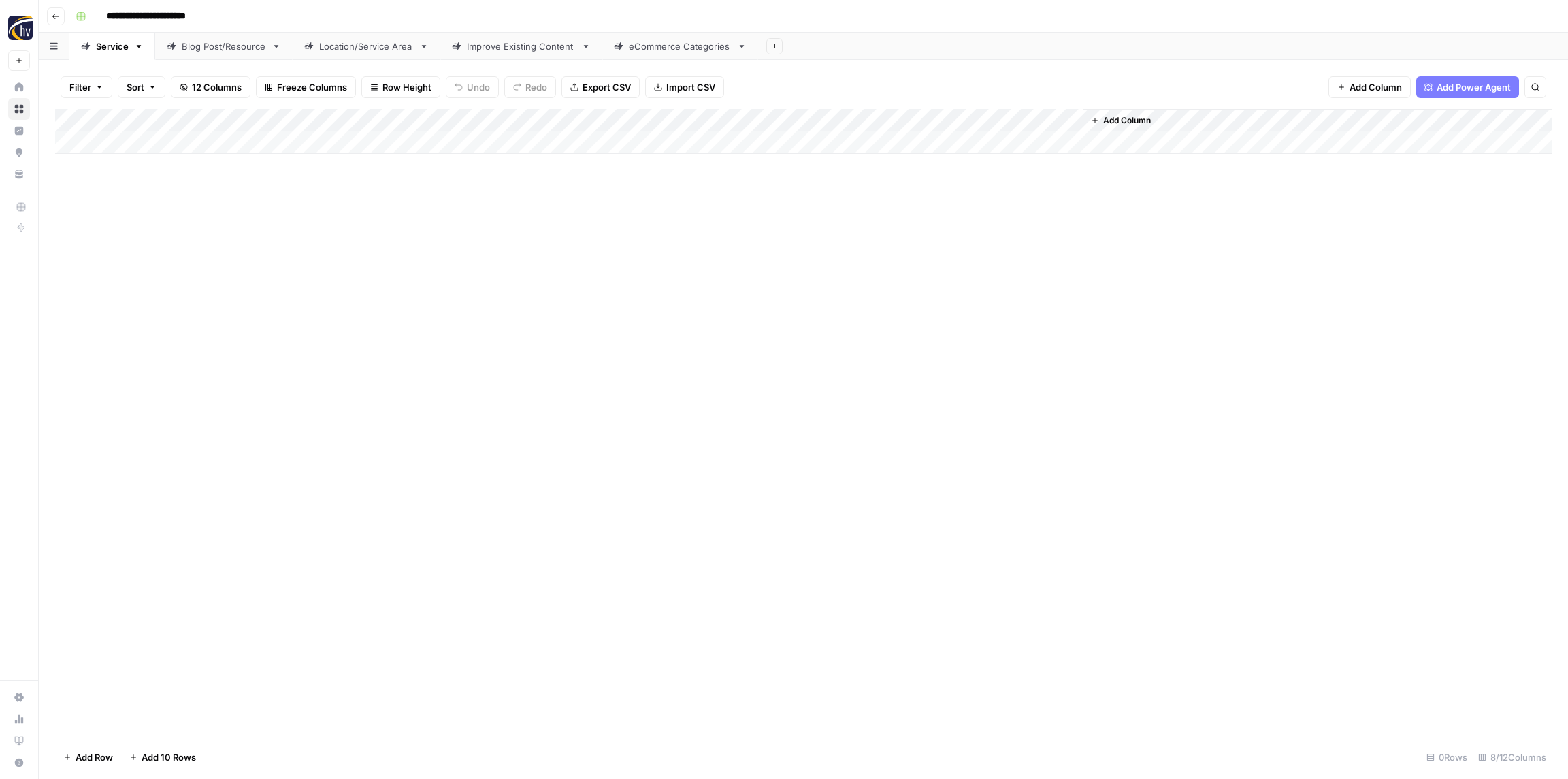
click at [893, 115] on div "Add Column" at bounding box center [803, 131] width 1497 height 45
click at [908, 233] on span "Configure Inputs" at bounding box center [924, 235] width 119 height 14
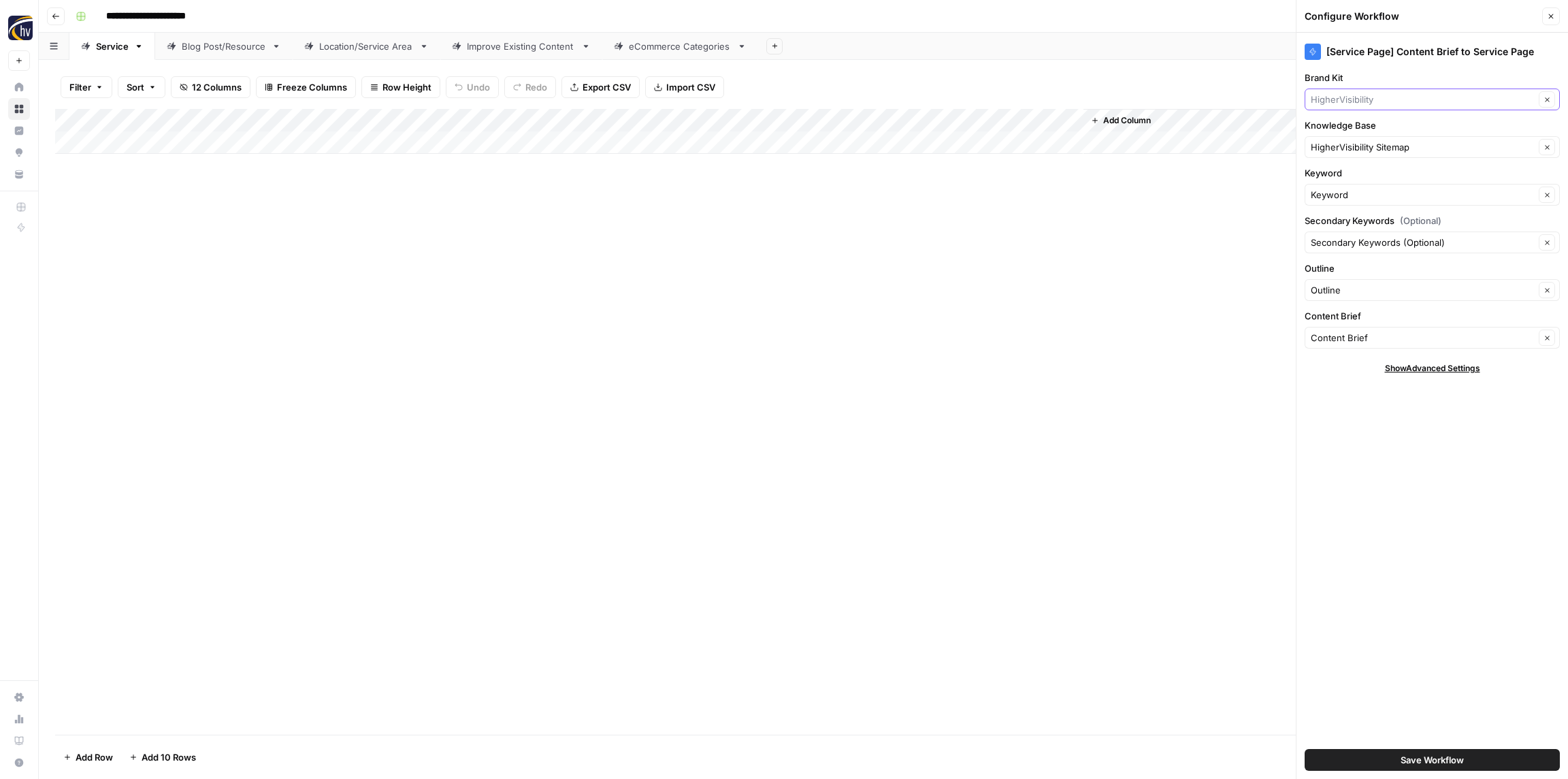
click at [1394, 103] on input "Brand Kit" at bounding box center [1423, 100] width 224 height 14
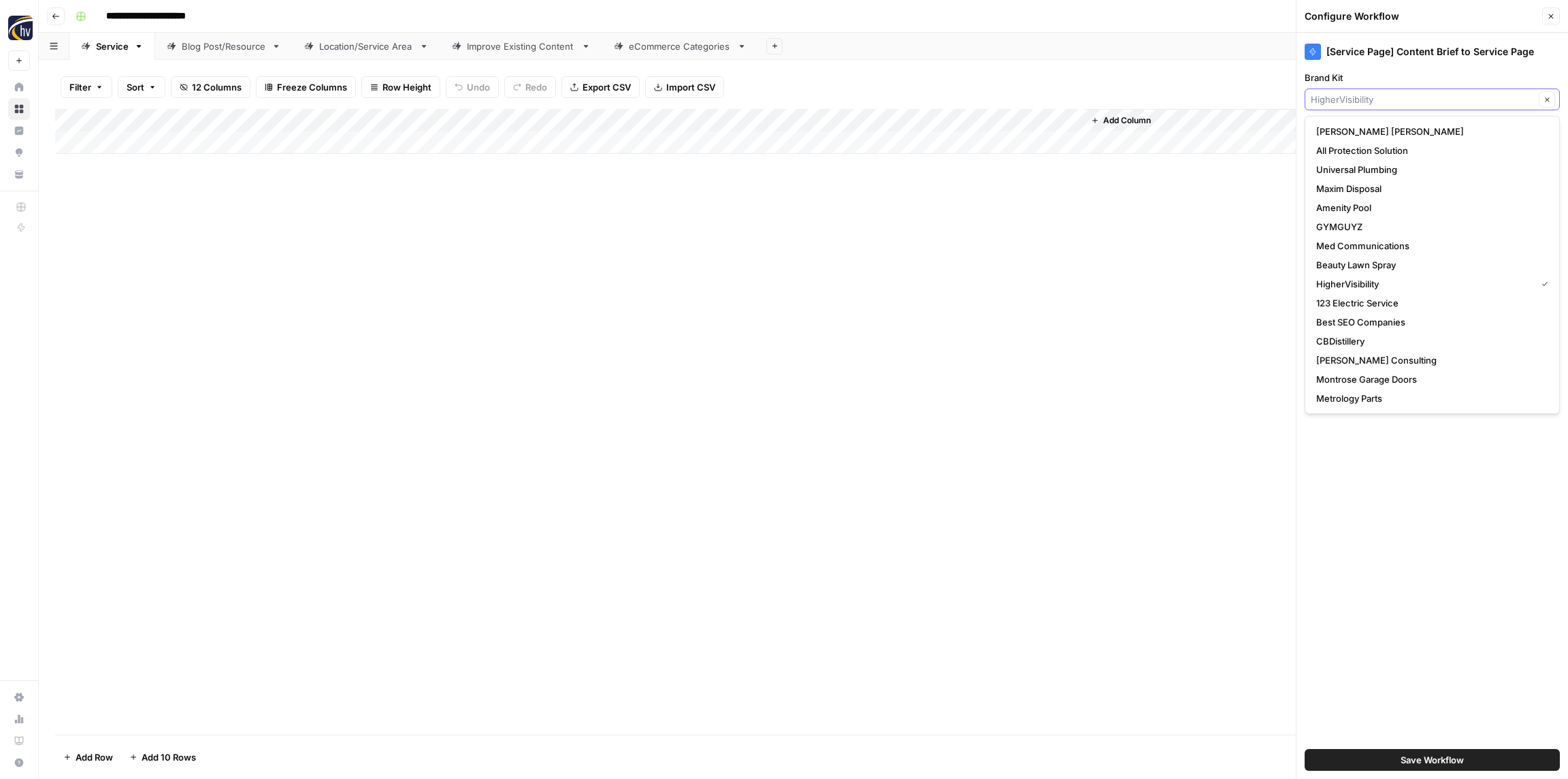
click at [1394, 103] on input "Brand Kit" at bounding box center [1423, 100] width 224 height 14
paste input "[PERSON_NAME] Management Group"
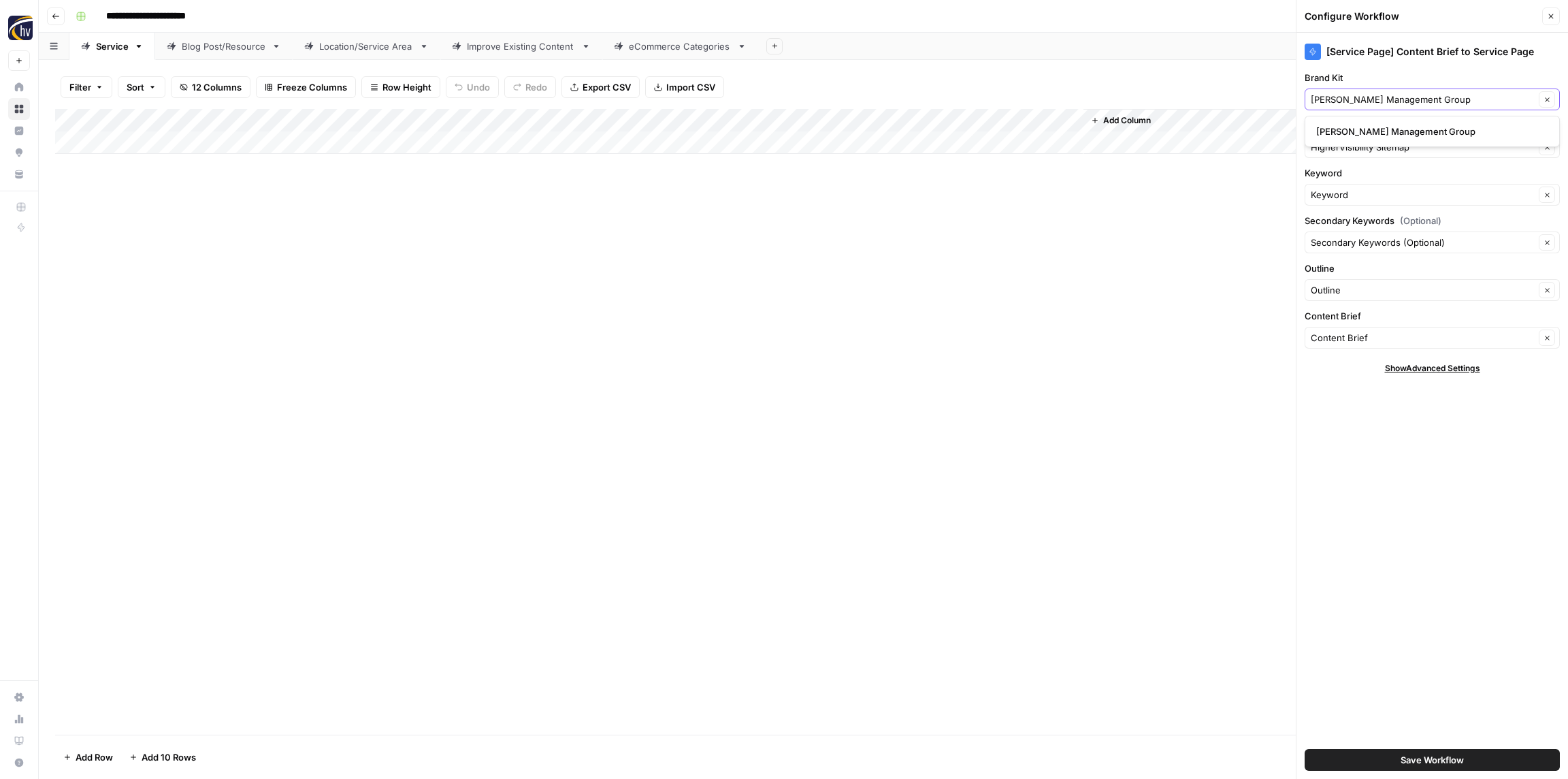
type input "[PERSON_NAME] Management Group"
click at [1380, 127] on span "[PERSON_NAME] Management Group" at bounding box center [1429, 131] width 227 height 14
click at [1361, 148] on input "Knowledge Base" at bounding box center [1423, 148] width 224 height 14
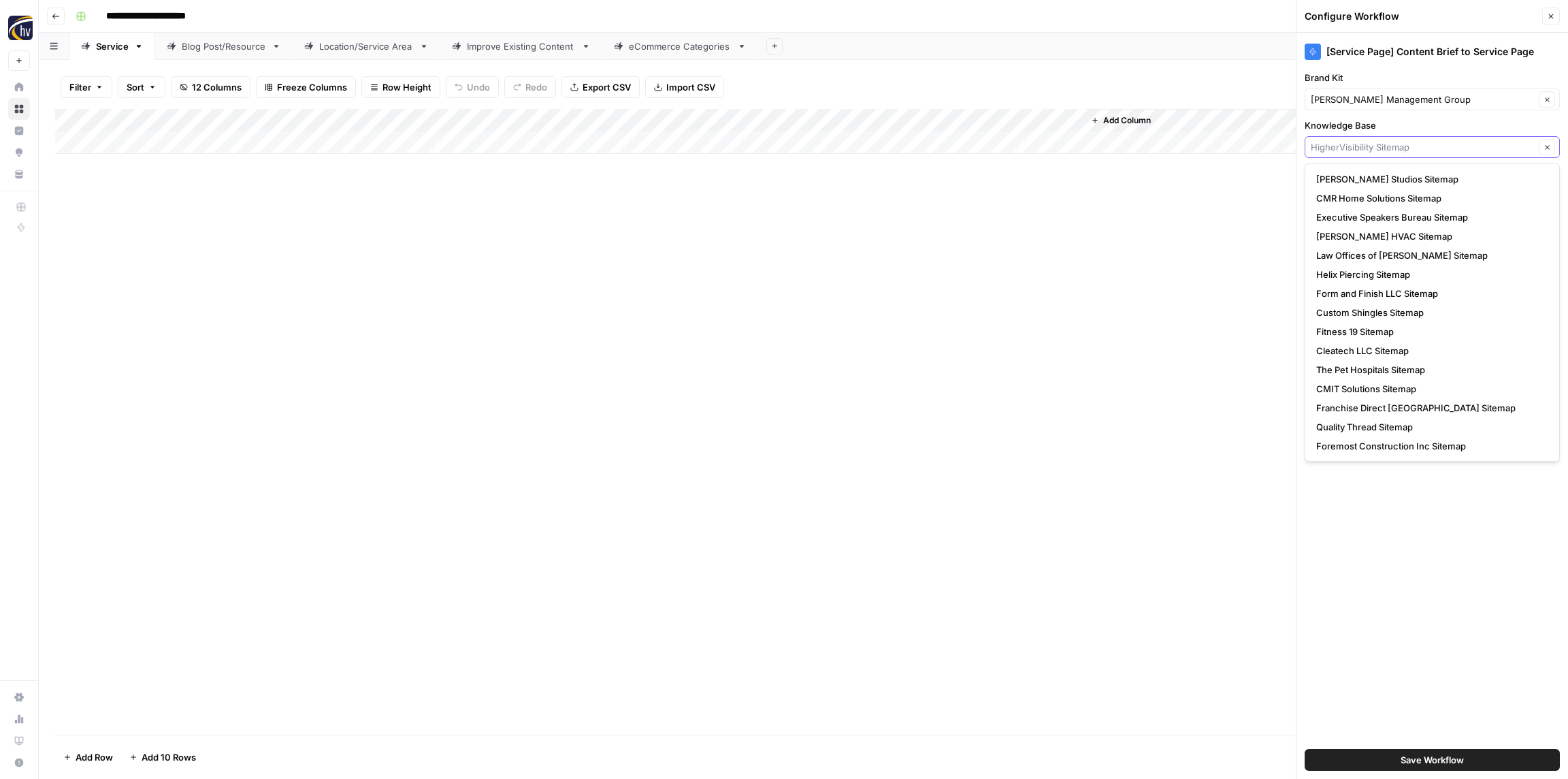
click at [1361, 148] on input "Knowledge Base" at bounding box center [1423, 148] width 224 height 14
click at [1361, 149] on input "Knowledge Base" at bounding box center [1423, 148] width 224 height 14
paste input "[PERSON_NAME] Management Group"
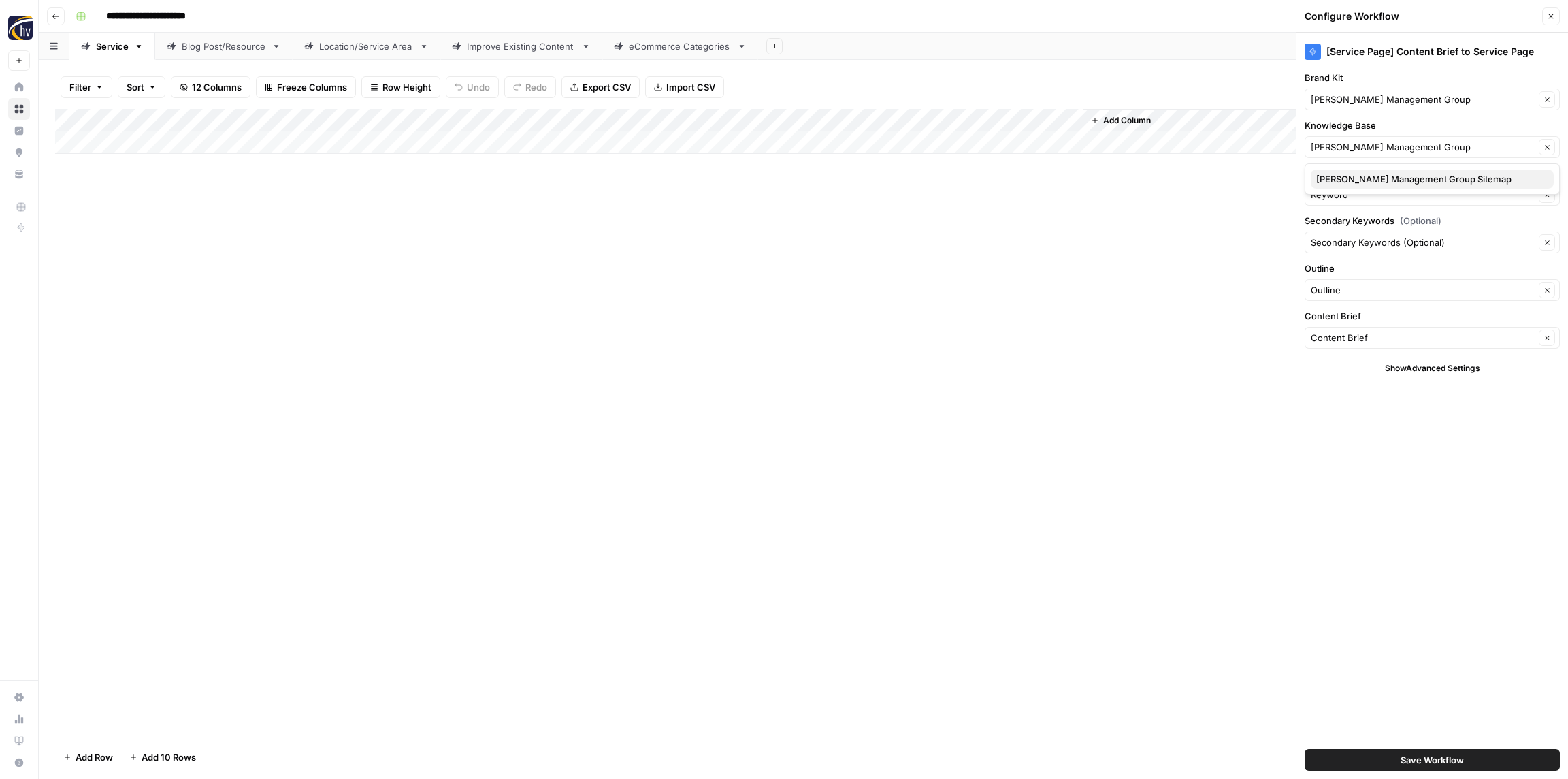
click at [1371, 177] on span "[PERSON_NAME] Management Group Sitemap" at bounding box center [1429, 179] width 227 height 14
type input "[PERSON_NAME] Management Group Sitemap"
click at [1425, 759] on span "Save Workflow" at bounding box center [1432, 760] width 63 height 14
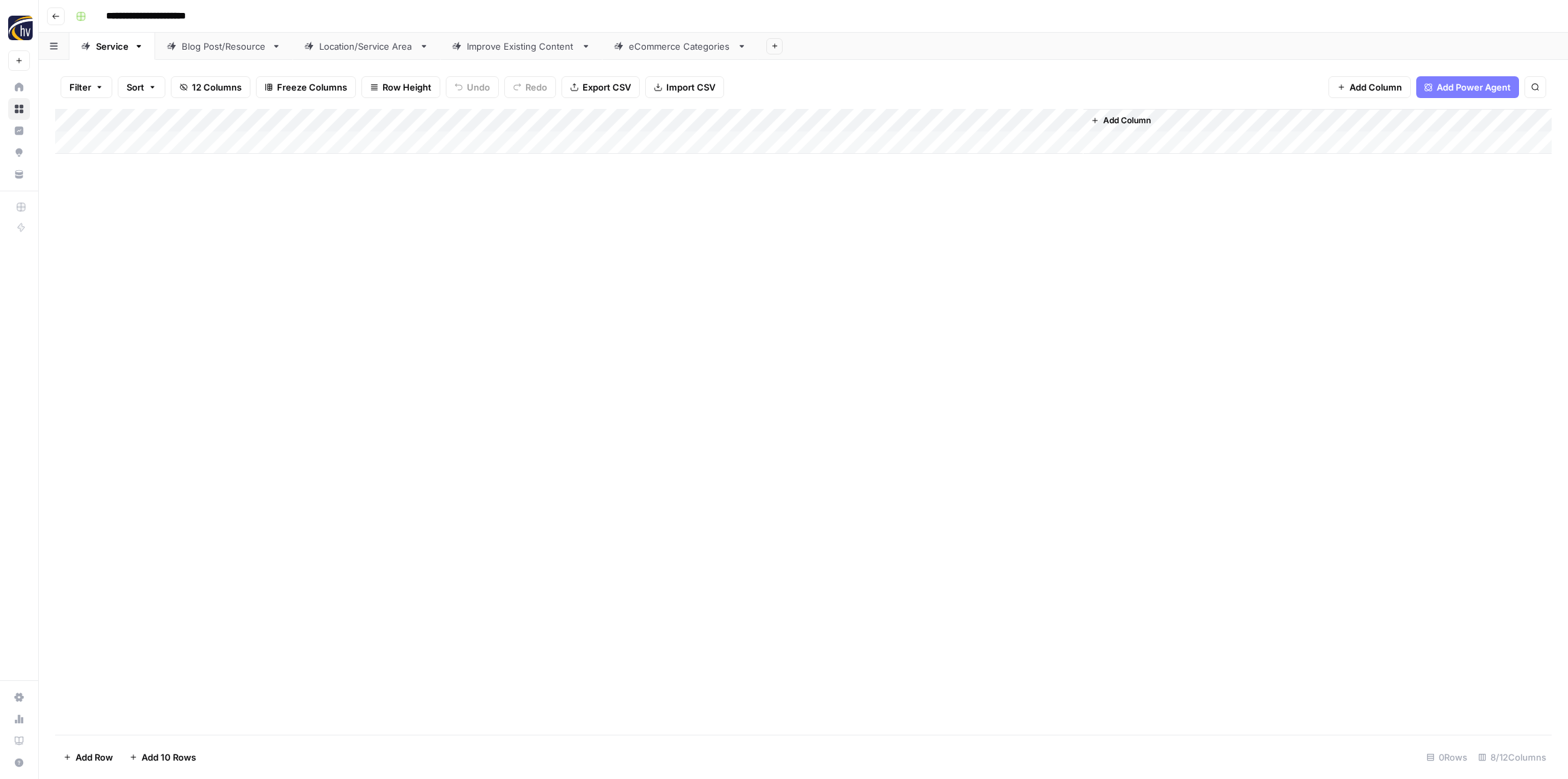
click at [223, 48] on div "Blog Post/Resource" at bounding box center [224, 46] width 84 height 14
click at [266, 114] on div "Add Column" at bounding box center [803, 131] width 1497 height 45
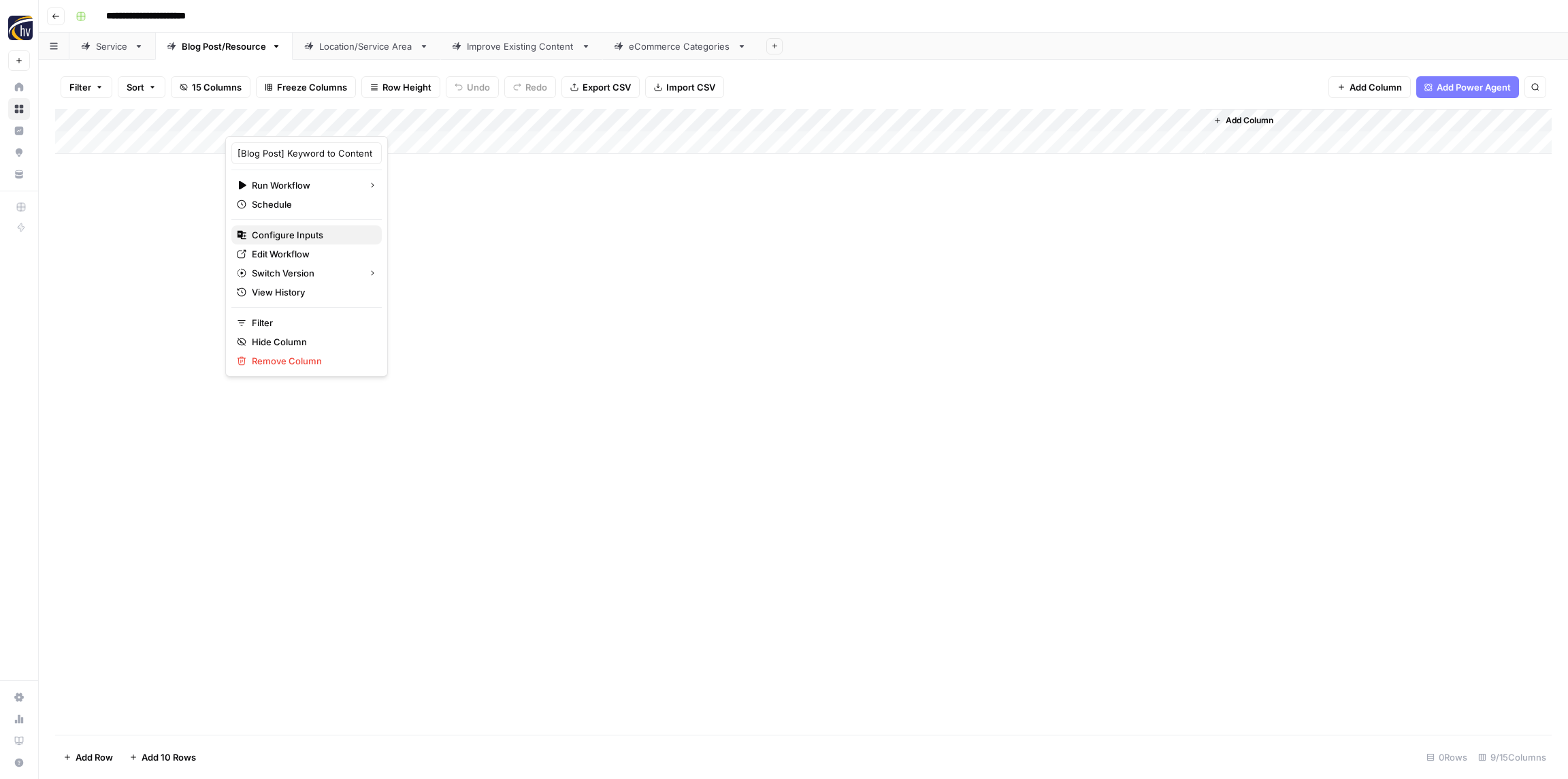
click at [281, 237] on span "Configure Inputs" at bounding box center [311, 235] width 119 height 14
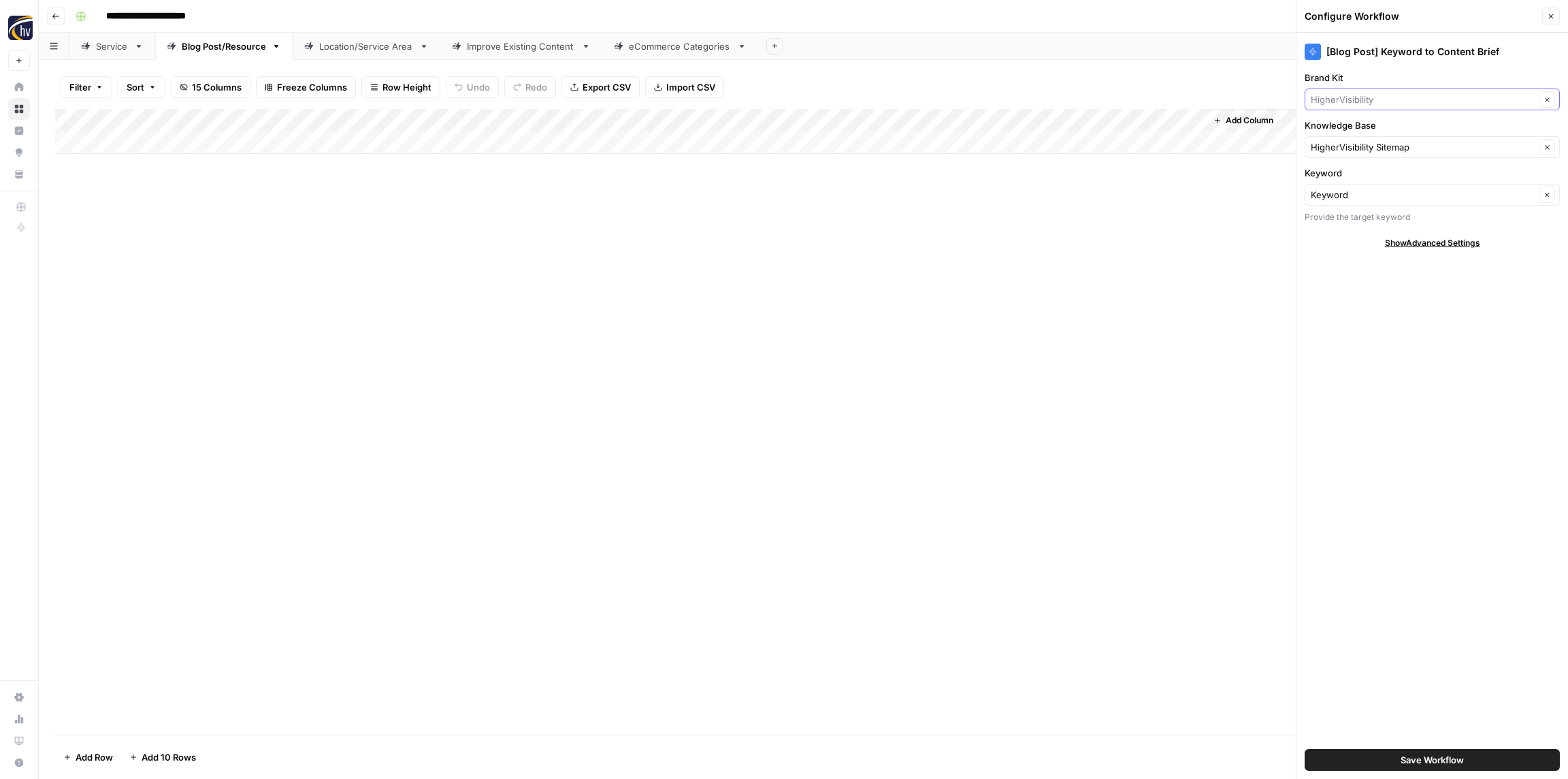
click at [1355, 101] on input "Brand Kit" at bounding box center [1423, 100] width 224 height 14
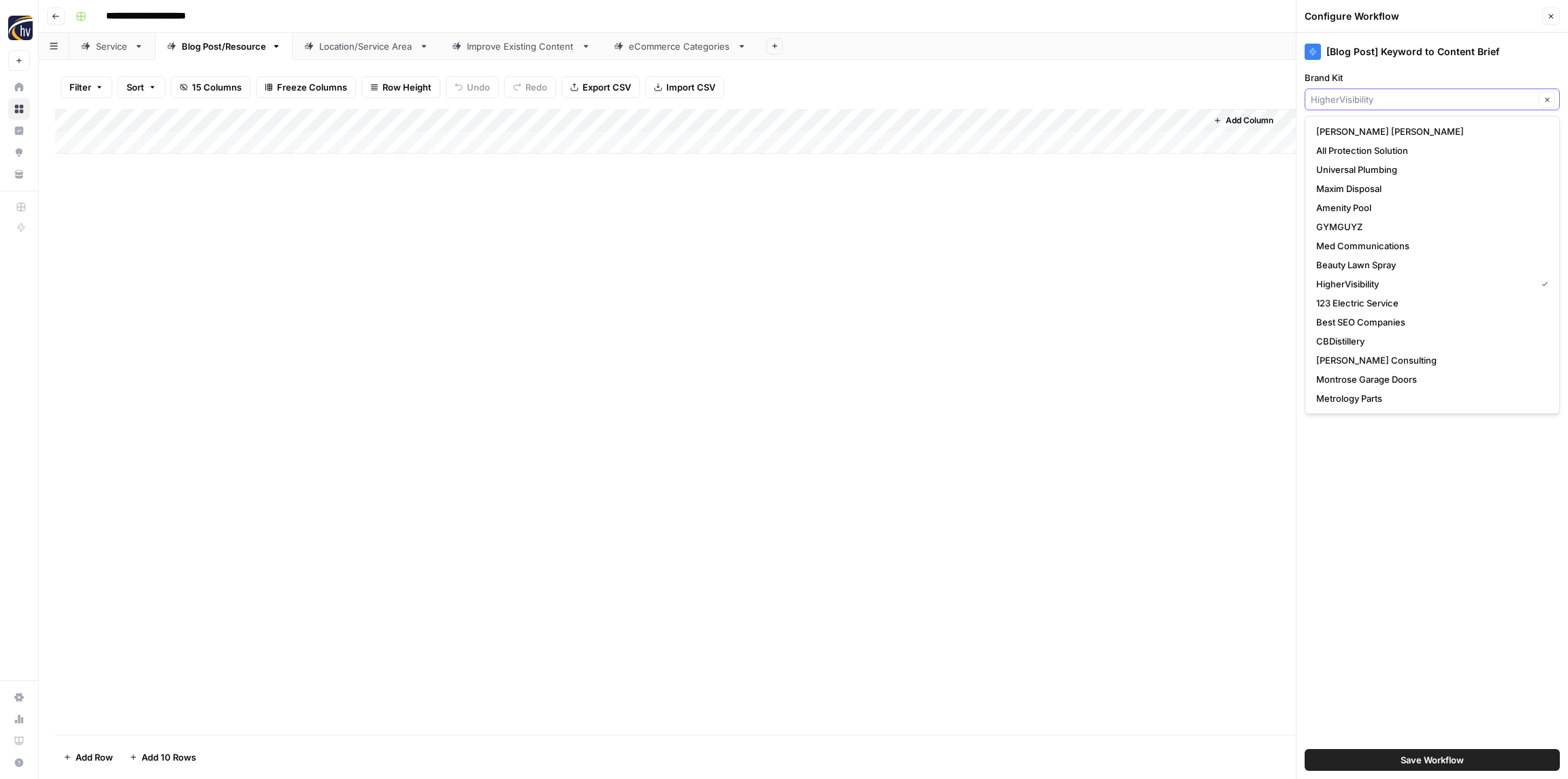
click at [1355, 101] on input "Brand Kit" at bounding box center [1423, 100] width 224 height 14
paste input "[PERSON_NAME] Management Group"
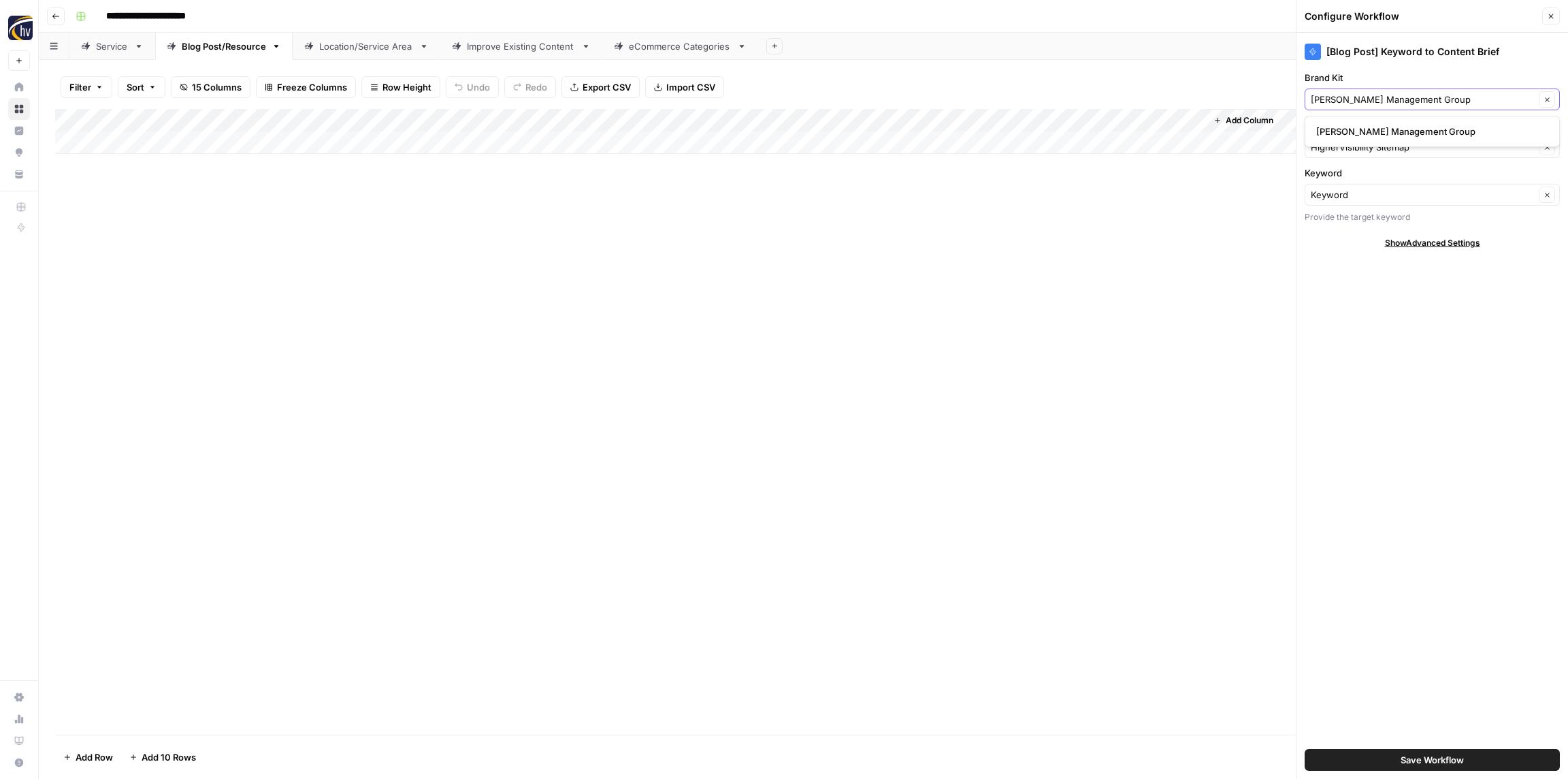
type input "[PERSON_NAME] Management Group"
click at [1359, 130] on span "[PERSON_NAME] Management Group" at bounding box center [1429, 131] width 227 height 14
click at [1349, 148] on input "Knowledge Base" at bounding box center [1423, 148] width 224 height 14
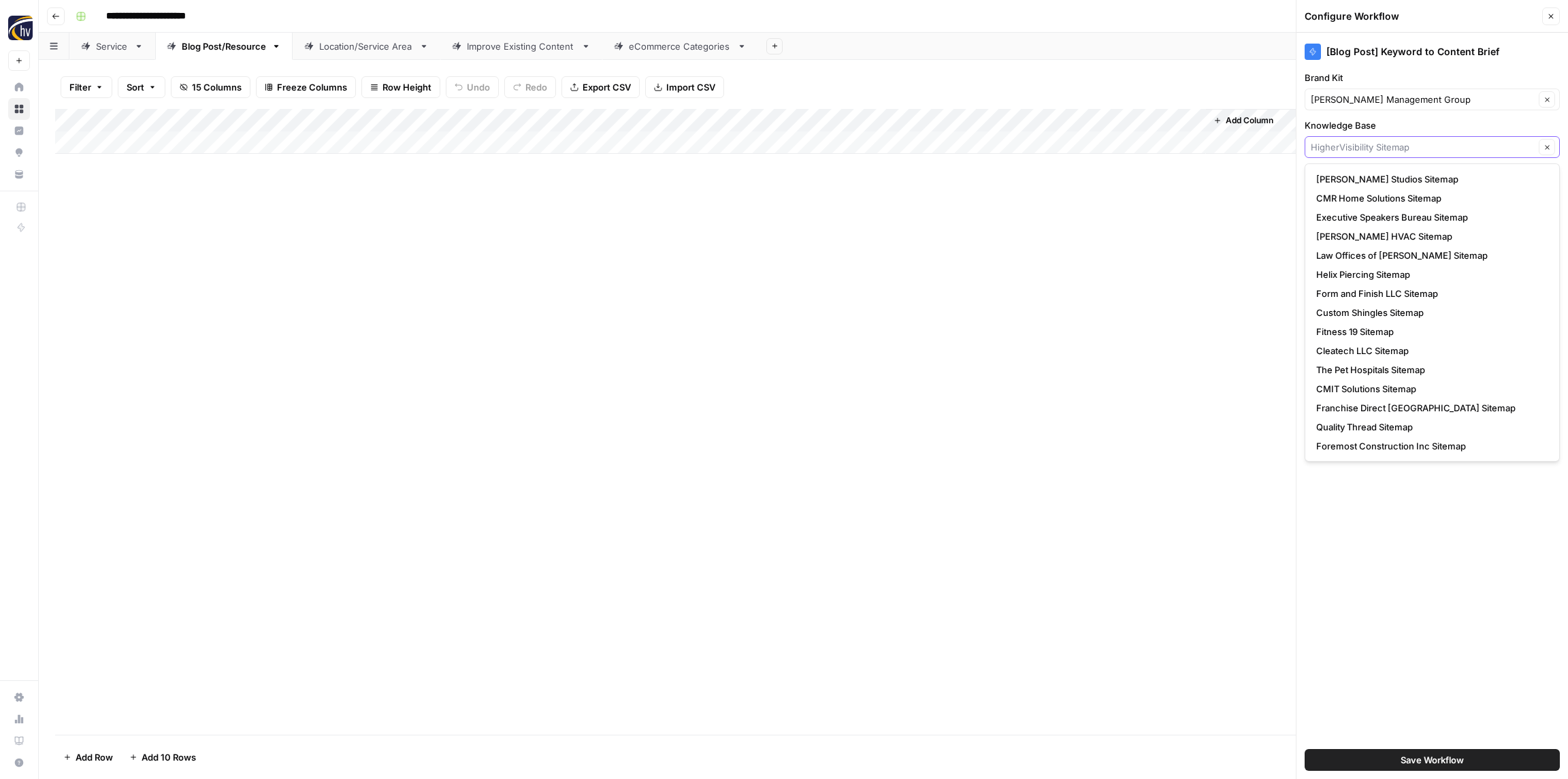
click at [1349, 148] on input "Knowledge Base" at bounding box center [1423, 148] width 224 height 14
paste input "[PERSON_NAME] Management Group"
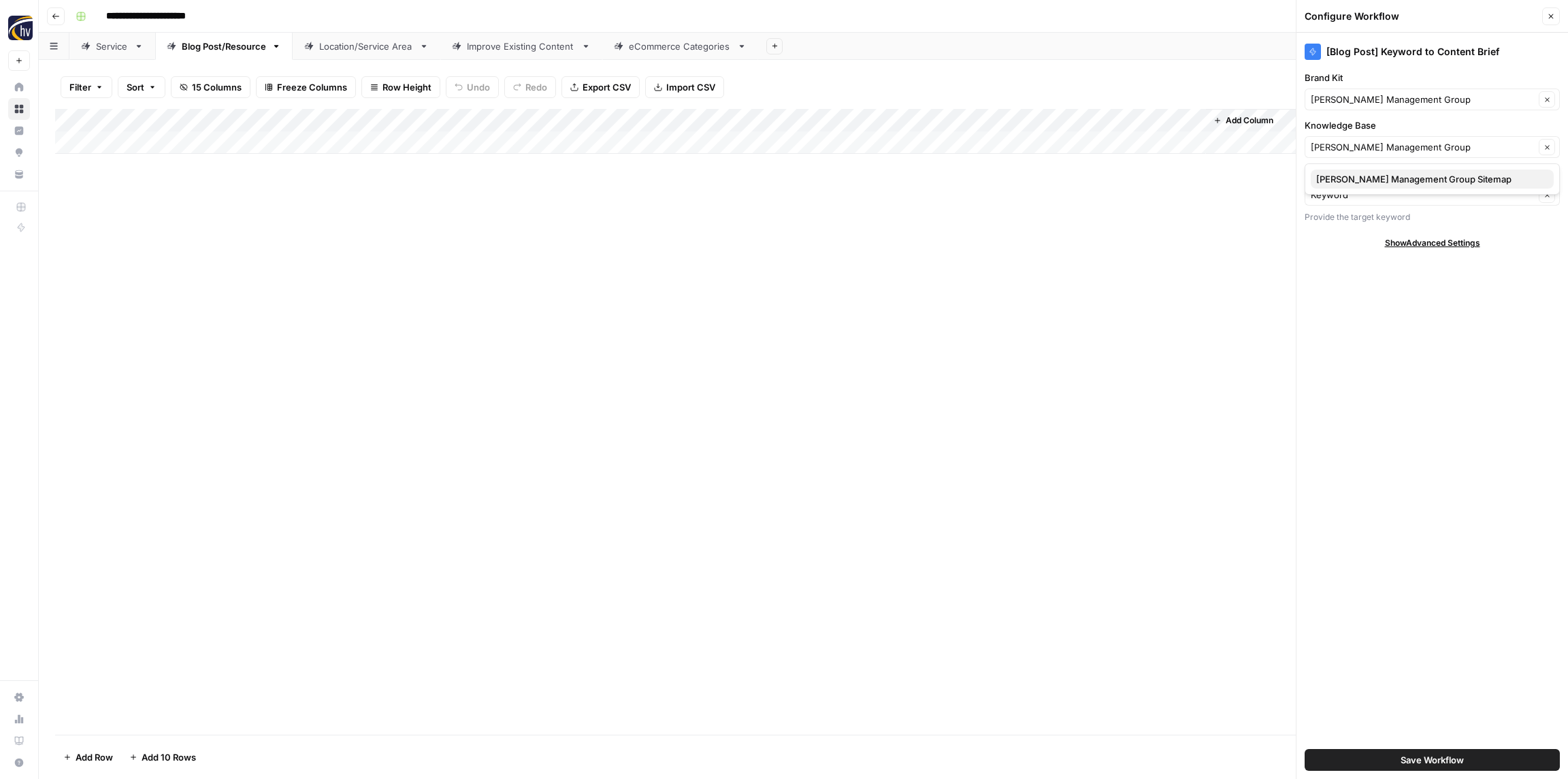
drag, startPoint x: 1356, startPoint y: 177, endPoint x: 1350, endPoint y: 173, distance: 7.2
click at [1356, 177] on span "[PERSON_NAME] Management Group Sitemap" at bounding box center [1429, 179] width 227 height 14
type input "[PERSON_NAME] Management Group Sitemap"
click at [1426, 759] on span "Save Workflow" at bounding box center [1432, 760] width 63 height 14
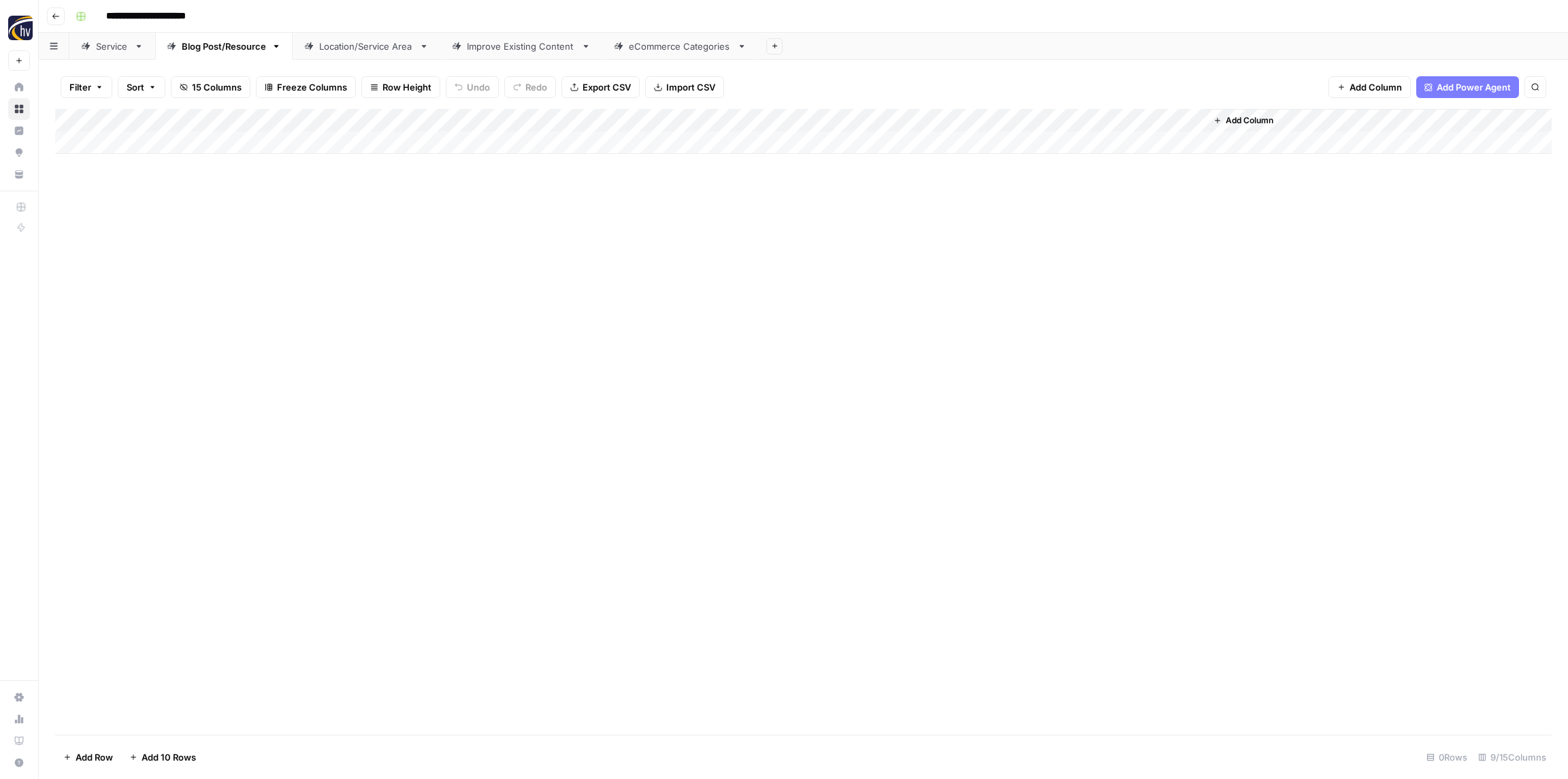
click at [1022, 124] on div "Add Column" at bounding box center [803, 131] width 1497 height 45
click at [1027, 236] on span "Configure Inputs" at bounding box center [1046, 235] width 119 height 14
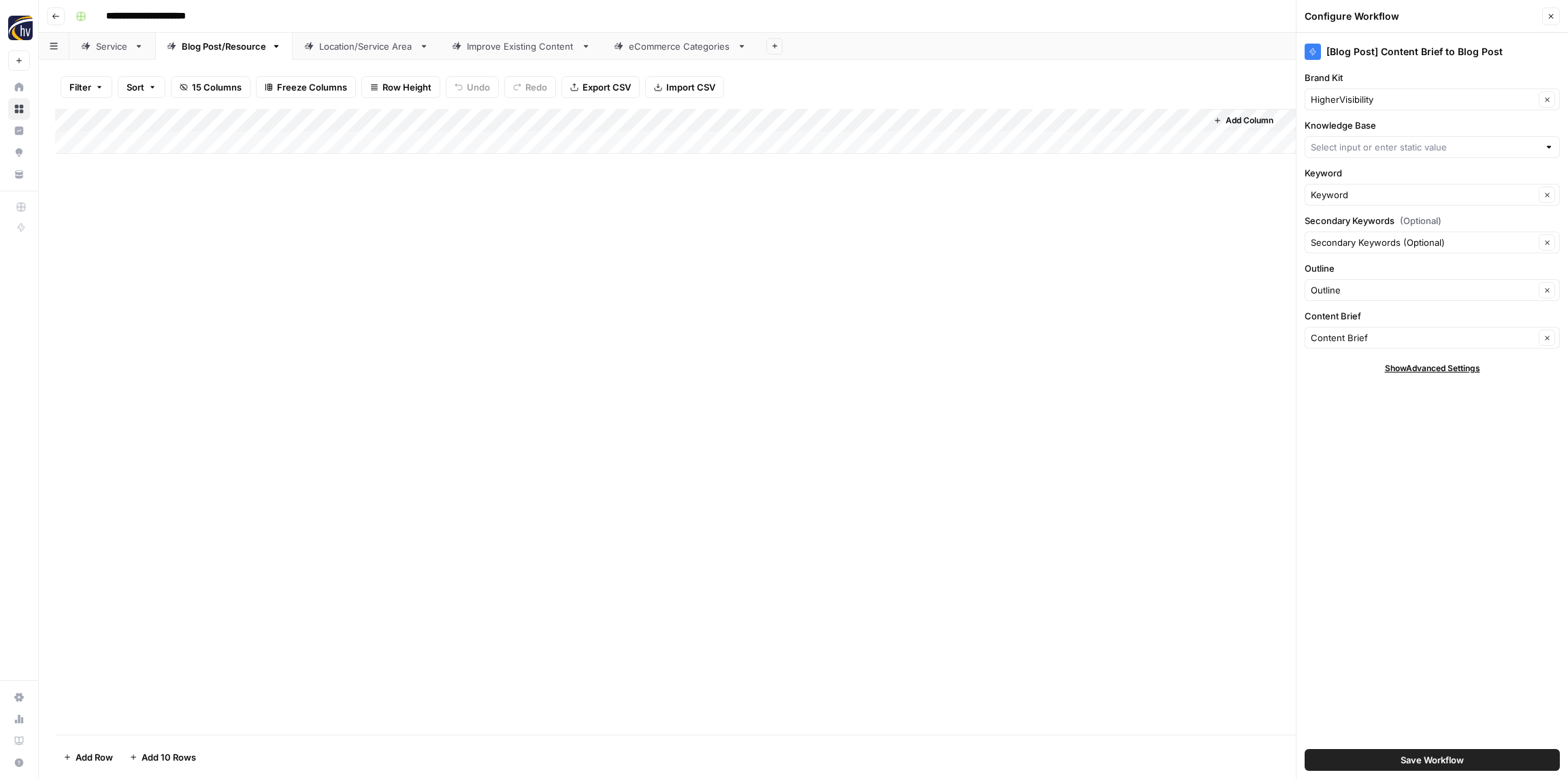
click at [1374, 91] on div "HigherVisibility Clear" at bounding box center [1432, 99] width 255 height 22
click at [1375, 91] on div "Clear" at bounding box center [1432, 99] width 255 height 22
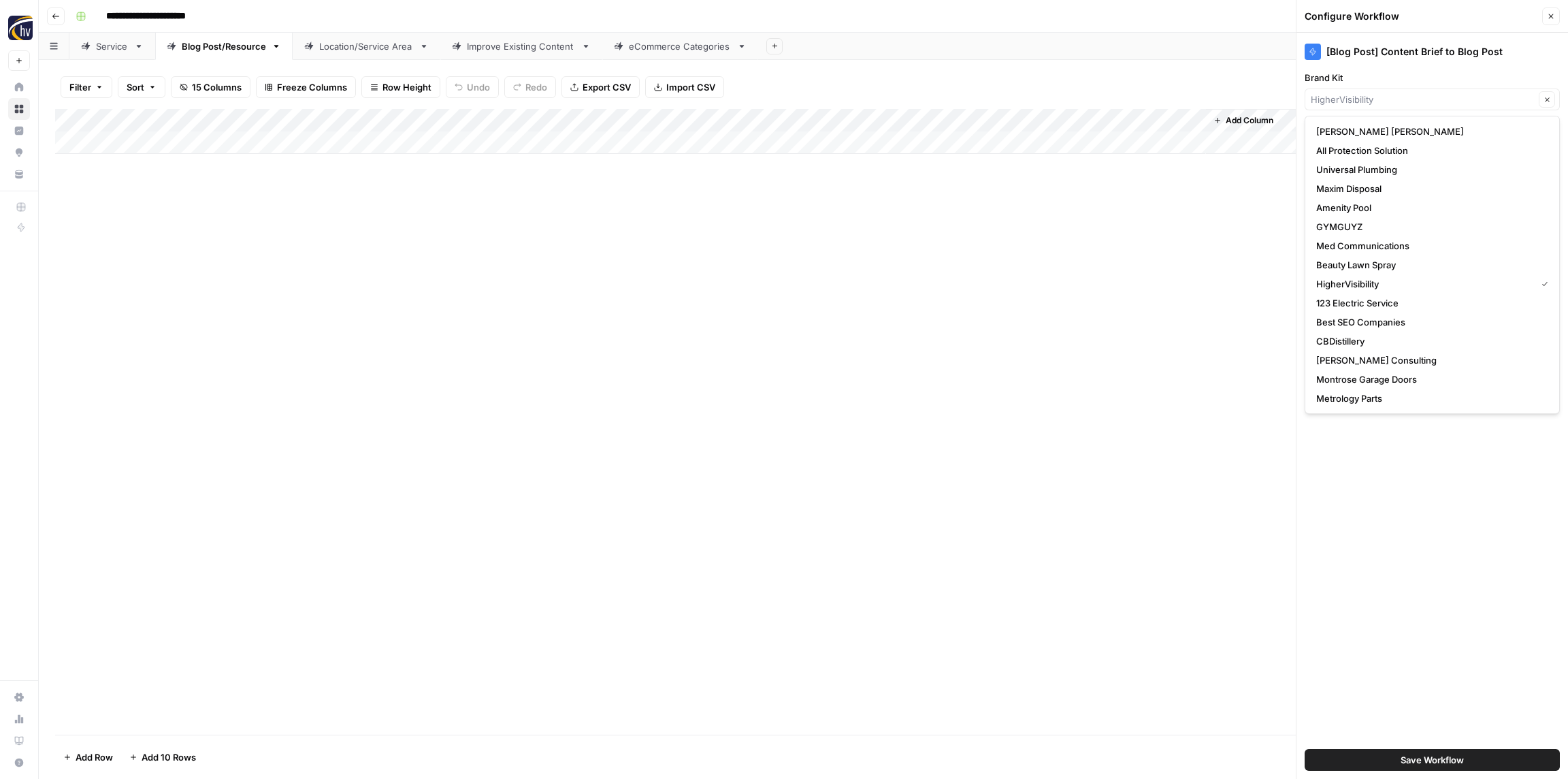
click at [1374, 91] on div "Clear" at bounding box center [1432, 99] width 255 height 22
paste input "[PERSON_NAME] Management Group"
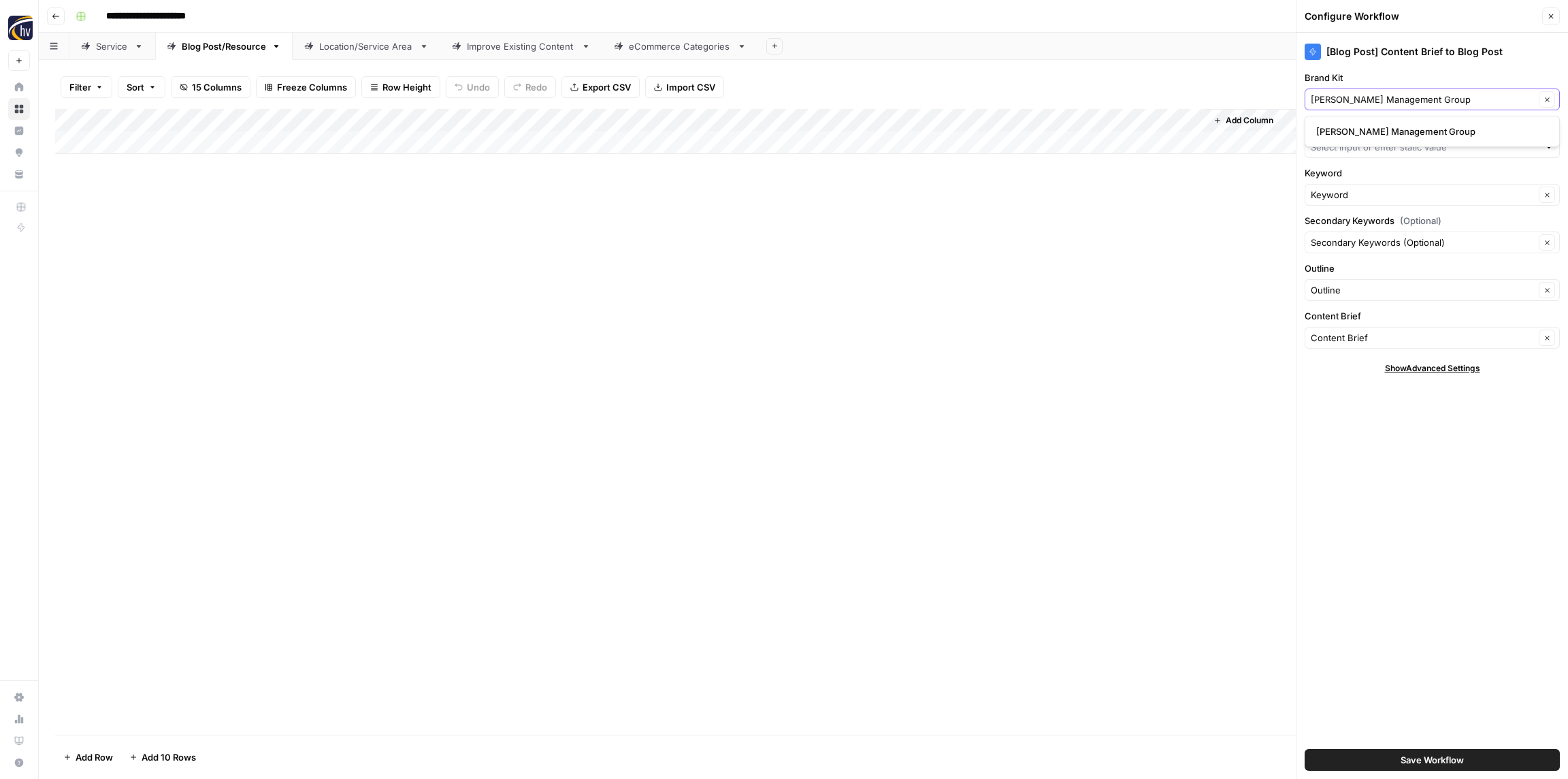
type input "[PERSON_NAME] Management Group"
click at [1361, 134] on span "[PERSON_NAME] Management Group" at bounding box center [1429, 131] width 227 height 14
click at [1354, 146] on input "Knowledge Base" at bounding box center [1424, 148] width 228 height 14
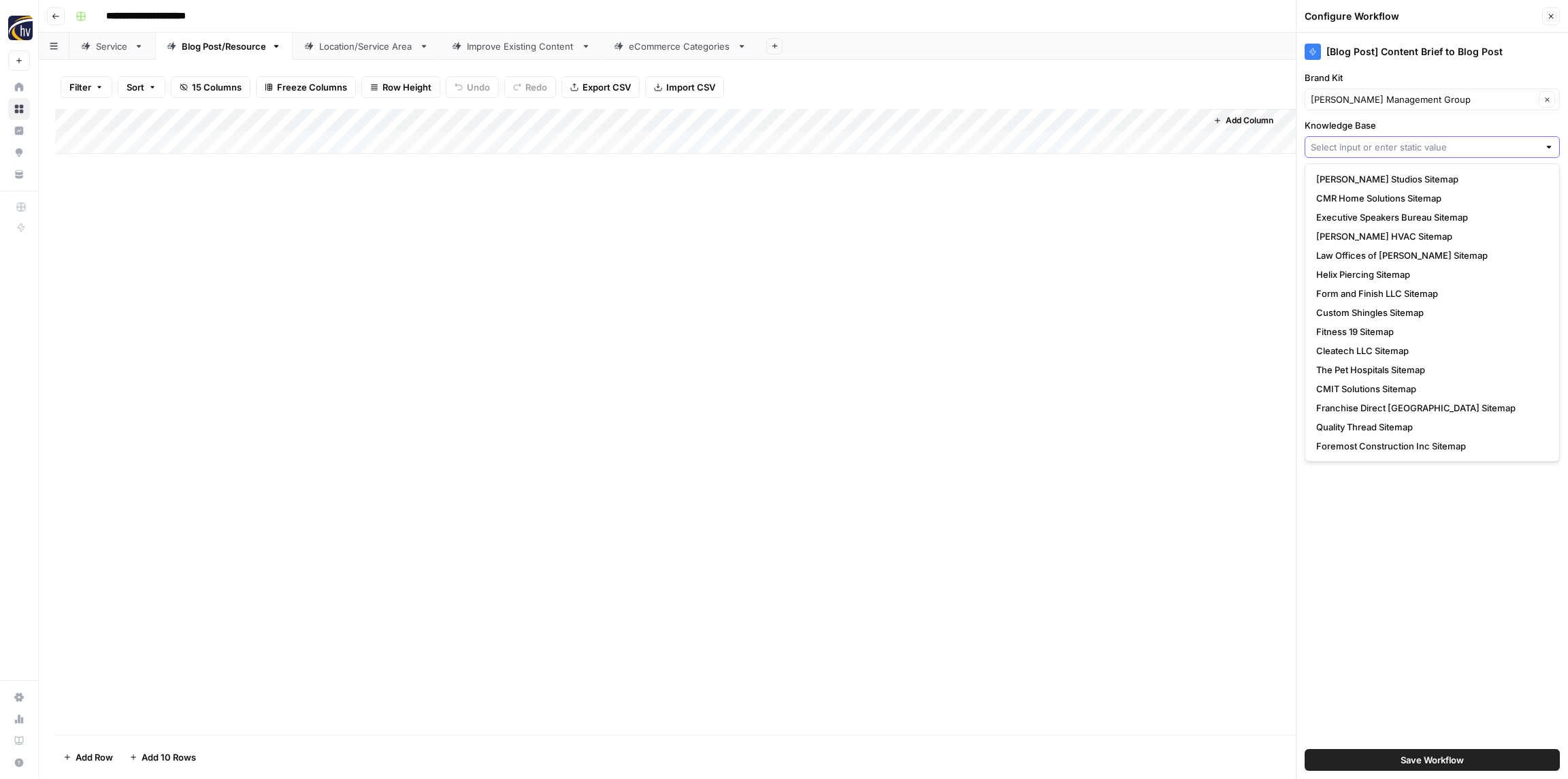
paste input "[PERSON_NAME] Management Group"
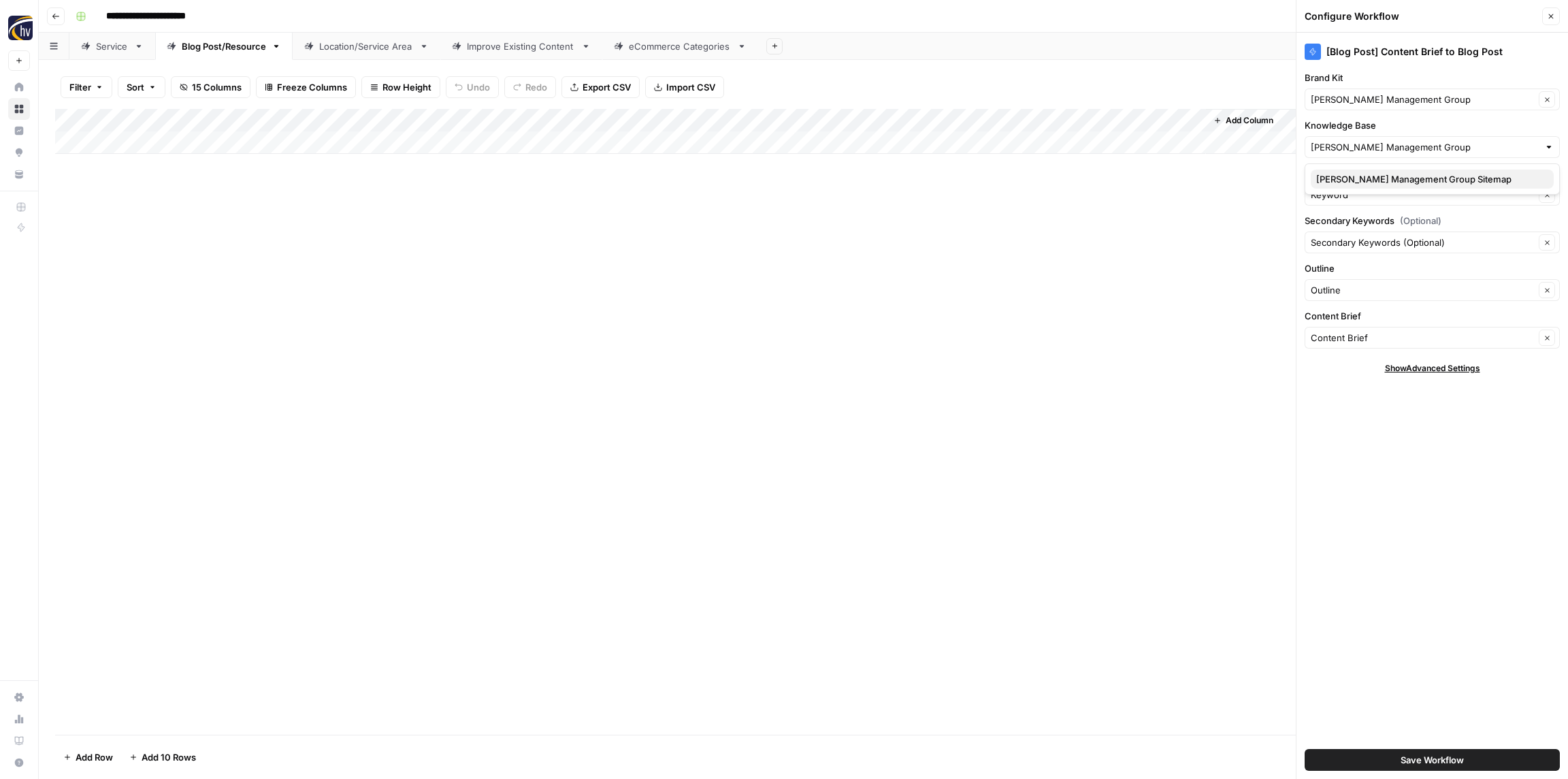
click at [1345, 178] on span "[PERSON_NAME] Management Group Sitemap" at bounding box center [1429, 179] width 227 height 14
type input "[PERSON_NAME] Management Group Sitemap"
click at [1422, 759] on span "Save Workflow" at bounding box center [1432, 760] width 63 height 14
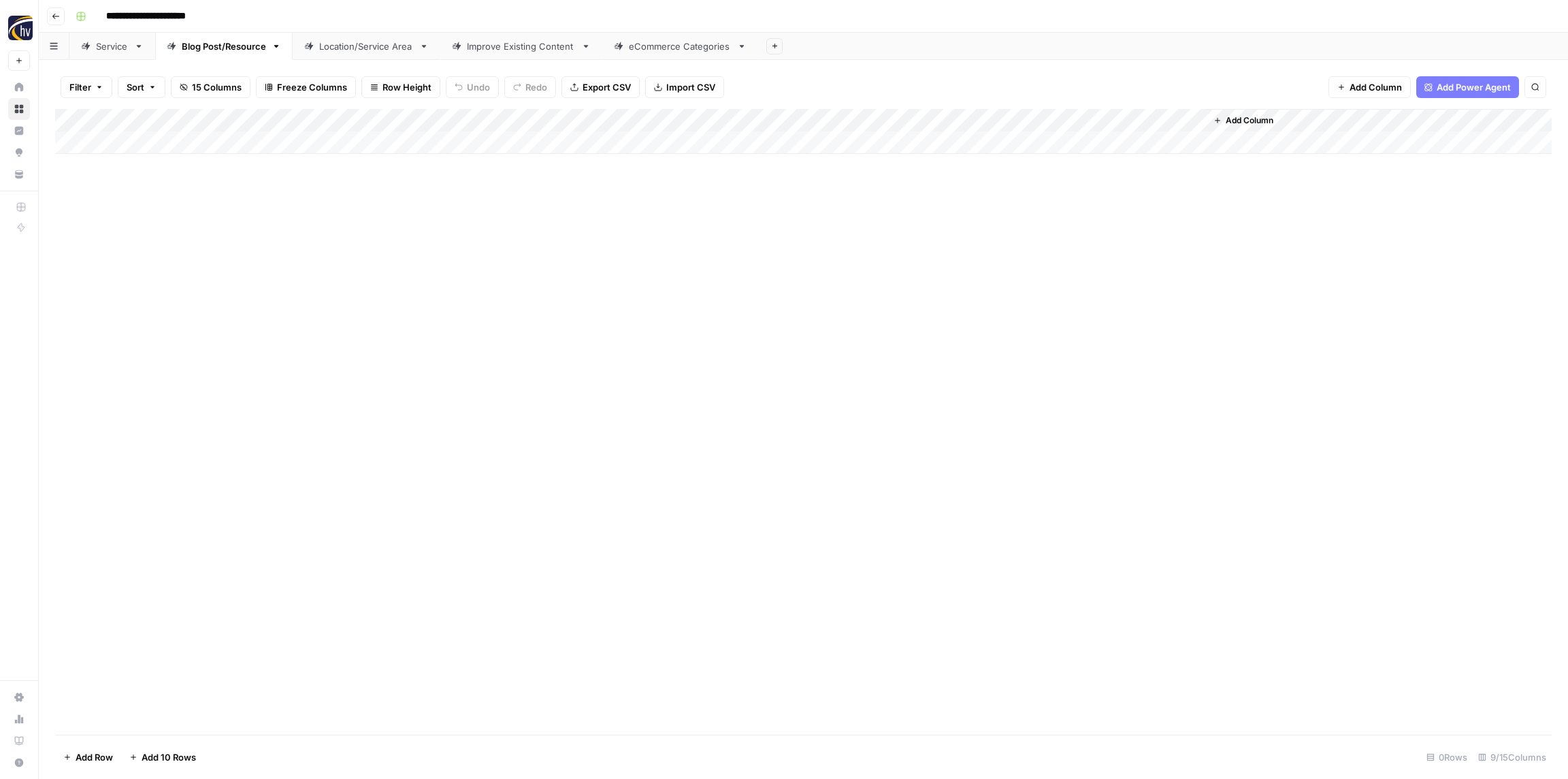
click at [348, 46] on div "Location/Service Area" at bounding box center [366, 46] width 94 height 14
click at [511, 119] on div "Add Column" at bounding box center [803, 131] width 1497 height 45
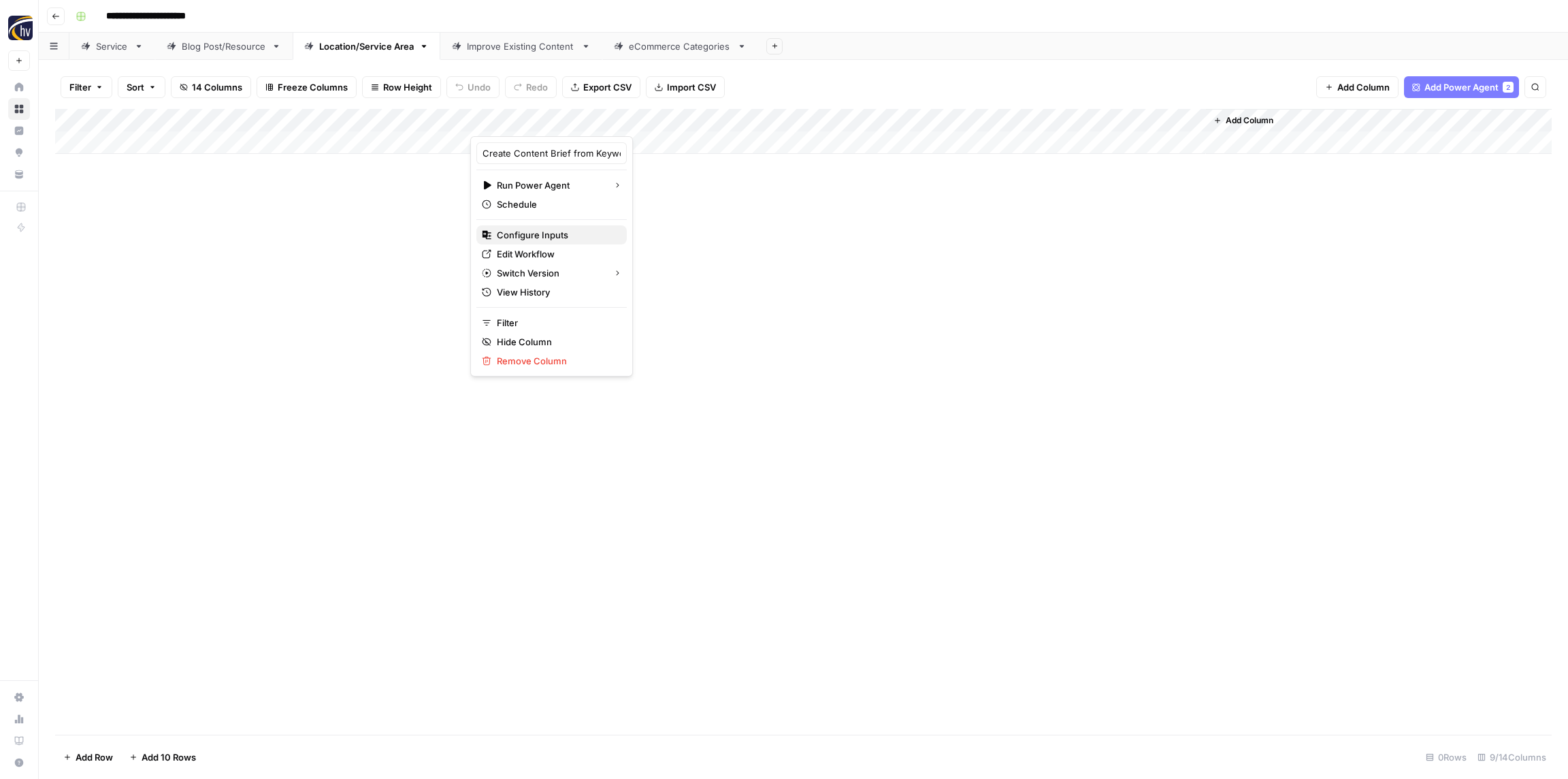
click at [564, 240] on span "Configure Inputs" at bounding box center [556, 235] width 119 height 14
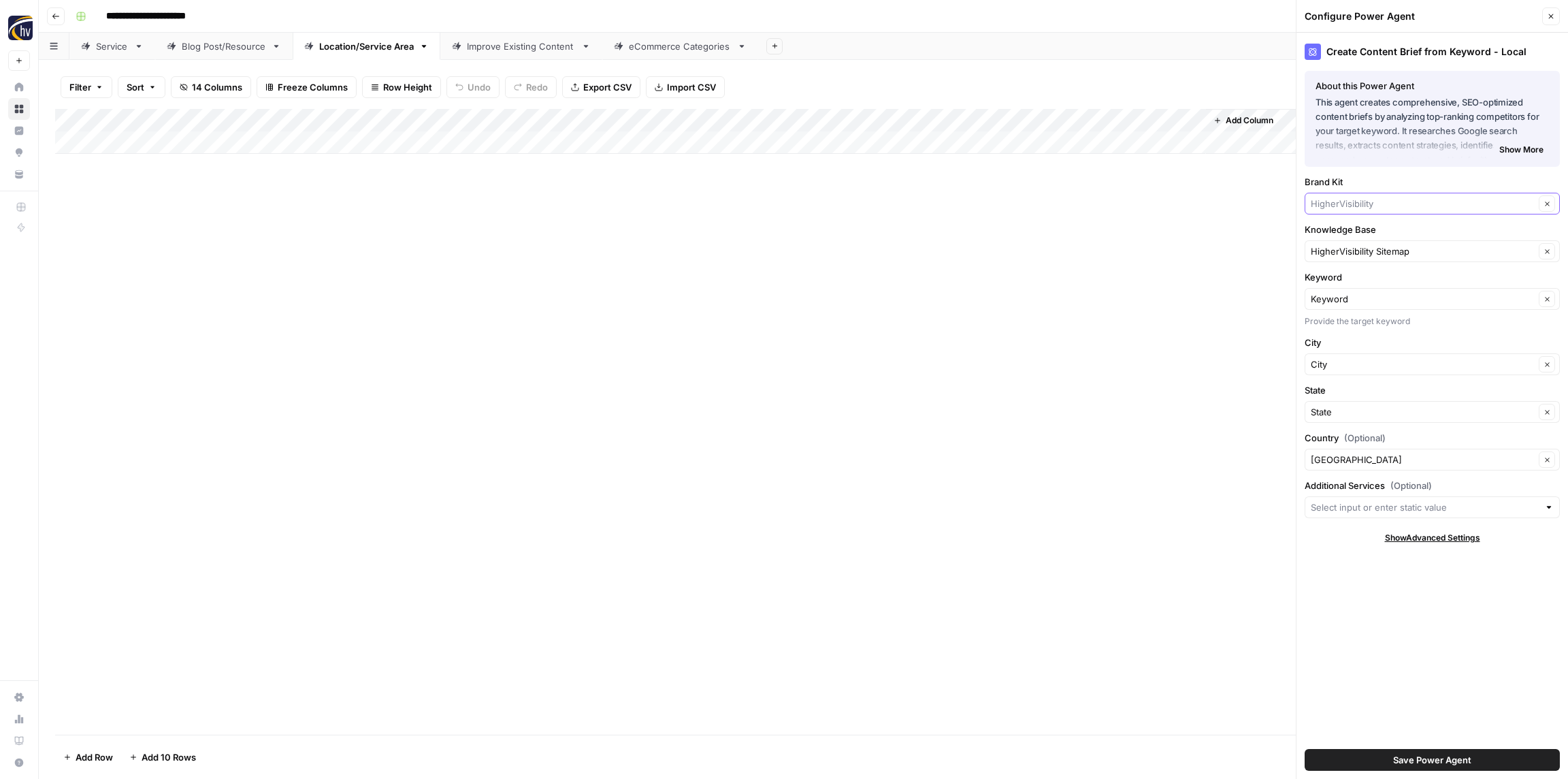
click at [1352, 206] on input "Brand Kit" at bounding box center [1423, 204] width 224 height 14
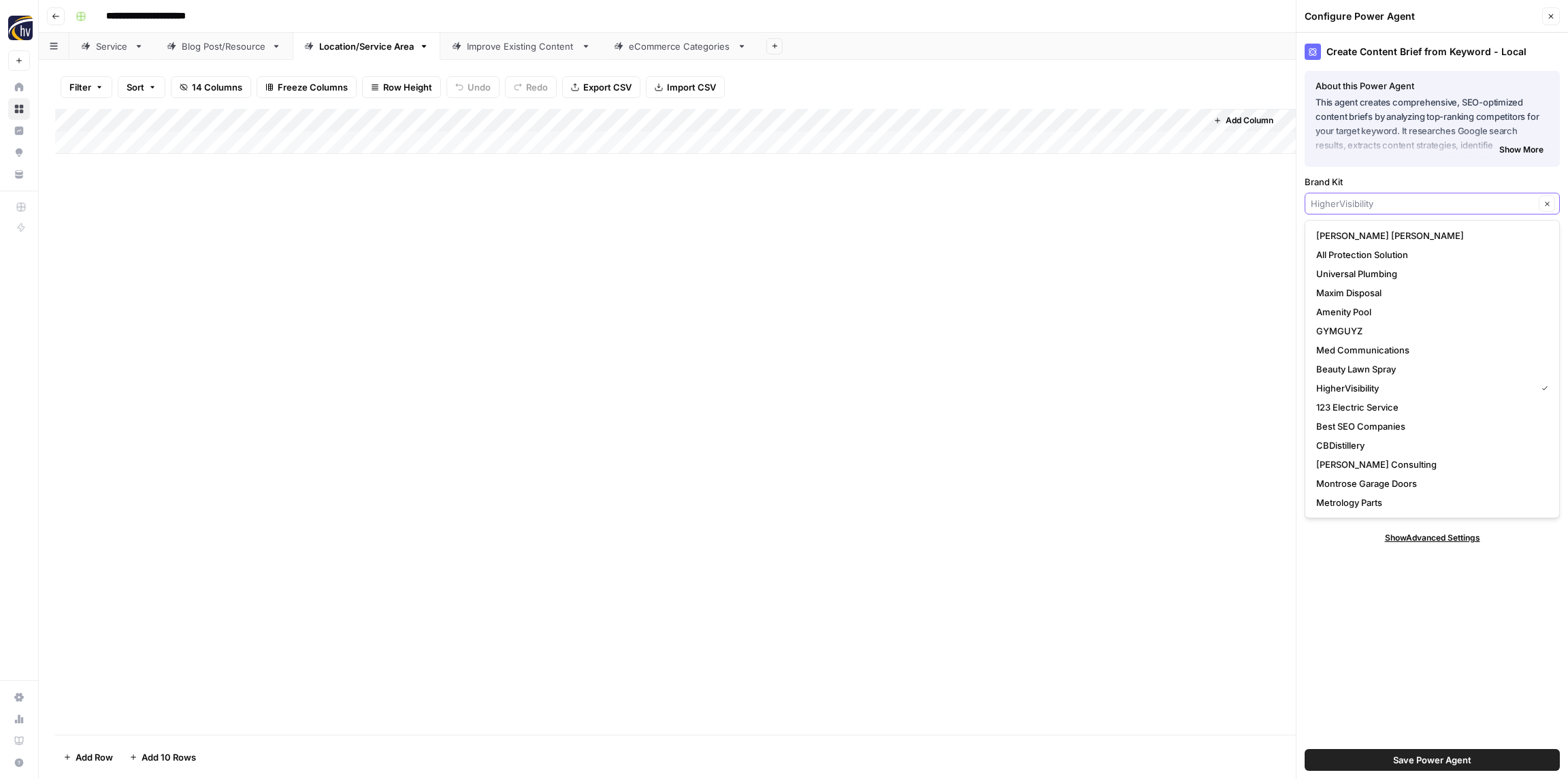
click at [1352, 206] on input "Brand Kit" at bounding box center [1423, 204] width 224 height 14
paste input "[PERSON_NAME] Management Group"
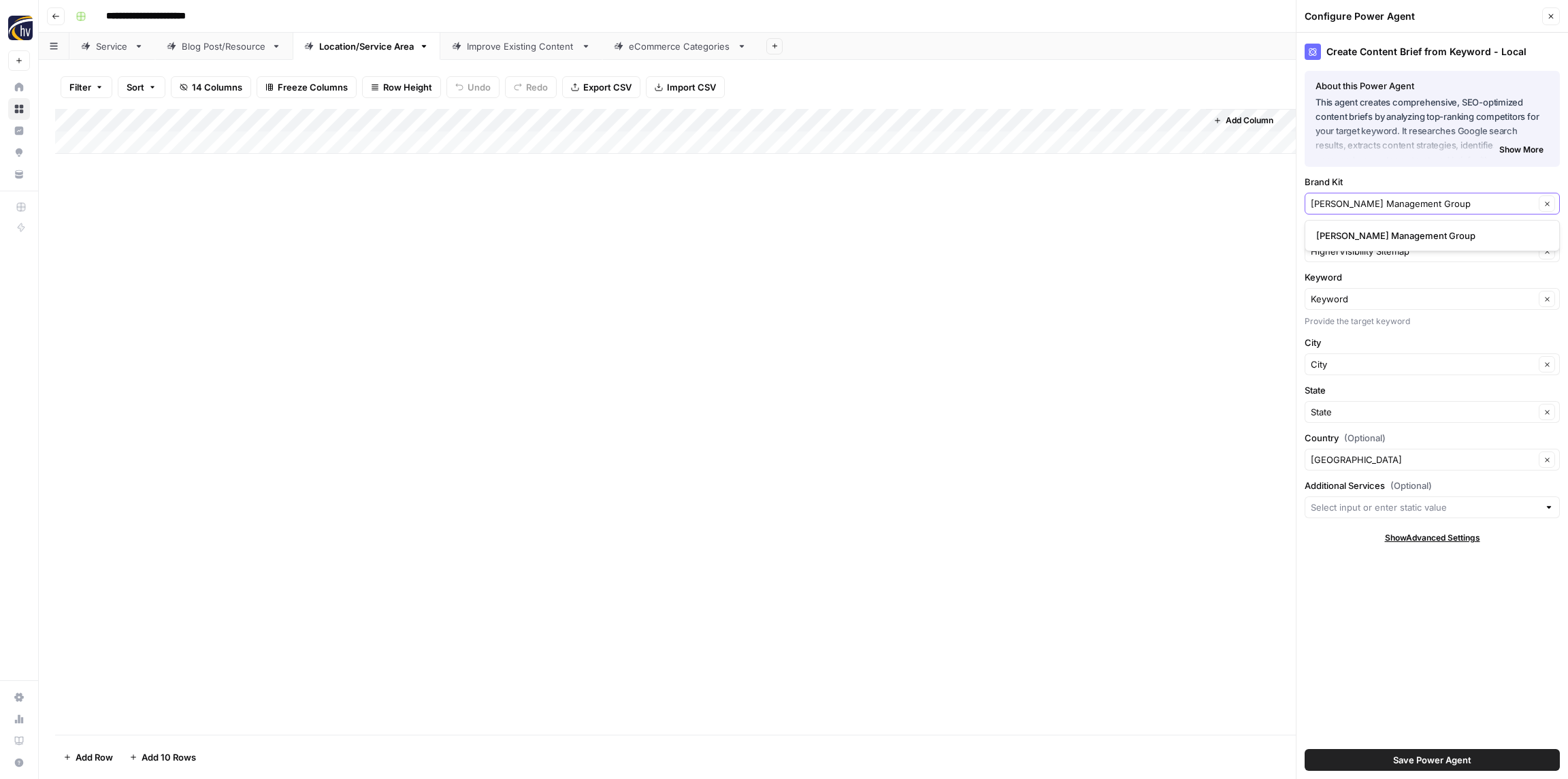
type input "[PERSON_NAME] Management Group"
click at [1357, 236] on span "[PERSON_NAME] Management Group" at bounding box center [1429, 236] width 227 height 14
click at [1344, 254] on input "Knowledge Base" at bounding box center [1423, 251] width 224 height 14
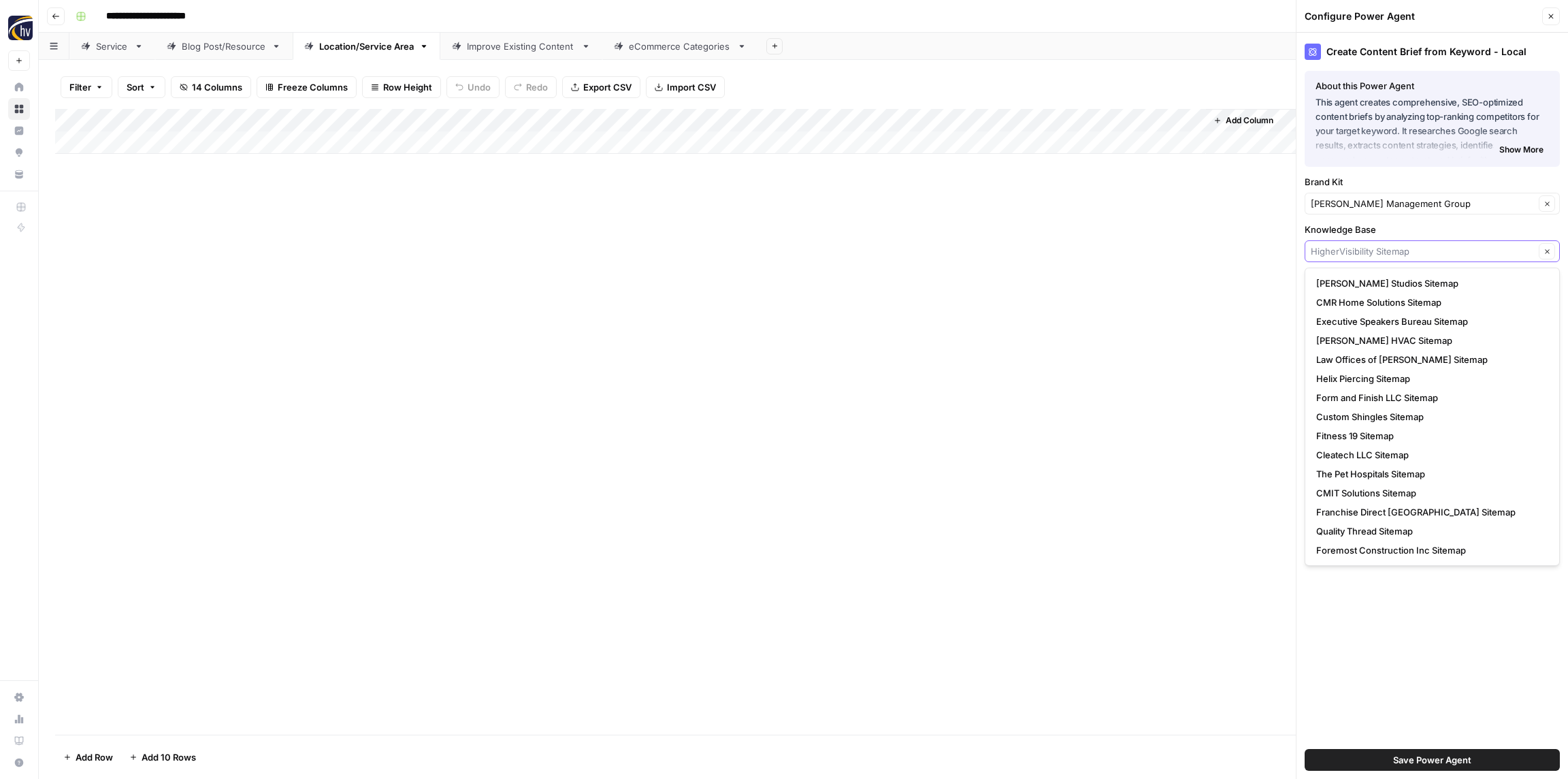
click at [1344, 254] on input "Knowledge Base" at bounding box center [1423, 251] width 224 height 14
paste input "[PERSON_NAME] Management Group"
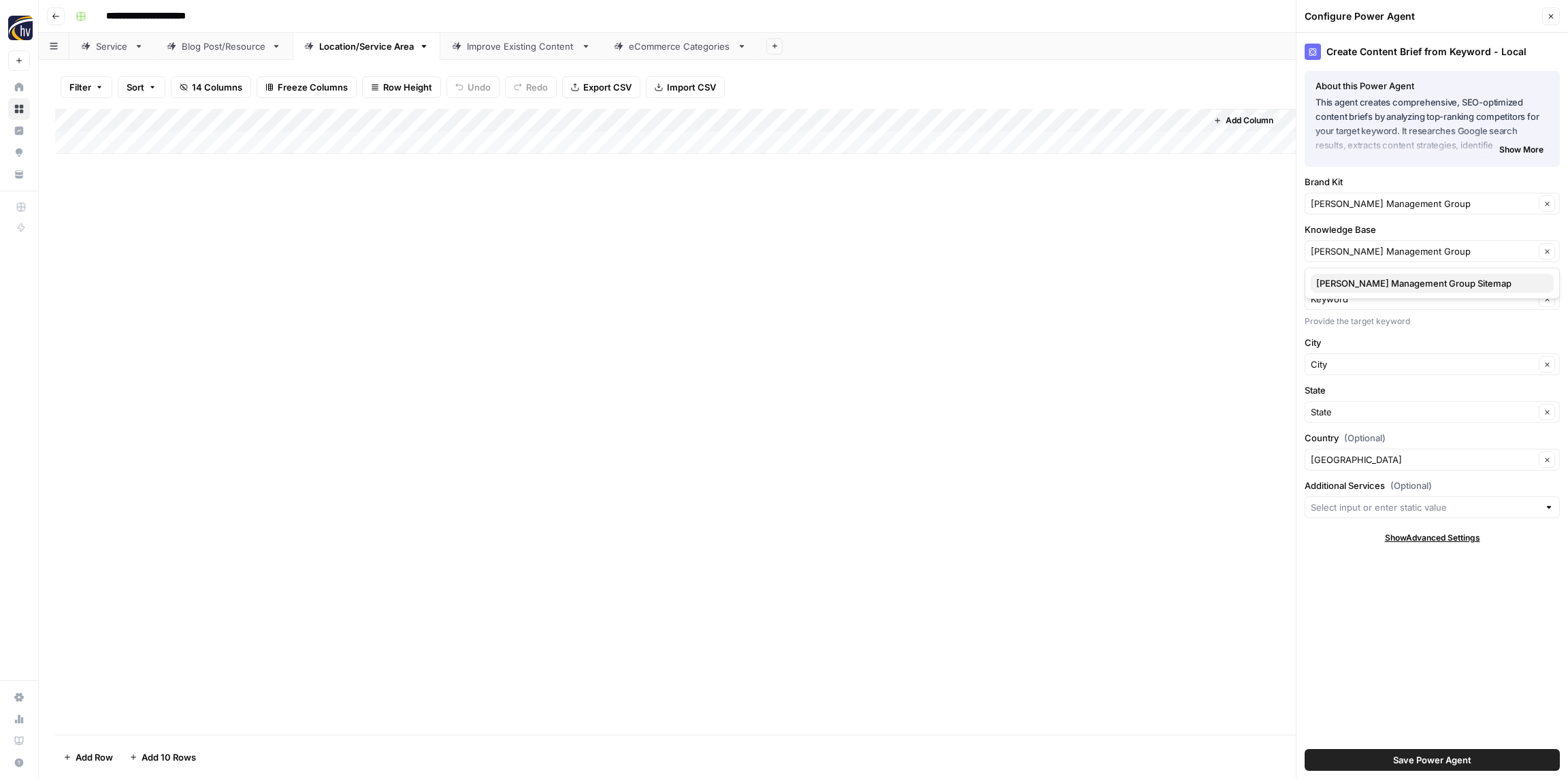
click at [1352, 284] on span "[PERSON_NAME] Management Group Sitemap" at bounding box center [1429, 283] width 227 height 14
type input "[PERSON_NAME] Management Group Sitemap"
click at [1419, 753] on span "Save Power Agent" at bounding box center [1432, 760] width 78 height 14
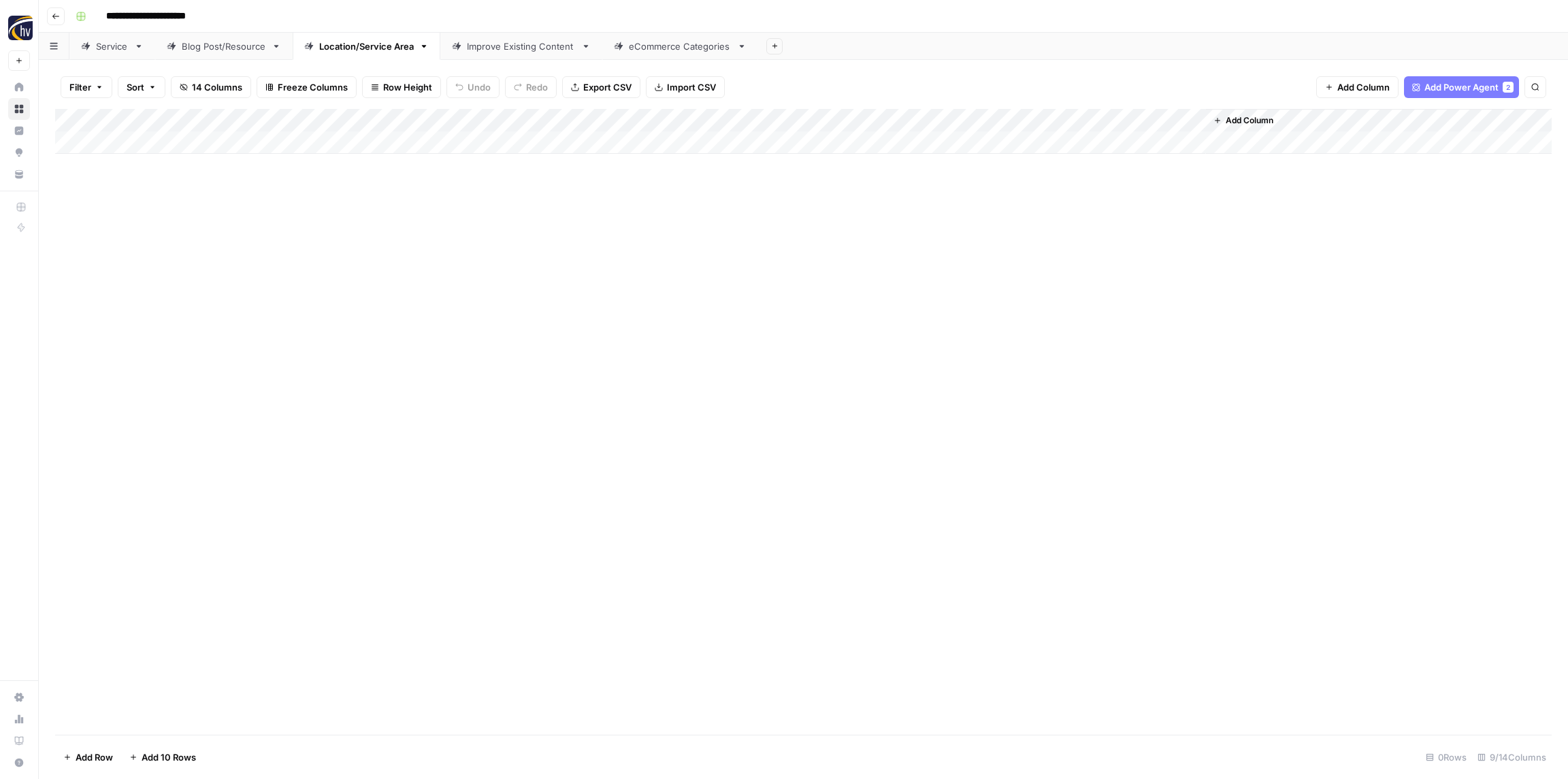
click at [1009, 121] on div "Add Column" at bounding box center [803, 131] width 1497 height 45
click at [1007, 235] on span "Configure Inputs" at bounding box center [1046, 235] width 119 height 14
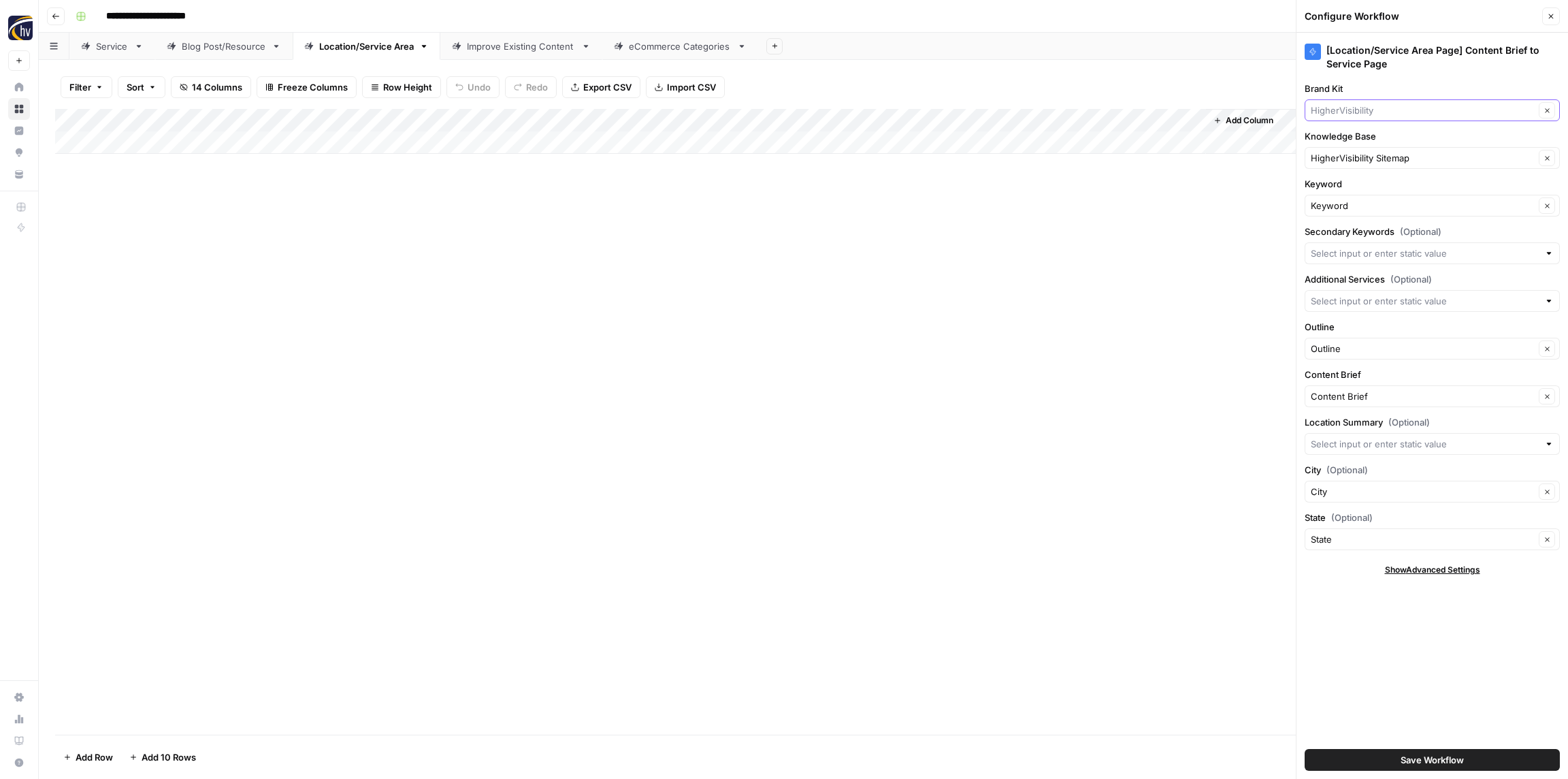
click at [1332, 111] on input "Brand Kit" at bounding box center [1423, 111] width 224 height 14
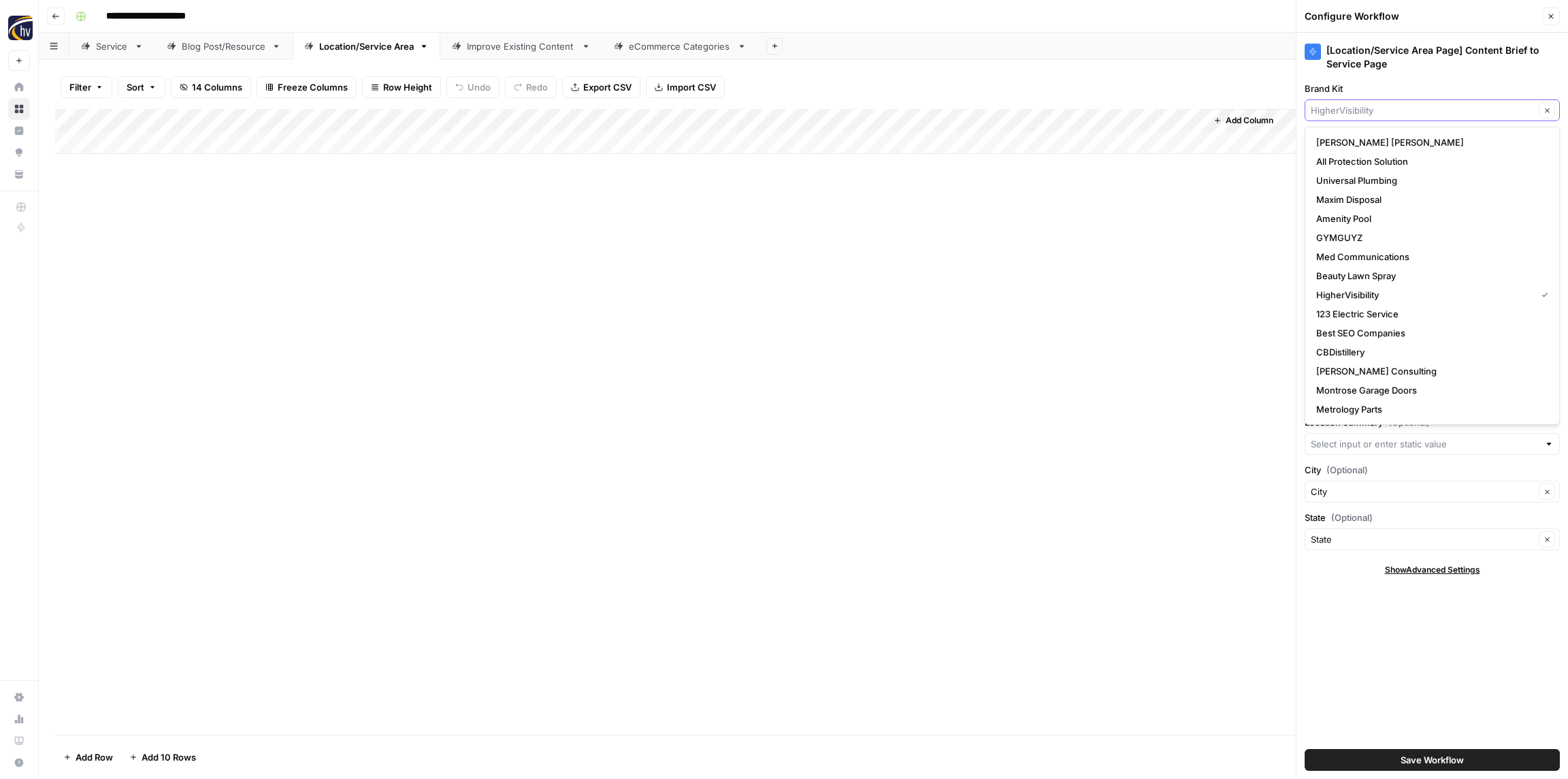
click at [1333, 111] on input "Brand Kit" at bounding box center [1423, 111] width 224 height 14
paste input "[PERSON_NAME] Management Group"
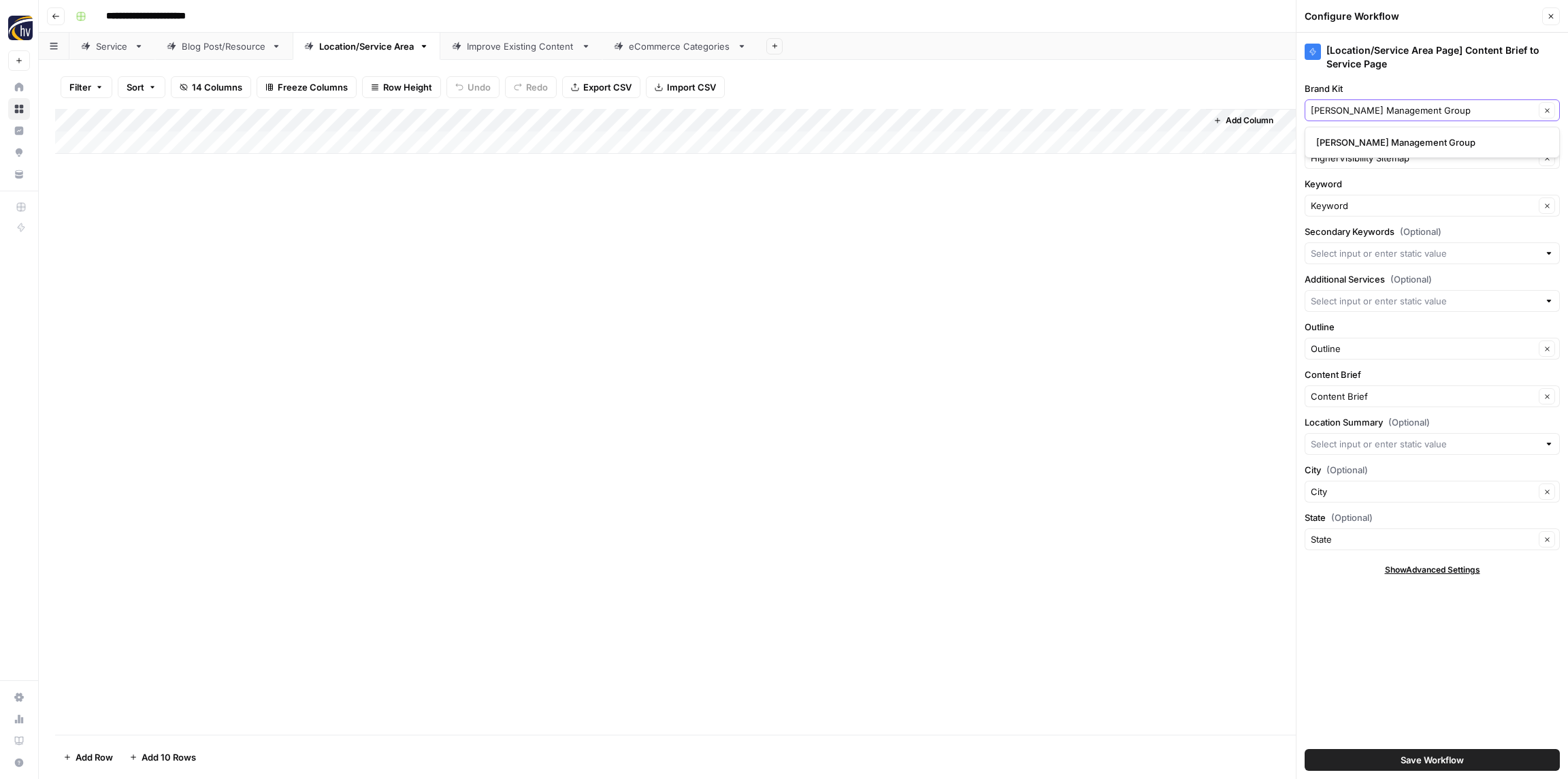
type input "[PERSON_NAME] Management Group"
click at [1350, 142] on span "[PERSON_NAME] Management Group" at bounding box center [1429, 142] width 227 height 14
click at [1349, 154] on input "Knowledge Base" at bounding box center [1423, 158] width 224 height 14
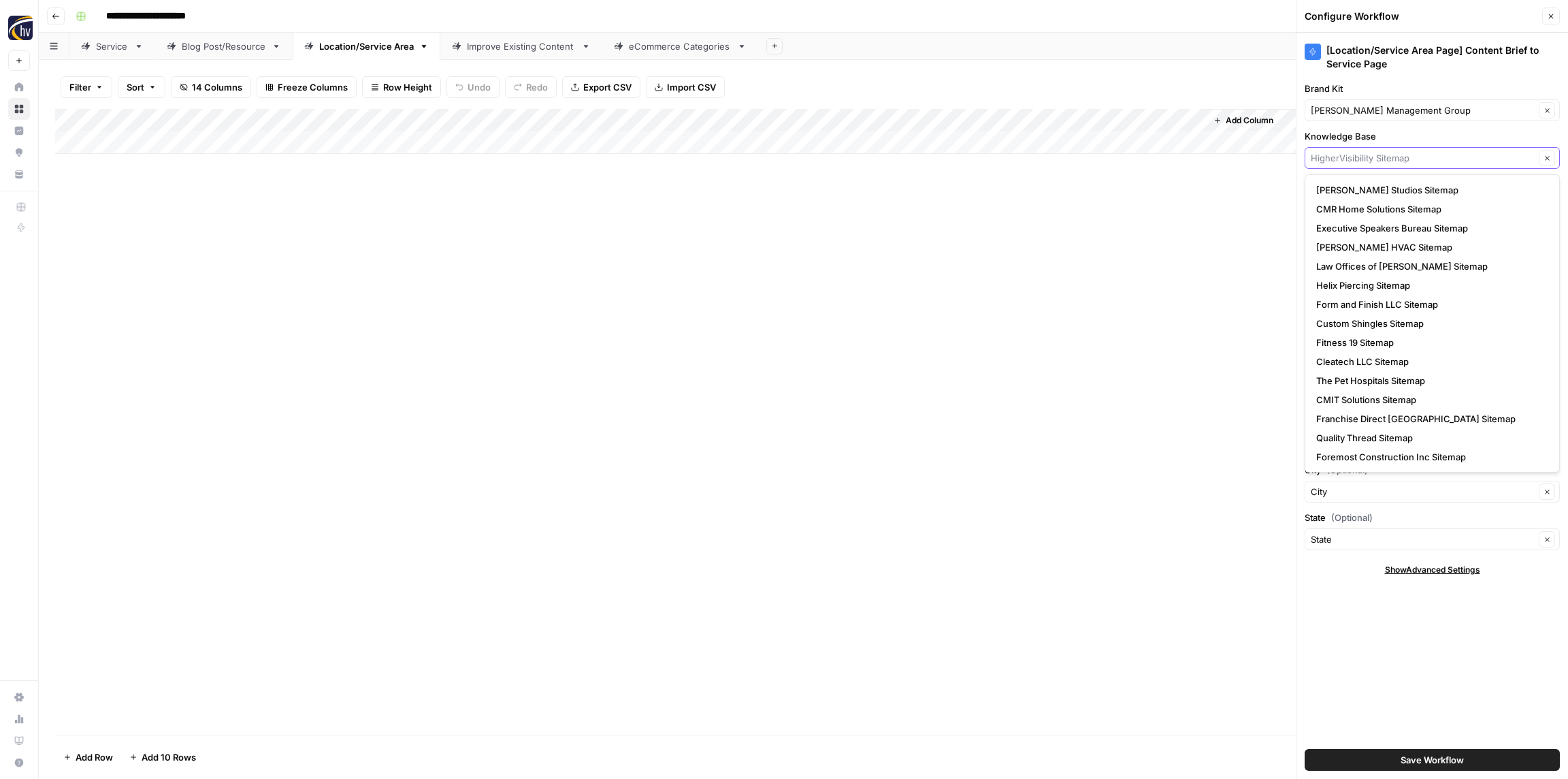
click at [1349, 154] on input "Knowledge Base" at bounding box center [1423, 158] width 224 height 14
paste input "[PERSON_NAME] Management Group"
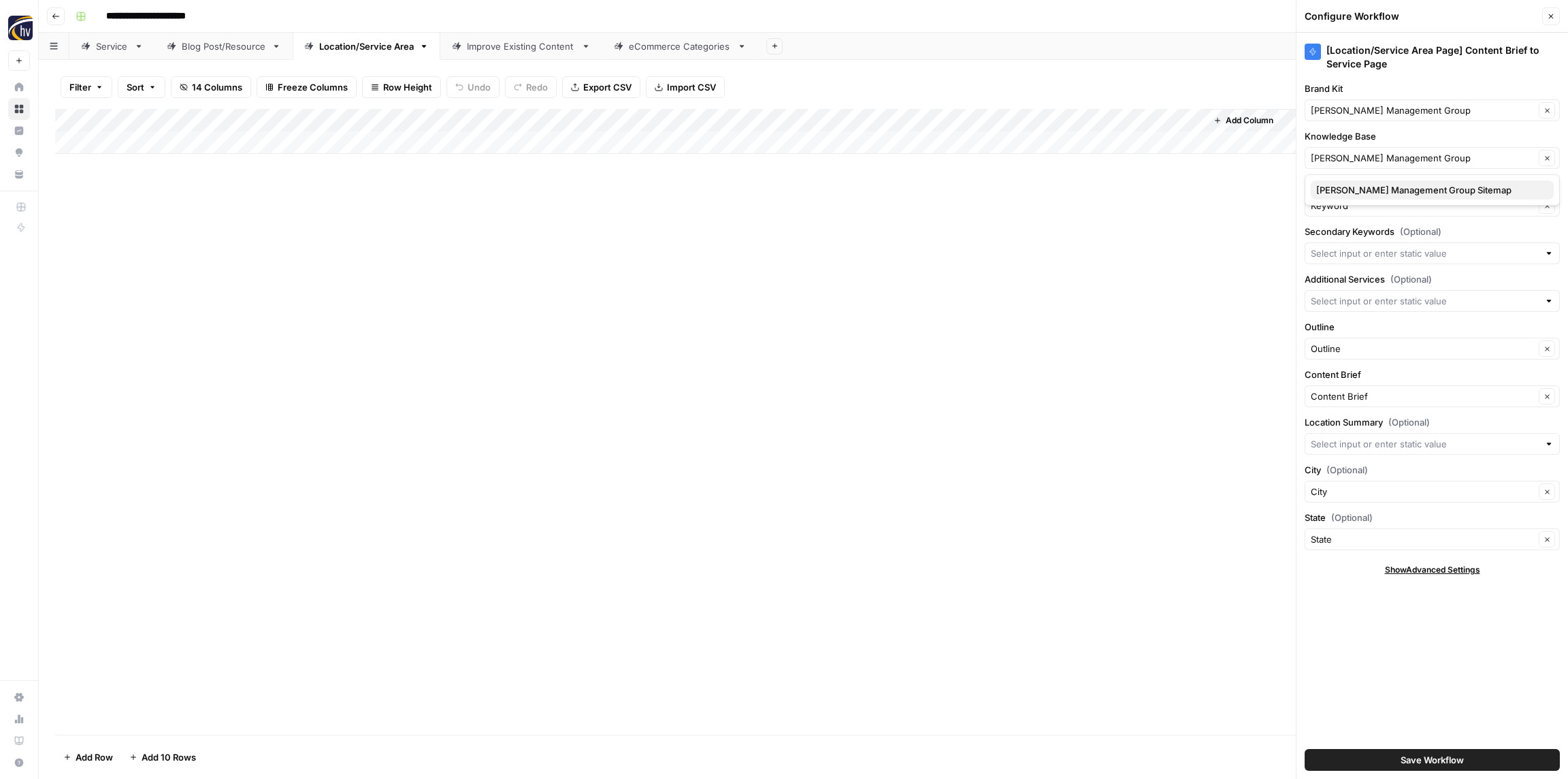
click at [1349, 194] on span "[PERSON_NAME] Management Group Sitemap" at bounding box center [1429, 190] width 227 height 14
type input "[PERSON_NAME] Management Group Sitemap"
click at [1433, 763] on span "Save Workflow" at bounding box center [1432, 760] width 63 height 14
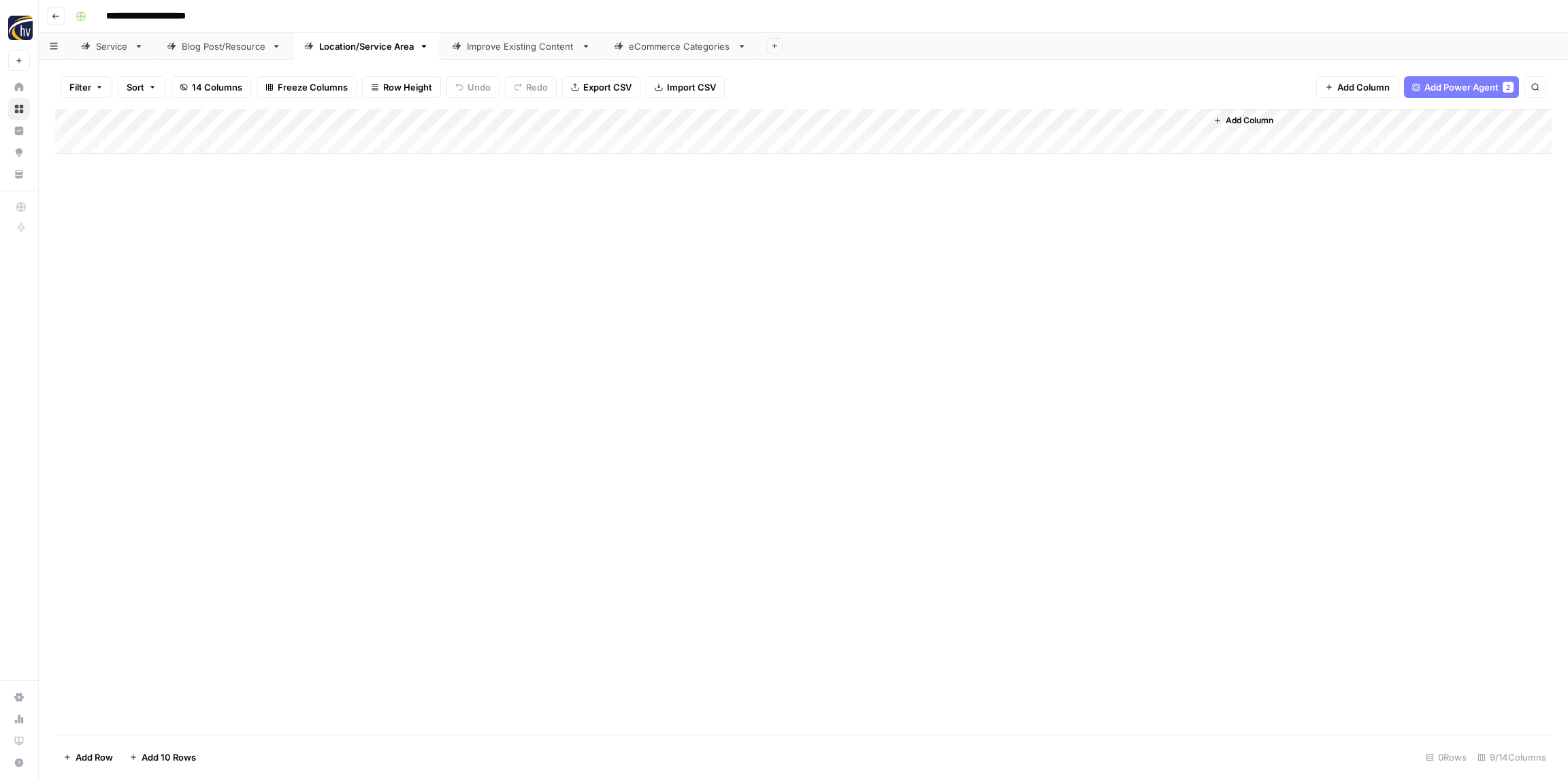
click at [1014, 117] on div "Add Column" at bounding box center [803, 131] width 1497 height 45
click at [1029, 237] on span "Configure Inputs" at bounding box center [1046, 235] width 119 height 14
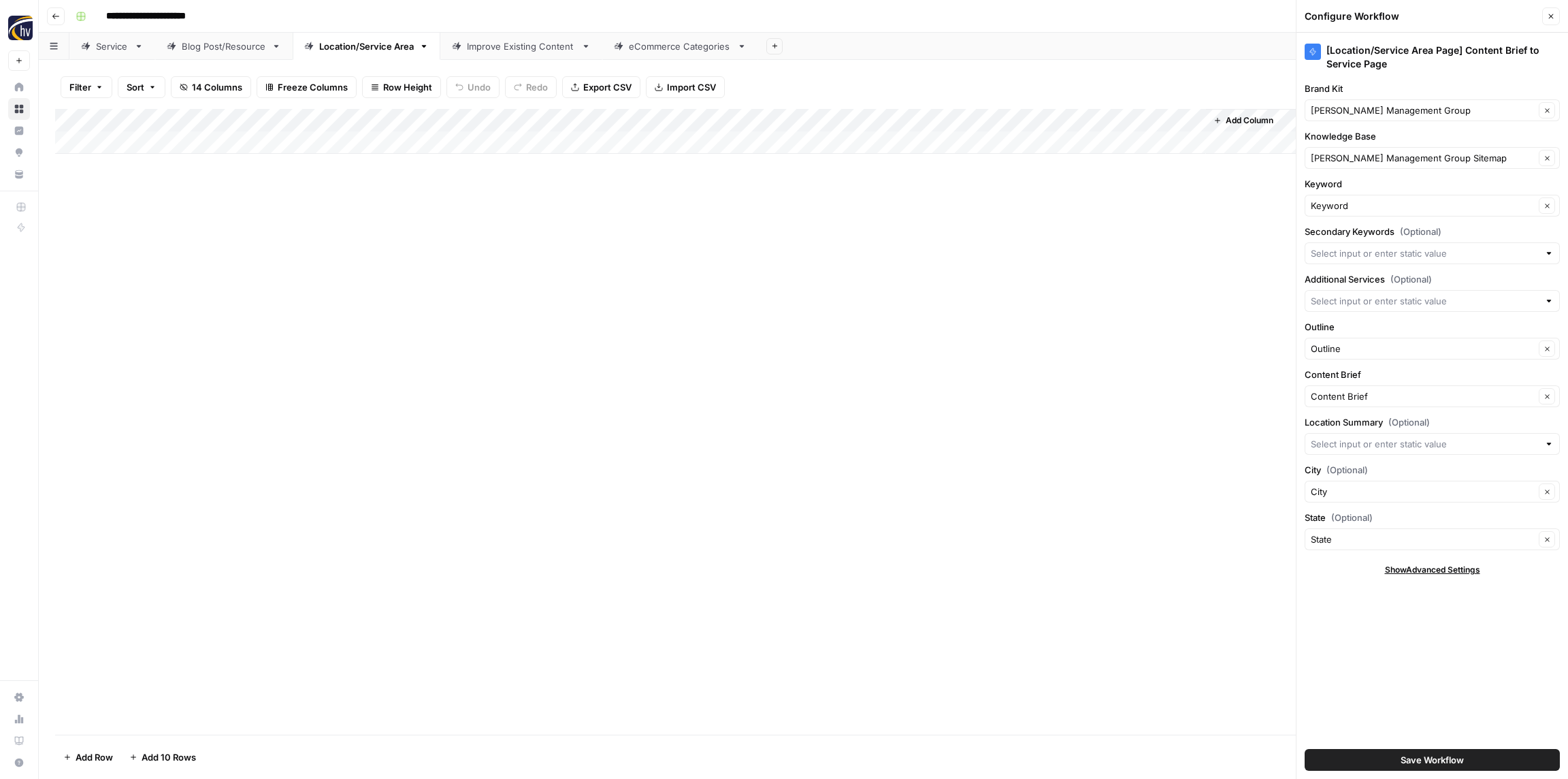
click at [1205, 240] on div "Add Column" at bounding box center [803, 422] width 1497 height 626
drag, startPoint x: 1547, startPoint y: 16, endPoint x: 1445, endPoint y: 28, distance: 102.7
click at [1547, 16] on icon "button" at bounding box center [1551, 16] width 8 height 8
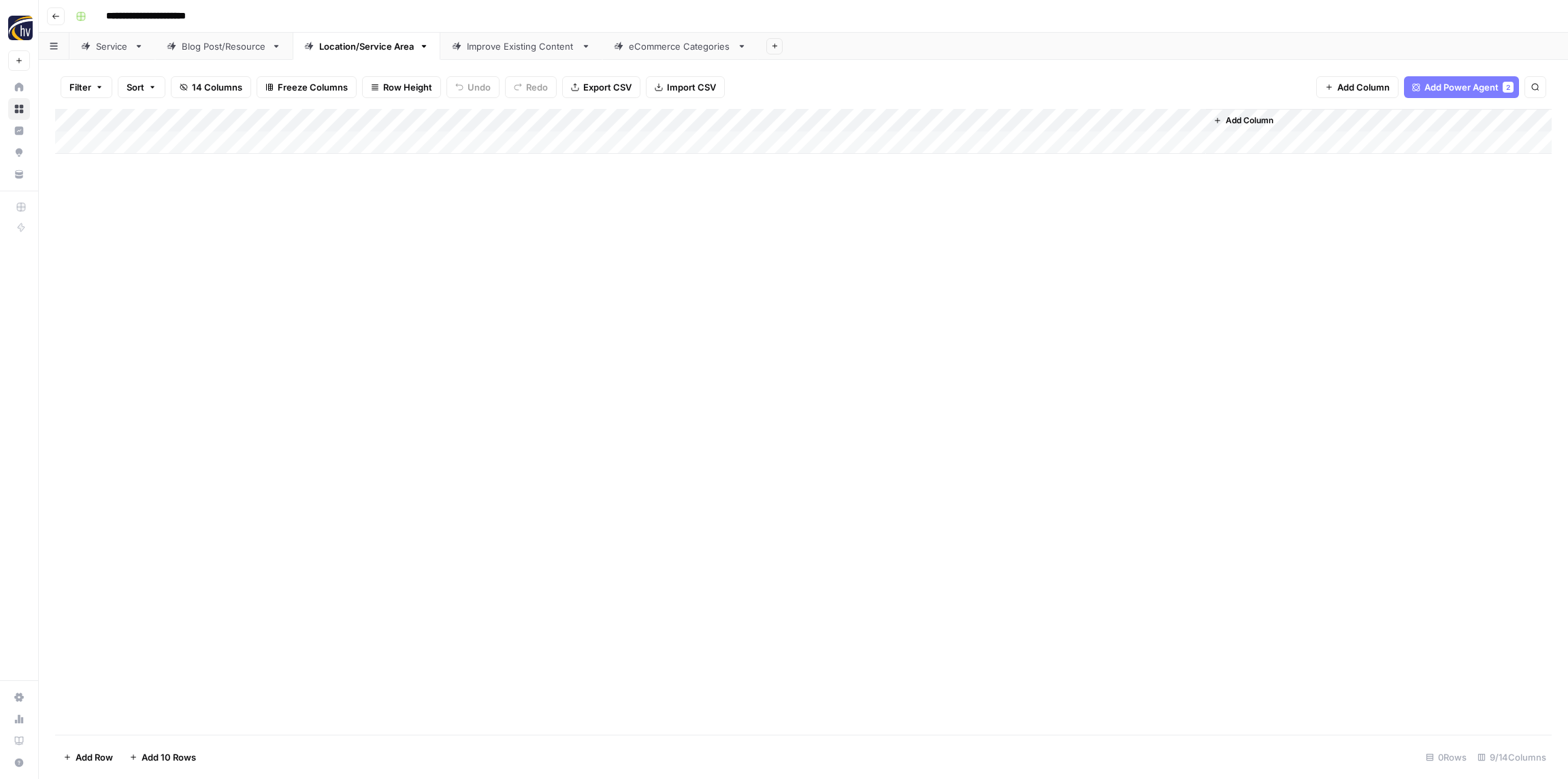
click at [551, 51] on div "Improve Existing Content" at bounding box center [521, 46] width 109 height 14
click at [736, 123] on div "Add Column" at bounding box center [803, 131] width 1497 height 45
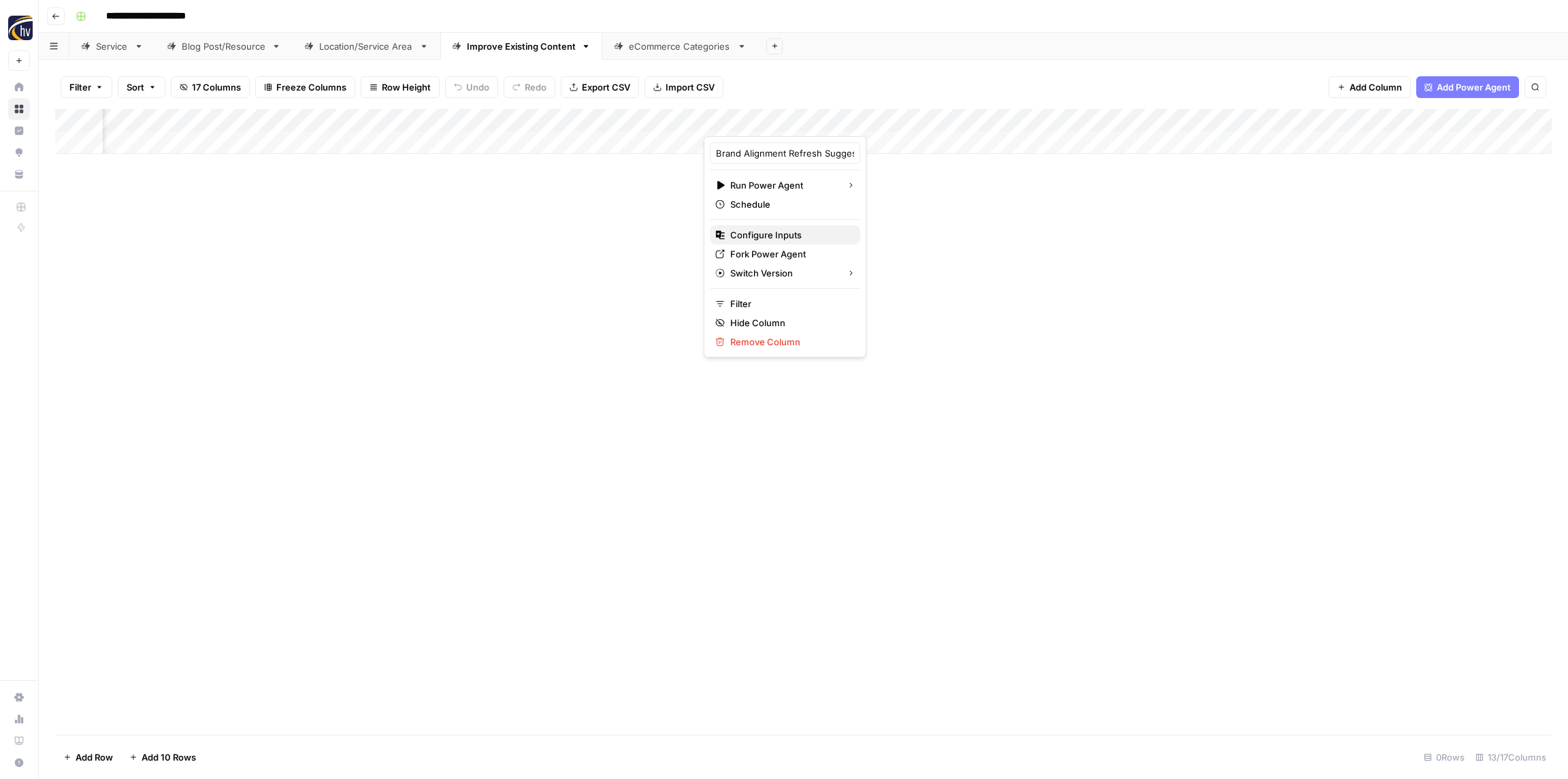
click at [751, 240] on span "Configure Inputs" at bounding box center [789, 235] width 119 height 14
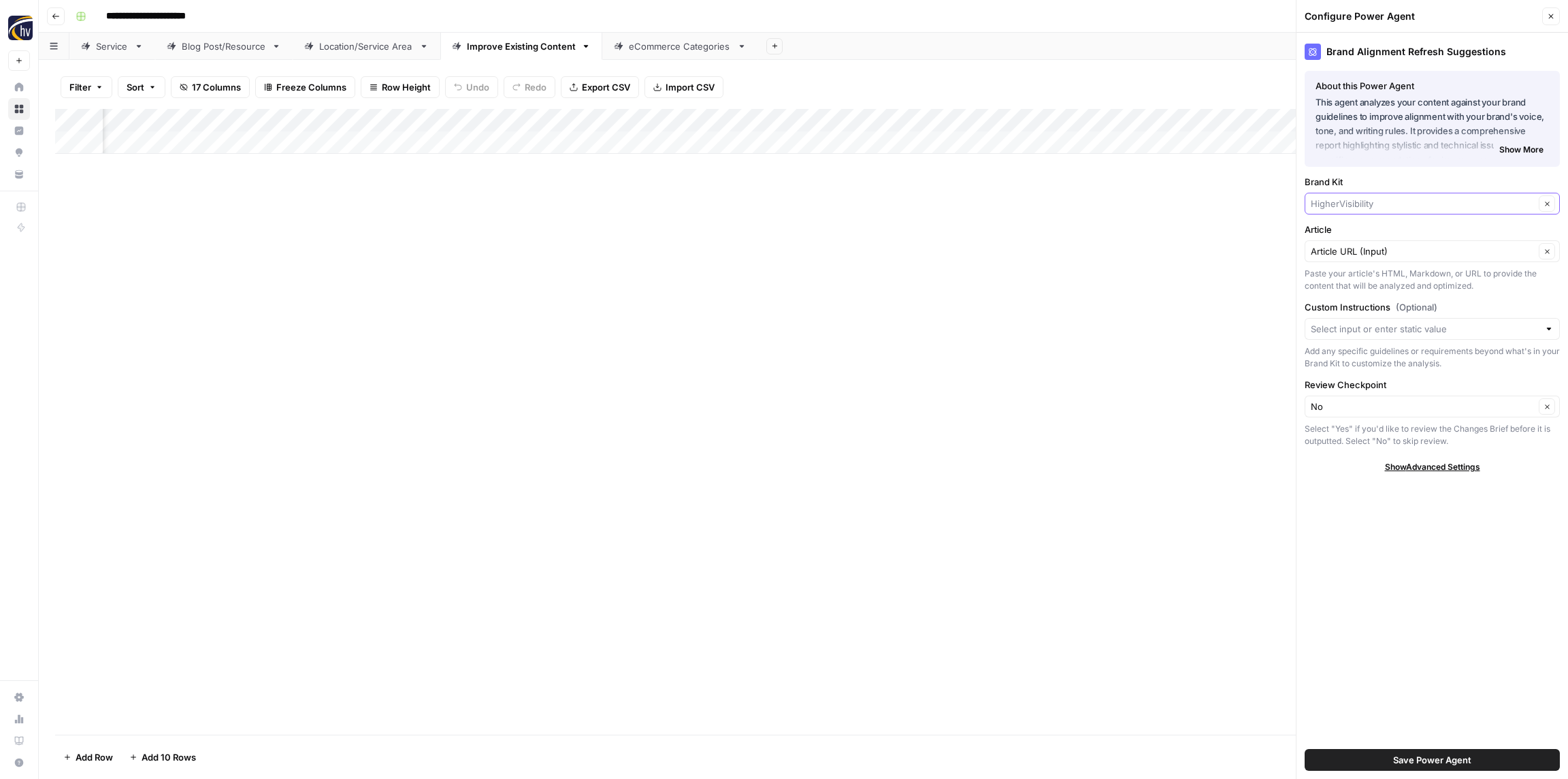
click at [1428, 204] on input "Brand Kit" at bounding box center [1423, 204] width 224 height 14
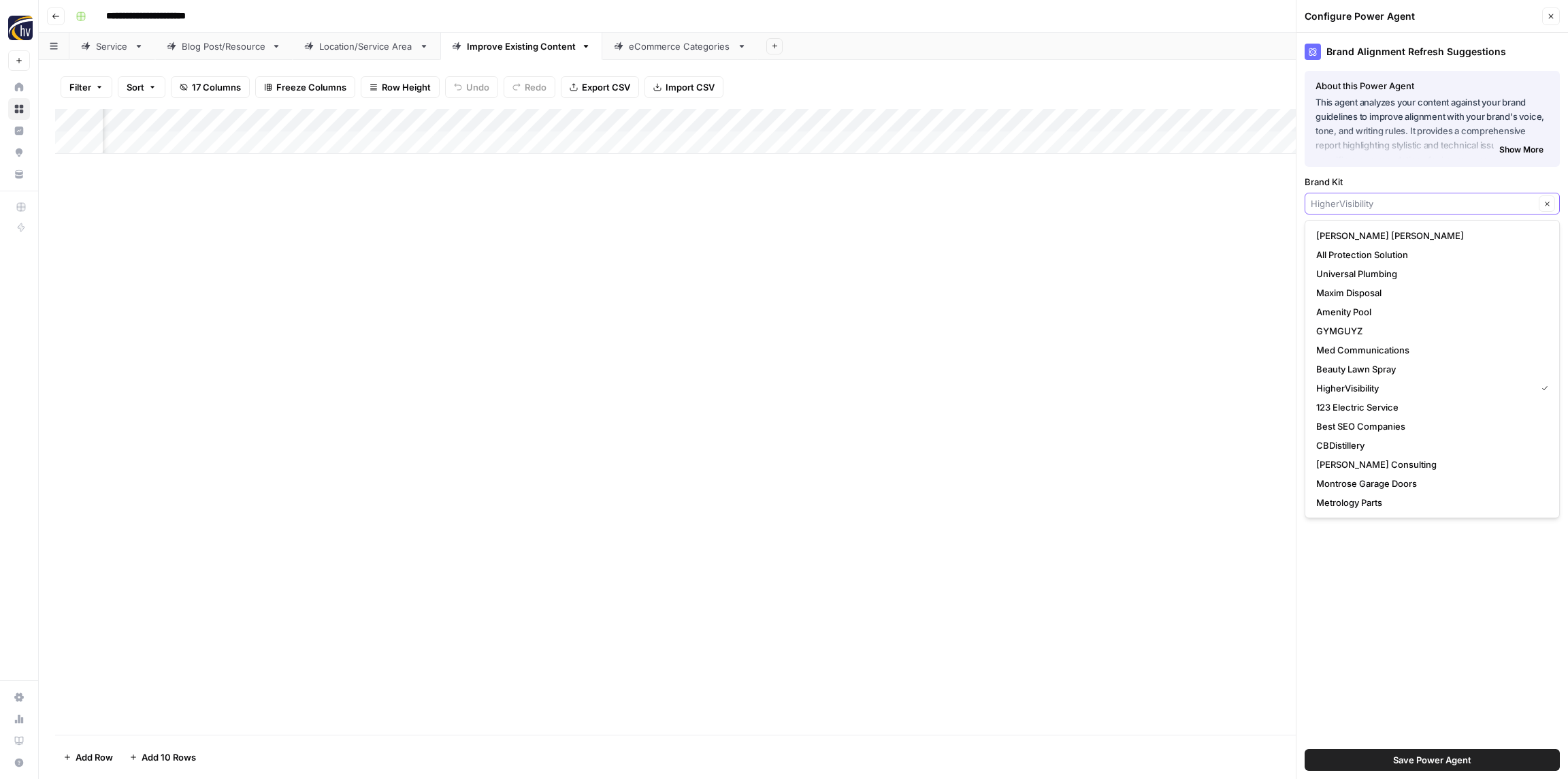
click at [1428, 204] on input "Brand Kit" at bounding box center [1423, 204] width 224 height 14
paste input "[PERSON_NAME] Management Group"
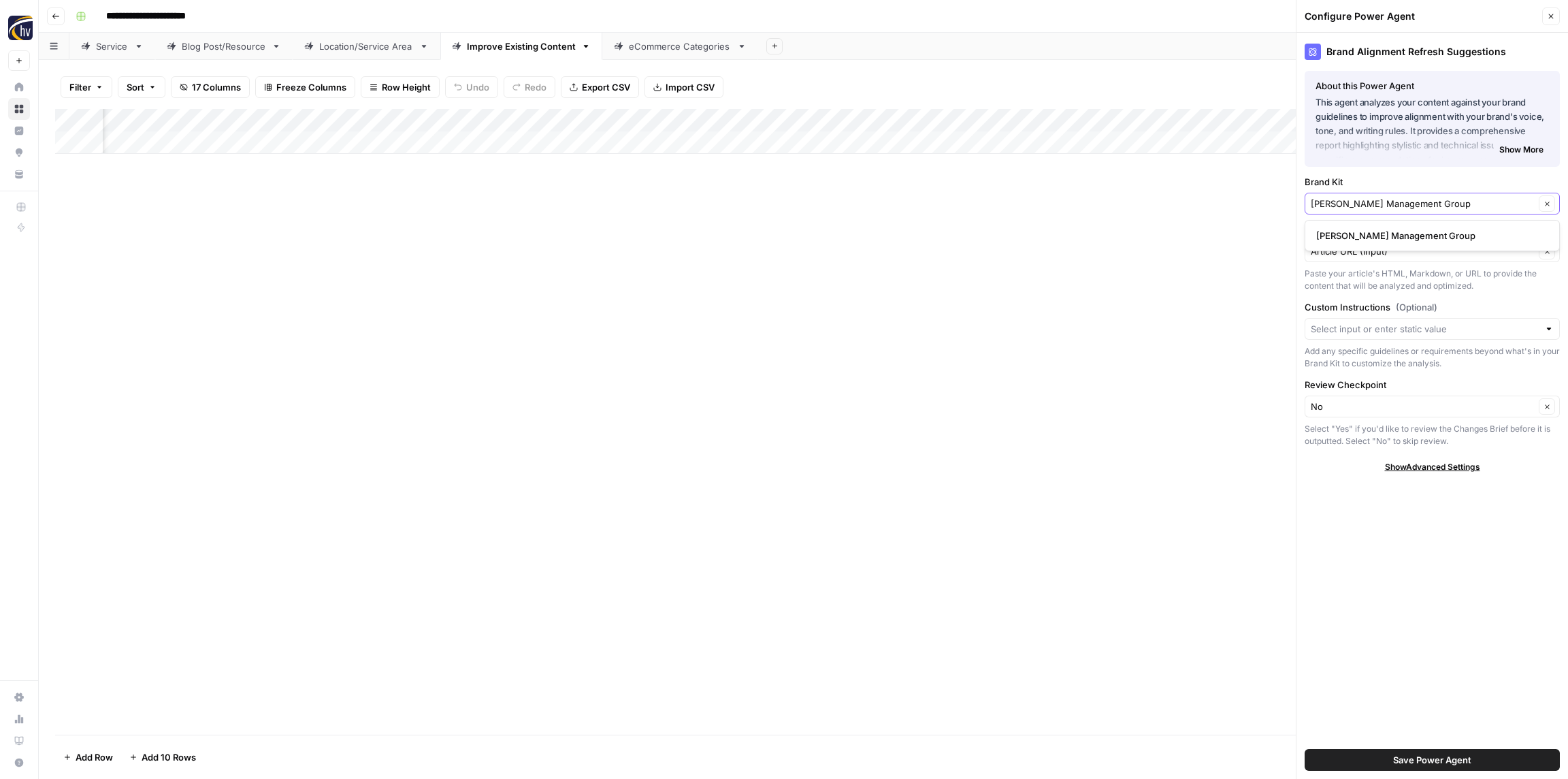
type input "[PERSON_NAME] Management Group"
click at [1398, 237] on span "[PERSON_NAME] Management Group" at bounding box center [1429, 236] width 227 height 14
click at [1453, 754] on span "Save Power Agent" at bounding box center [1432, 760] width 78 height 14
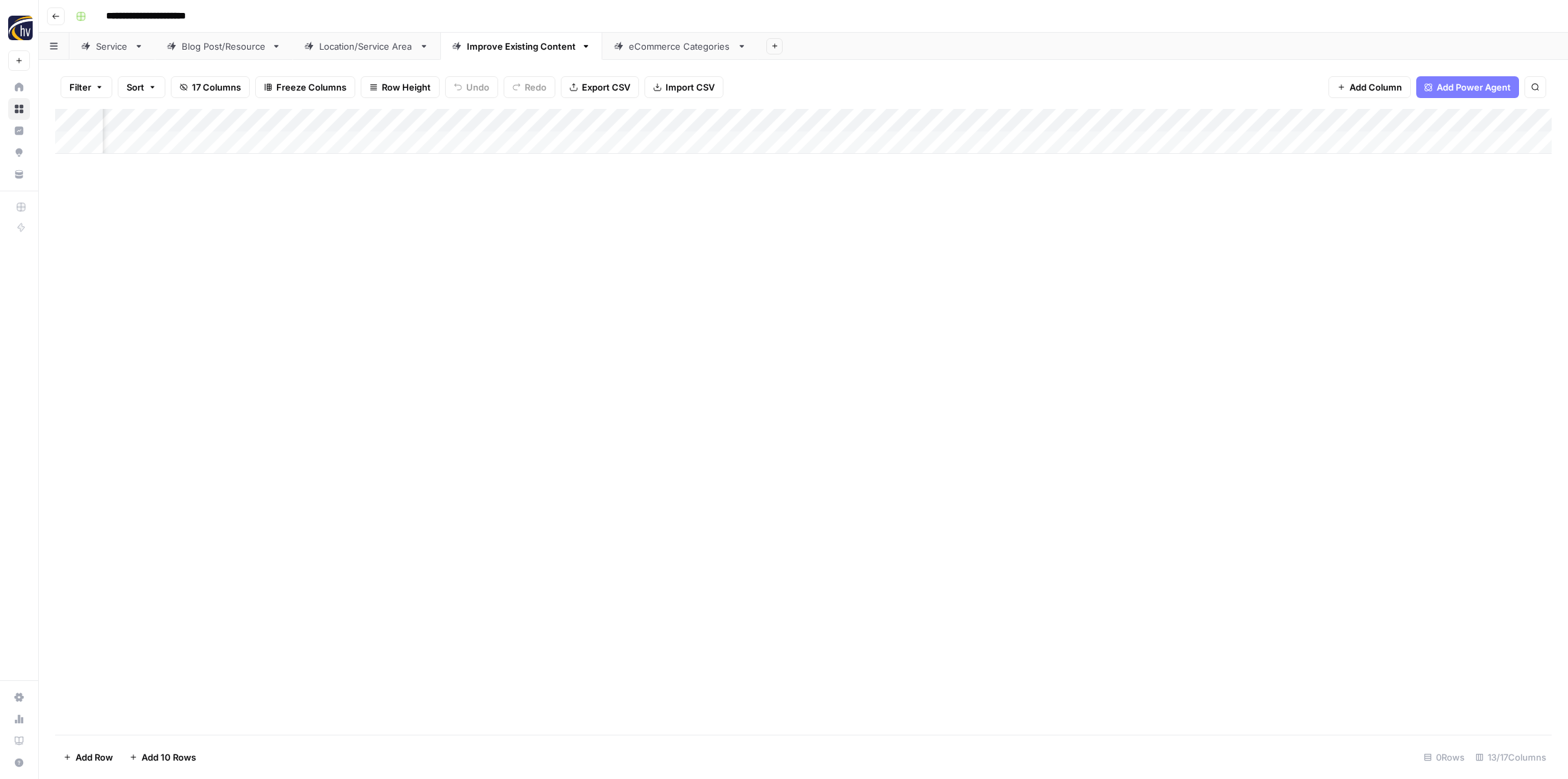
scroll to position [0, 467]
click at [1098, 118] on div "Add Column" at bounding box center [803, 131] width 1497 height 45
click at [1093, 240] on span "Configure Inputs" at bounding box center [1139, 235] width 119 height 14
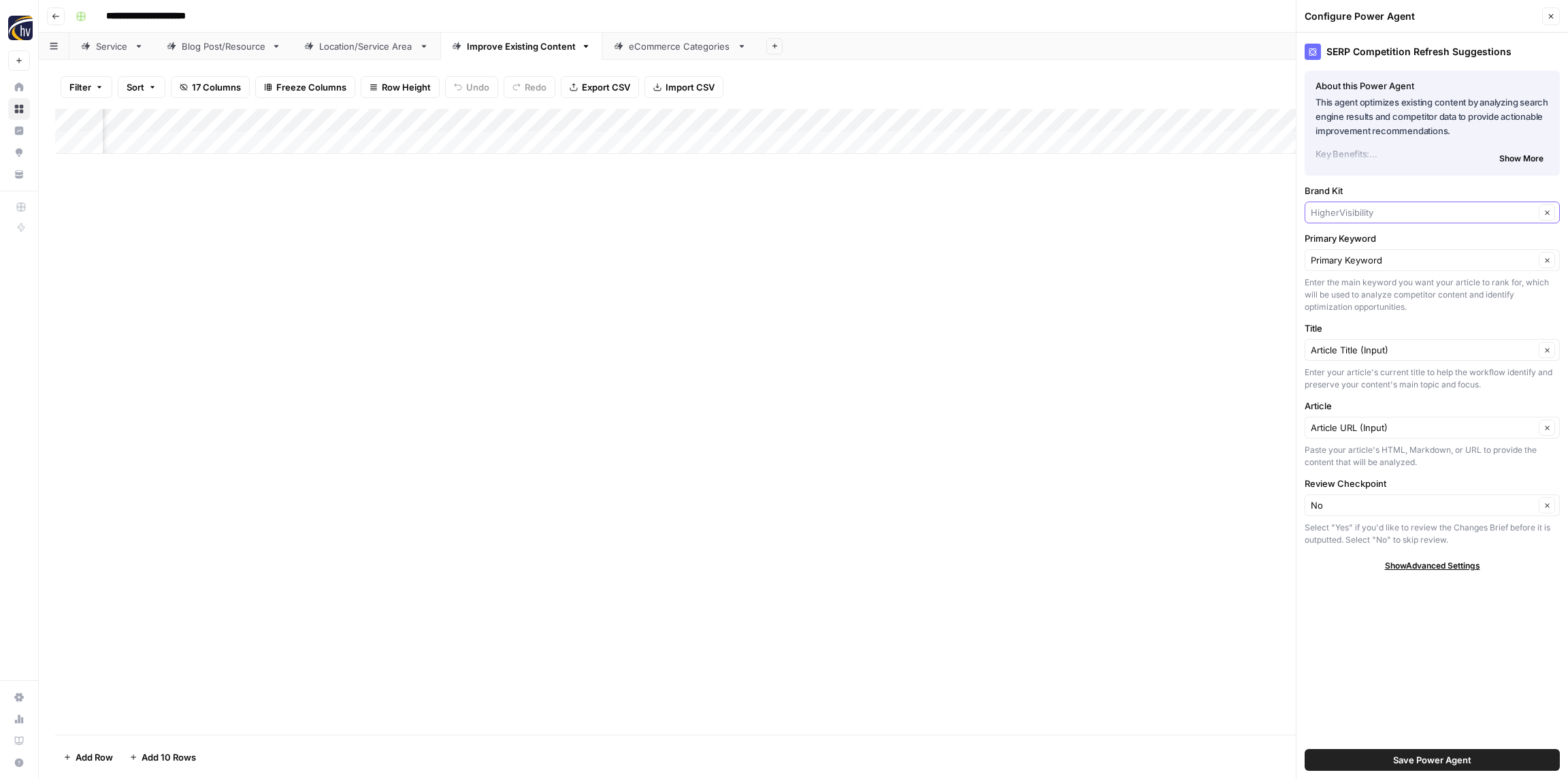
click at [1368, 210] on input "Brand Kit" at bounding box center [1423, 213] width 224 height 14
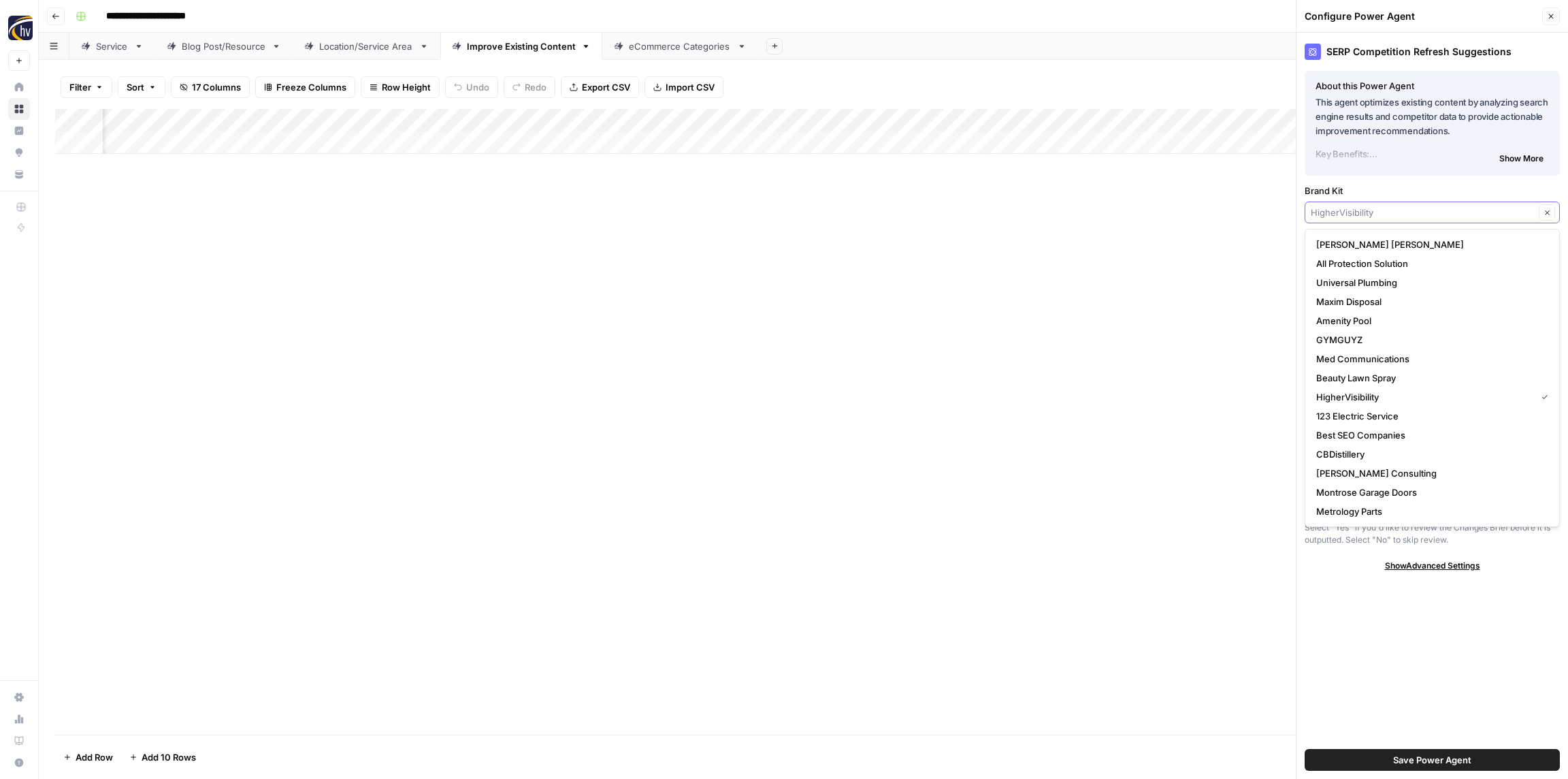
click at [1368, 210] on input "Brand Kit" at bounding box center [1423, 213] width 224 height 14
paste input "[PERSON_NAME] Management Group"
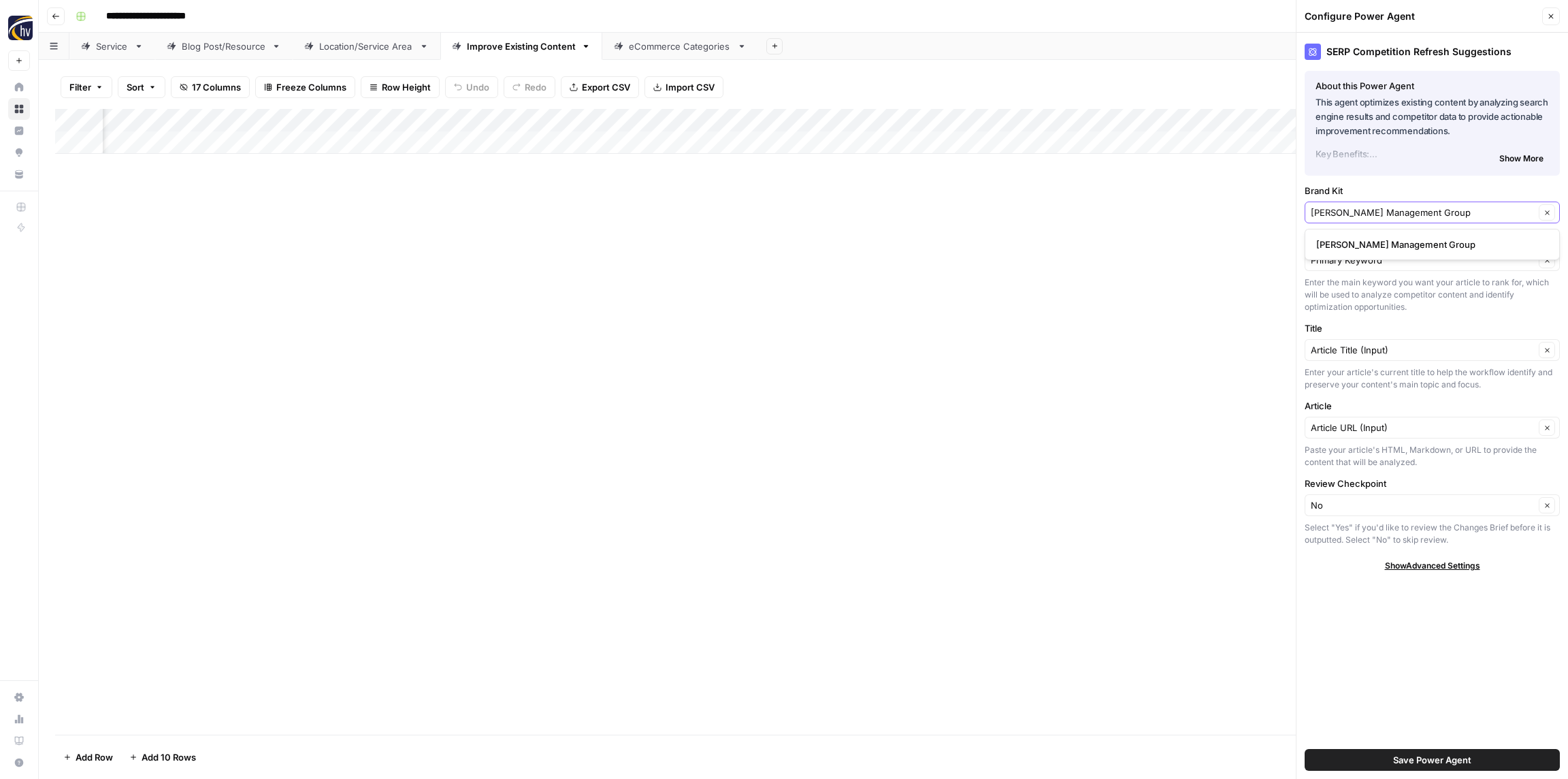
type input "[PERSON_NAME] Management Group"
click at [1368, 243] on span "[PERSON_NAME] Management Group" at bounding box center [1429, 244] width 227 height 14
click at [1417, 764] on span "Save Power Agent" at bounding box center [1432, 760] width 78 height 14
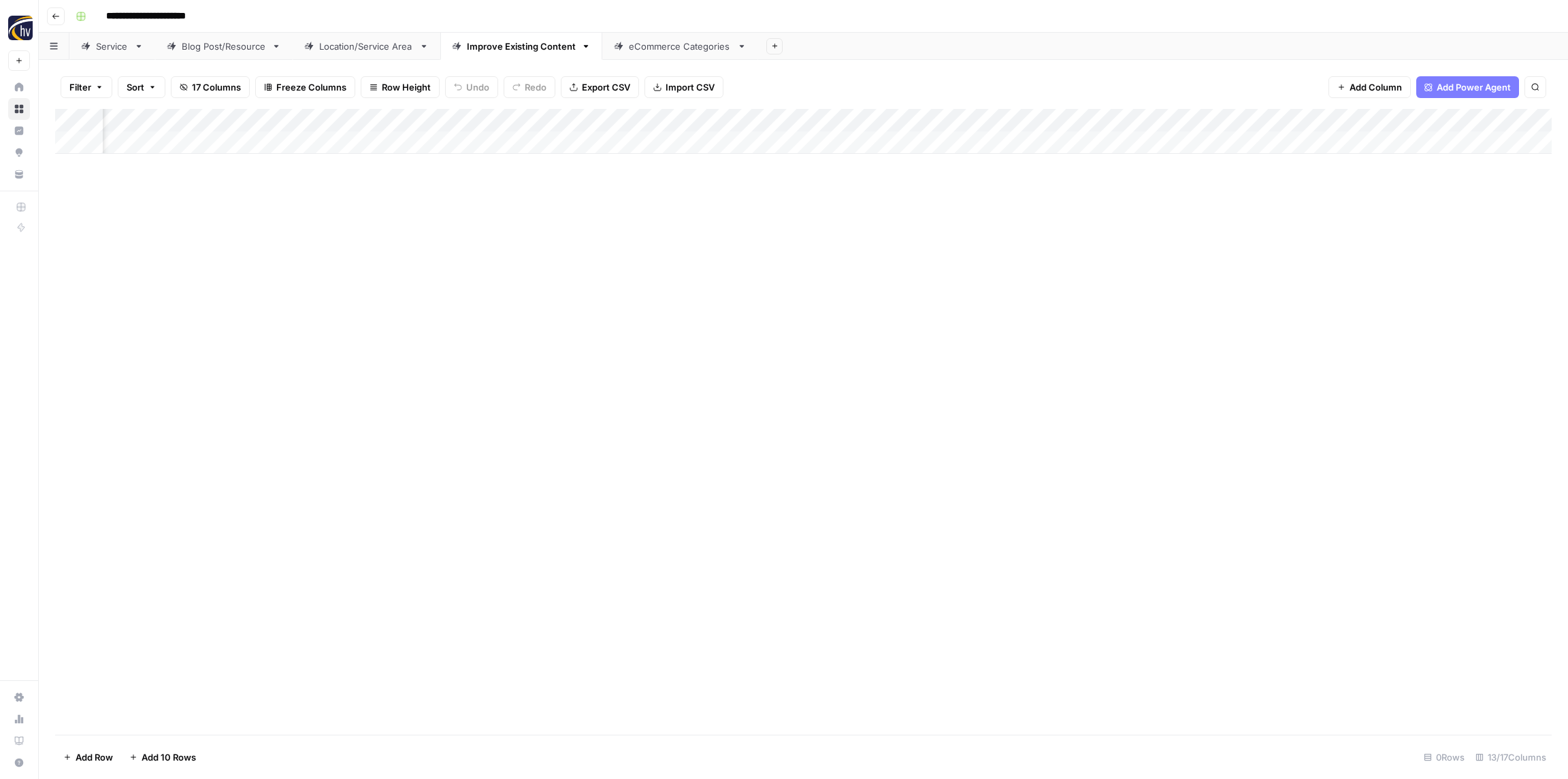
click at [1470, 119] on div "Add Column" at bounding box center [803, 131] width 1497 height 45
click at [1467, 232] on span "Configure Inputs" at bounding box center [1491, 235] width 119 height 14
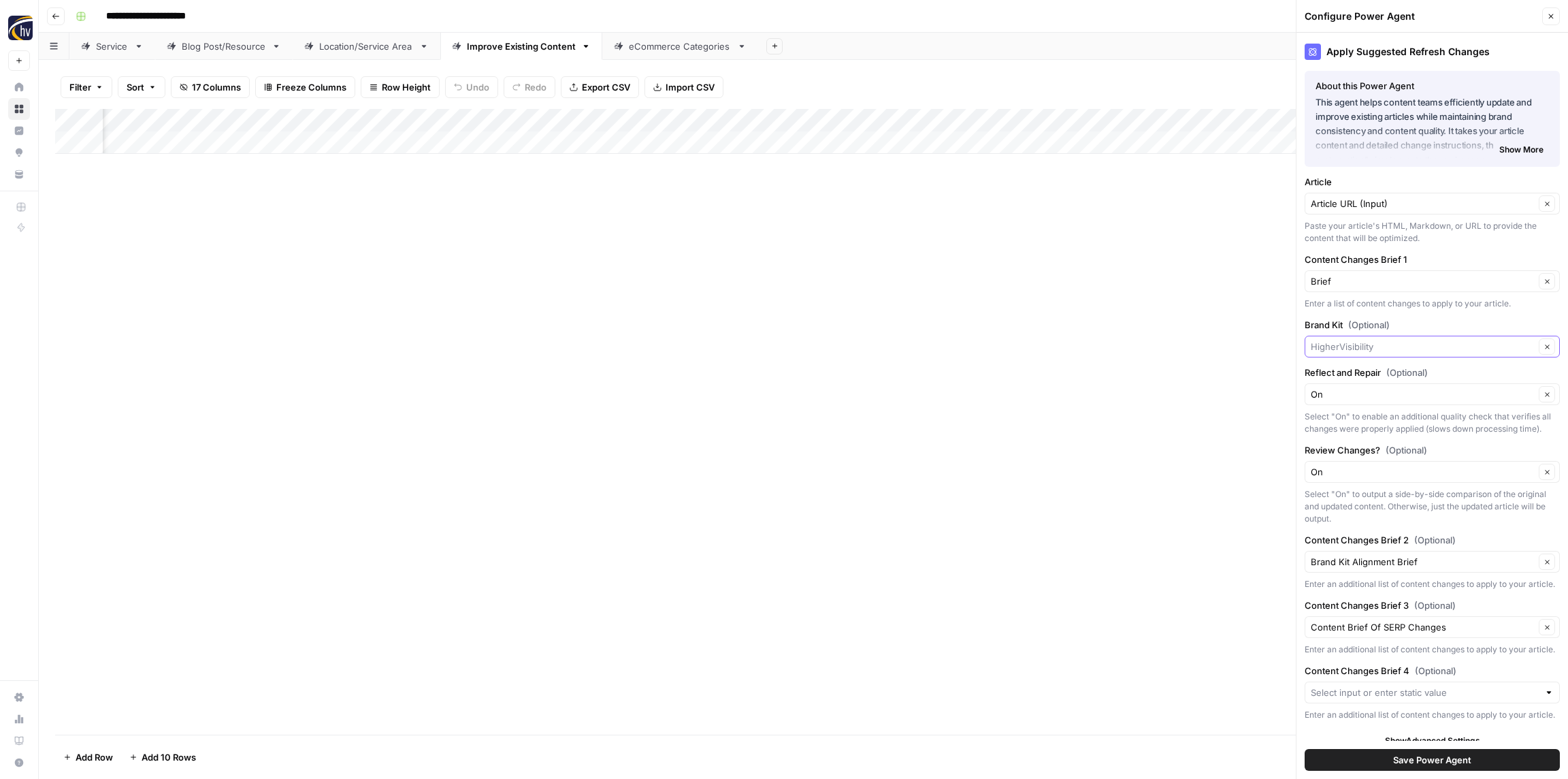
click at [1378, 349] on input "Brand Kit (Optional)" at bounding box center [1423, 346] width 224 height 14
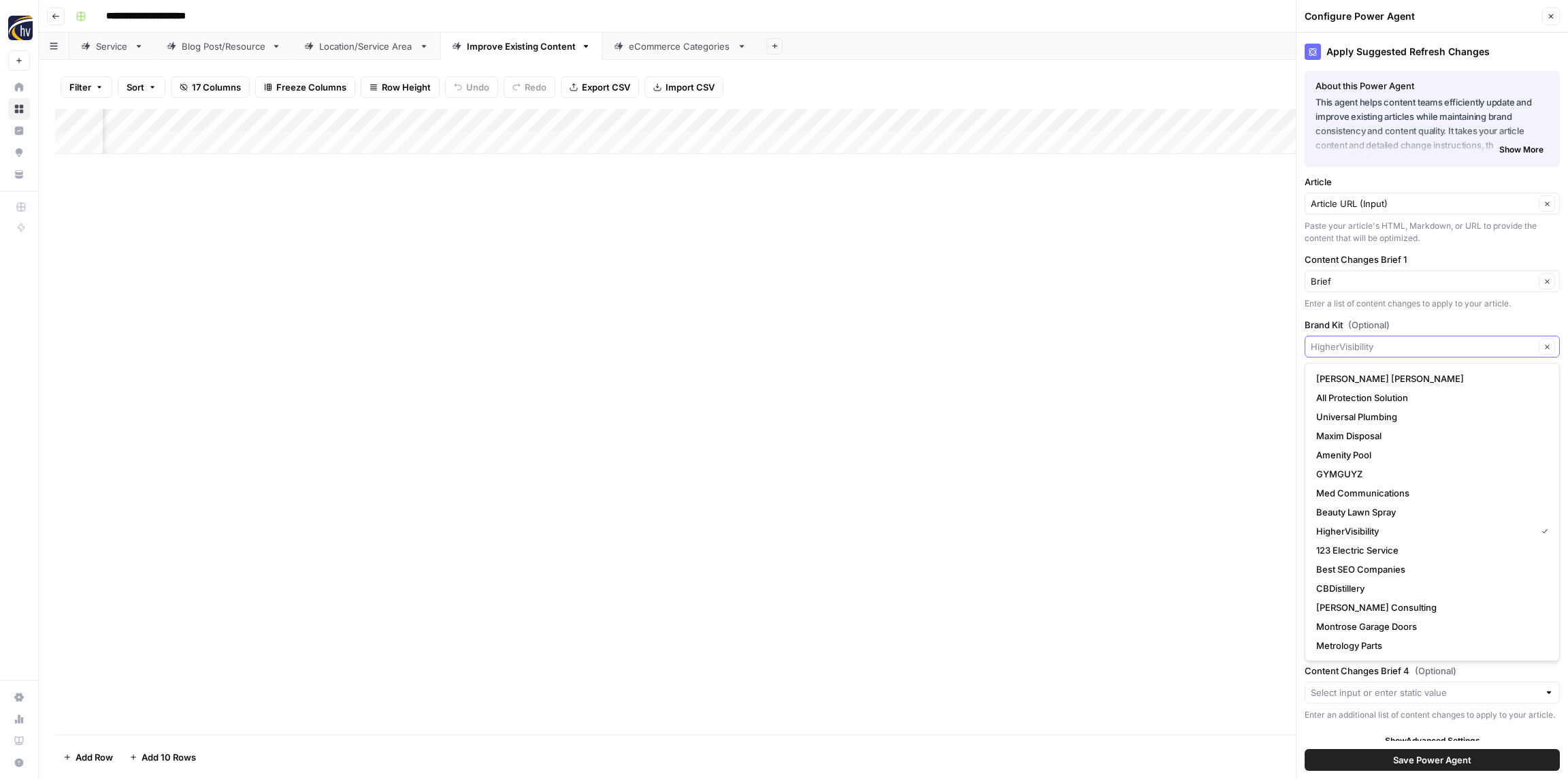
click at [1378, 349] on input "Brand Kit (Optional)" at bounding box center [1423, 346] width 224 height 14
paste input "[PERSON_NAME] Management Group"
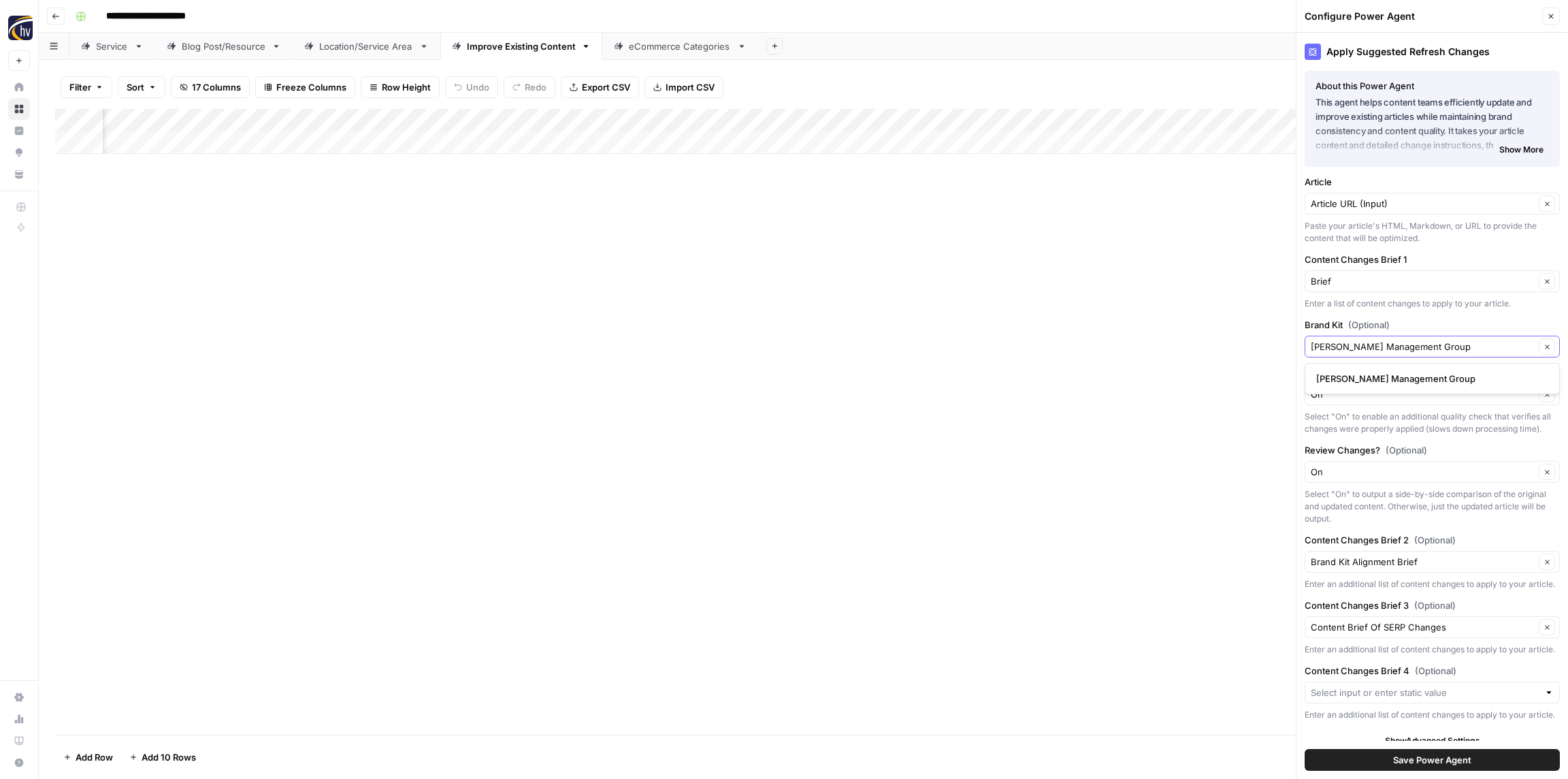
type input "[PERSON_NAME] Management Group"
click at [1374, 380] on span "[PERSON_NAME] Management Group" at bounding box center [1429, 379] width 227 height 14
click at [1413, 761] on span "Save Power Agent" at bounding box center [1432, 760] width 78 height 14
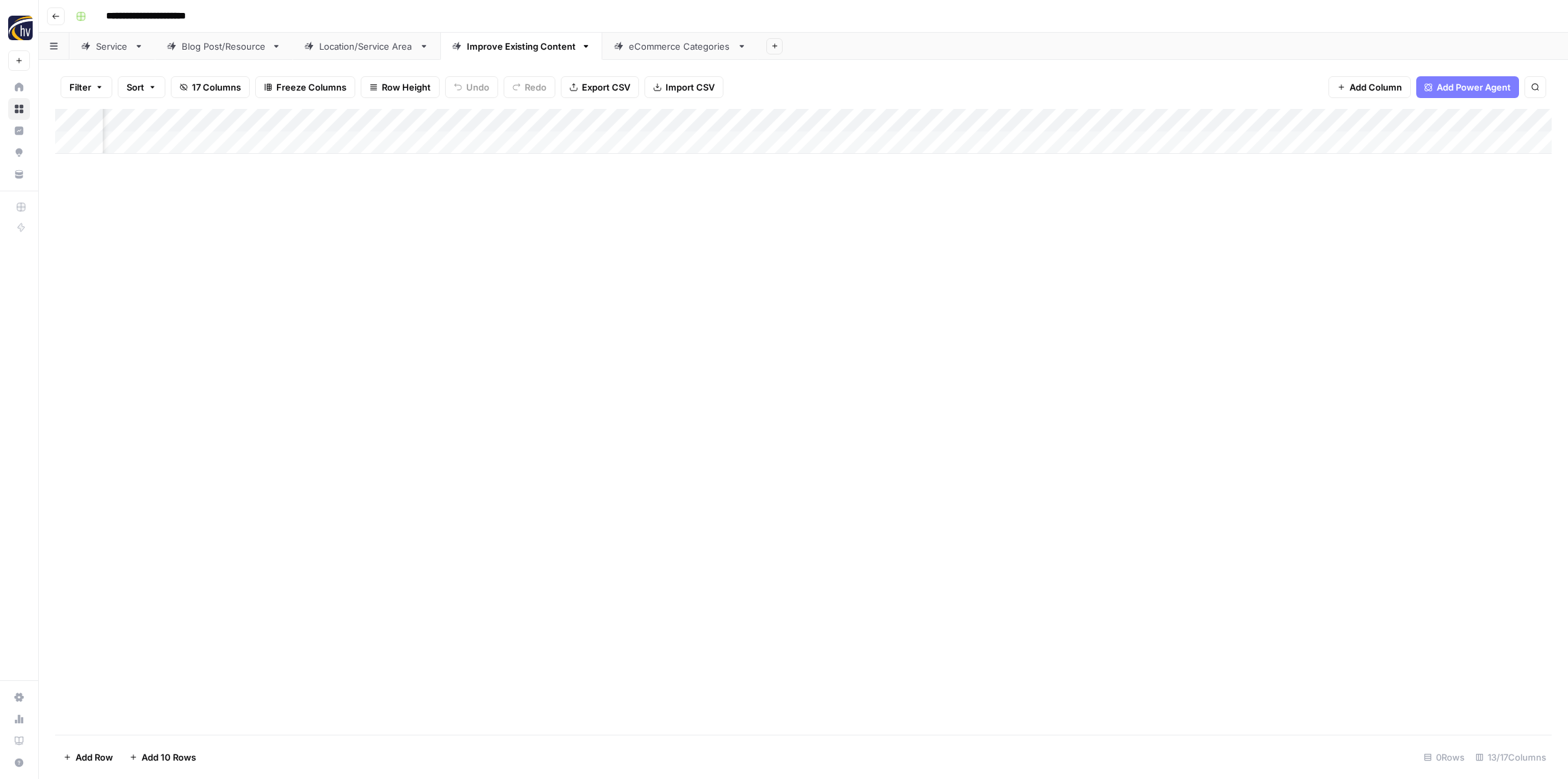
click at [642, 49] on div "eCommerce Categories" at bounding box center [680, 46] width 103 height 14
click at [508, 117] on div "Add Column" at bounding box center [803, 131] width 1497 height 45
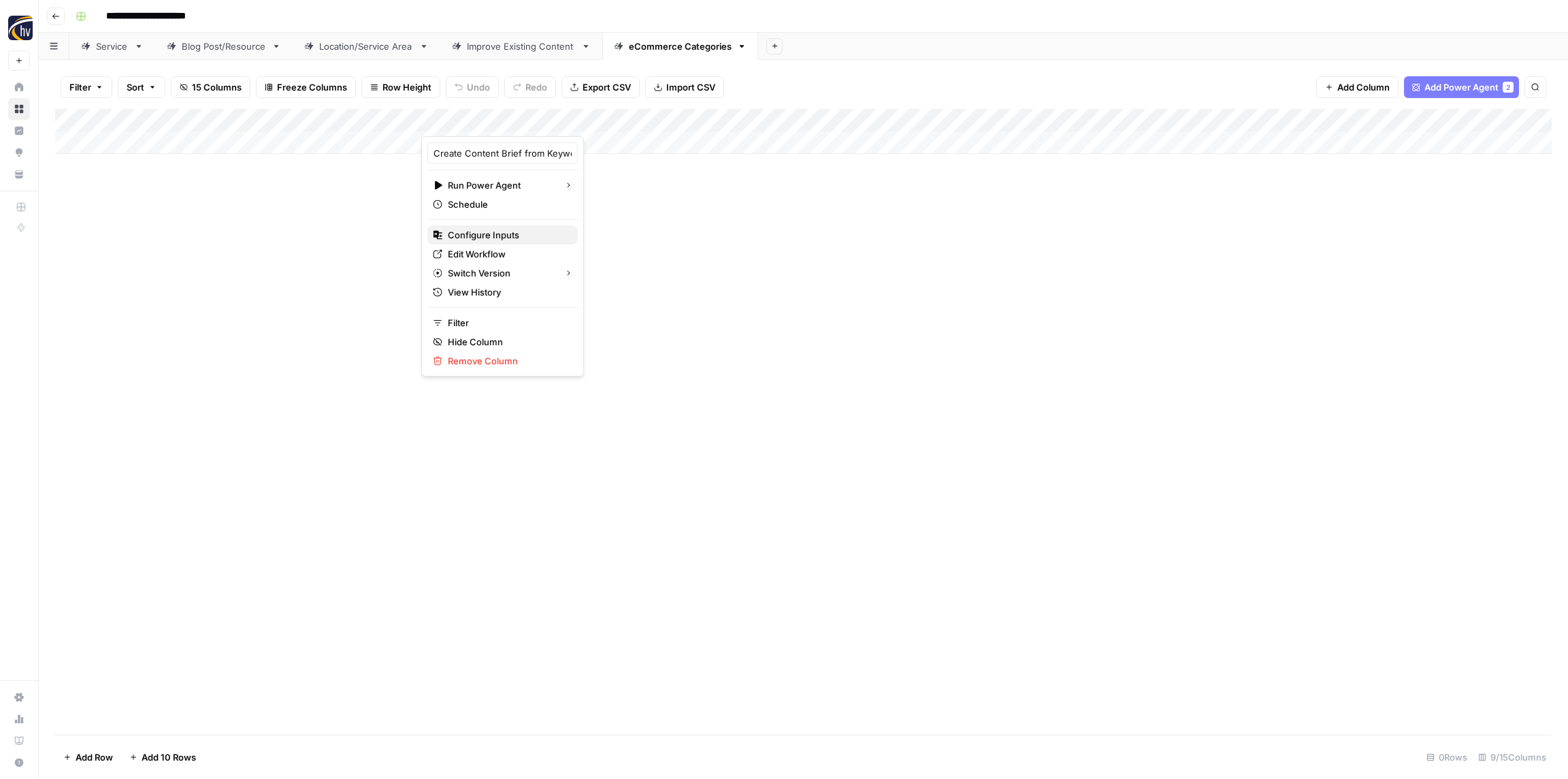
click at [497, 237] on span "Configure Inputs" at bounding box center [507, 235] width 119 height 14
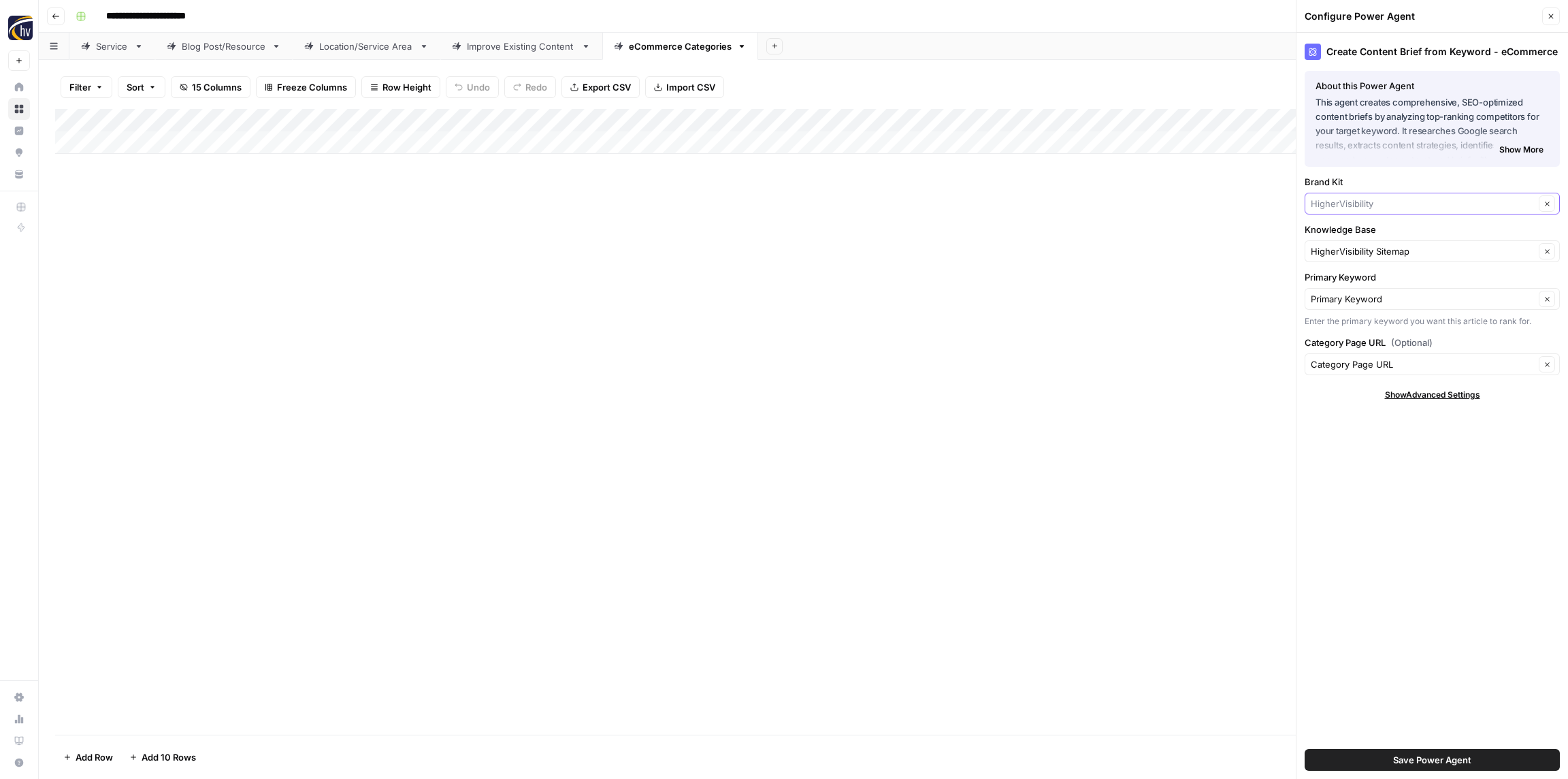
click at [1338, 209] on input "Brand Kit" at bounding box center [1423, 204] width 224 height 14
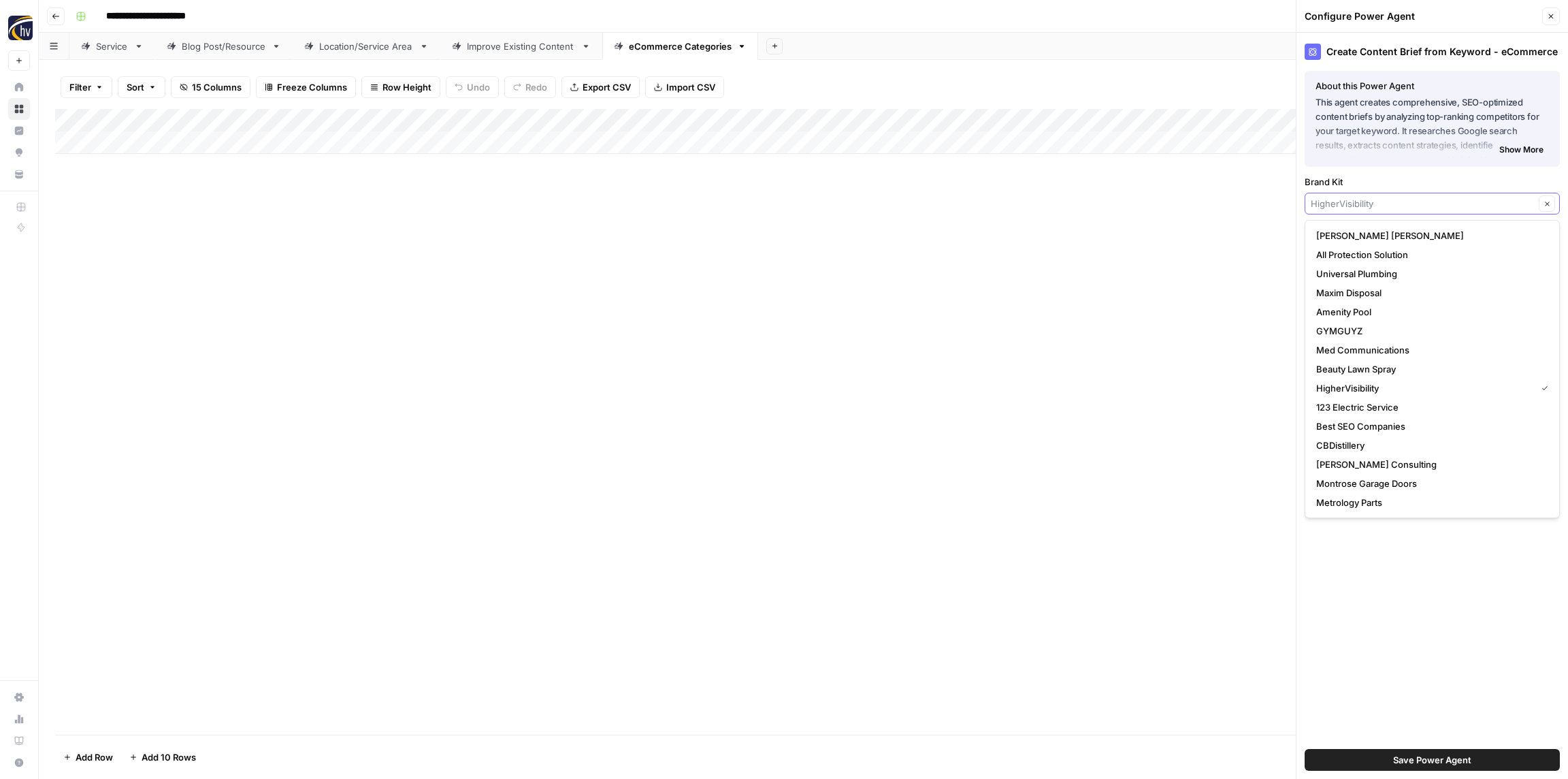
click at [1338, 209] on input "Brand Kit" at bounding box center [1423, 204] width 224 height 14
paste input "[PERSON_NAME] Management Group"
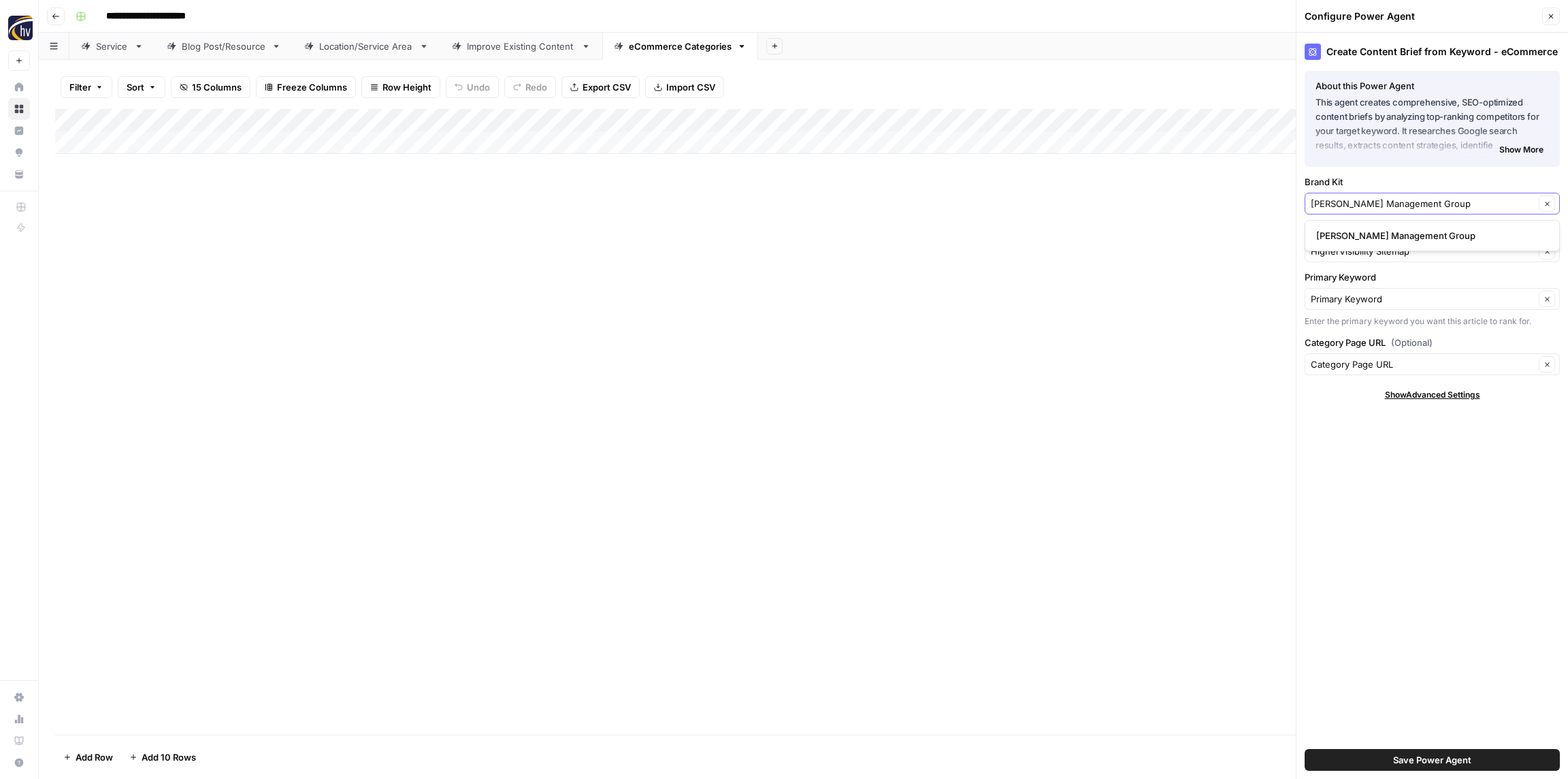
type input "[PERSON_NAME] Management Group"
click at [1348, 234] on span "[PERSON_NAME] Management Group" at bounding box center [1429, 236] width 227 height 14
click at [1345, 255] on input "Knowledge Base" at bounding box center [1423, 251] width 224 height 14
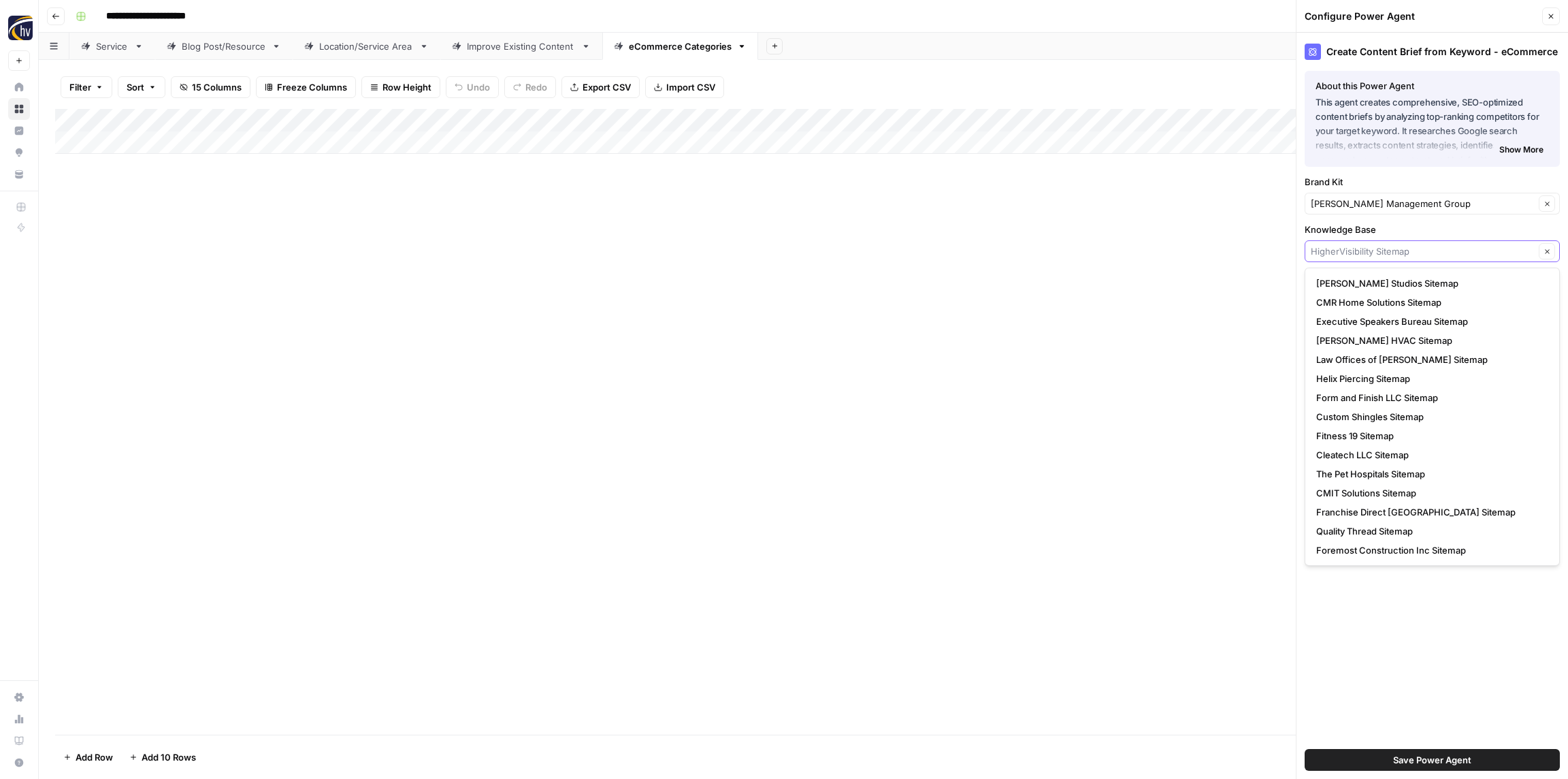
click at [1346, 255] on input "Knowledge Base" at bounding box center [1423, 251] width 224 height 14
paste input "[PERSON_NAME] Management Group"
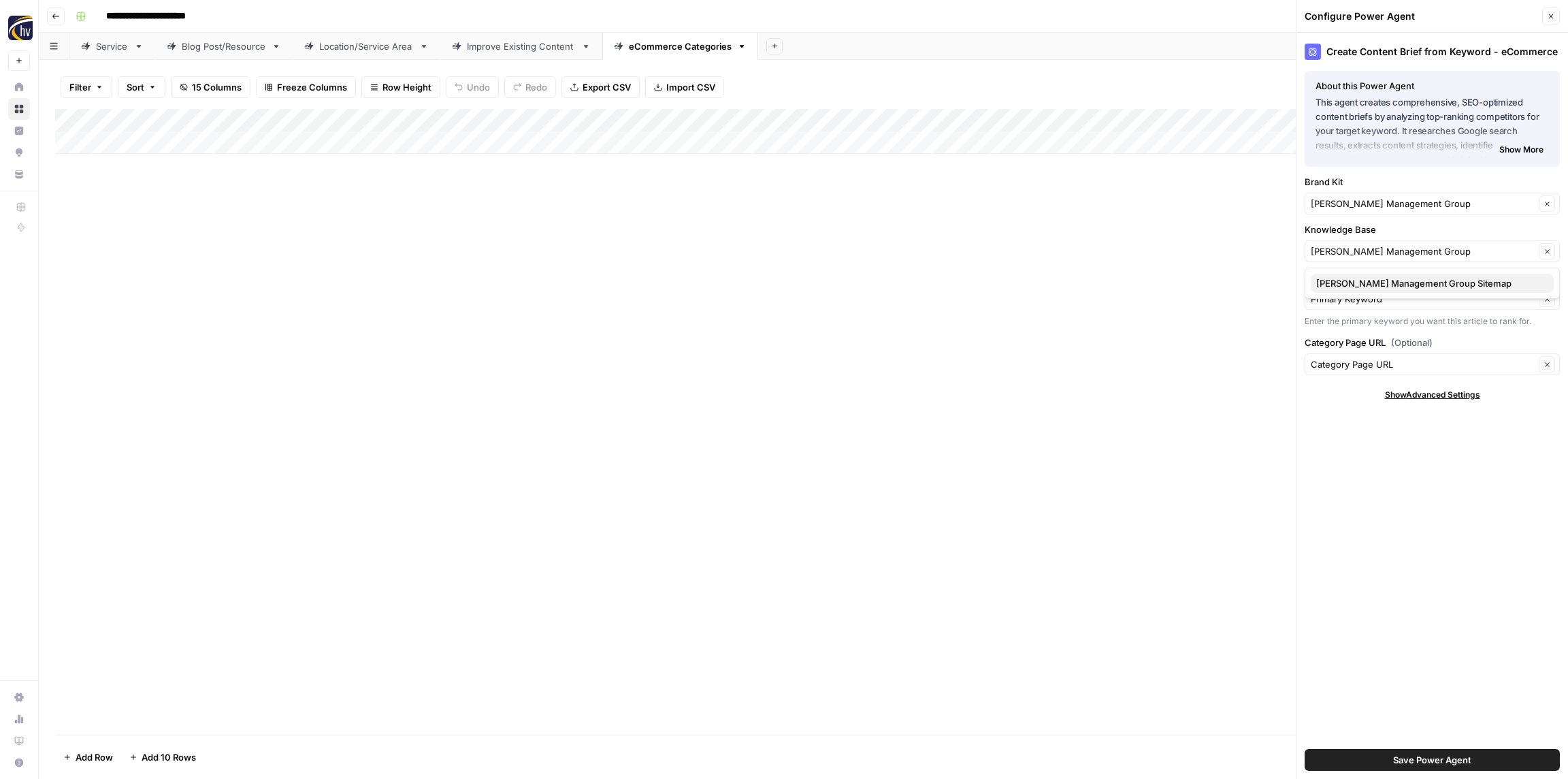
drag, startPoint x: 1350, startPoint y: 284, endPoint x: 1346, endPoint y: 274, distance: 10.8
click at [1350, 284] on span "[PERSON_NAME] Management Group Sitemap" at bounding box center [1429, 283] width 227 height 14
type input "[PERSON_NAME] Management Group Sitemap"
drag, startPoint x: 1421, startPoint y: 761, endPoint x: 1416, endPoint y: 754, distance: 8.6
click at [1421, 761] on span "Save Power Agent" at bounding box center [1432, 760] width 78 height 14
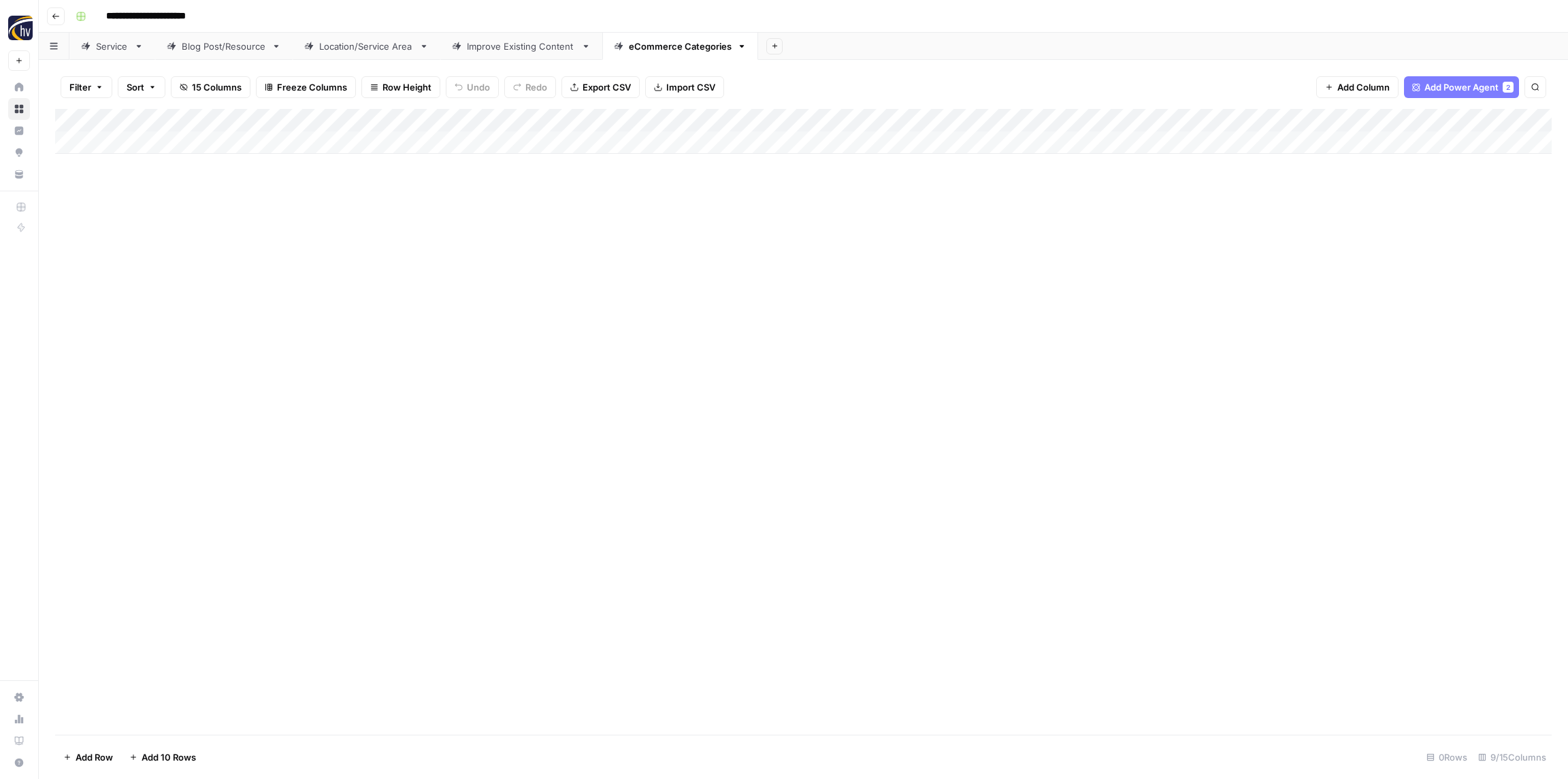
click at [1309, 121] on div "Add Column" at bounding box center [803, 131] width 1497 height 45
click at [1248, 232] on span "Configure Inputs" at bounding box center [1269, 235] width 119 height 14
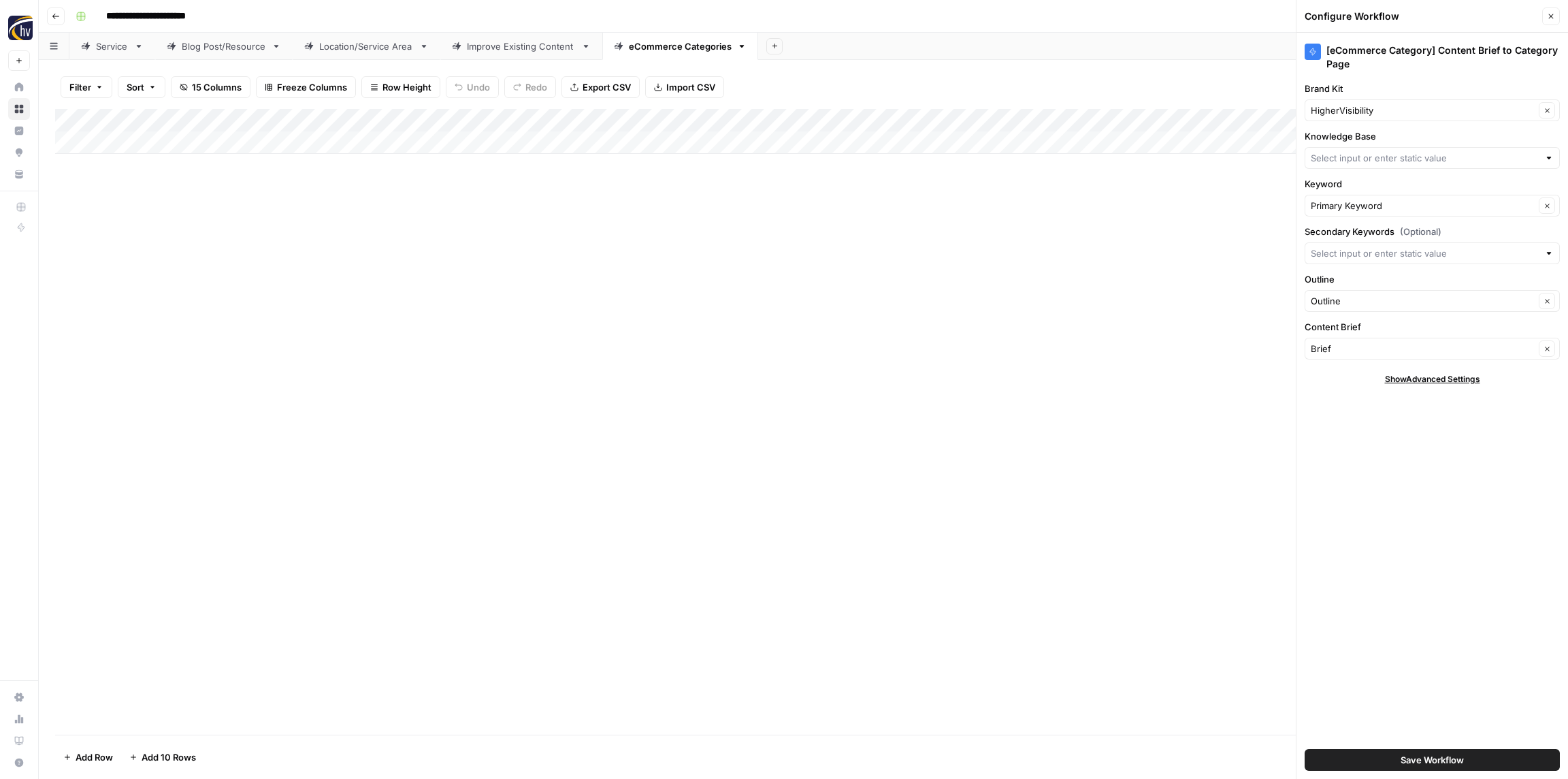
click at [1353, 117] on div "HigherVisibility Clear" at bounding box center [1432, 110] width 255 height 22
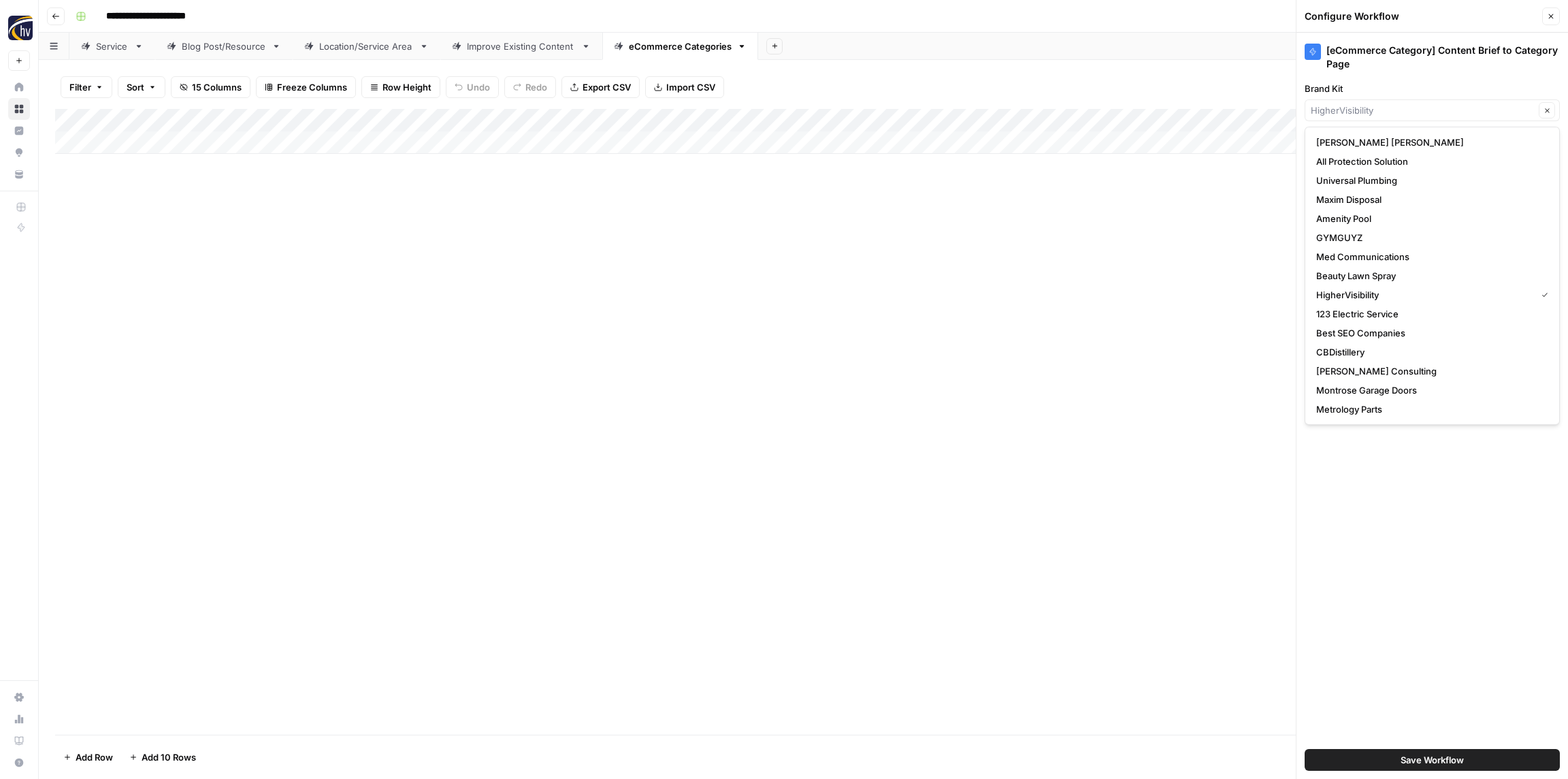
click at [1353, 117] on div "Clear" at bounding box center [1432, 110] width 255 height 22
paste input "[PERSON_NAME] Management Group"
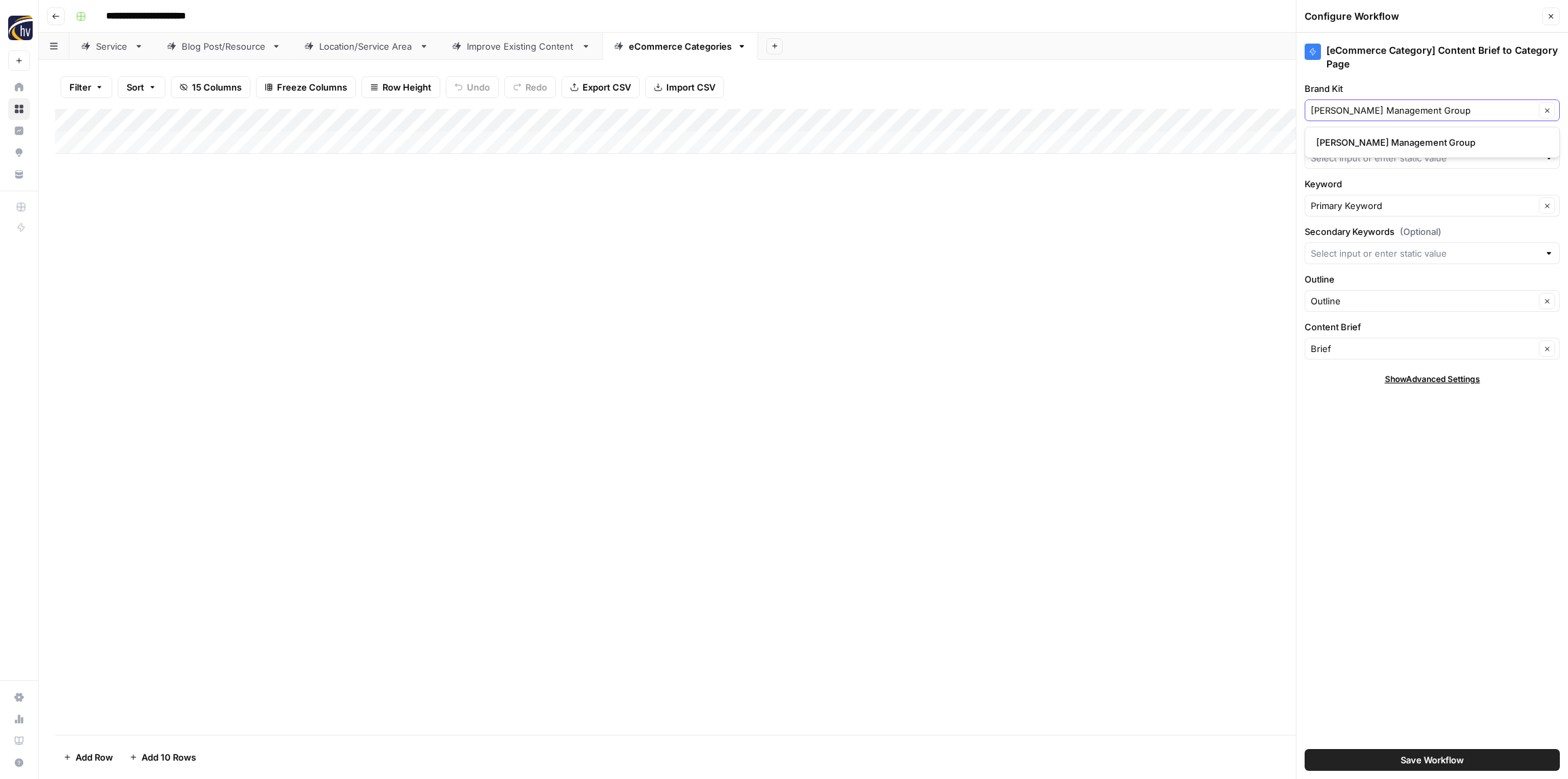
type input "[PERSON_NAME] Management Group"
click at [1356, 141] on span "[PERSON_NAME] Management Group" at bounding box center [1429, 142] width 227 height 14
click at [1350, 161] on input "Knowledge Base" at bounding box center [1424, 158] width 228 height 14
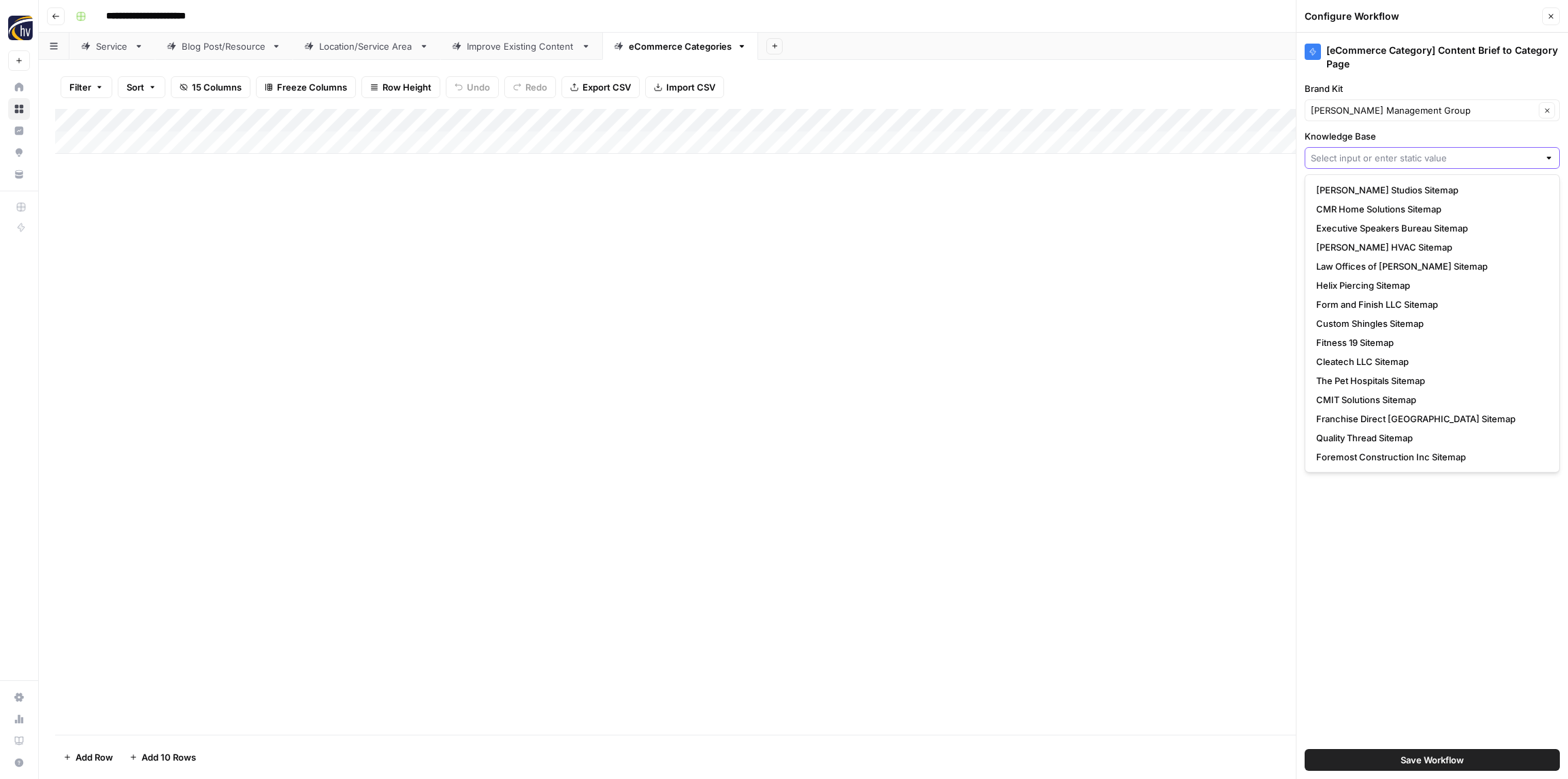
paste input "[PERSON_NAME] Management Group"
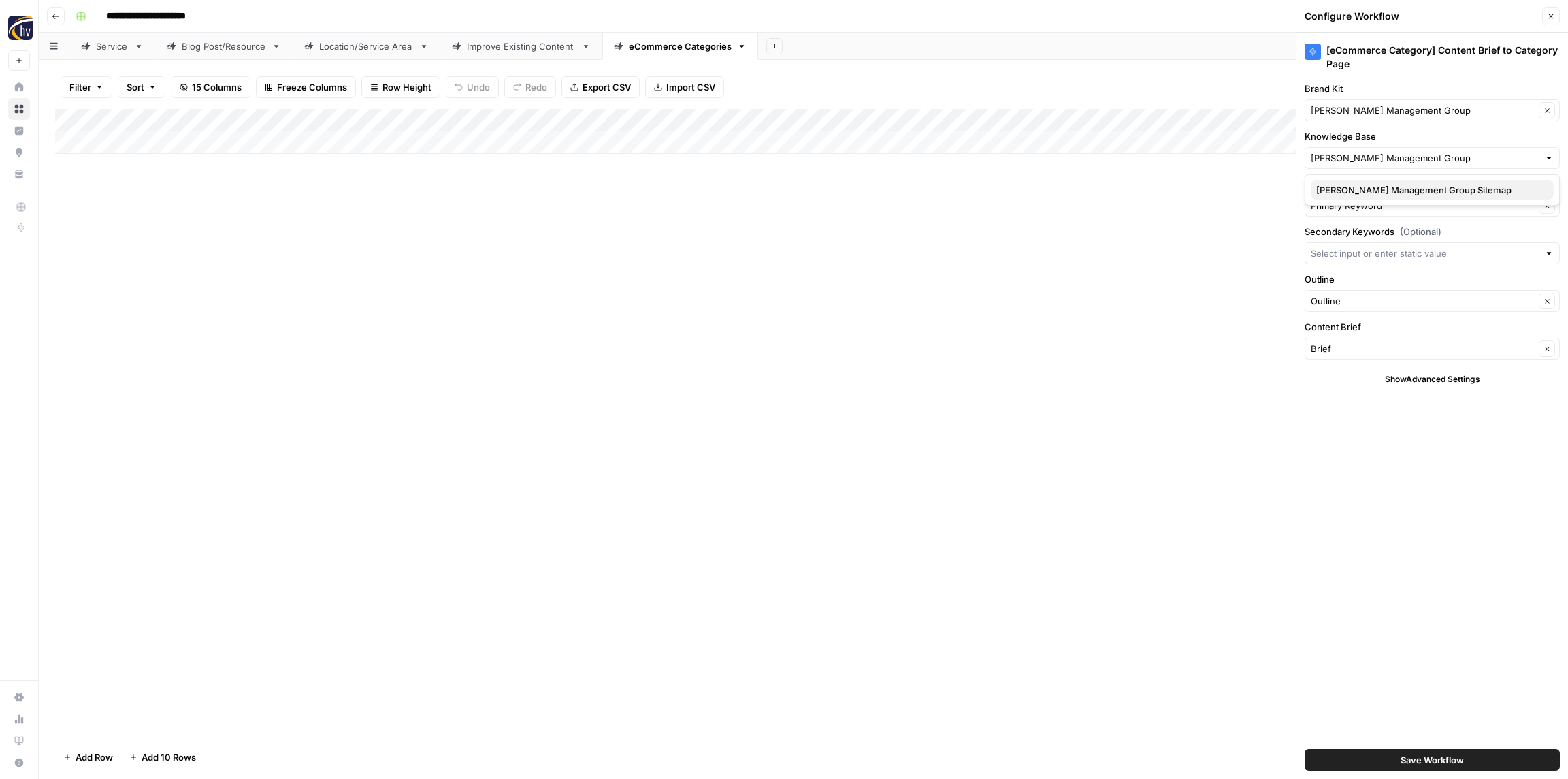
click at [1360, 193] on span "[PERSON_NAME] Management Group Sitemap" at bounding box center [1429, 190] width 227 height 14
type input "[PERSON_NAME] Management Group Sitemap"
click at [1478, 764] on button "Save Workflow" at bounding box center [1432, 760] width 255 height 22
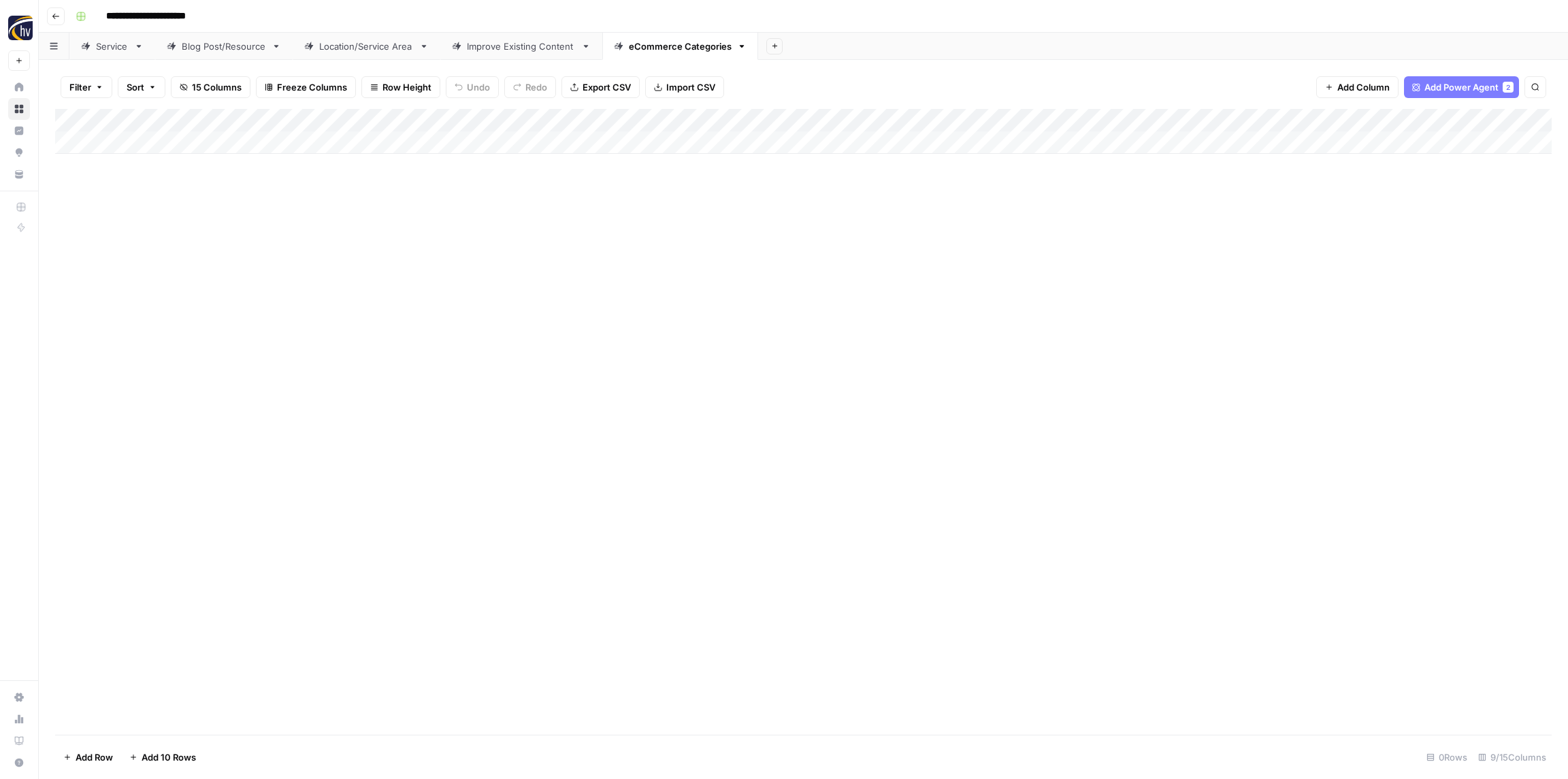
click at [212, 300] on div "Add Column" at bounding box center [803, 422] width 1497 height 626
click at [57, 14] on icon "button" at bounding box center [55, 16] width 8 height 8
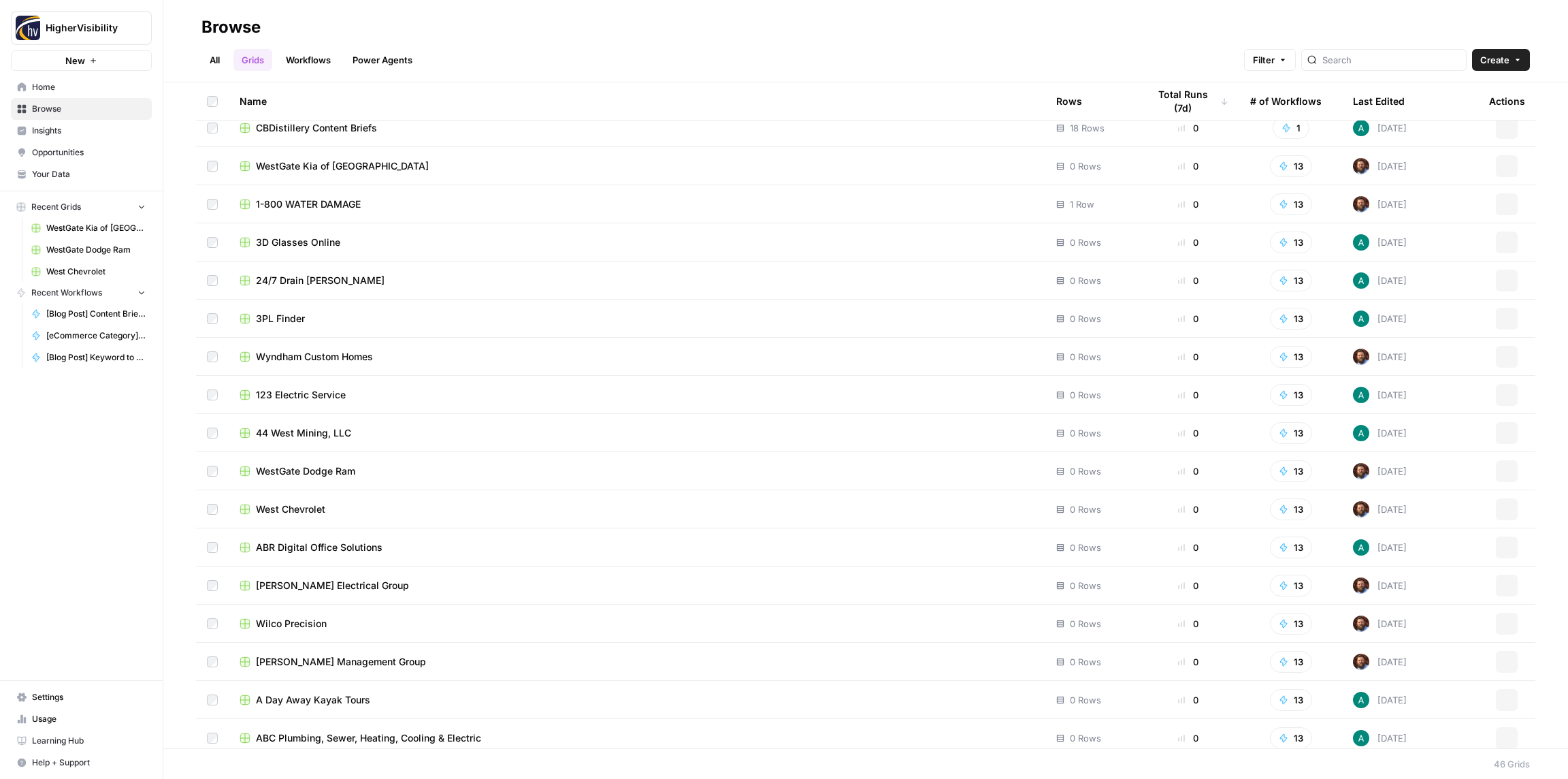
scroll to position [1126, 0]
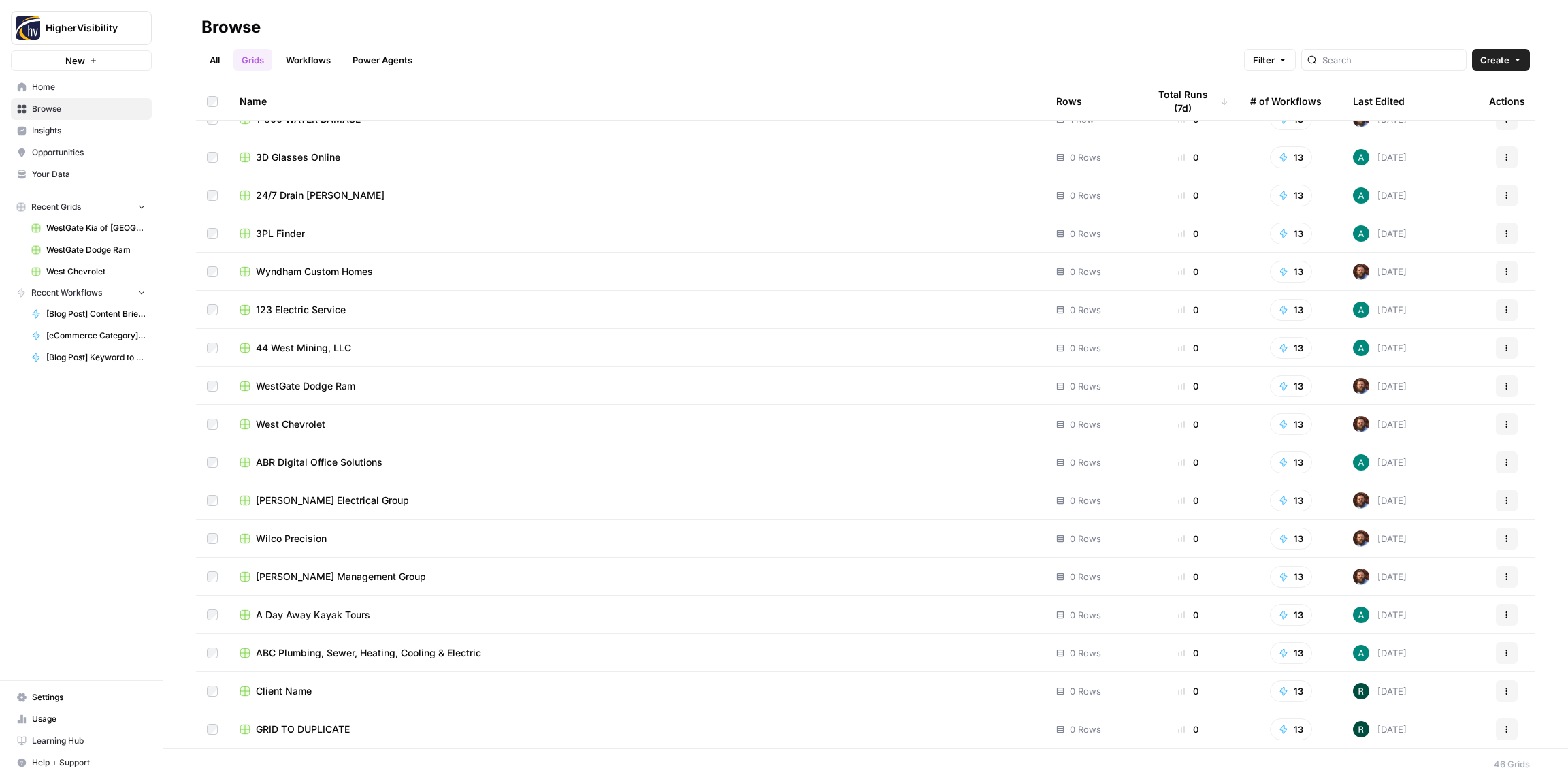
click at [1507, 728] on icon "button" at bounding box center [1507, 729] width 8 height 8
click at [1434, 619] on span "Duplicate" at bounding box center [1446, 617] width 109 height 14
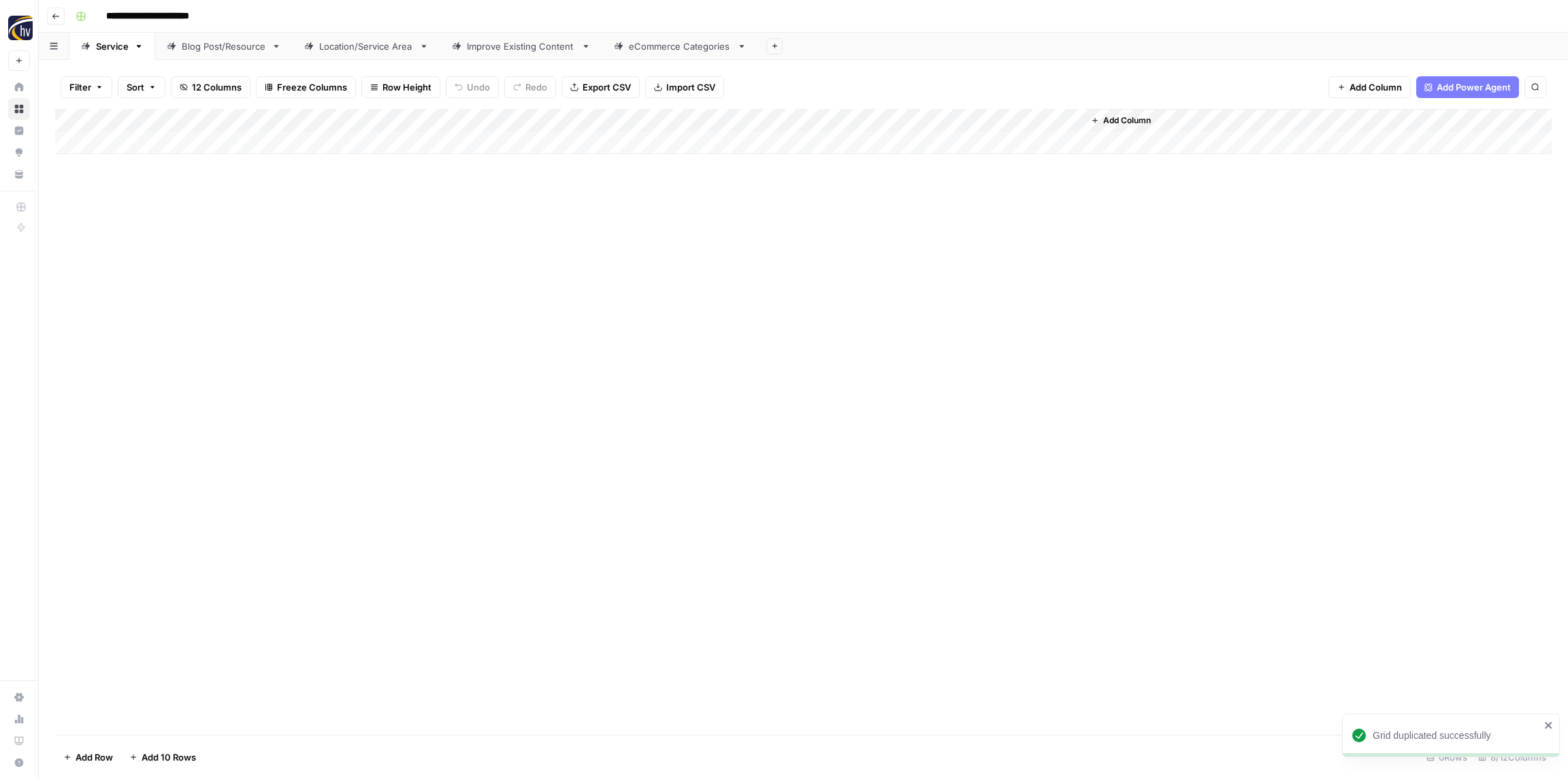
click at [182, 16] on input "**********" at bounding box center [170, 16] width 141 height 22
type input "**********"
click at [228, 14] on div "**********" at bounding box center [812, 16] width 1484 height 22
click at [228, 189] on div "Add Column" at bounding box center [803, 422] width 1497 height 626
click at [271, 118] on div "Add Column" at bounding box center [803, 131] width 1497 height 45
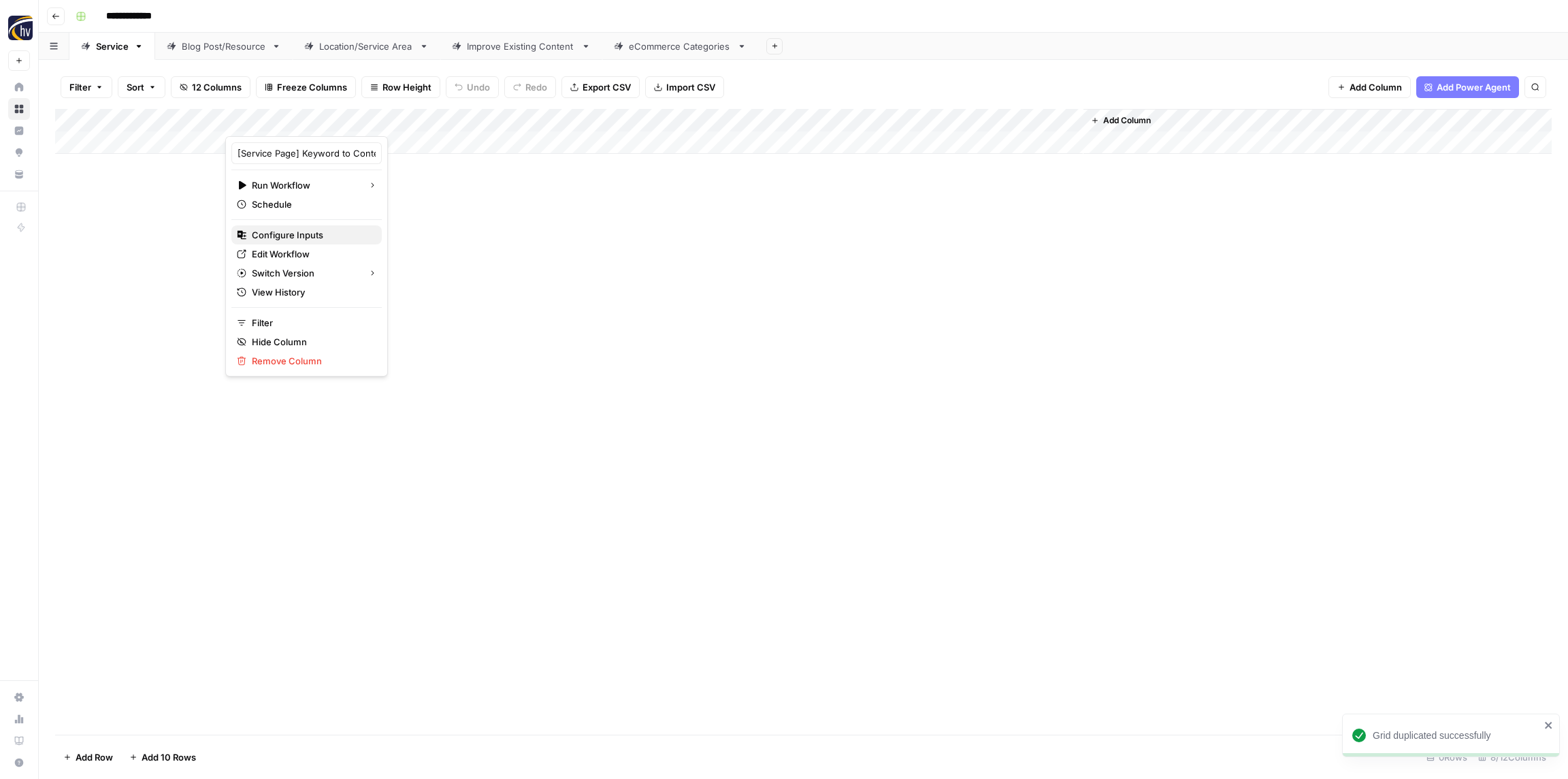
click at [291, 236] on span "Configure Inputs" at bounding box center [311, 235] width 119 height 14
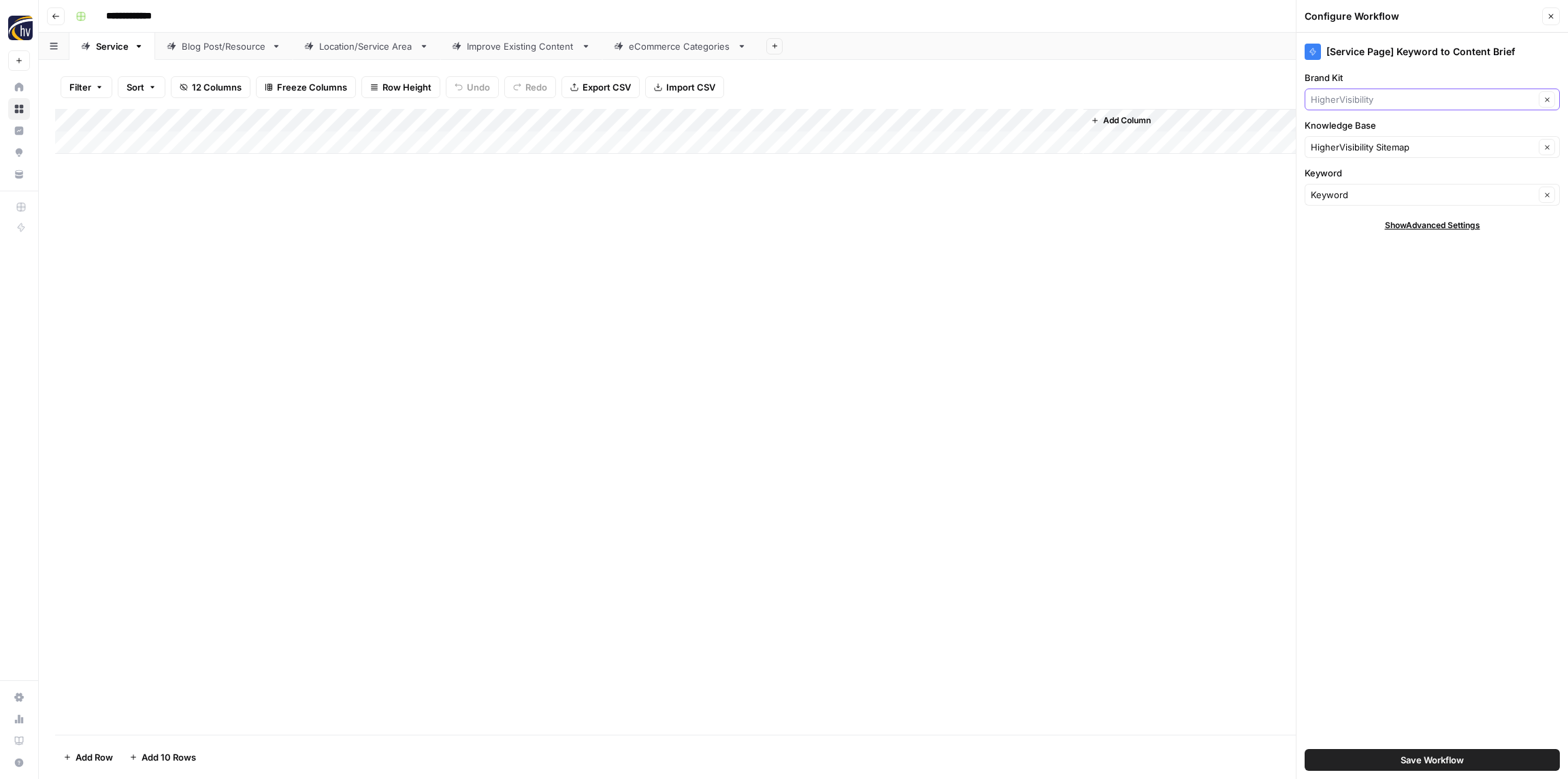
click at [1356, 104] on input "Brand Kit" at bounding box center [1423, 100] width 224 height 14
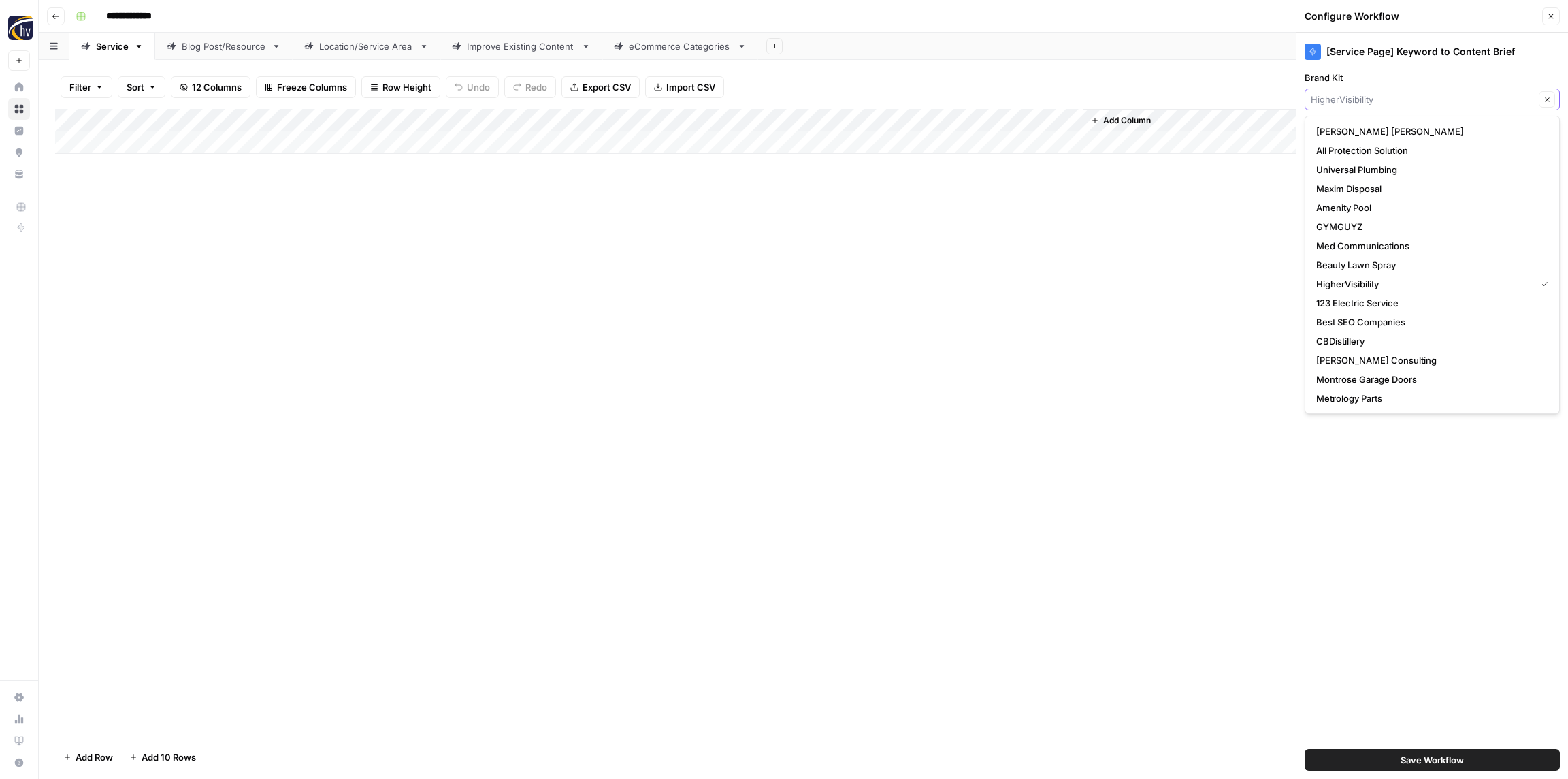
paste input "UWT Logistics"
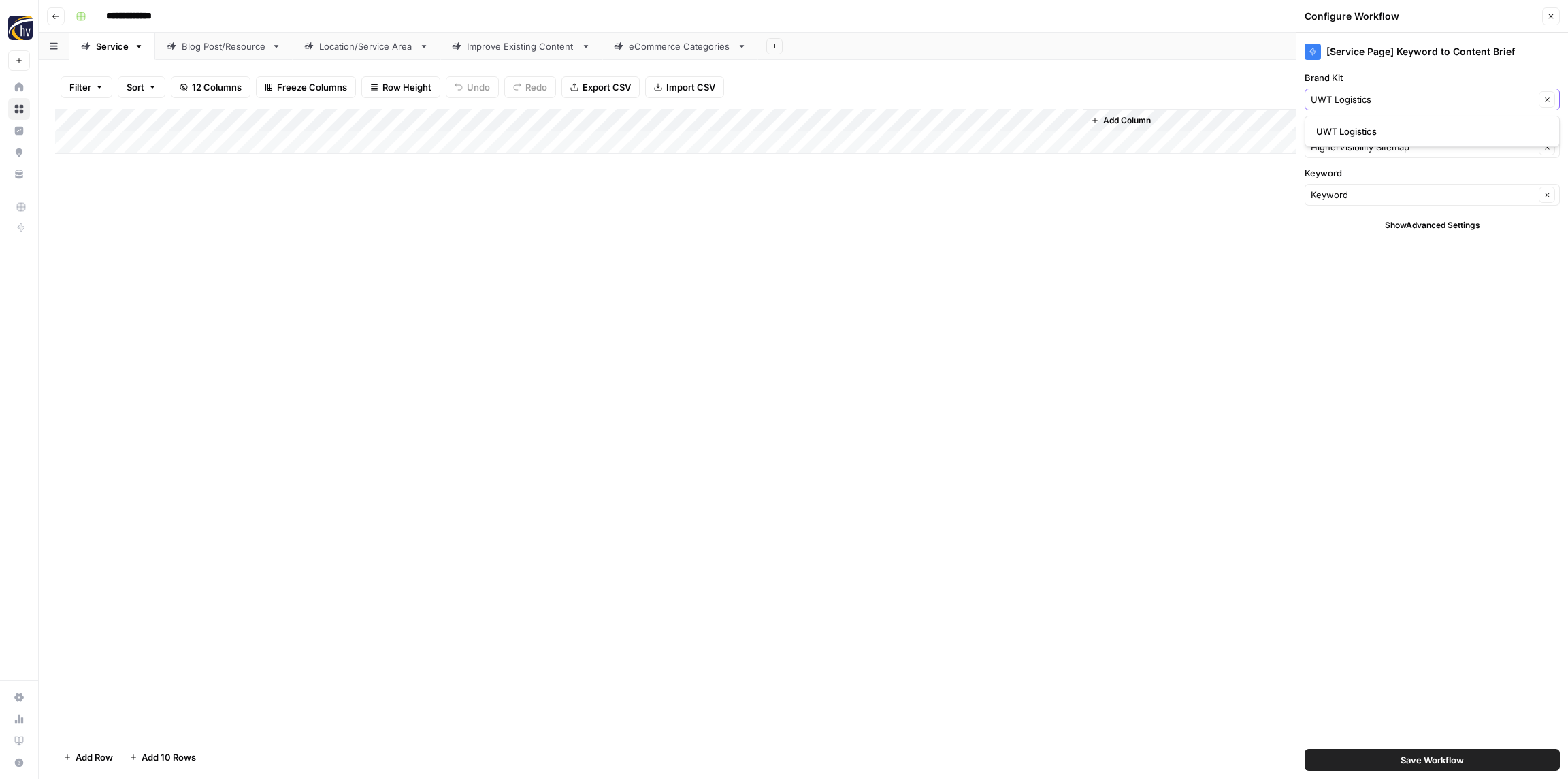
type input "UWT Logistics"
click at [1359, 130] on span "UWT Logistics" at bounding box center [1429, 131] width 227 height 14
click at [1358, 145] on input "Knowledge Base" at bounding box center [1423, 148] width 224 height 14
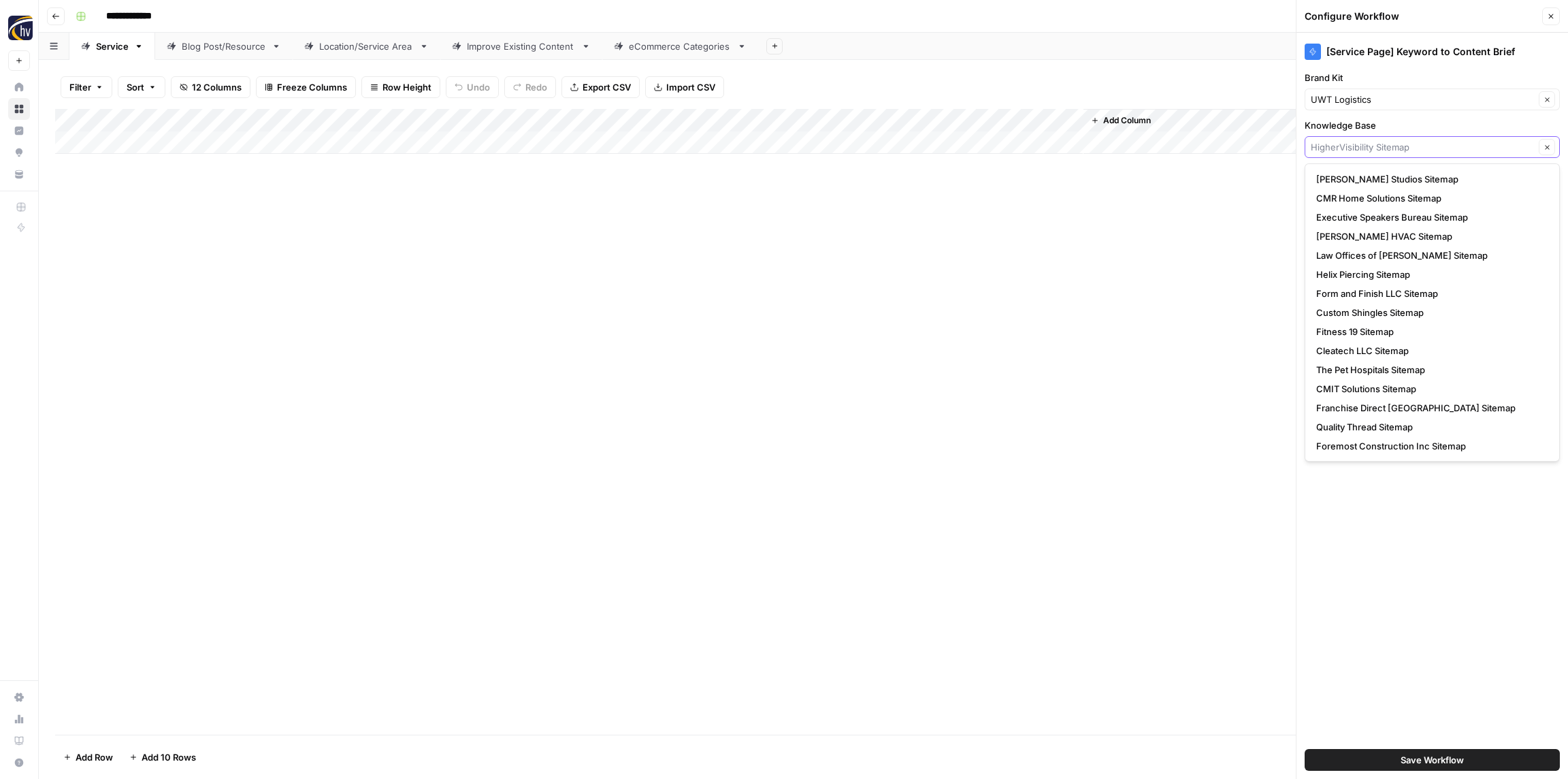
click at [1357, 145] on input "Knowledge Base" at bounding box center [1423, 148] width 224 height 14
paste input "UWT Logistics"
type input "UWT Logistics"
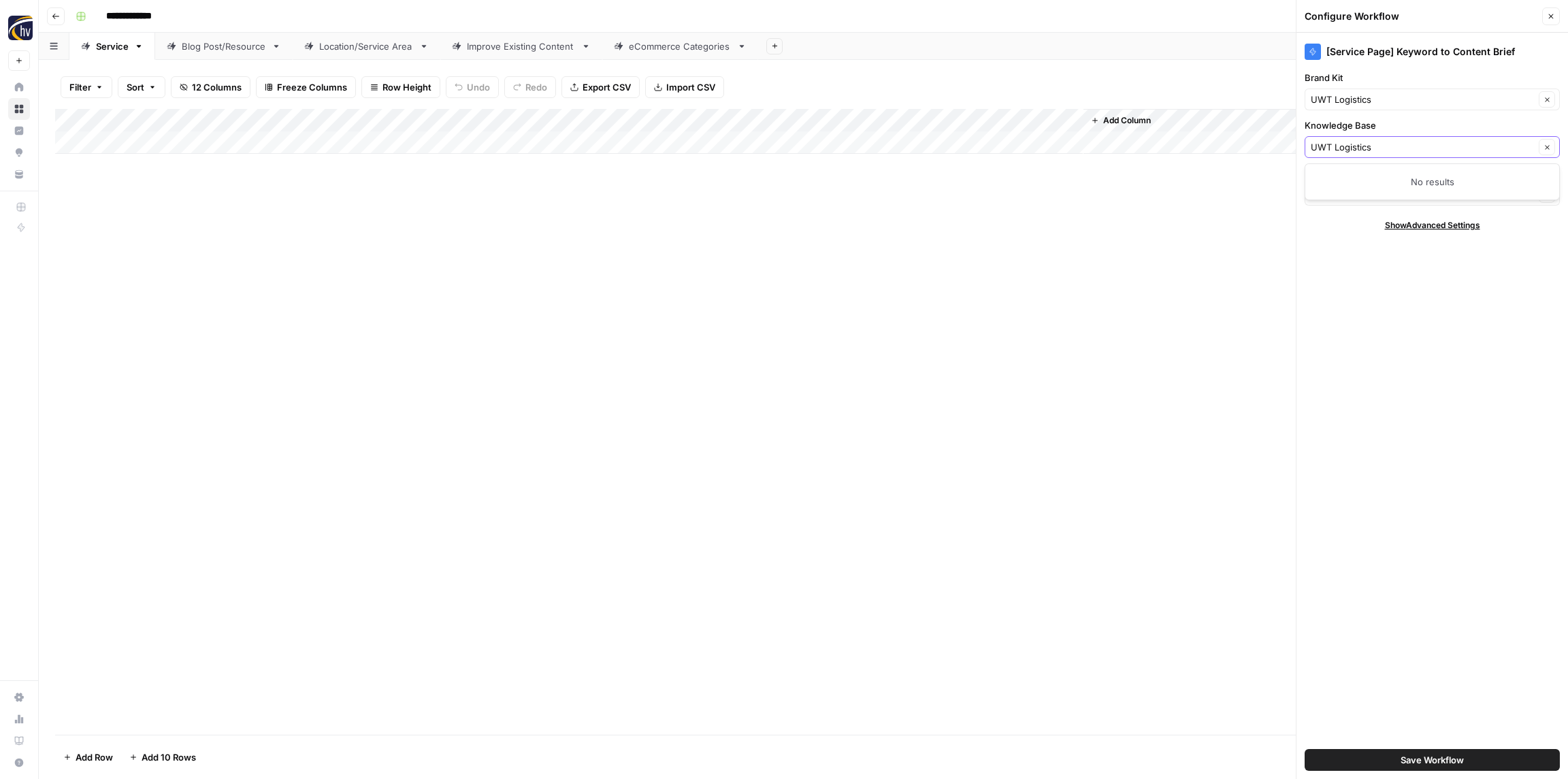
click at [1381, 144] on input "UWT Logistics" at bounding box center [1423, 148] width 224 height 14
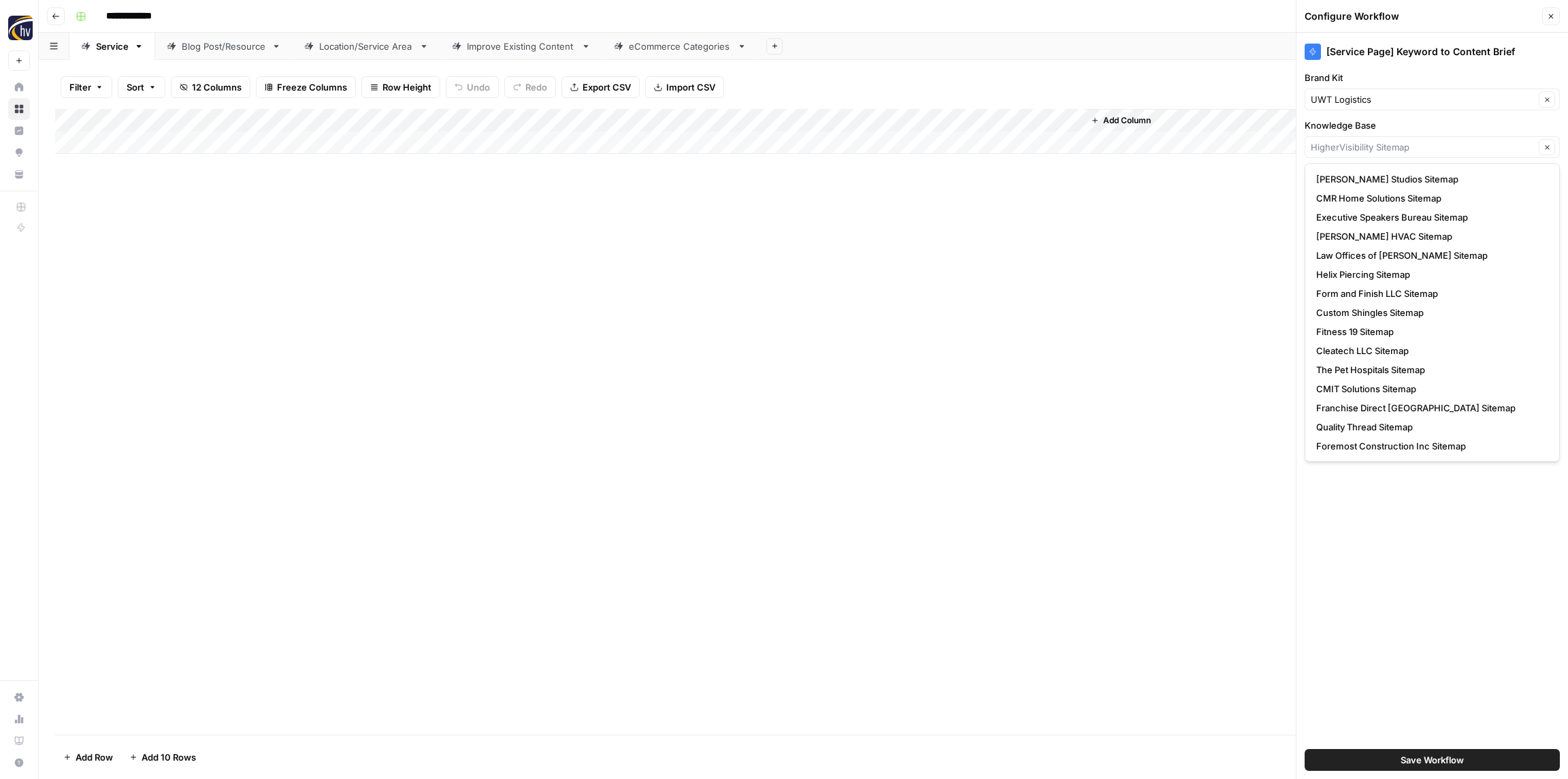
type input "HigherVisibility Sitemap"
click at [1137, 150] on div "Add Column" at bounding box center [1318, 131] width 468 height 45
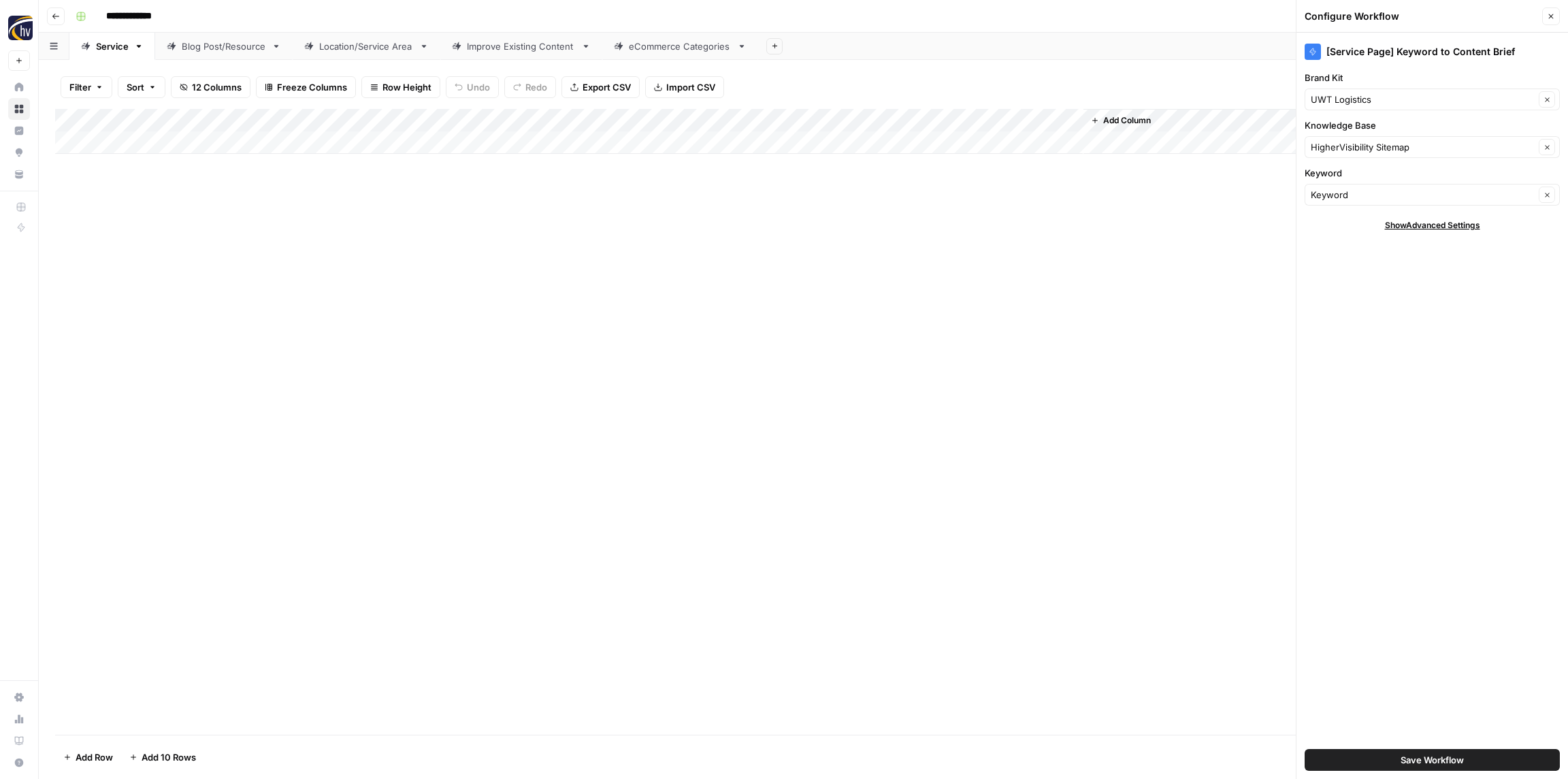
click at [1424, 755] on span "Save Workflow" at bounding box center [1432, 760] width 63 height 14
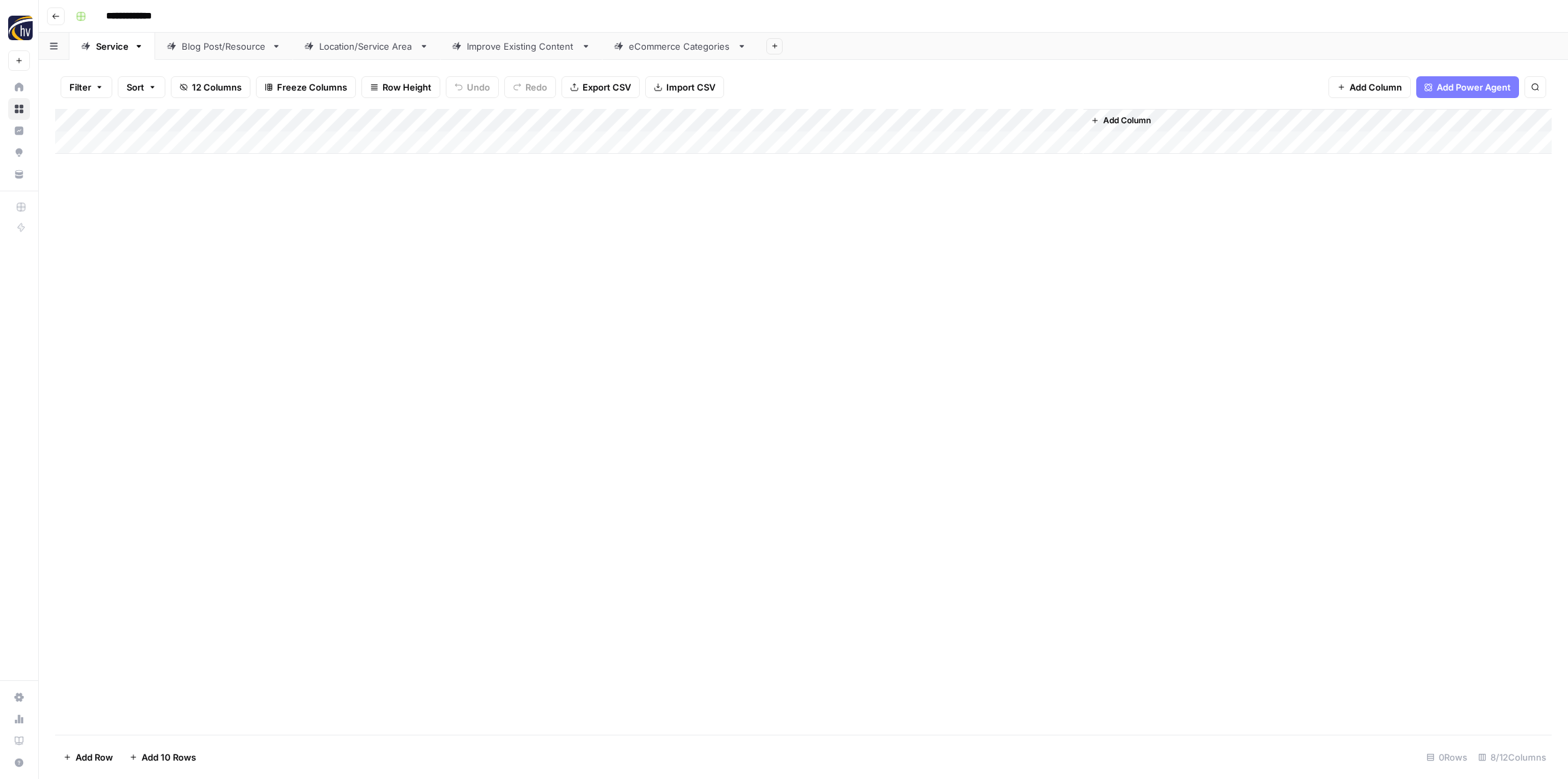
click at [883, 121] on div "Add Column" at bounding box center [803, 131] width 1497 height 45
click at [902, 230] on span "Configure Inputs" at bounding box center [924, 235] width 119 height 14
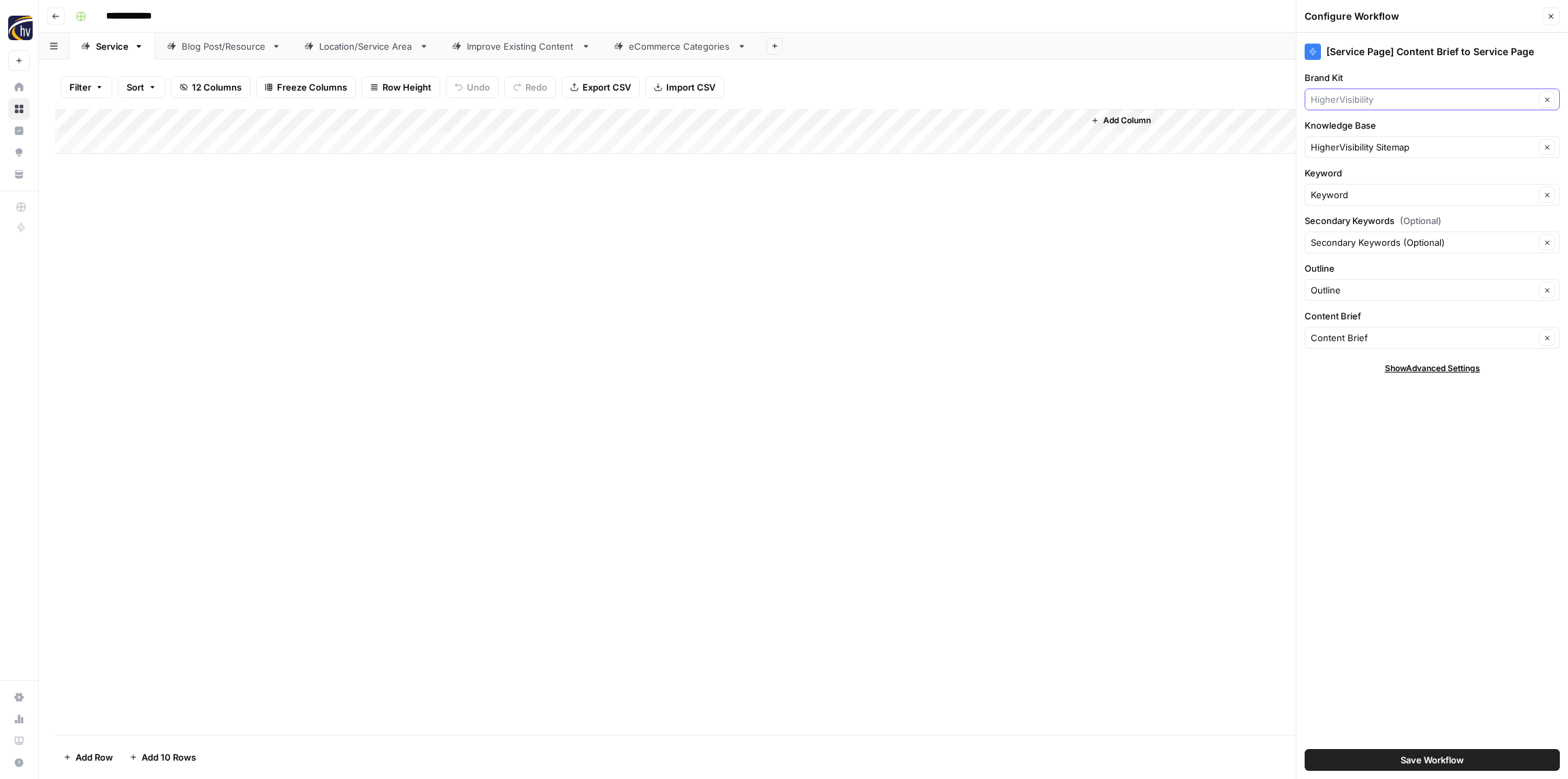
click at [1351, 93] on input "Brand Kit" at bounding box center [1423, 100] width 224 height 14
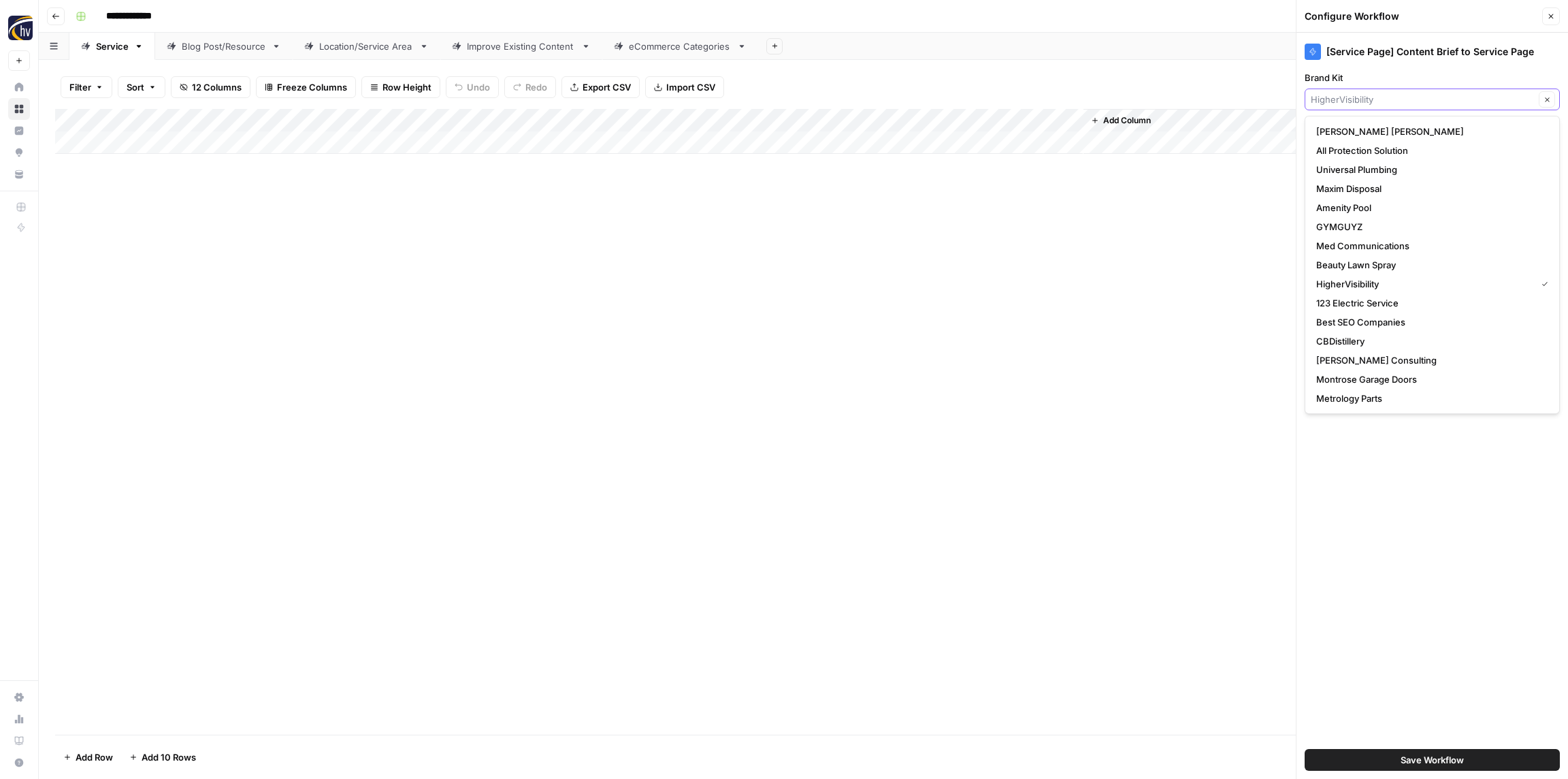
click at [1352, 93] on input "Brand Kit" at bounding box center [1423, 100] width 224 height 14
paste input "UWT Logistics"
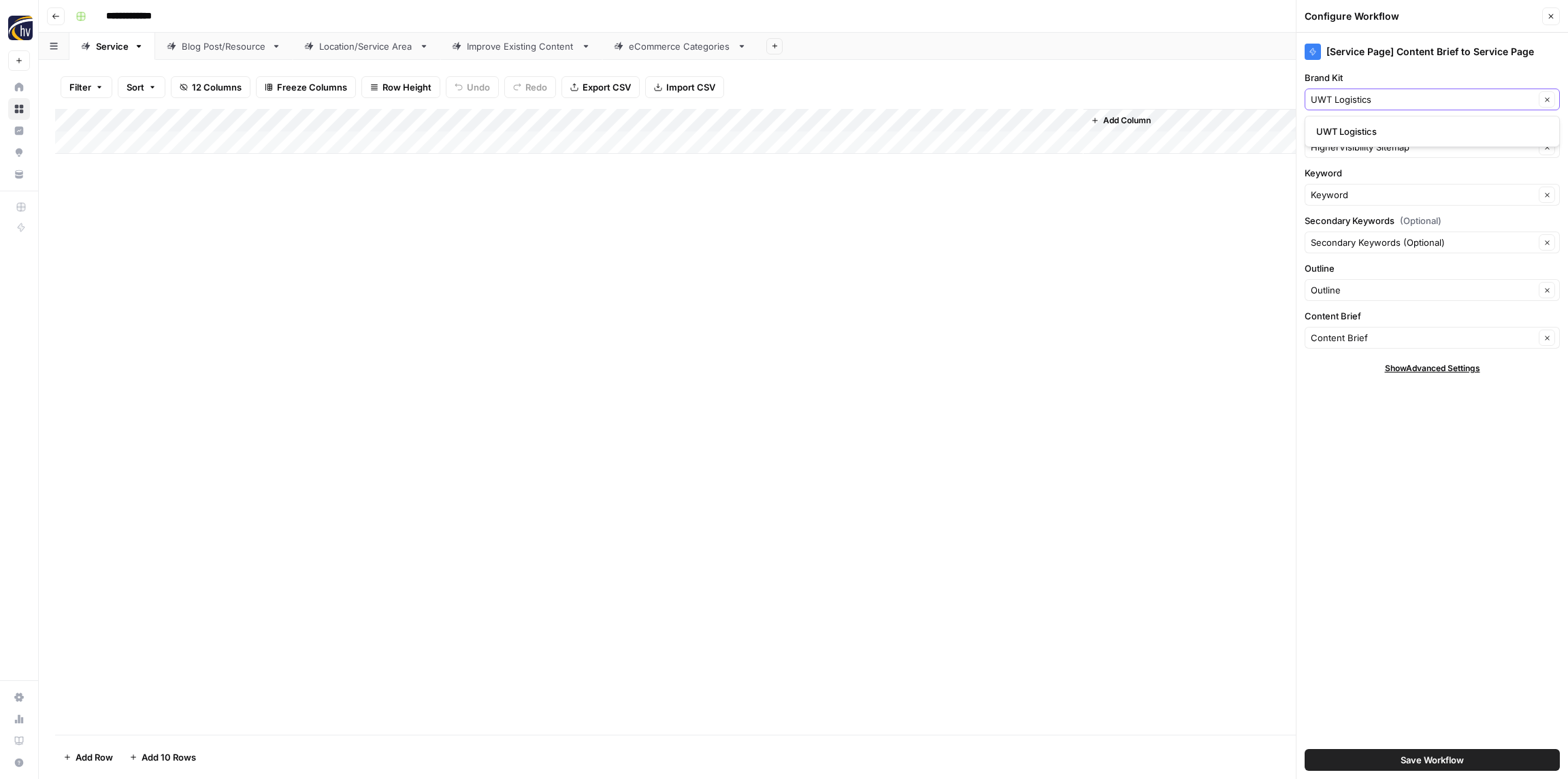
type input "UWT Logistics"
click at [1346, 135] on span "UWT Logistics" at bounding box center [1429, 131] width 227 height 14
click at [1228, 223] on div "Add Column" at bounding box center [803, 422] width 1497 height 626
click at [1341, 141] on input "Knowledge Base" at bounding box center [1423, 148] width 224 height 14
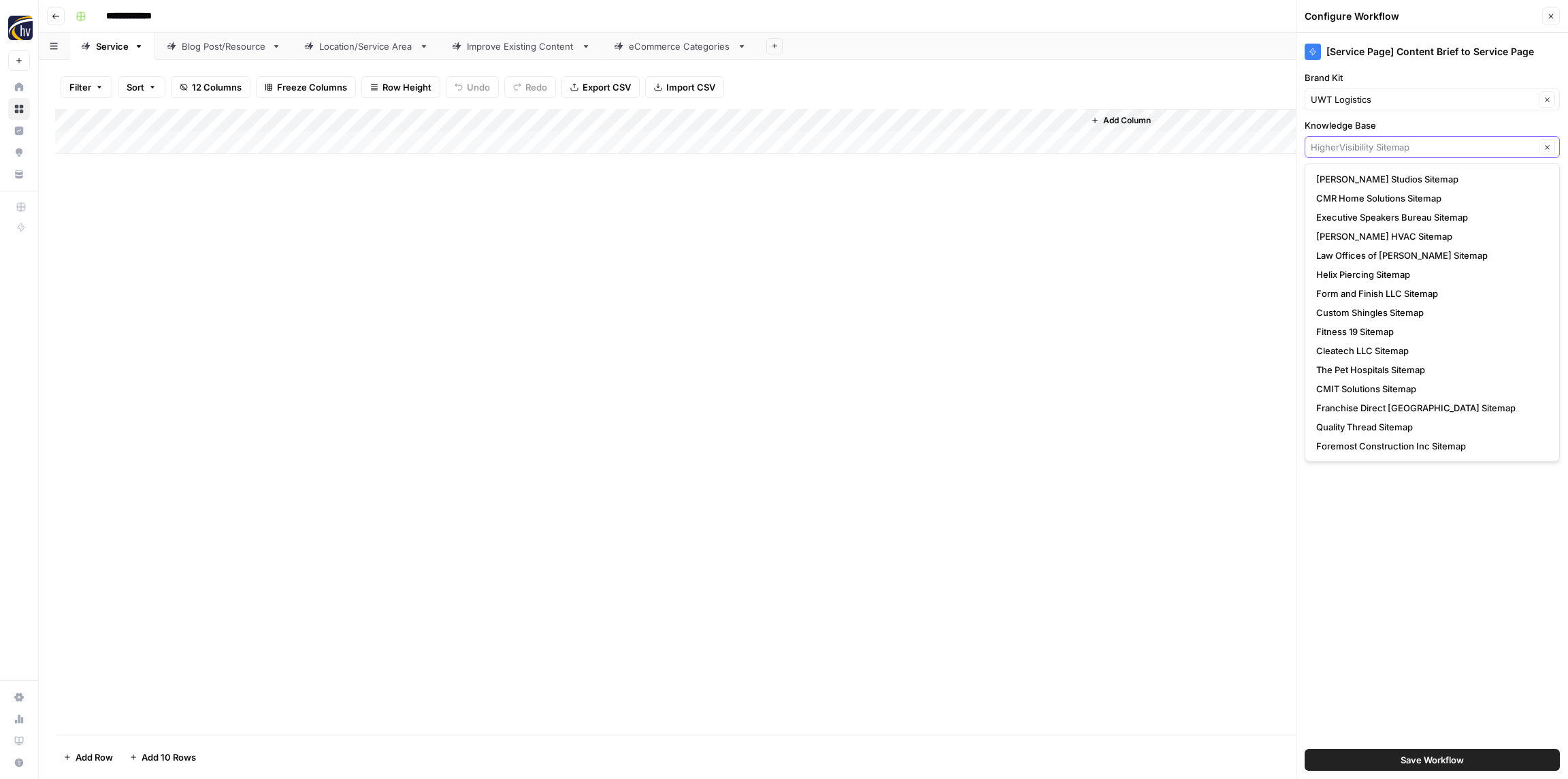
click at [1348, 146] on input "Knowledge Base" at bounding box center [1423, 148] width 224 height 14
type input "HigherVisibility Sitemap"
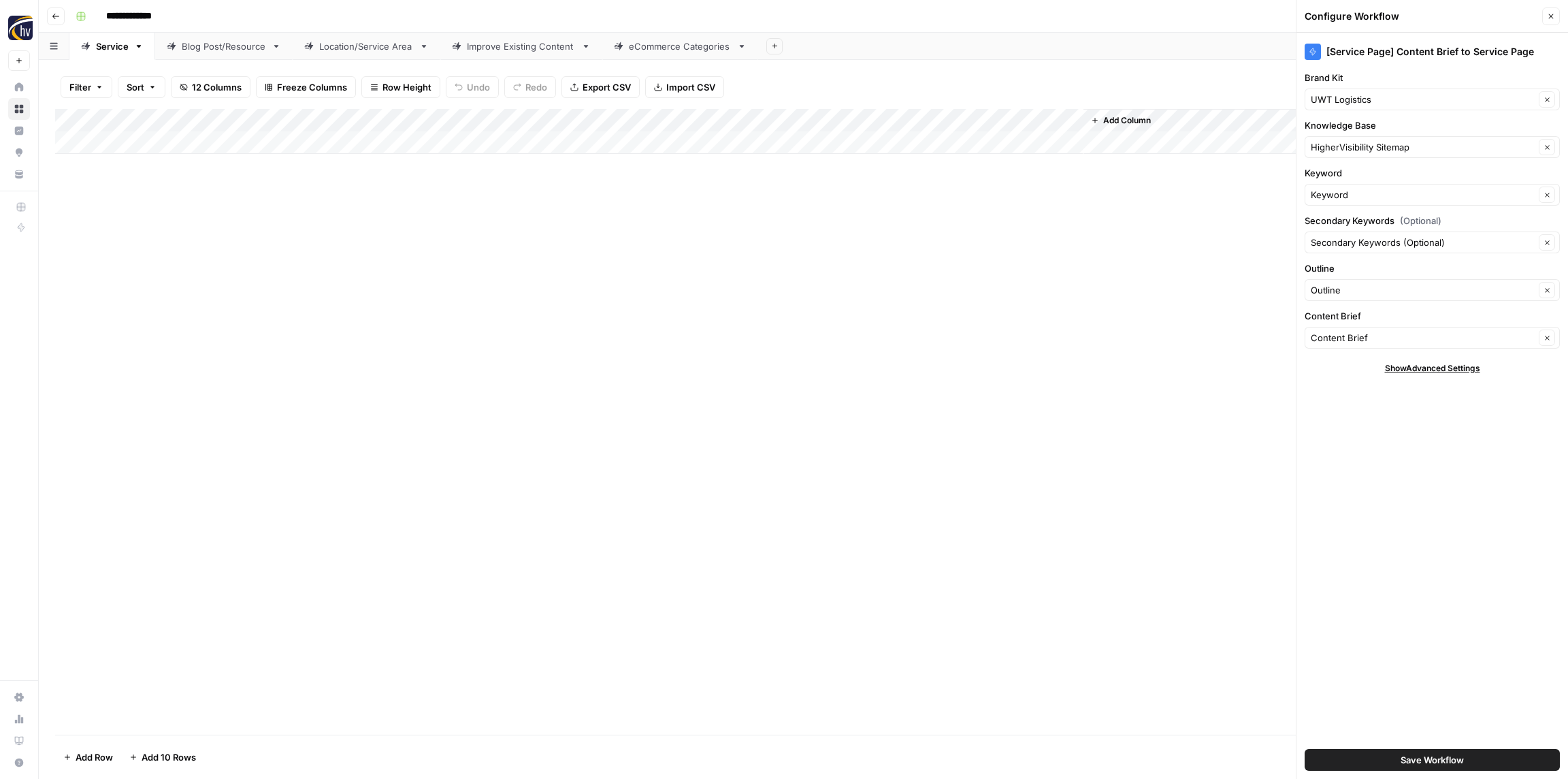
click at [1189, 286] on div "Add Column" at bounding box center [803, 422] width 1497 height 626
click at [1547, 148] on icon "button" at bounding box center [1547, 148] width 8 height 8
click at [1549, 147] on icon "button" at bounding box center [1547, 148] width 8 height 8
click at [1128, 350] on div "Add Column" at bounding box center [803, 422] width 1497 height 626
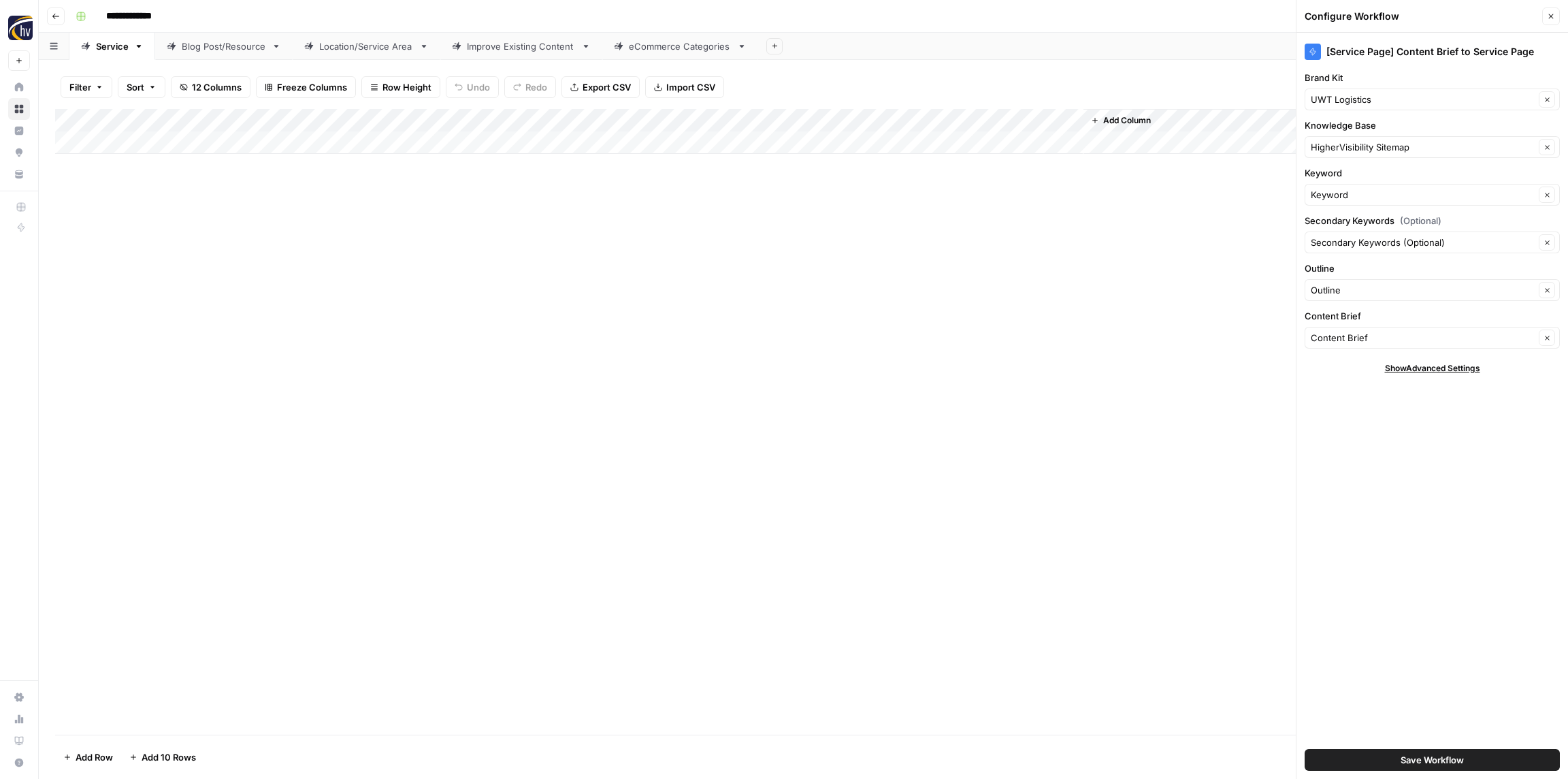
click at [1435, 764] on span "Save Workflow" at bounding box center [1432, 760] width 63 height 14
click at [502, 315] on div "Add Column" at bounding box center [803, 422] width 1497 height 626
click at [159, 15] on input "**********" at bounding box center [140, 16] width 80 height 22
click at [172, 13] on input "**********" at bounding box center [140, 16] width 80 height 22
type input "**********"
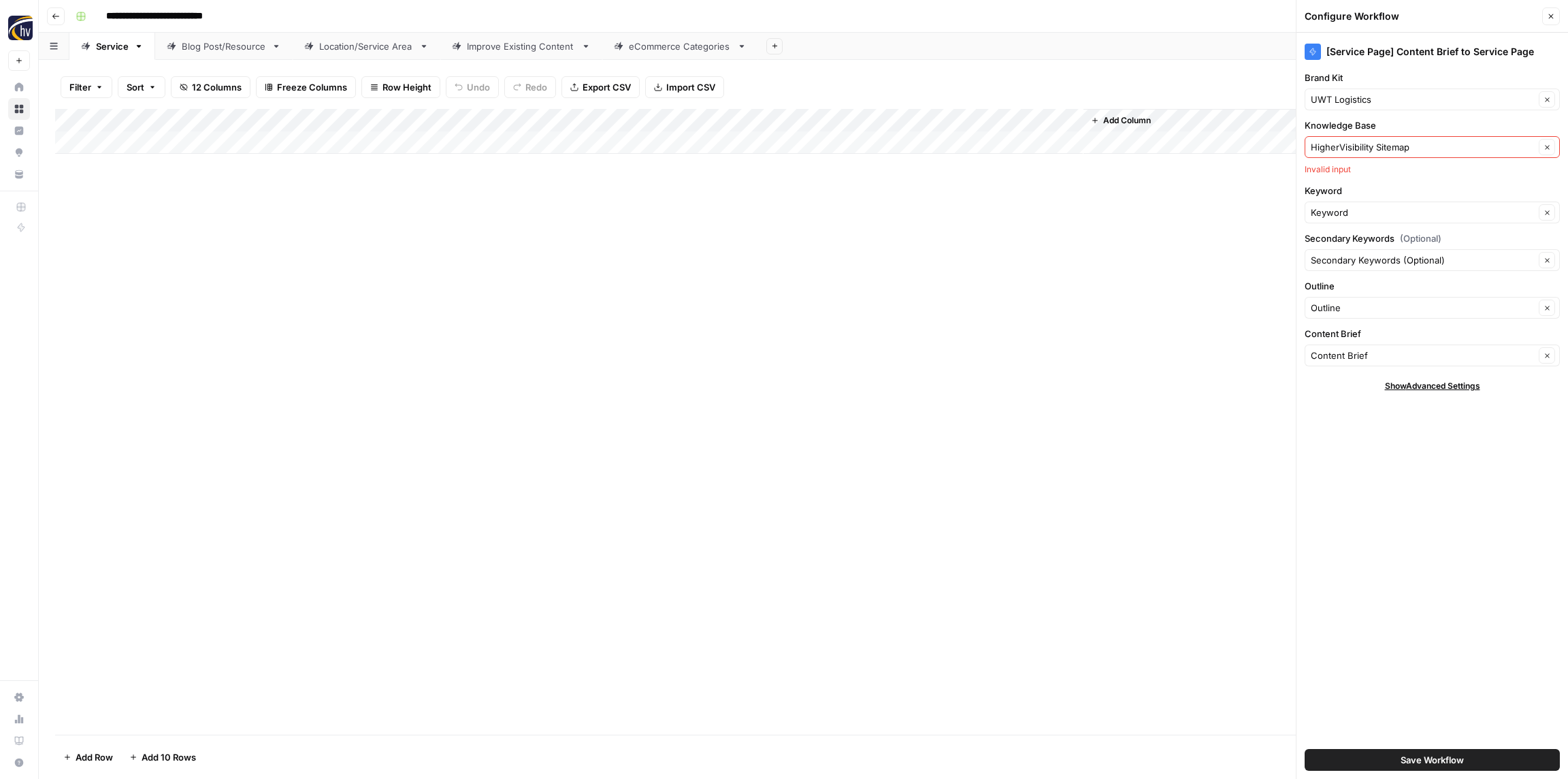
click at [187, 253] on div "Add Column" at bounding box center [803, 422] width 1497 height 626
